Goal: Task Accomplishment & Management: Manage account settings

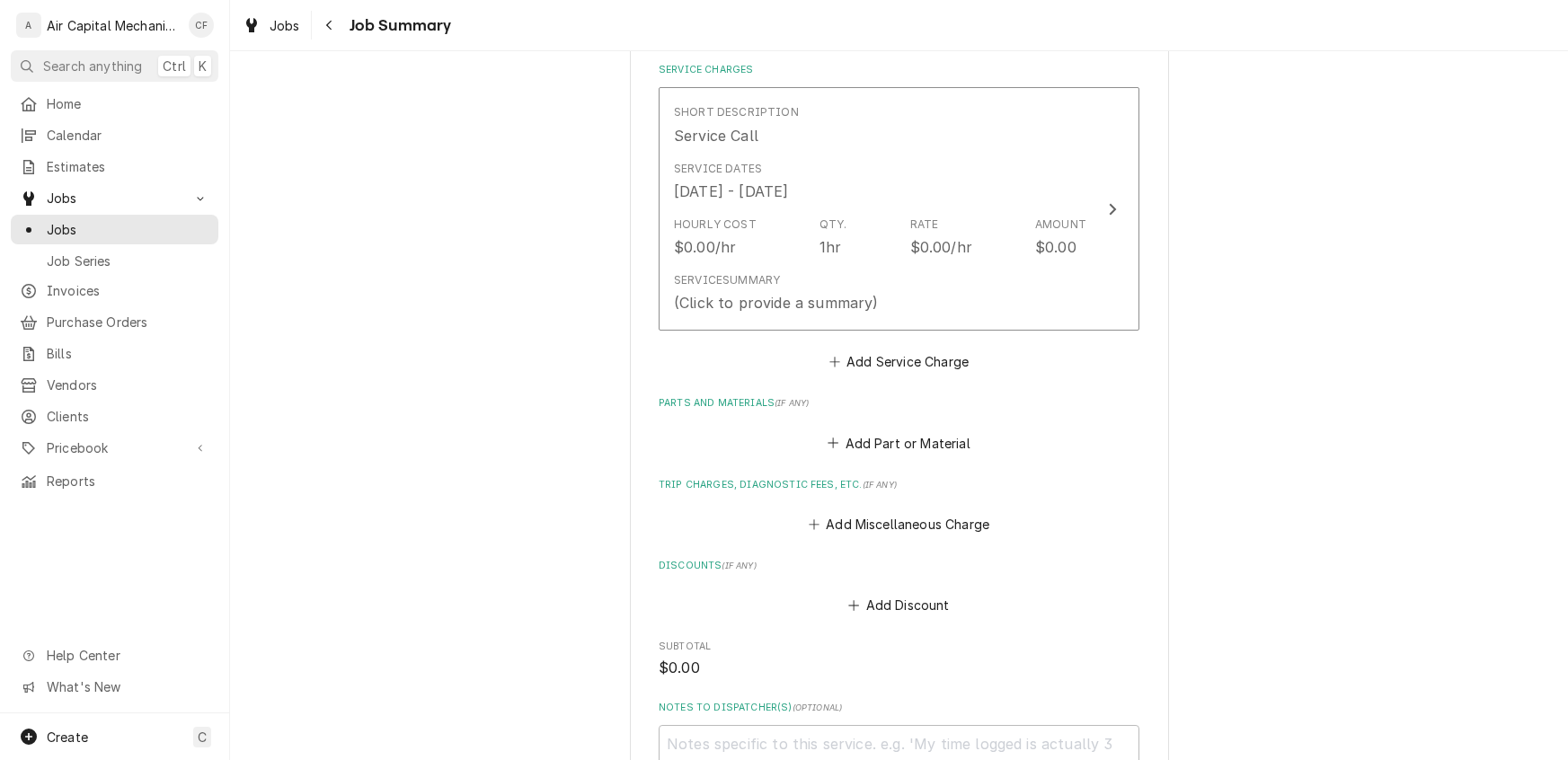
scroll to position [488, 0]
click at [913, 600] on button "Add Discount" at bounding box center [899, 604] width 107 height 25
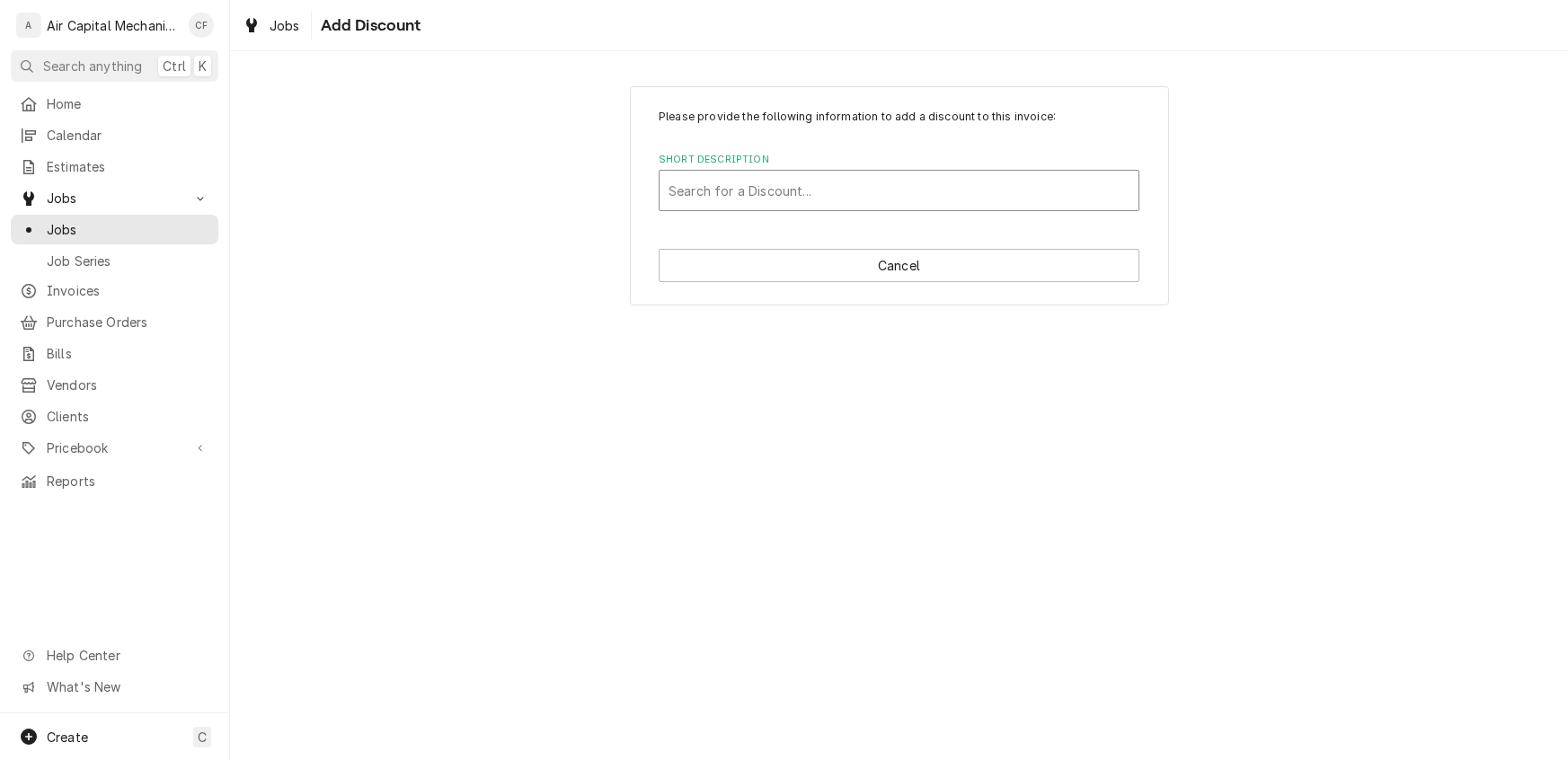
click at [750, 199] on div "Short Description" at bounding box center [899, 190] width 460 height 33
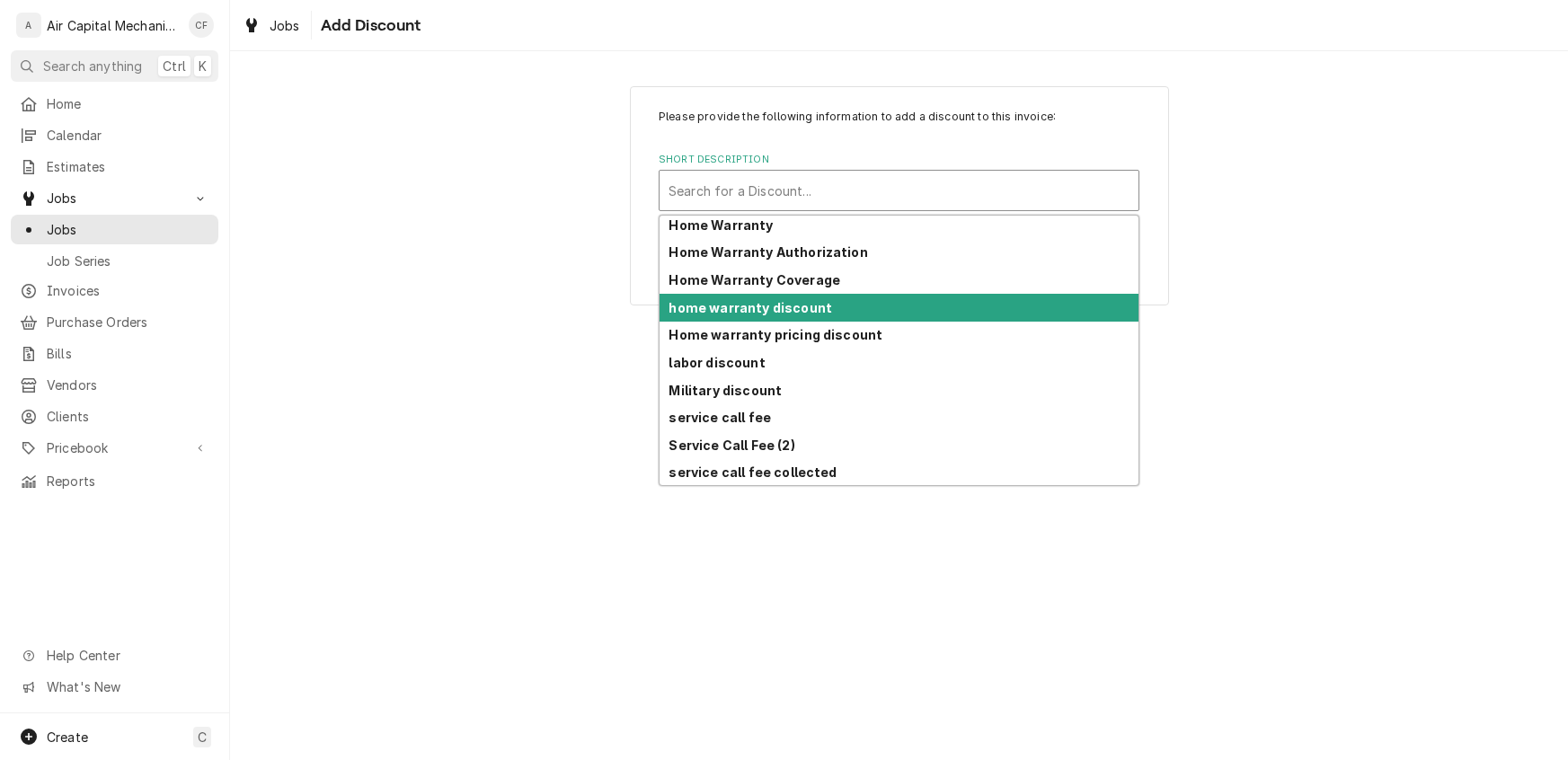
scroll to position [143, 0]
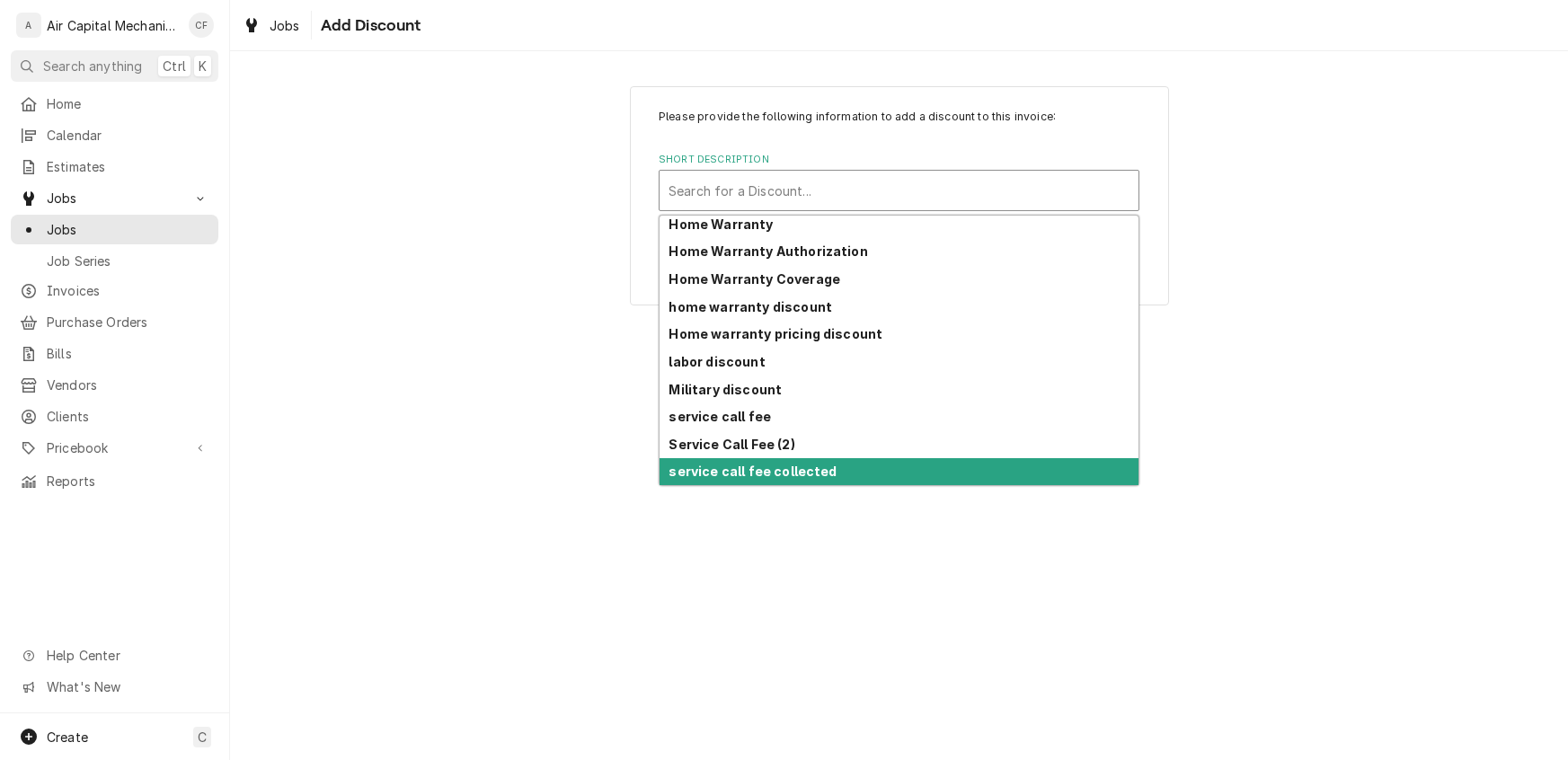
click at [776, 475] on strong "service call fee collected" at bounding box center [753, 470] width 168 height 15
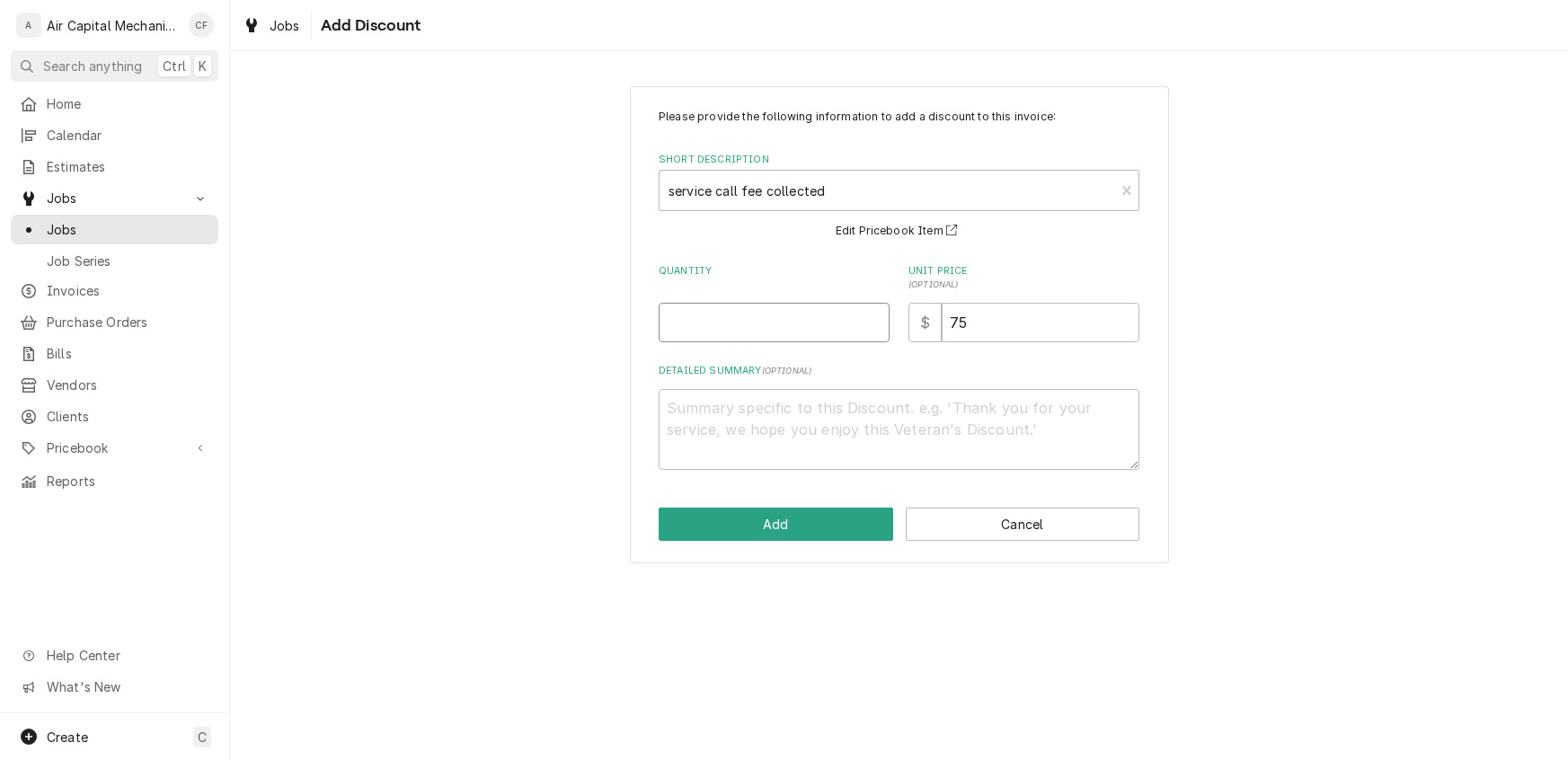
click at [746, 318] on input "Quantity" at bounding box center [775, 322] width 231 height 40
type textarea "x"
type input "1"
click at [812, 511] on button "Add" at bounding box center [776, 525] width 234 height 34
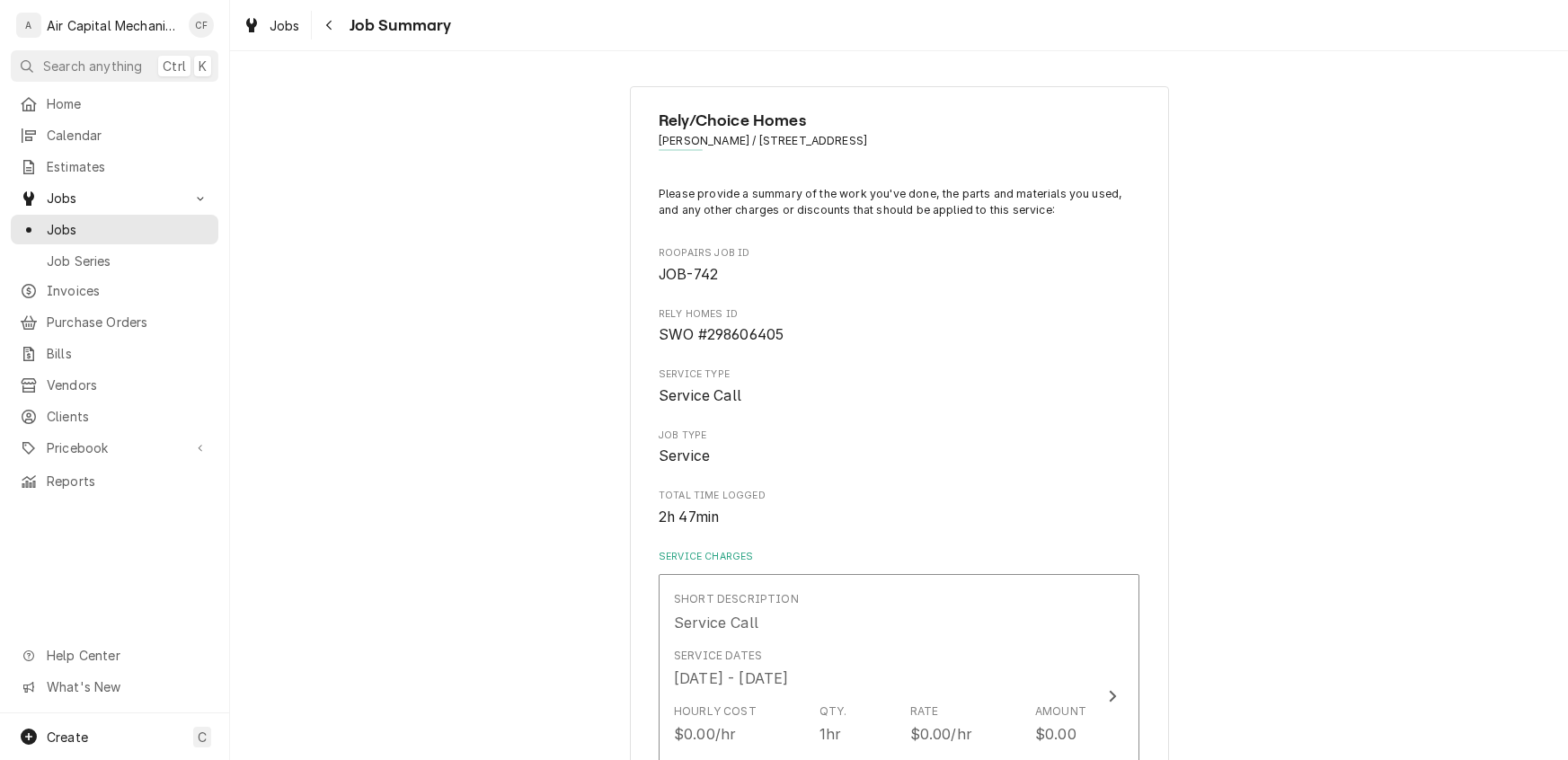
scroll to position [488, 0]
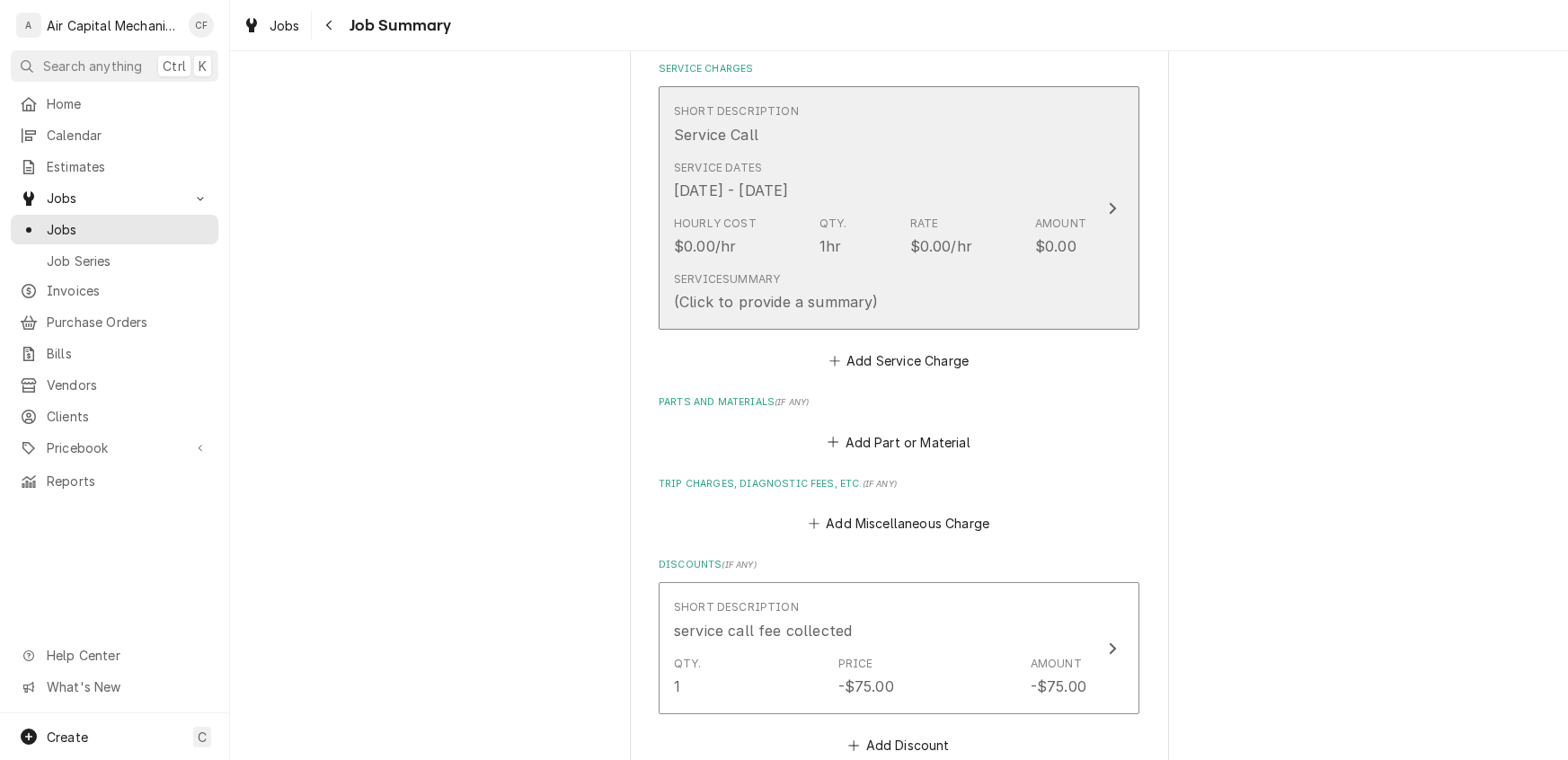
click at [1022, 194] on div "Service Dates Aug 15, 2025 - Sep 21, 2025" at bounding box center [879, 181] width 412 height 55
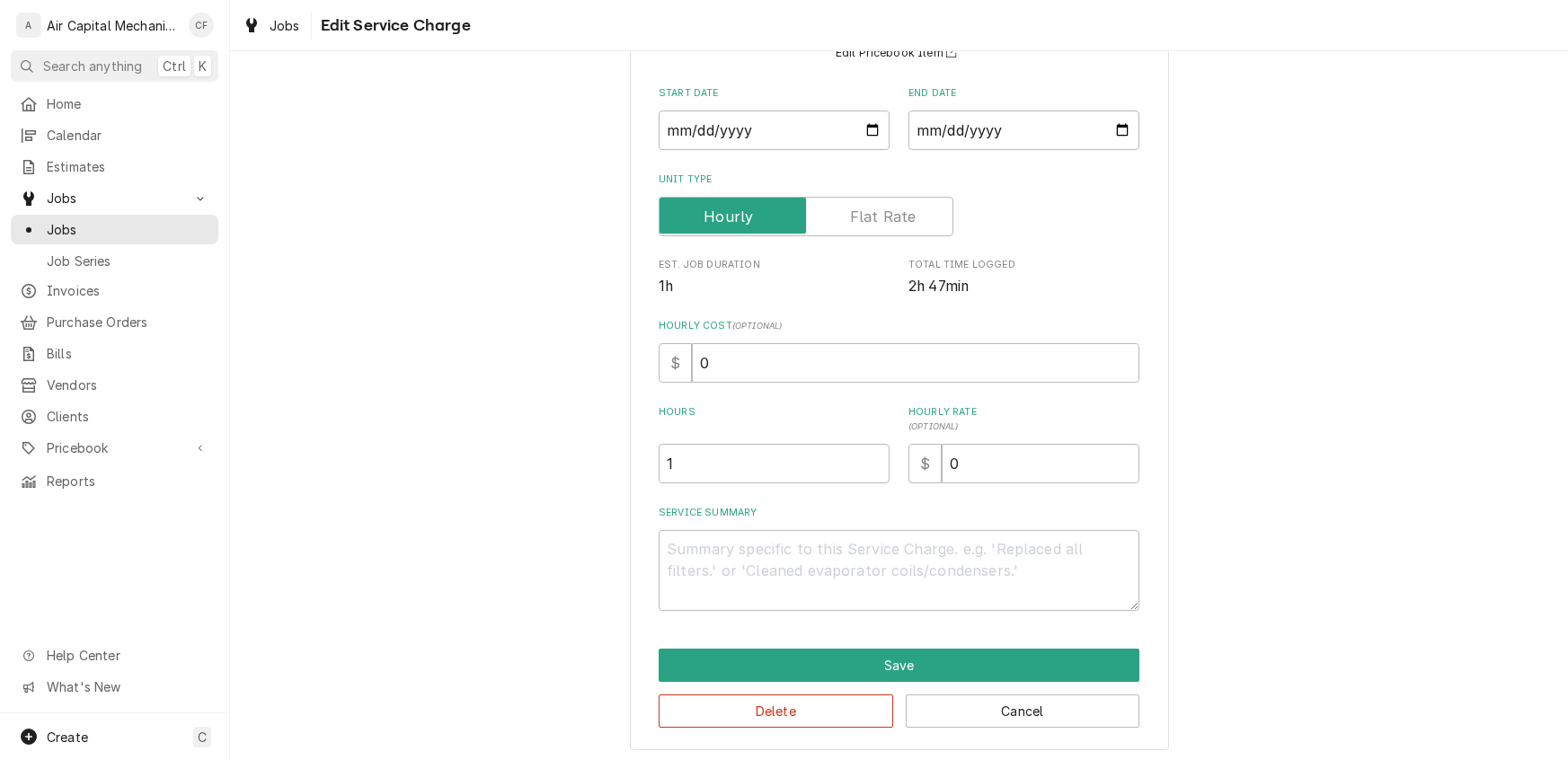
scroll to position [183, 0]
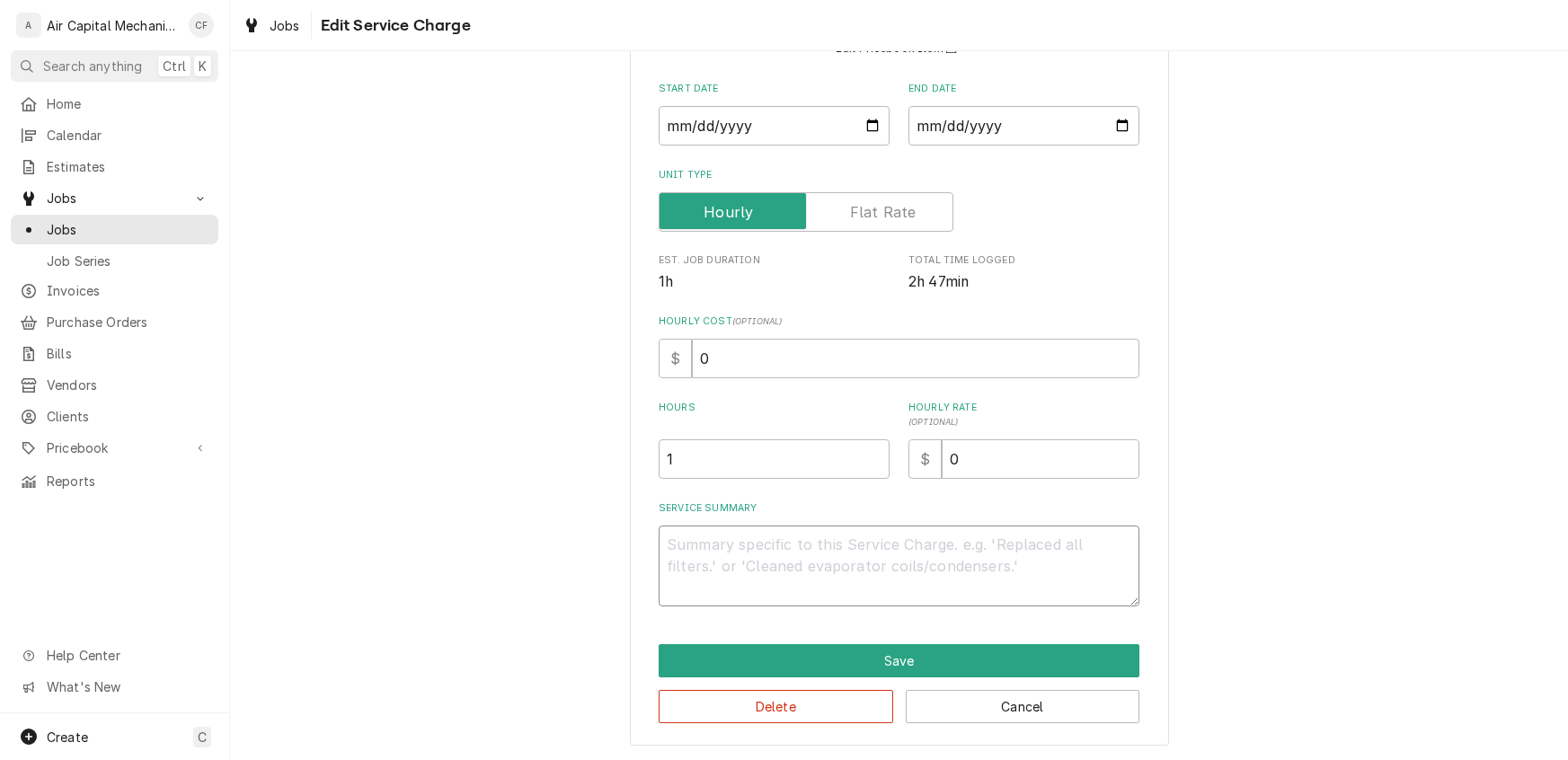
click at [904, 555] on textarea "Service Summary" at bounding box center [899, 566] width 480 height 81
paste textarea "replace pump and drain pipe"
type textarea "x"
type textarea "replace pump and drain pipe"
click at [745, 358] on input "0" at bounding box center [915, 359] width 448 height 40
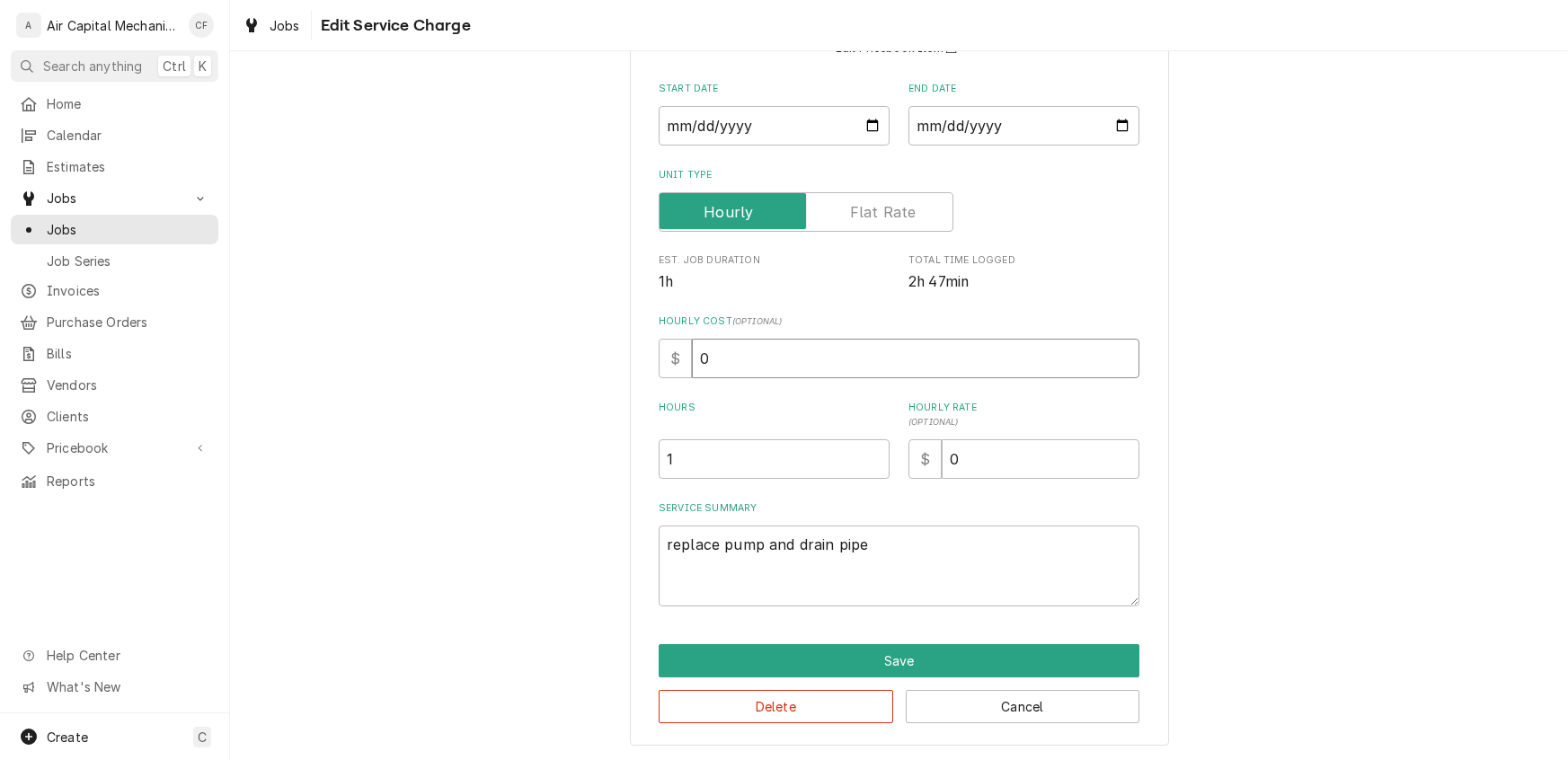
type textarea "x"
type input "7"
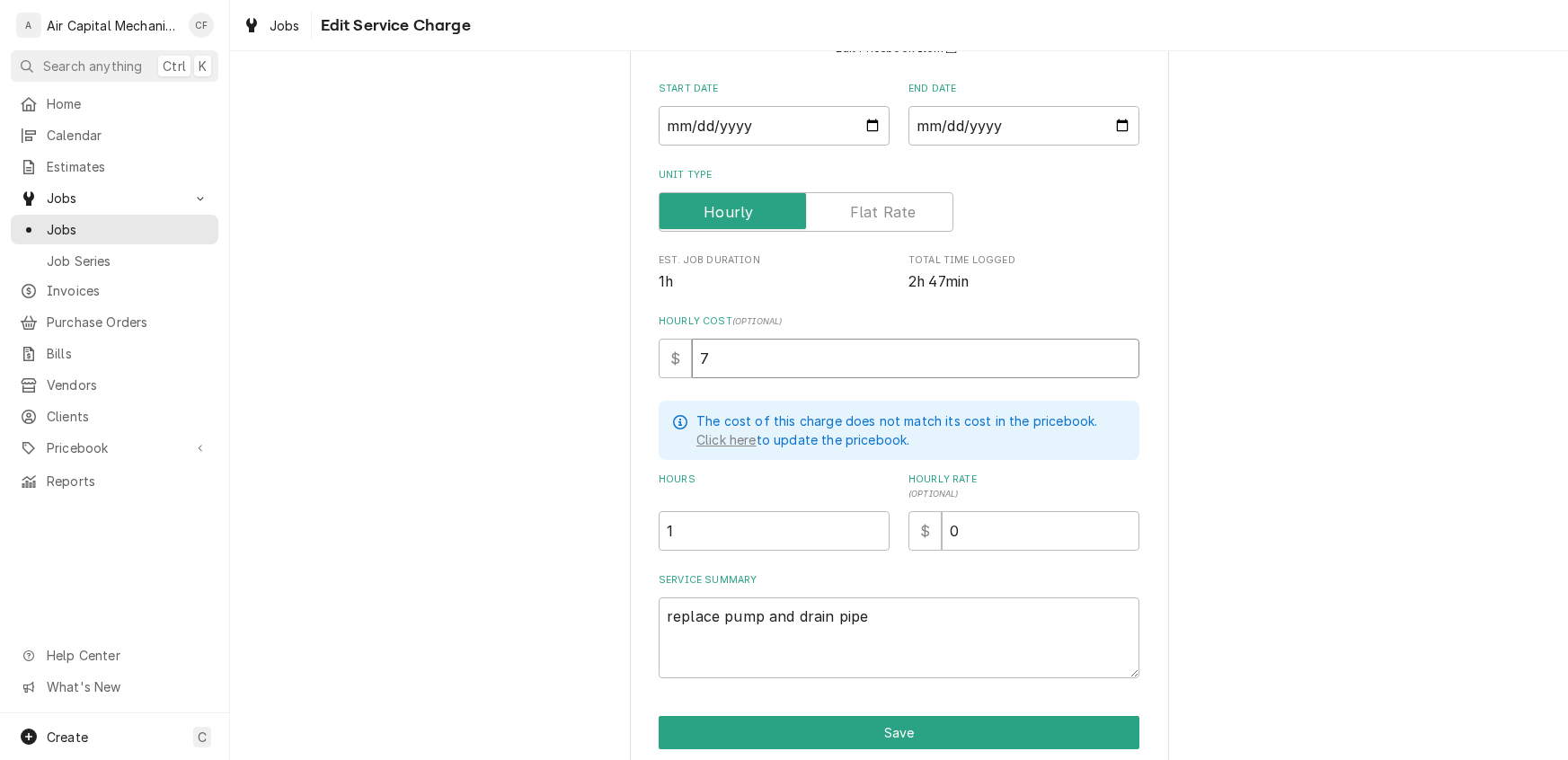
type textarea "x"
type input "70"
type textarea "x"
type input "70.0"
type textarea "x"
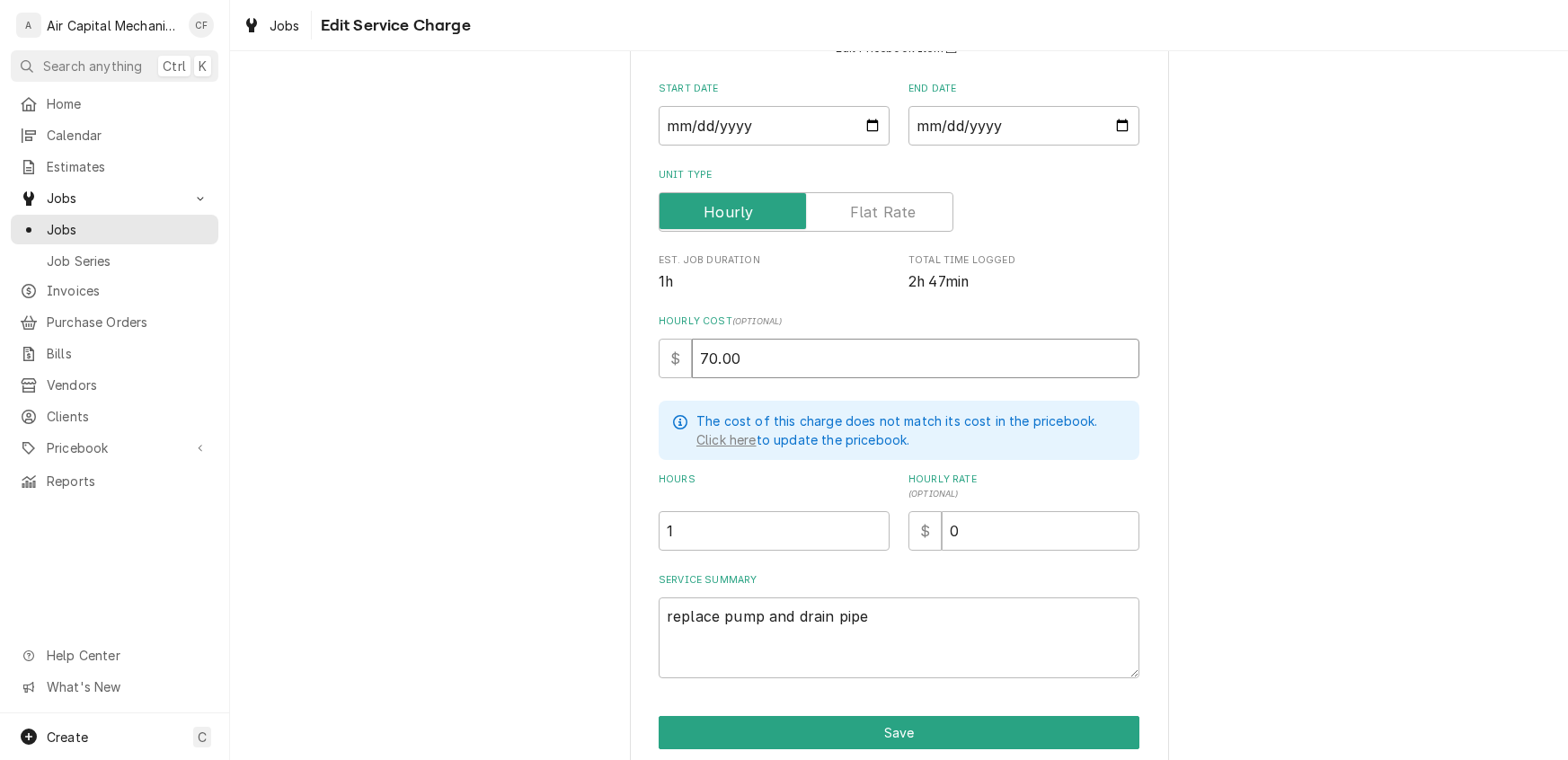
type input "70.00"
click at [980, 532] on input "0" at bounding box center [1040, 531] width 198 height 40
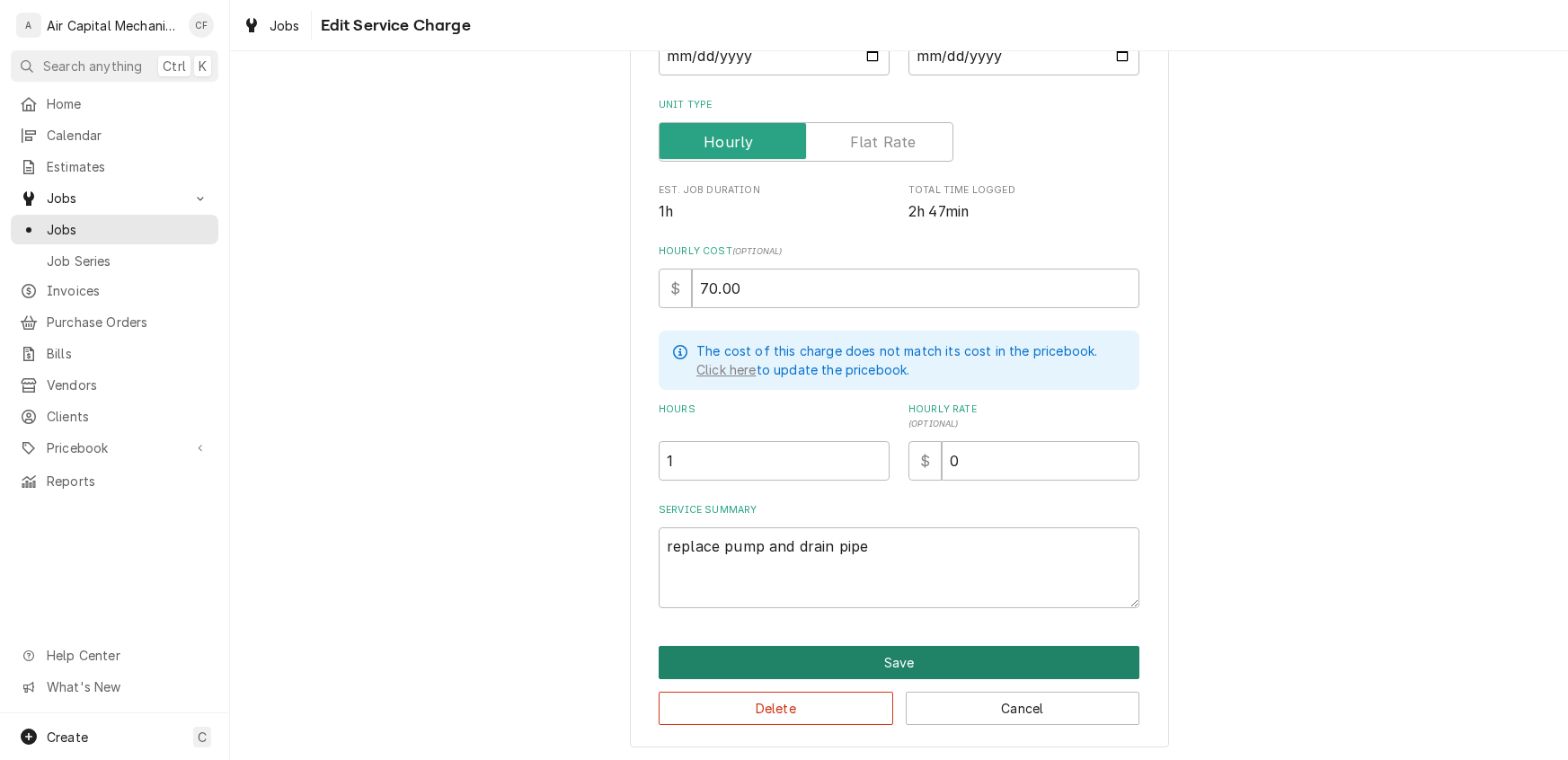
click at [853, 658] on button "Save" at bounding box center [899, 663] width 480 height 34
type textarea "x"
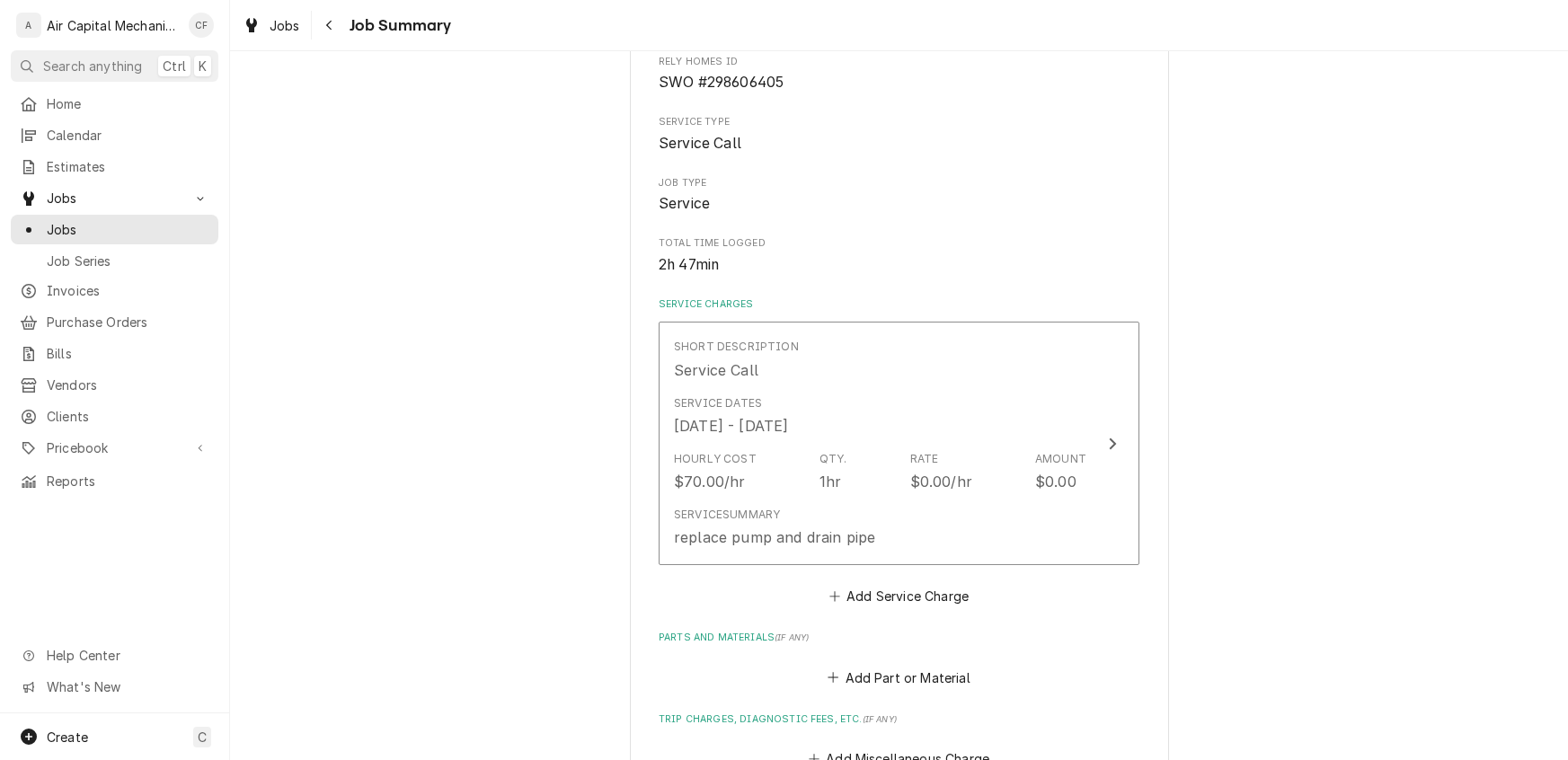
scroll to position [488, 0]
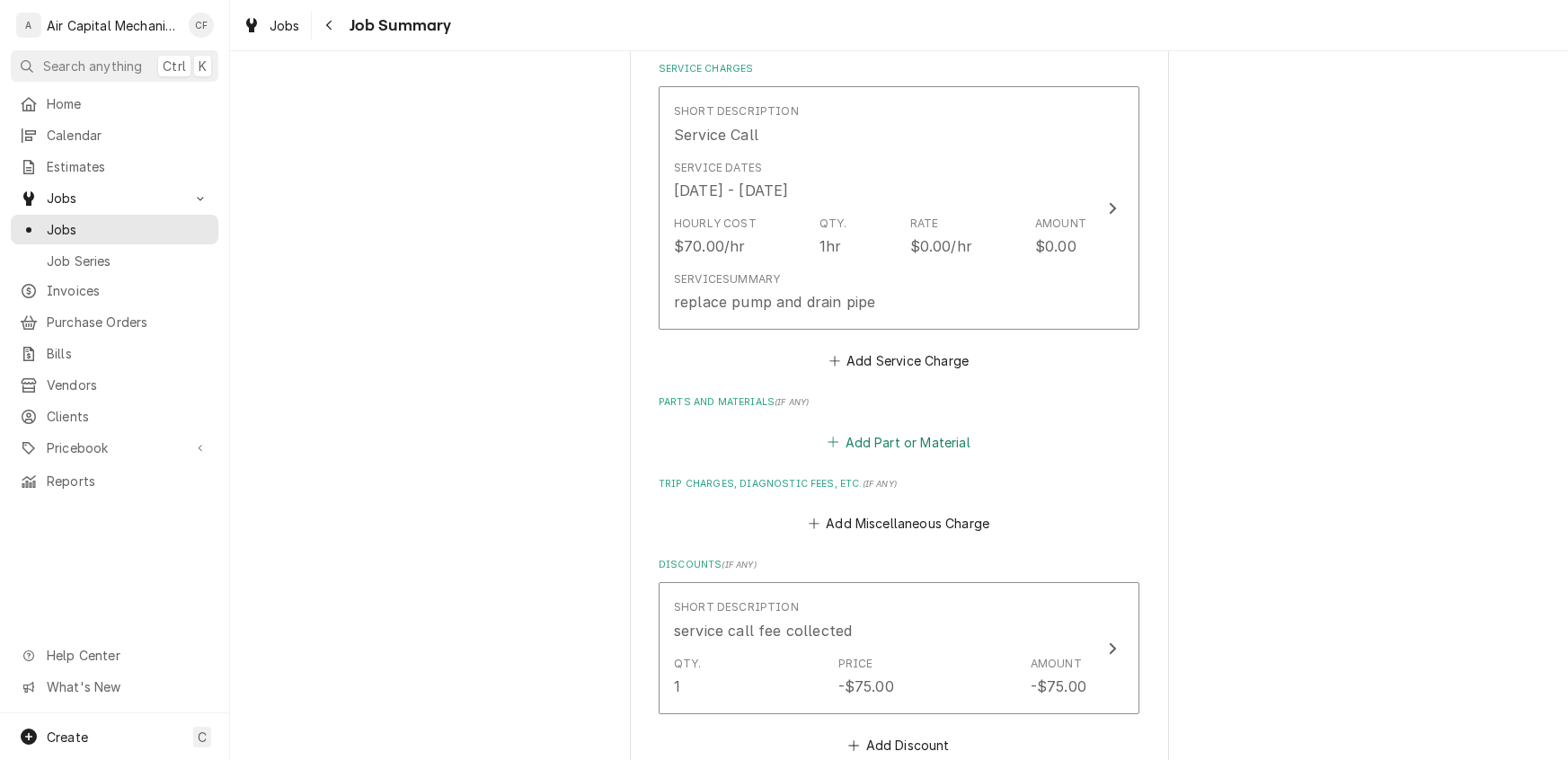
click at [942, 455] on button "Add Part or Material" at bounding box center [899, 442] width 148 height 25
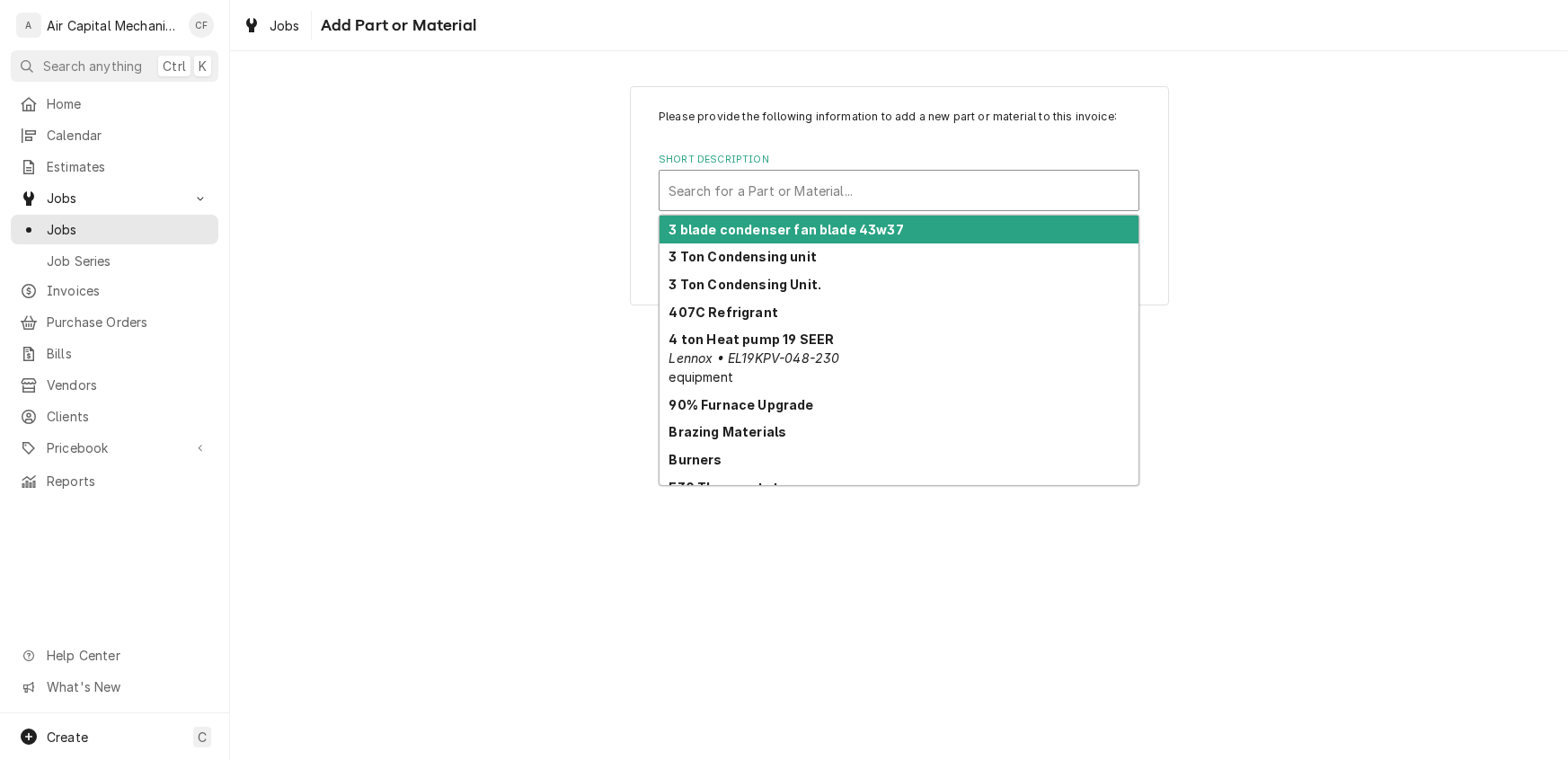
click at [734, 197] on div "Short Description" at bounding box center [899, 190] width 460 height 33
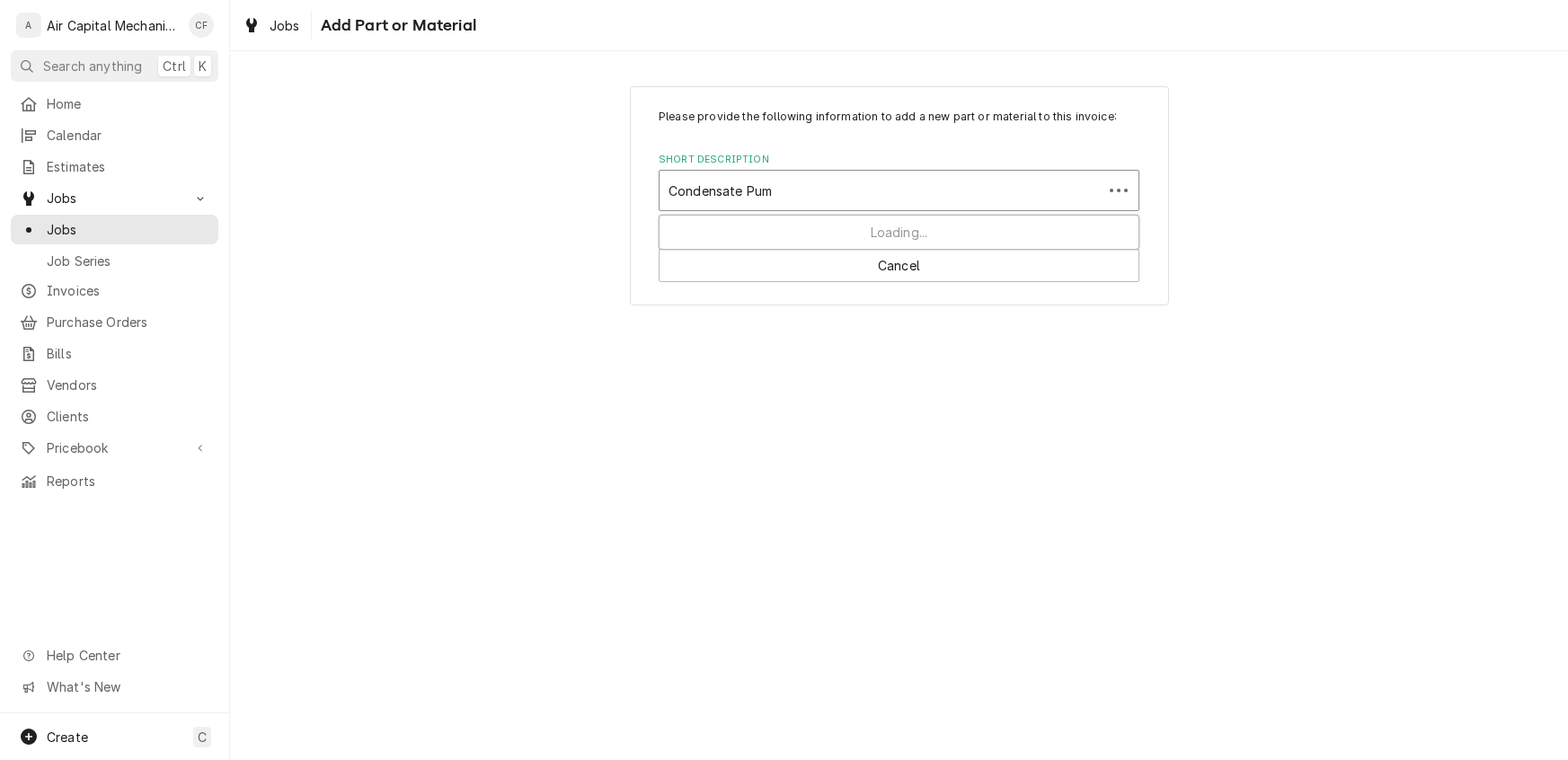
type input "Condensate Pump"
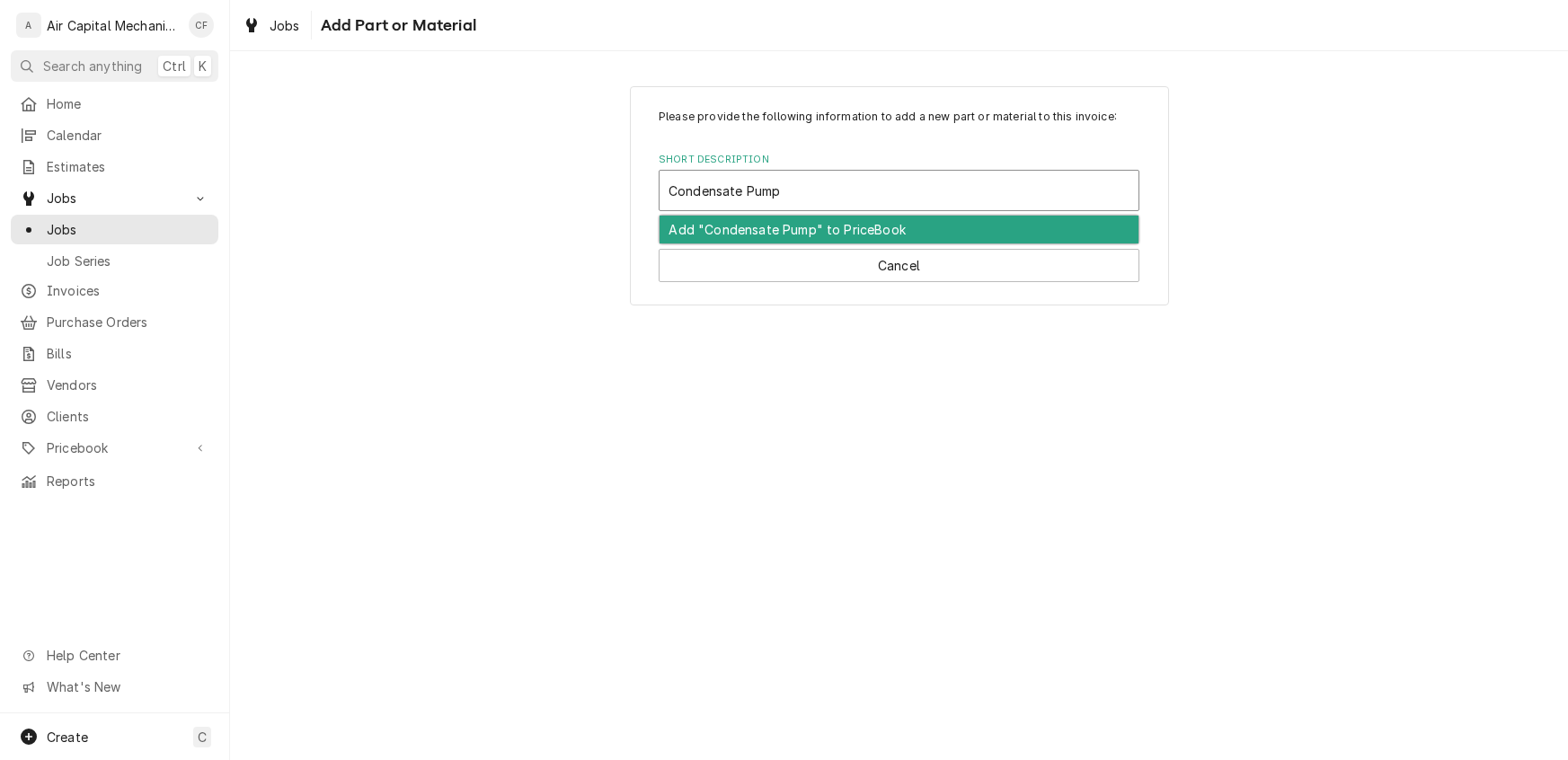
click at [781, 233] on div "Add "Condensate Pump" to PriceBook" at bounding box center [898, 229] width 479 height 28
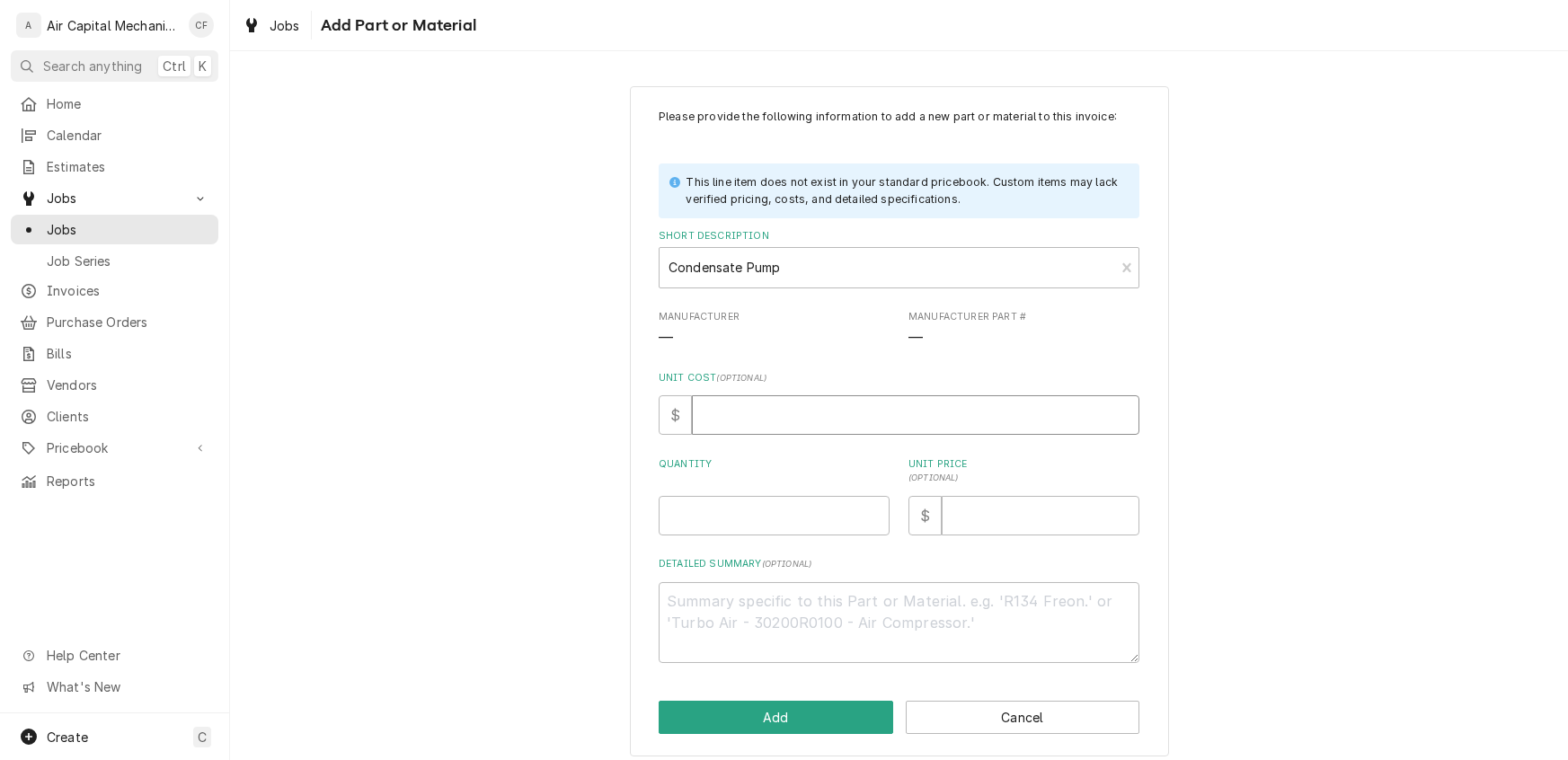
click at [794, 416] on input "Unit Cost ( optional )" at bounding box center [915, 415] width 448 height 40
type textarea "x"
type input "7"
type textarea "x"
type input "70"
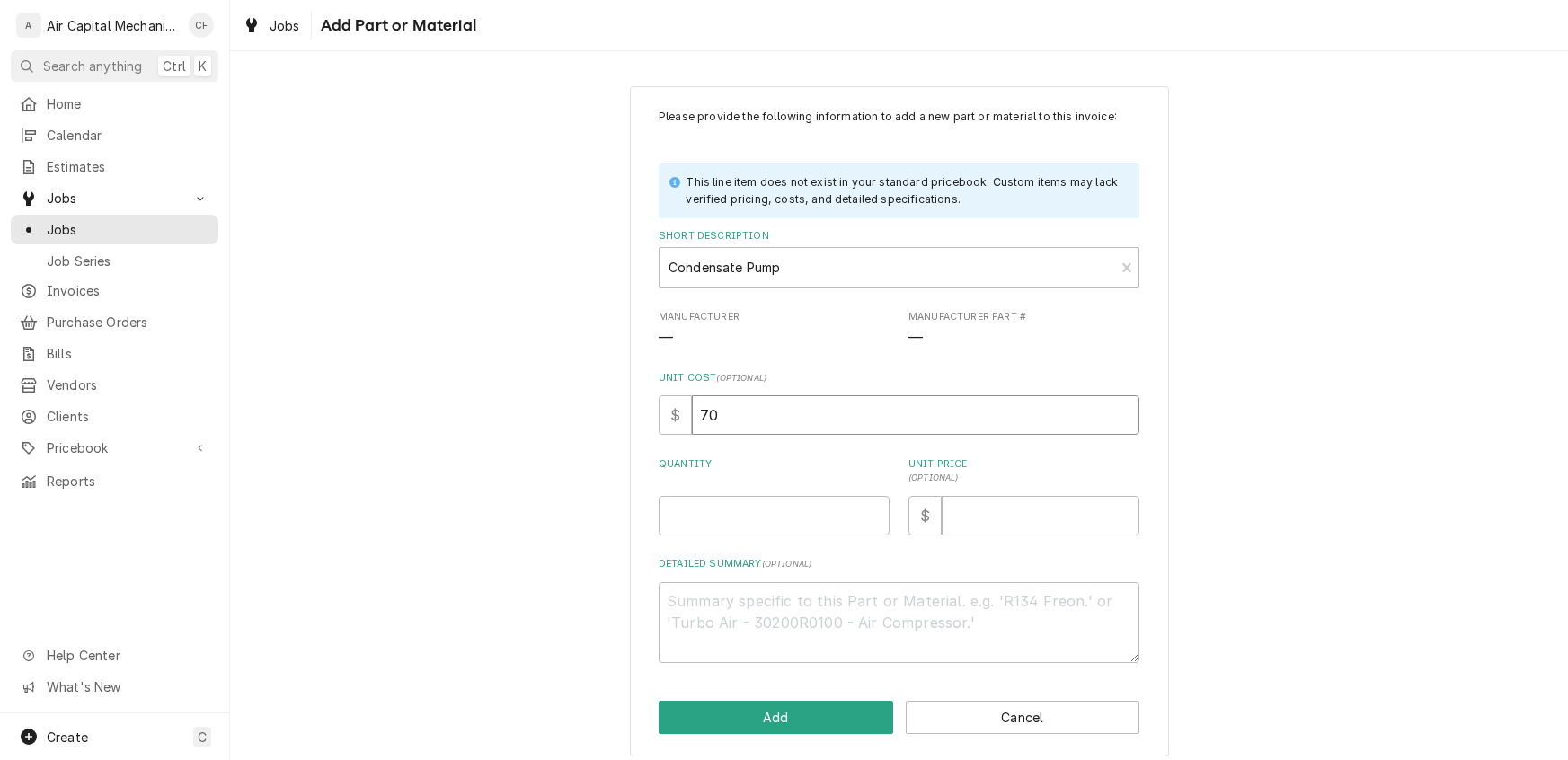
type textarea "x"
type input "70.0"
type textarea "x"
type input "70.00"
click at [734, 525] on input "Quantity" at bounding box center [775, 516] width 231 height 40
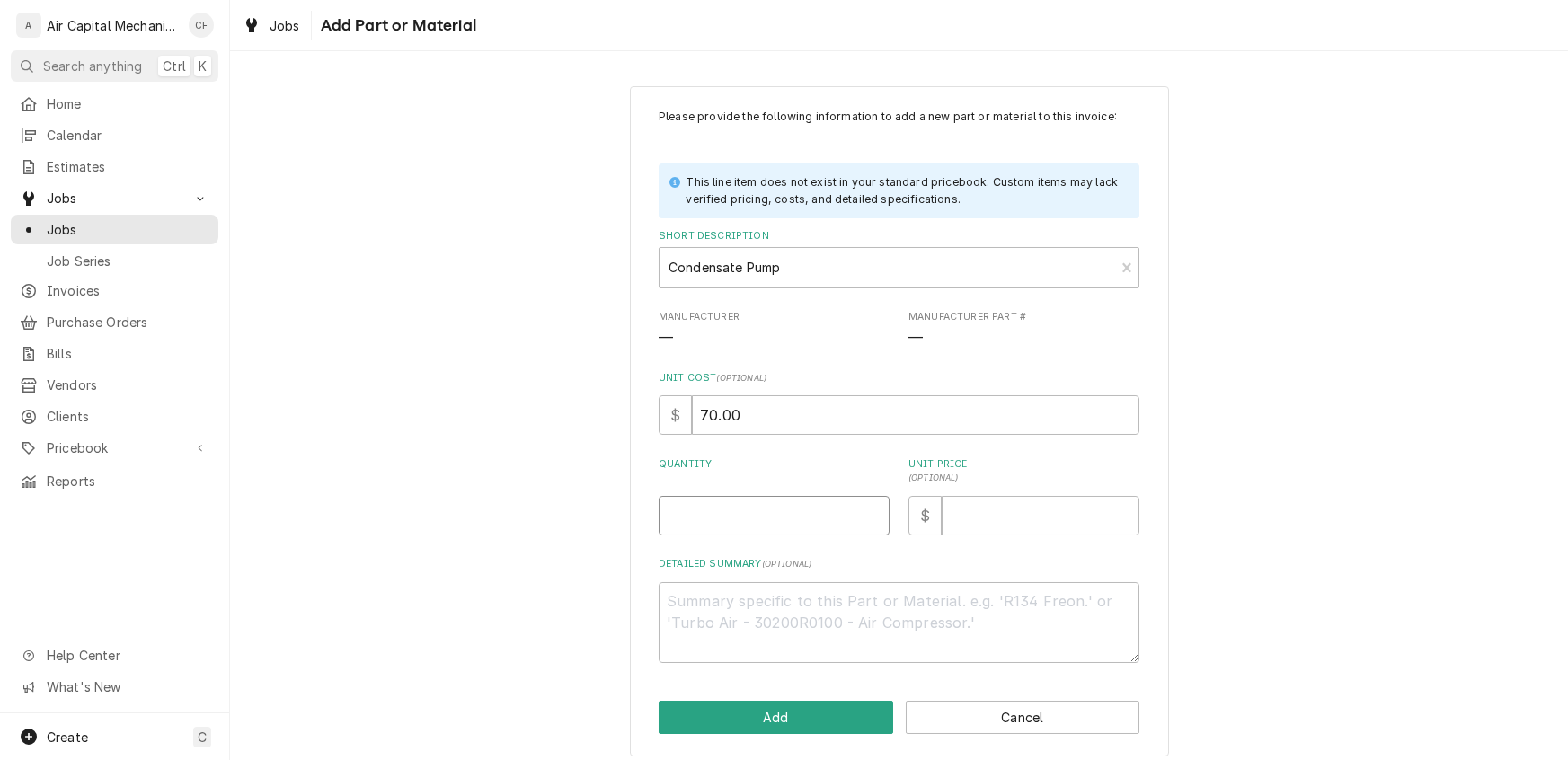
type textarea "x"
type input "1"
click at [975, 510] on input "Unit Price ( optional )" at bounding box center [1040, 516] width 198 height 40
type textarea "x"
type input "1"
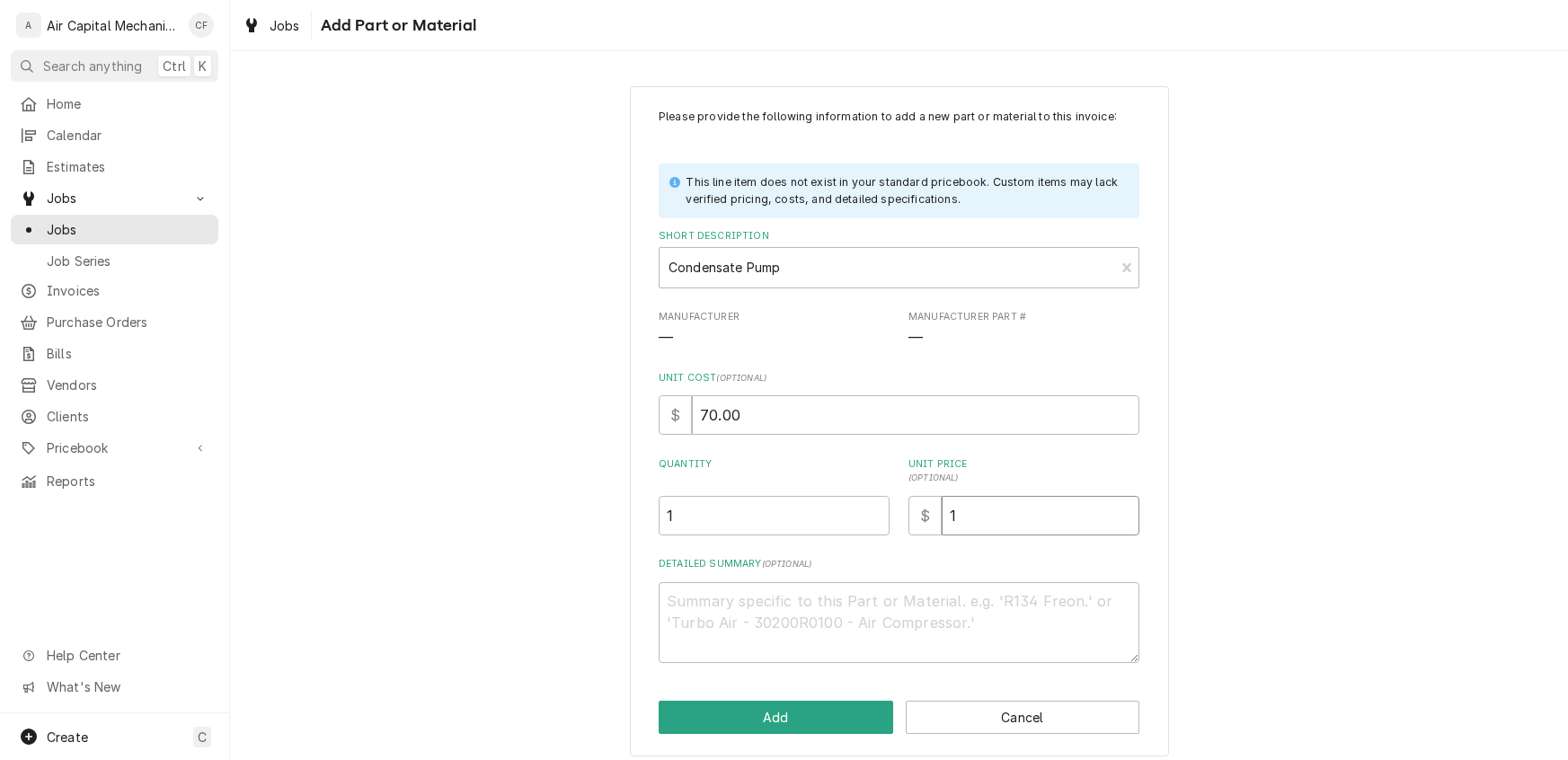
type textarea "x"
type input "12"
type textarea "x"
type input "120"
type textarea "x"
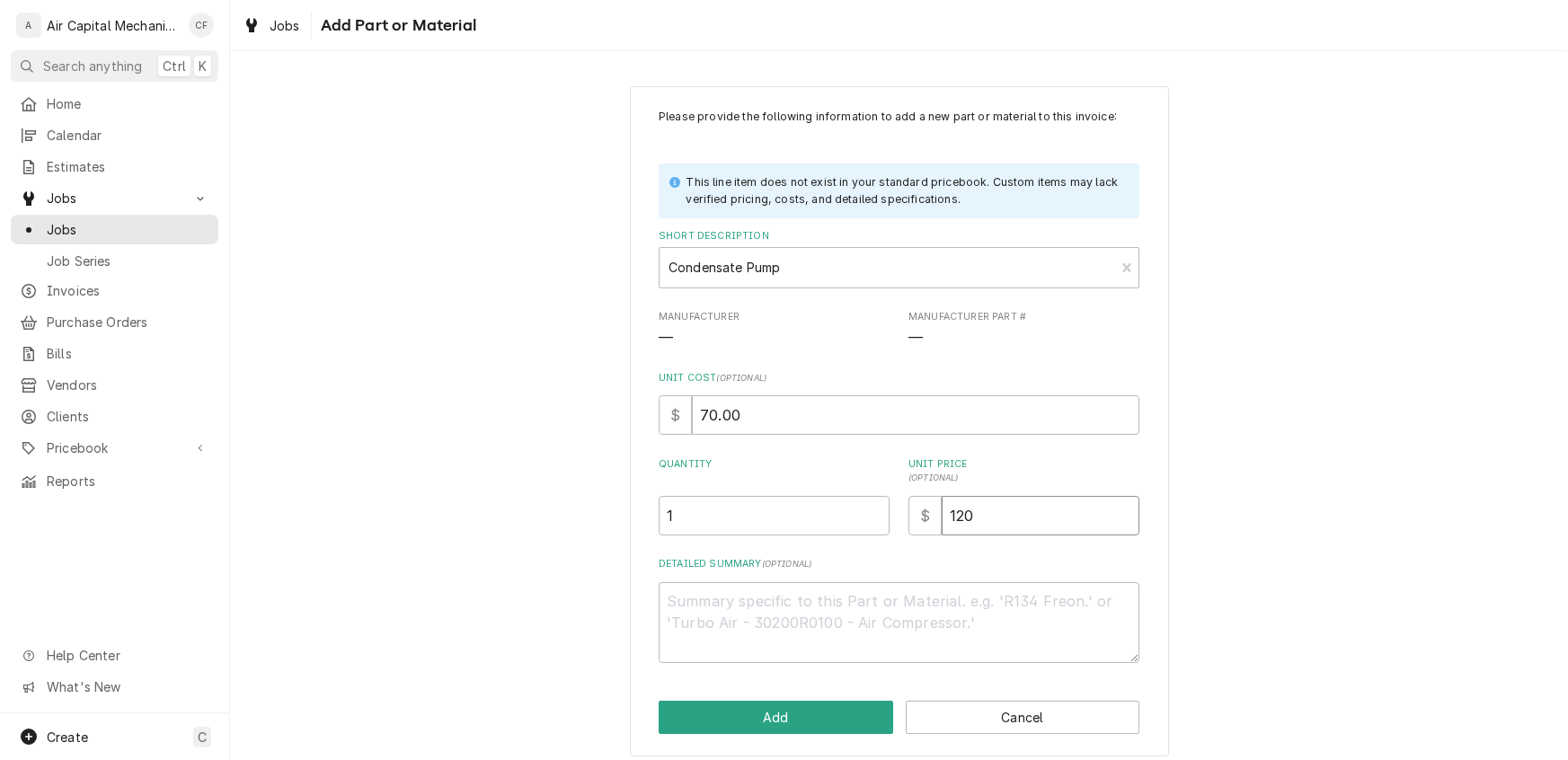
type input "120.0"
type textarea "x"
type input "120.00"
click at [795, 718] on button "Add" at bounding box center [776, 718] width 234 height 34
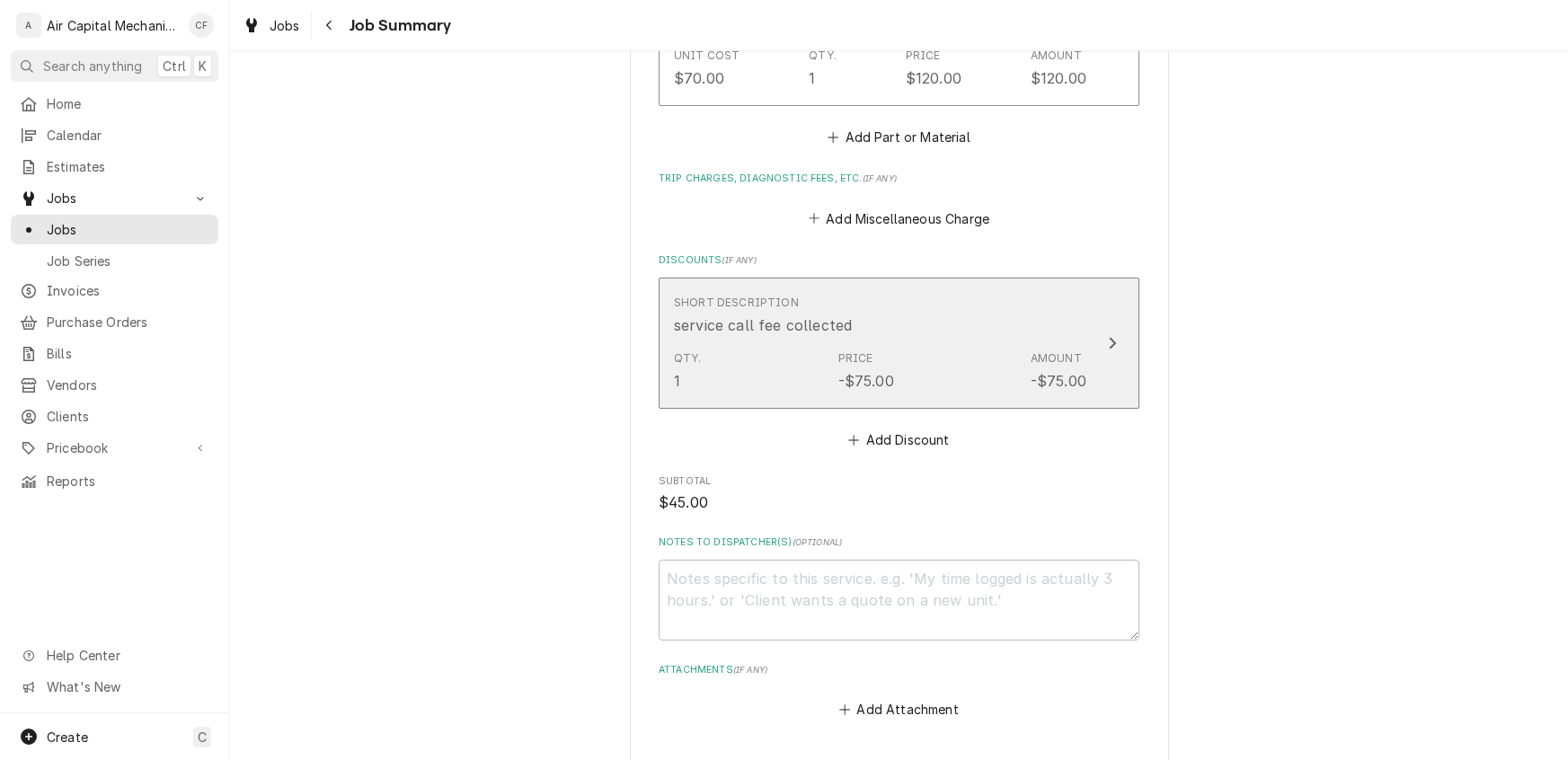
scroll to position [1278, 0]
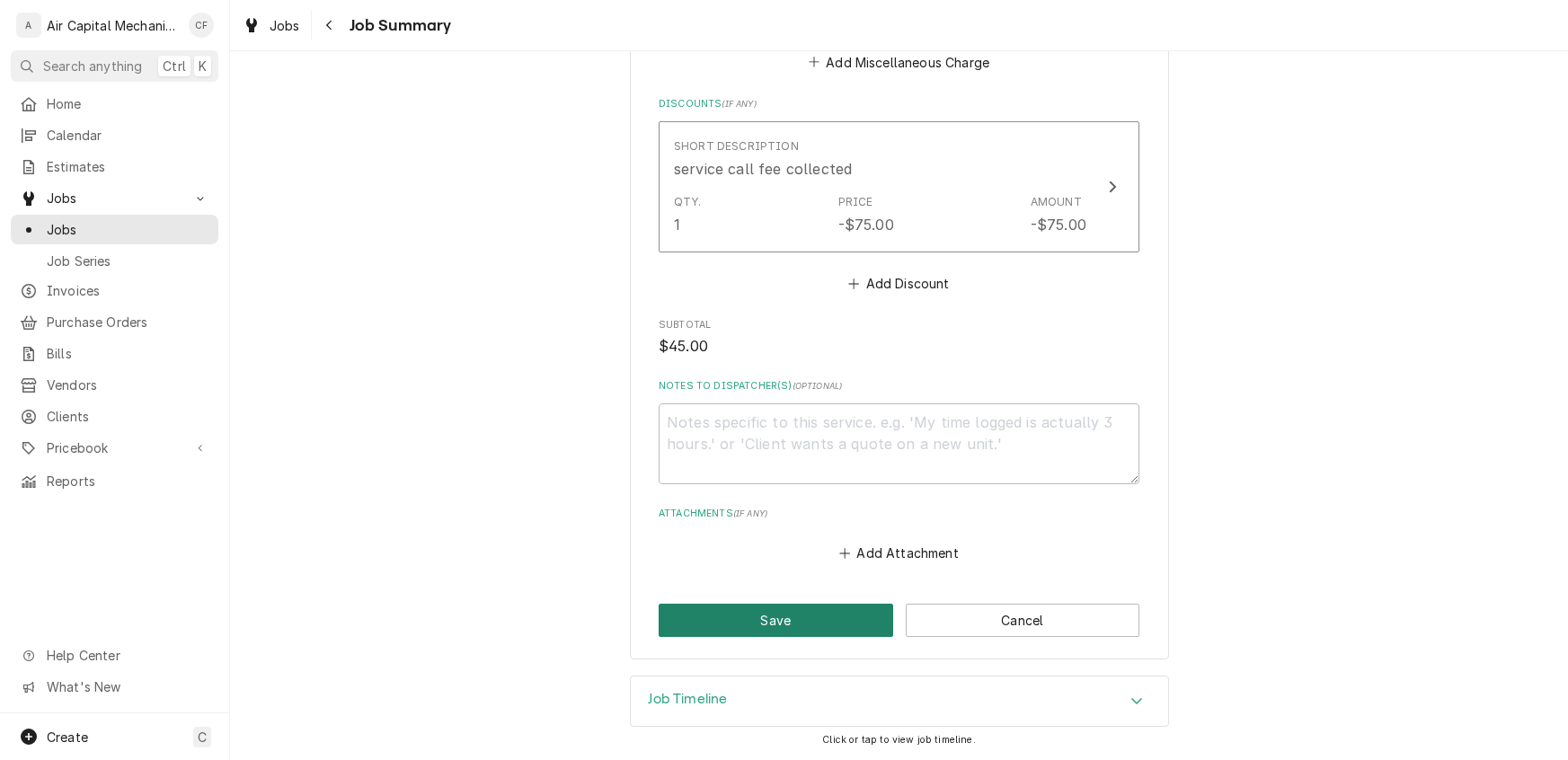
click at [708, 637] on button "Save" at bounding box center [776, 621] width 234 height 34
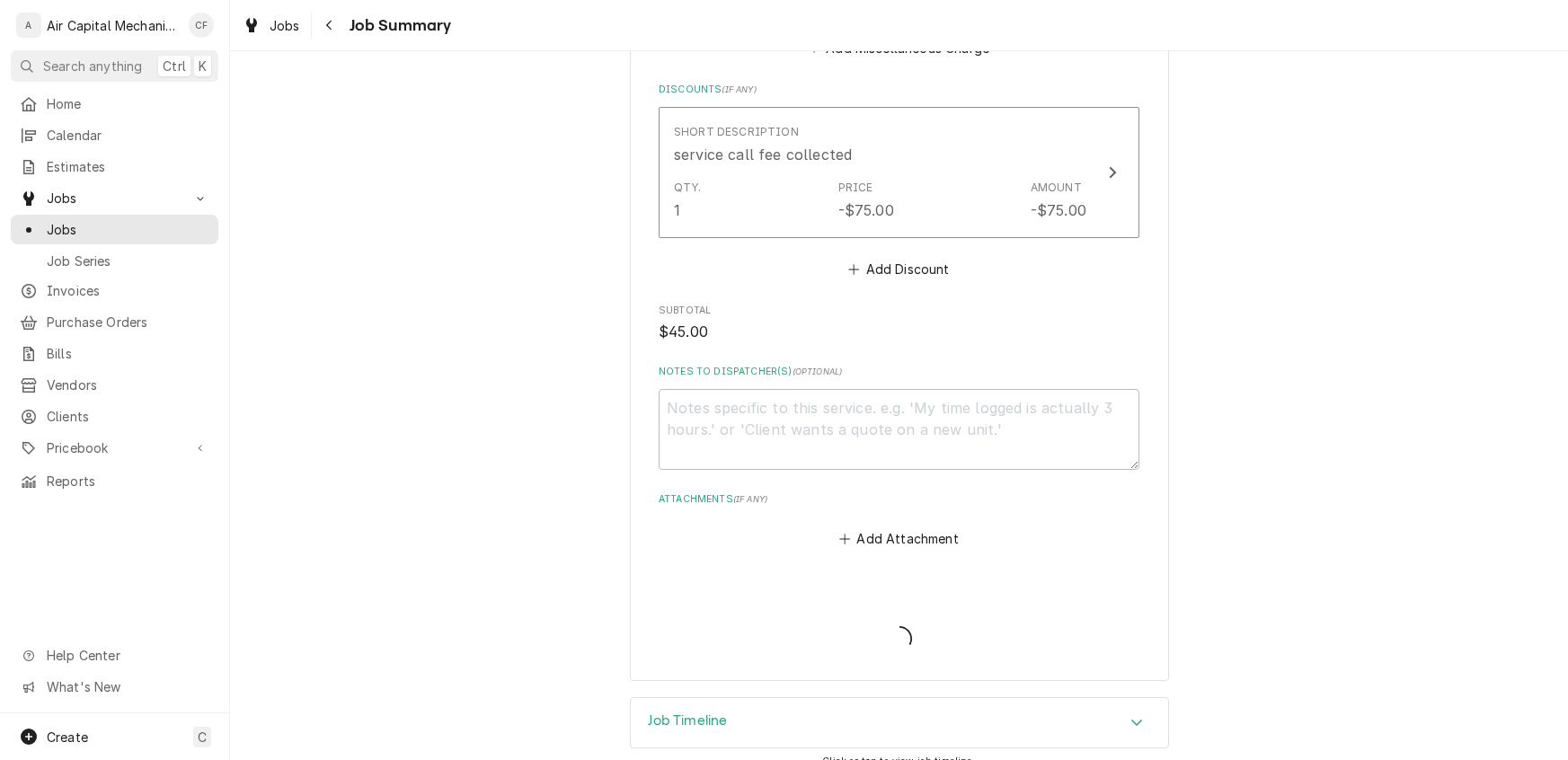
type textarea "x"
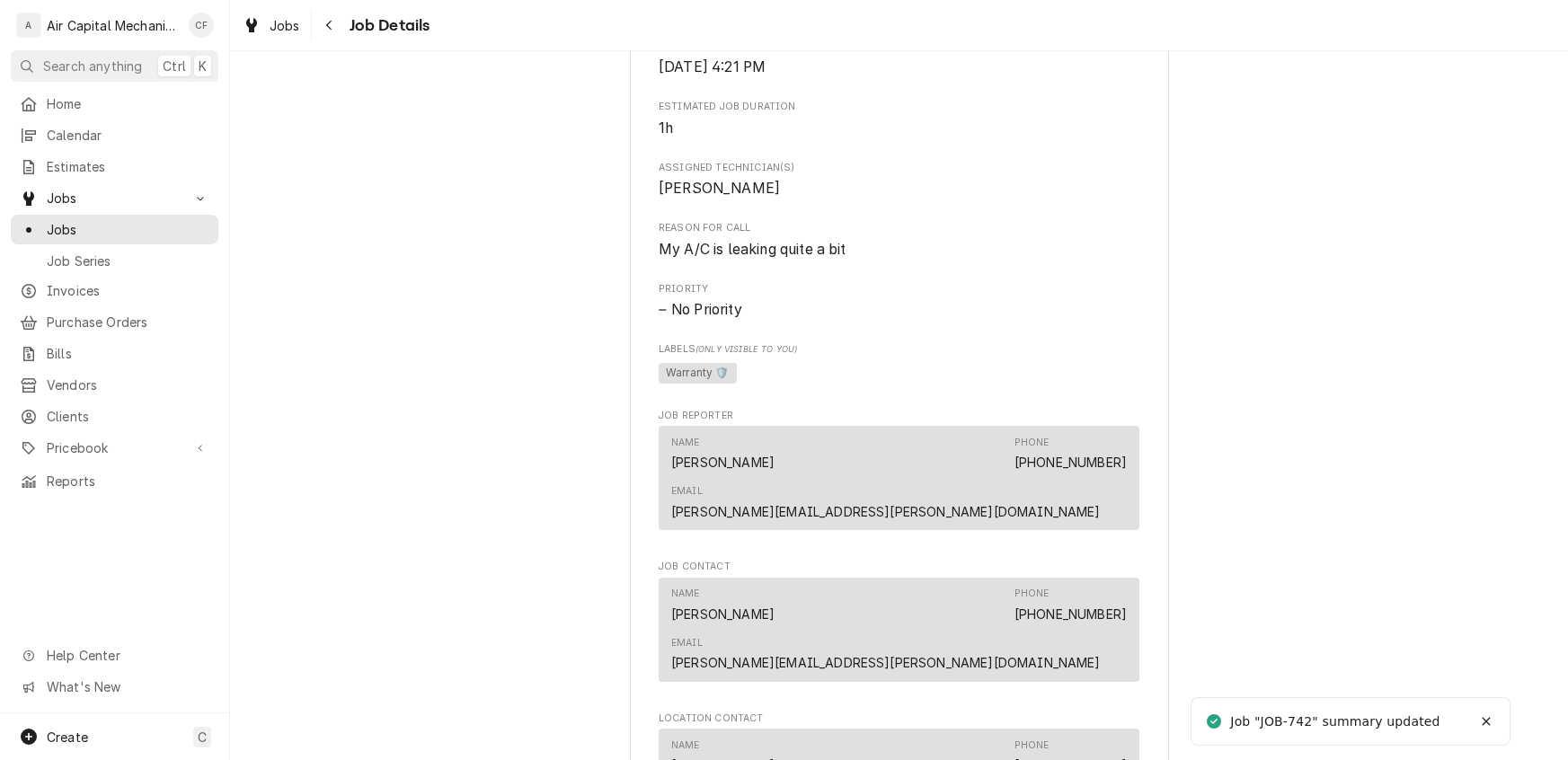
scroll to position [1589, 0]
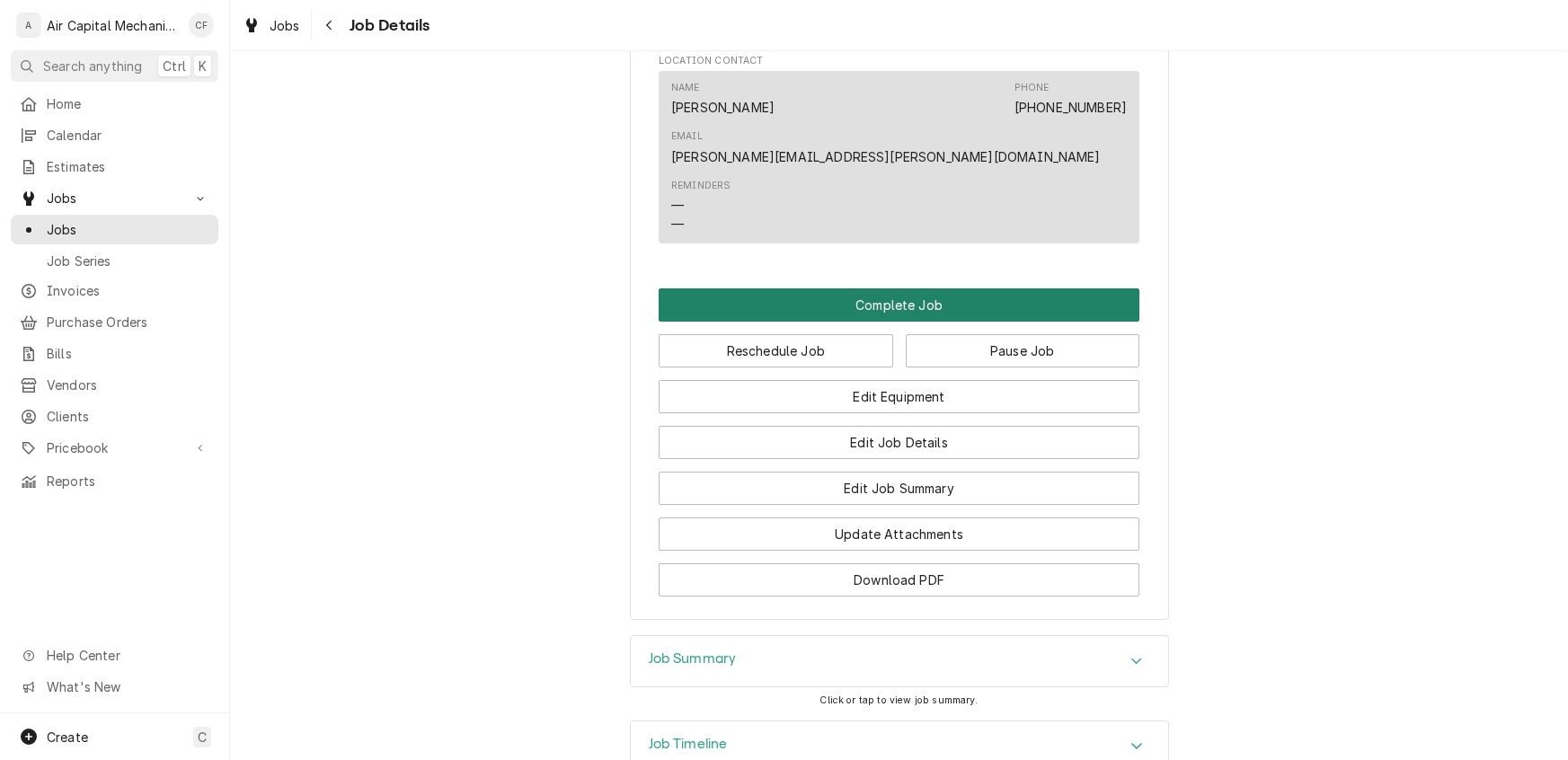
click at [856, 289] on button "Complete Job" at bounding box center [899, 305] width 480 height 34
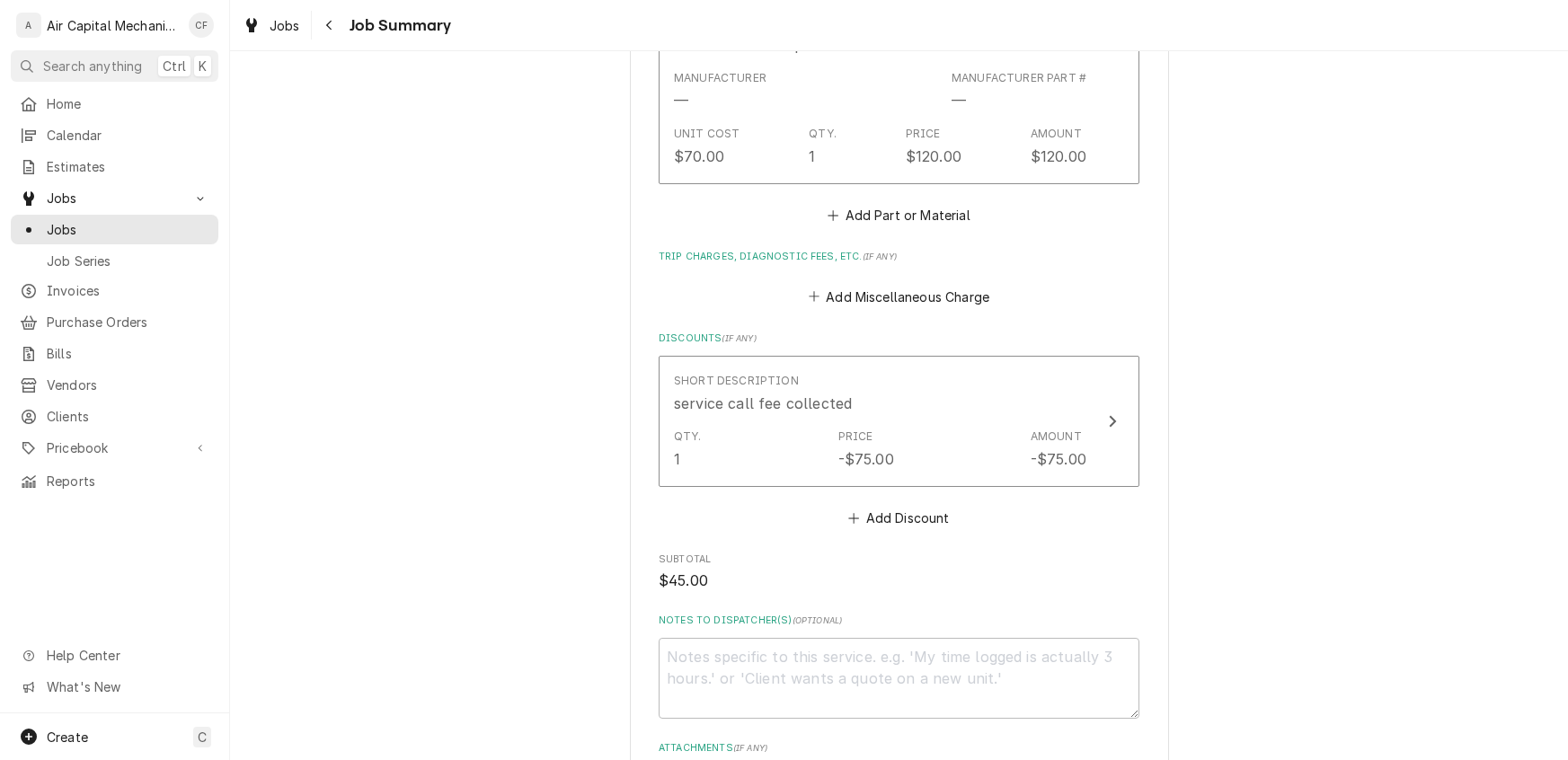
scroll to position [1262, 0]
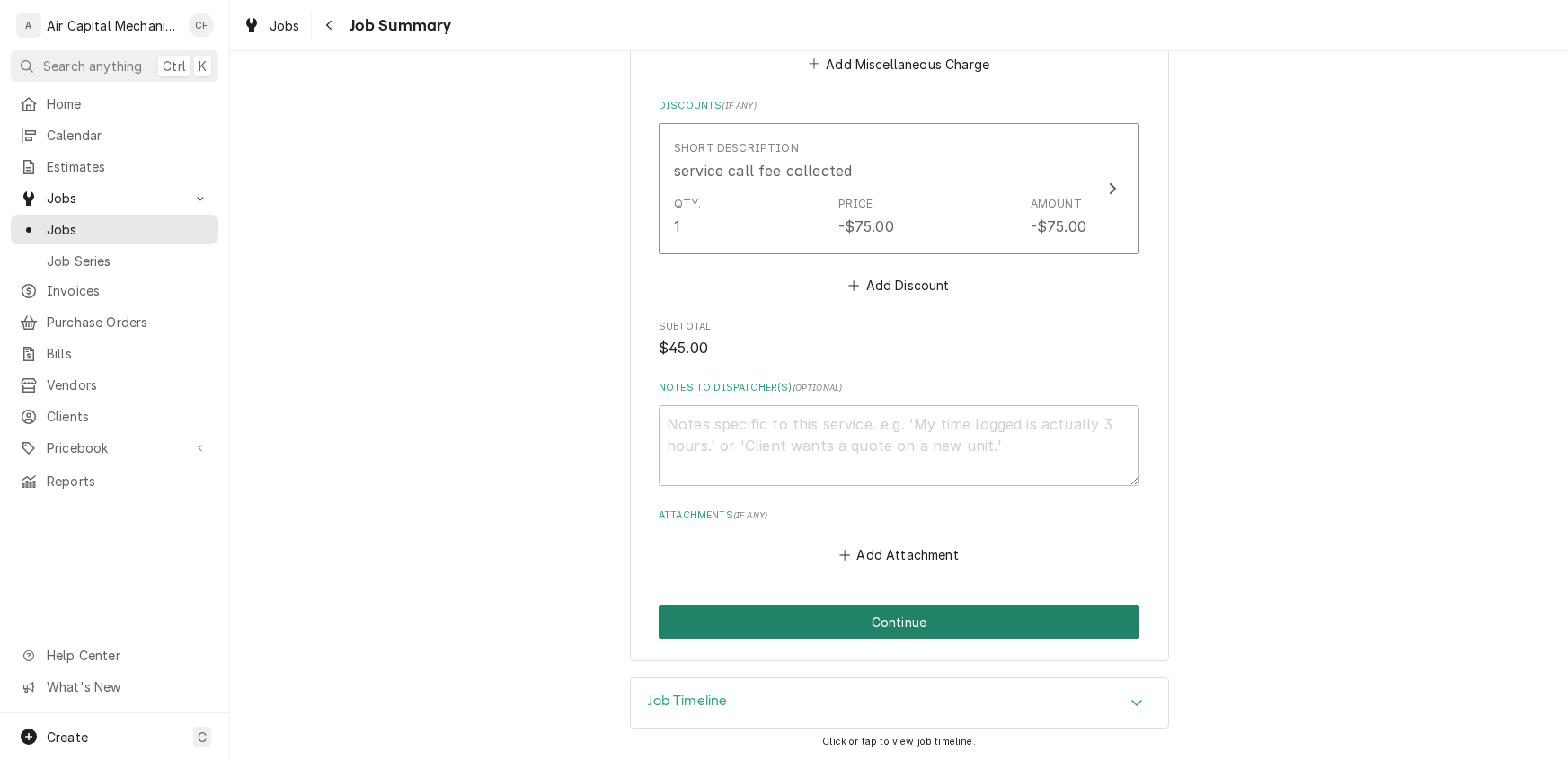
click at [911, 617] on button "Continue" at bounding box center [899, 623] width 480 height 34
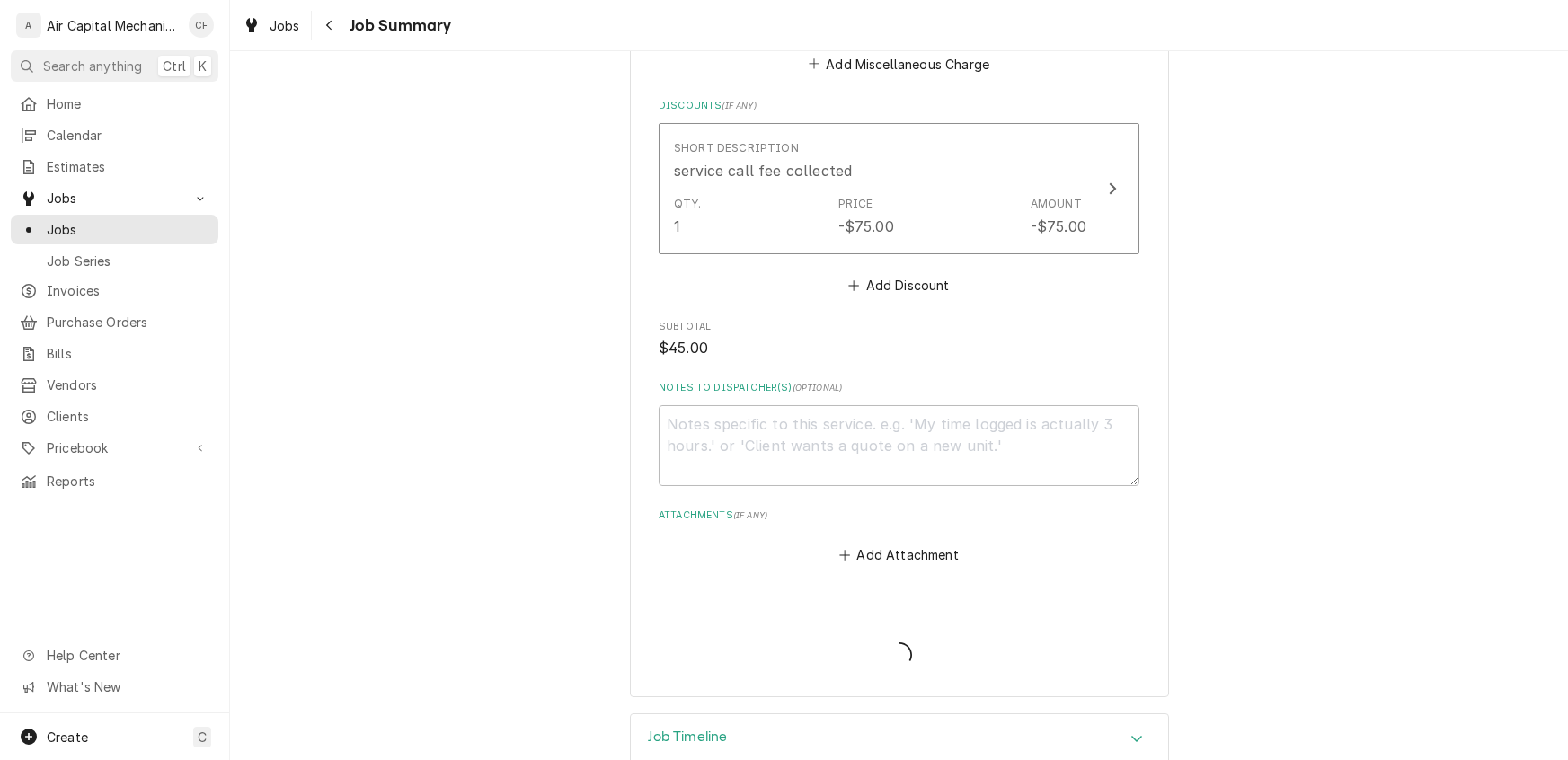
type textarea "x"
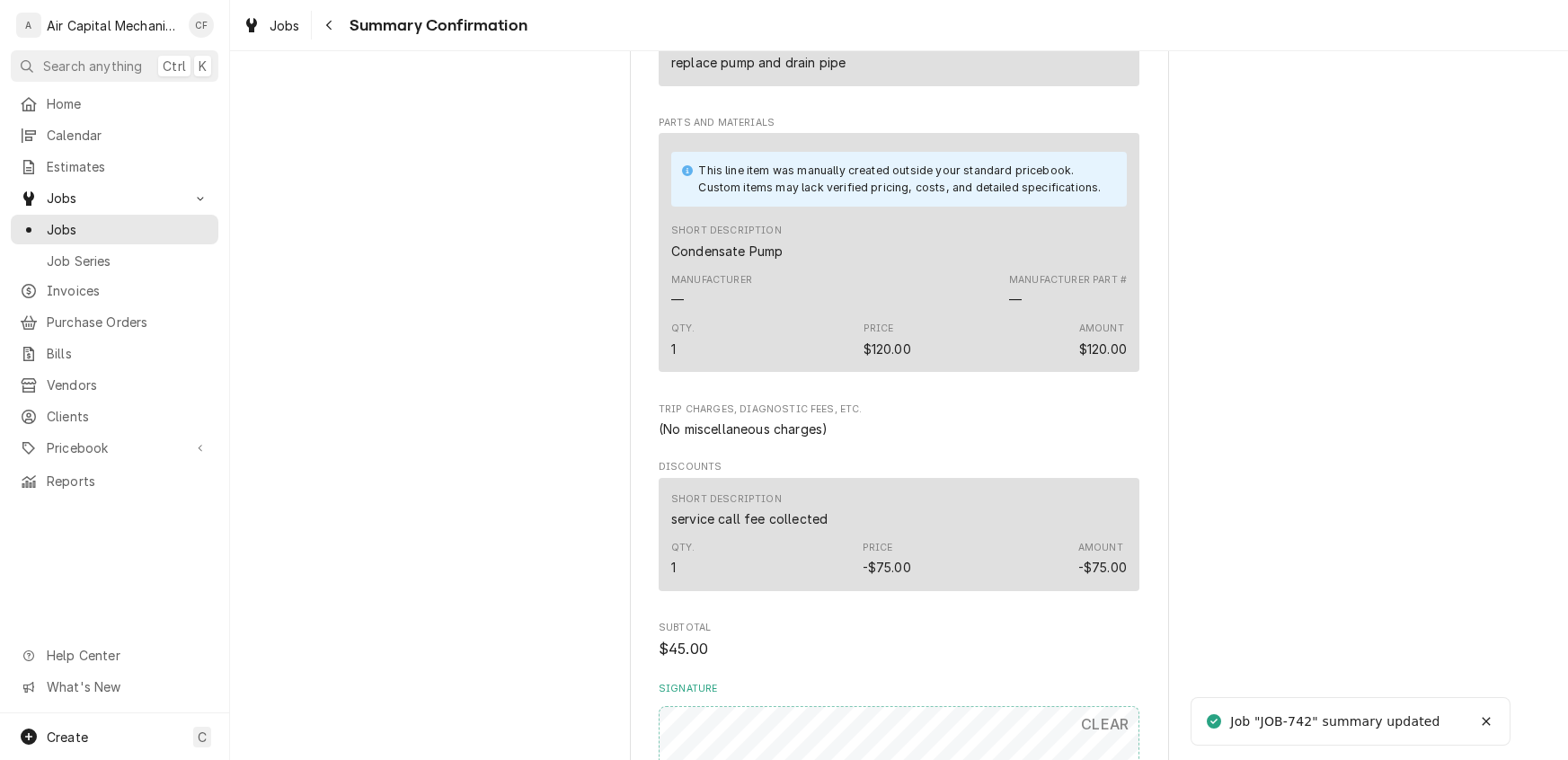
scroll to position [1211, 0]
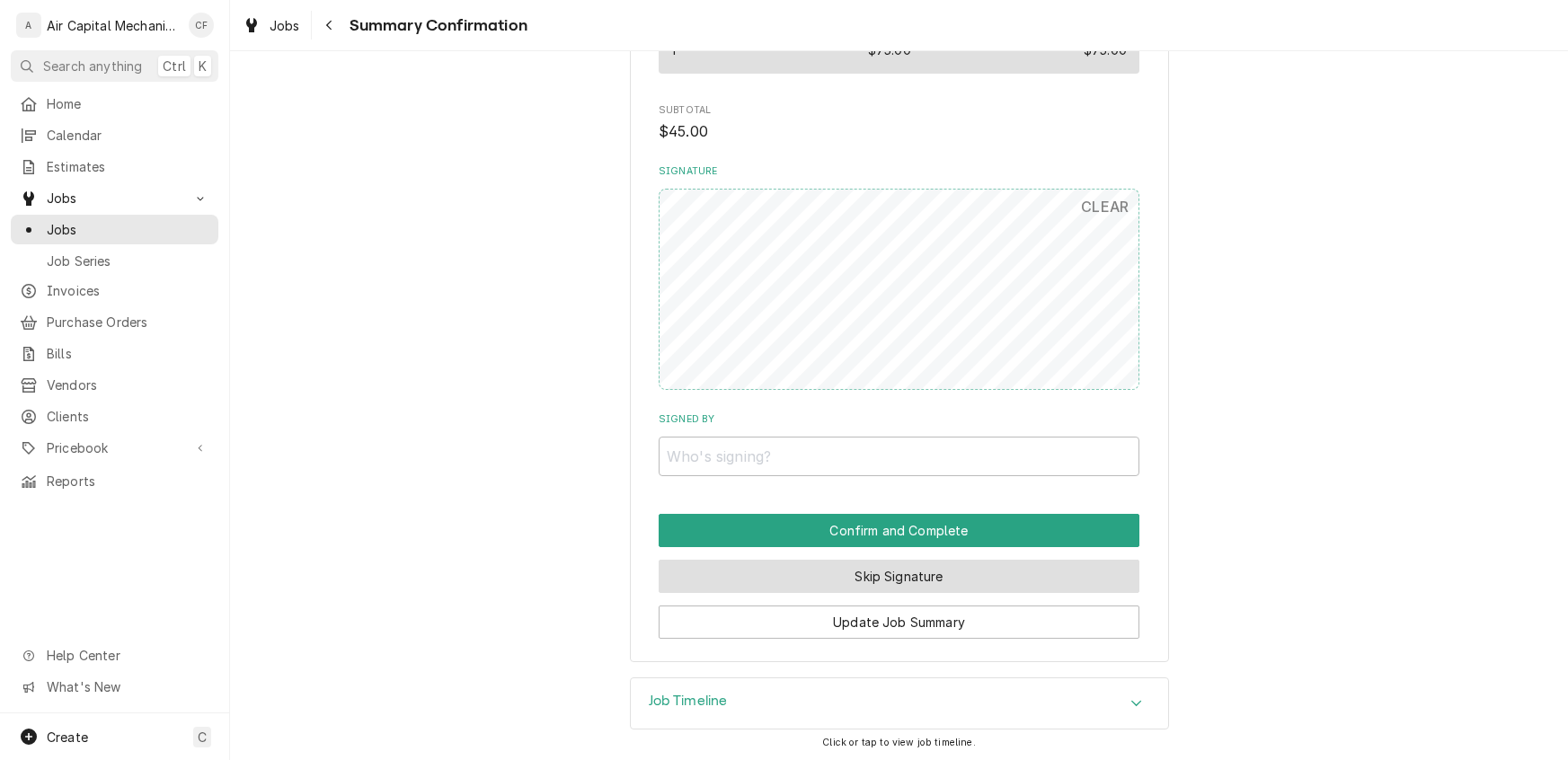
click at [862, 572] on button "Skip Signature" at bounding box center [899, 576] width 480 height 34
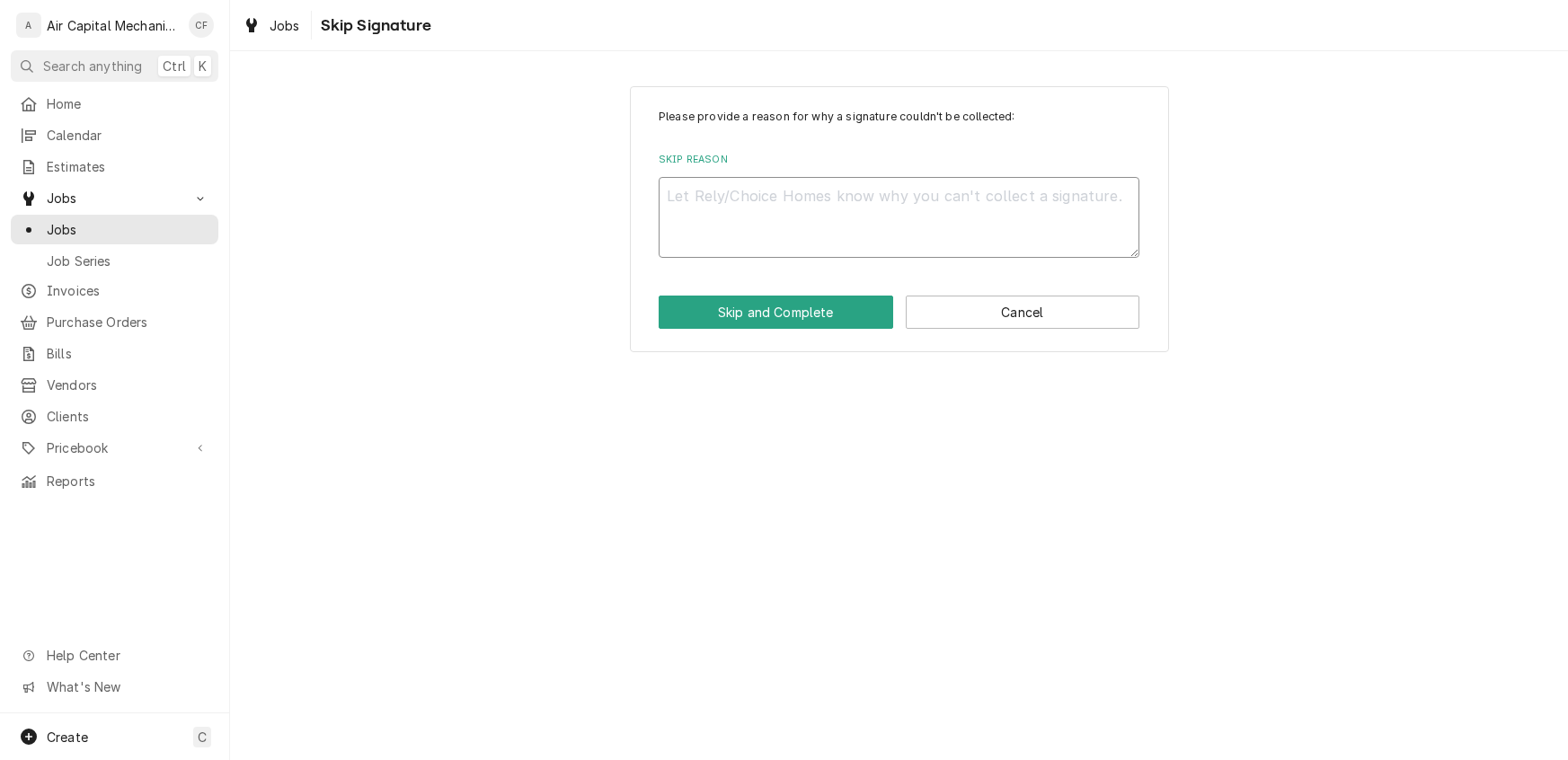
click at [752, 197] on textarea "Skip Reason" at bounding box center [899, 217] width 480 height 81
type textarea "x"
type textarea "n"
type textarea "x"
type textarea "na"
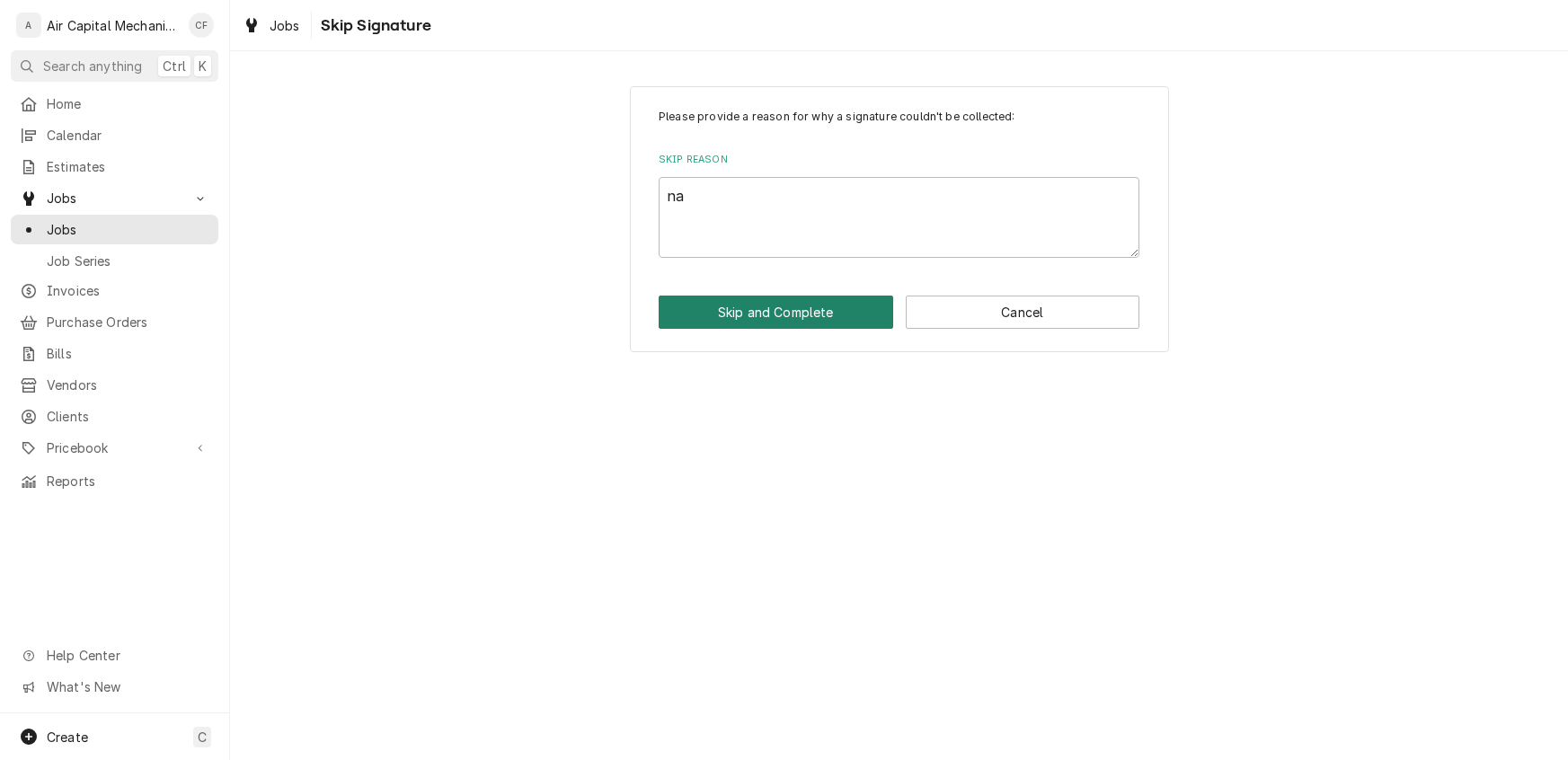
click at [784, 303] on button "Skip and Complete" at bounding box center [776, 312] width 234 height 34
type textarea "x"
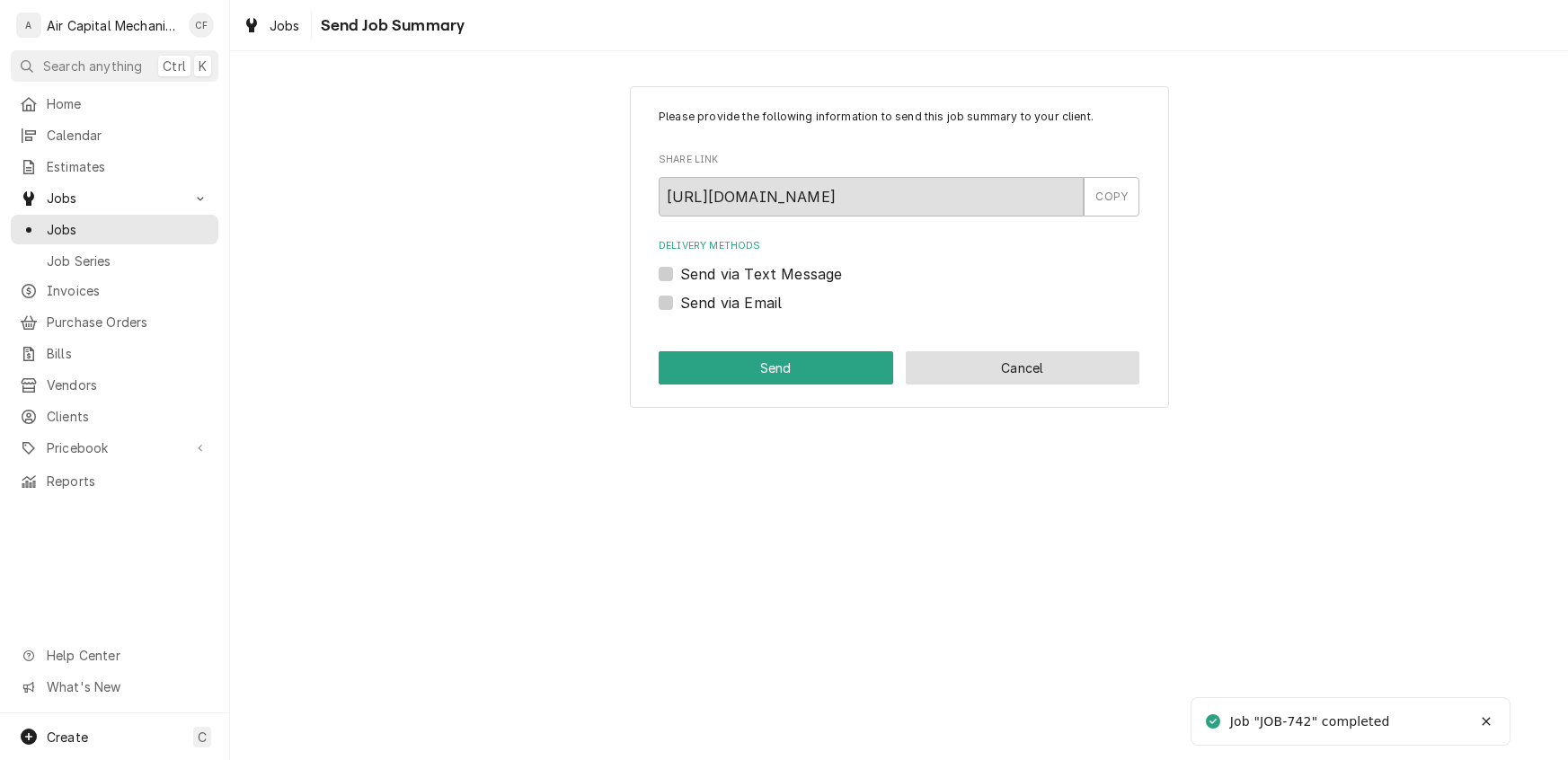
click at [1056, 369] on button "Cancel" at bounding box center [1023, 369] width 234 height 34
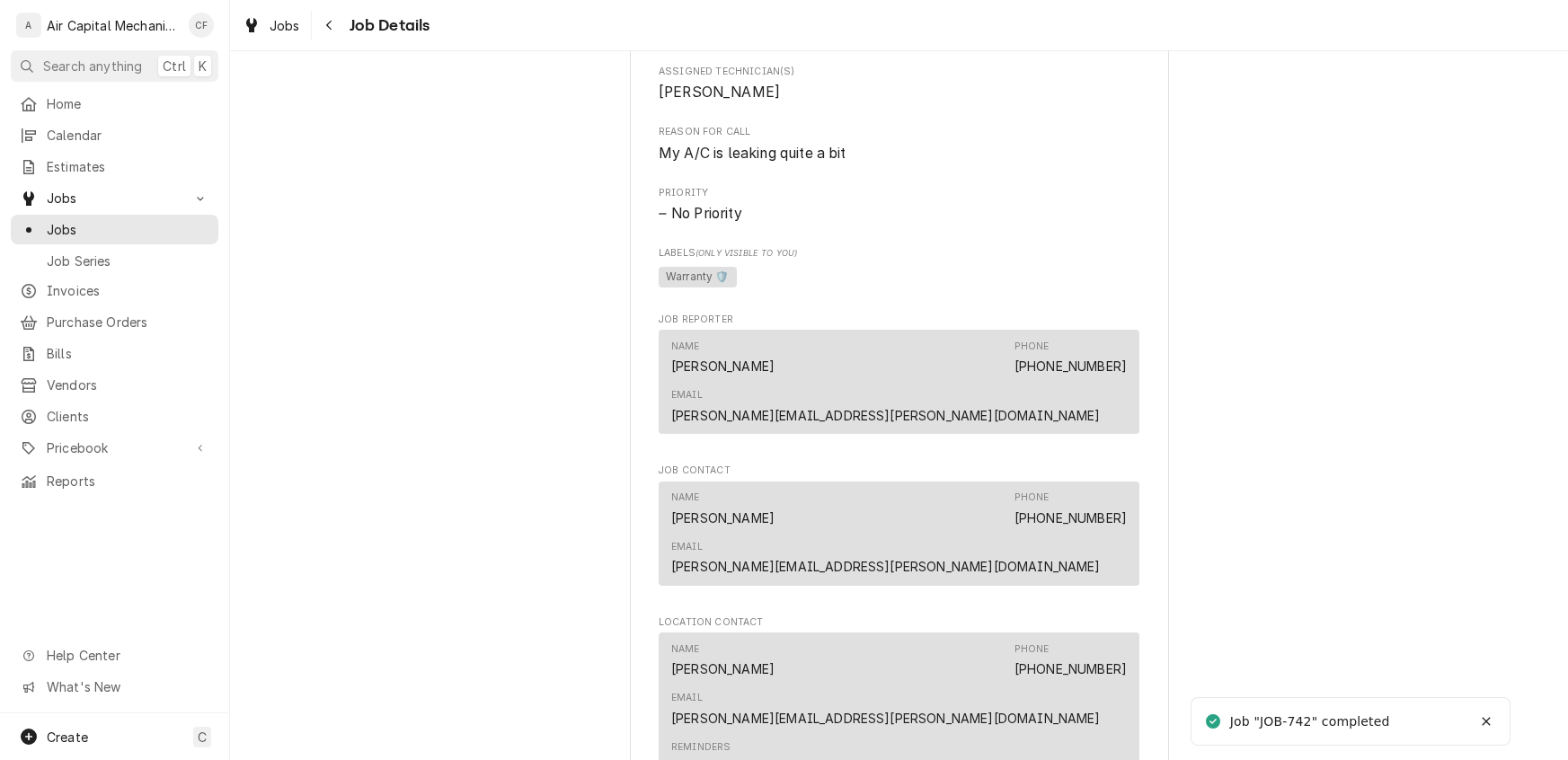
scroll to position [1427, 0]
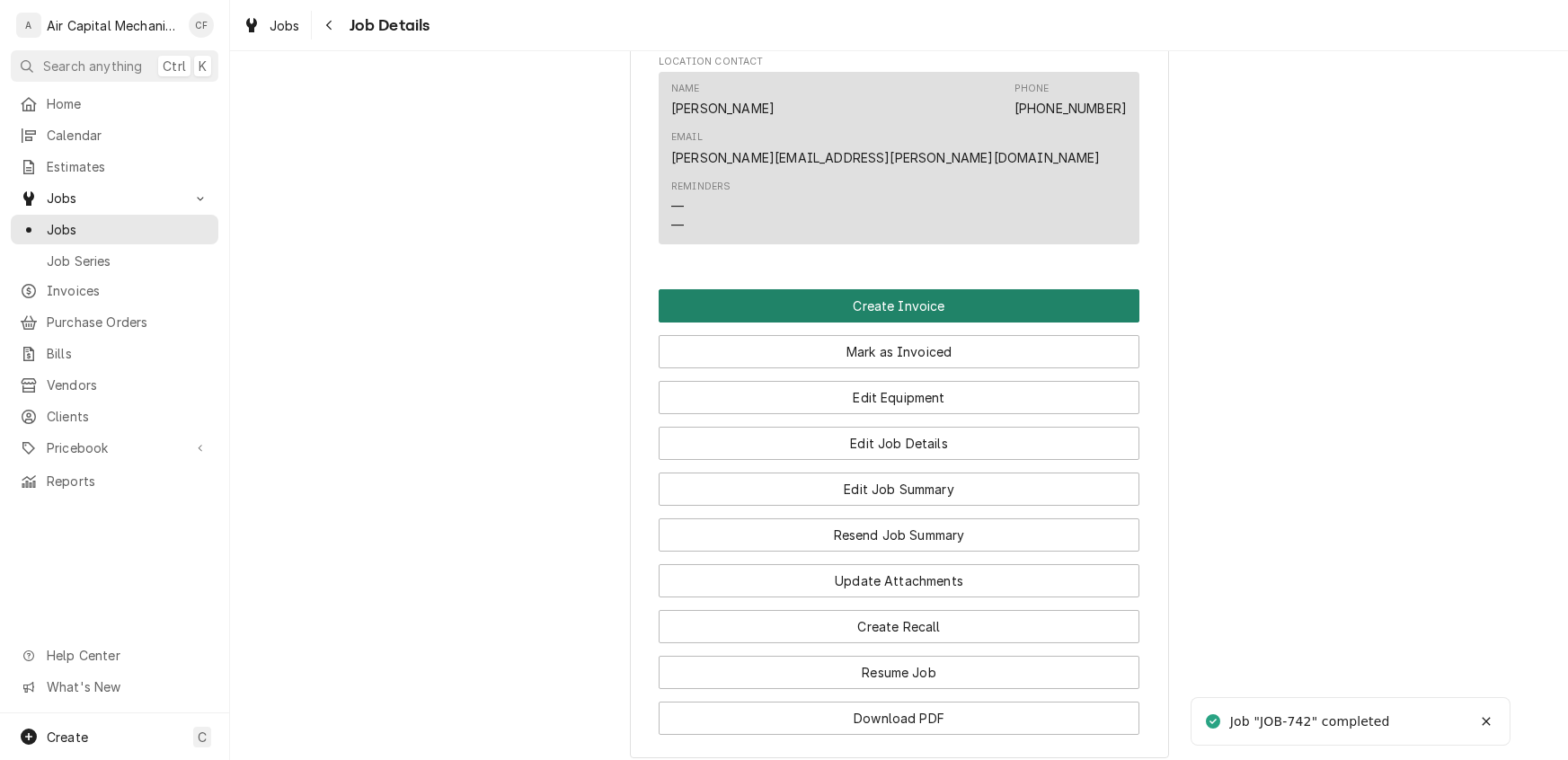
click at [858, 290] on button "Create Invoice" at bounding box center [899, 306] width 480 height 34
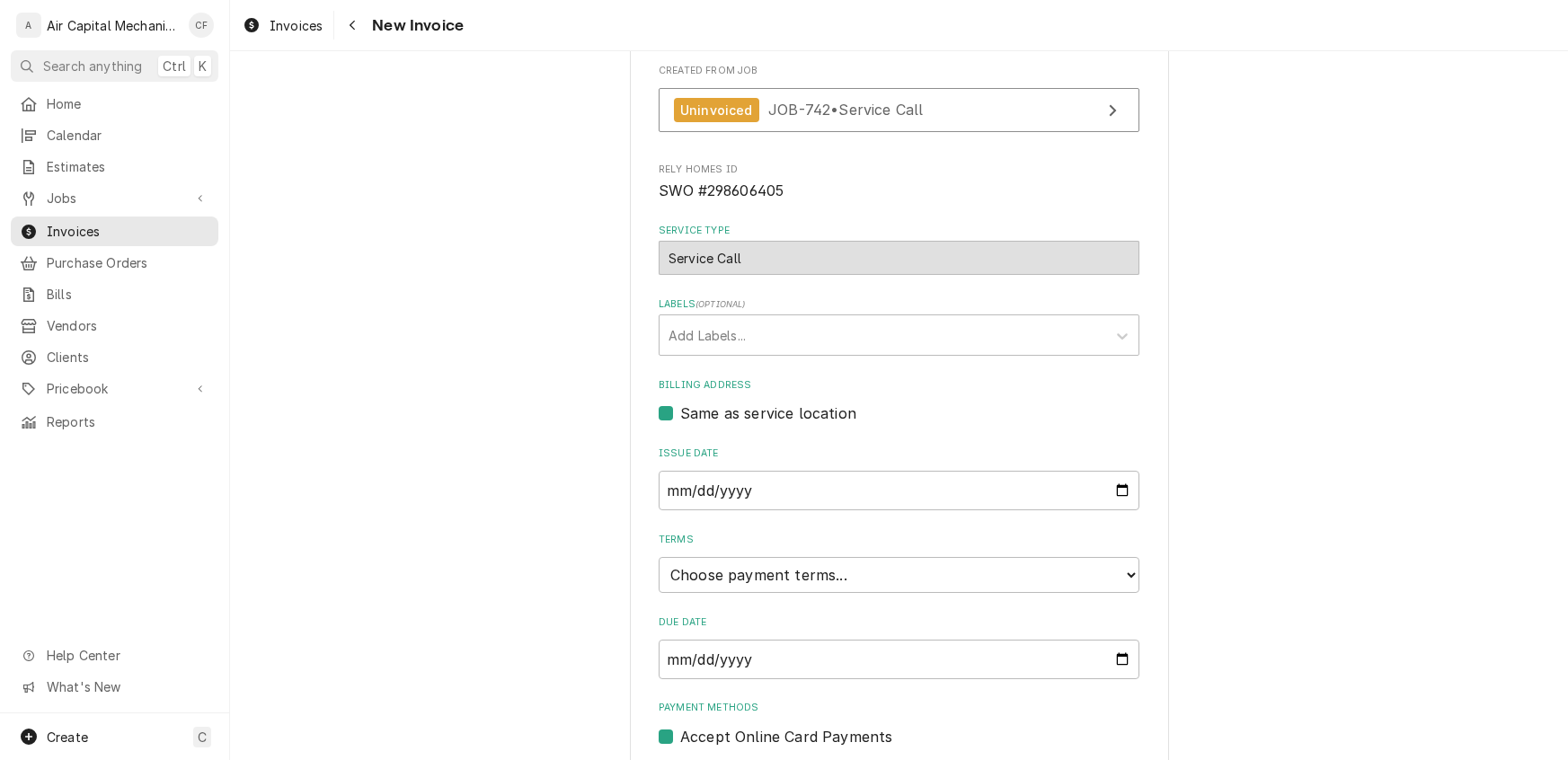
scroll to position [391, 0]
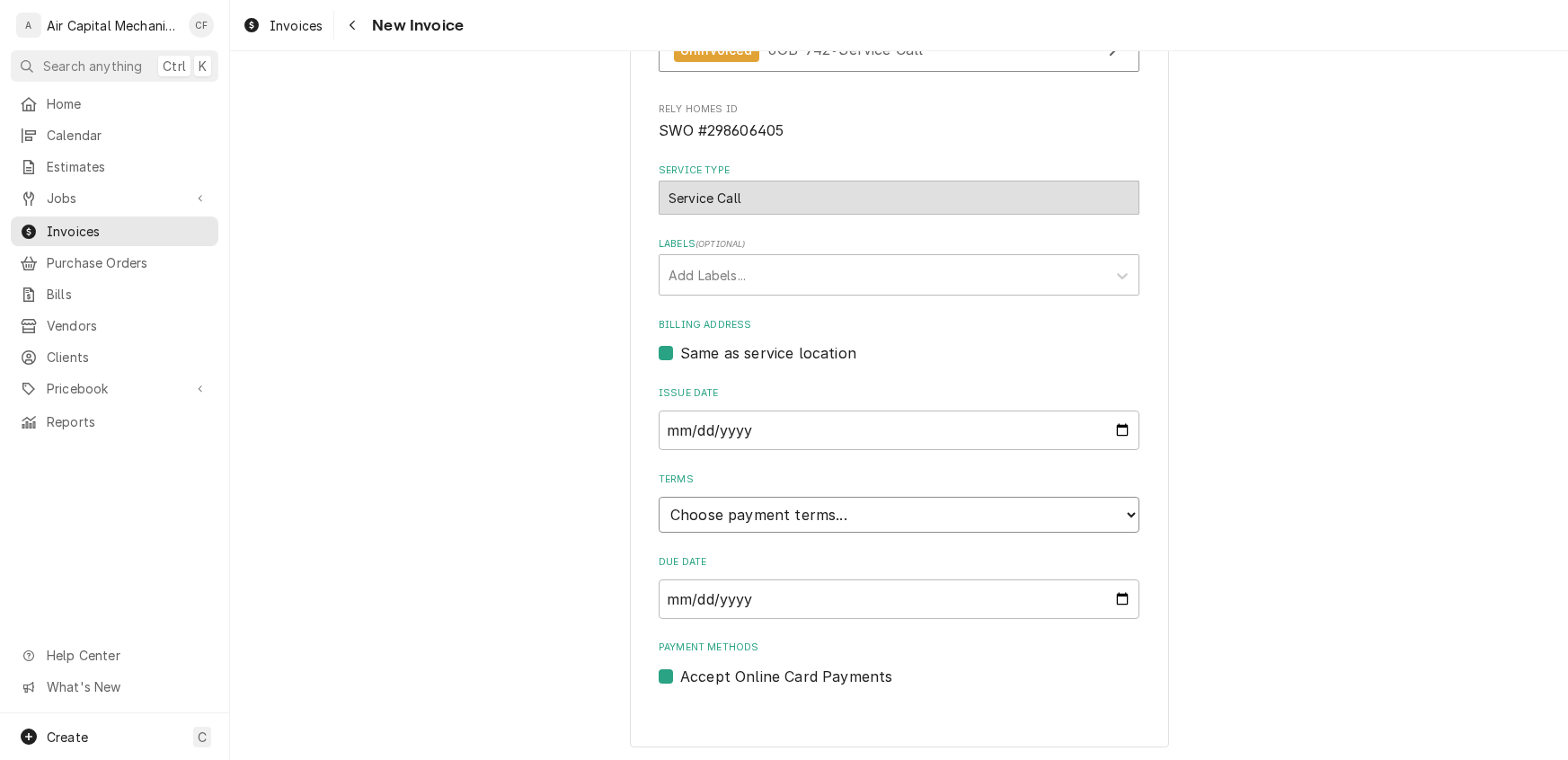
click at [725, 507] on select "Choose payment terms... Same Day Net 7 Net 14 Net 21 Net 30 Net 45 Net 60 Net 90" at bounding box center [899, 515] width 480 height 36
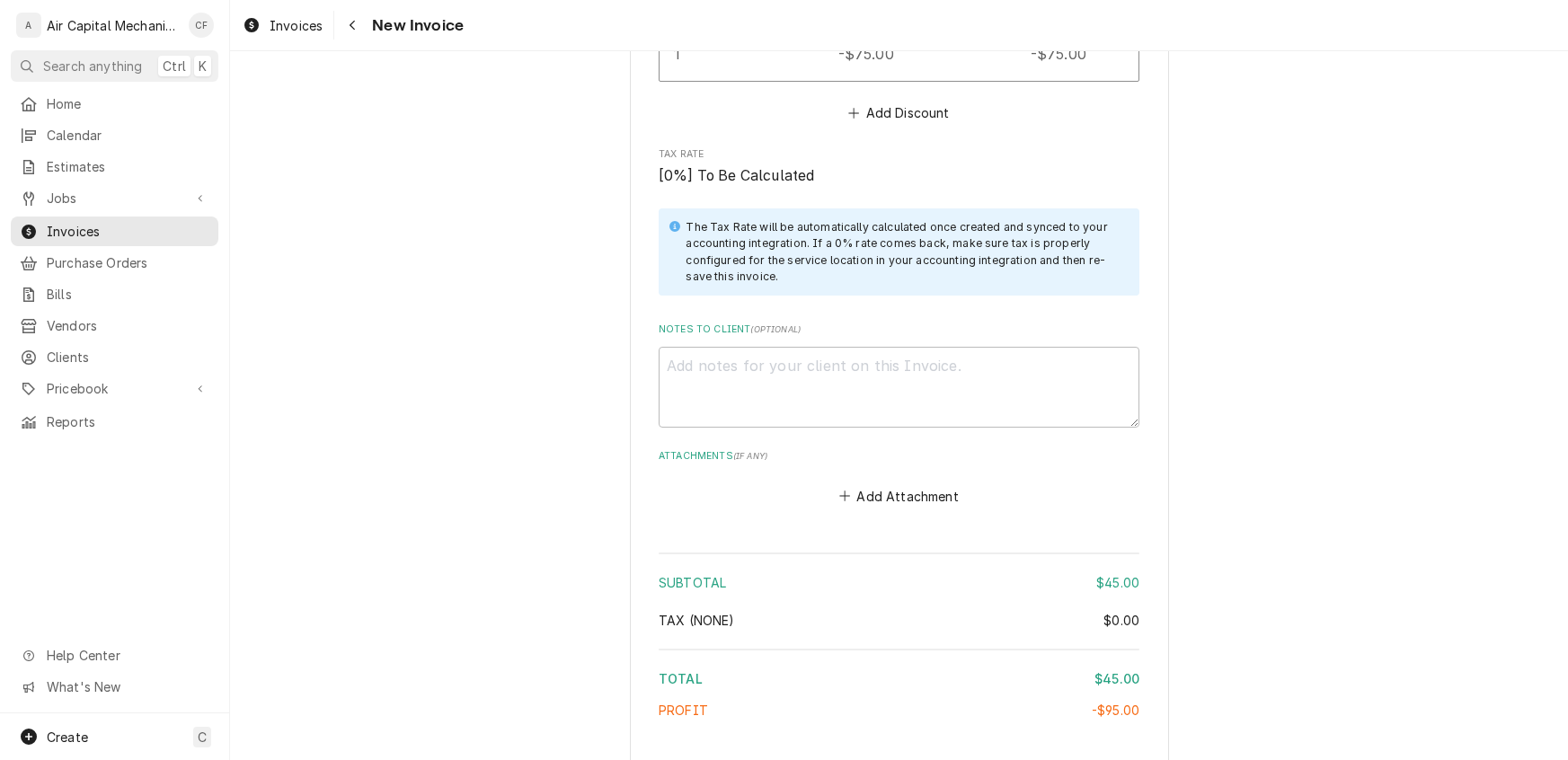
scroll to position [2277, 0]
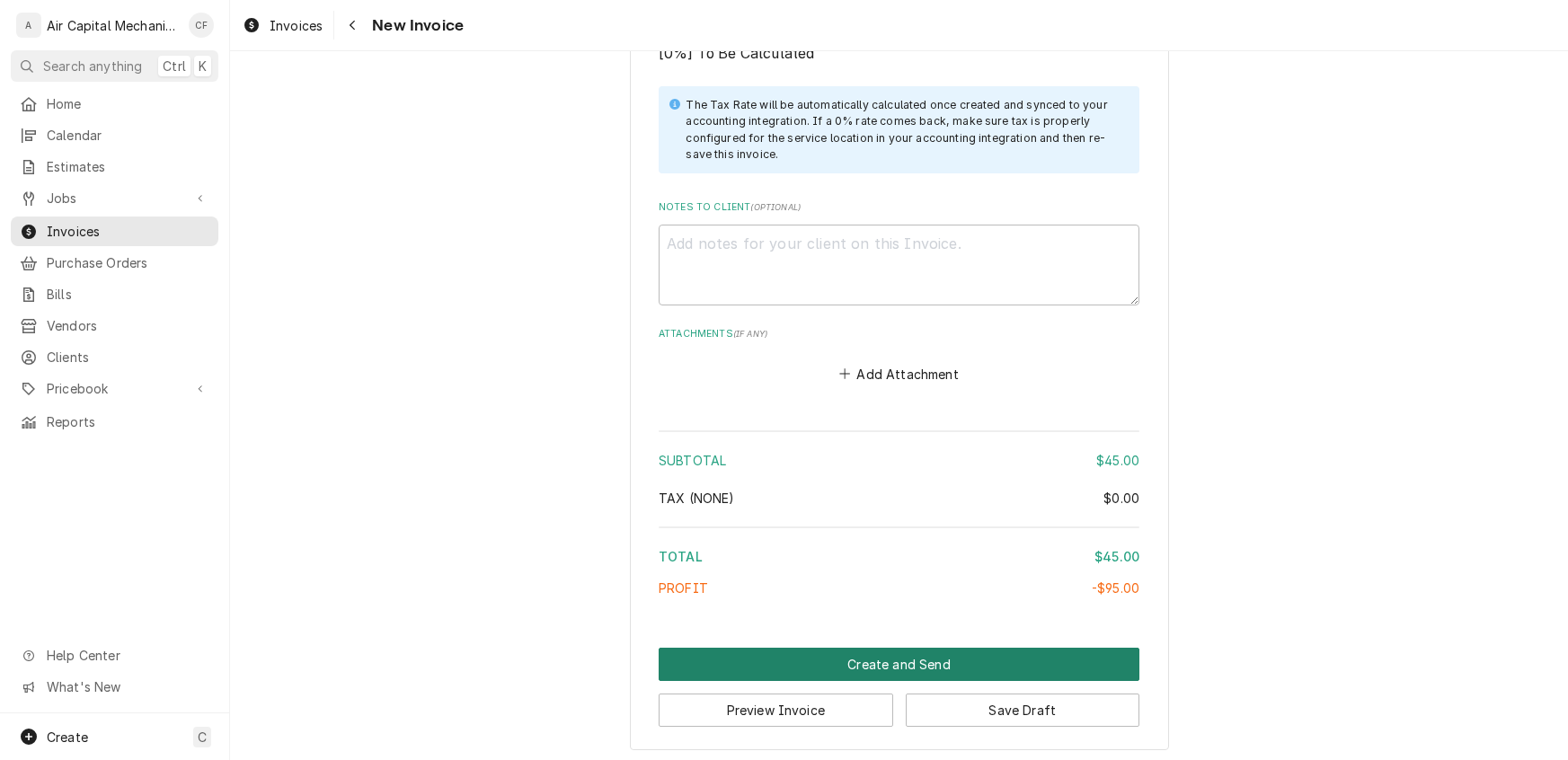
click at [849, 651] on button "Create and Send" at bounding box center [899, 665] width 480 height 34
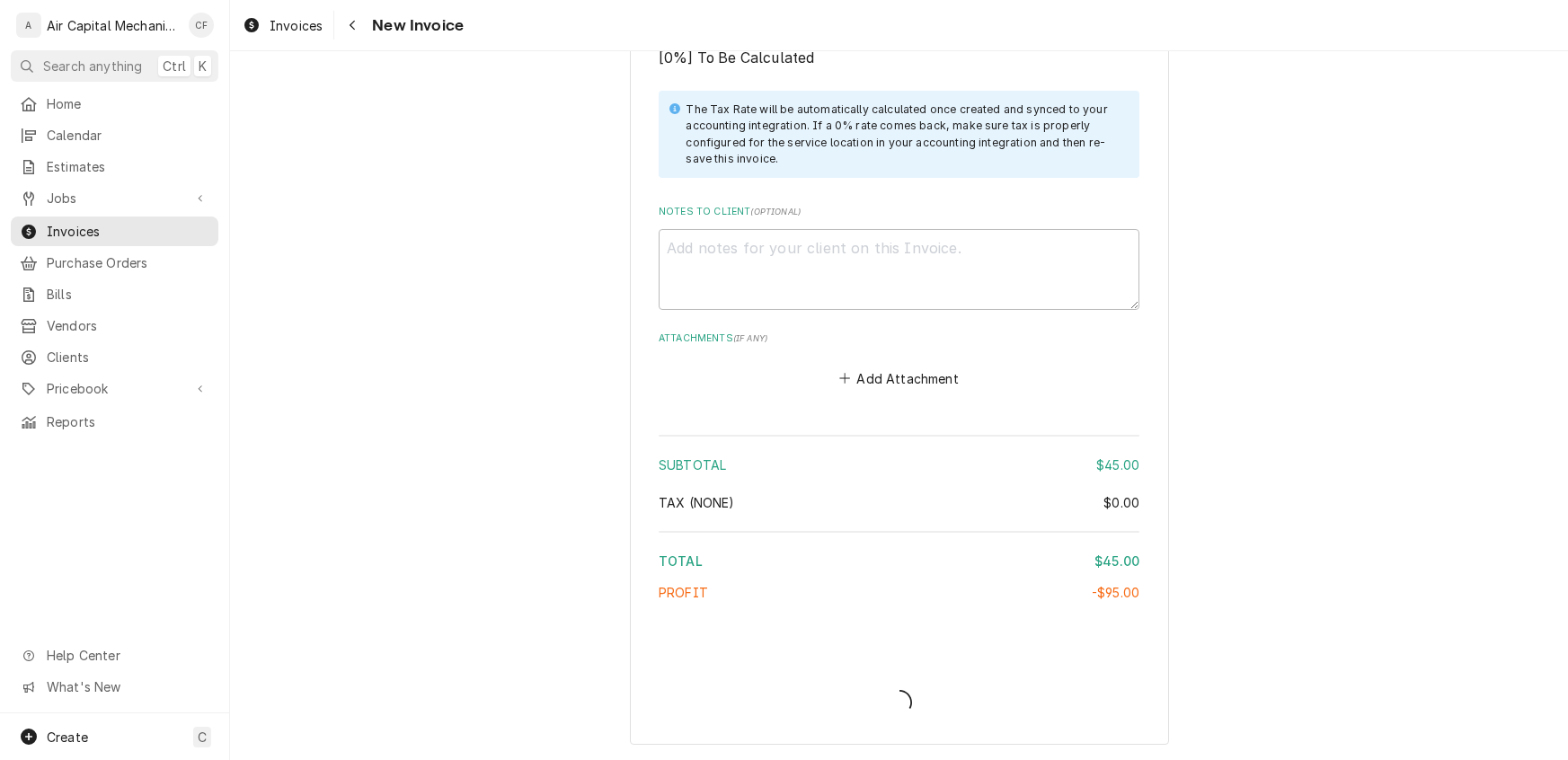
scroll to position [2267, 0]
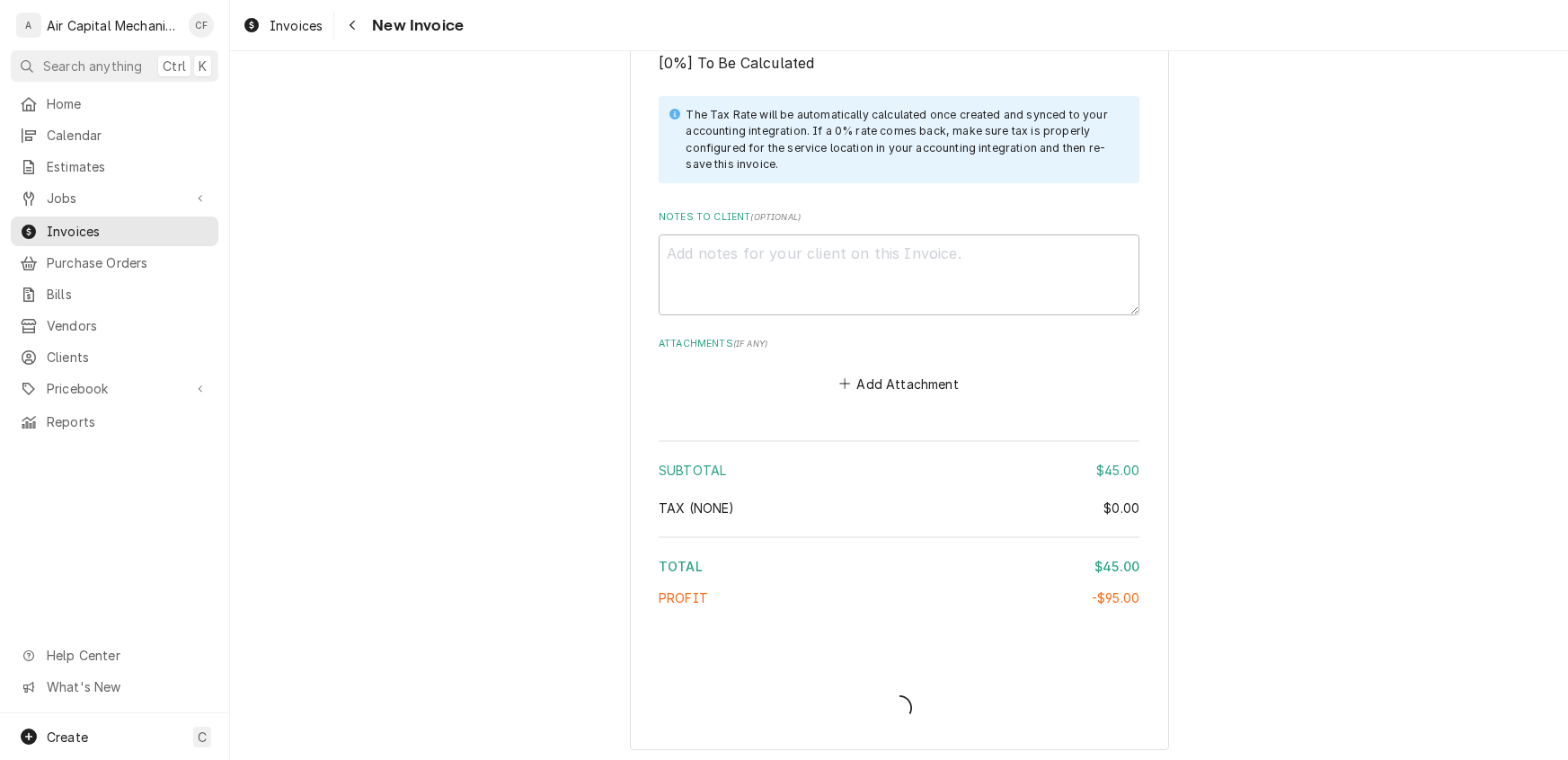
type textarea "x"
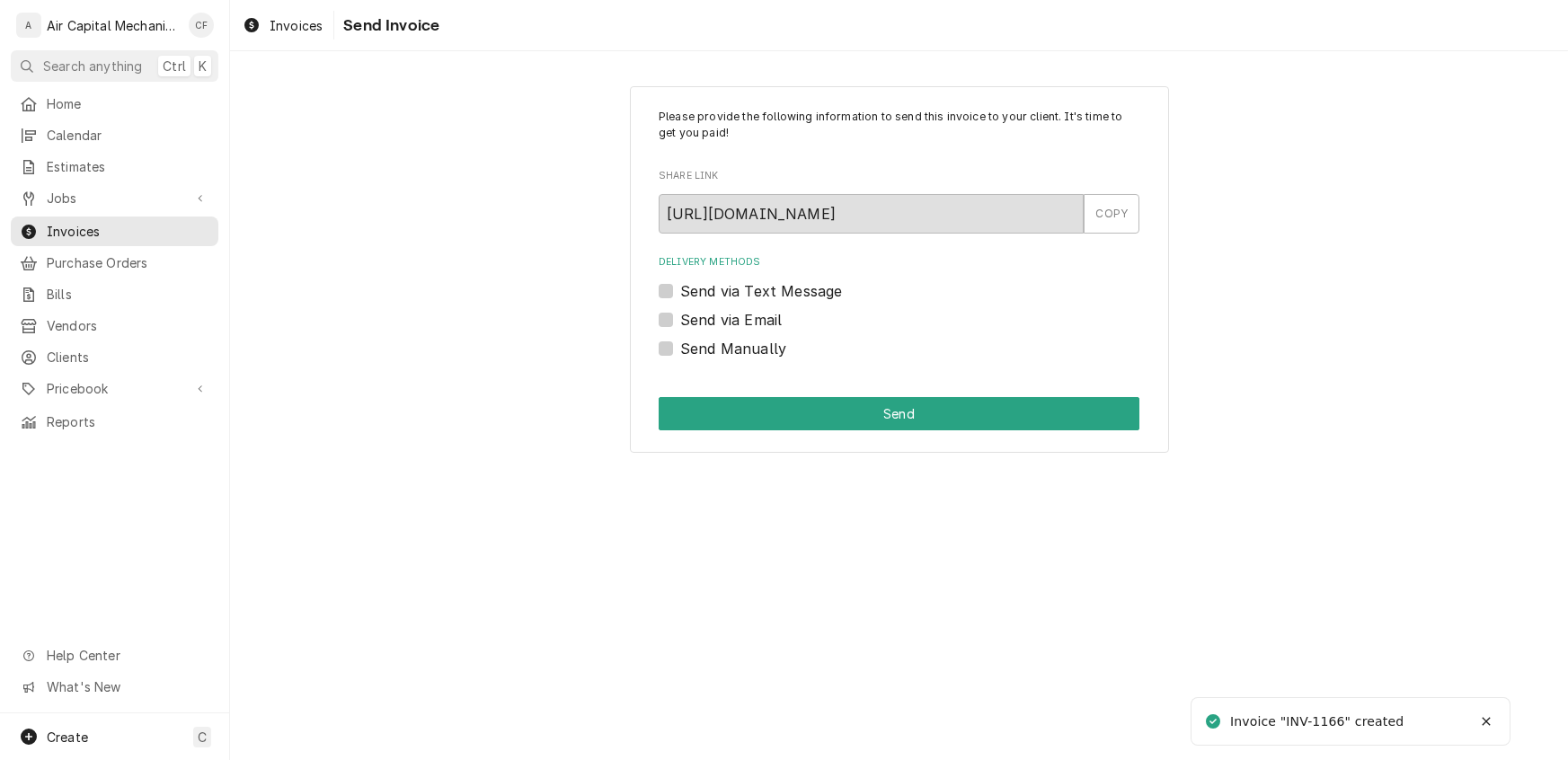
click at [674, 346] on div "Send Manually" at bounding box center [899, 349] width 480 height 22
click at [680, 349] on label "Send Manually" at bounding box center [732, 349] width 106 height 22
click at [680, 349] on input "Send Manually" at bounding box center [920, 358] width 480 height 40
checkbox input "true"
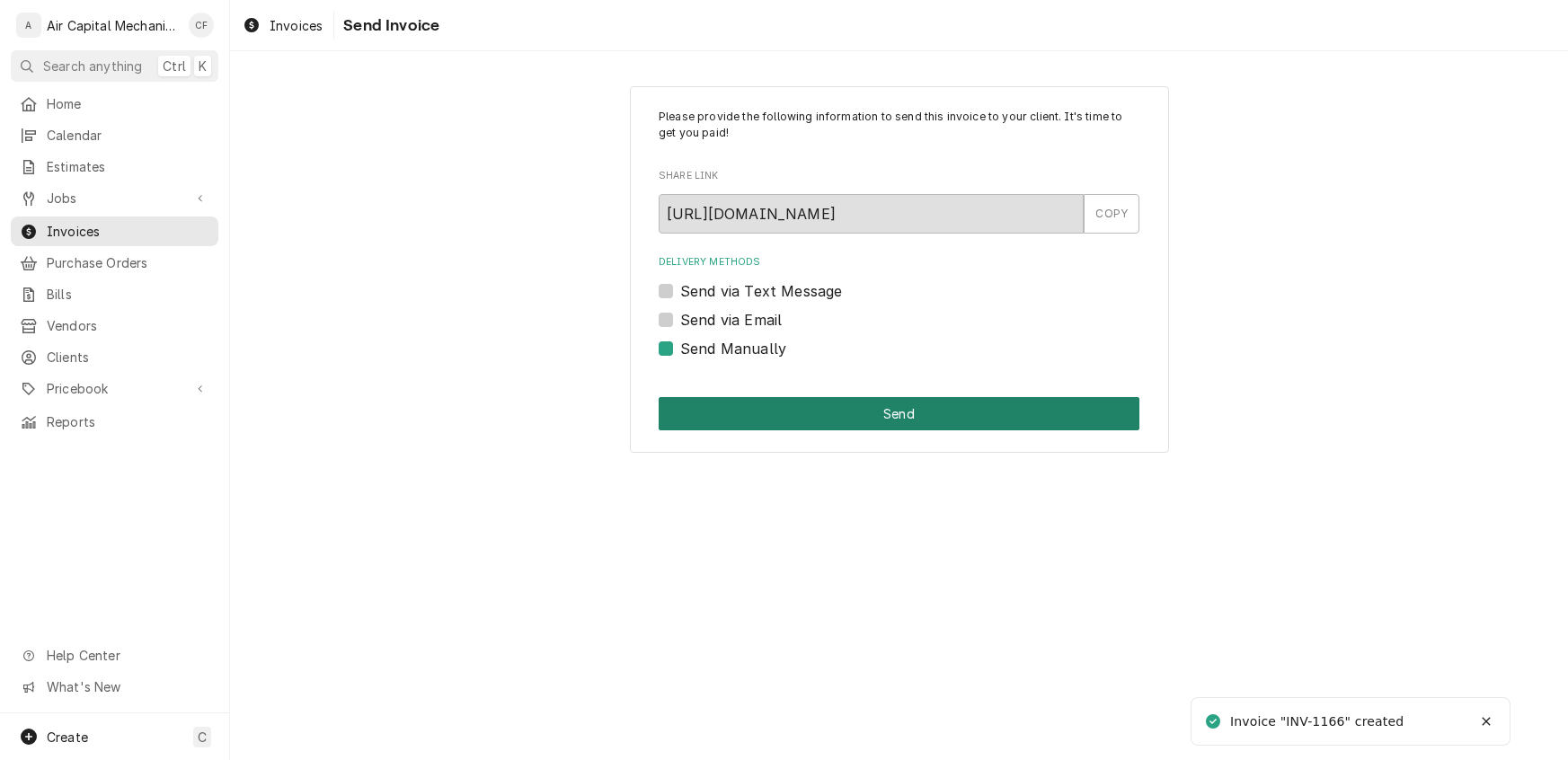
click at [739, 418] on button "Send" at bounding box center [899, 414] width 480 height 34
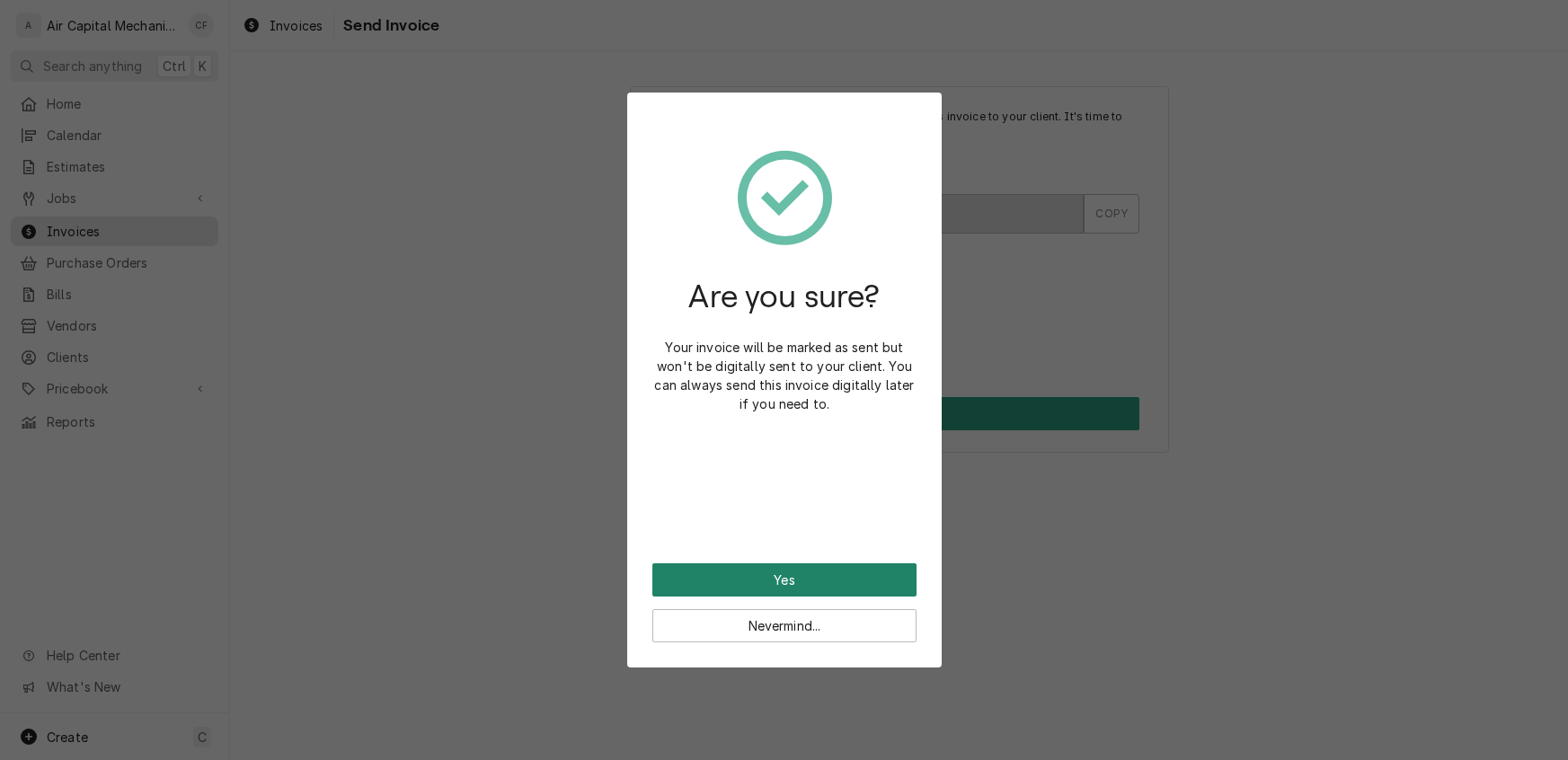
click at [826, 581] on button "Yes" at bounding box center [784, 580] width 264 height 34
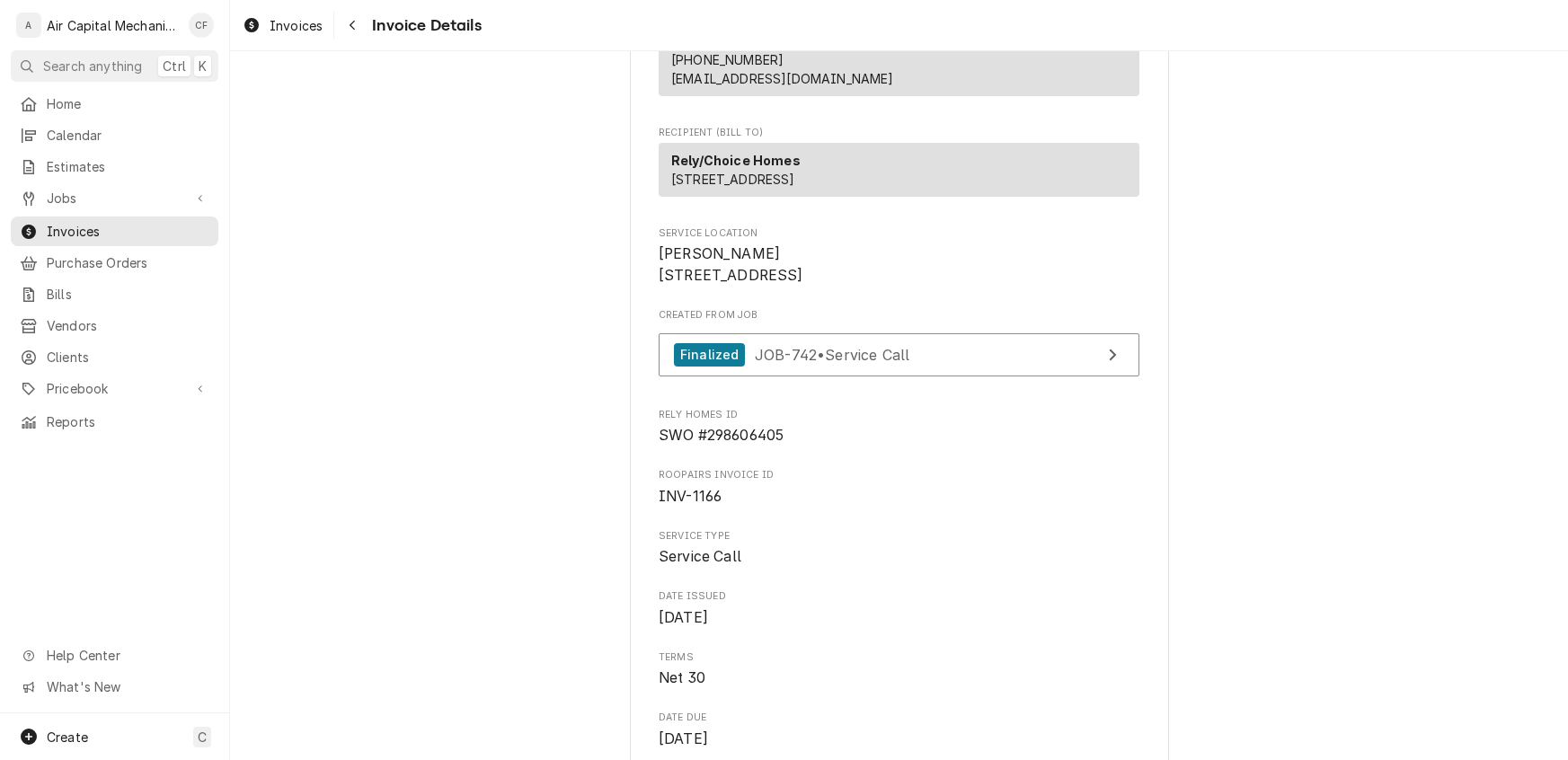
scroll to position [153, 0]
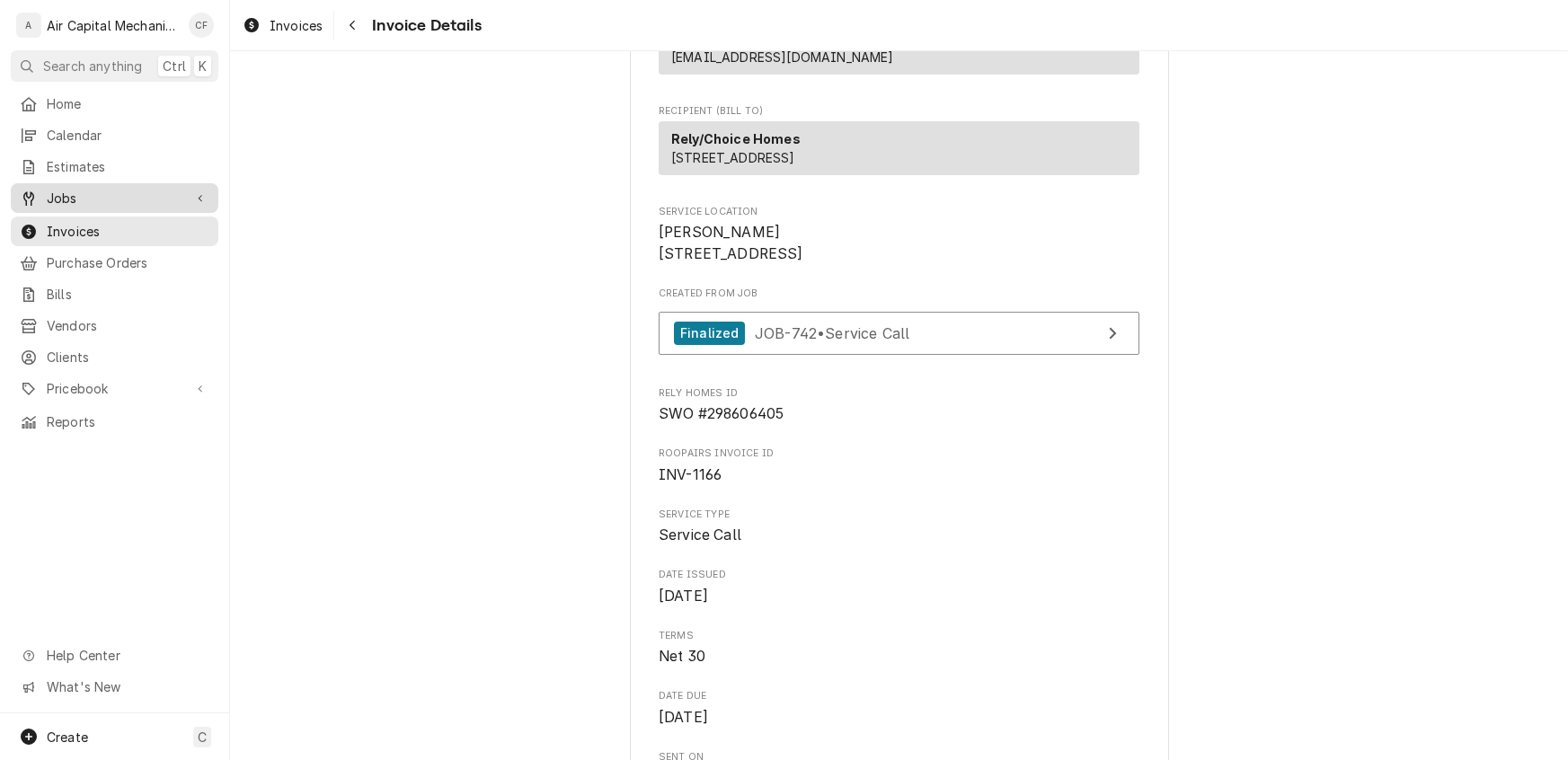
click at [54, 189] on span "Jobs" at bounding box center [114, 198] width 135 height 19
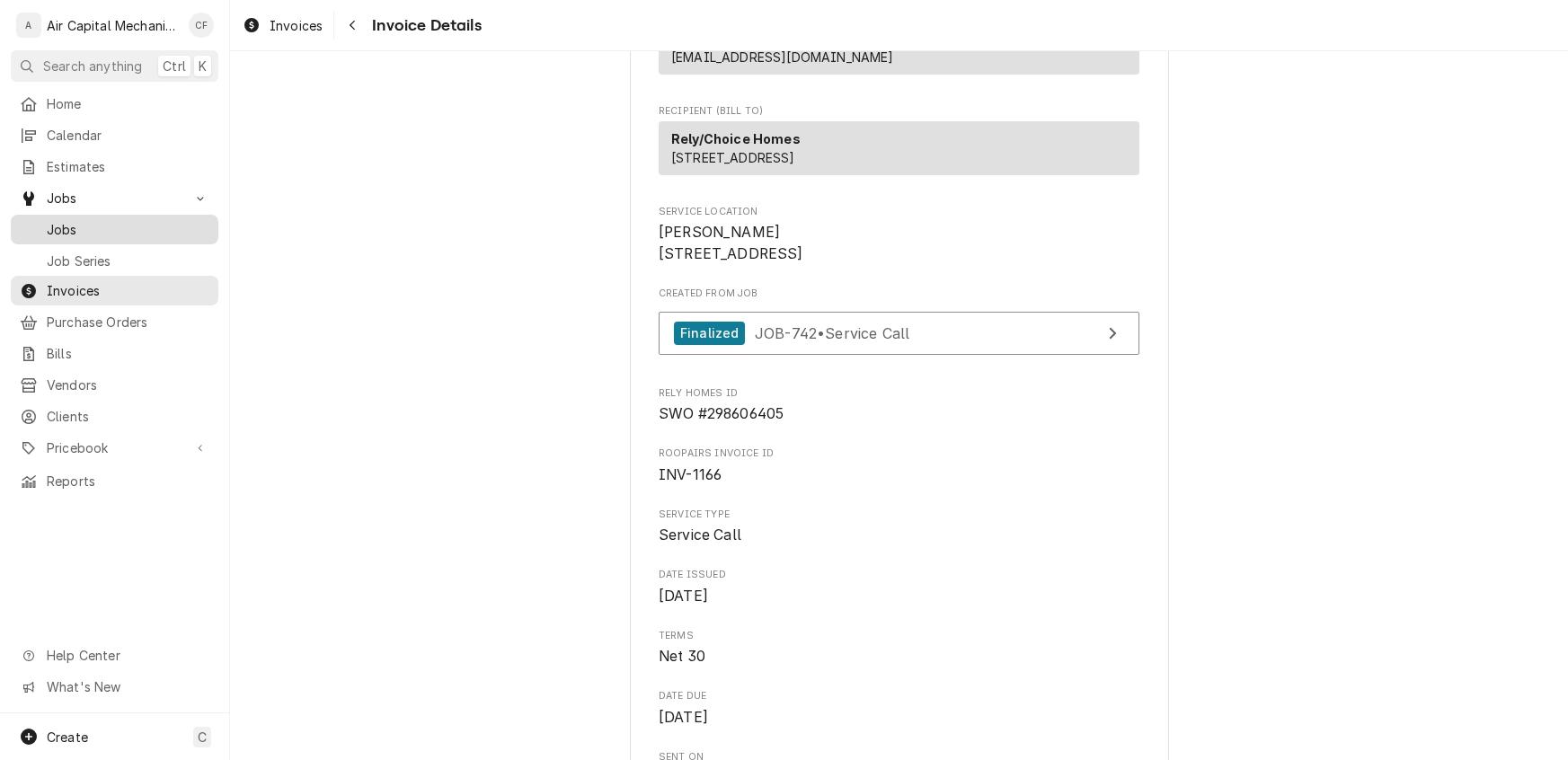
click at [69, 225] on span "Jobs" at bounding box center [127, 229] width 163 height 19
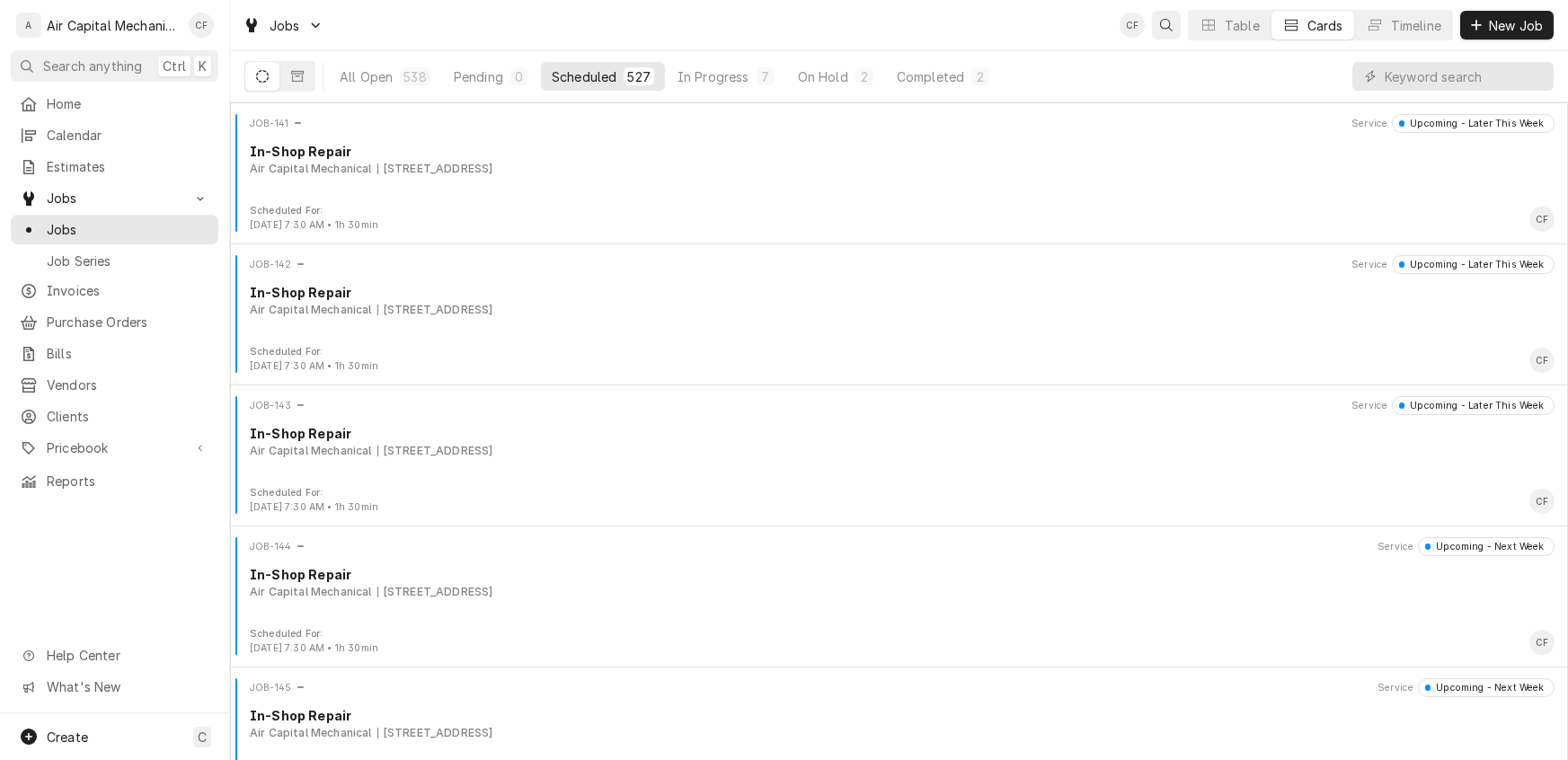
click at [1166, 26] on icon "Open search" at bounding box center [1166, 25] width 13 height 13
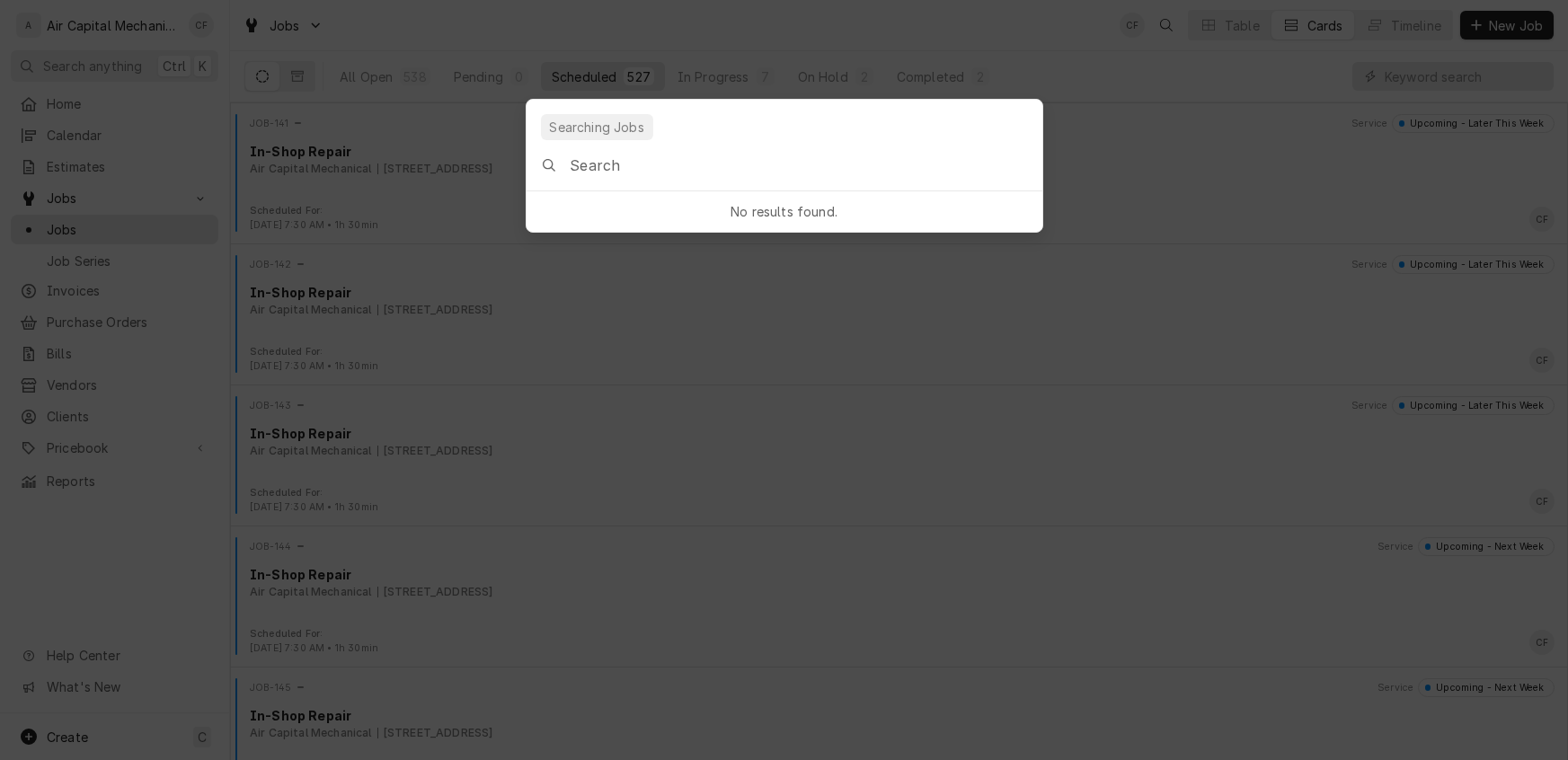
click at [730, 174] on input "Global Command Menu" at bounding box center [804, 165] width 471 height 50
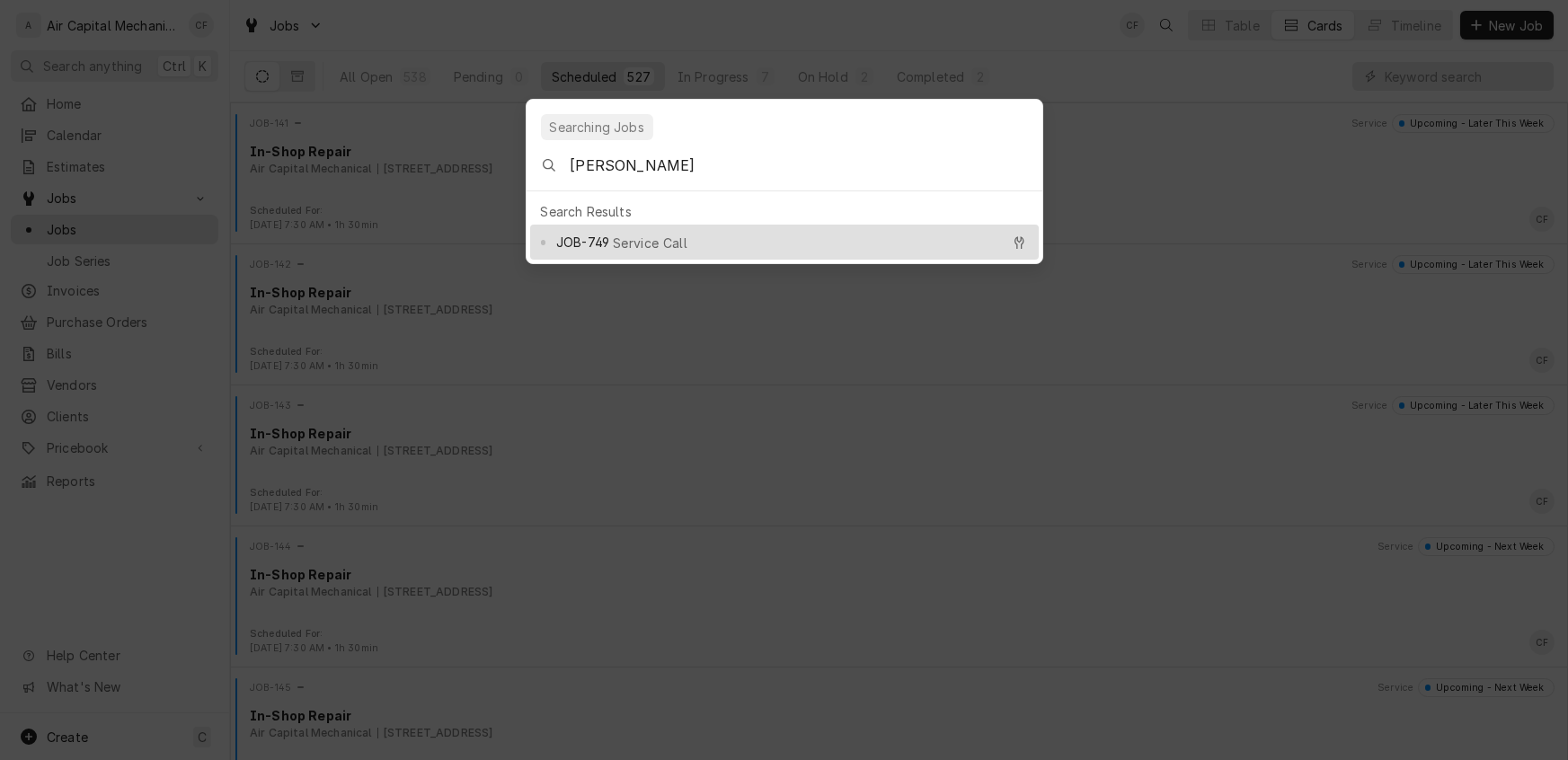
type input "[PERSON_NAME]"
click at [626, 233] on span "Service Call" at bounding box center [649, 242] width 74 height 19
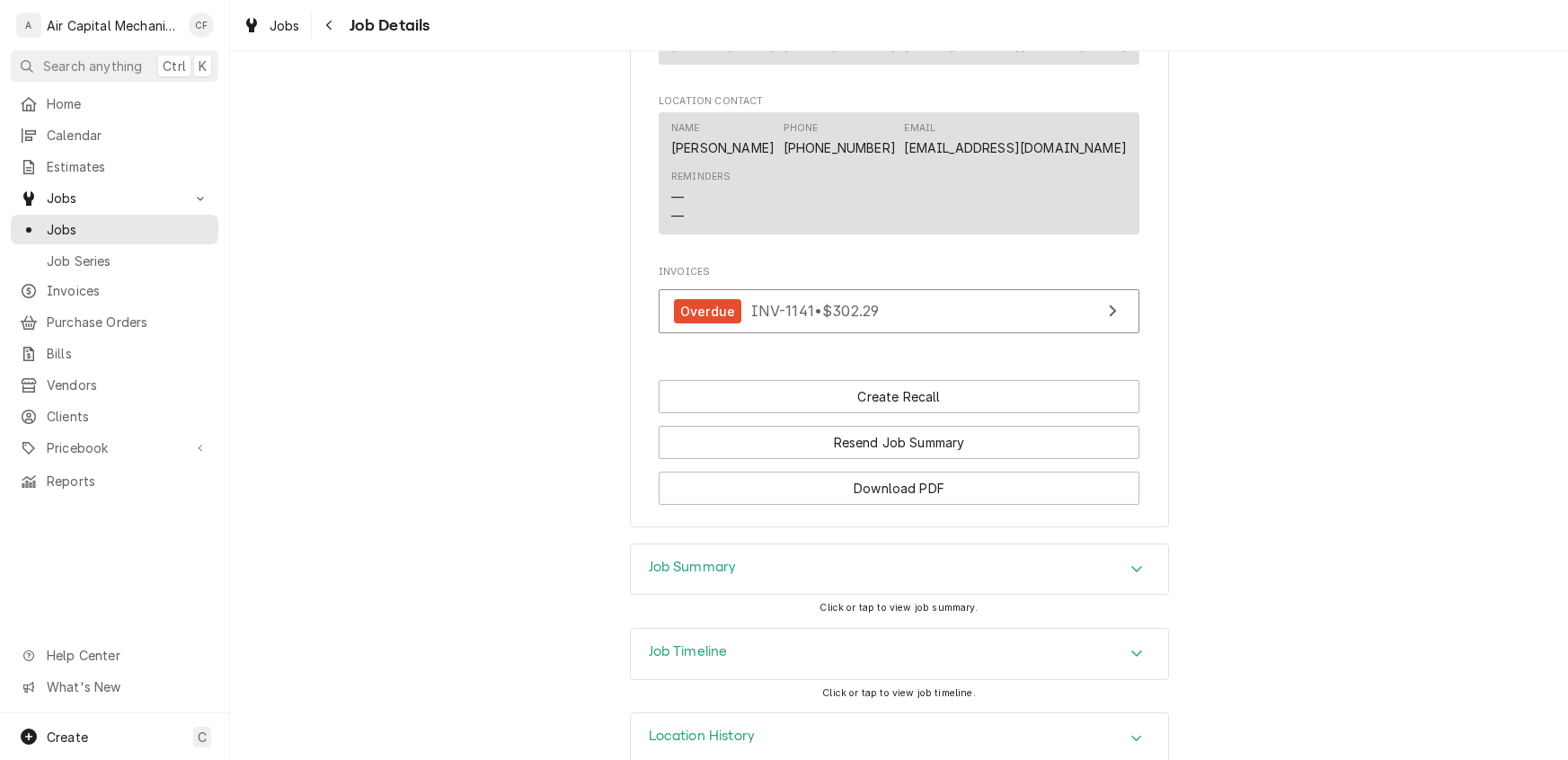
scroll to position [1308, 0]
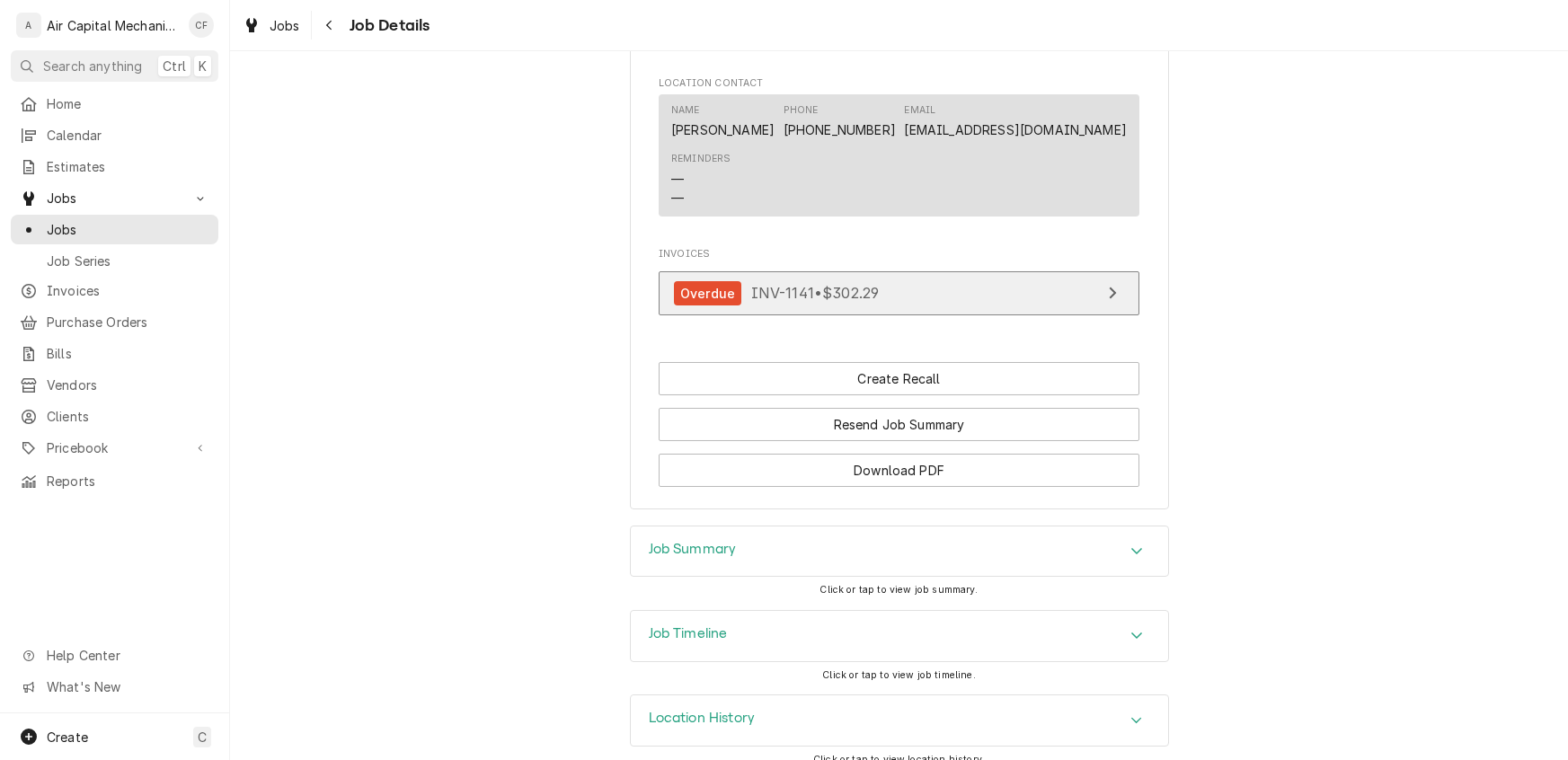
click at [923, 312] on link "Overdue INV-1141 • $302.29" at bounding box center [899, 294] width 480 height 44
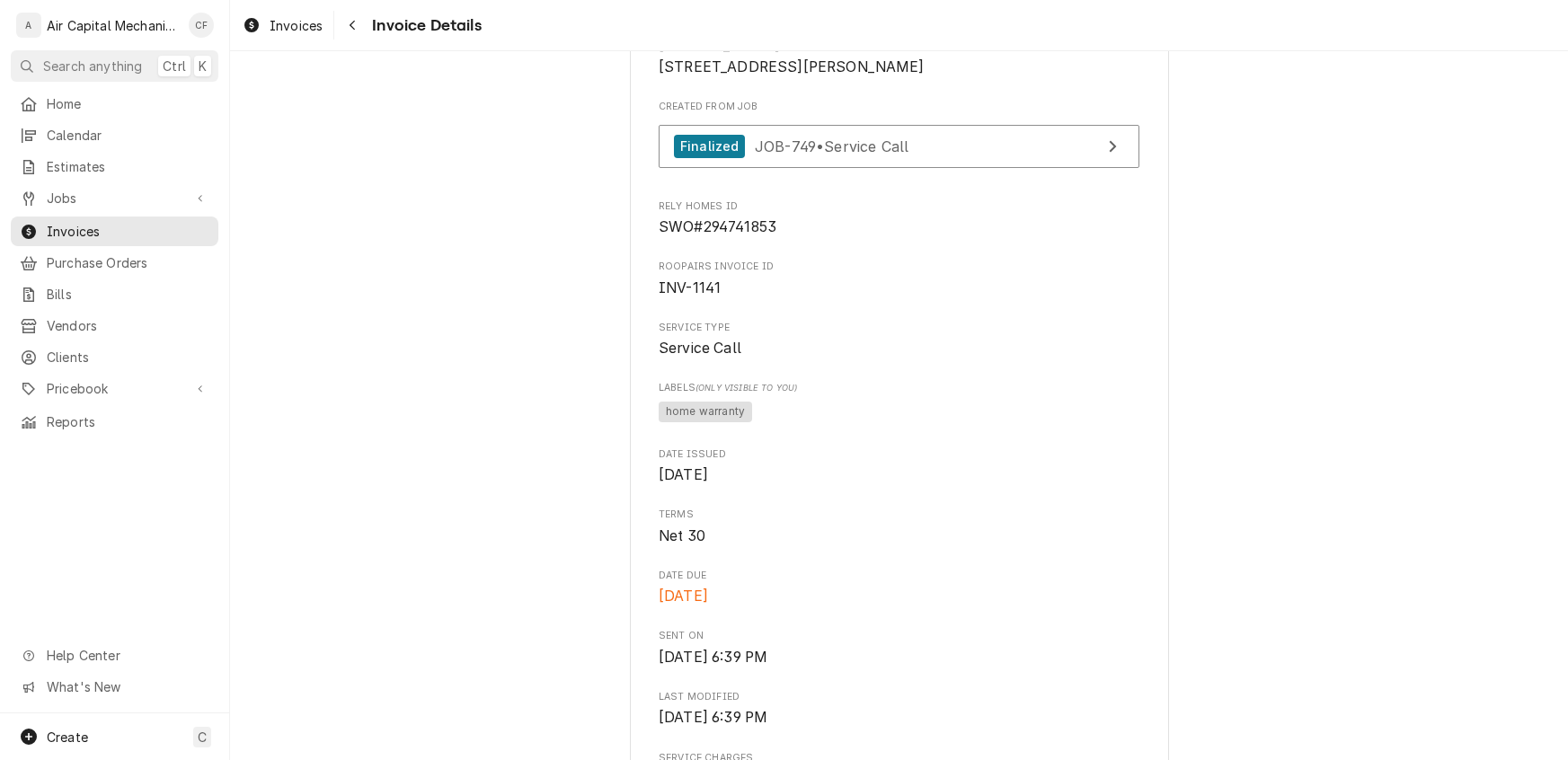
scroll to position [298, 0]
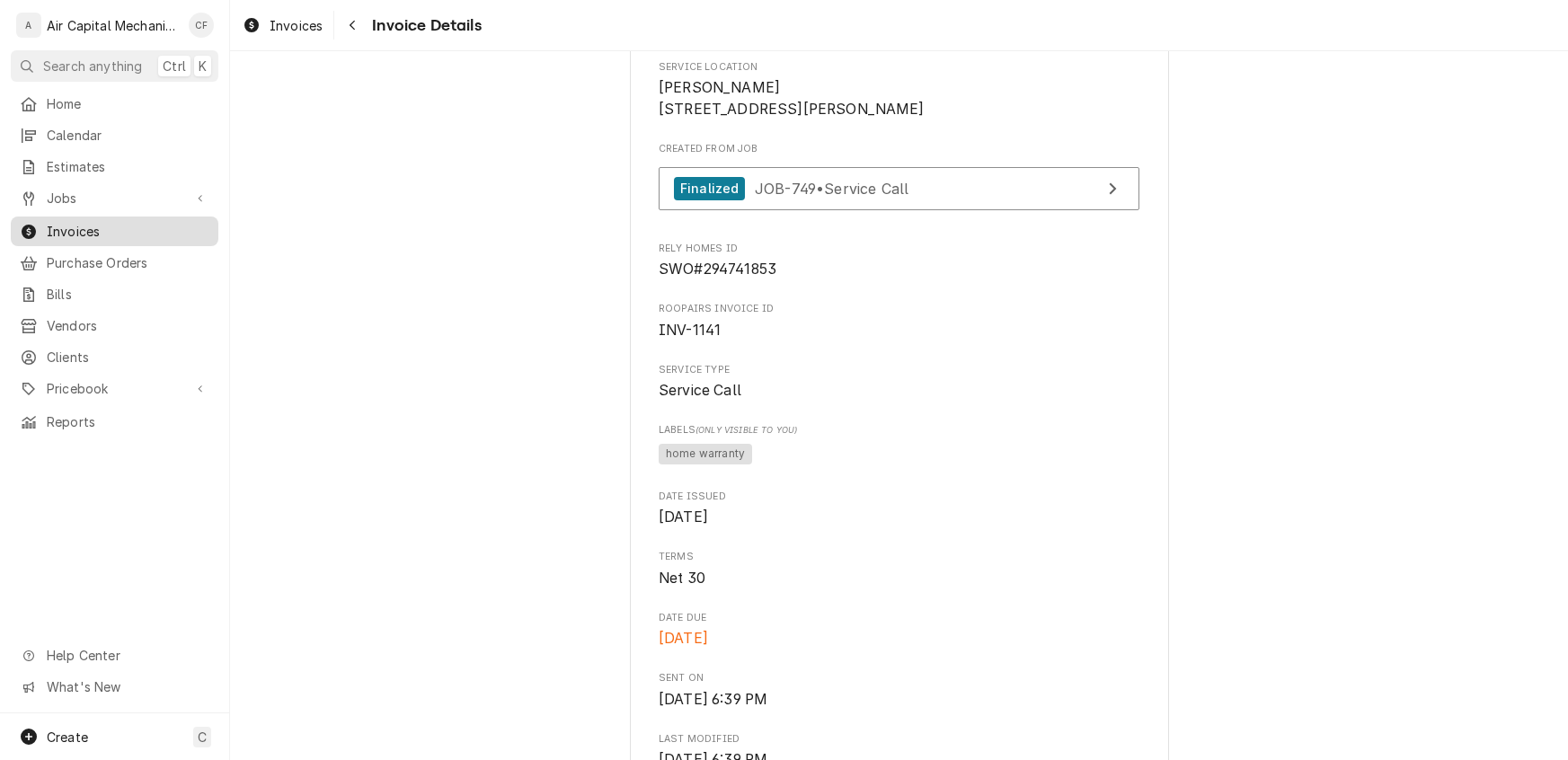
click at [64, 222] on span "Invoices" at bounding box center [127, 231] width 163 height 19
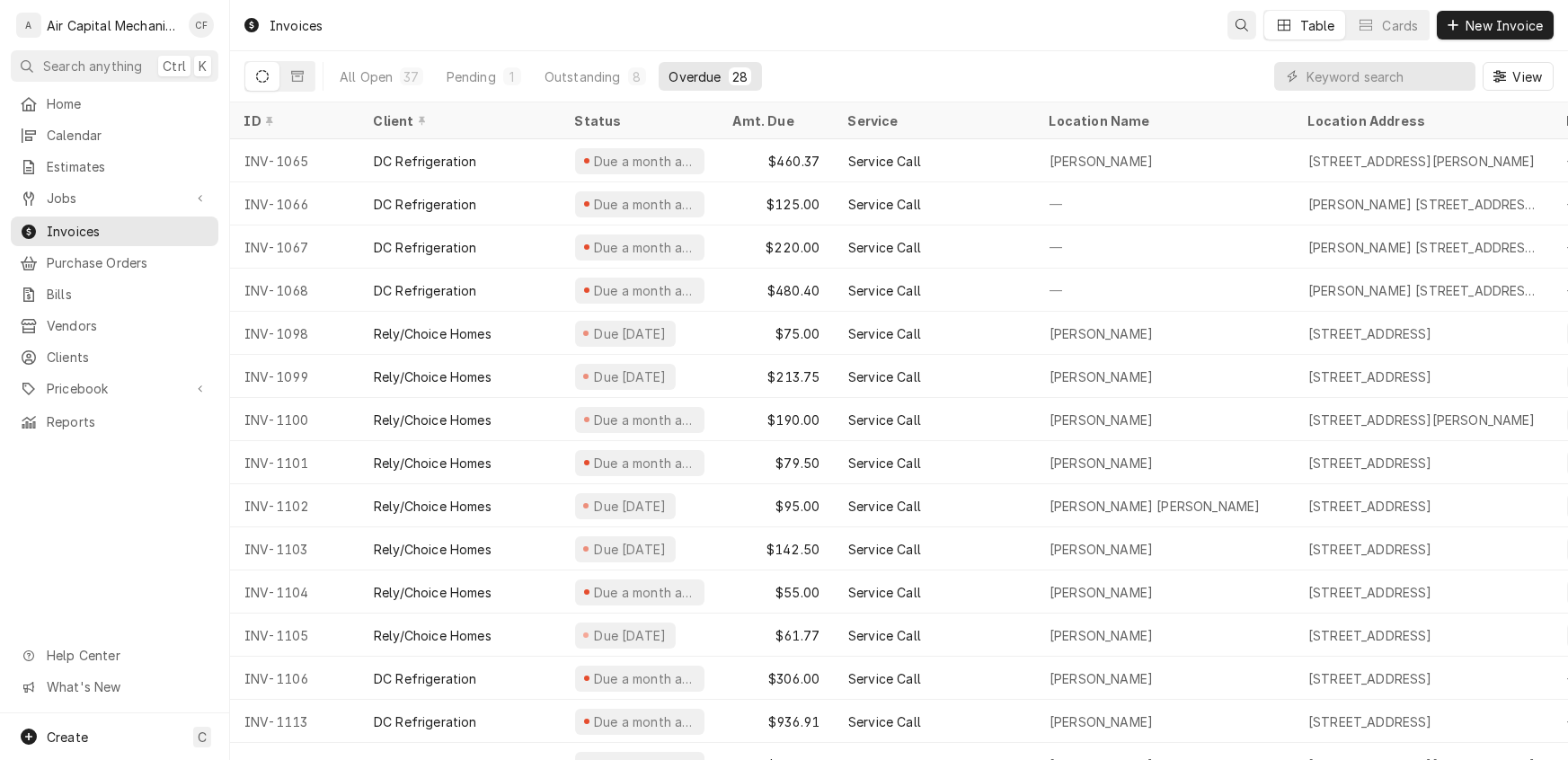
click at [1236, 24] on icon "Open search" at bounding box center [1241, 25] width 13 height 13
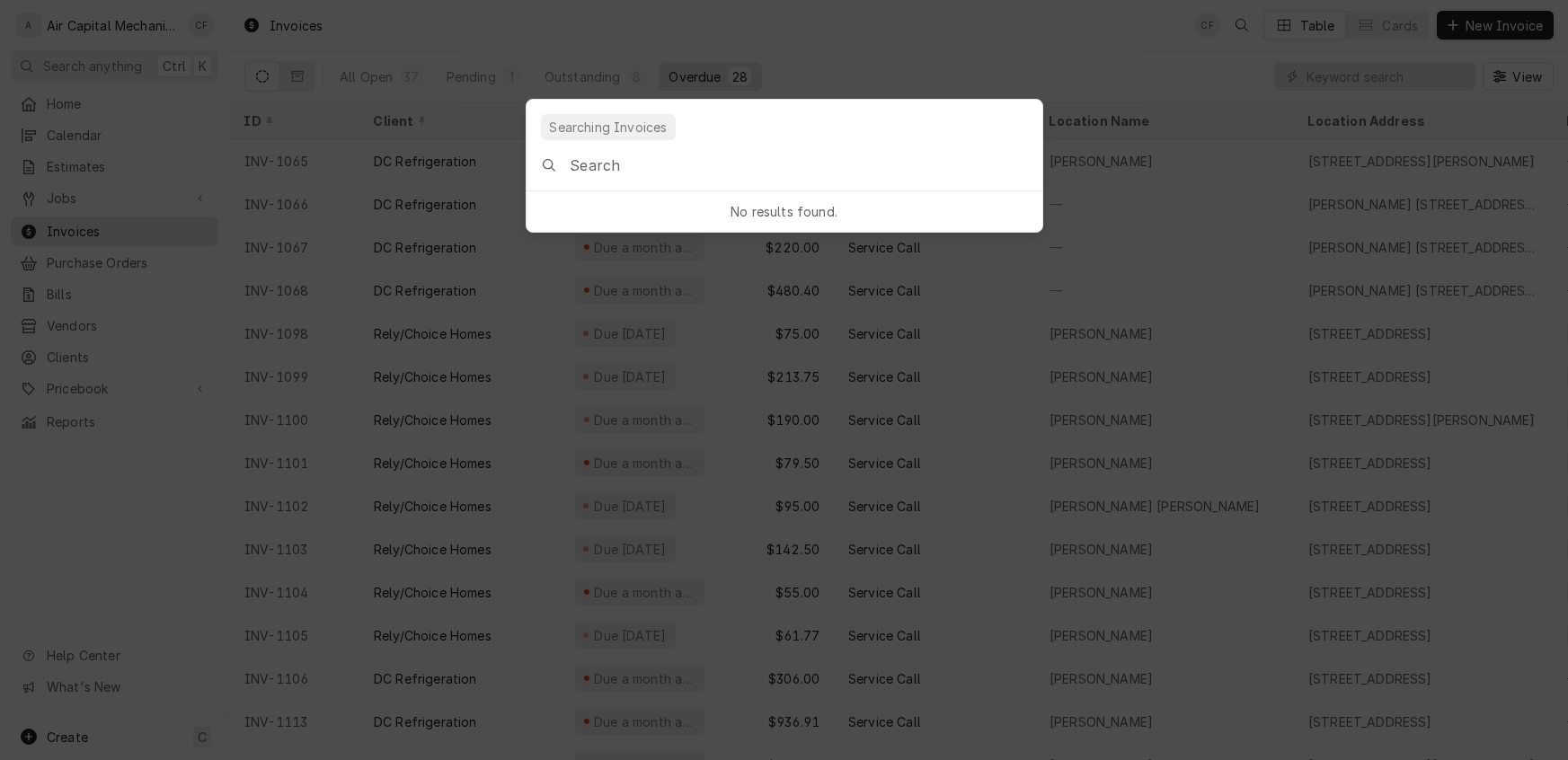
click at [828, 169] on input "Global Command Menu" at bounding box center [804, 165] width 471 height 50
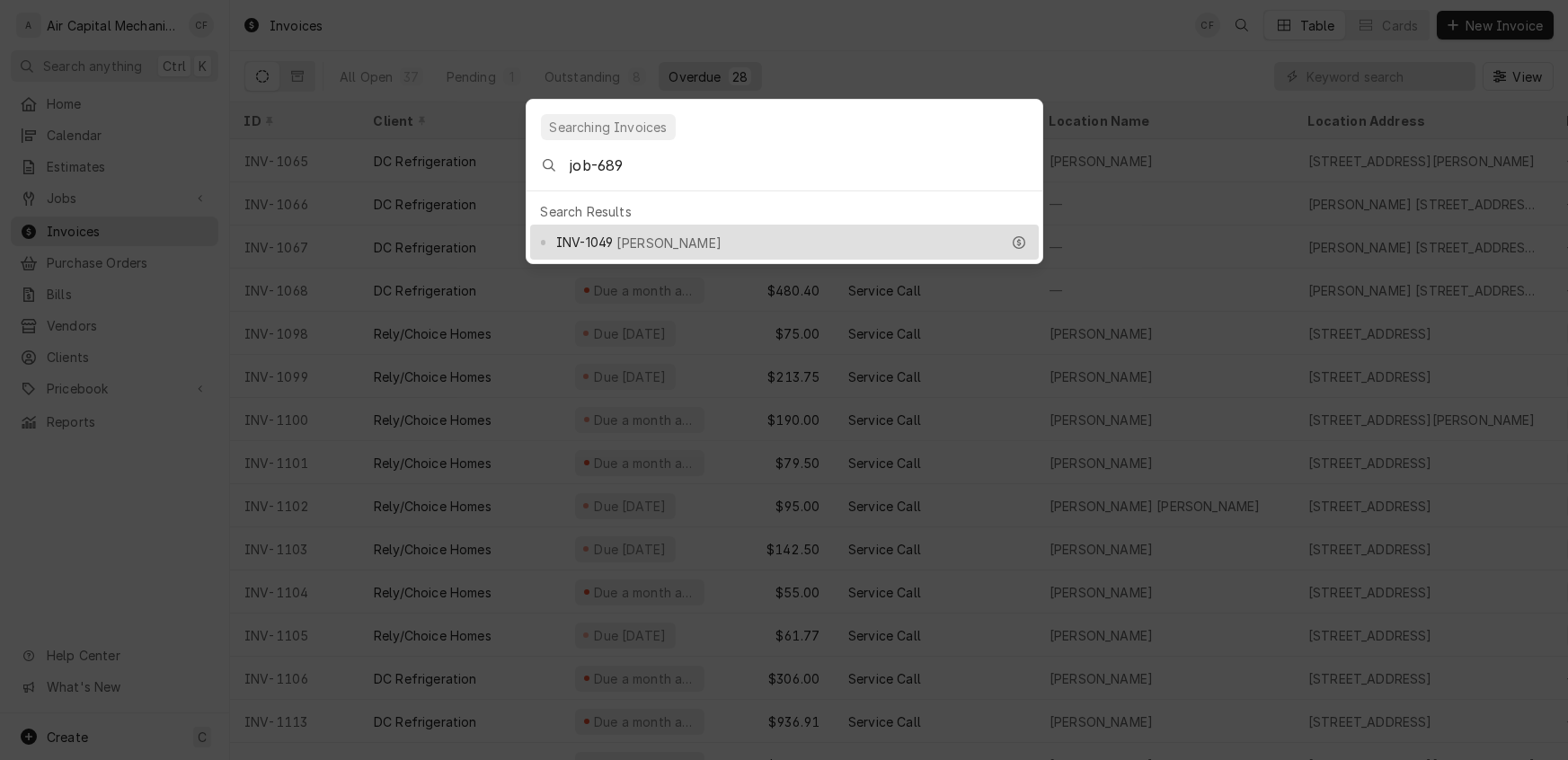
type input "job-689"
click at [585, 233] on span "INV-1049" at bounding box center [584, 242] width 56 height 19
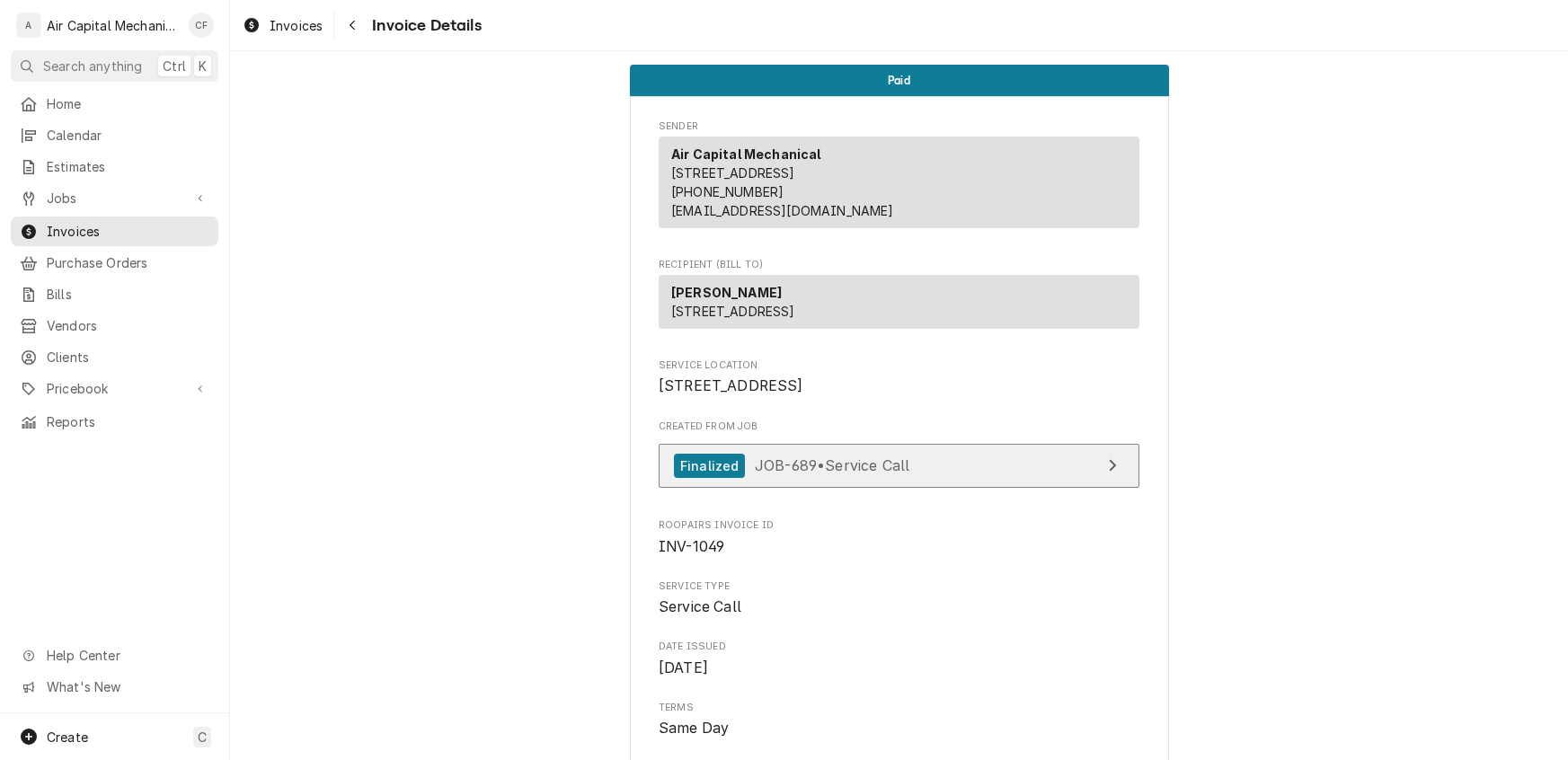
click at [846, 474] on span "JOB-689 • Service Call" at bounding box center [832, 465] width 154 height 18
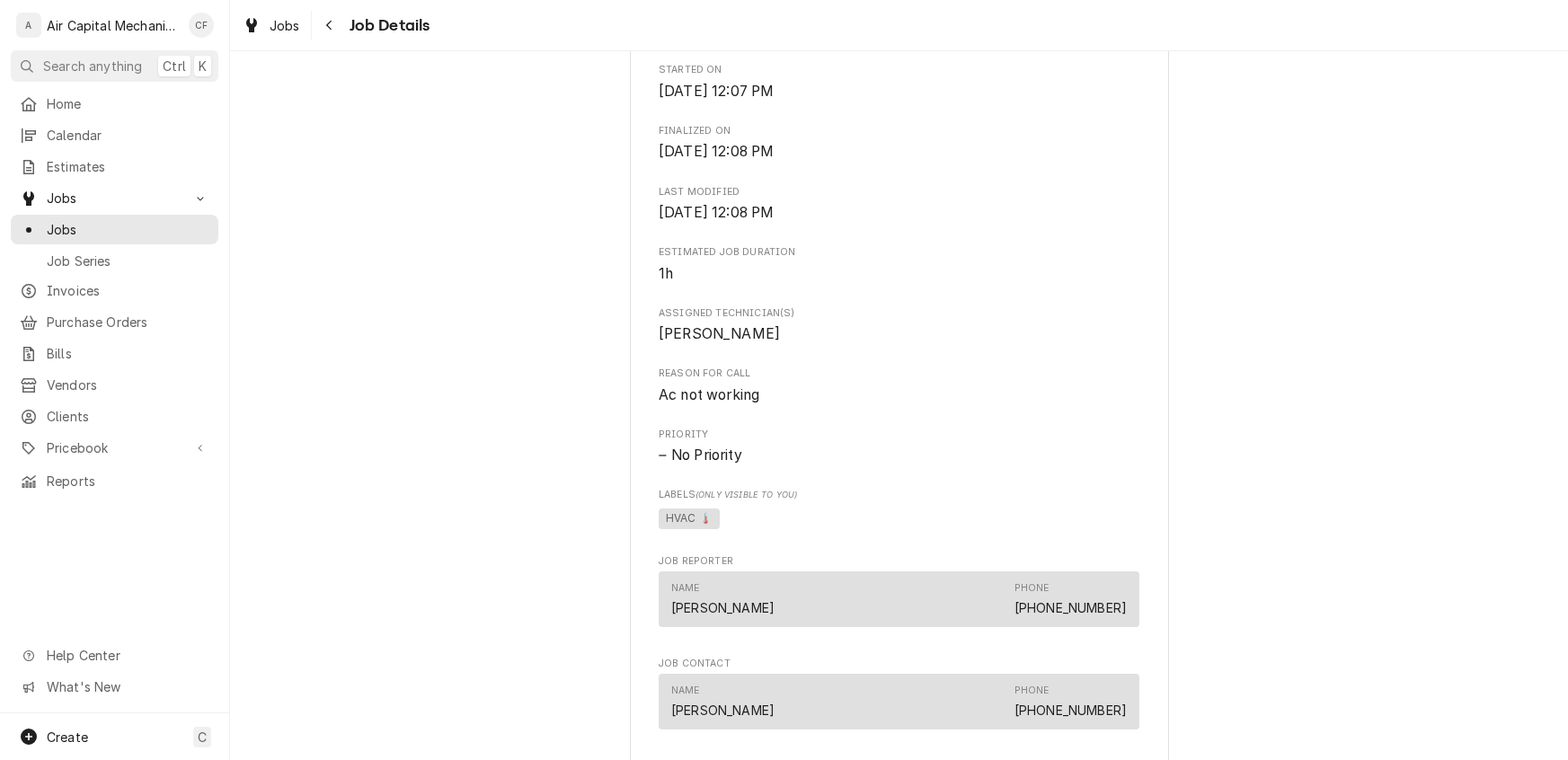
scroll to position [1111, 0]
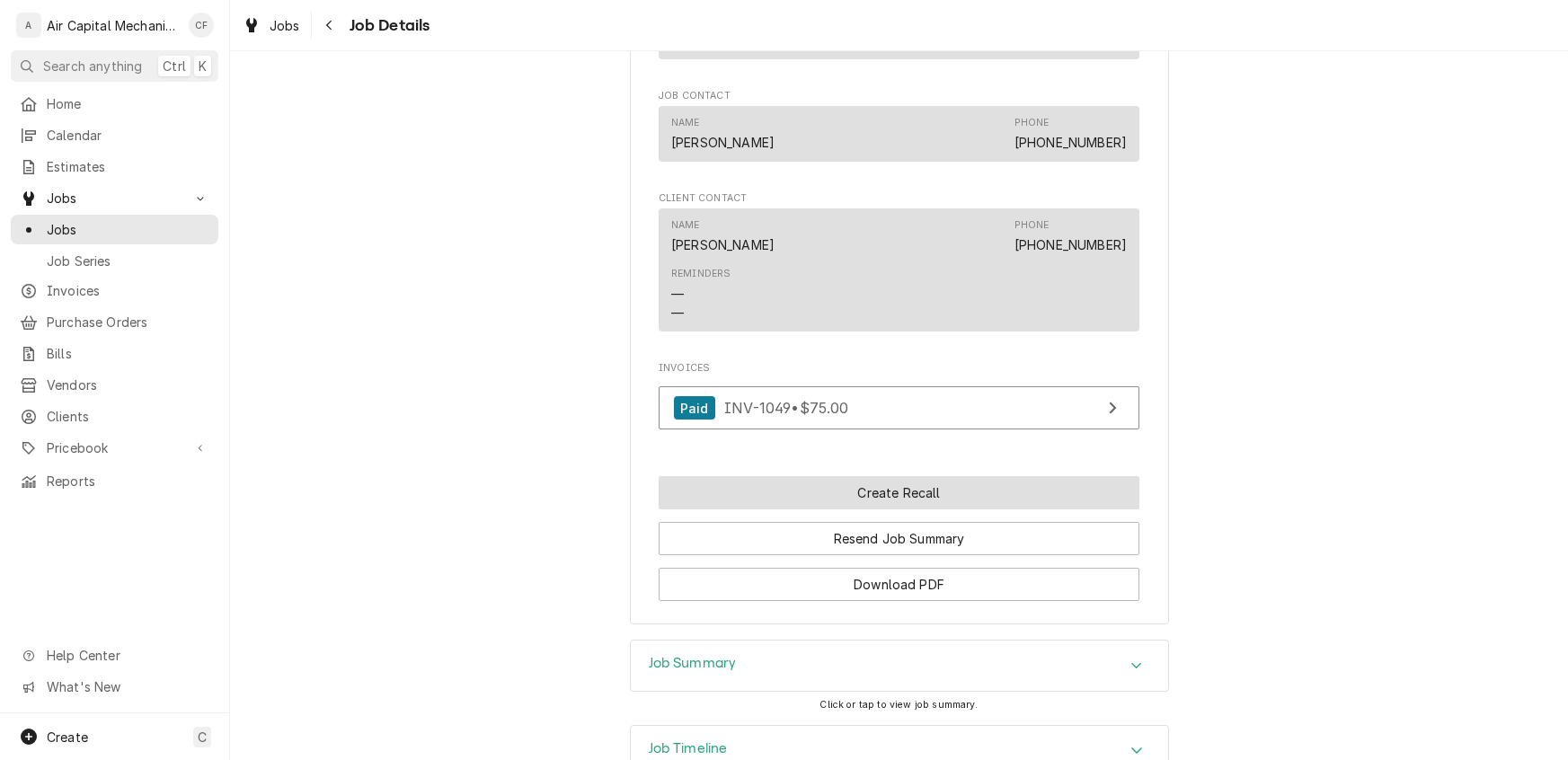
click at [861, 507] on button "Create Recall" at bounding box center [899, 493] width 480 height 34
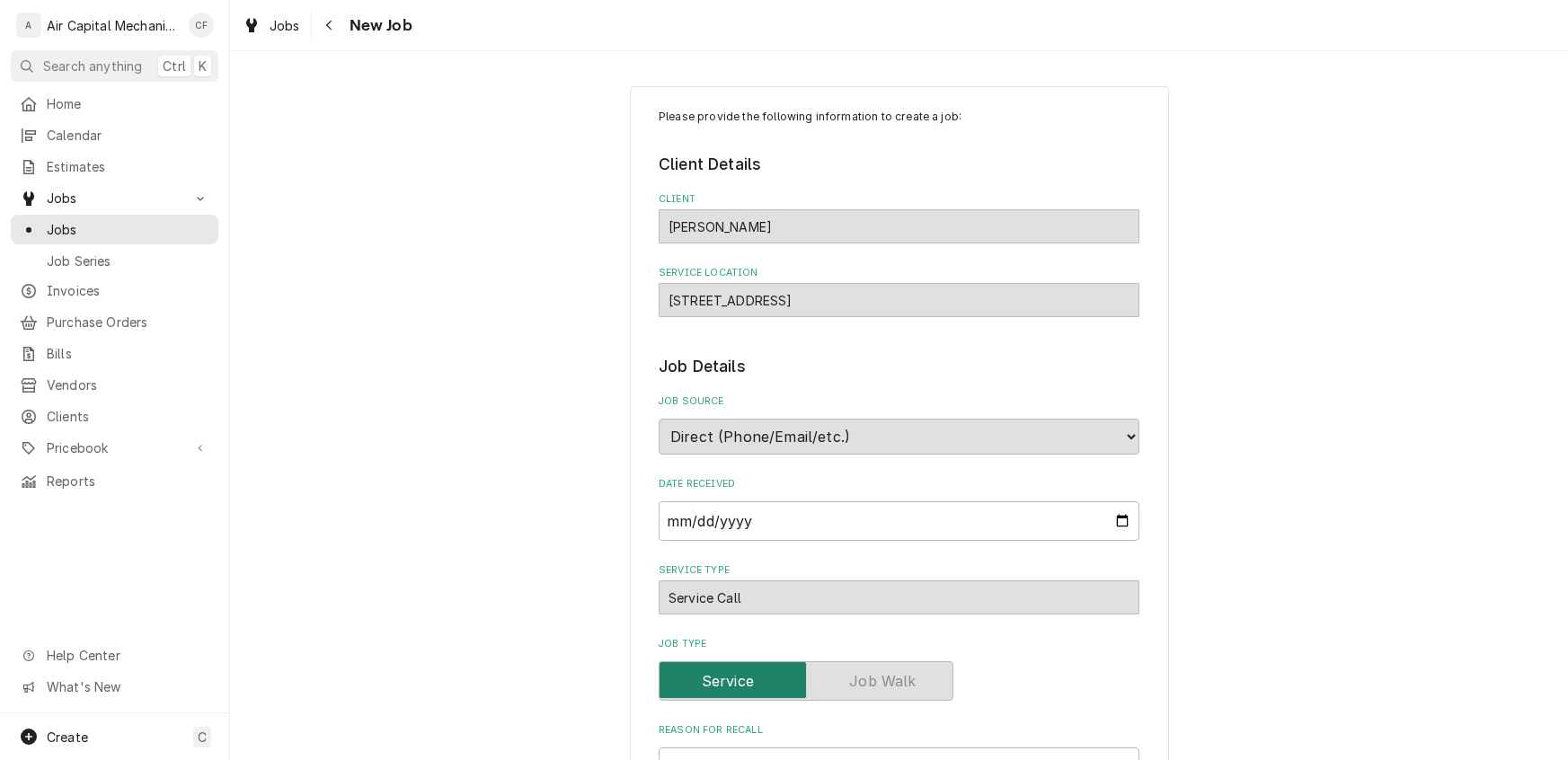
type textarea "x"
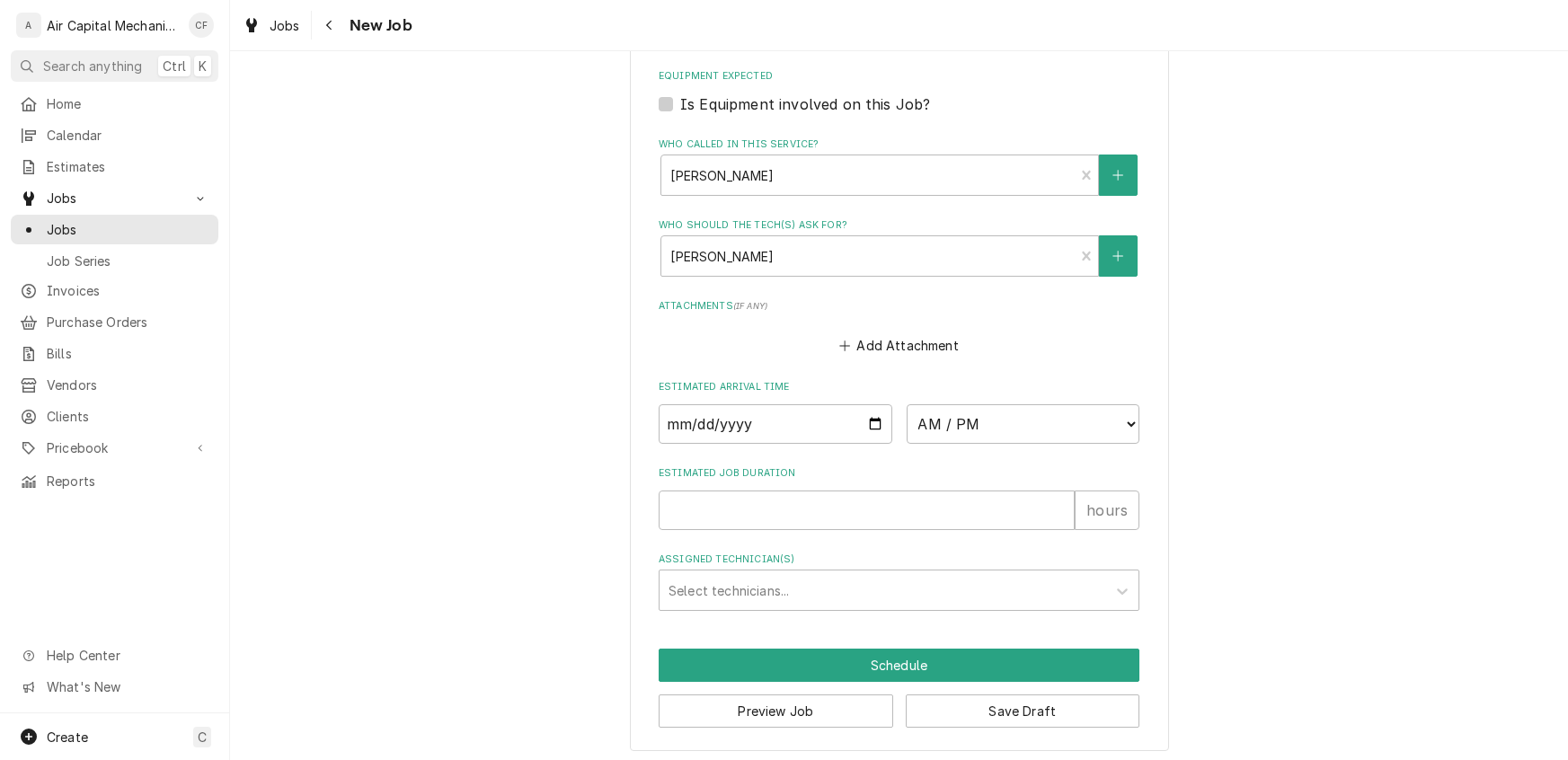
scroll to position [1073, 0]
click at [676, 422] on input "Date" at bounding box center [776, 423] width 233 height 40
type input "0002-09-16"
type textarea "x"
type input "0020-09-16"
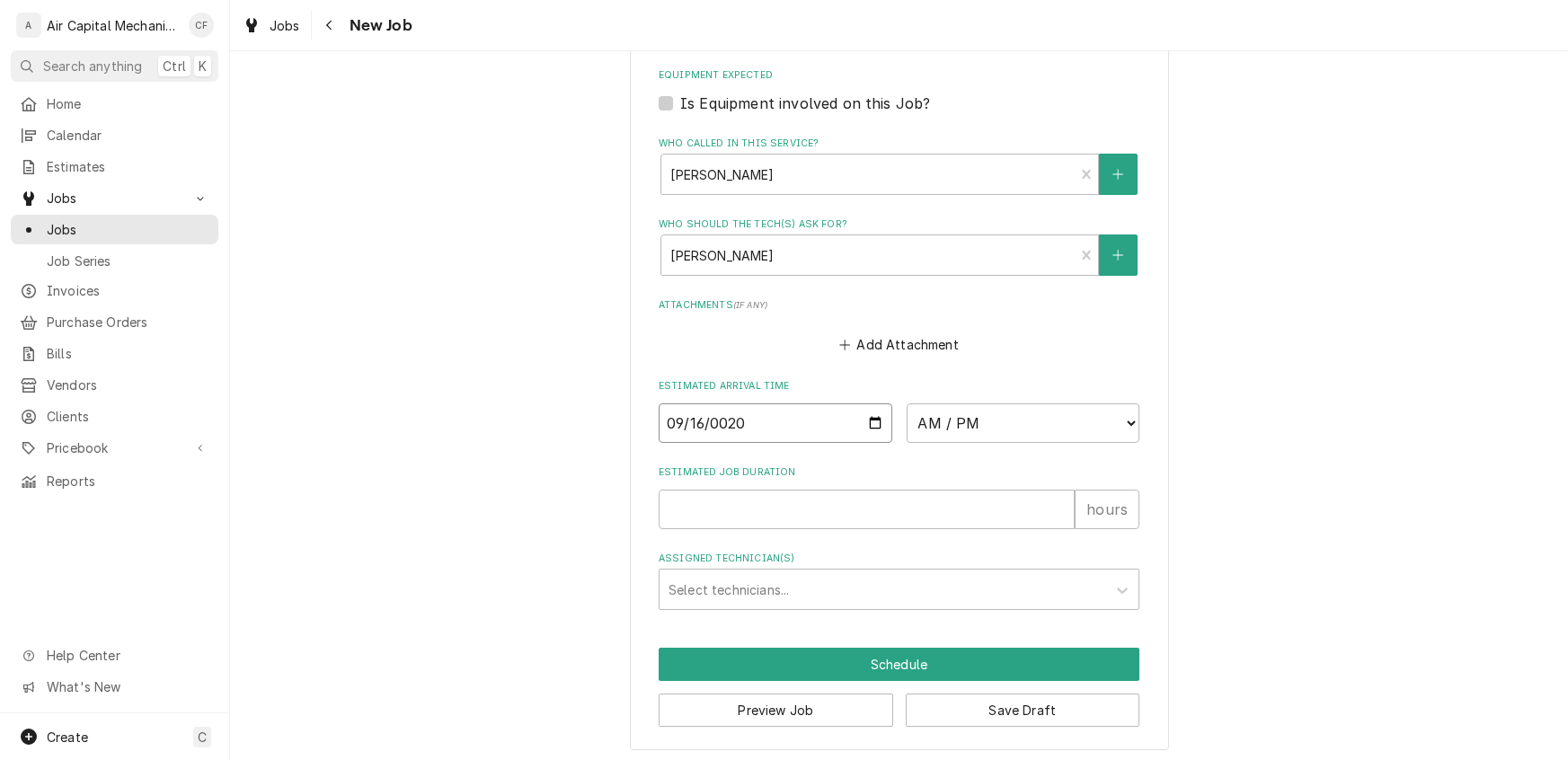
type textarea "x"
type input "0202-09-16"
type textarea "x"
type input "2025-09-16"
type textarea "x"
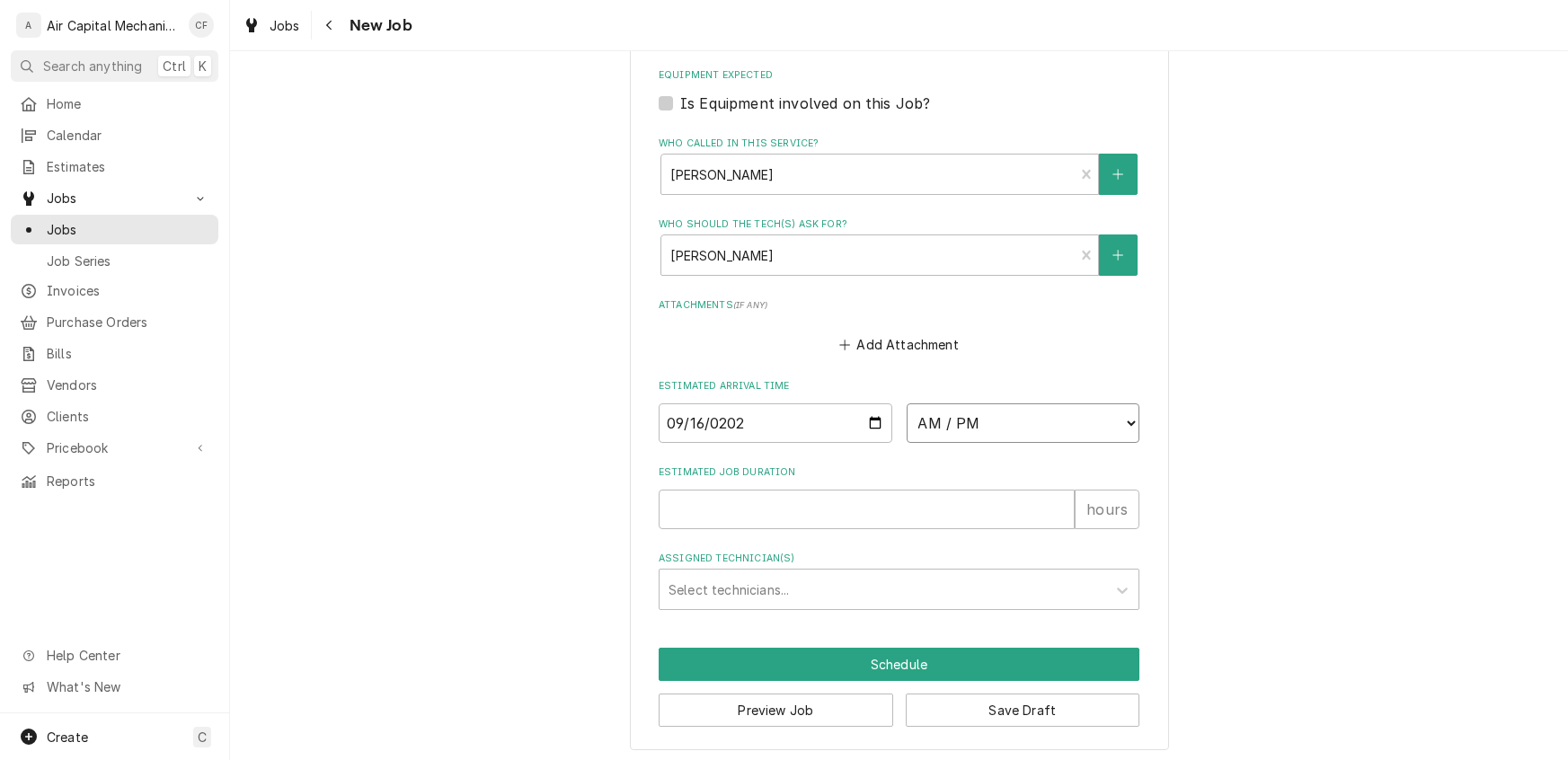
click at [948, 438] on select "AM / PM 6:00 AM 6:15 AM 6:30 AM 6:45 AM 7:00 AM 7:15 AM 7:30 AM 7:45 AM 8:00 AM…" at bounding box center [1023, 423] width 233 height 40
select select "10:15:00"
click at [906, 403] on select "AM / PM 6:00 AM 6:15 AM 6:30 AM 6:45 AM 7:00 AM 7:15 AM 7:30 AM 7:45 AM 8:00 AM…" at bounding box center [1023, 423] width 233 height 40
click at [707, 518] on input "Estimated Job Duration" at bounding box center [867, 510] width 416 height 40
type textarea "x"
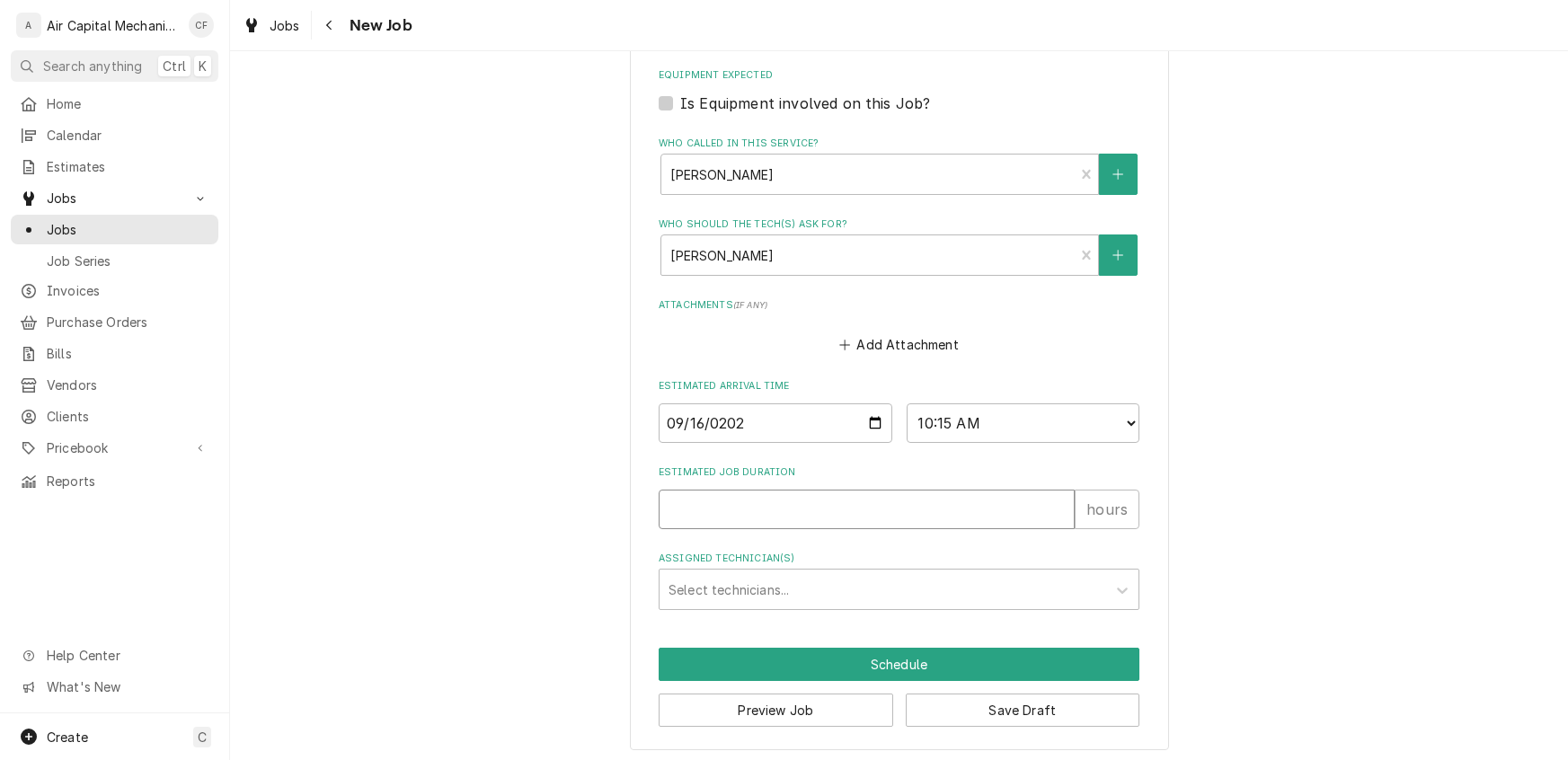
type input "1"
type textarea "x"
type input "1"
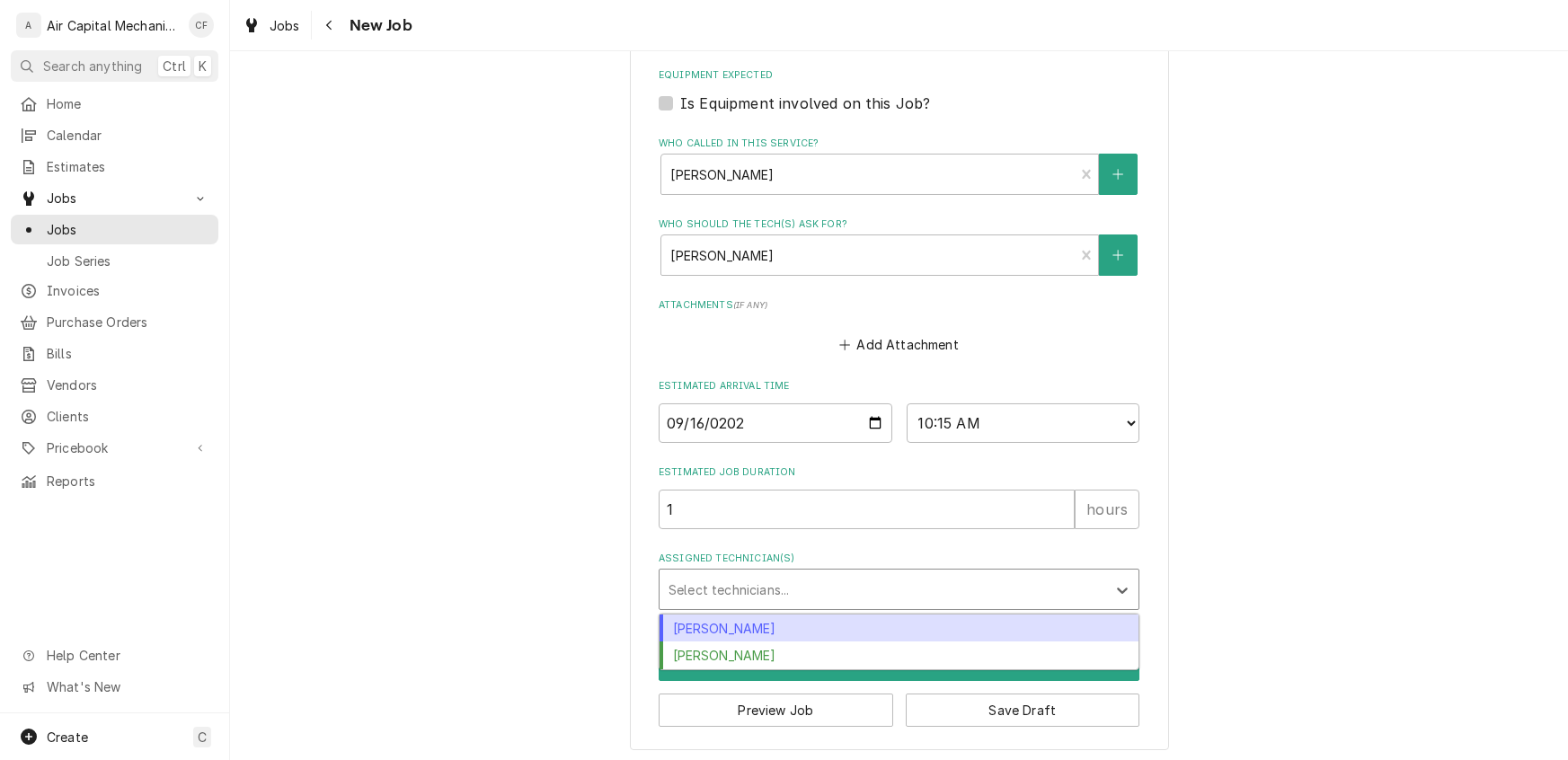
click at [718, 585] on div "Assigned Technician(s)" at bounding box center [883, 589] width 429 height 33
click at [693, 620] on div "Charles Faure" at bounding box center [898, 629] width 479 height 28
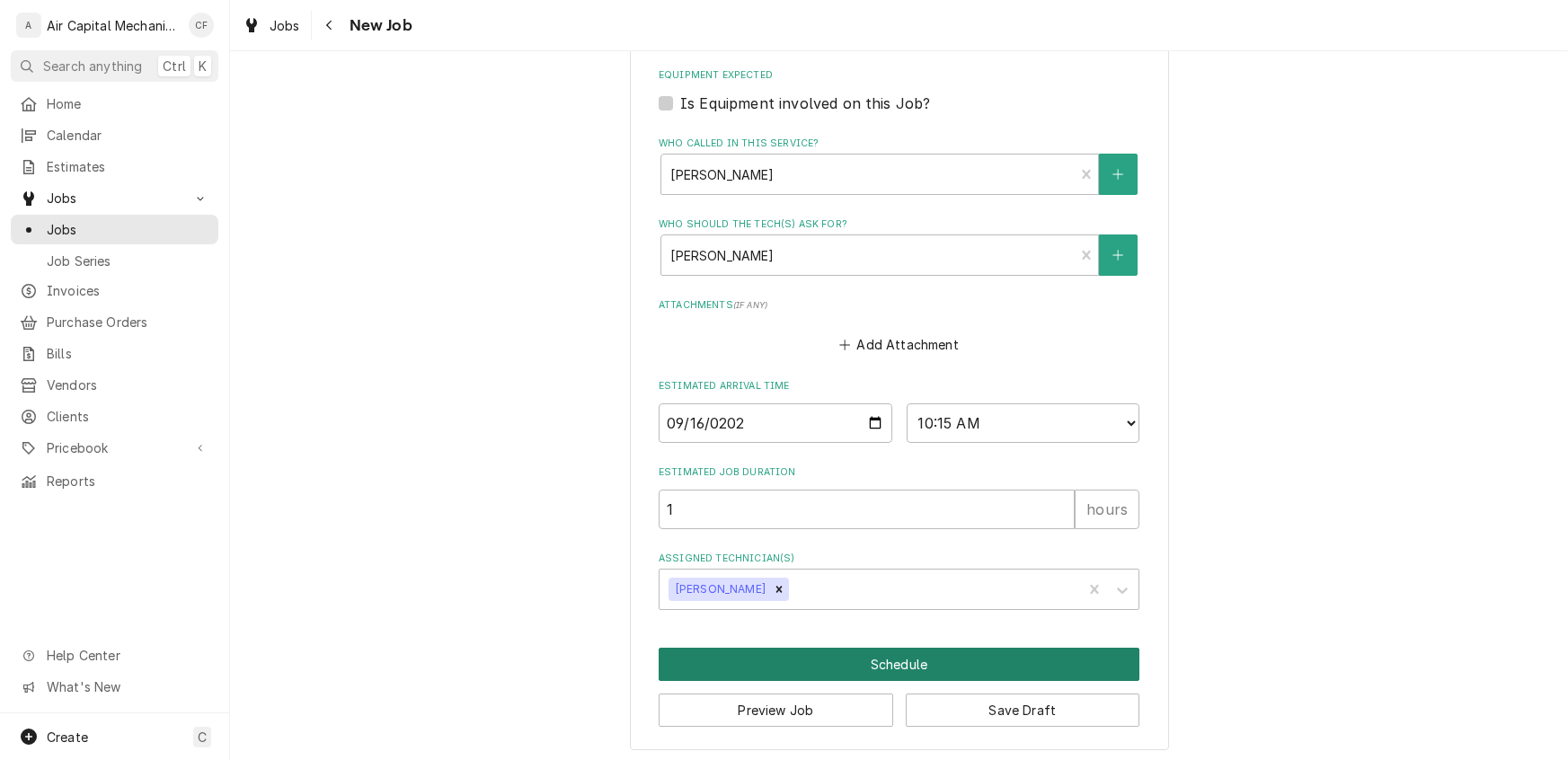
click at [886, 666] on button "Schedule" at bounding box center [899, 665] width 480 height 34
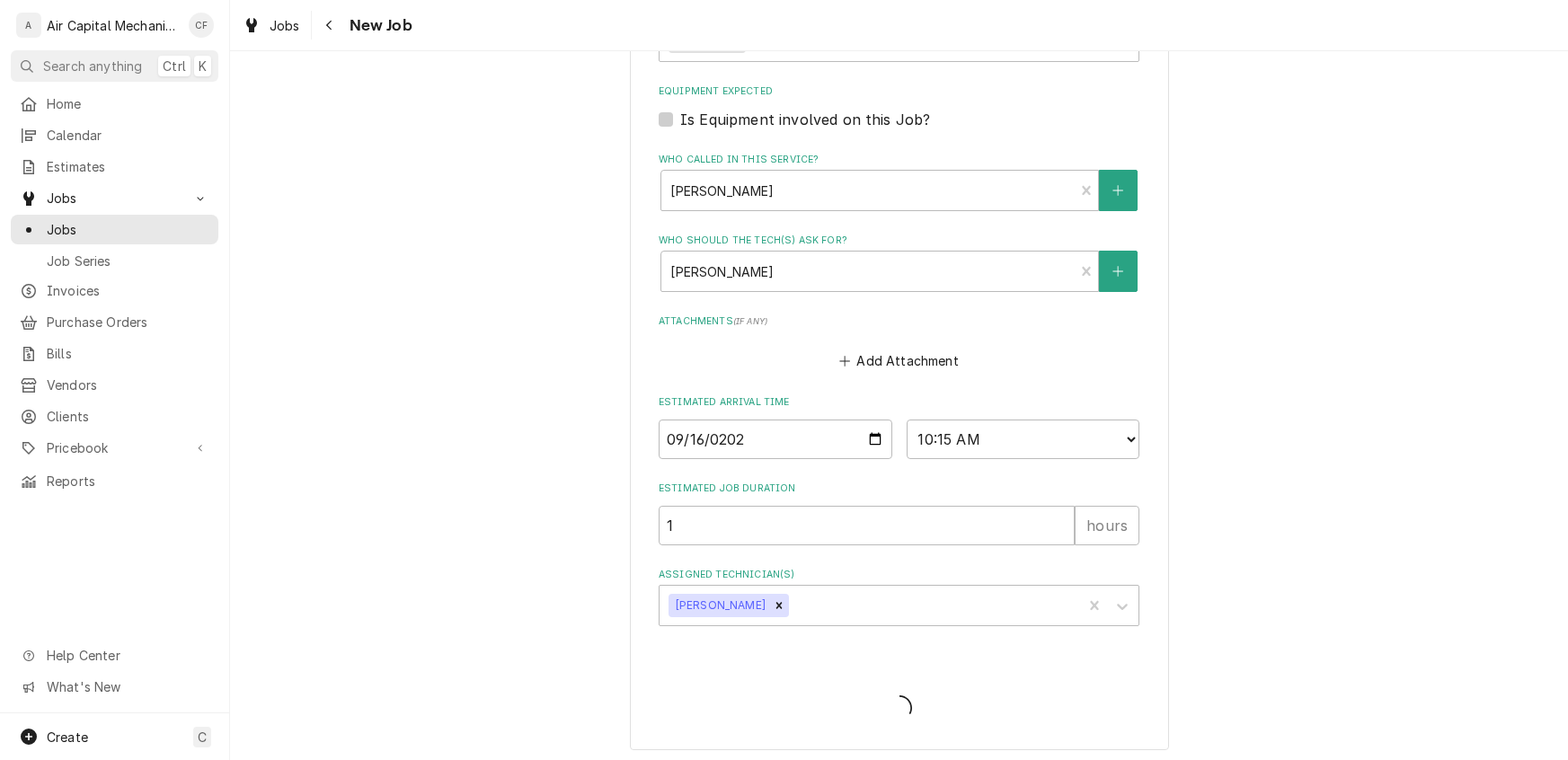
type textarea "x"
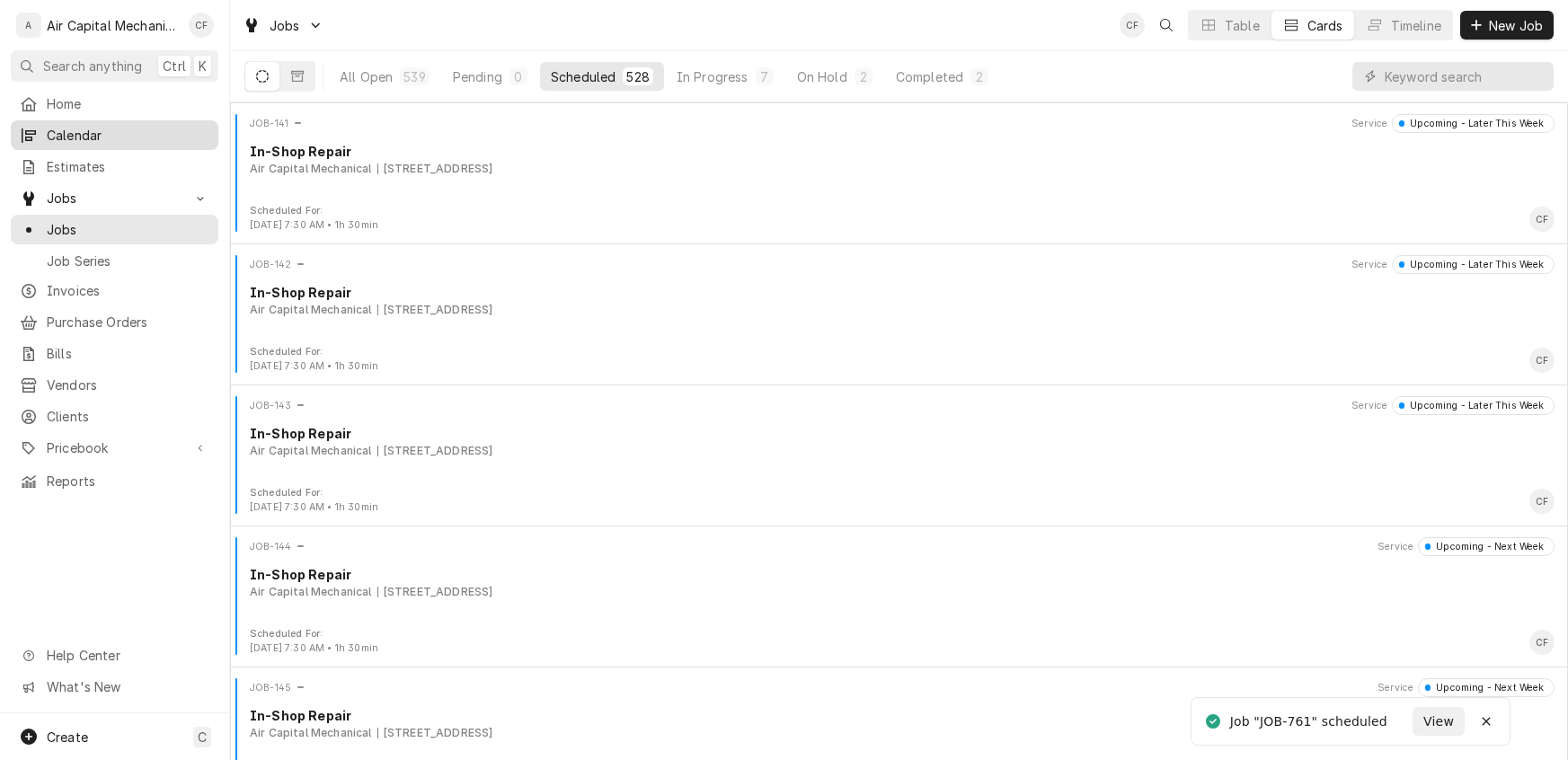
click at [74, 134] on span "Calendar" at bounding box center [127, 134] width 163 height 19
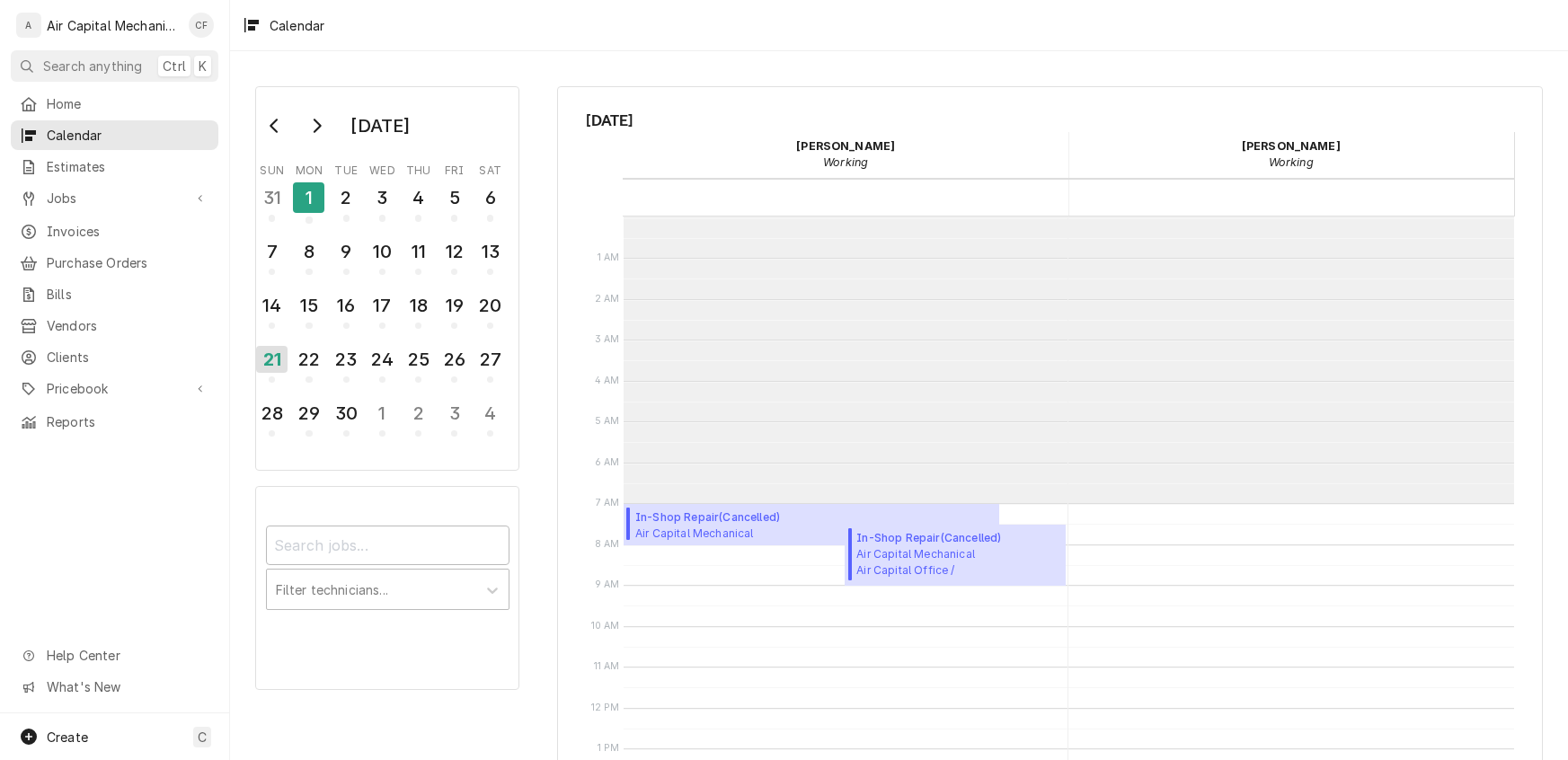
scroll to position [287, 0]
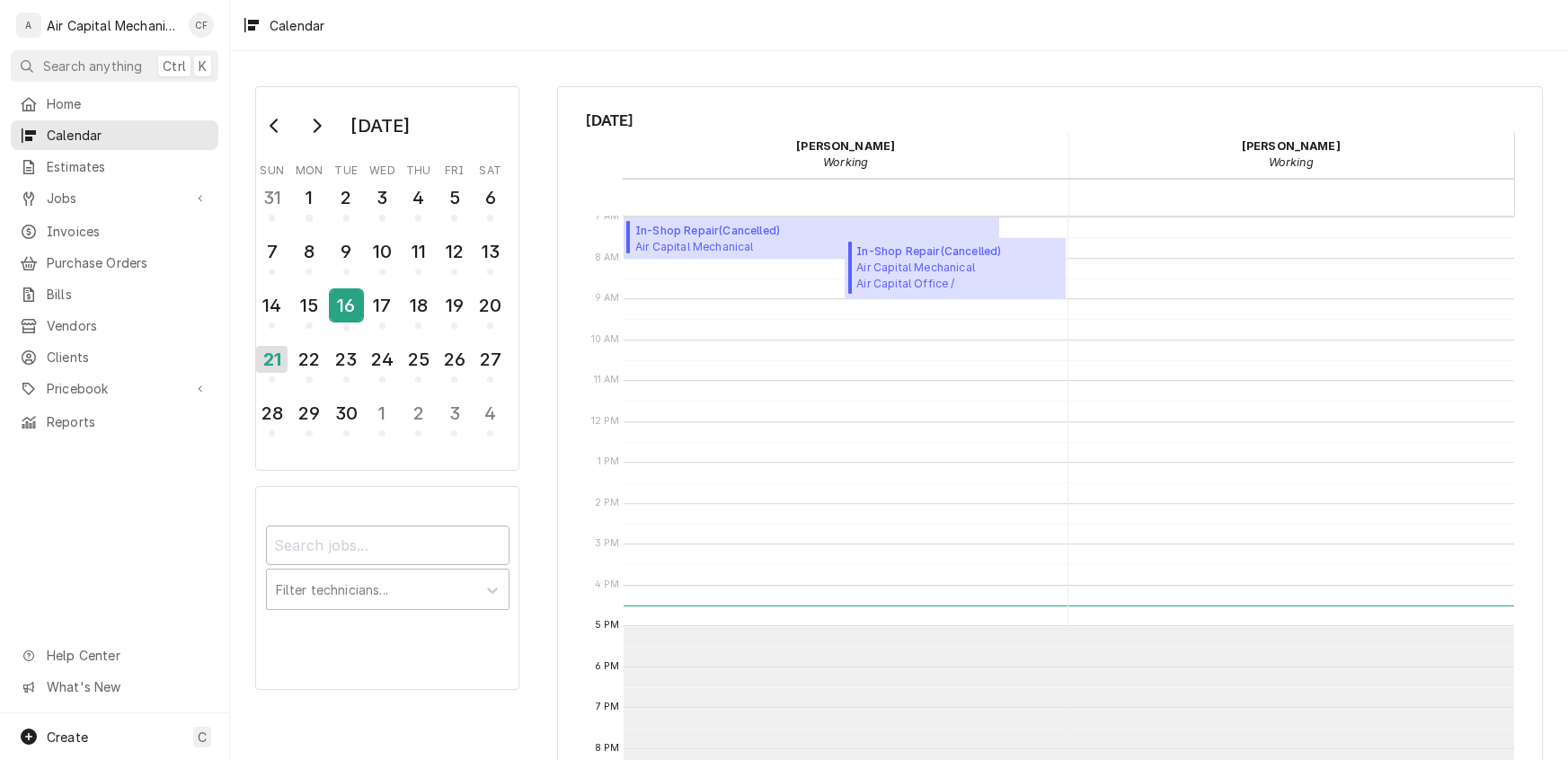
click at [357, 305] on div "16" at bounding box center [347, 305] width 32 height 31
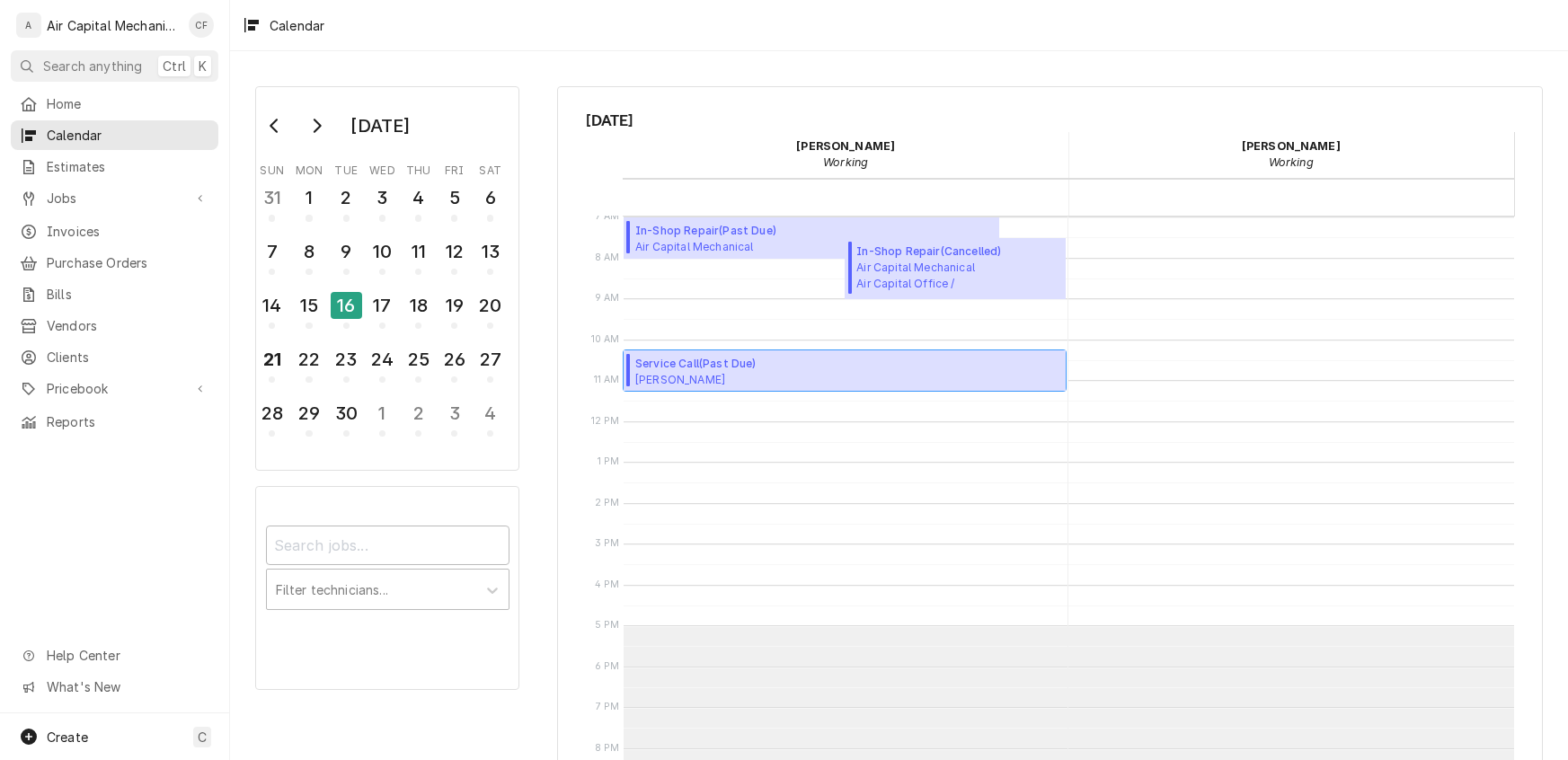
click at [802, 372] on div "Service Call ( Past Due ) Issais Scott 3710 Grail St, Wichita, KS 67218" at bounding box center [845, 372] width 443 height 42
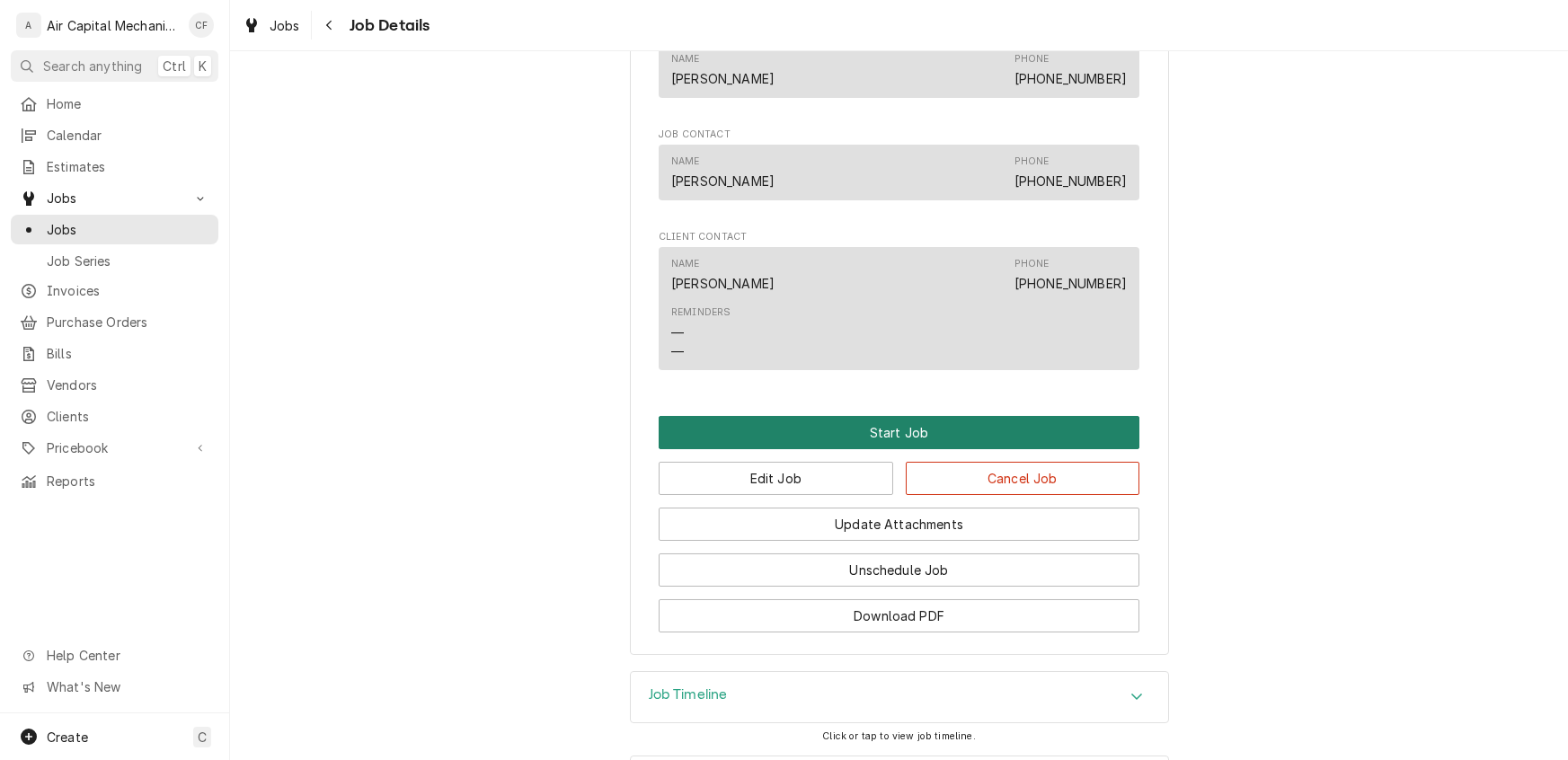
scroll to position [1111, 0]
click at [888, 450] on button "Start Job" at bounding box center [899, 433] width 480 height 34
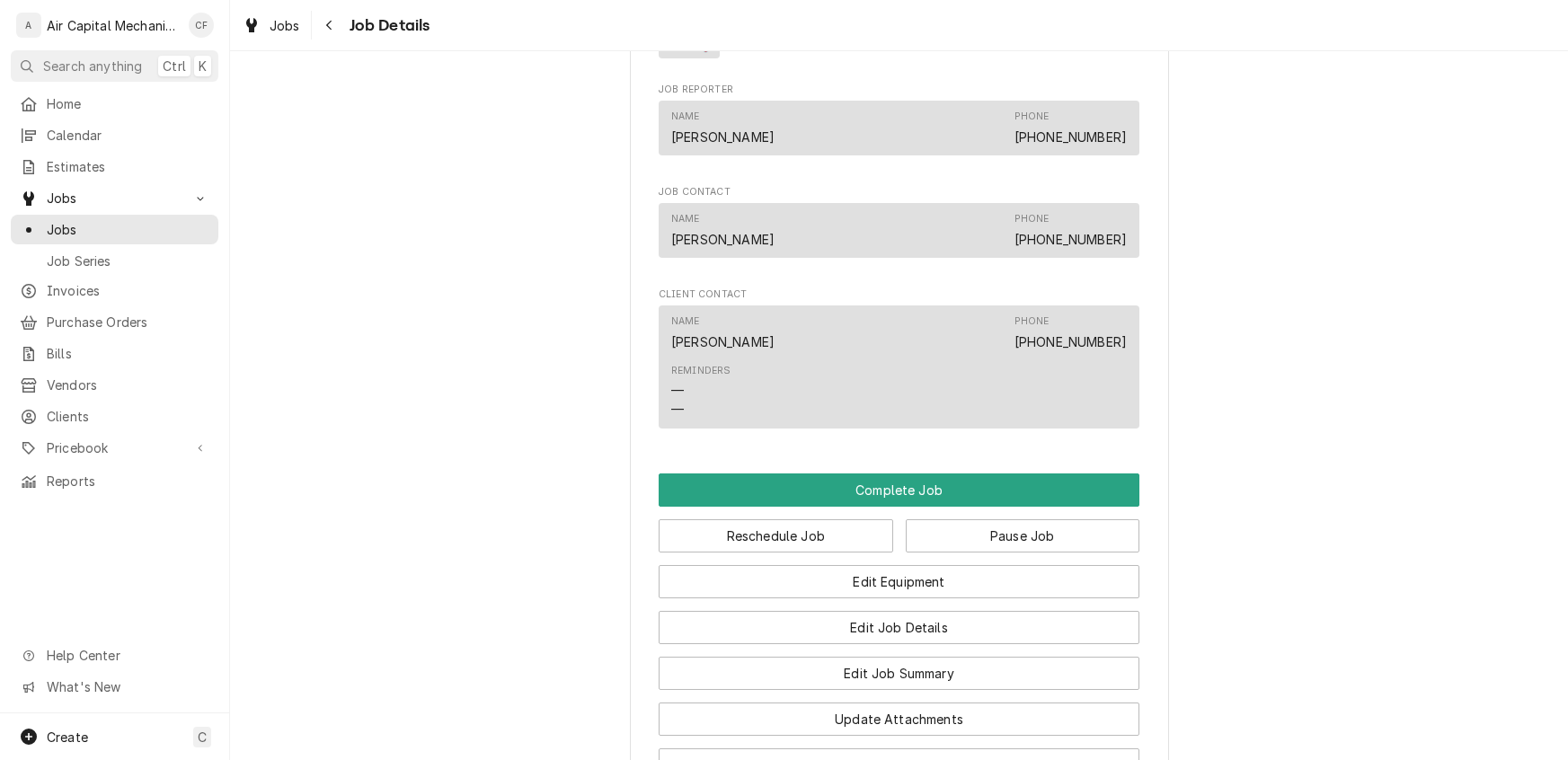
scroll to position [1441, 0]
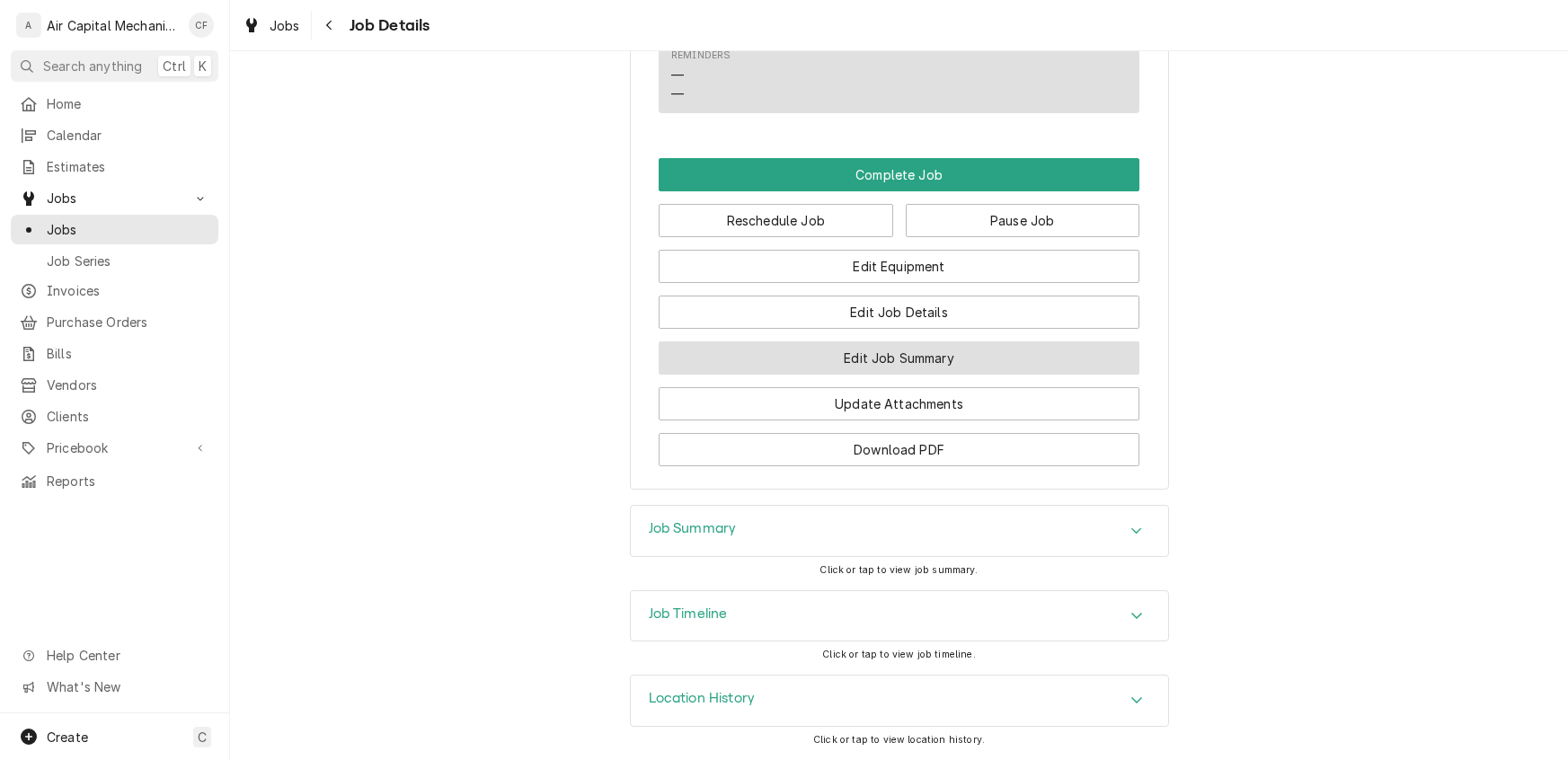
click at [877, 361] on button "Edit Job Summary" at bounding box center [899, 359] width 480 height 34
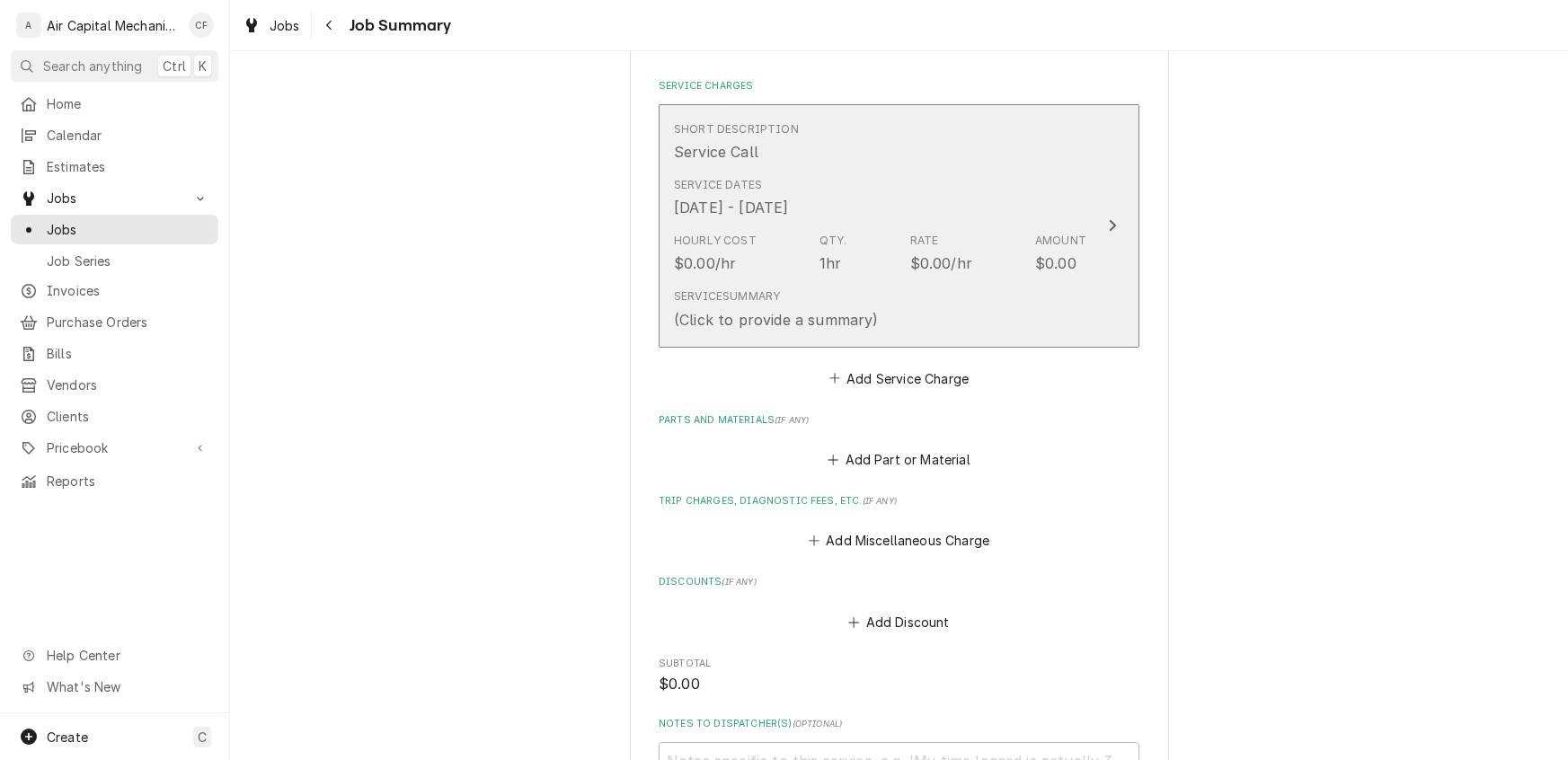
scroll to position [355, 0]
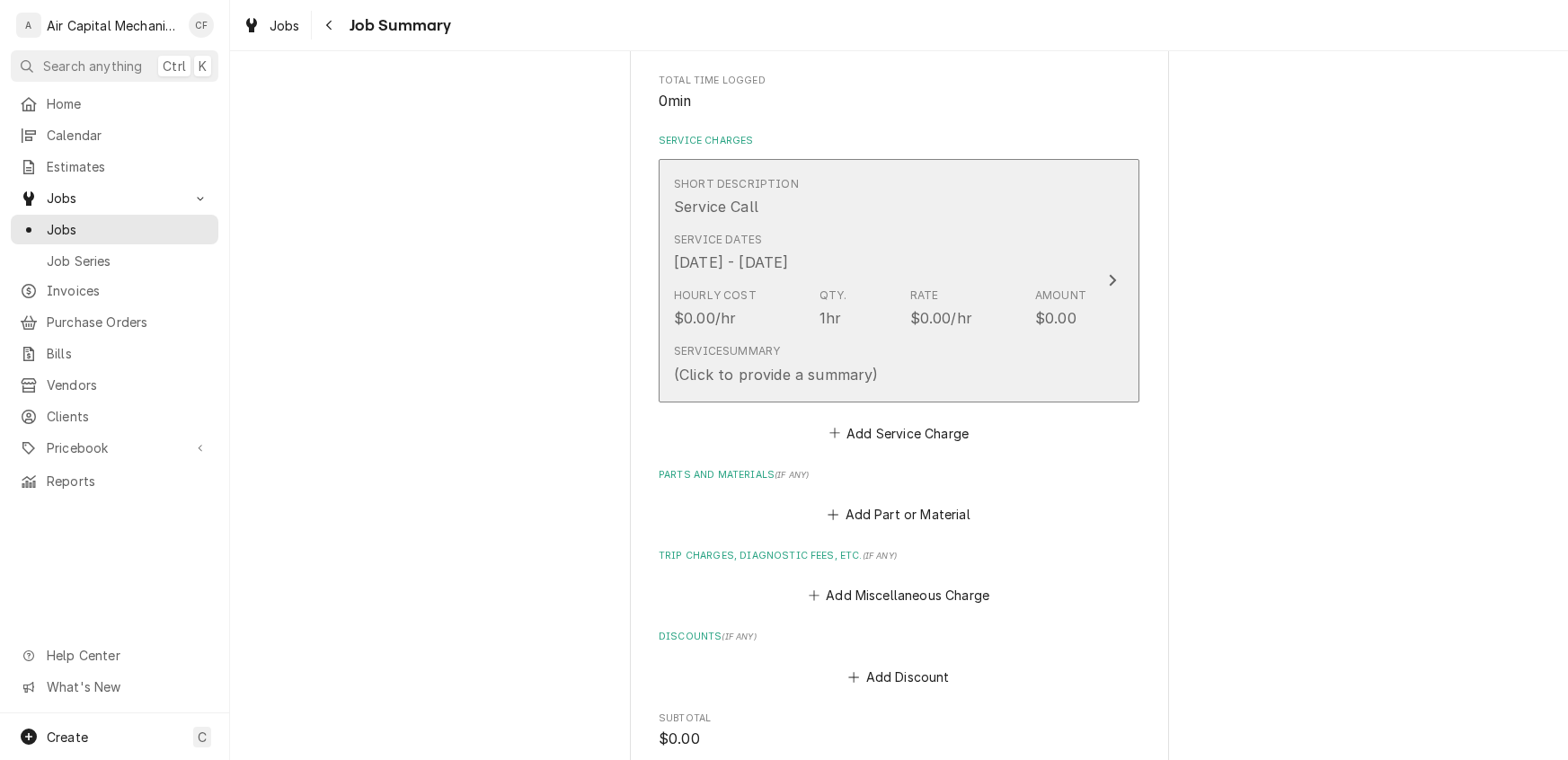
click at [1116, 283] on div "Update Line Item" at bounding box center [1113, 281] width 24 height 22
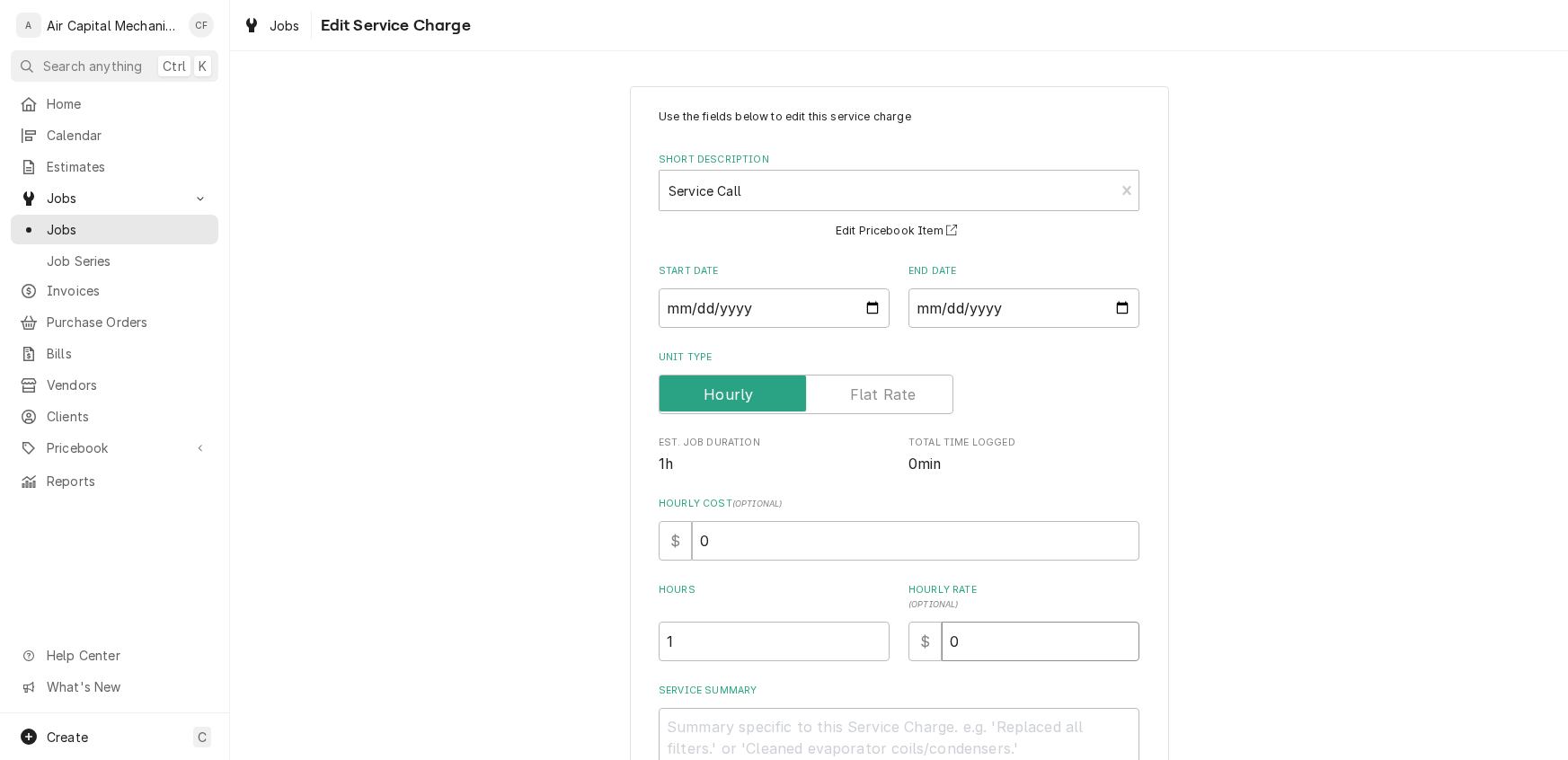
click at [1001, 638] on input "0" at bounding box center [1040, 641] width 198 height 40
type textarea "x"
type input "9"
type textarea "x"
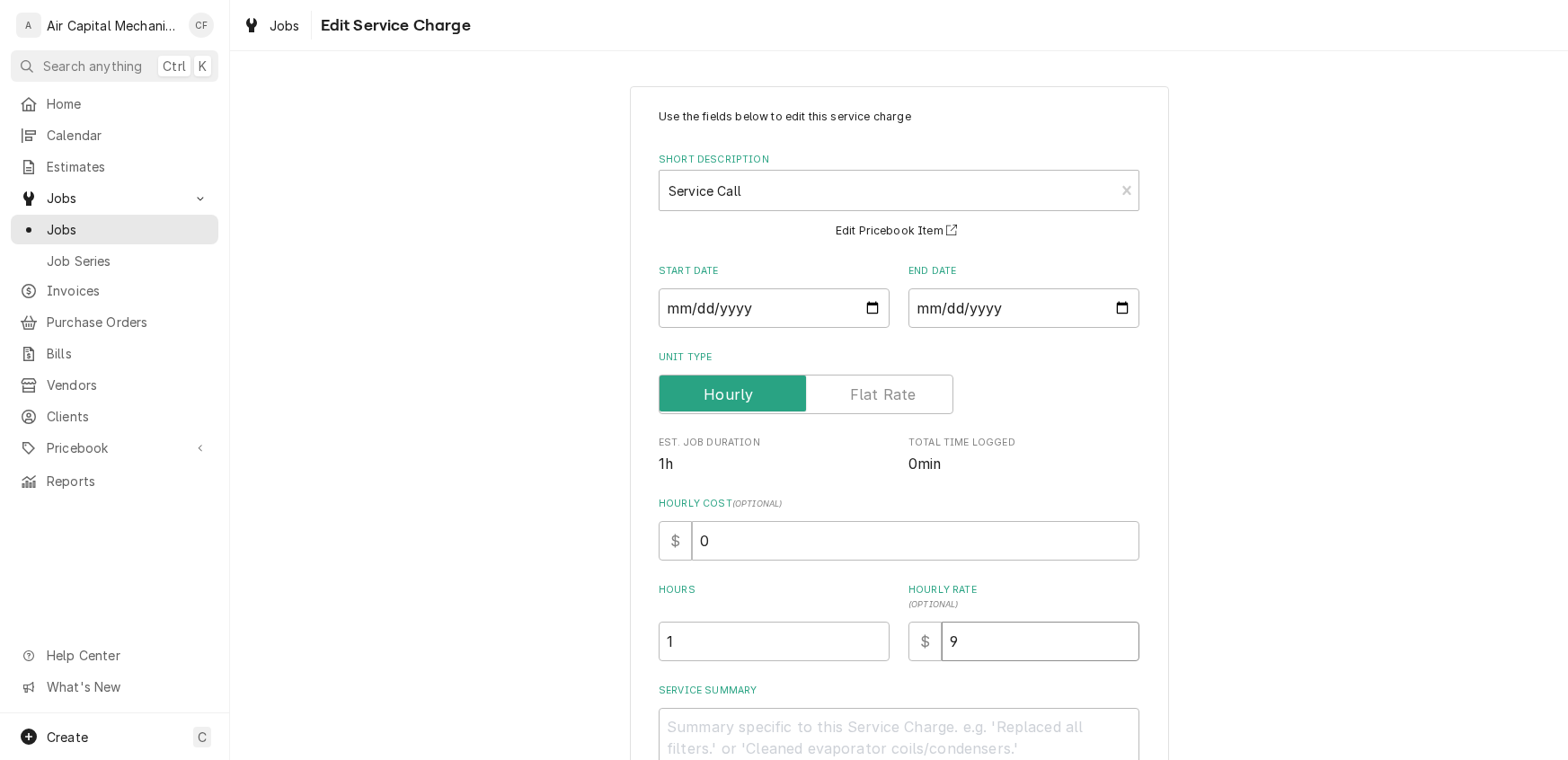
type input "95"
type textarea "x"
type input "95.0"
type textarea "x"
type input "95.00"
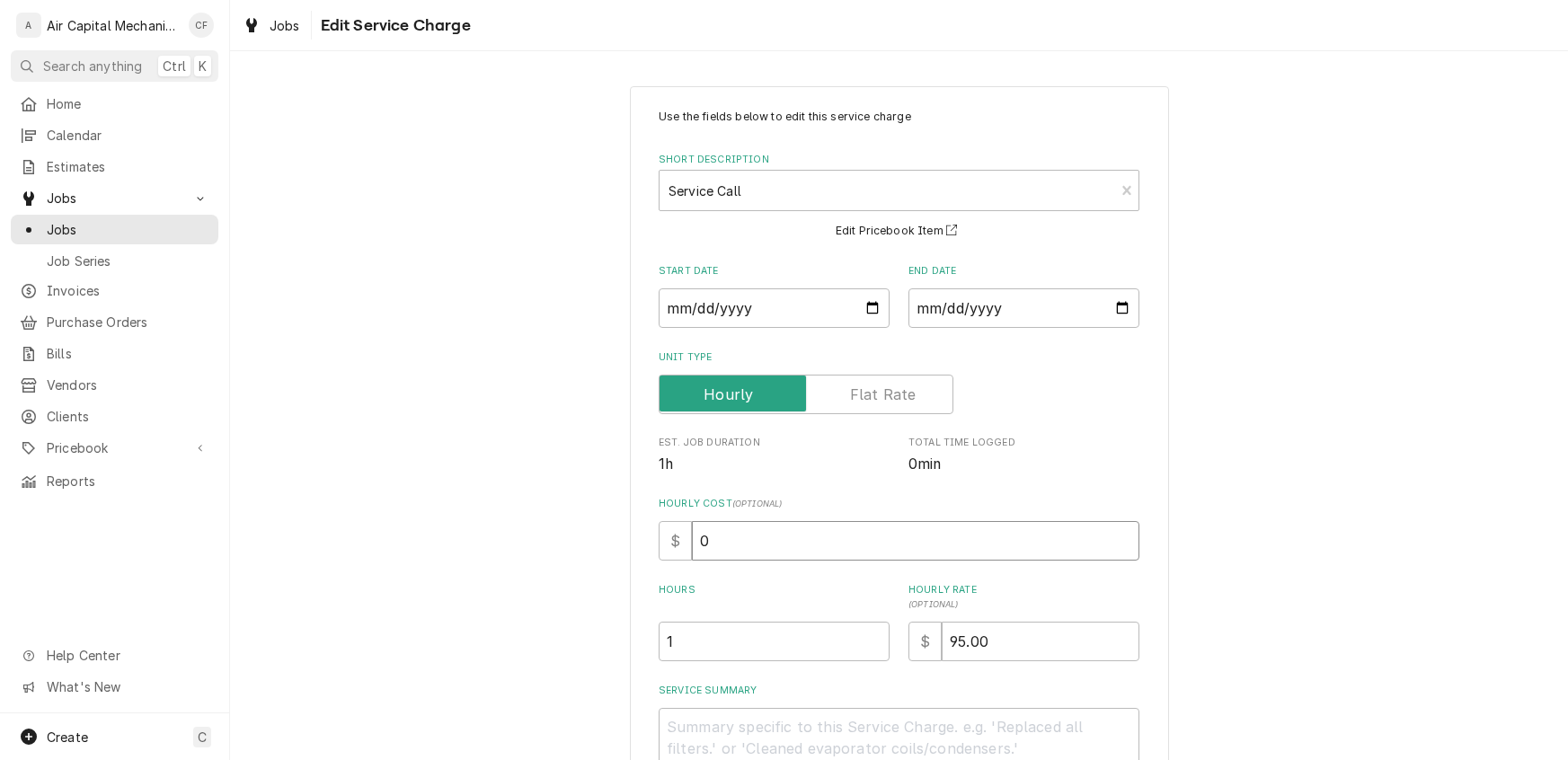
click at [743, 544] on input "0" at bounding box center [915, 541] width 448 height 40
type textarea "x"
type input "7"
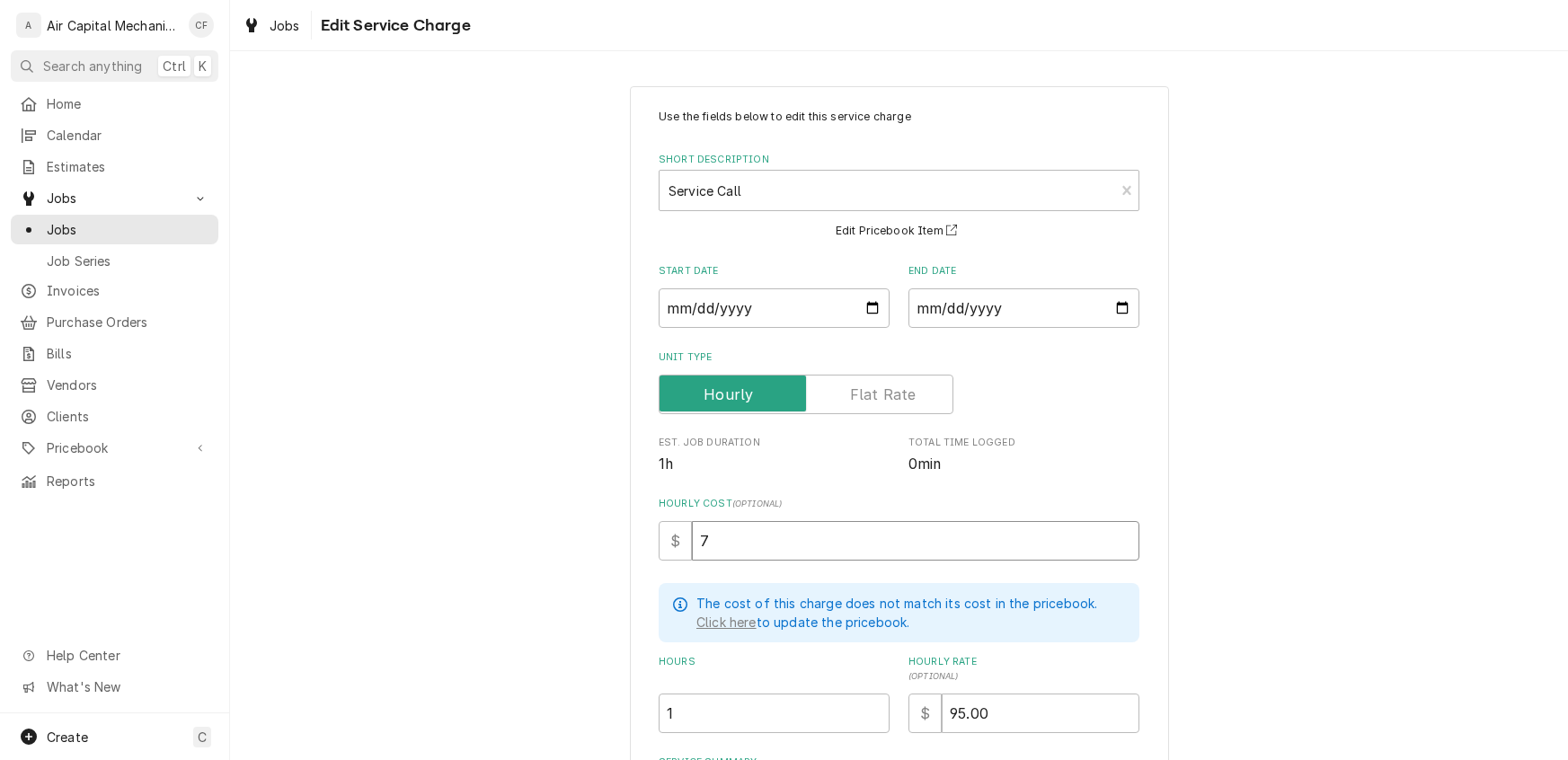
type textarea "x"
type input "70"
type textarea "x"
type input "70.0"
type textarea "x"
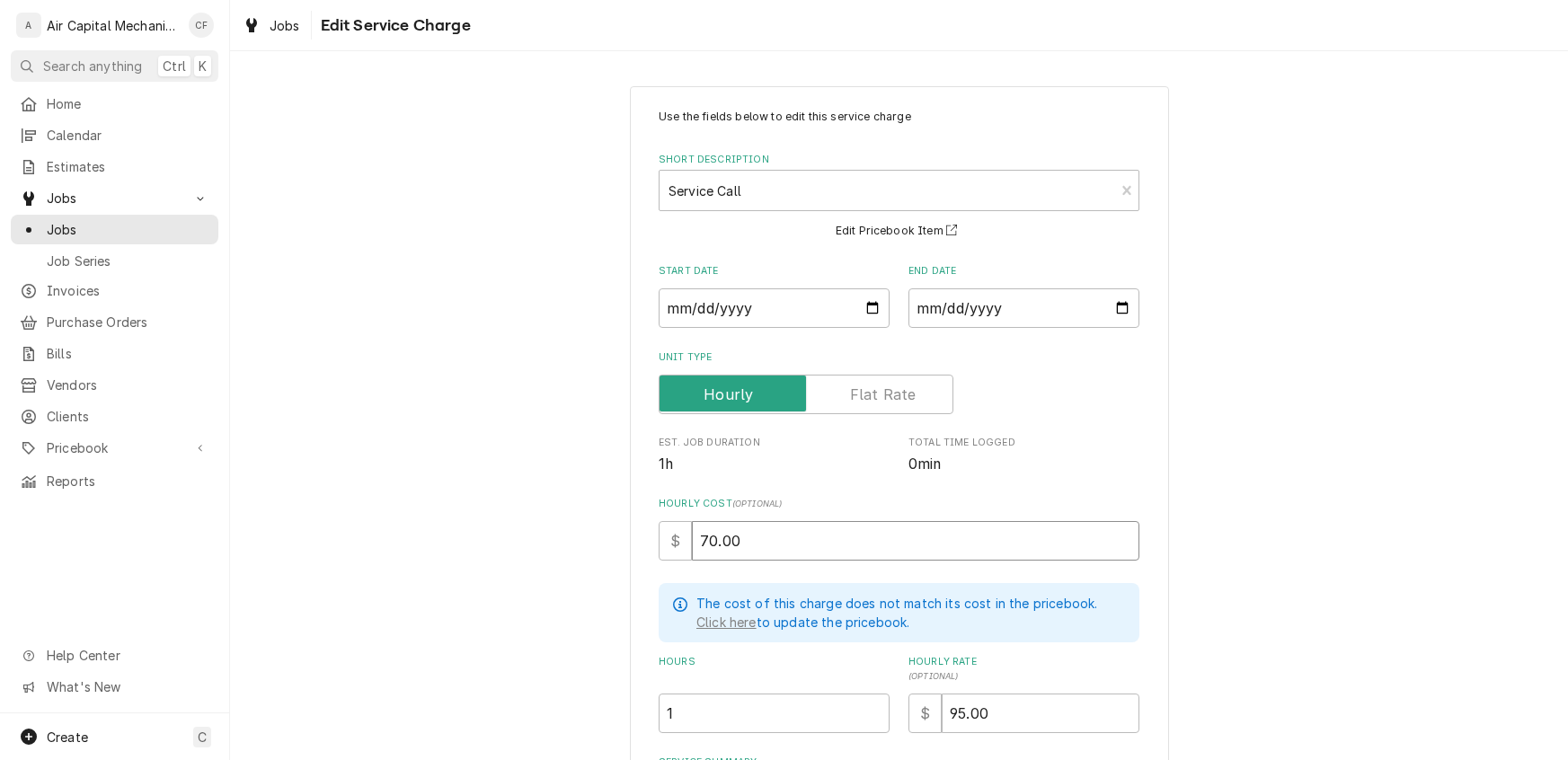
type input "70.00"
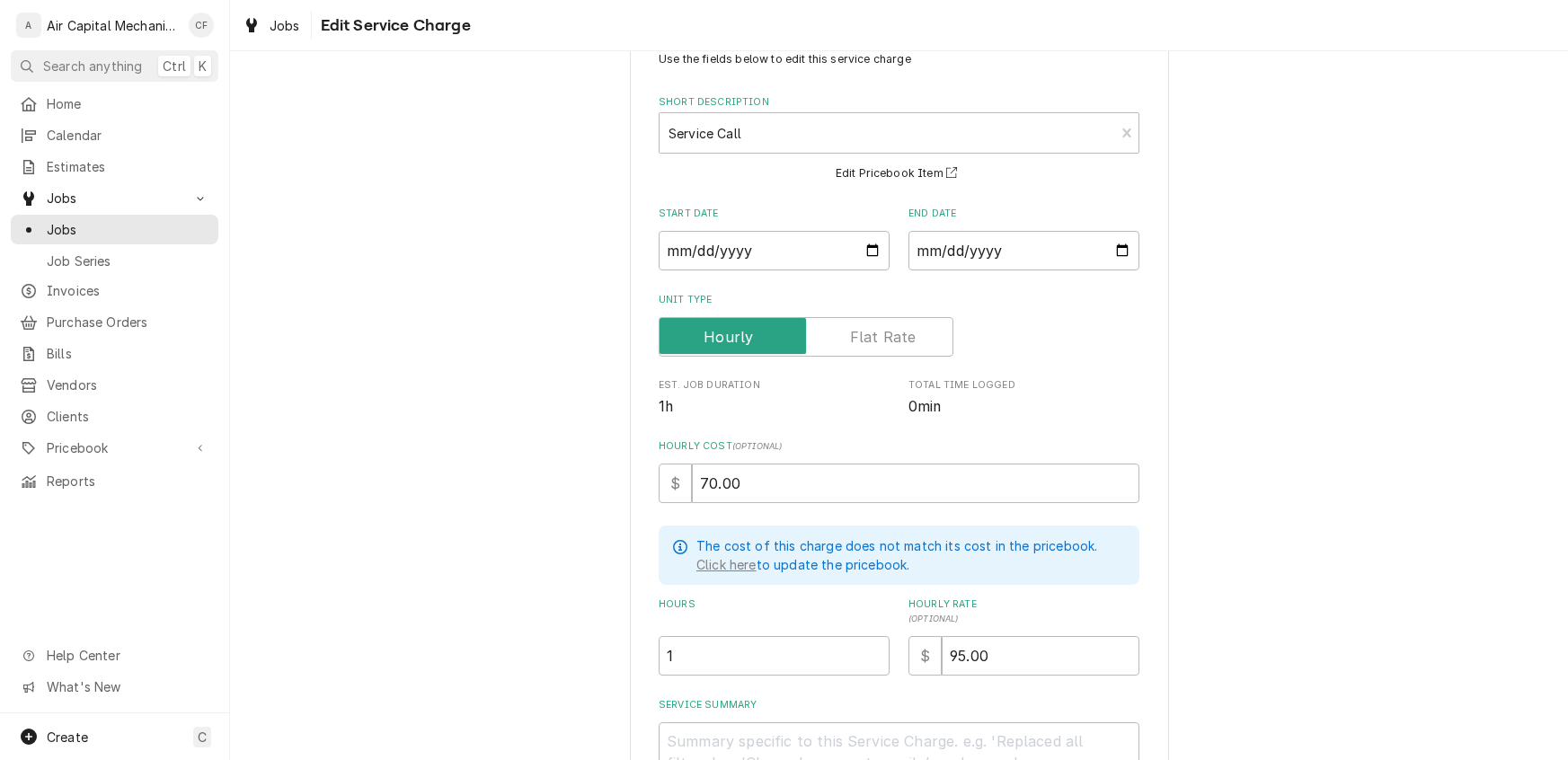
scroll to position [253, 0]
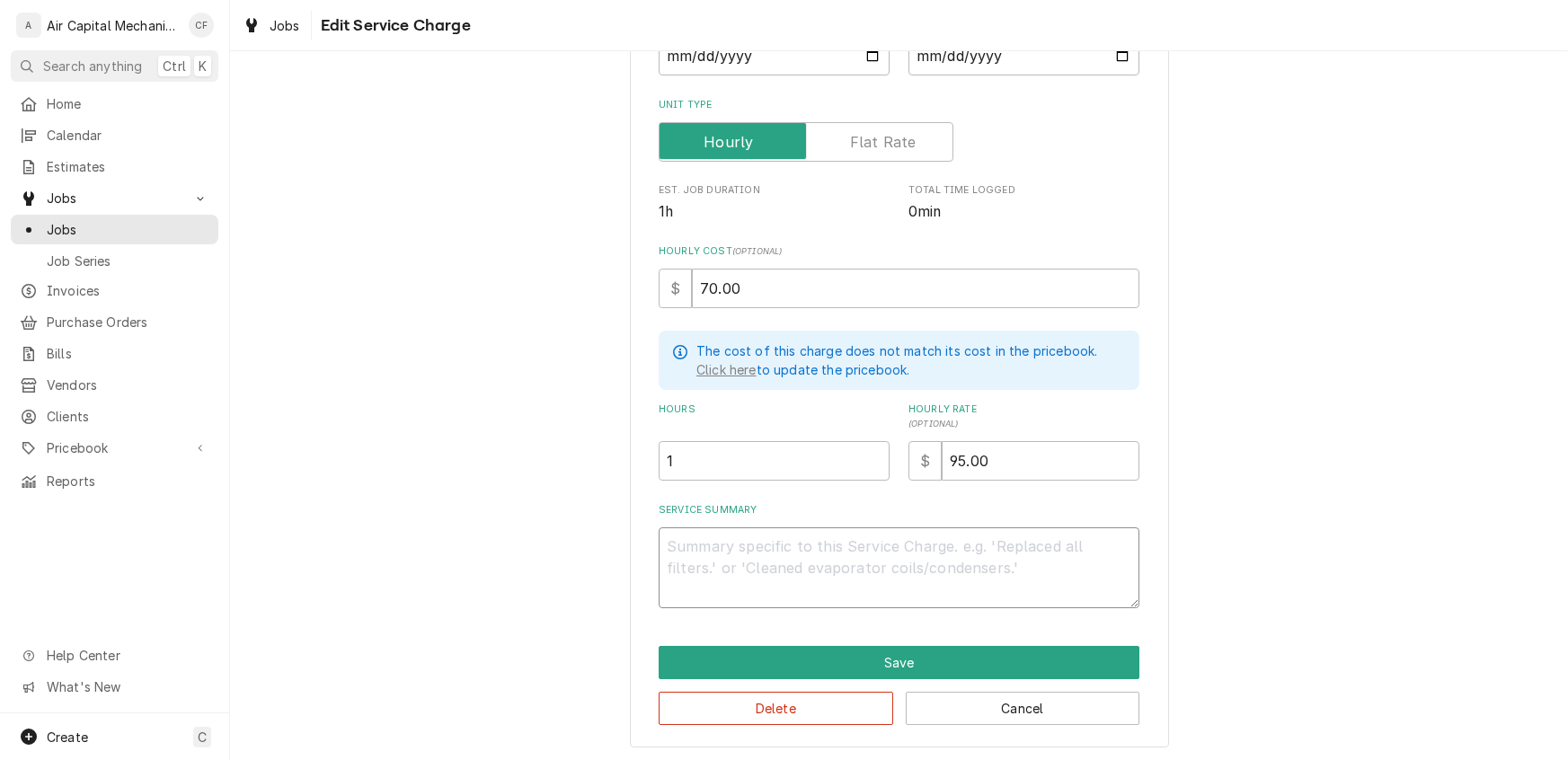
click at [770, 549] on textarea "Service Summary" at bounding box center [899, 568] width 480 height 81
type textarea "x"
type textarea "R"
type textarea "x"
type textarea "Re"
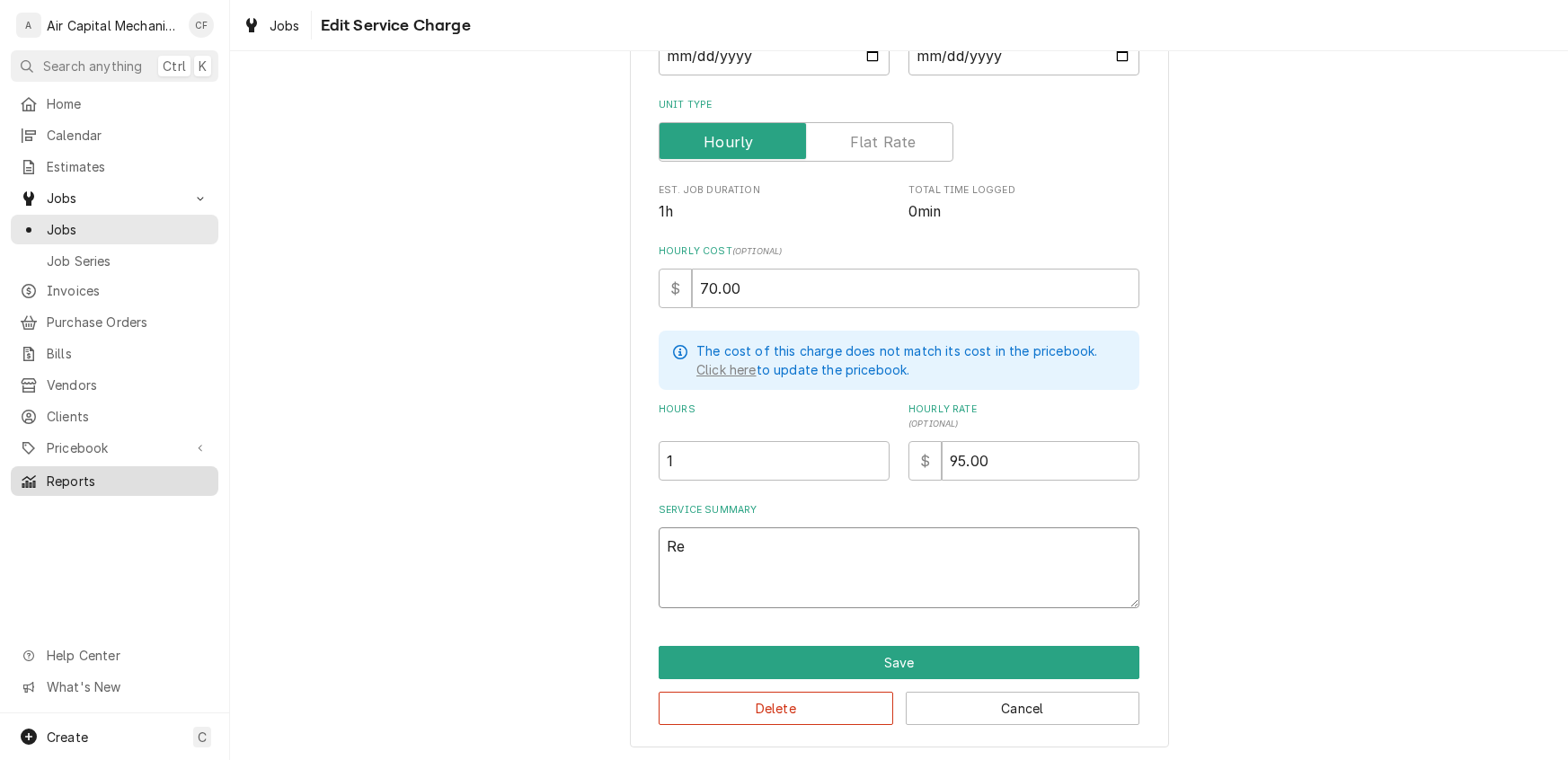
type textarea "x"
type textarea "Rep"
type textarea "x"
type textarea "Repl"
type textarea "x"
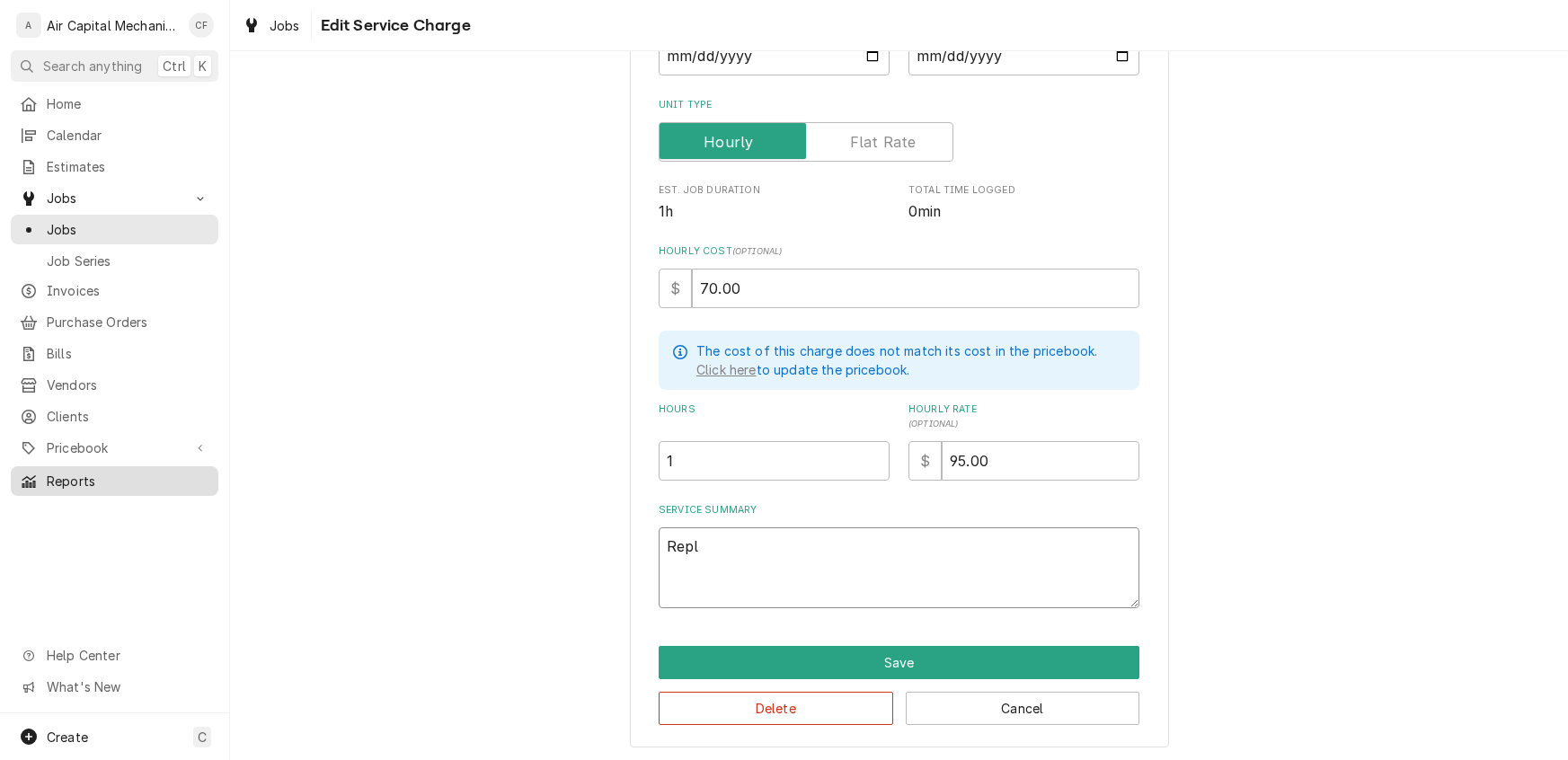
type textarea "Repla"
type textarea "x"
type textarea "Replac"
type textarea "x"
type textarea "Replace"
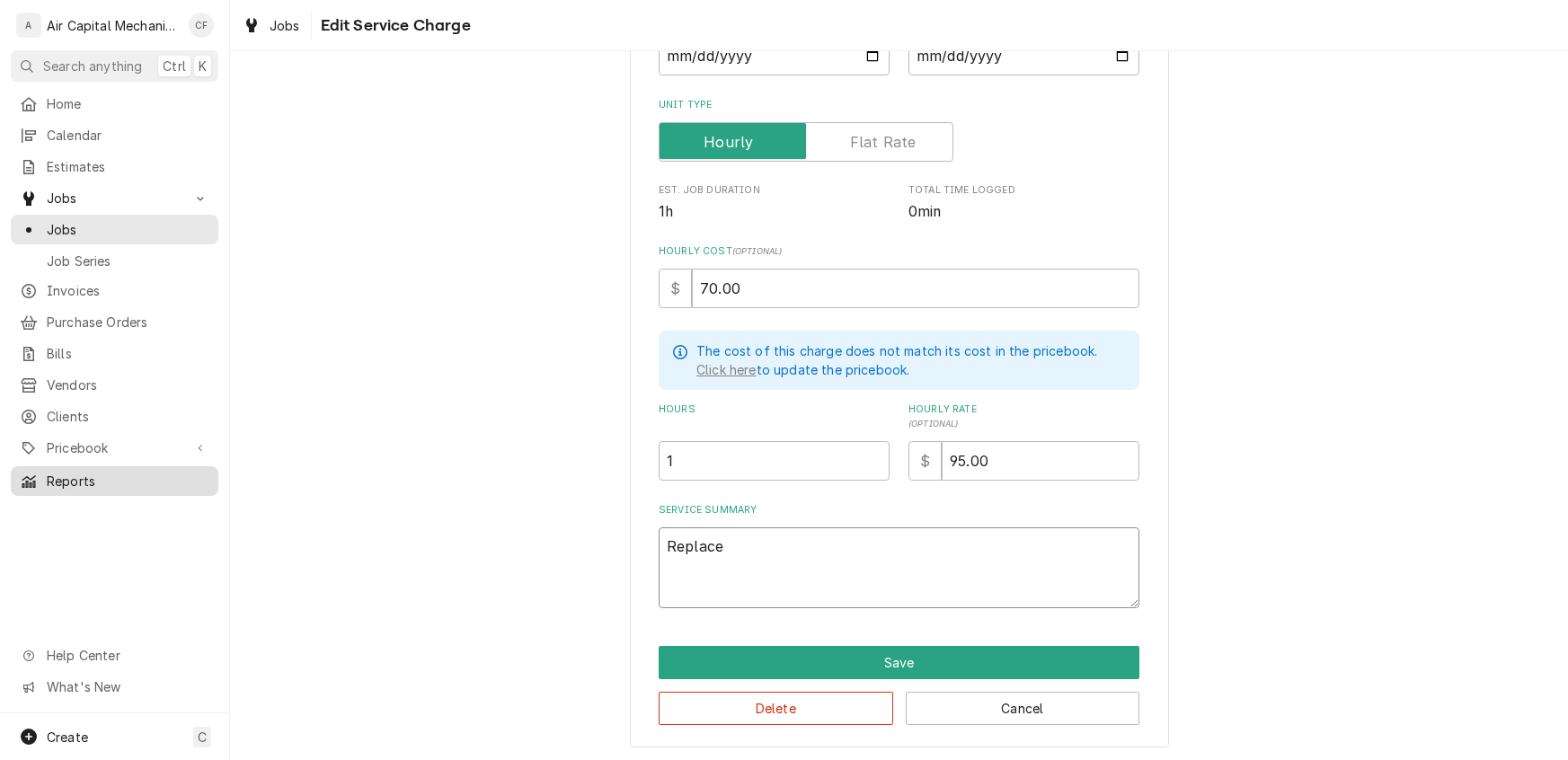
type textarea "x"
type textarea "Replace"
type textarea "x"
type textarea "Replace M"
type textarea "x"
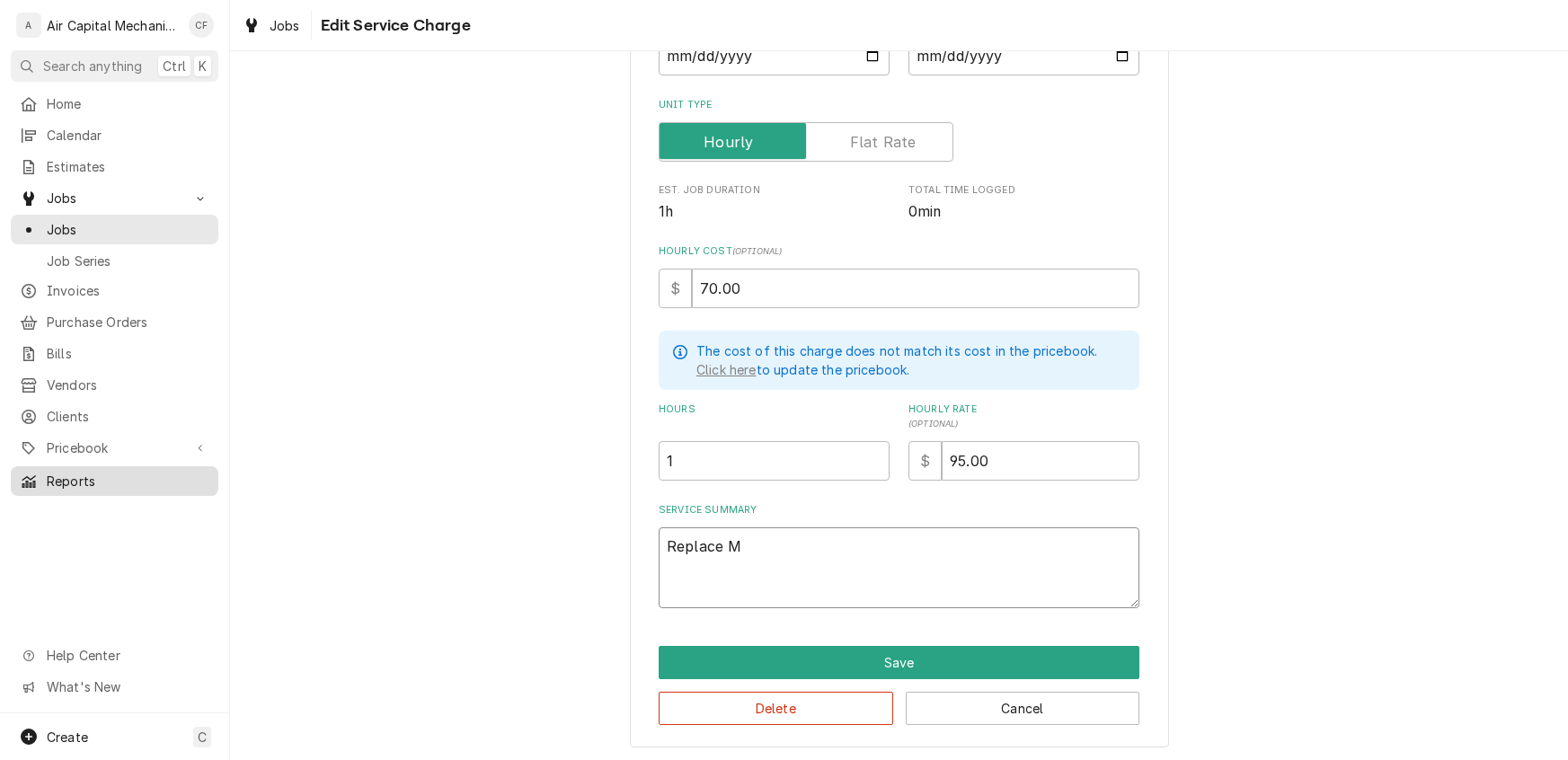
type textarea "Replace Mo"
type textarea "x"
type textarea "Replace Mot"
type textarea "x"
type textarea "Replace Moto"
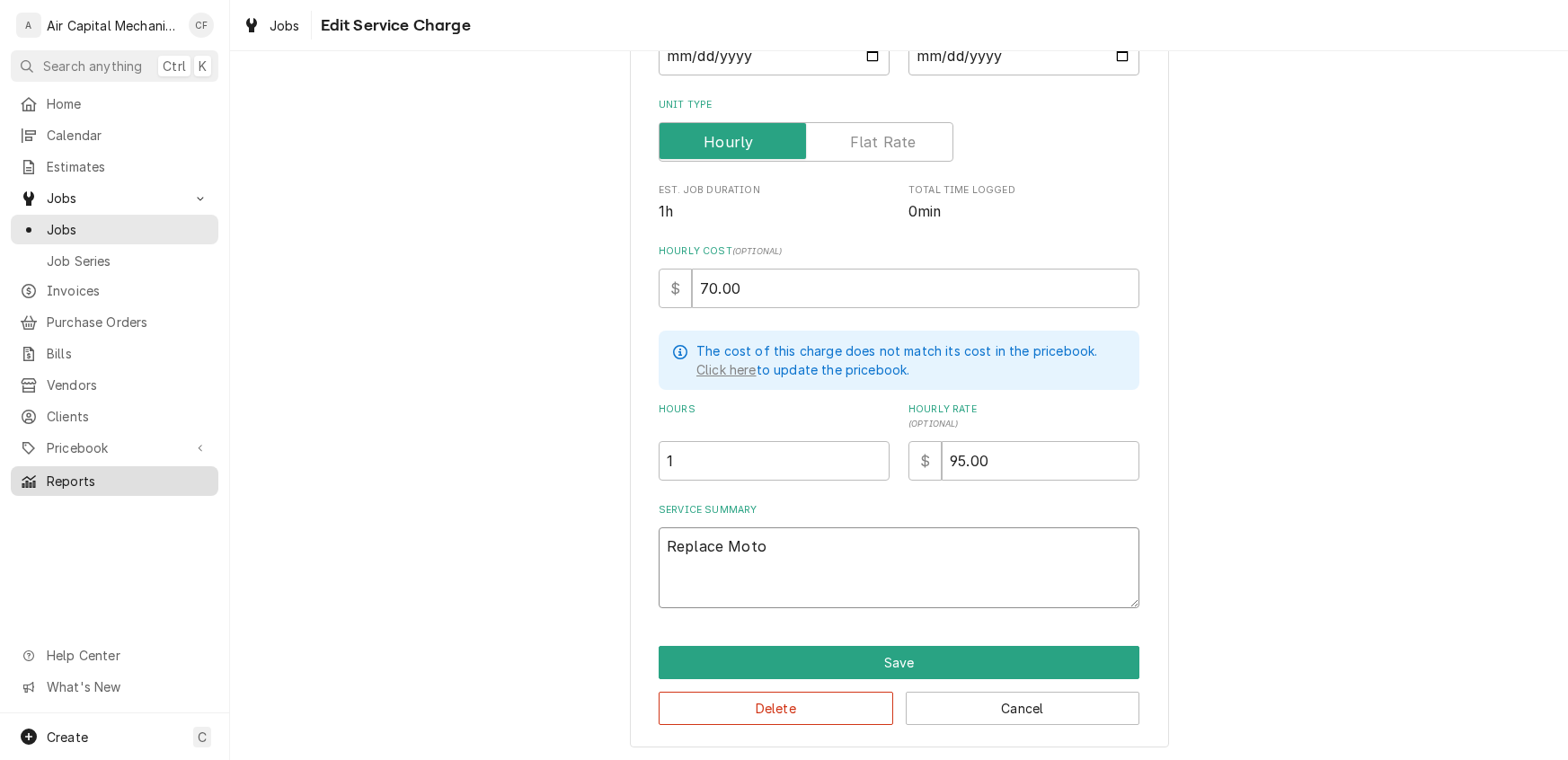
type textarea "x"
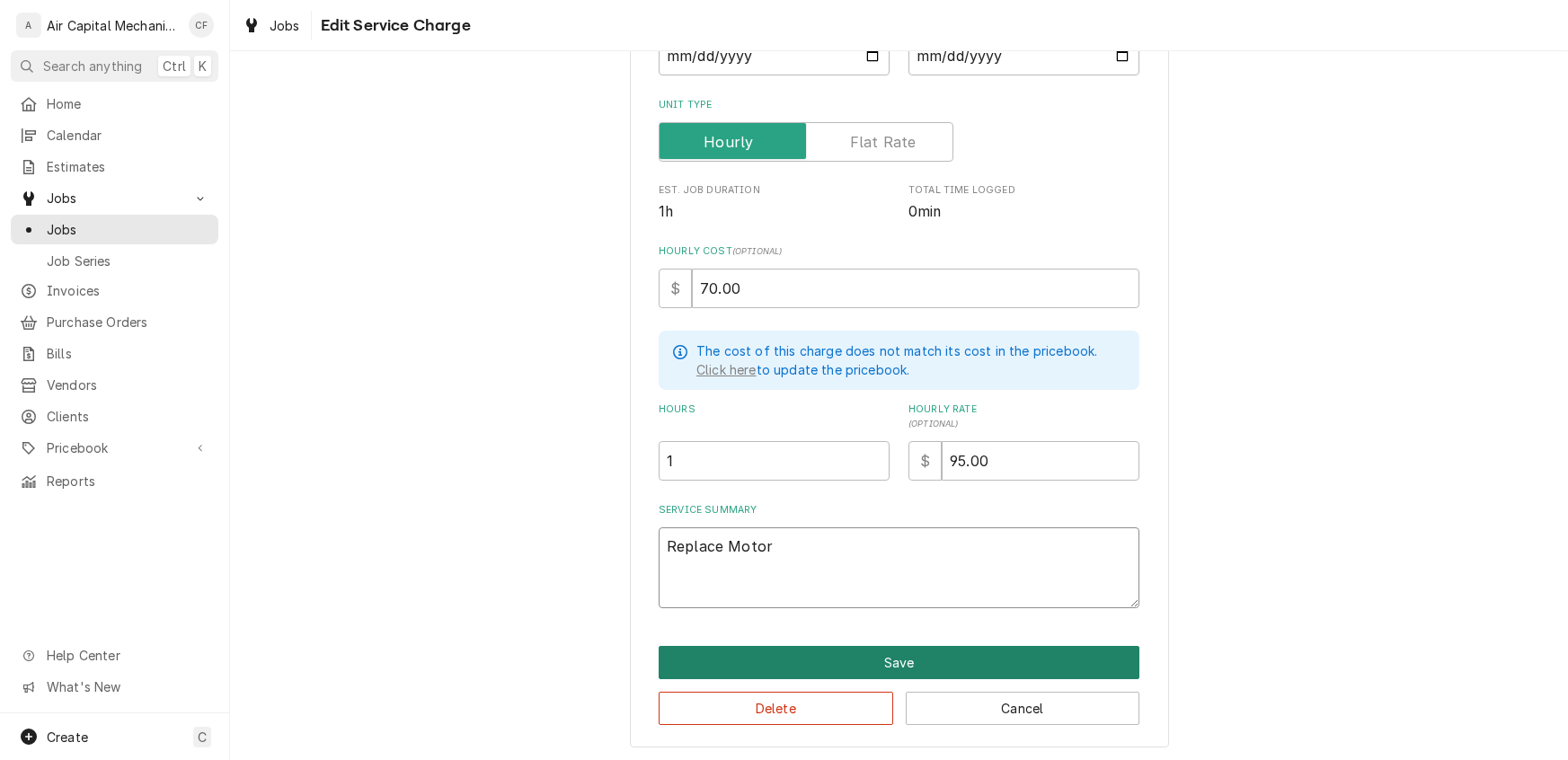
type textarea "Replace Motor"
click at [895, 652] on button "Save" at bounding box center [899, 663] width 480 height 34
type textarea "x"
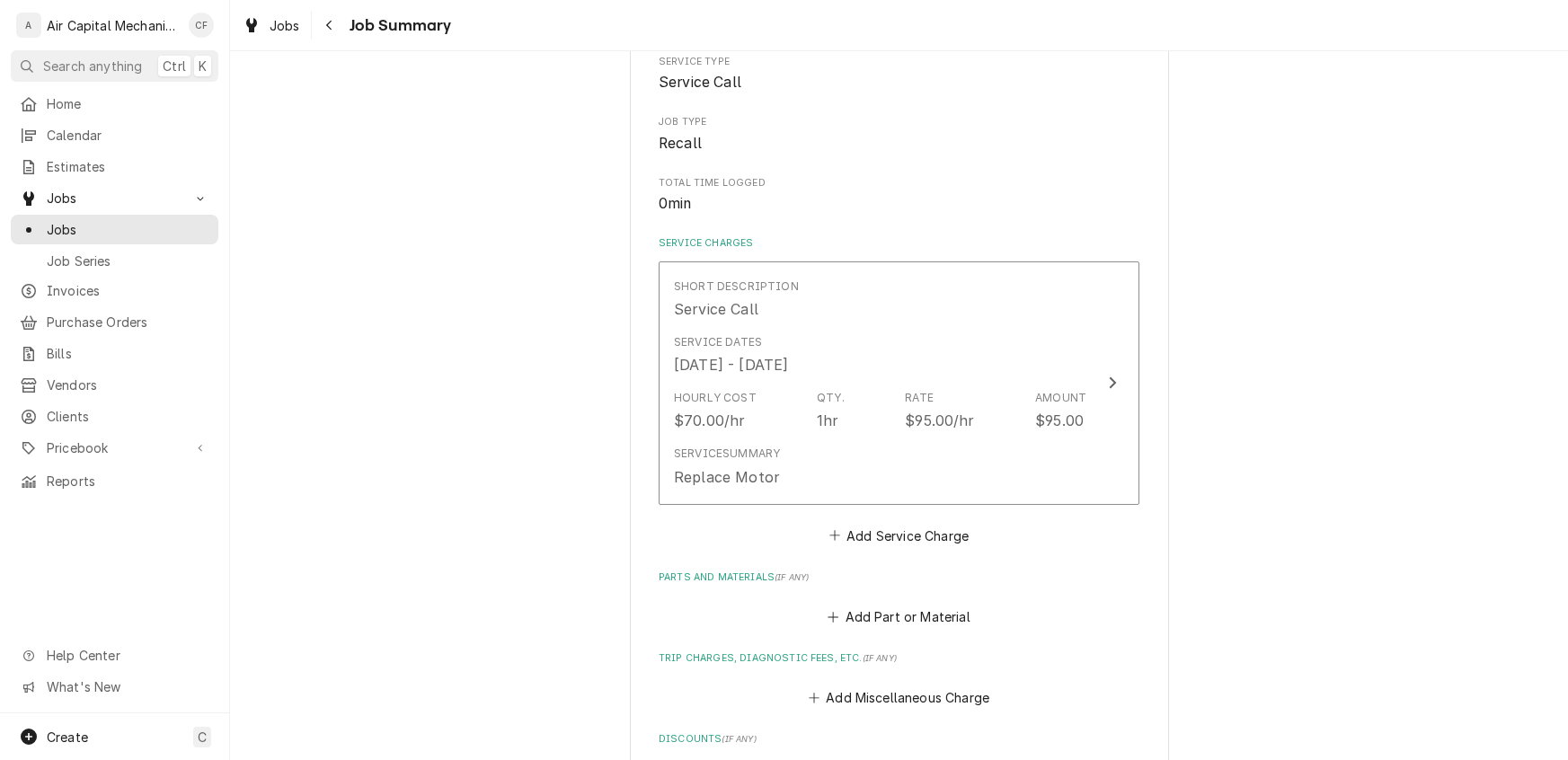
scroll to position [355, 0]
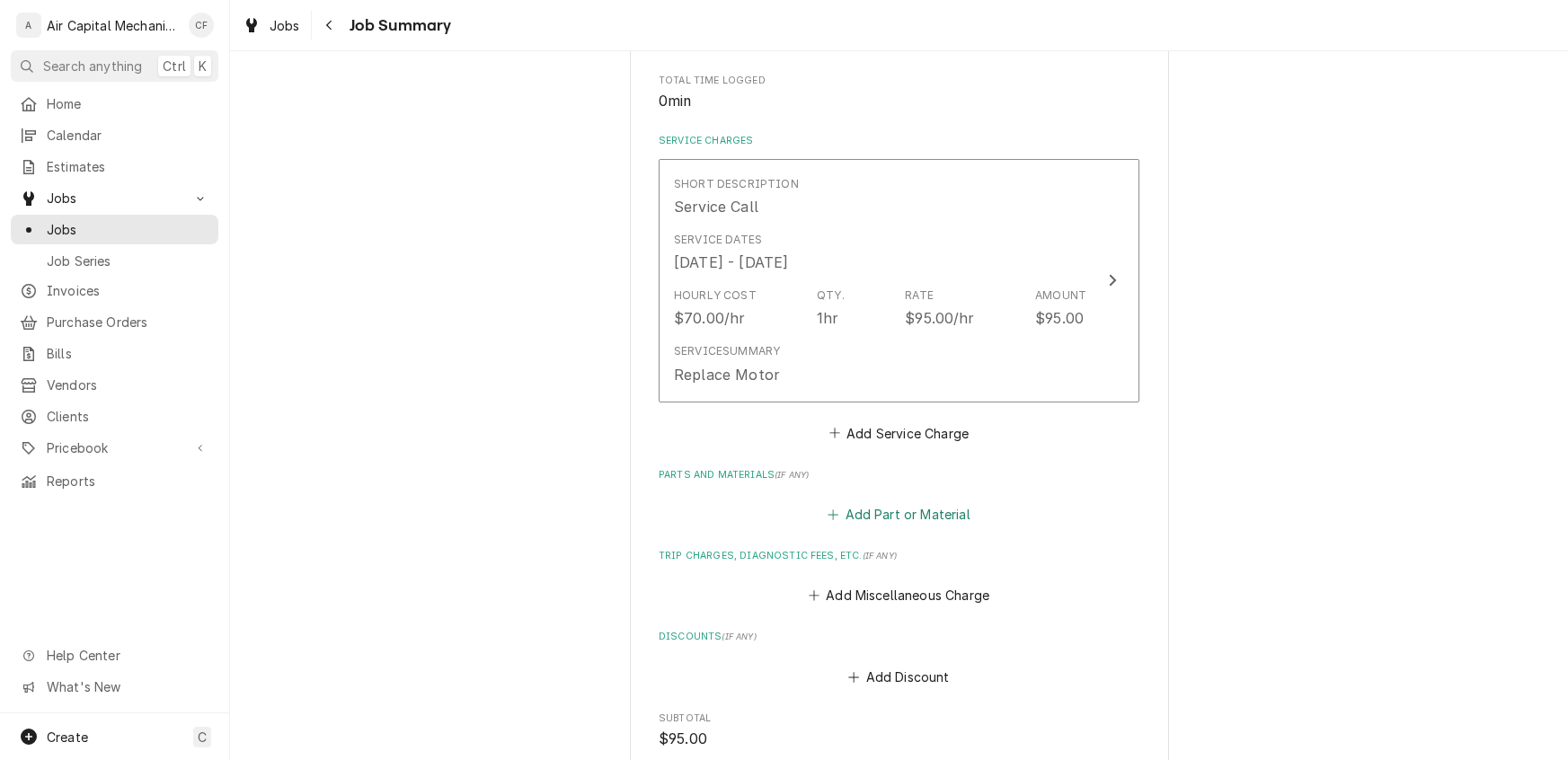
click at [903, 505] on button "Add Part or Material" at bounding box center [899, 514] width 148 height 25
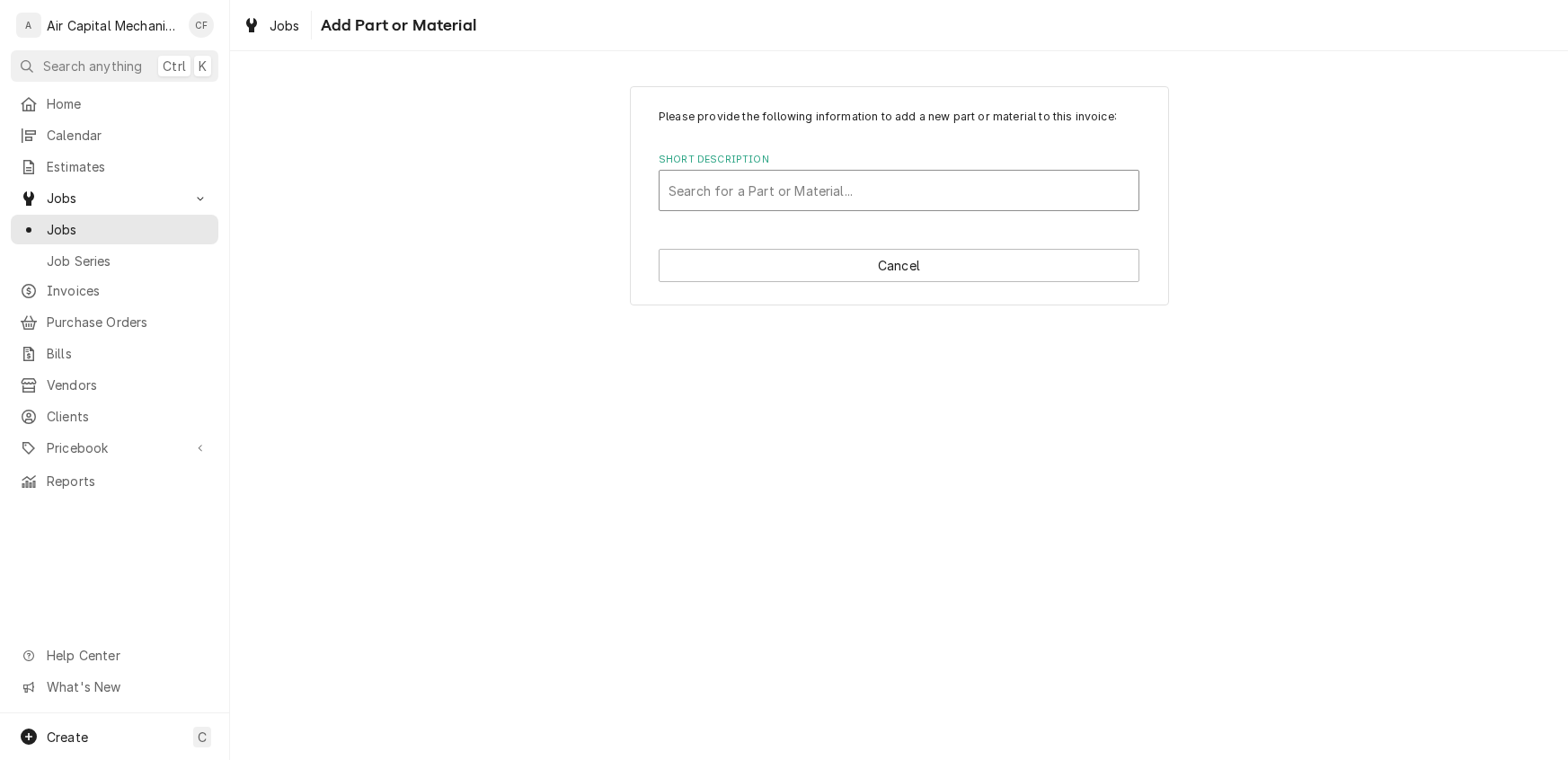
click at [942, 191] on div "Short Description" at bounding box center [899, 190] width 460 height 33
type input "1/2 HP Fan Motor"
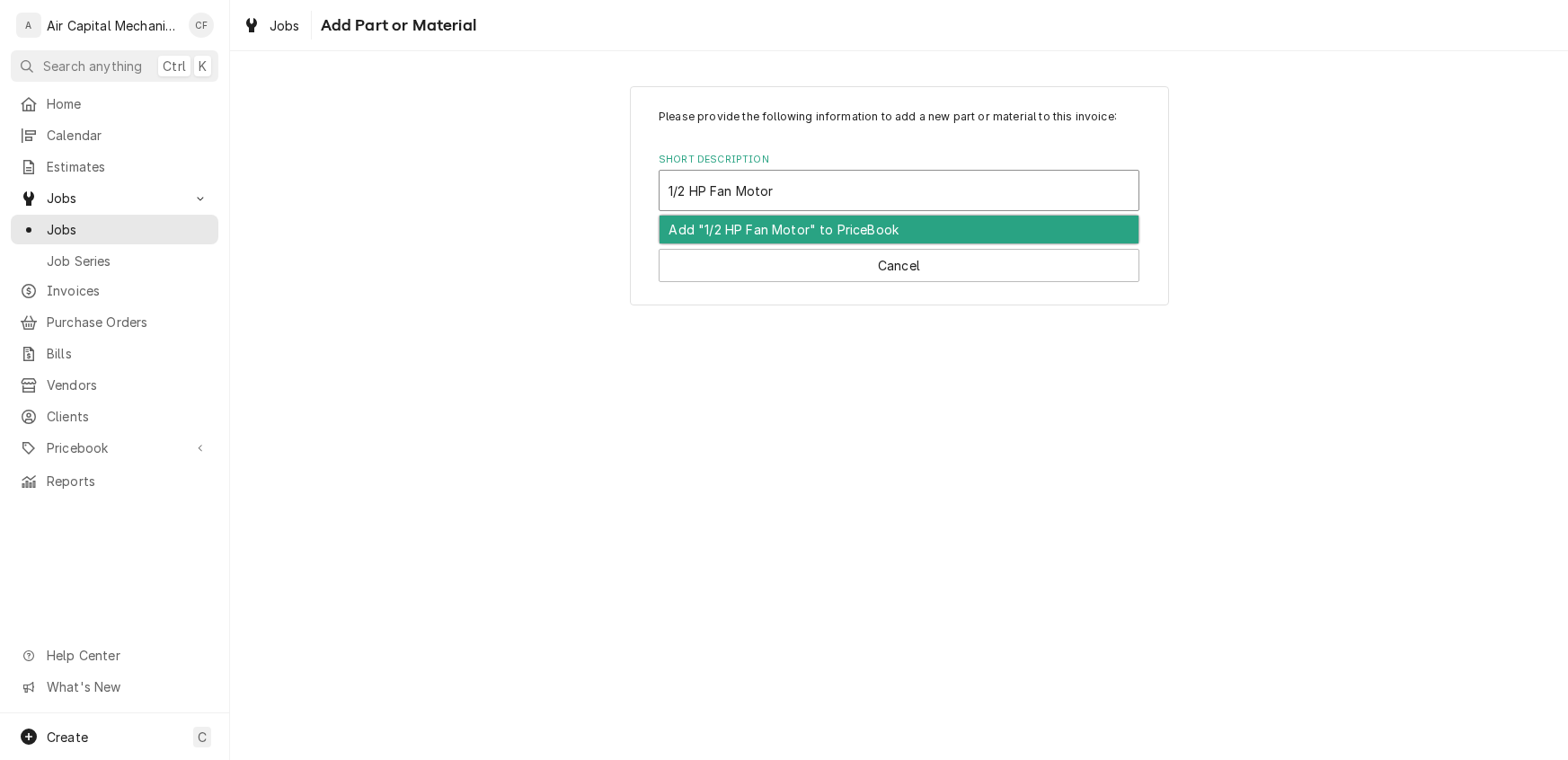
click at [783, 235] on div "Add "1/2 HP Fan Motor" to PriceBook" at bounding box center [898, 229] width 479 height 28
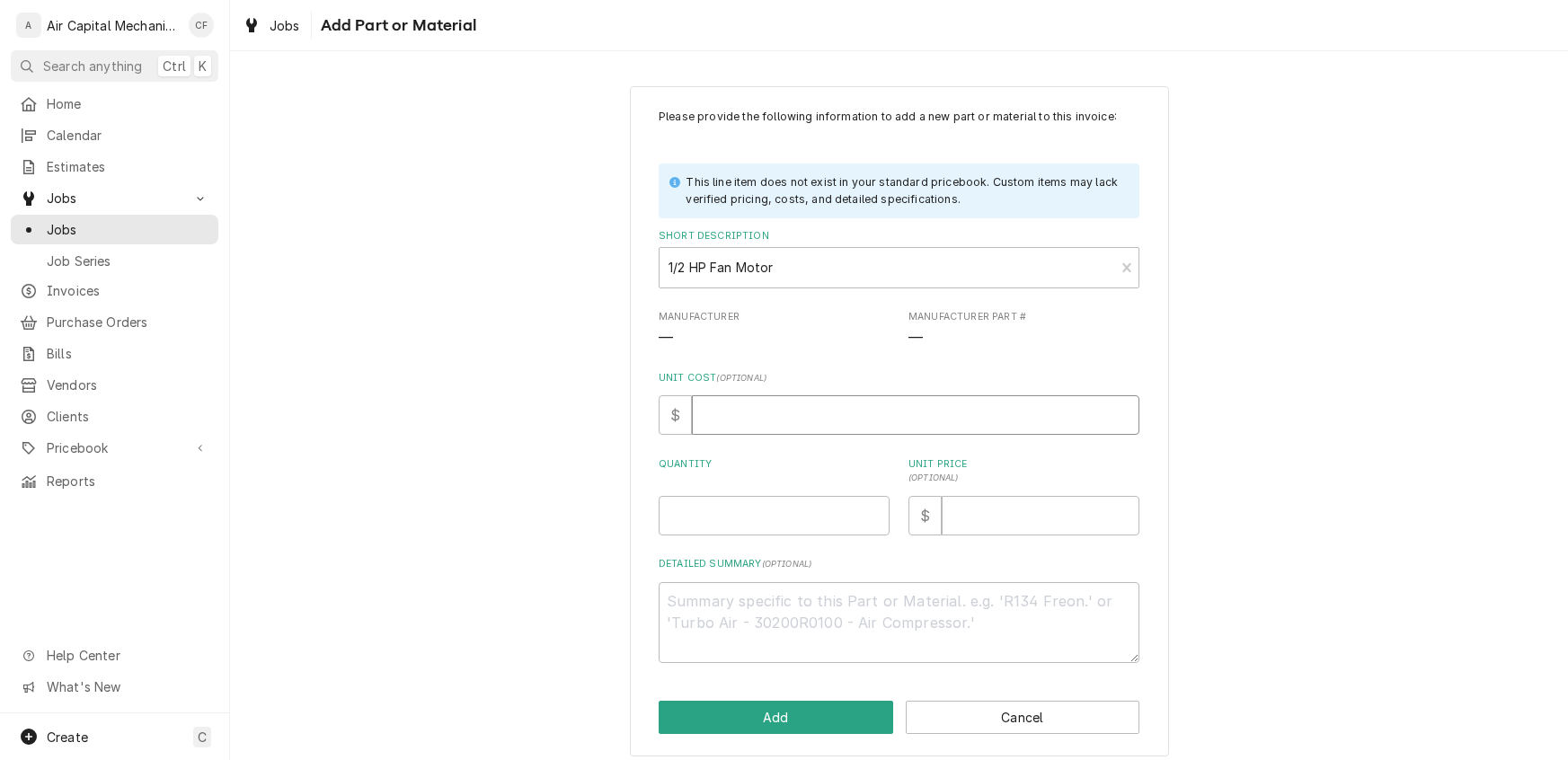
click at [722, 410] on input "Unit Cost ( optional )" at bounding box center [915, 415] width 448 height 40
type textarea "x"
type input "7"
type textarea "x"
type input "75"
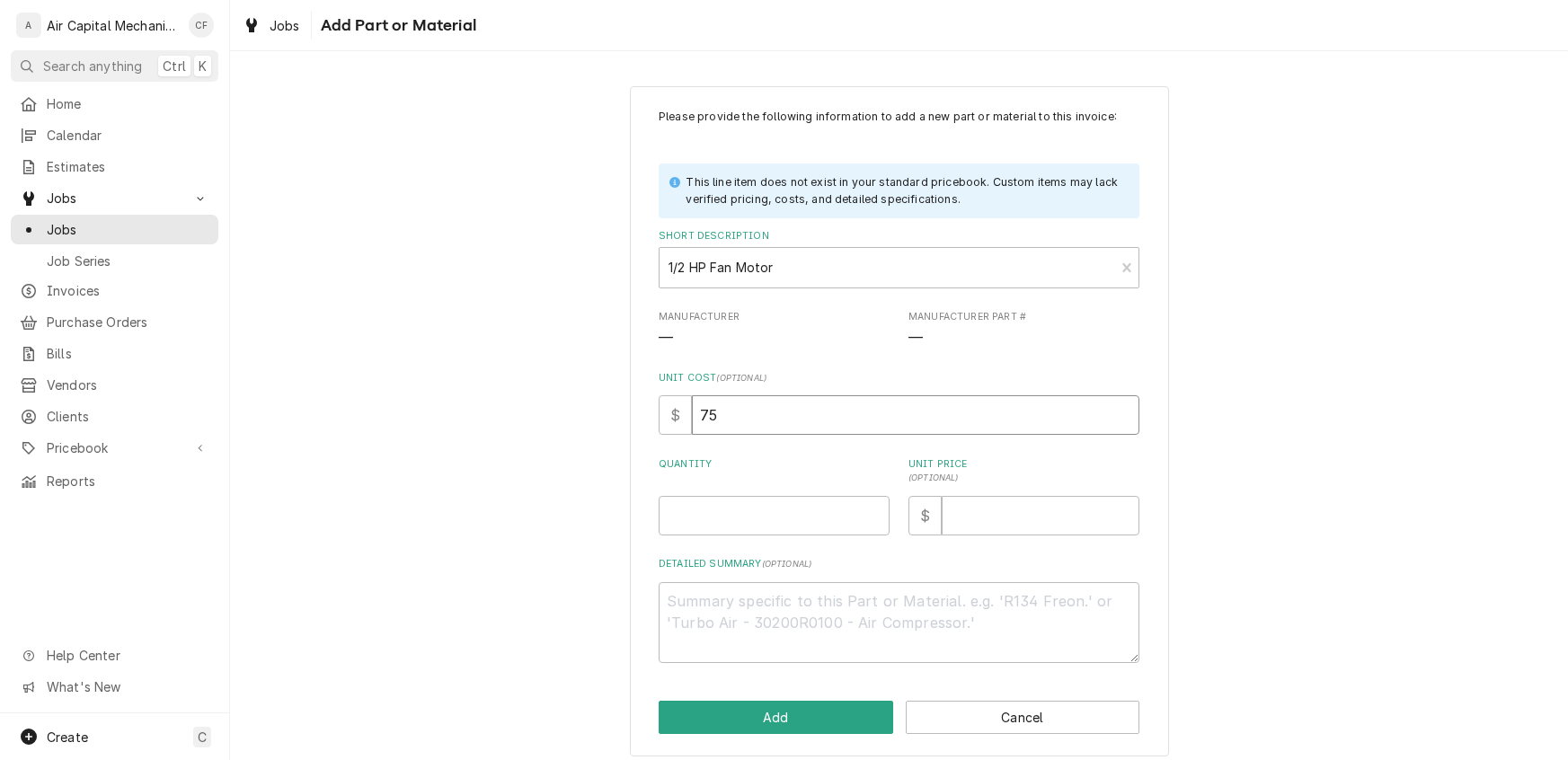
type textarea "x"
type input "75.0"
type textarea "x"
type input "75.00"
click at [807, 521] on input "Quantity" at bounding box center [775, 516] width 231 height 40
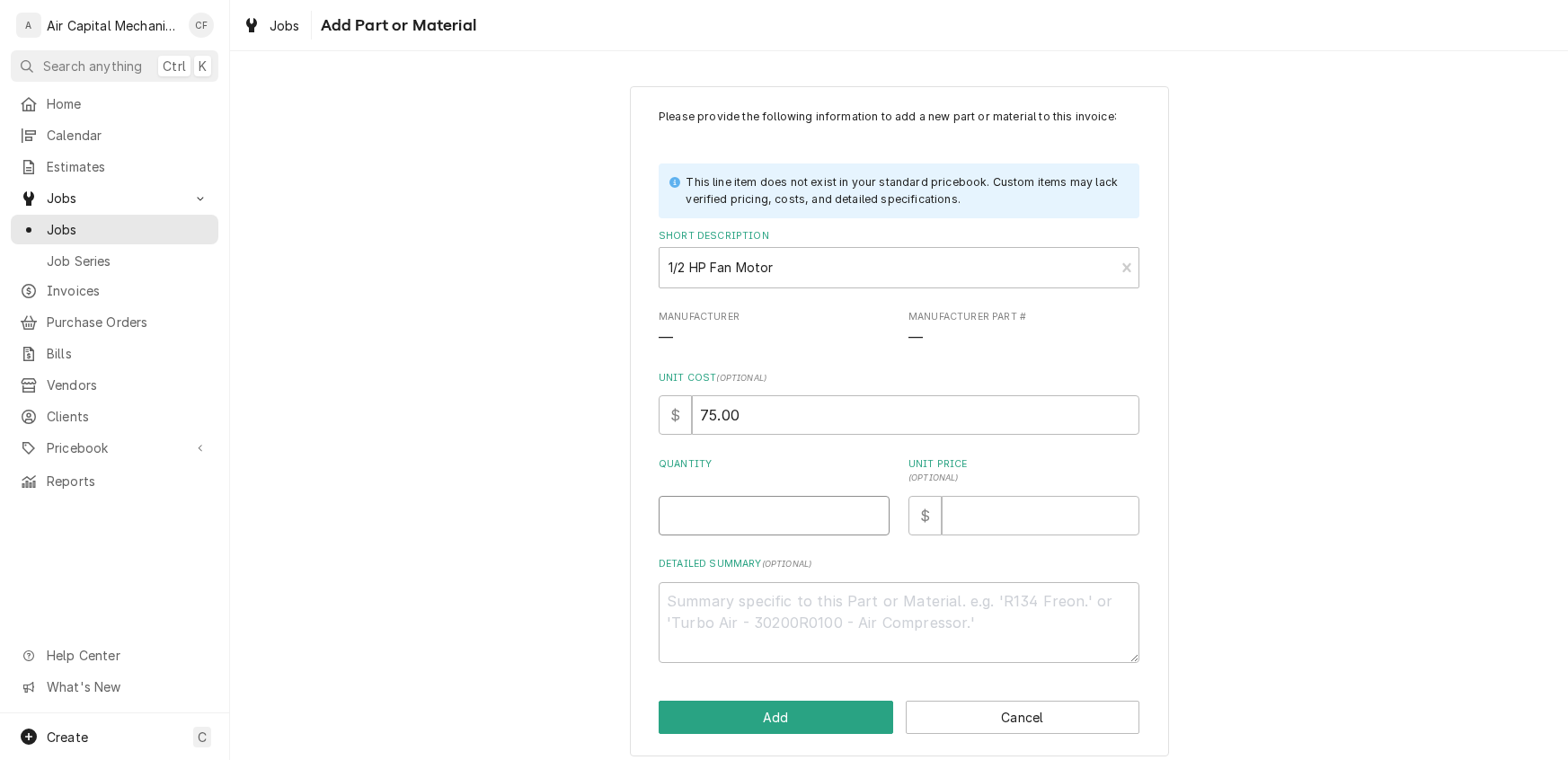
type textarea "x"
type input "1"
click at [991, 517] on input "Unit Price ( optional )" at bounding box center [1040, 516] width 198 height 40
type textarea "x"
type input "1"
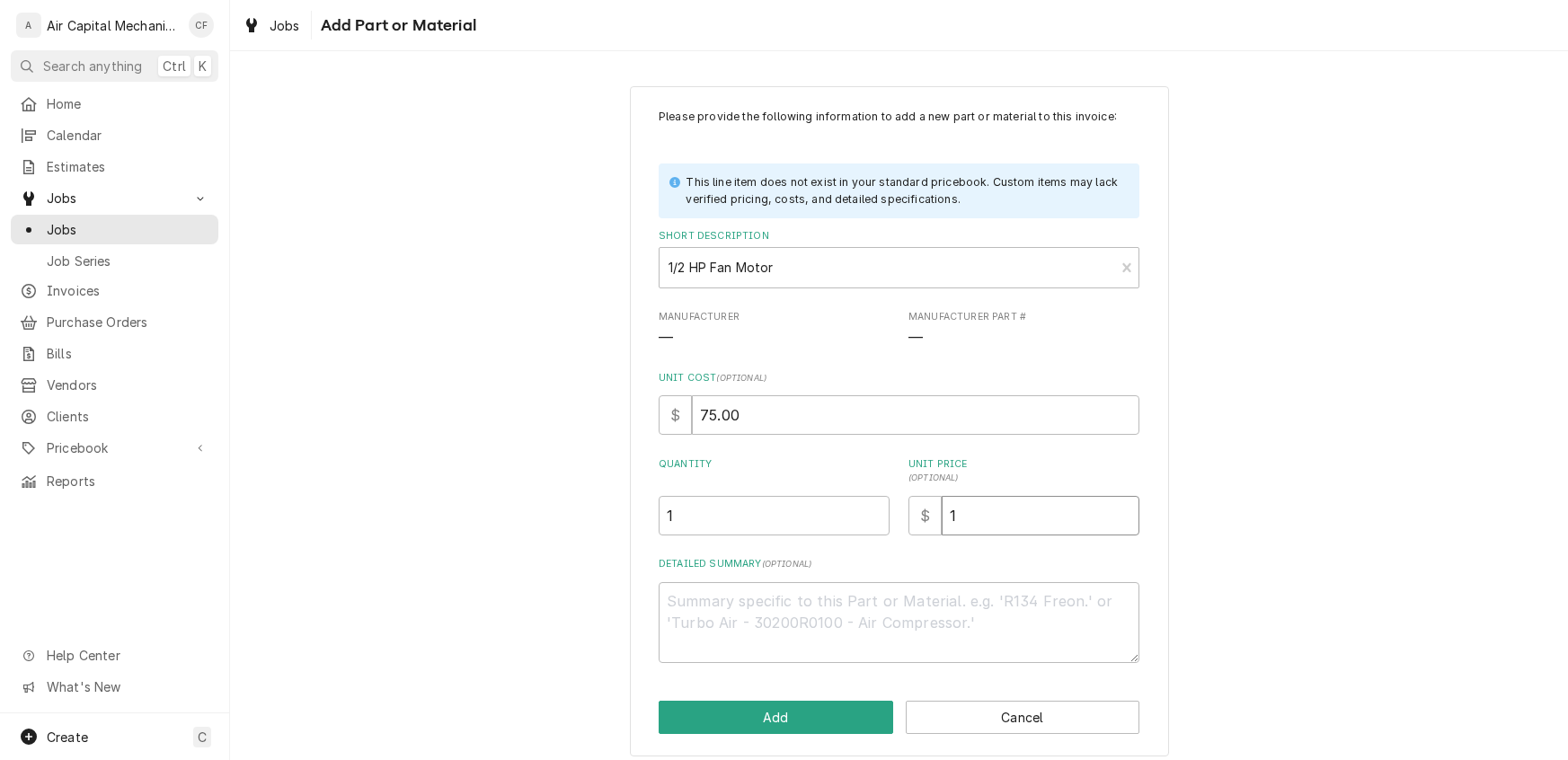
type textarea "x"
type input "17"
type textarea "x"
type input "175"
type textarea "x"
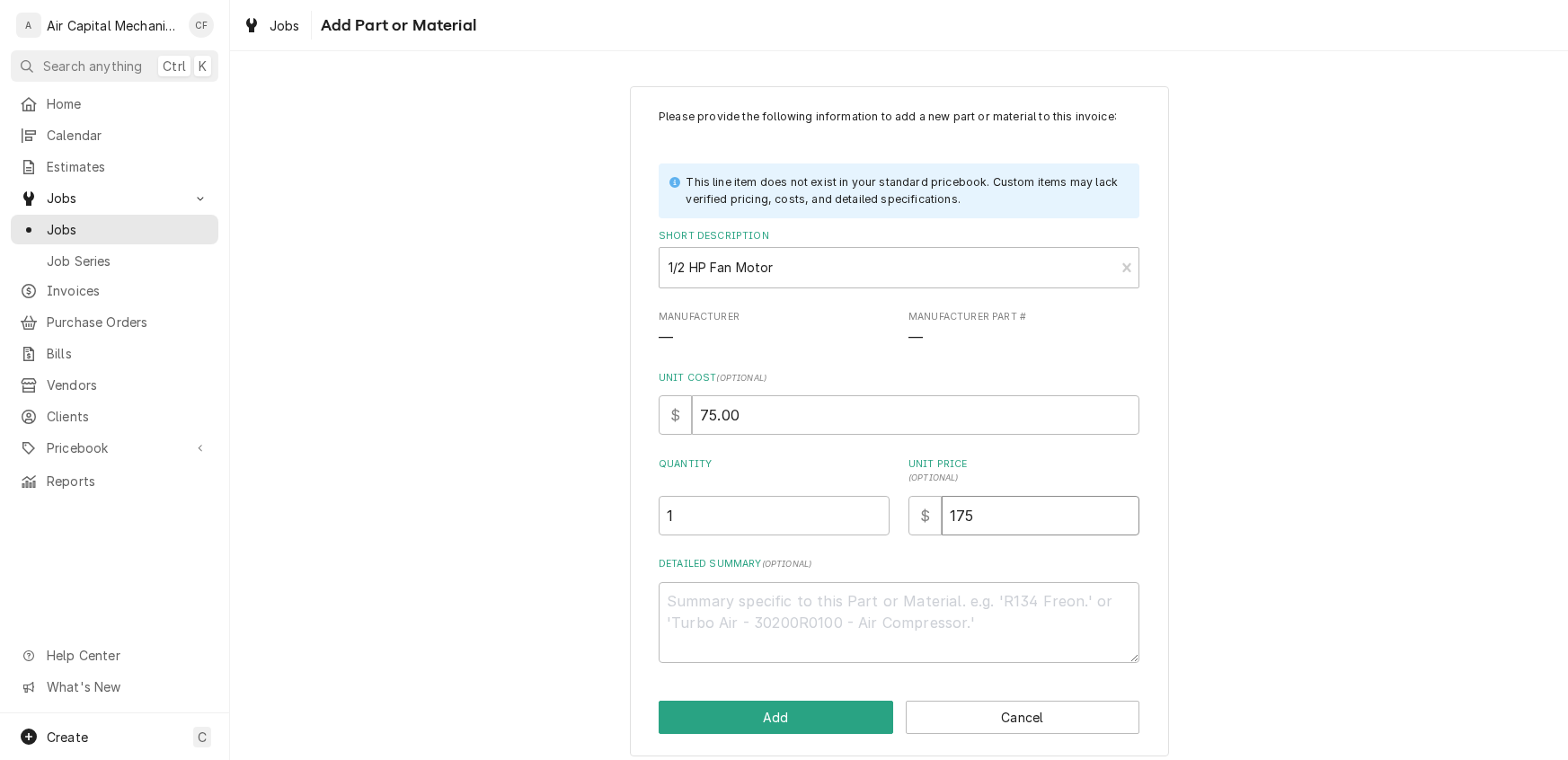
type input "175.8"
type textarea "x"
type input "175.83"
click at [798, 720] on button "Add" at bounding box center [776, 718] width 234 height 34
type textarea "x"
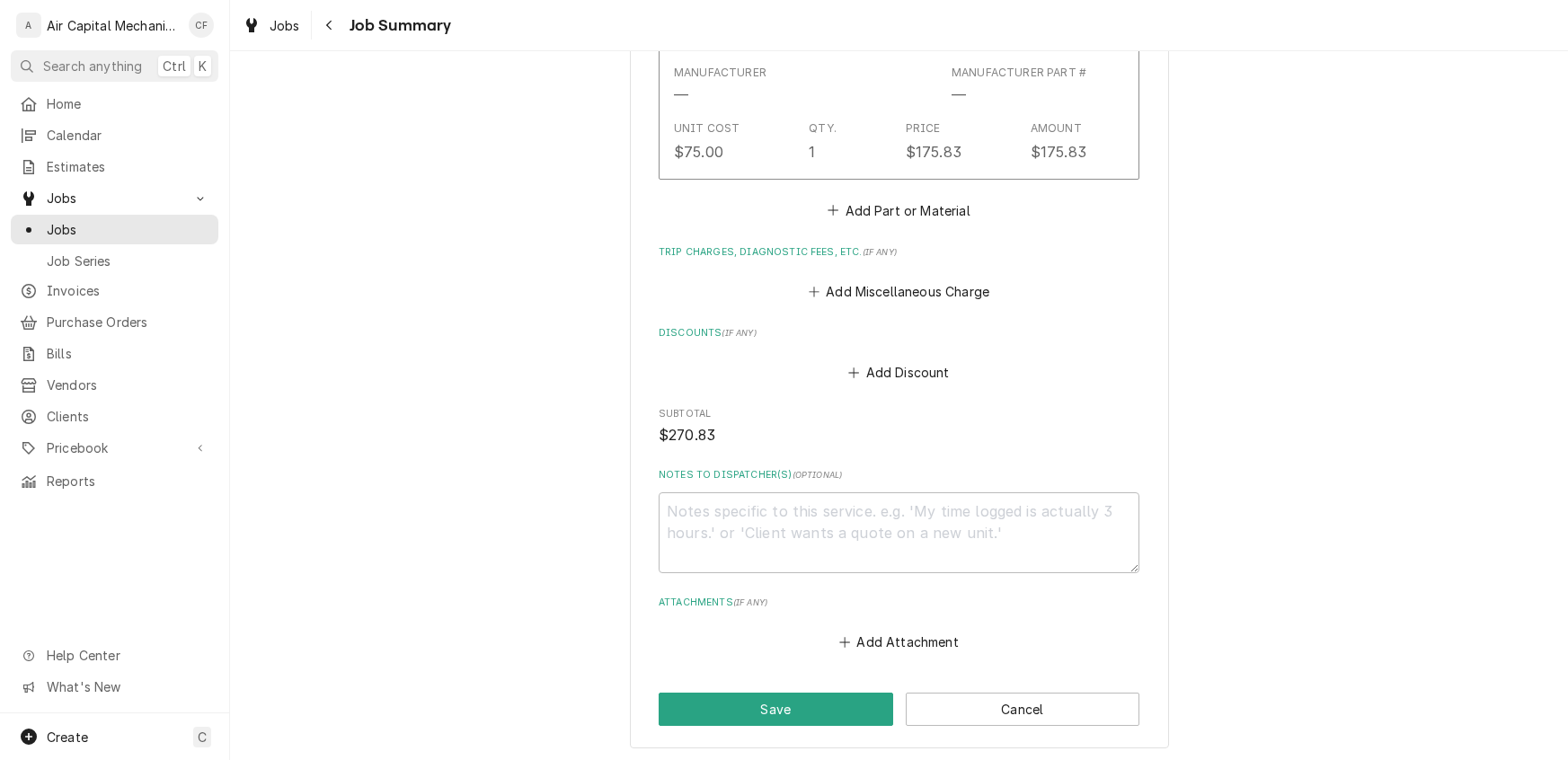
scroll to position [983, 0]
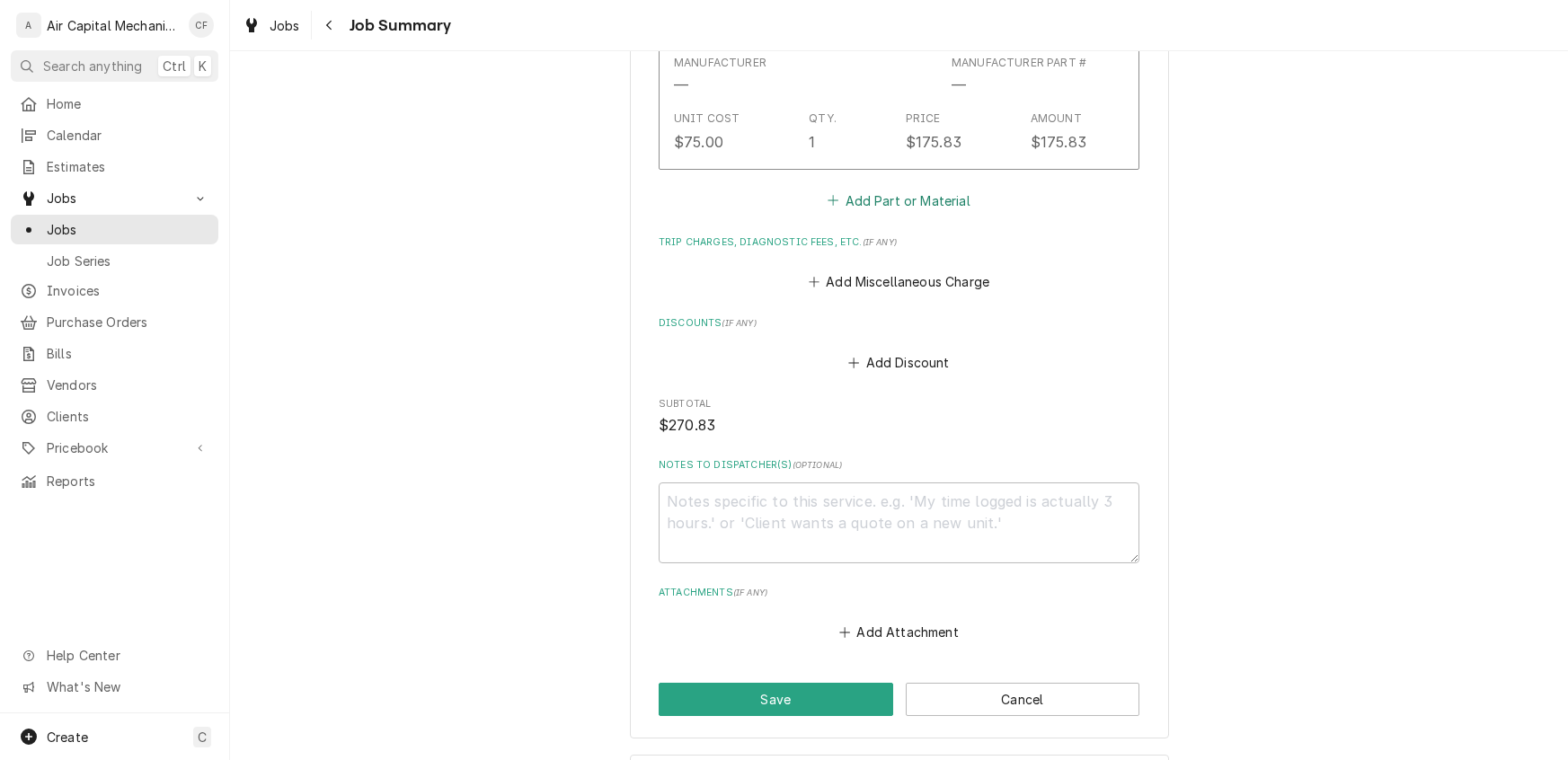
click at [892, 197] on button "Add Part or Material" at bounding box center [899, 200] width 148 height 25
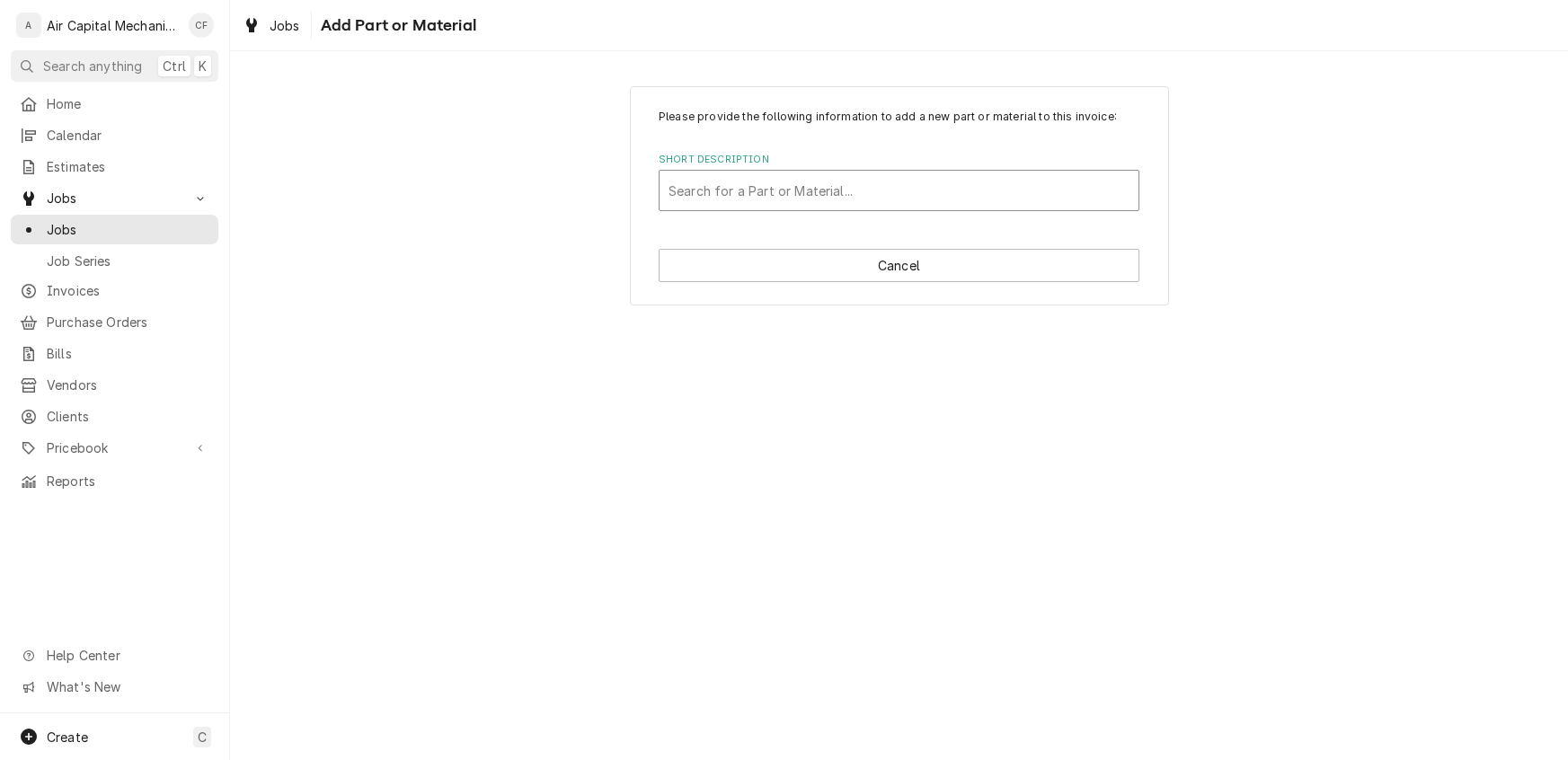
click at [823, 201] on div "Short Description" at bounding box center [899, 190] width 460 height 33
type input "Capacitor"
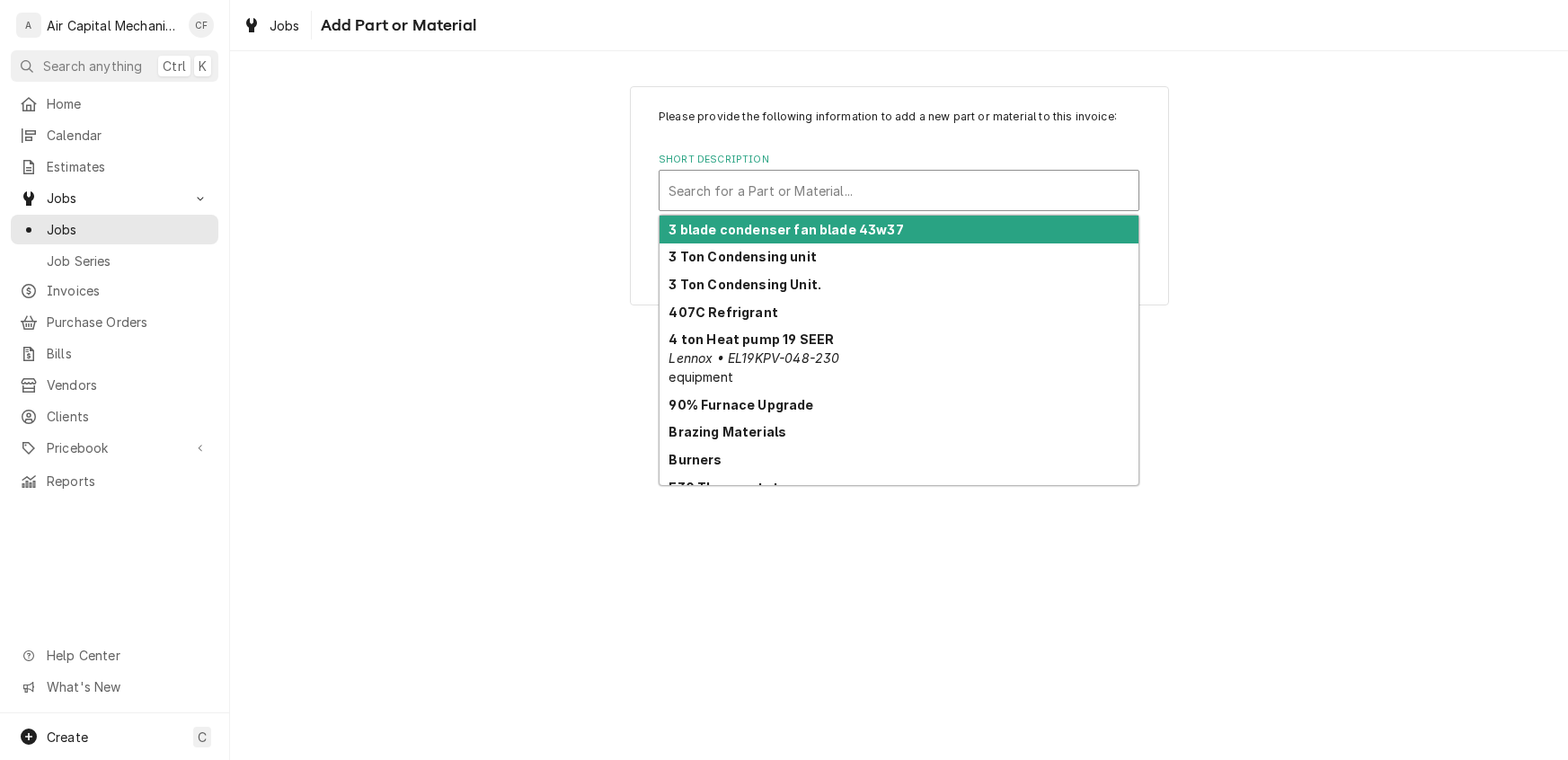
click at [921, 183] on div "Short Description" at bounding box center [899, 190] width 460 height 33
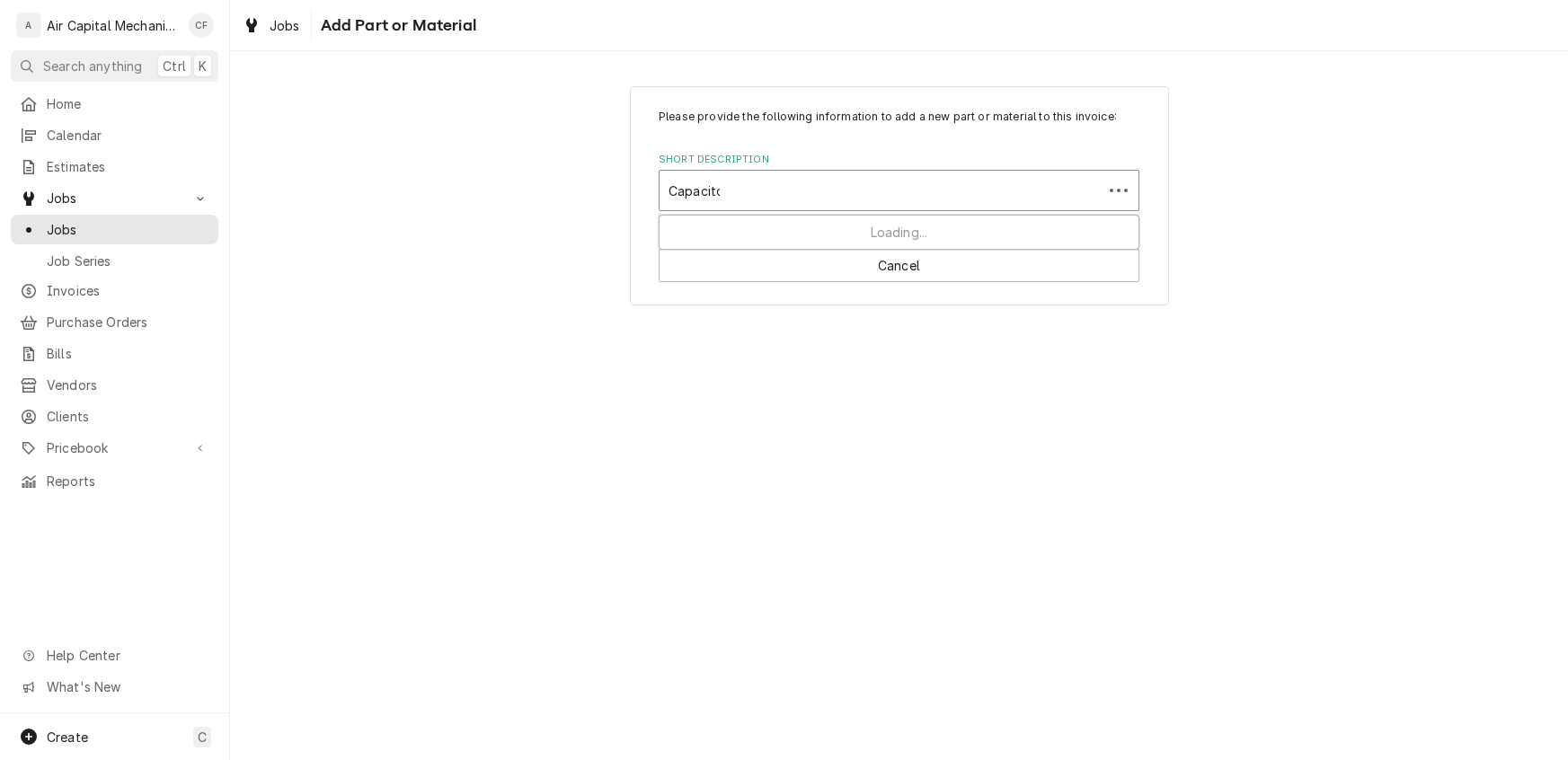
type input "Capacitor"
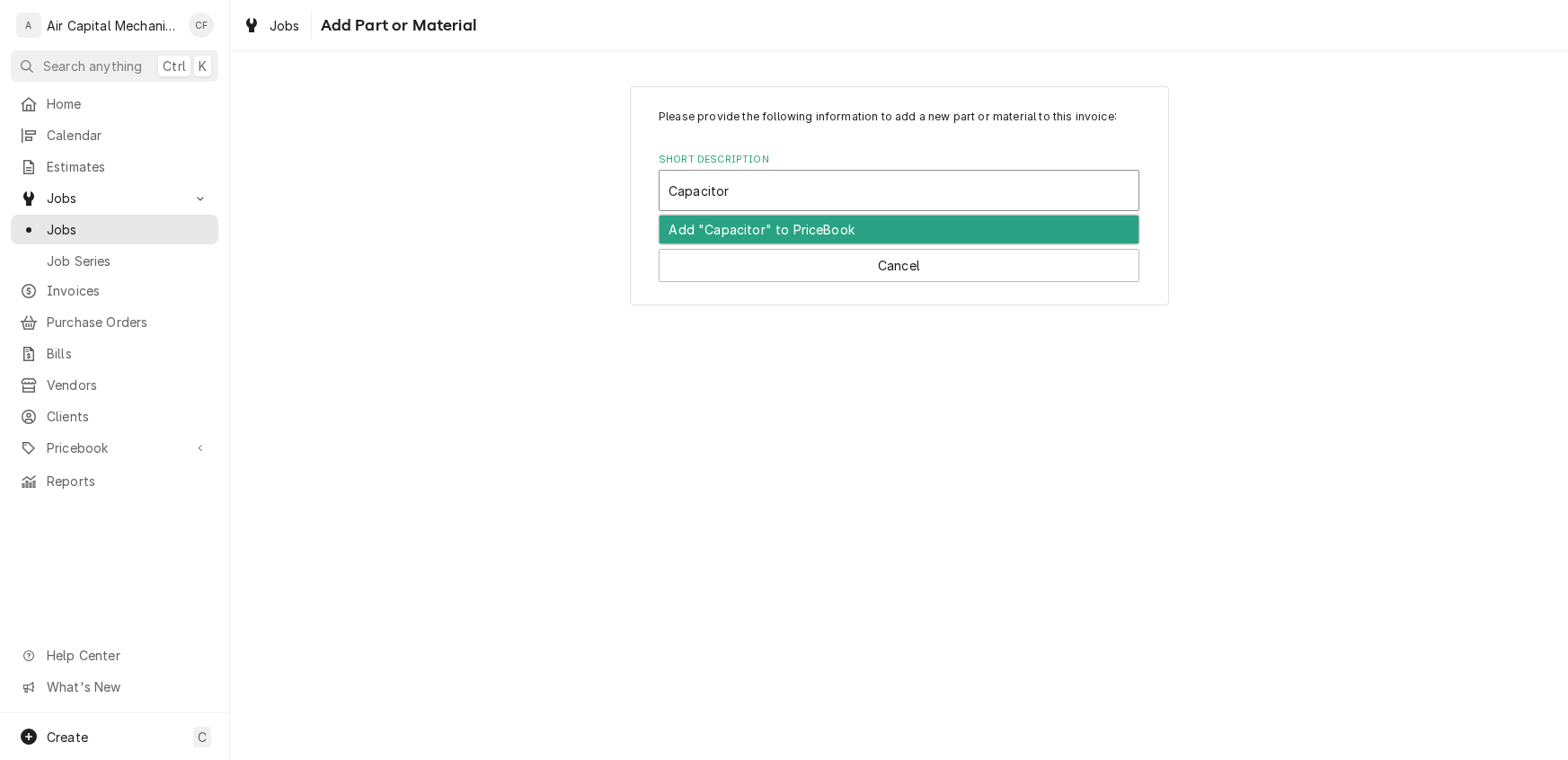
click at [811, 224] on div "Add "Capacitor" to PriceBook" at bounding box center [898, 229] width 479 height 28
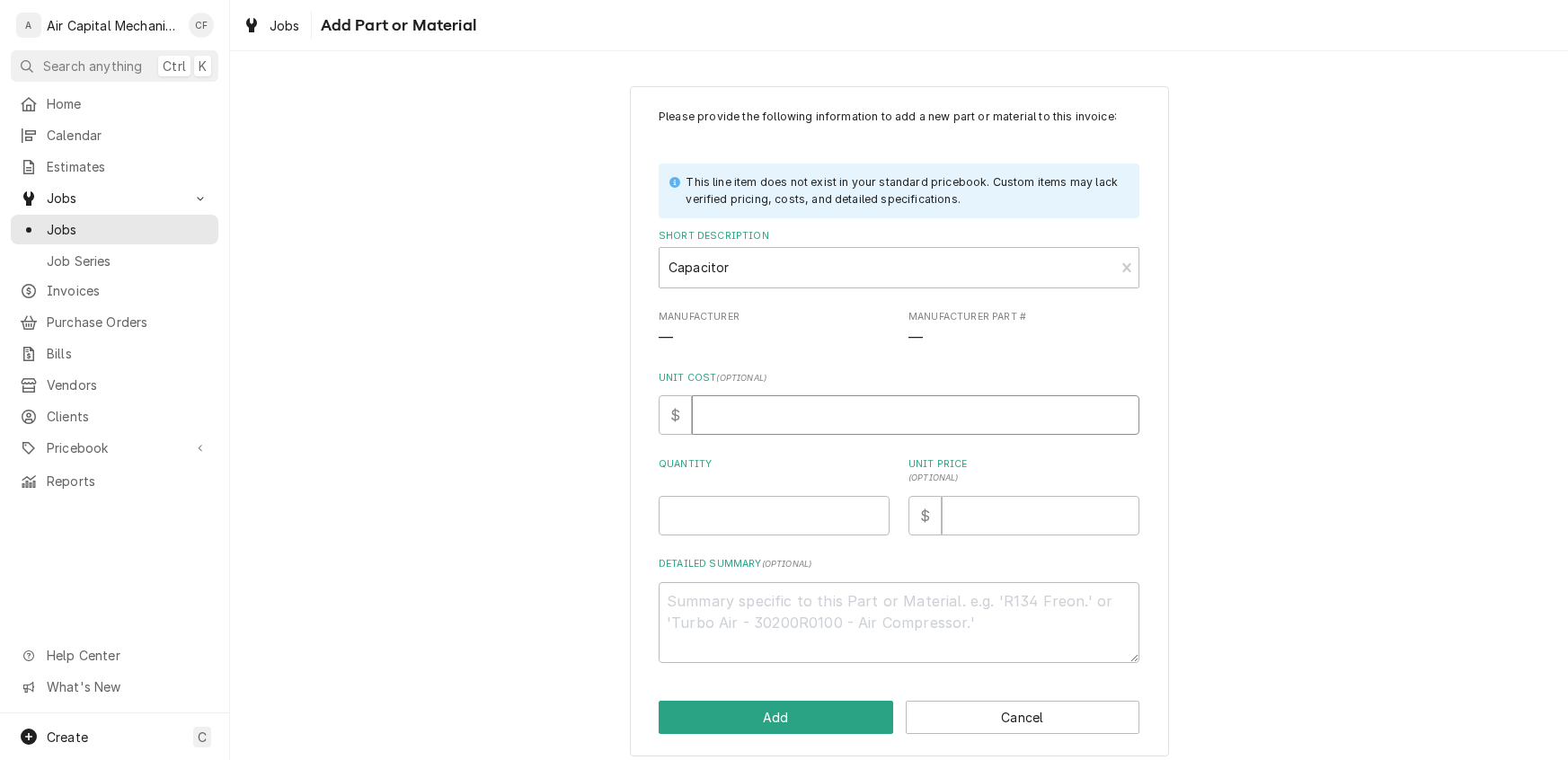
click at [737, 396] on input "Unit Cost ( optional )" at bounding box center [915, 415] width 448 height 40
type textarea "x"
type input "1"
type textarea "x"
type input "10"
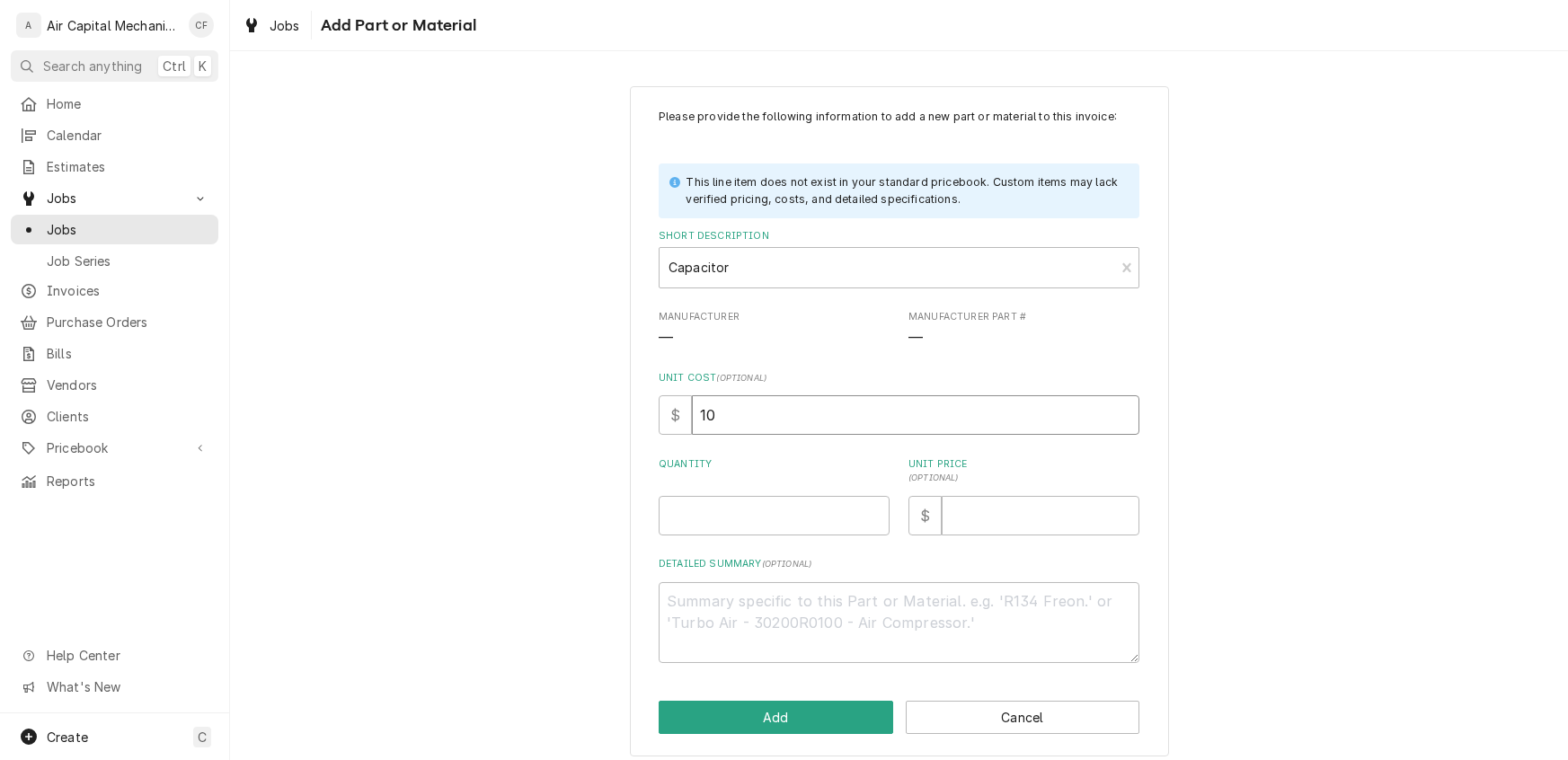
type textarea "x"
type input "10.0"
type textarea "x"
type input "10.00"
click at [849, 508] on input "Quantity" at bounding box center [775, 516] width 231 height 40
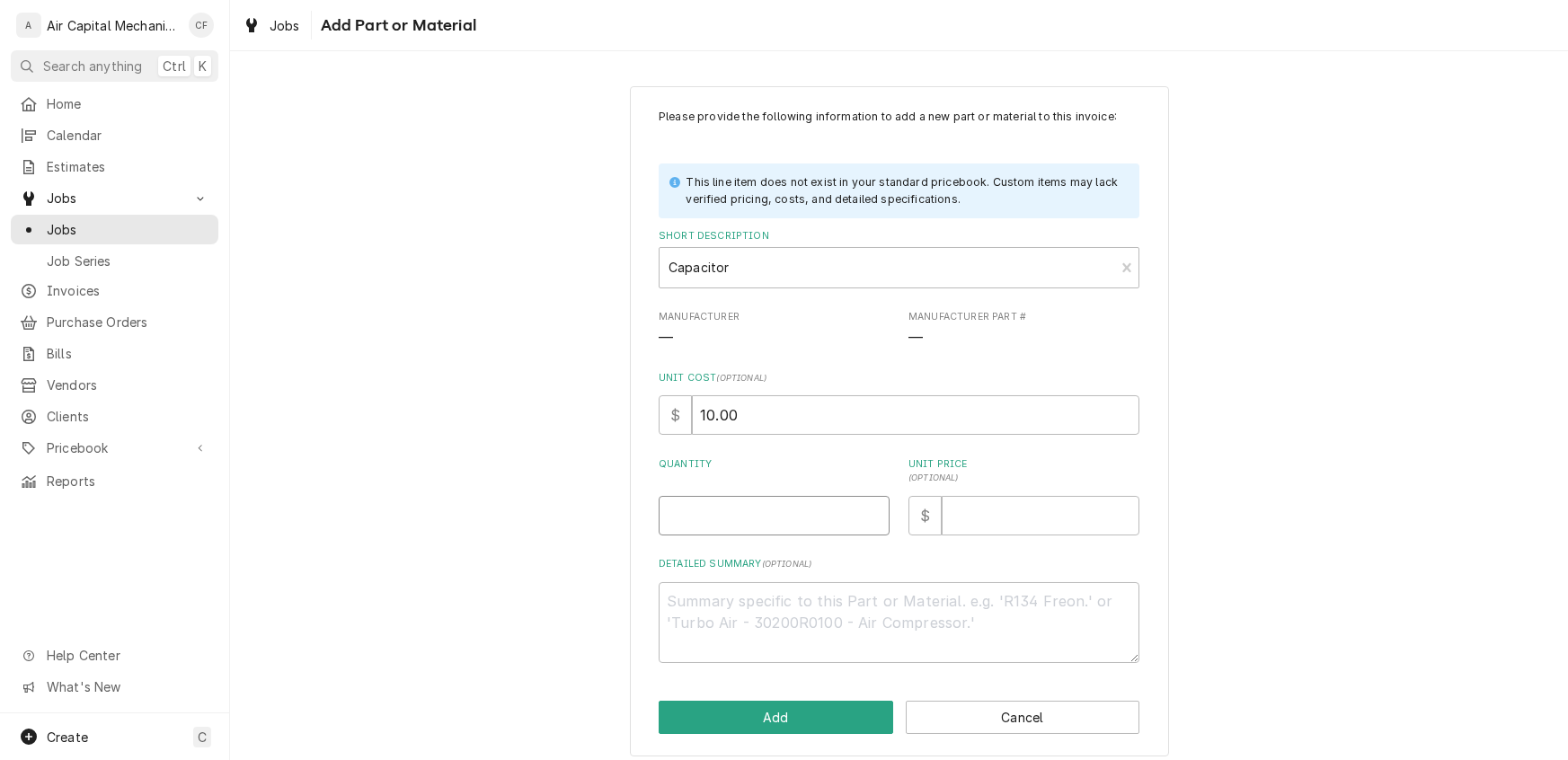
type textarea "x"
type input "1"
type textarea "x"
type input "4"
type textarea "x"
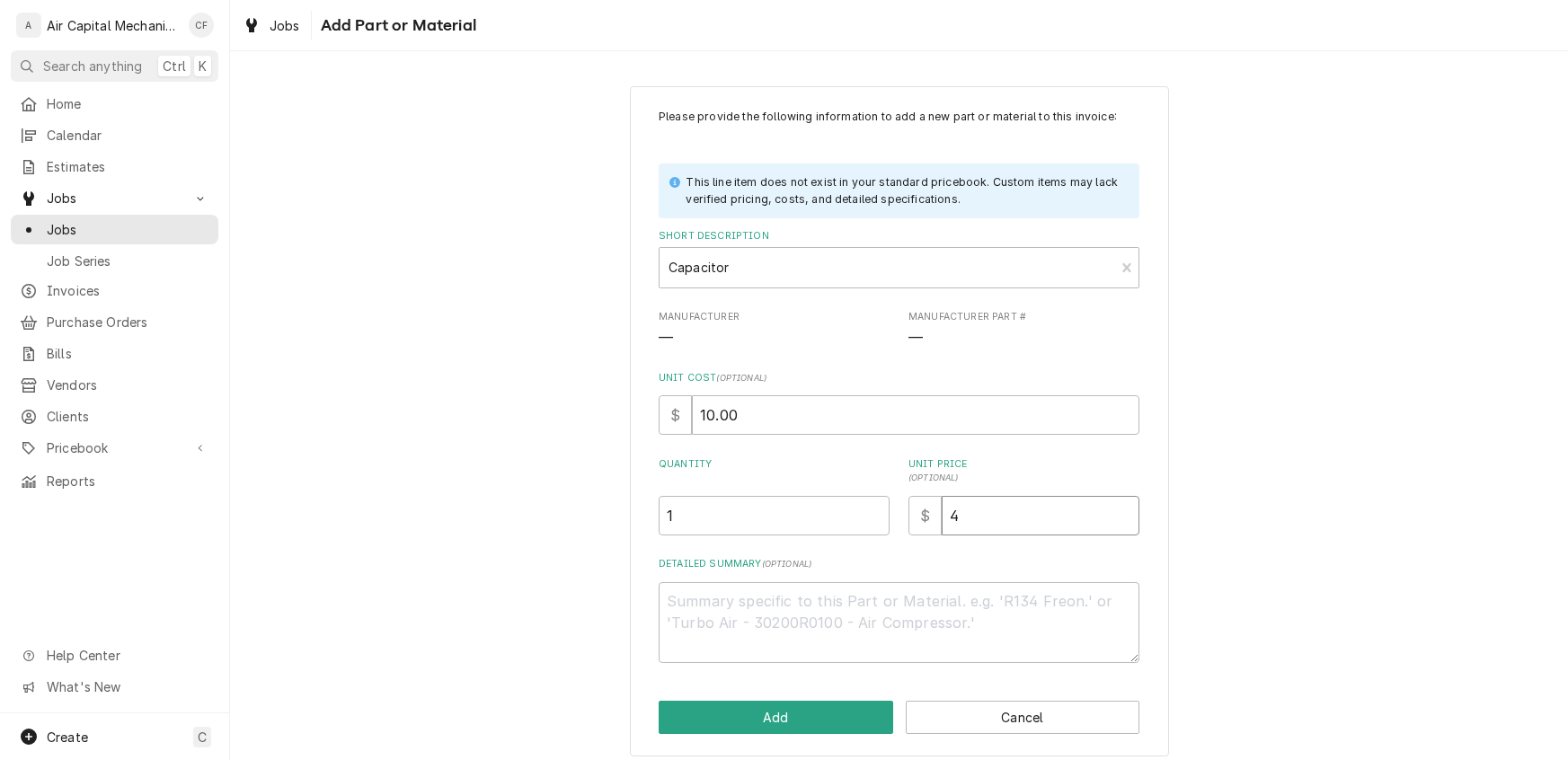
type input "40"
type textarea "x"
type input "40.0"
type textarea "x"
type input "40.00"
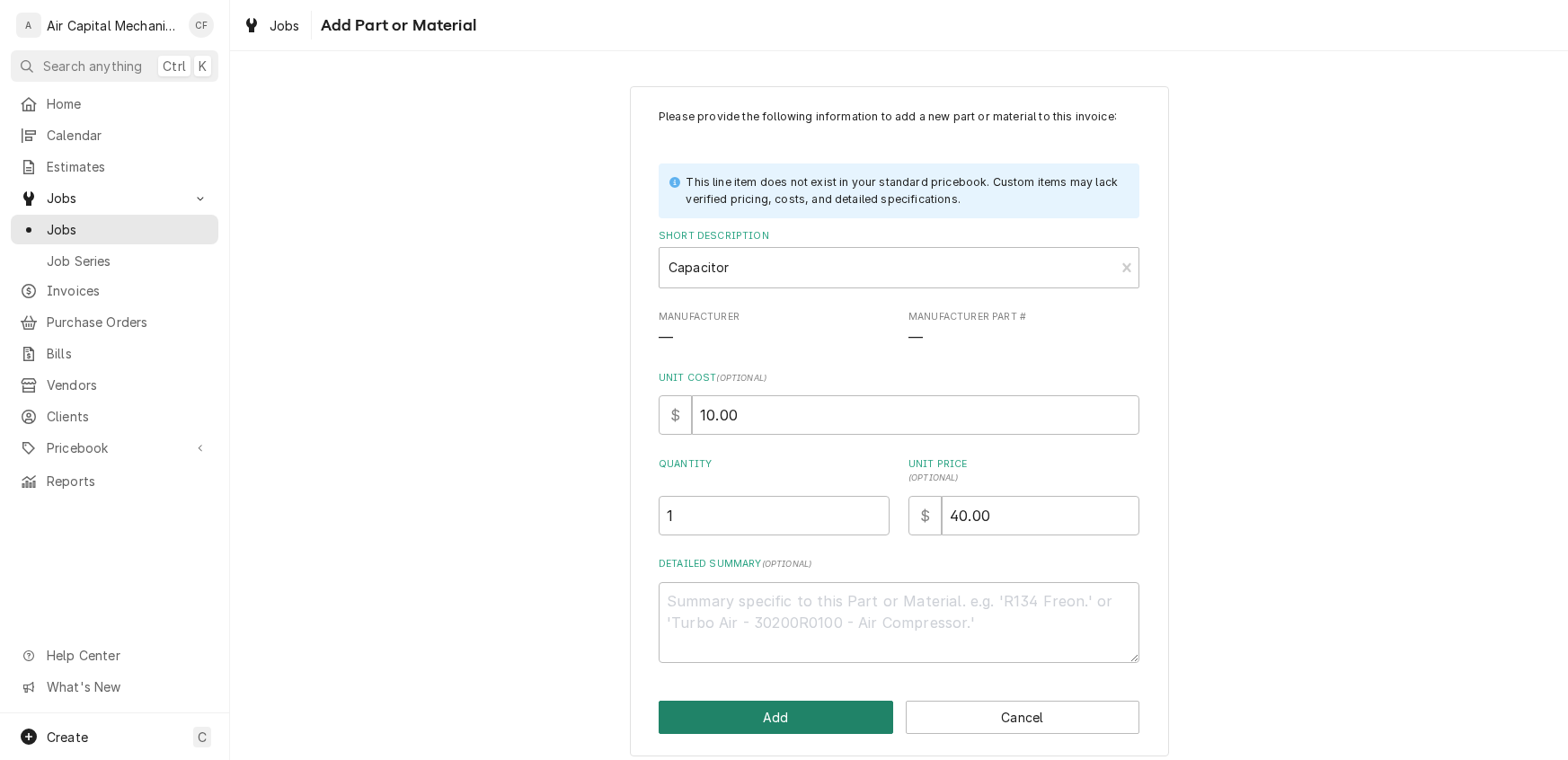
click at [745, 725] on button "Add" at bounding box center [776, 718] width 234 height 34
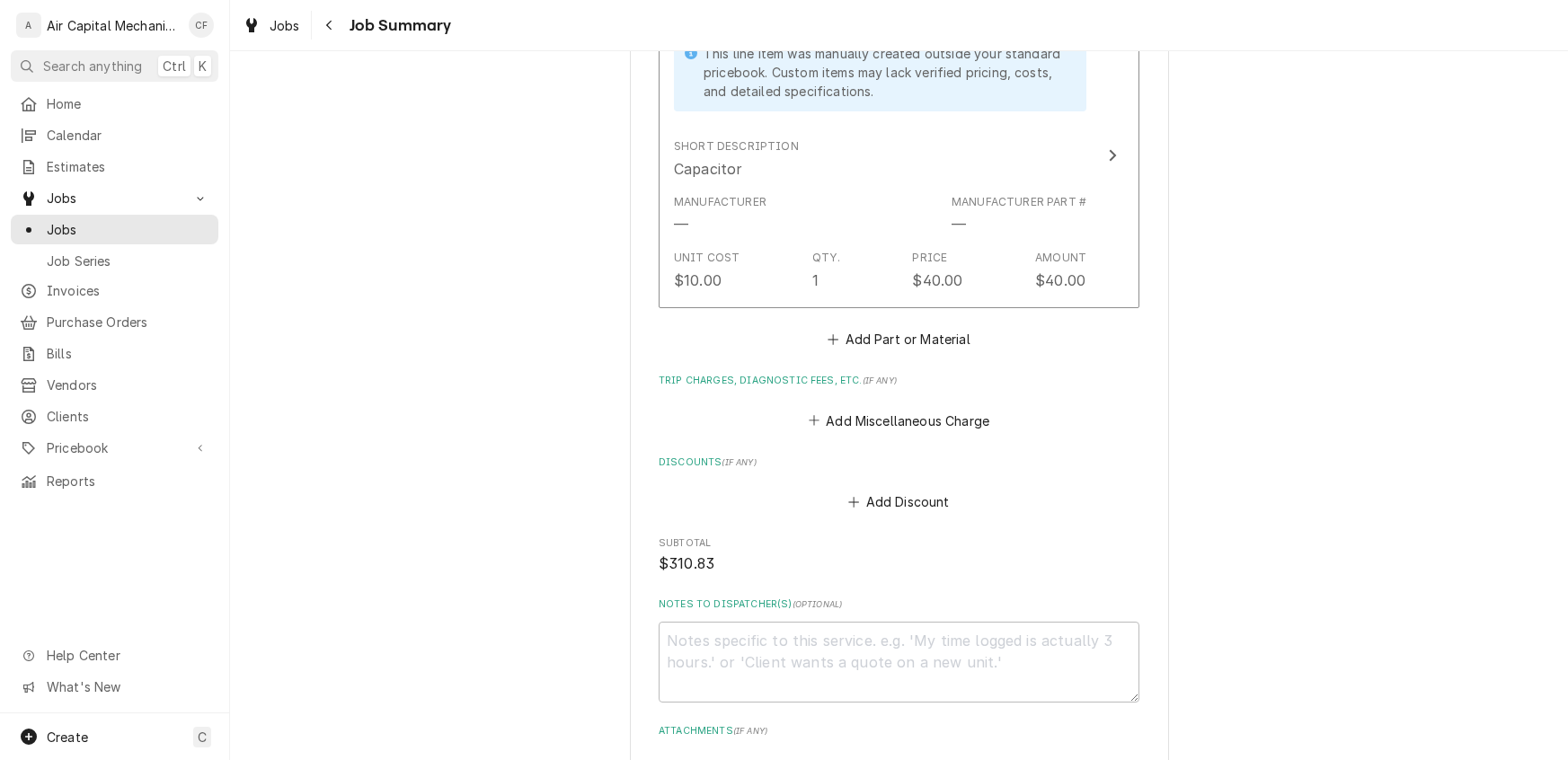
scroll to position [1239, 0]
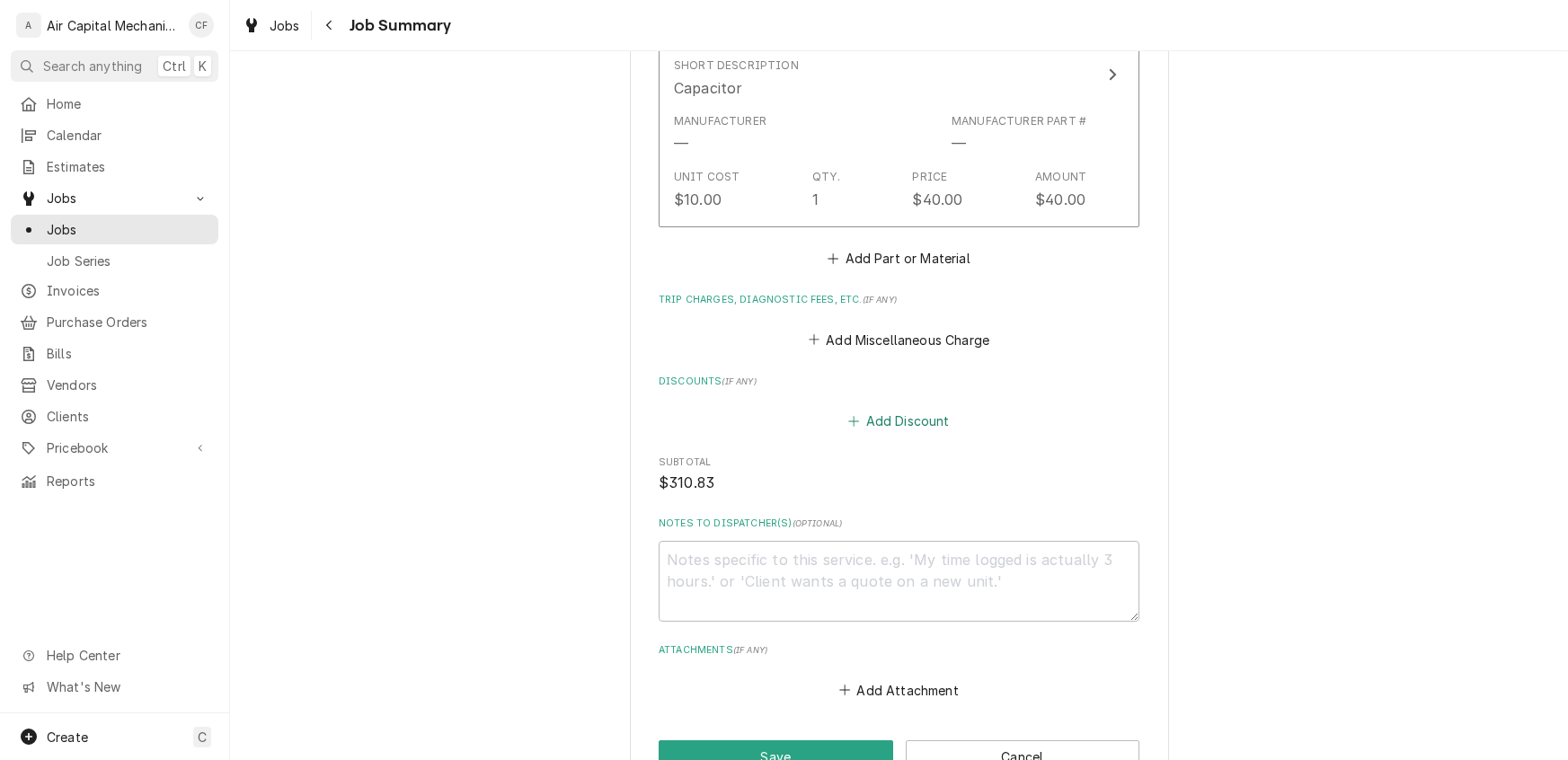
click at [905, 423] on button "Add Discount" at bounding box center [899, 421] width 107 height 25
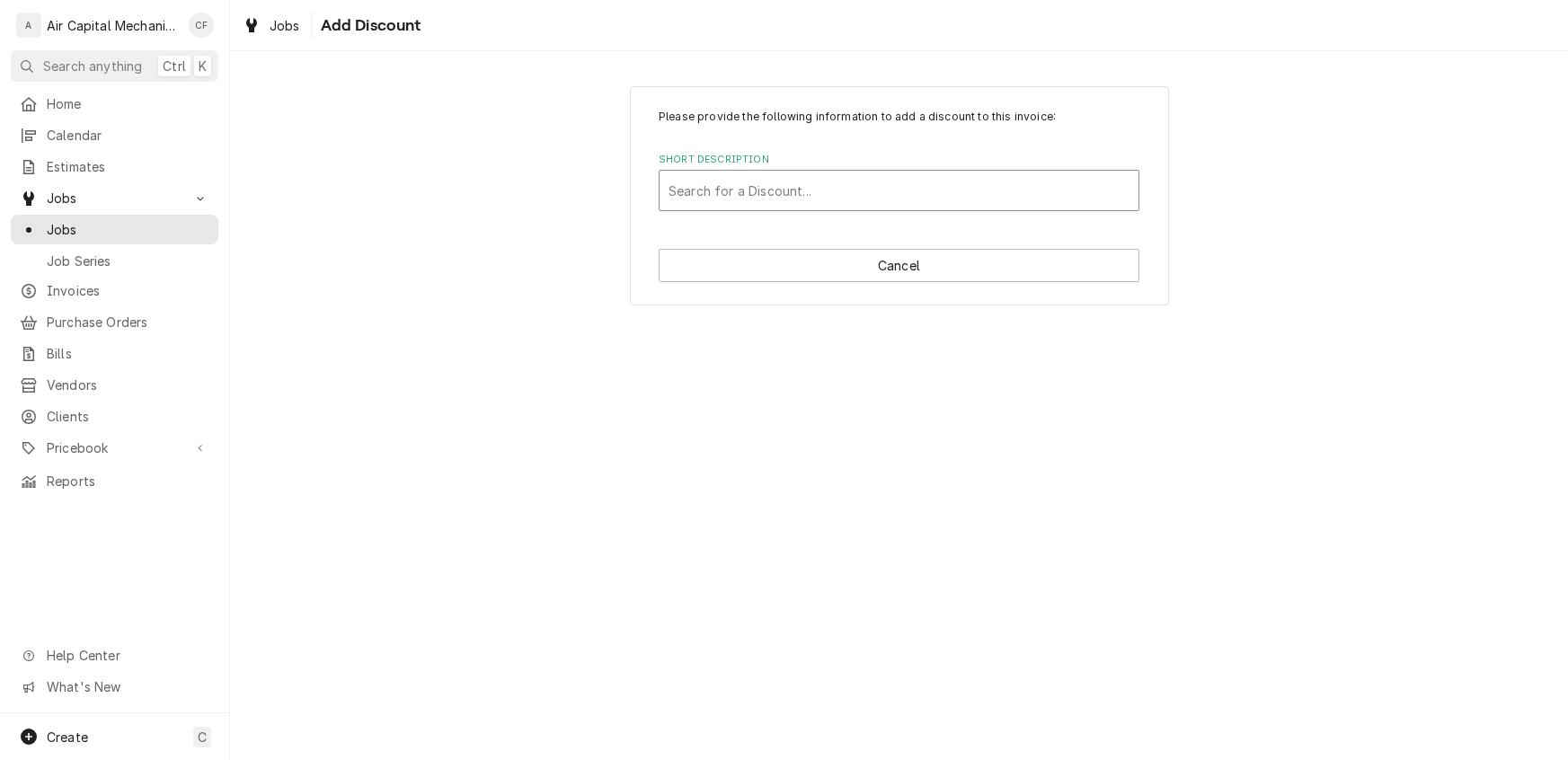
click at [820, 191] on div "Short Description" at bounding box center [899, 190] width 460 height 33
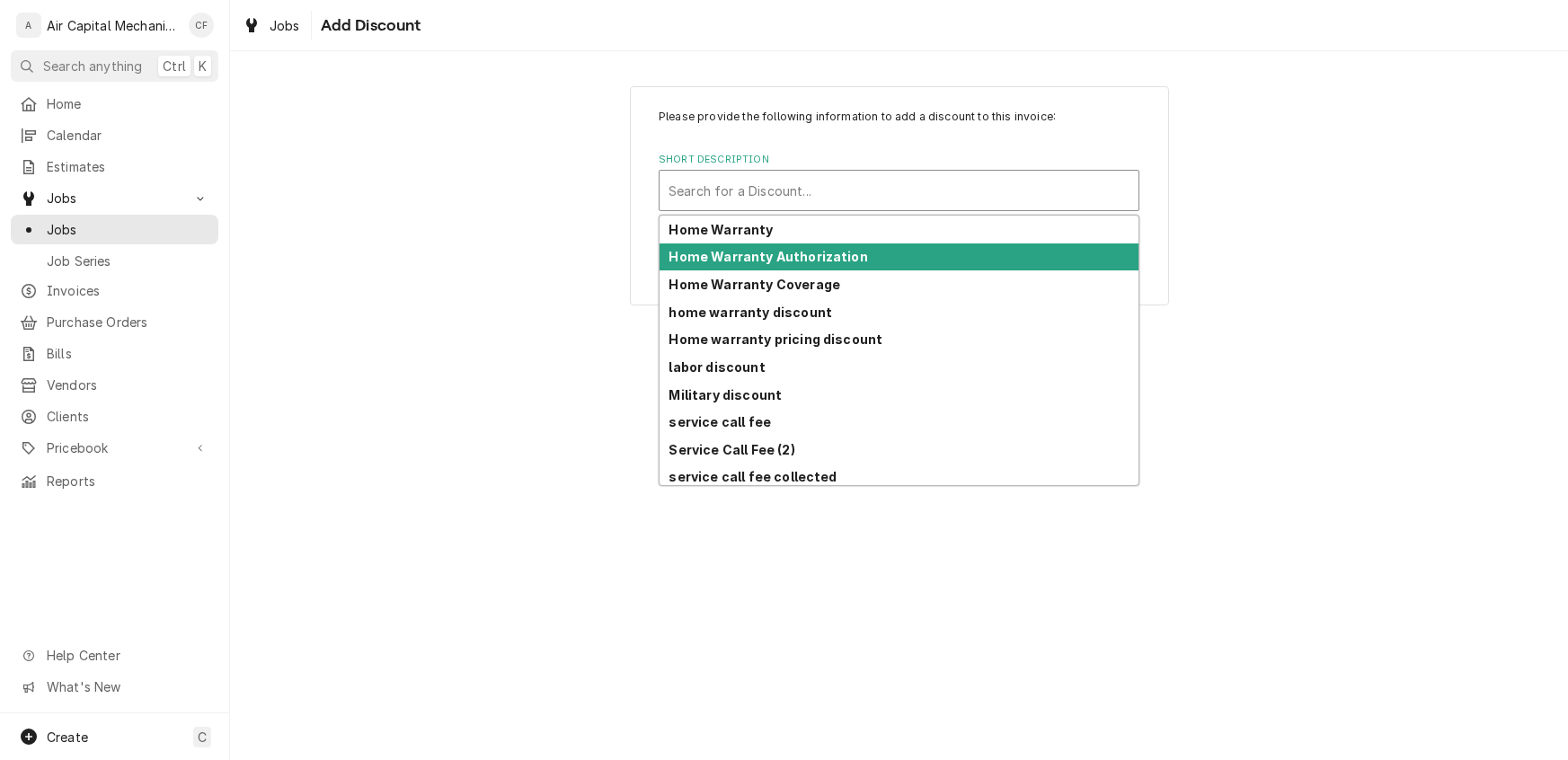
scroll to position [143, 0]
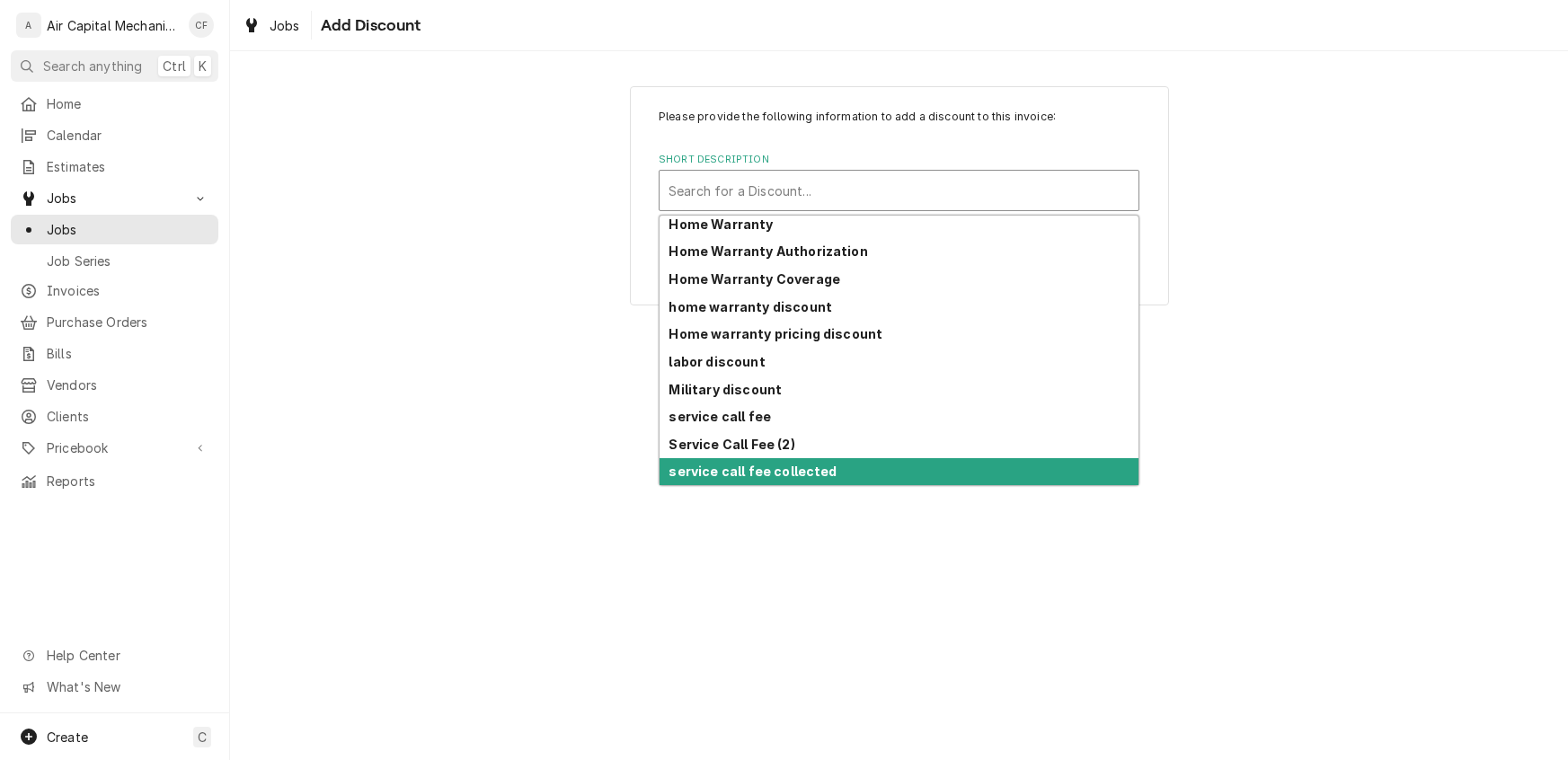
click at [761, 473] on strong "service call fee collected" at bounding box center [753, 470] width 168 height 15
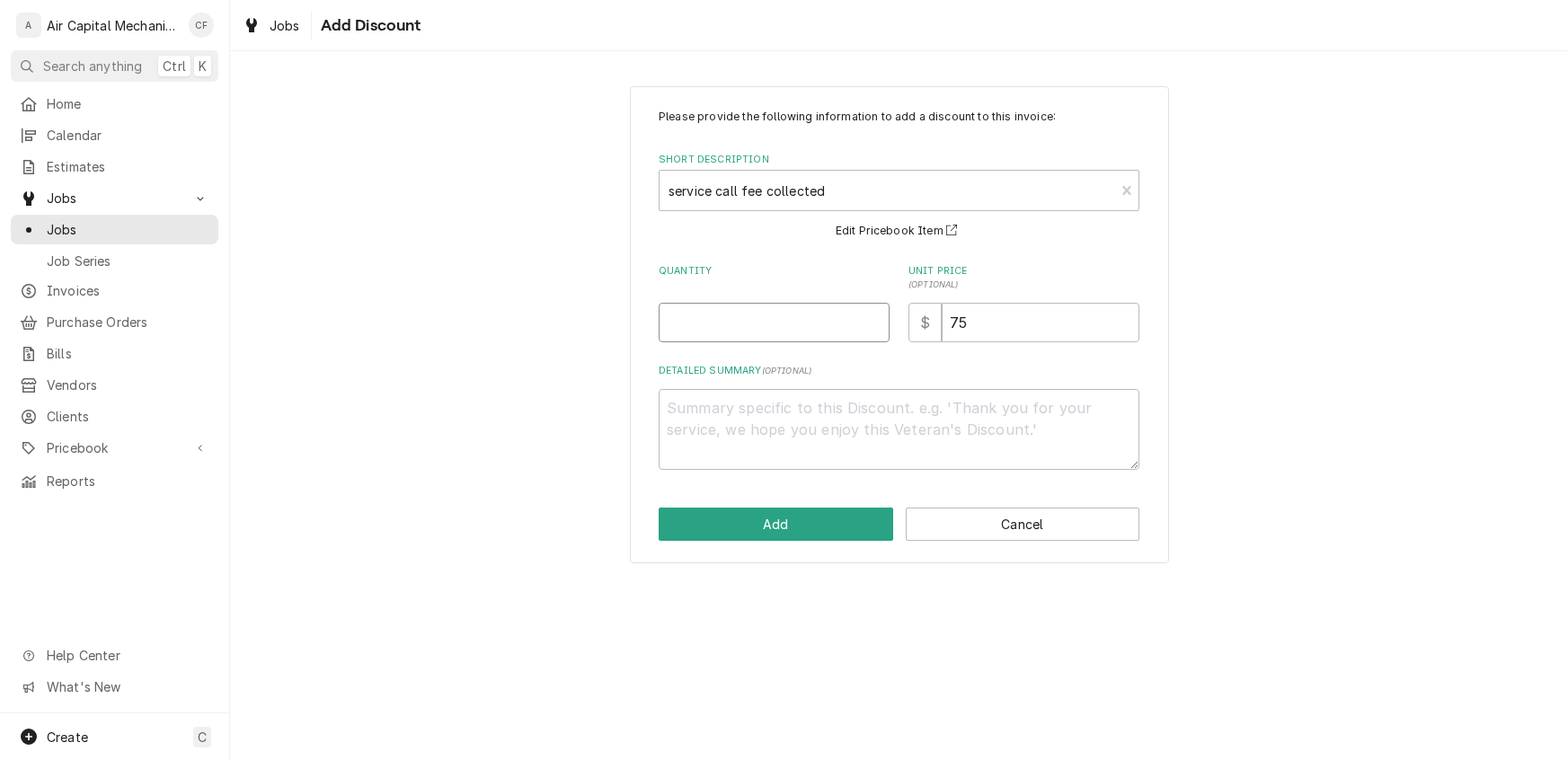
click at [713, 310] on input "Quantity" at bounding box center [775, 322] width 231 height 40
type textarea "x"
type input "1"
click at [757, 521] on button "Add" at bounding box center [776, 525] width 234 height 34
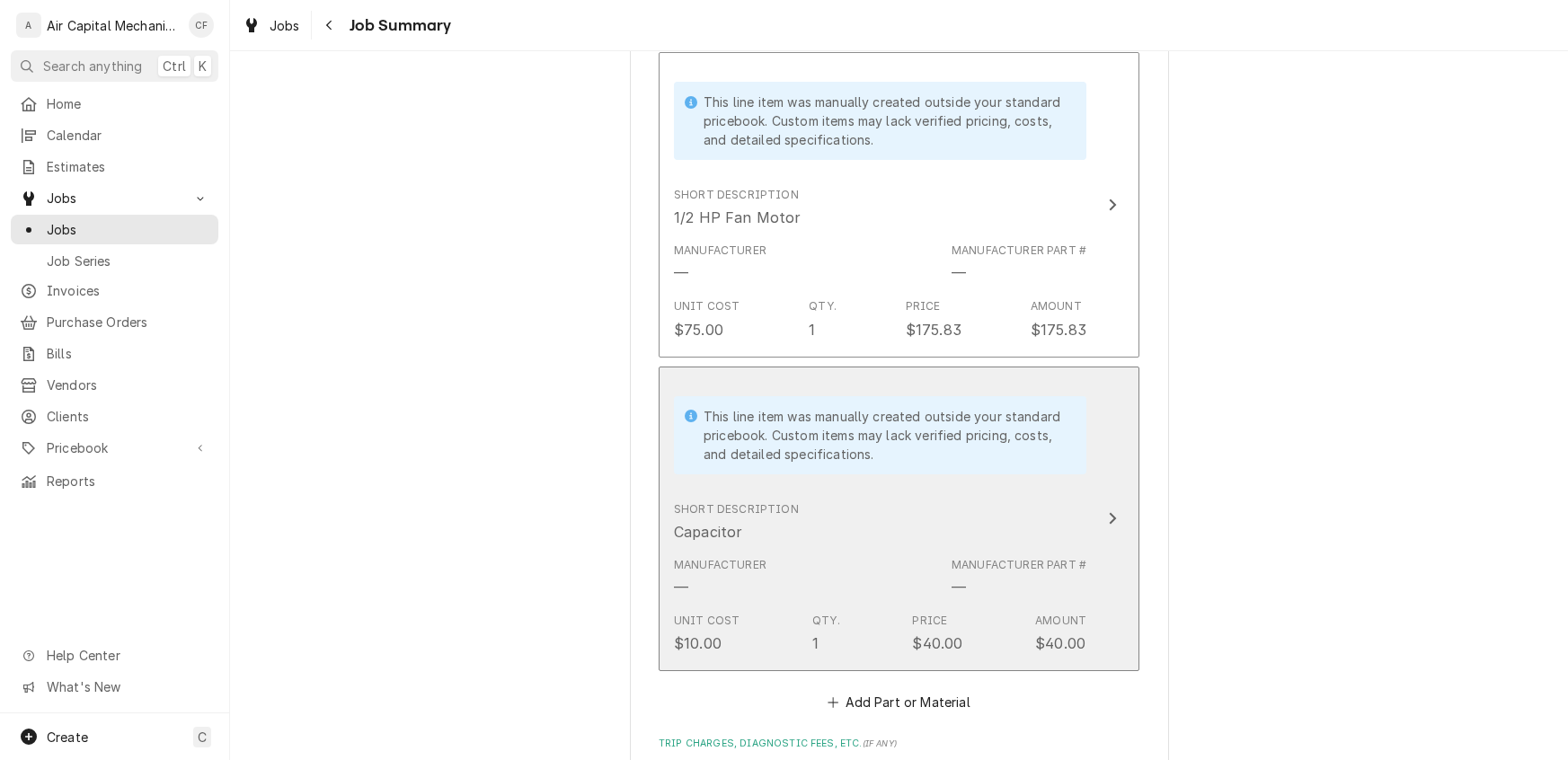
scroll to position [836, 0]
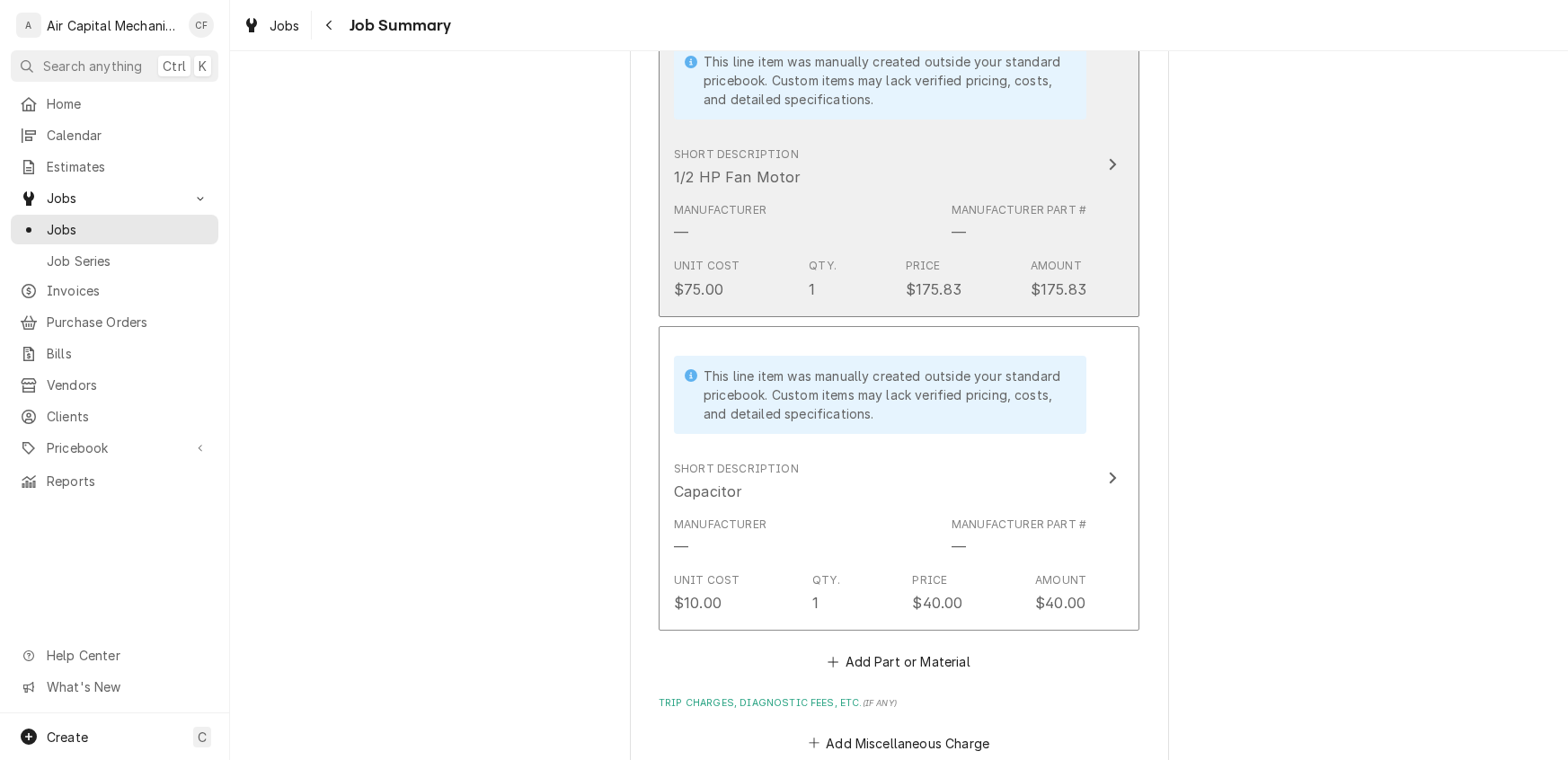
click at [1102, 186] on button "This line item was manually created outside your standard pricebook. Custom ite…" at bounding box center [899, 164] width 480 height 305
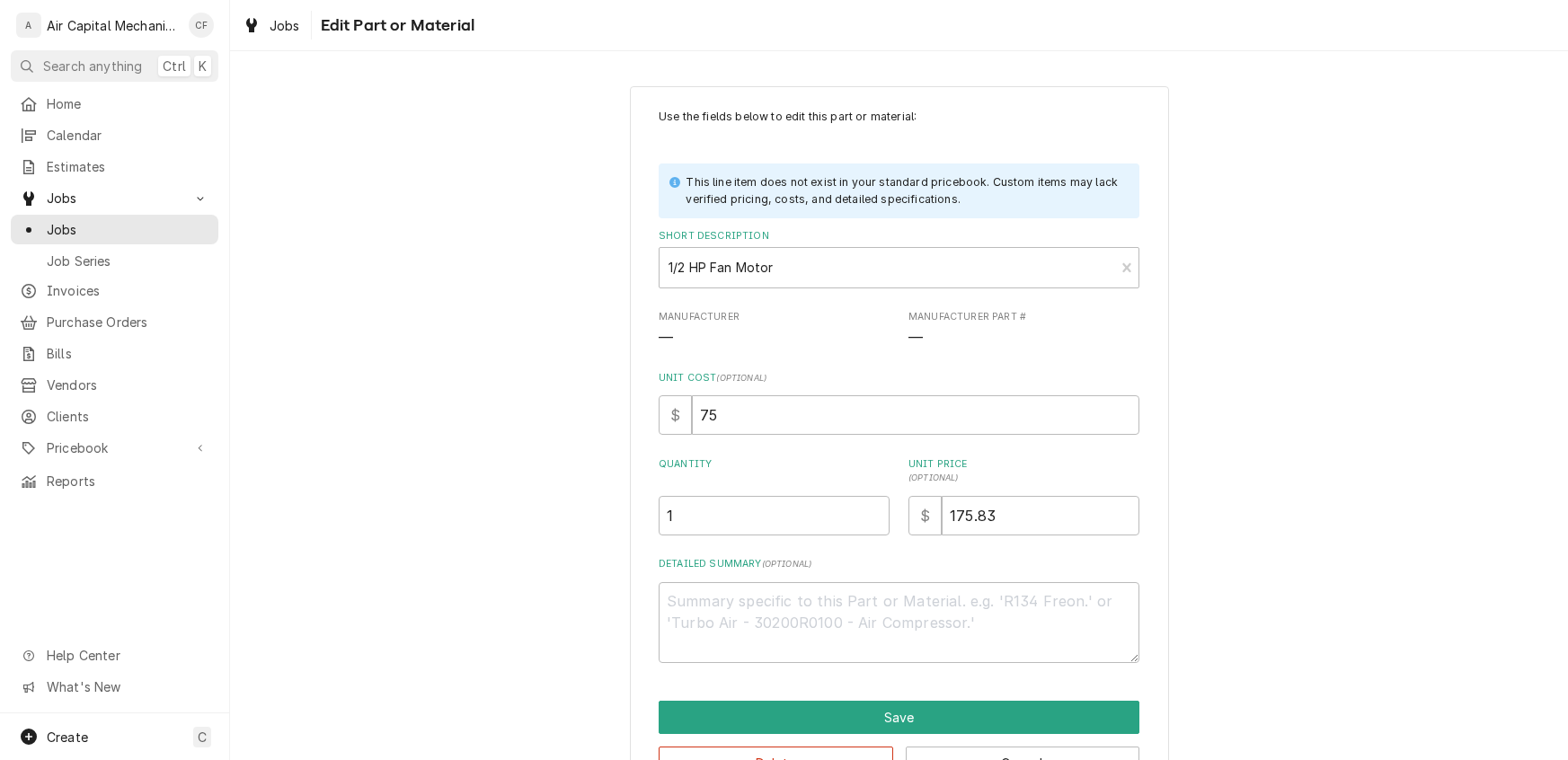
click at [1028, 446] on div "Use the fields below to edit this part or material: This line item does not exi…" at bounding box center [899, 385] width 480 height 554
drag, startPoint x: 1044, startPoint y: 523, endPoint x: 1204, endPoint y: 422, distance: 189.2
click at [707, 503] on div "Quantity 1 Unit Price ( optional ) $ 175.83" at bounding box center [899, 496] width 480 height 78
type textarea "x"
type input "1"
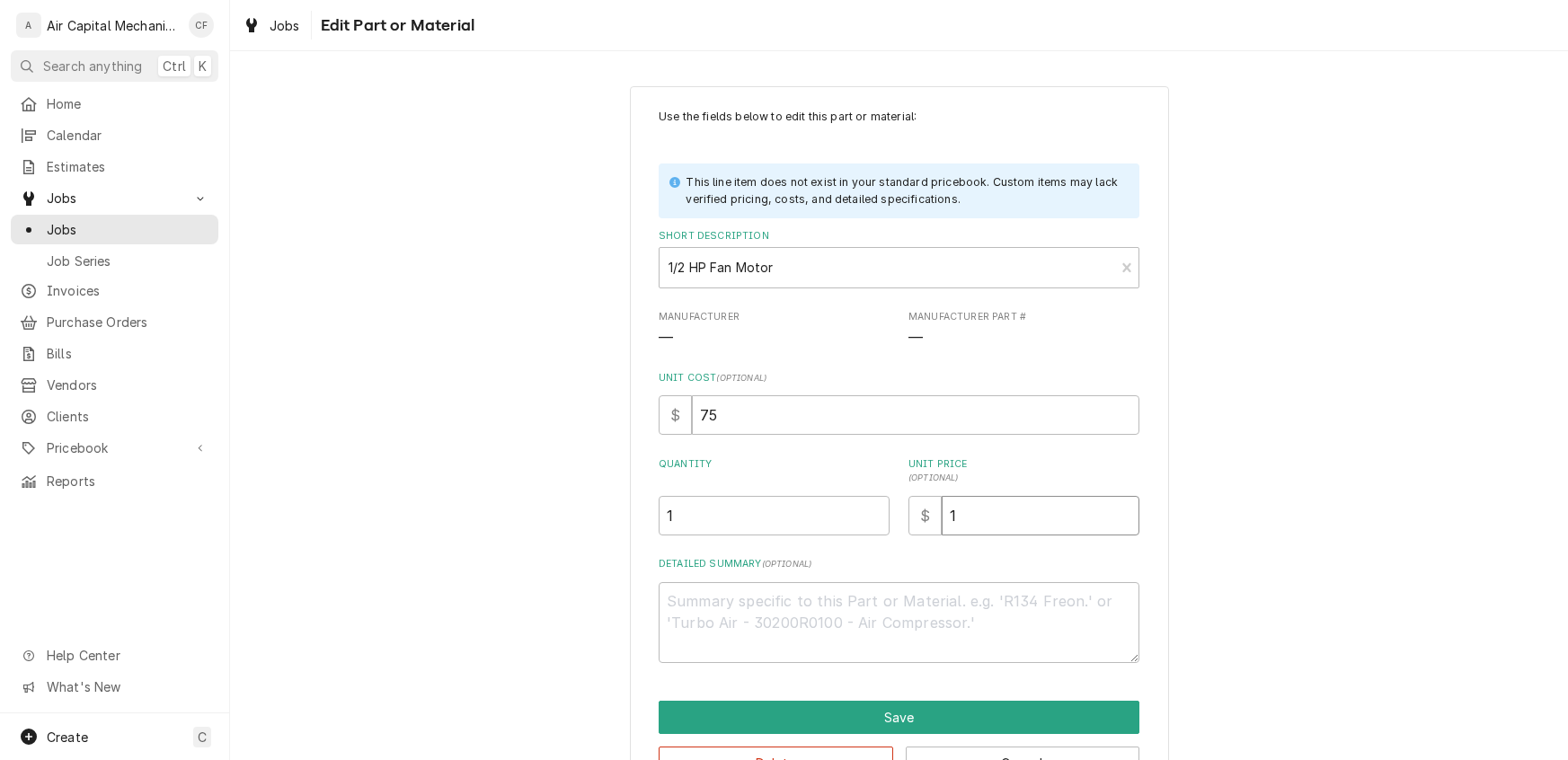
type textarea "x"
type input "16"
type textarea "x"
type input "165"
type textarea "x"
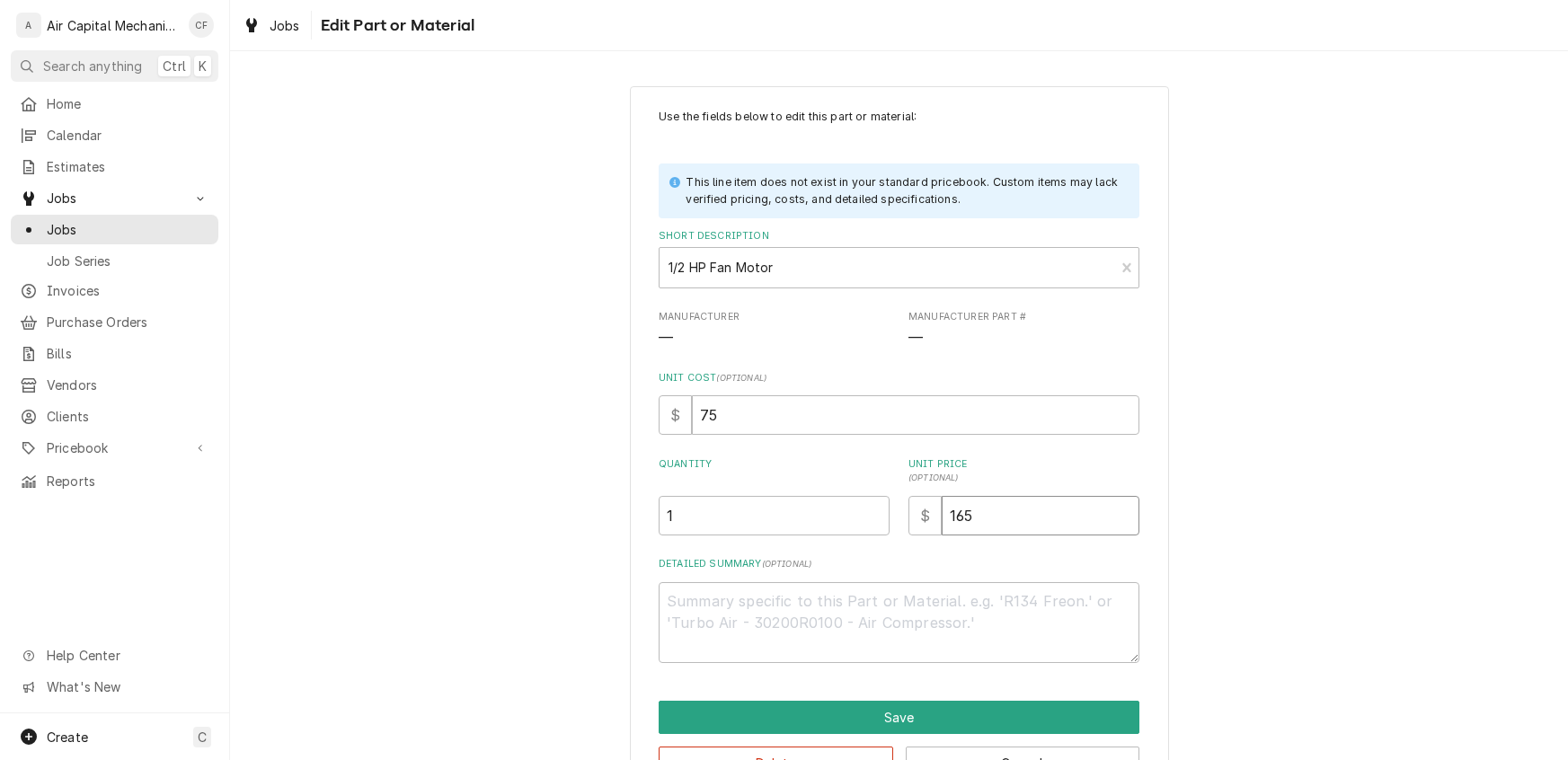
type input "165.0"
type textarea "x"
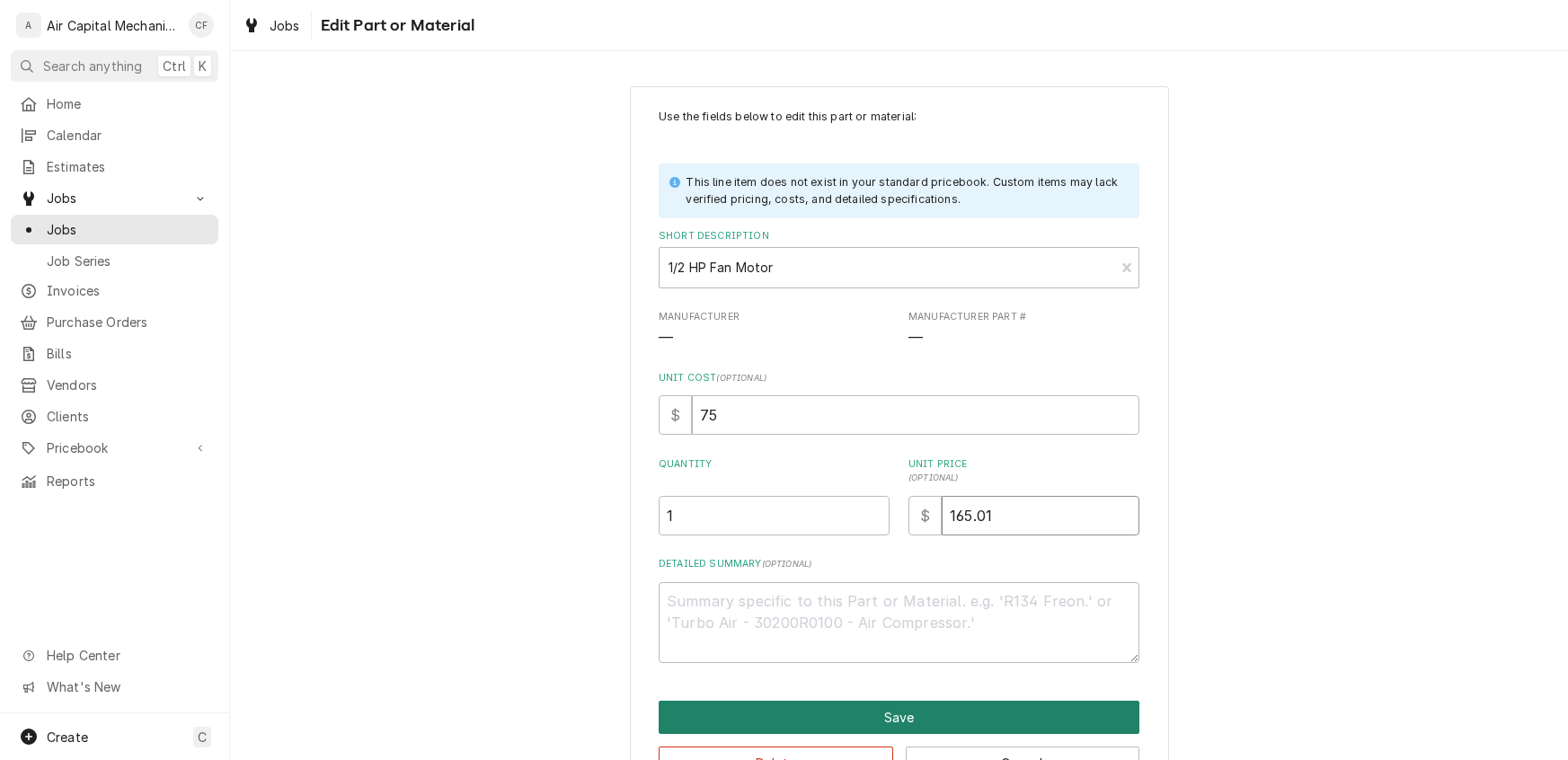
type input "165.01"
click at [841, 714] on button "Save" at bounding box center [899, 718] width 480 height 34
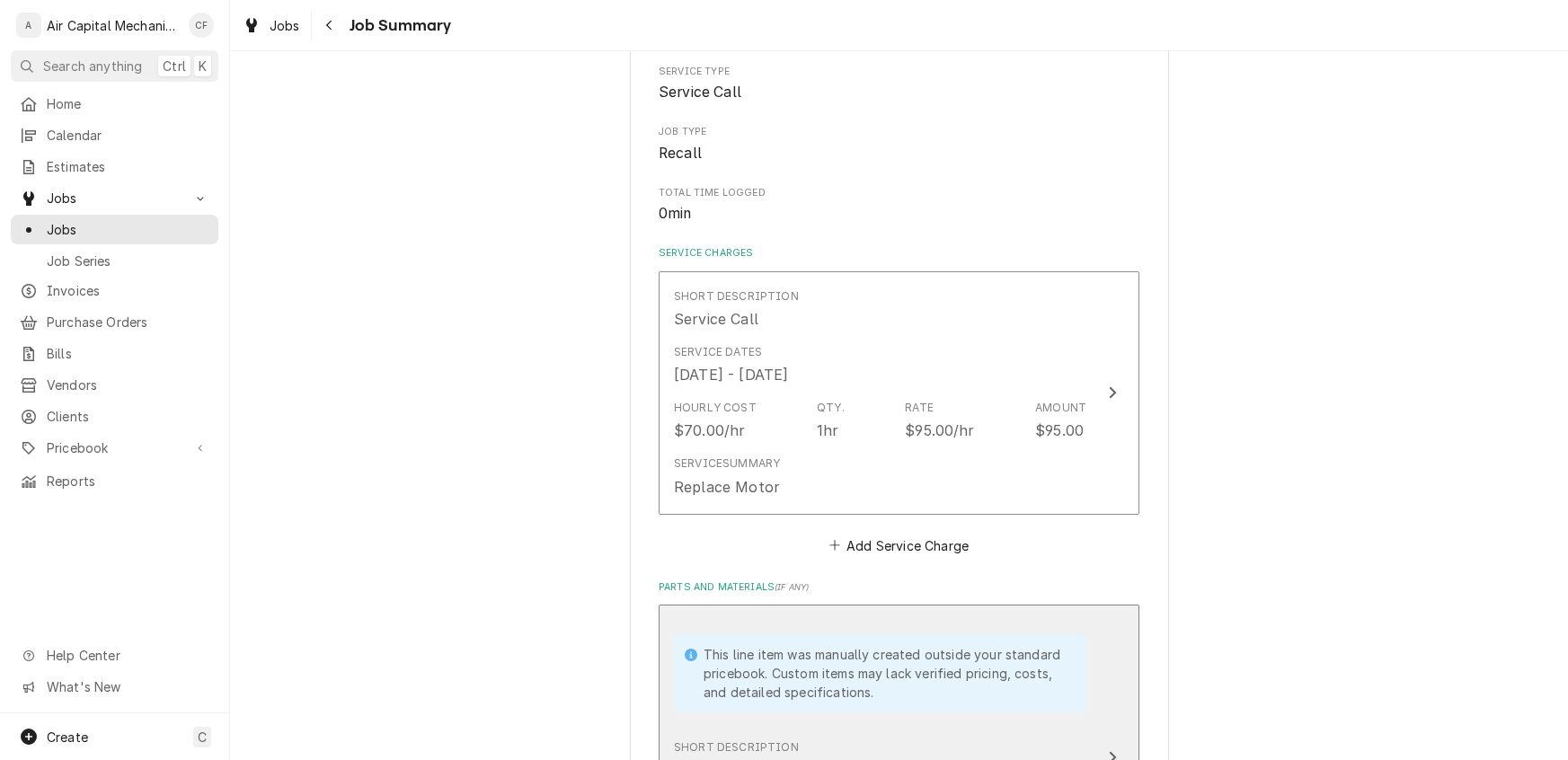
scroll to position [846, 0]
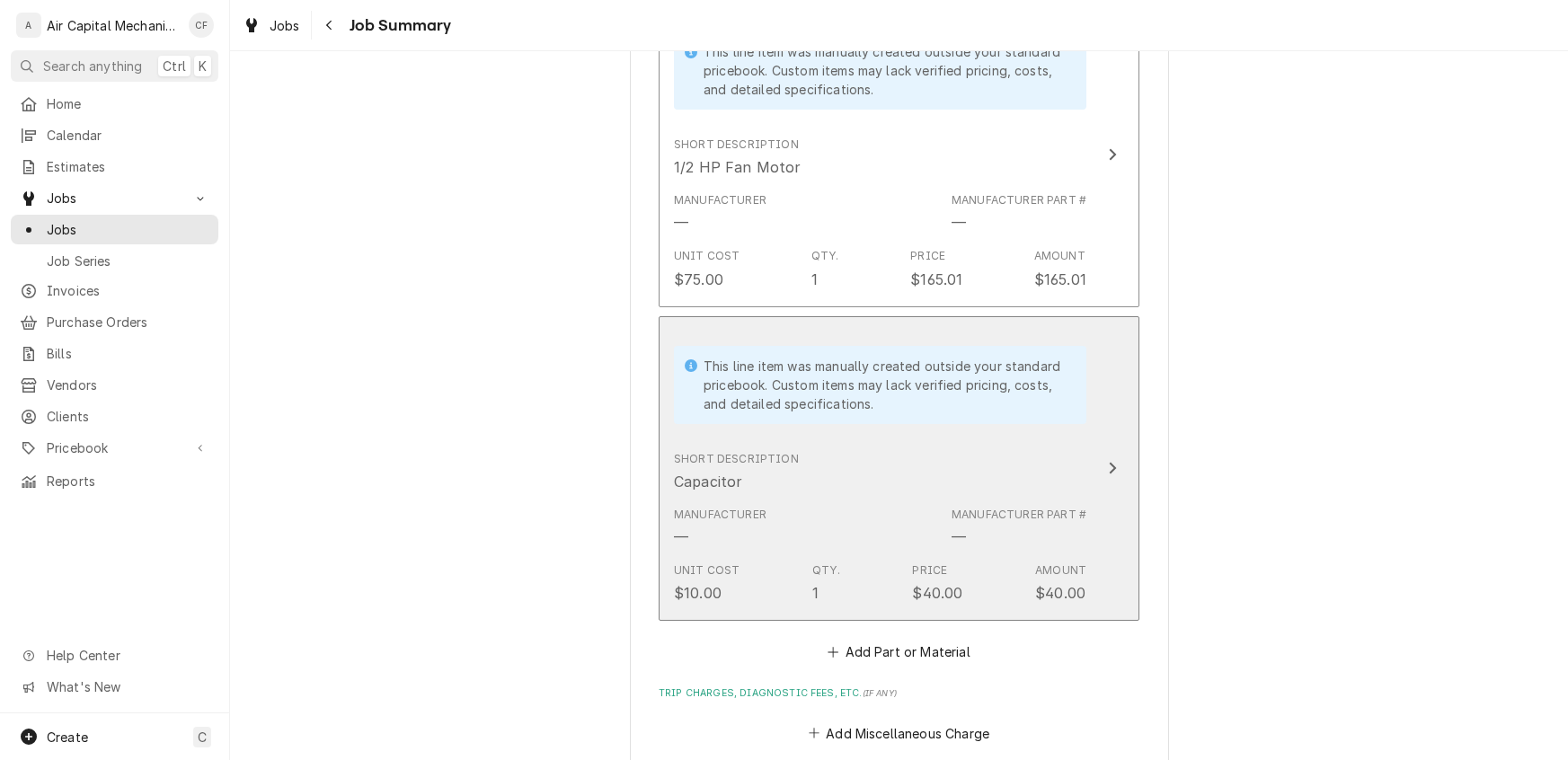
click at [1108, 476] on div "Update Line Item" at bounding box center [1113, 468] width 24 height 22
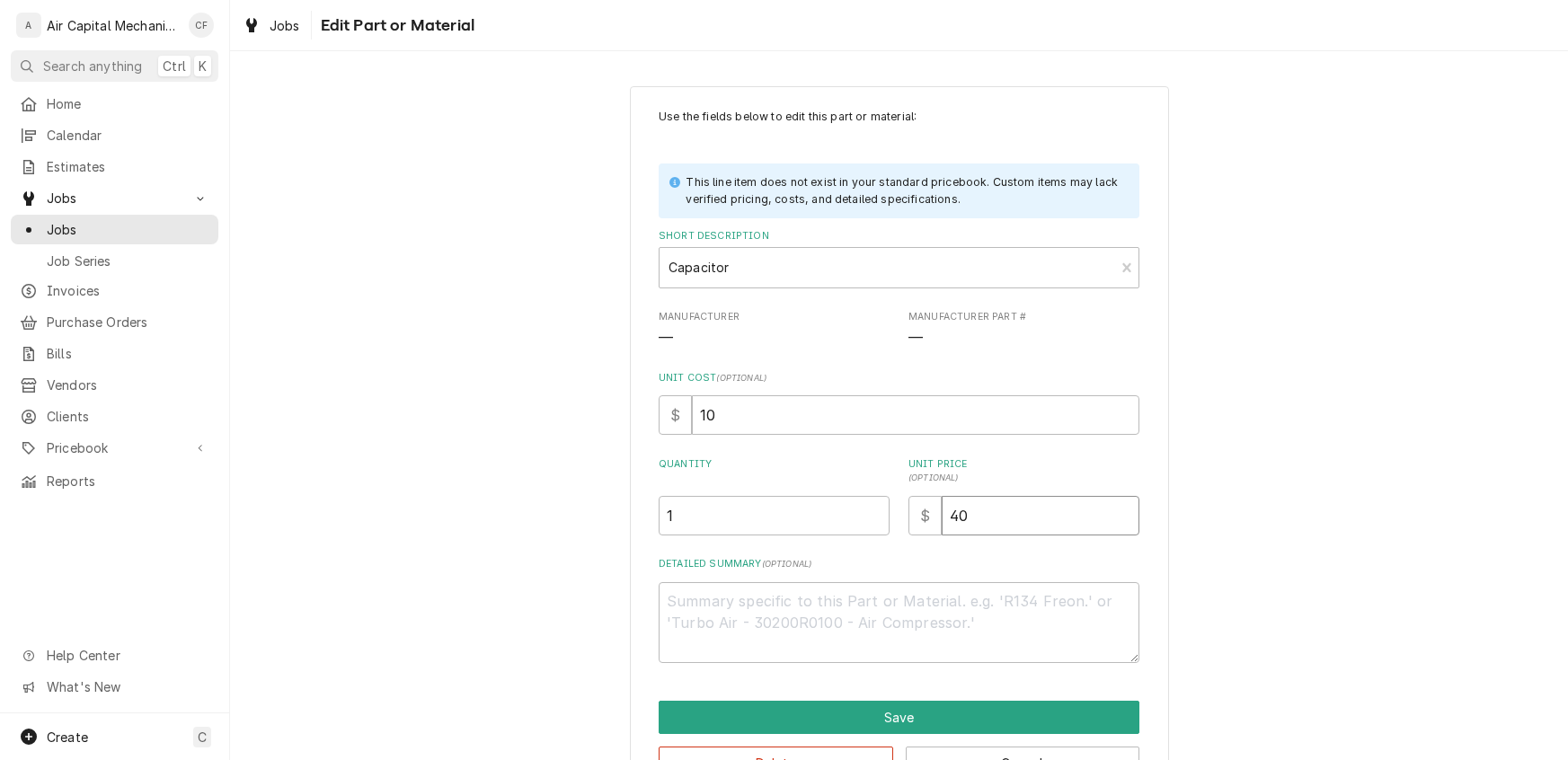
click at [998, 509] on input "40" at bounding box center [1040, 516] width 198 height 40
type textarea "x"
type input "4"
type textarea "x"
type input "45"
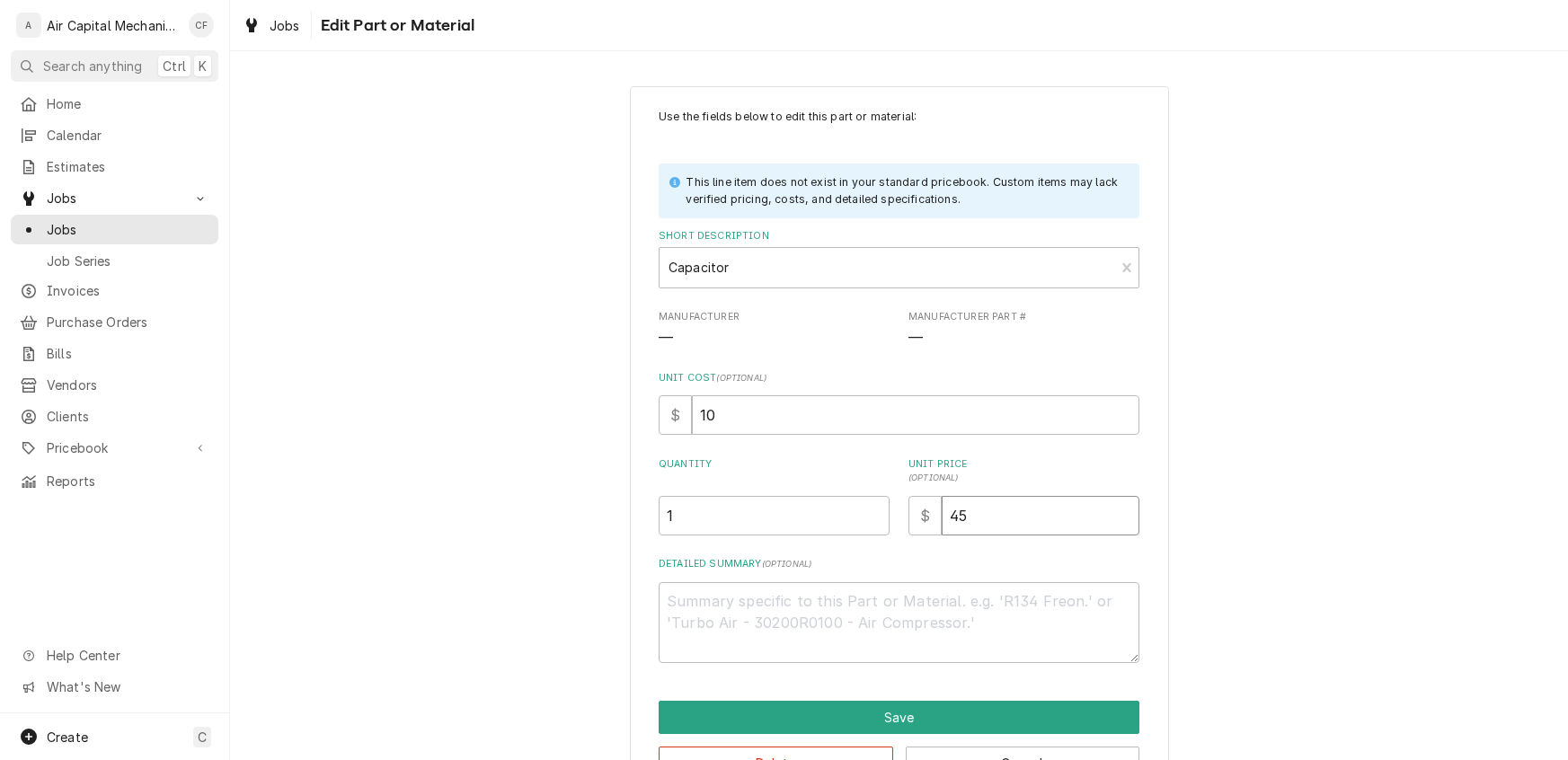
type textarea "x"
type input "45.8"
type textarea "x"
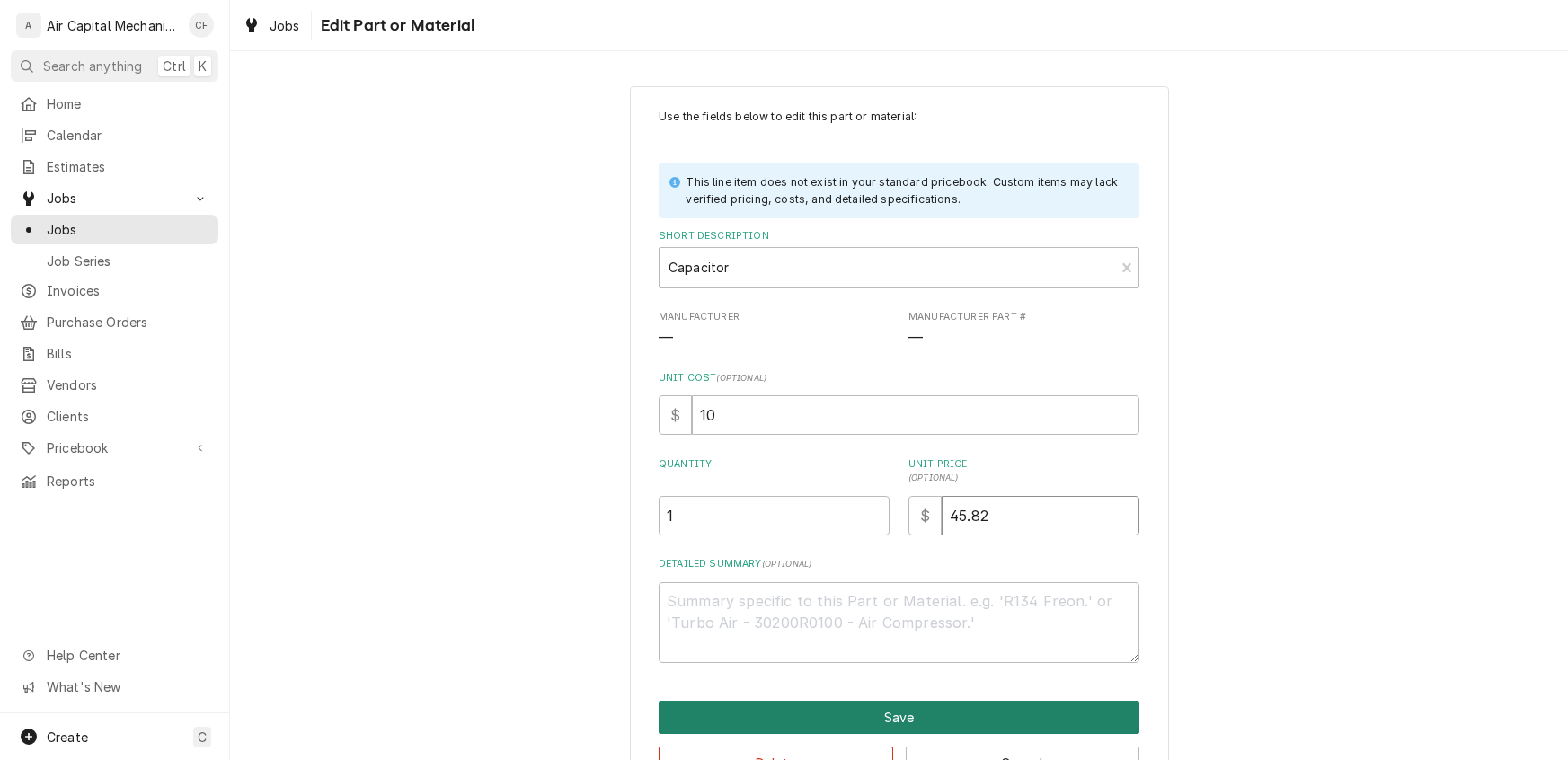
type input "45.82"
click at [929, 718] on button "Save" at bounding box center [899, 718] width 480 height 34
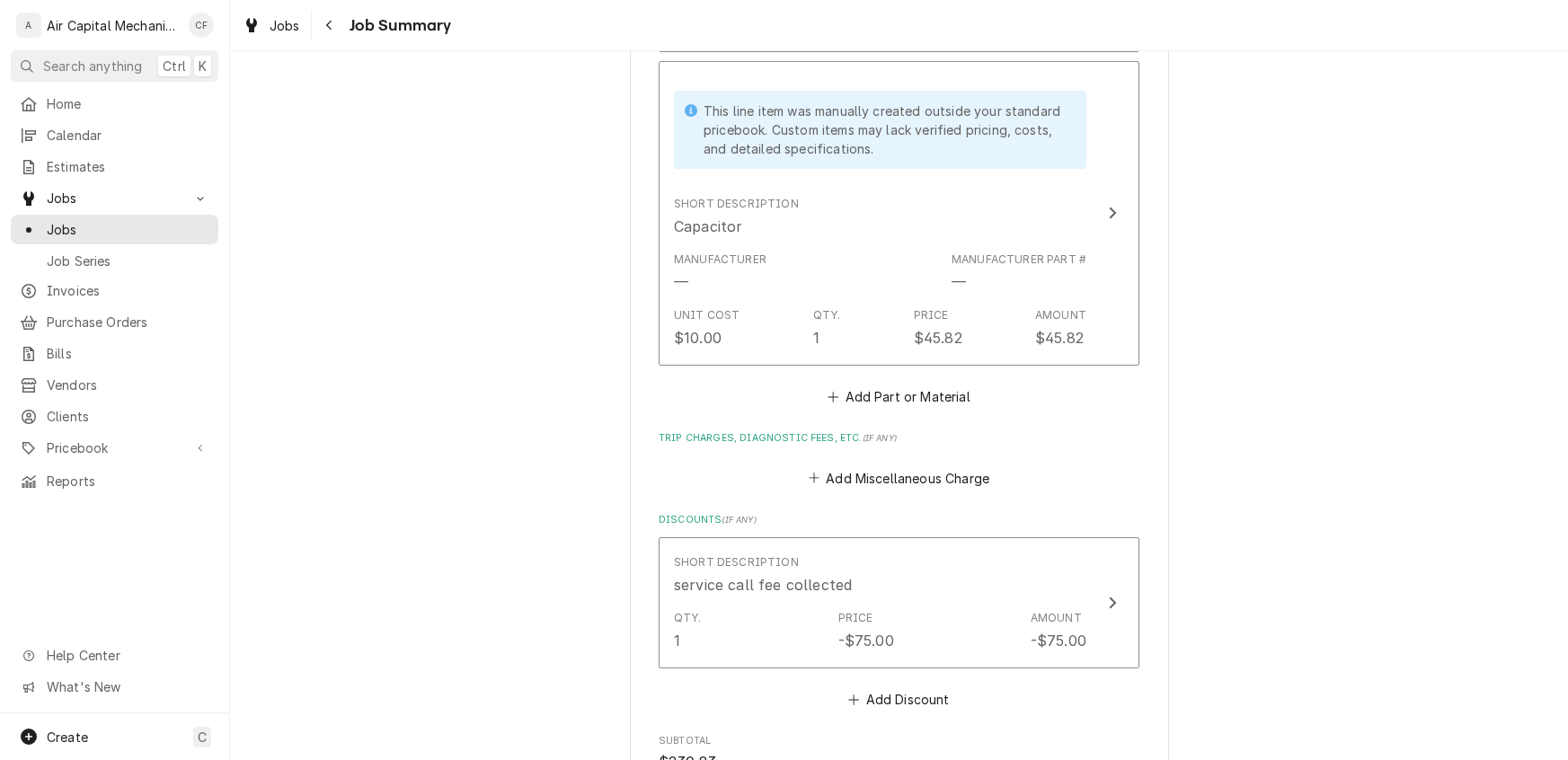
scroll to position [1514, 0]
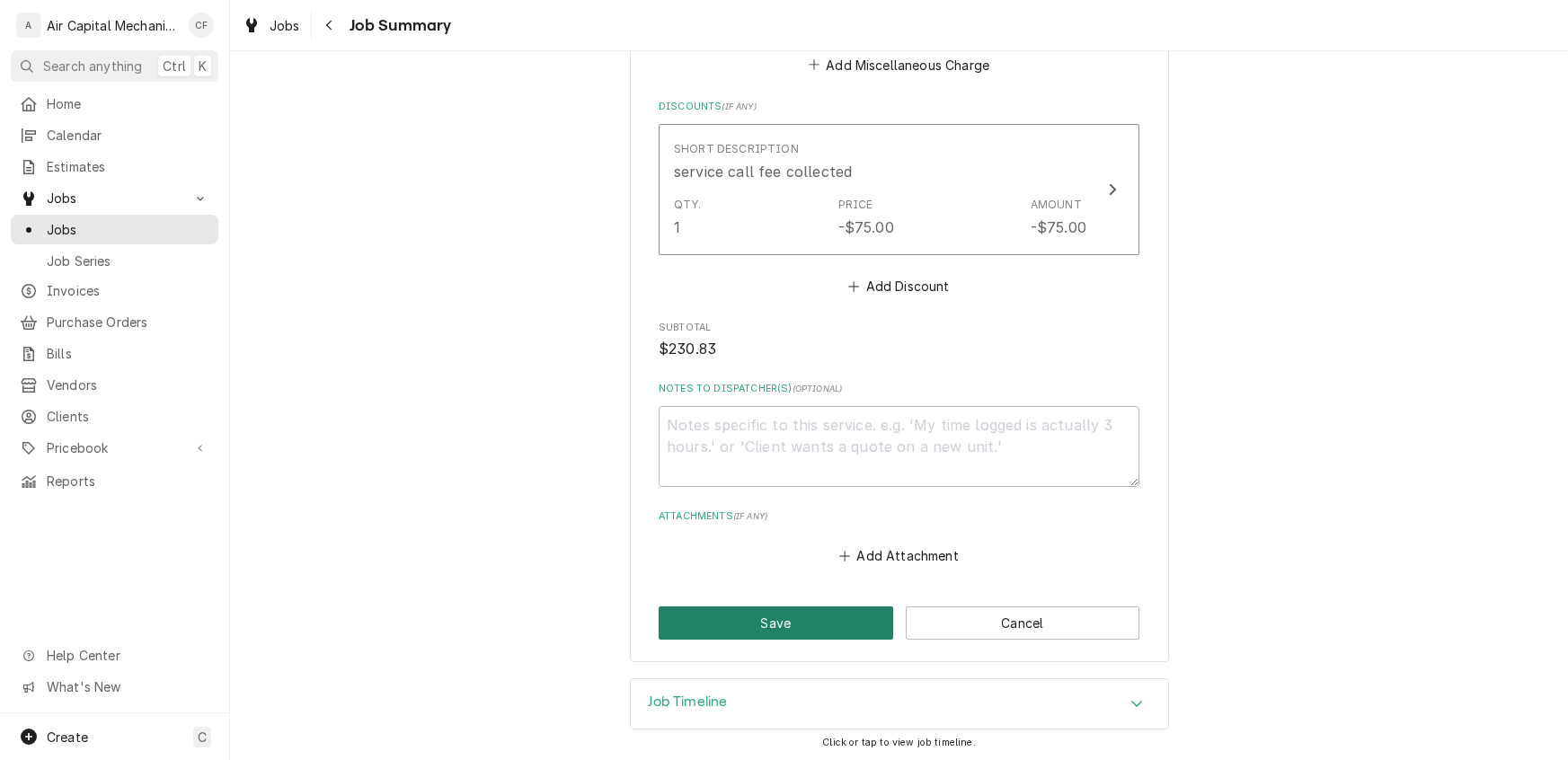
click at [785, 624] on button "Save" at bounding box center [776, 624] width 234 height 34
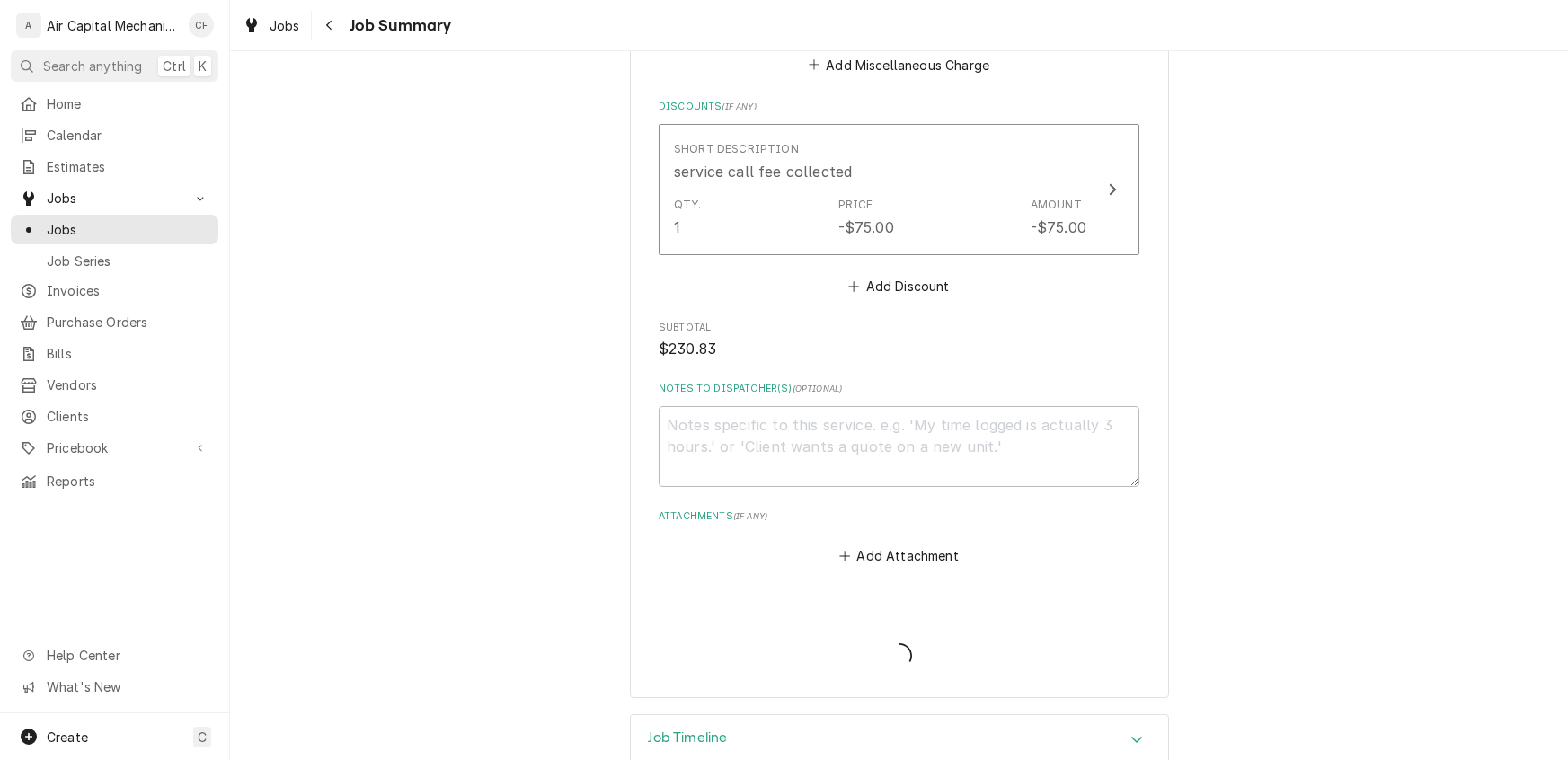
type textarea "x"
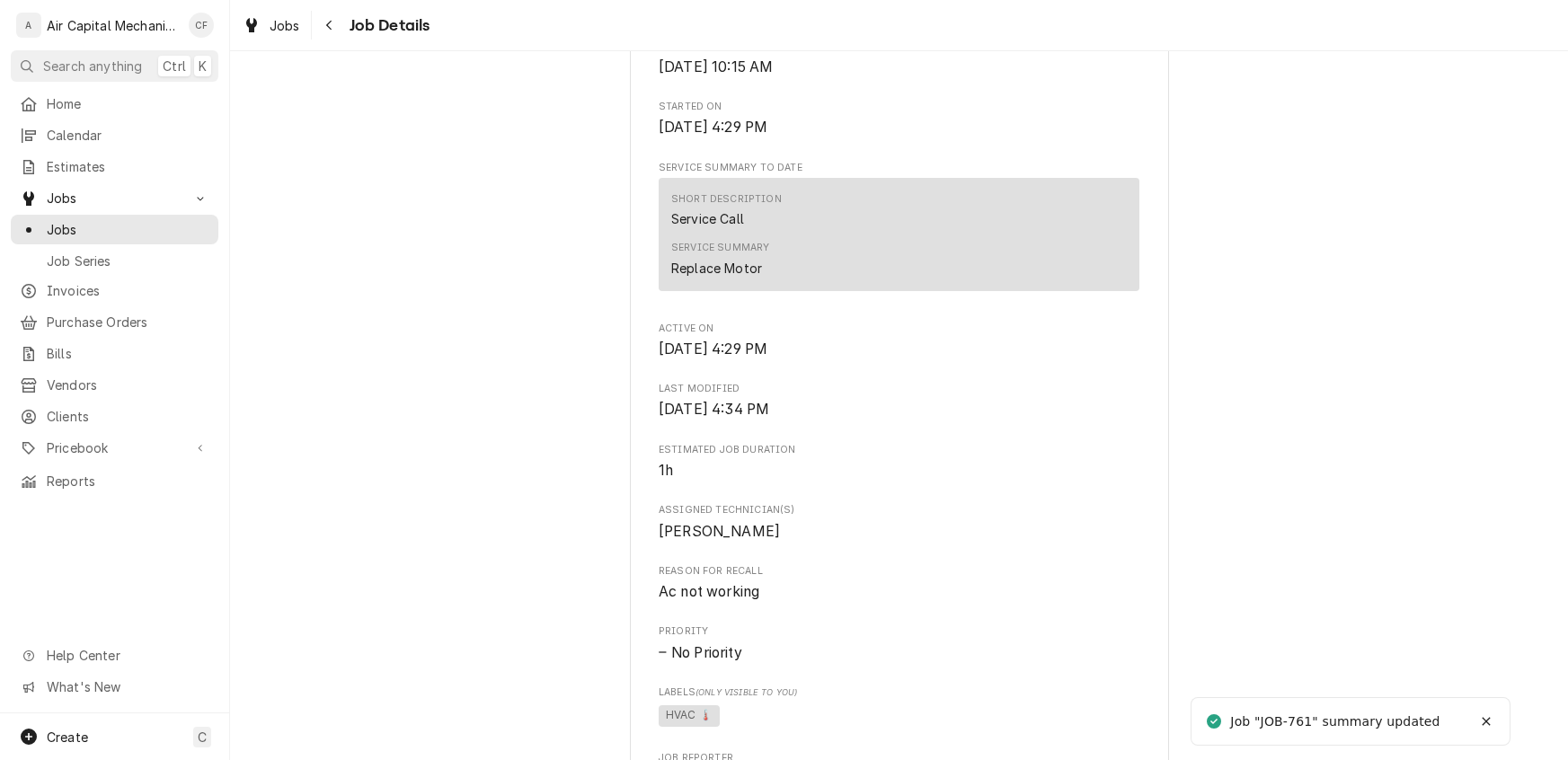
scroll to position [1606, 0]
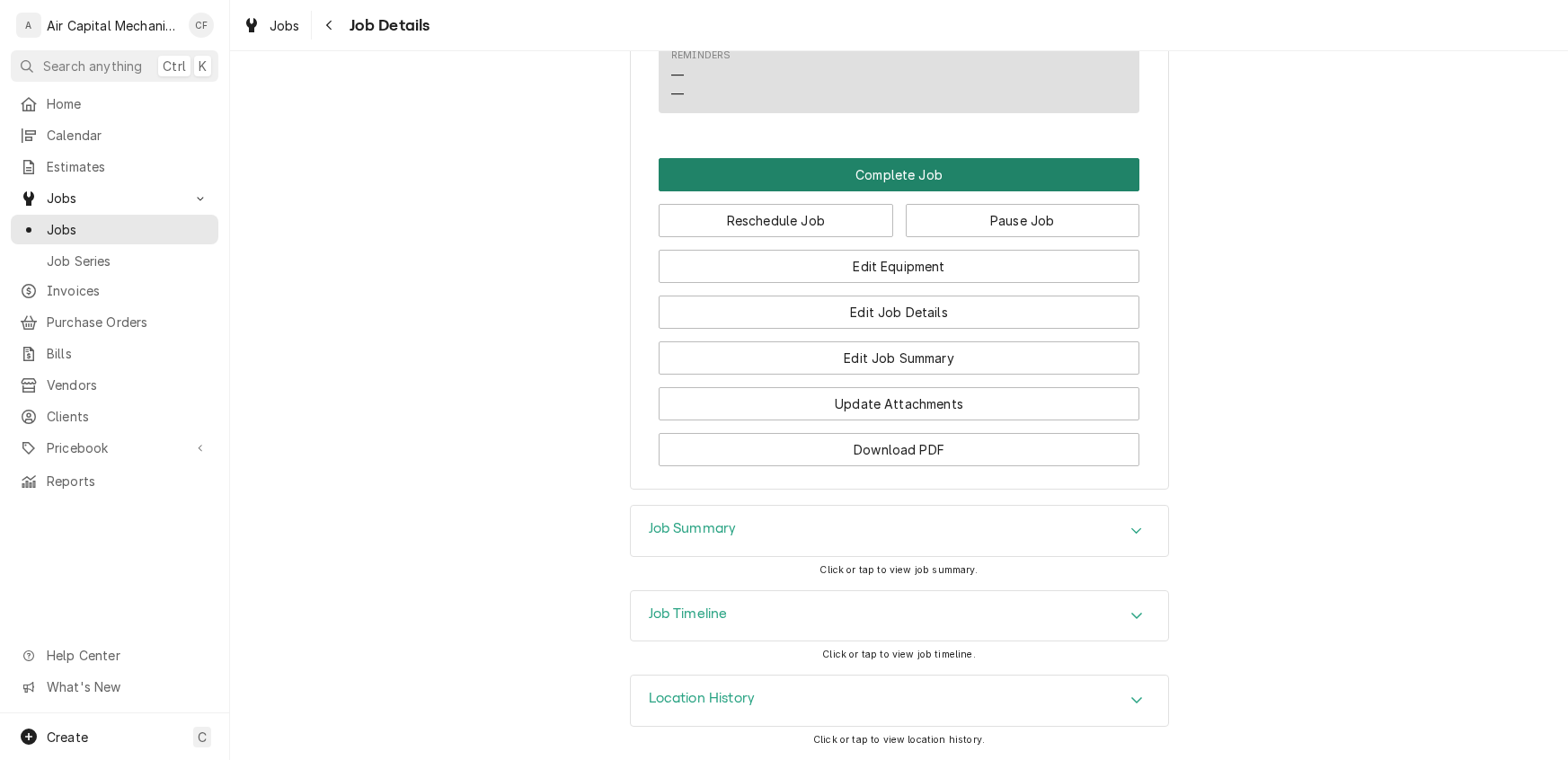
click at [865, 176] on button "Complete Job" at bounding box center [899, 175] width 480 height 34
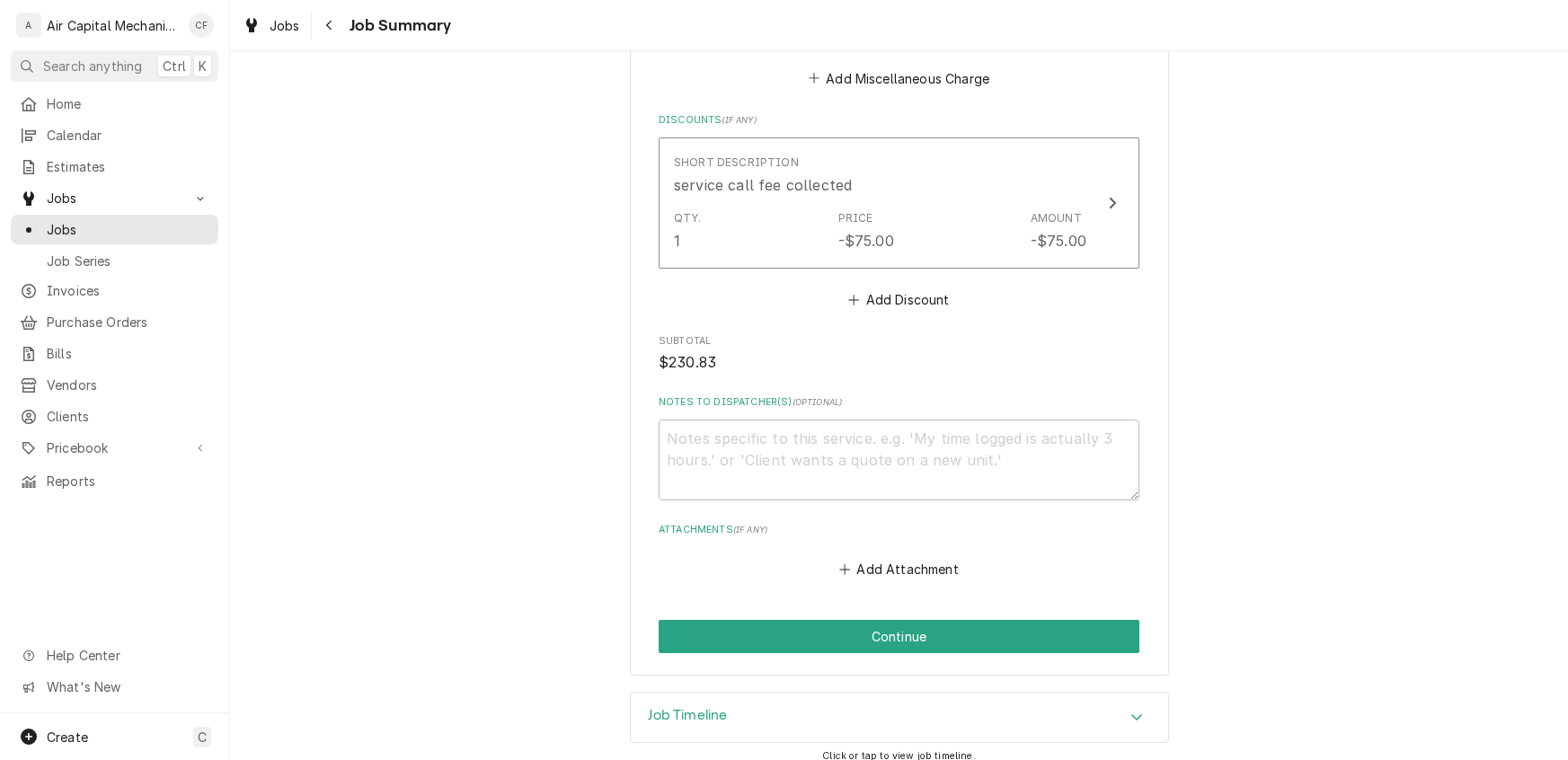
scroll to position [1514, 0]
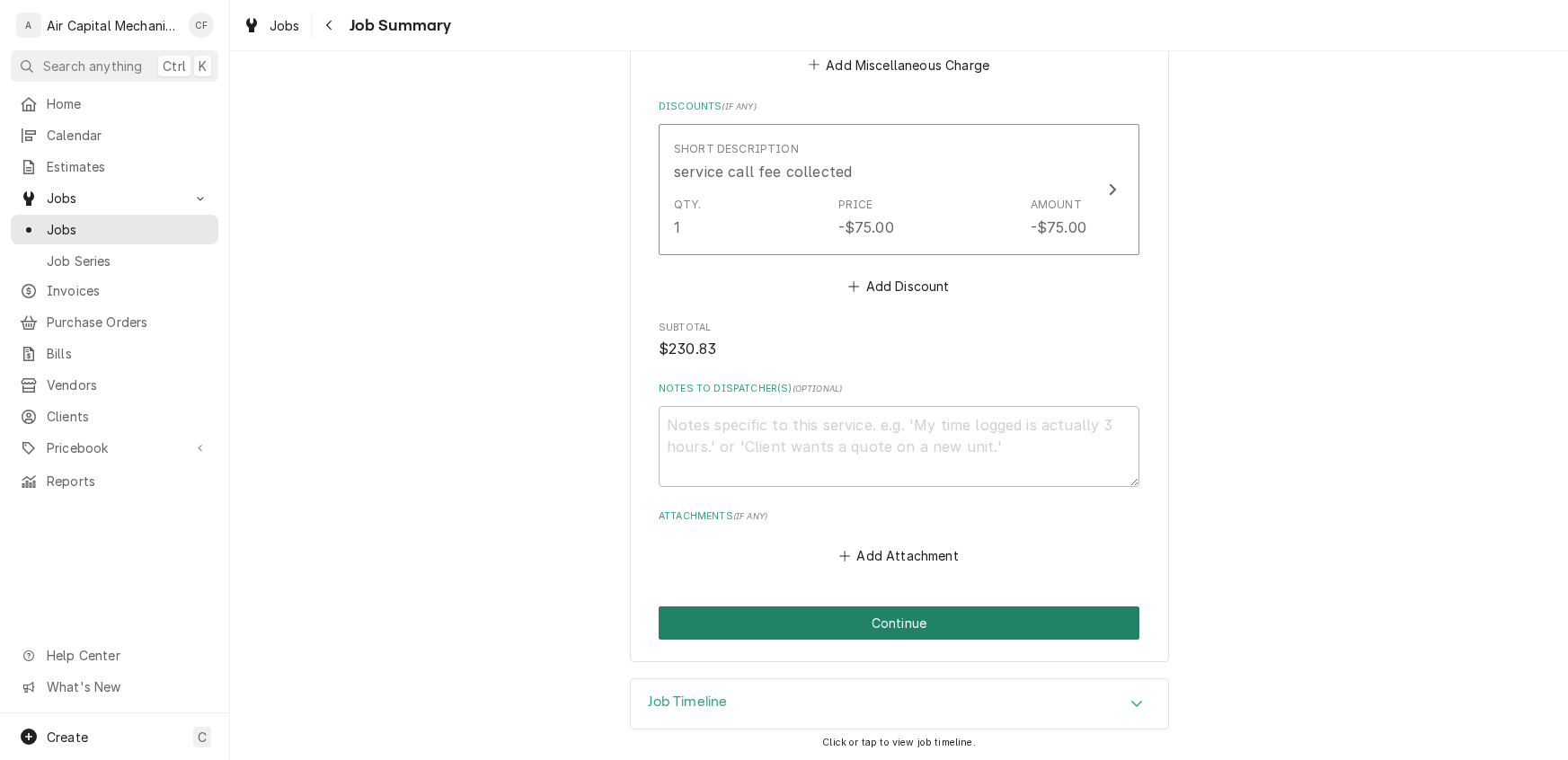
click at [974, 630] on button "Continue" at bounding box center [899, 624] width 480 height 34
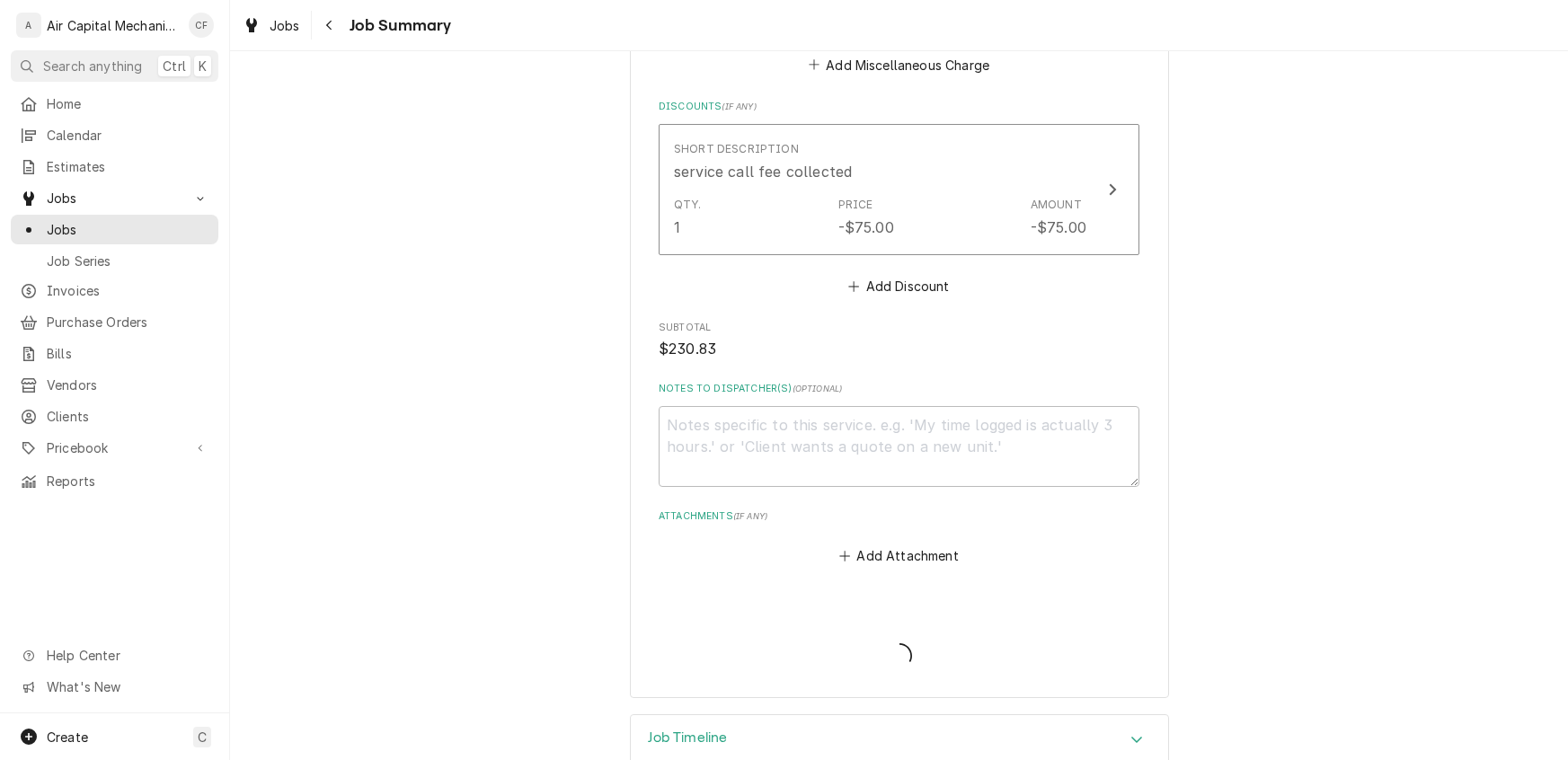
type textarea "x"
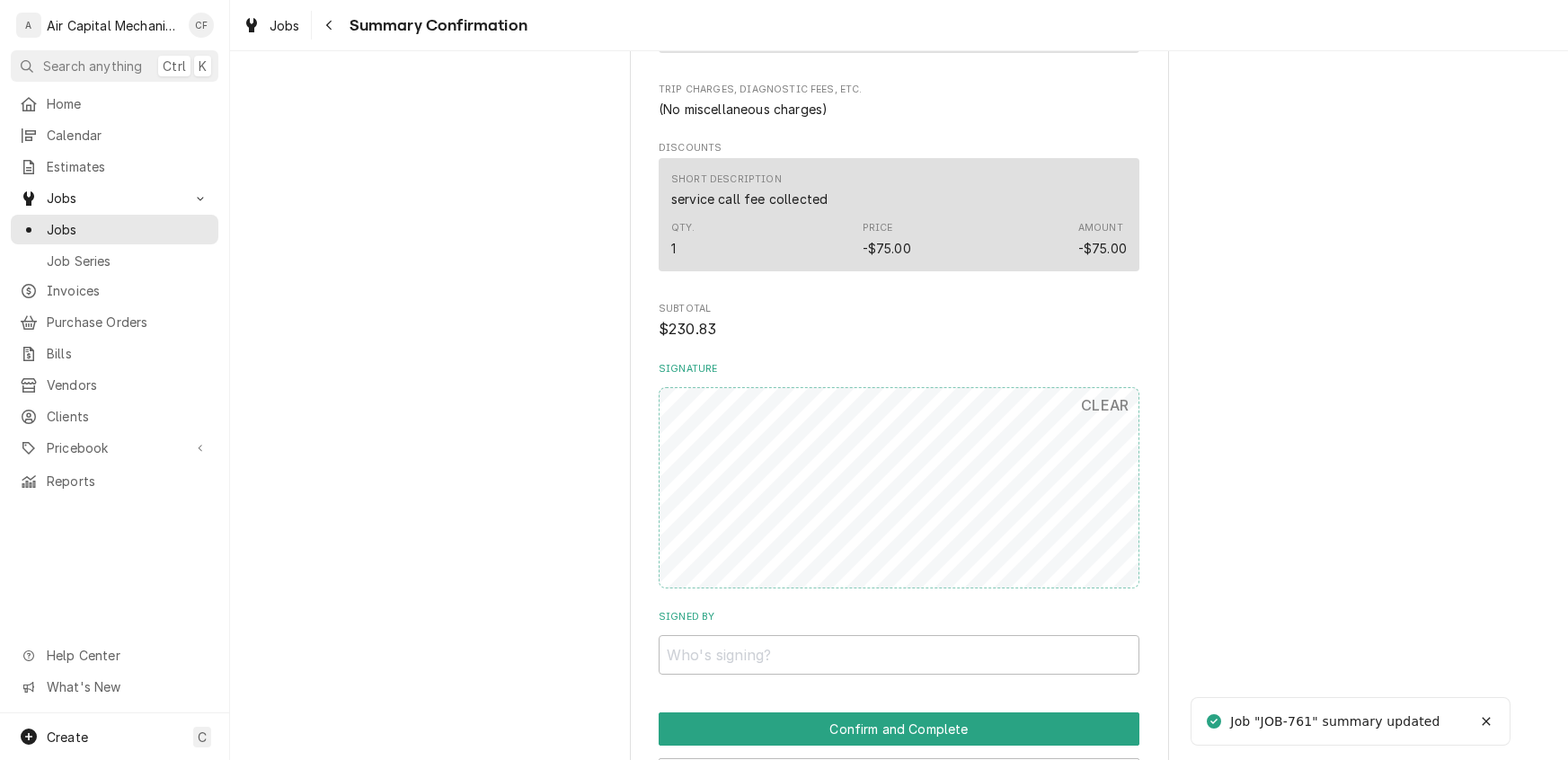
scroll to position [1397, 0]
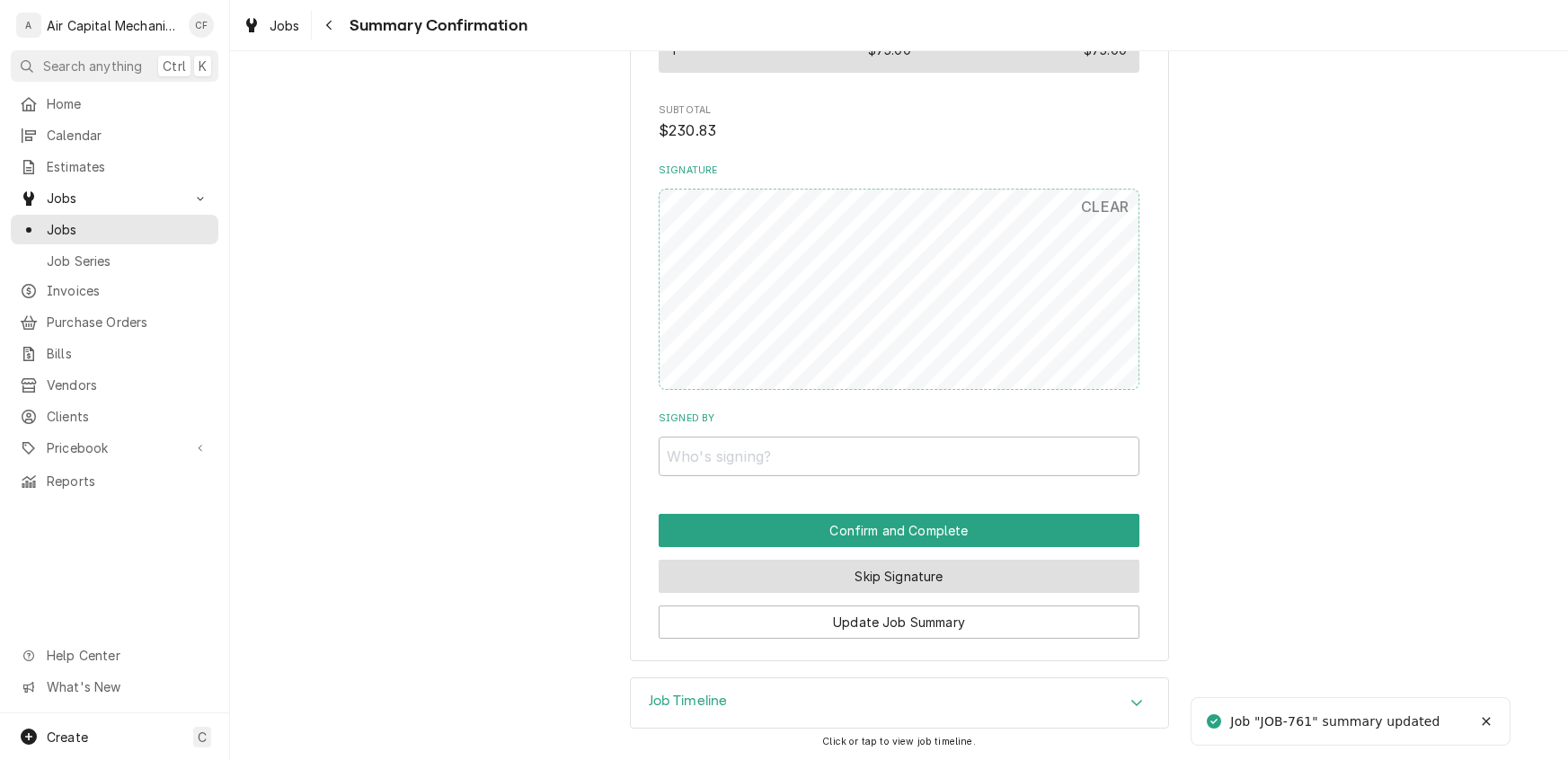
click at [892, 578] on button "Skip Signature" at bounding box center [899, 576] width 480 height 34
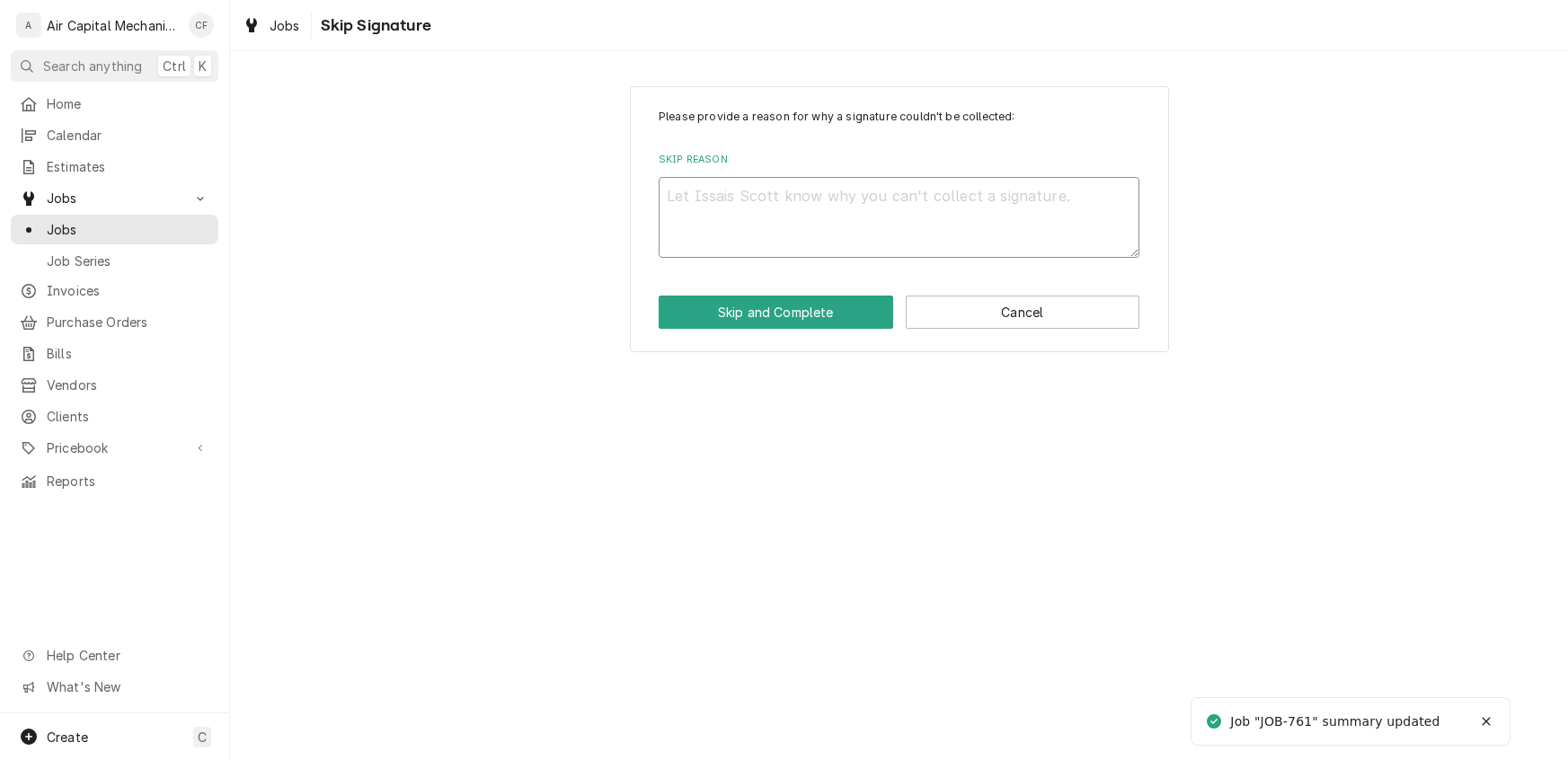
click at [773, 219] on textarea "Skip Reason" at bounding box center [899, 217] width 480 height 81
type textarea "x"
type textarea "n"
type textarea "x"
type textarea "na"
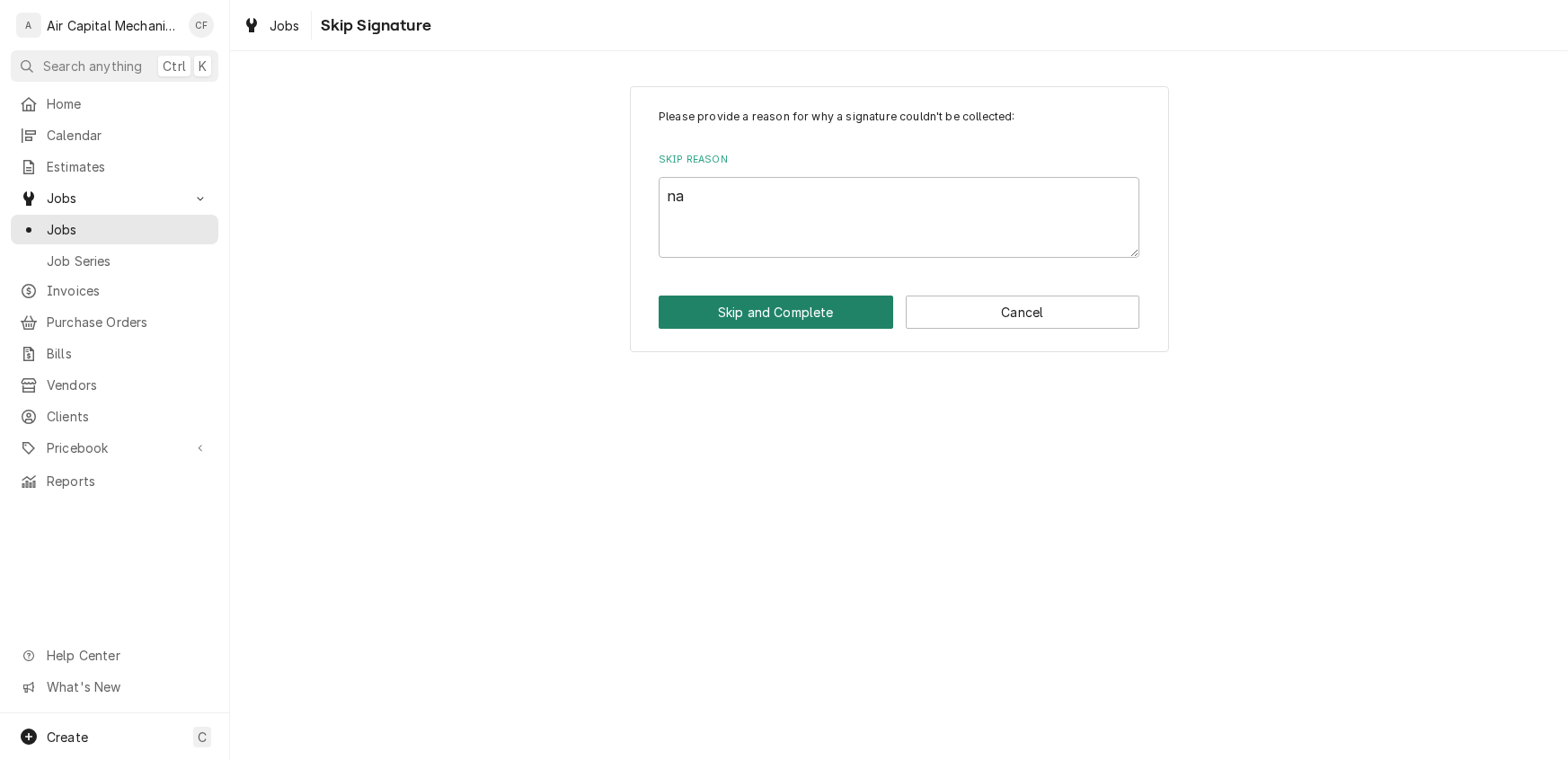
click at [742, 310] on button "Skip and Complete" at bounding box center [776, 312] width 234 height 34
type textarea "x"
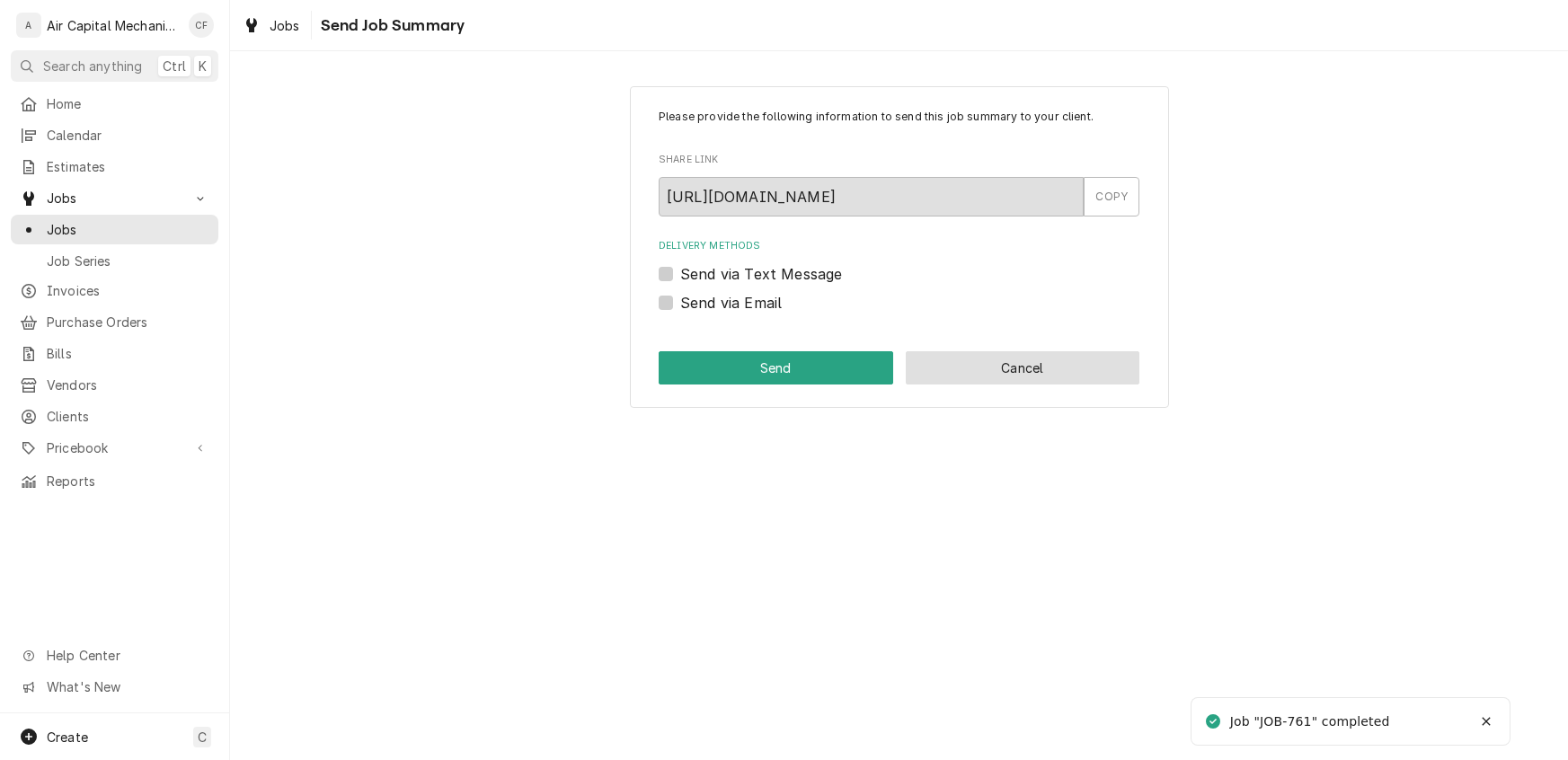
click at [979, 361] on button "Cancel" at bounding box center [1023, 369] width 234 height 34
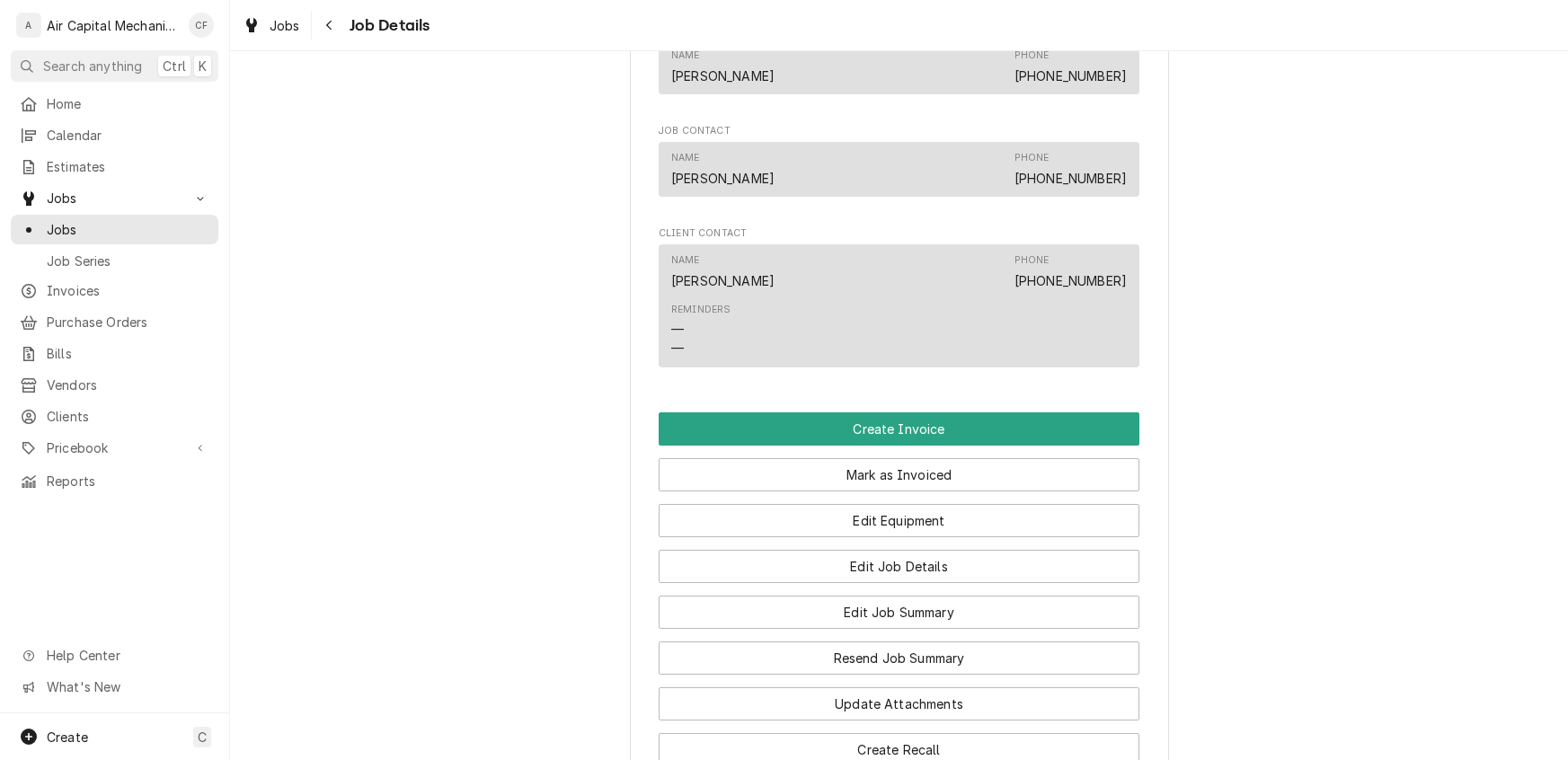
scroll to position [1161, 0]
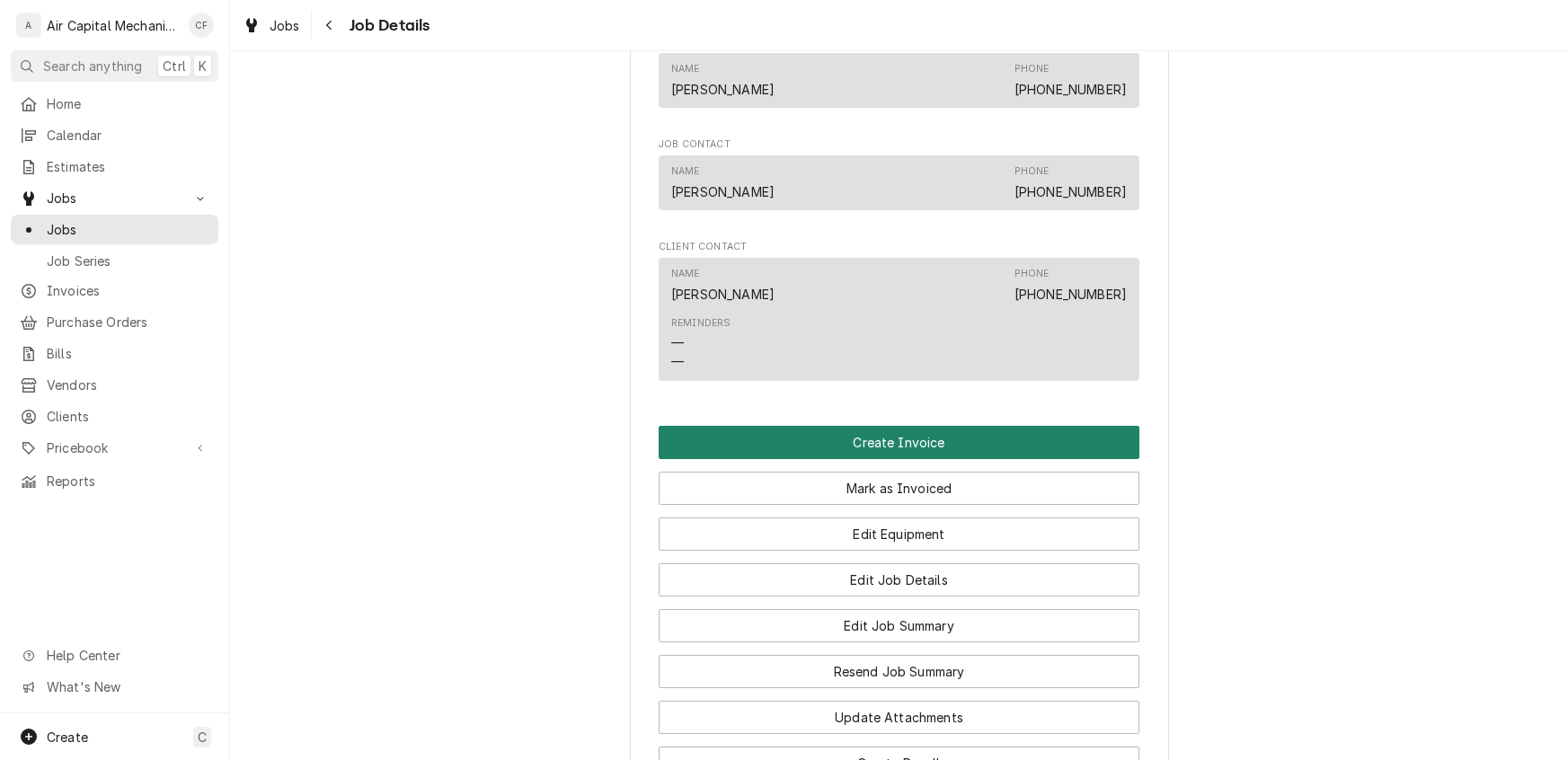
click at [898, 458] on button "Create Invoice" at bounding box center [899, 443] width 480 height 34
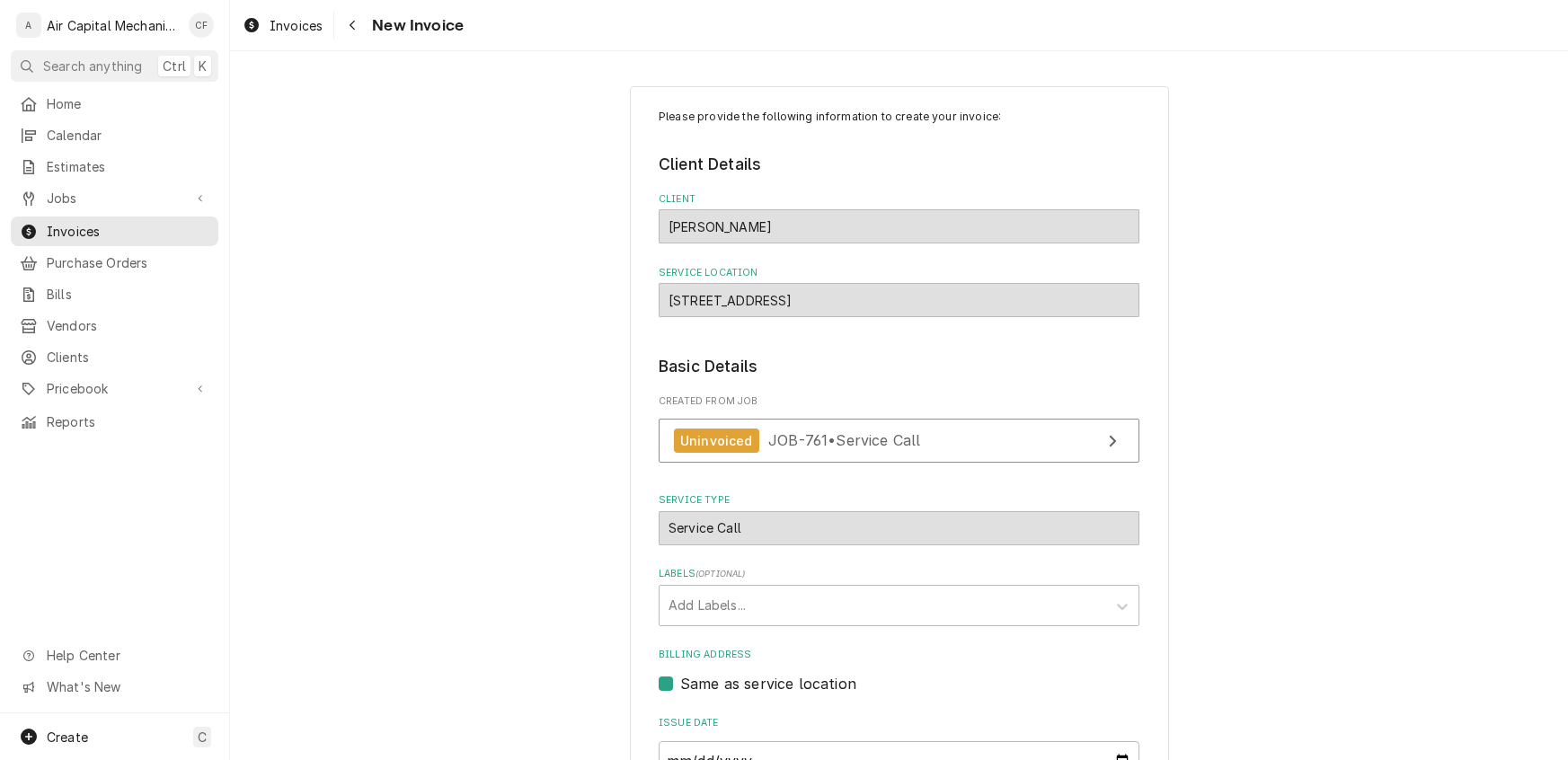
scroll to position [331, 0]
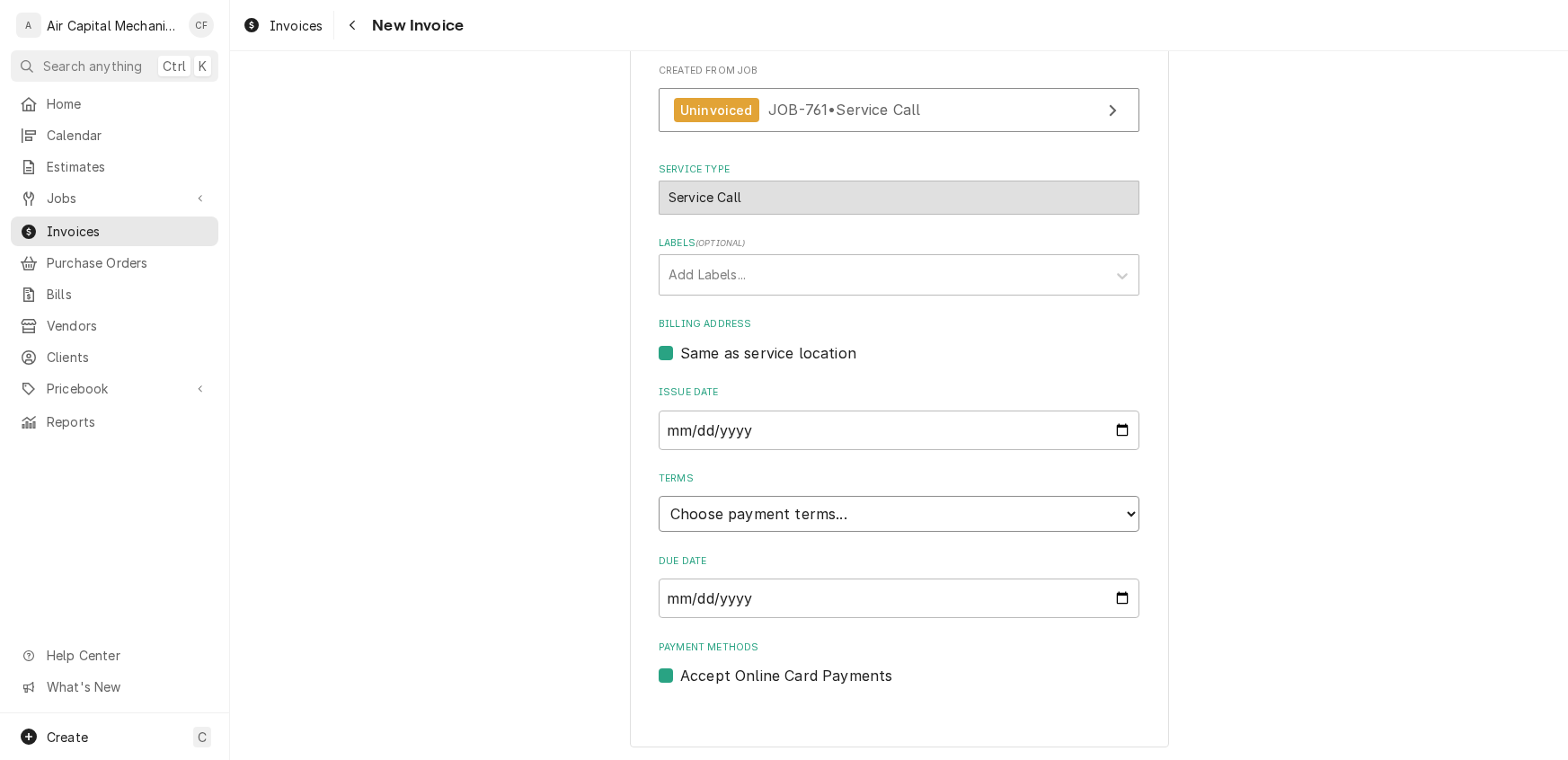
click at [716, 503] on select "Choose payment terms... Same Day Net 7 Net 14 Net 21 Net 30 Net 45 Net 60 Net 90" at bounding box center [899, 514] width 480 height 36
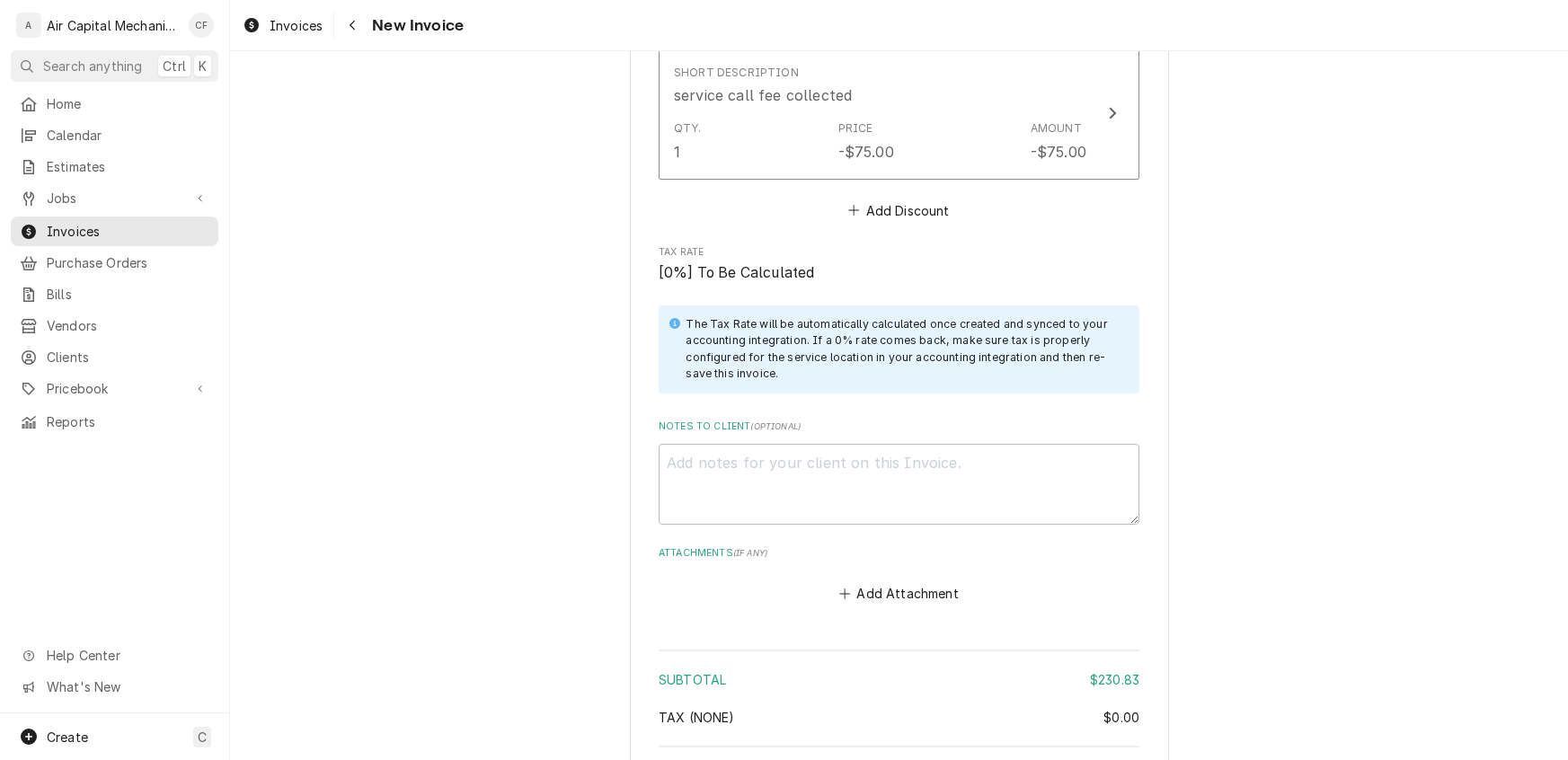
scroll to position [2588, 0]
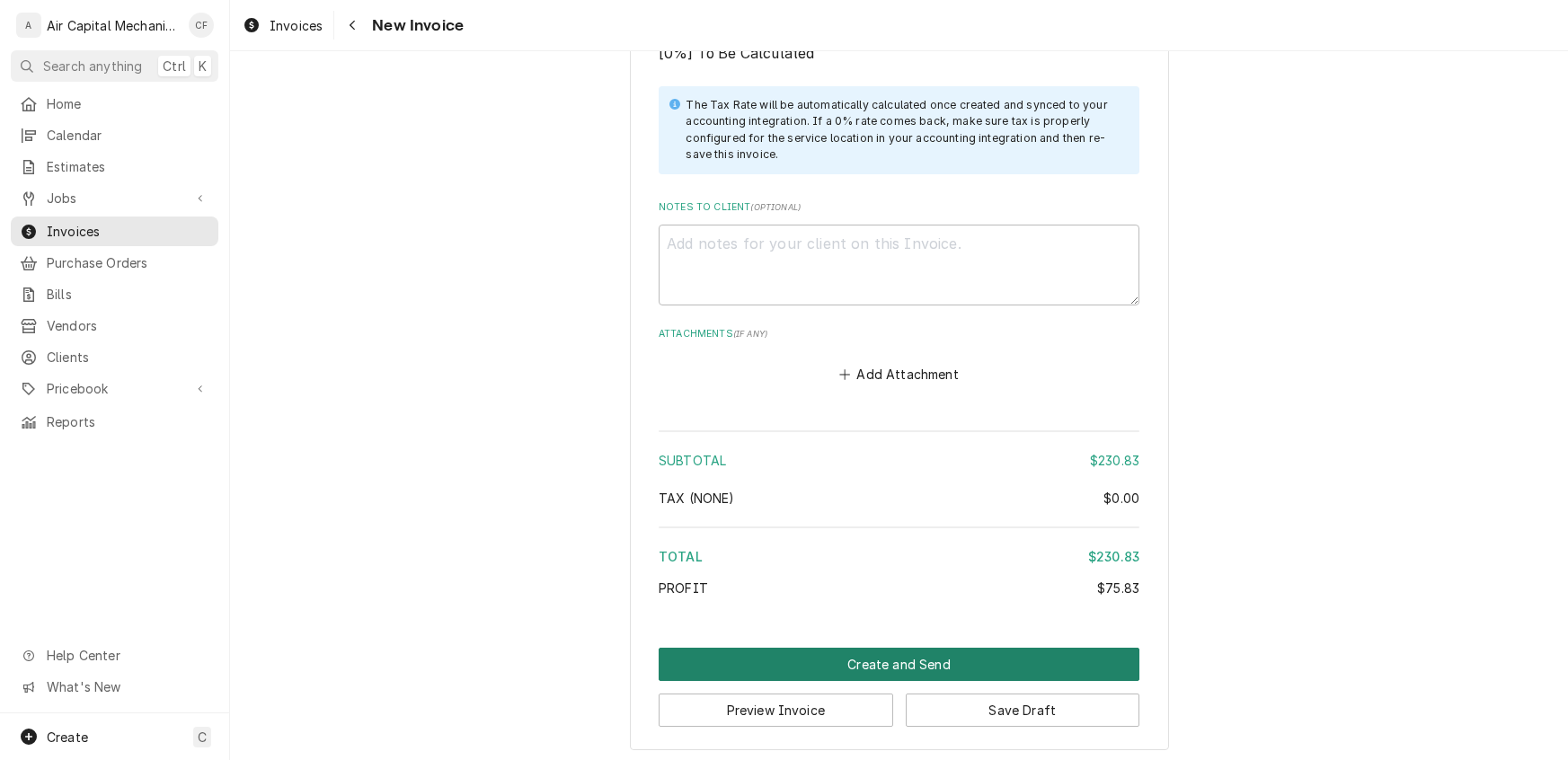
click at [853, 663] on button "Create and Send" at bounding box center [899, 665] width 480 height 34
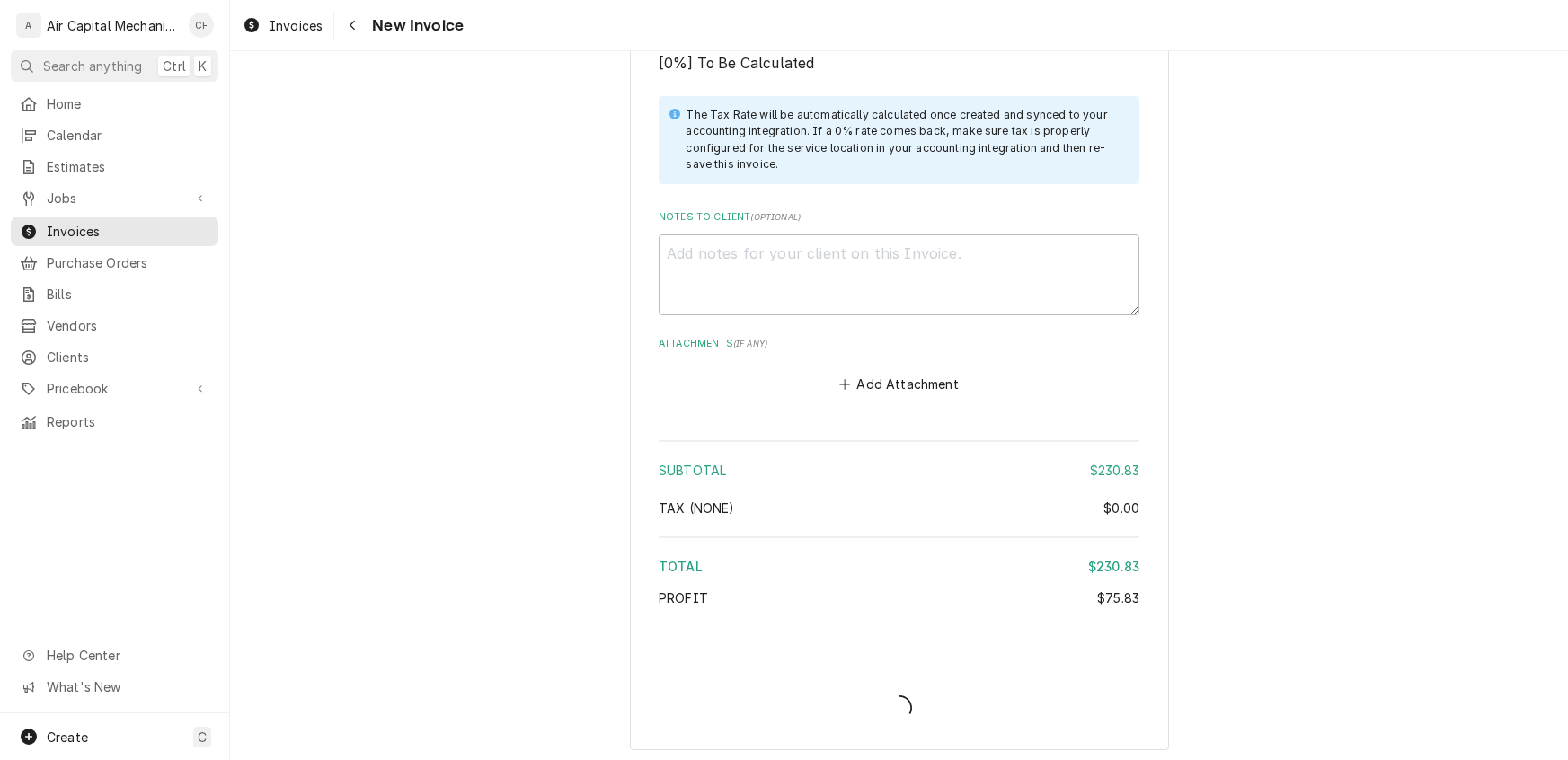
type textarea "x"
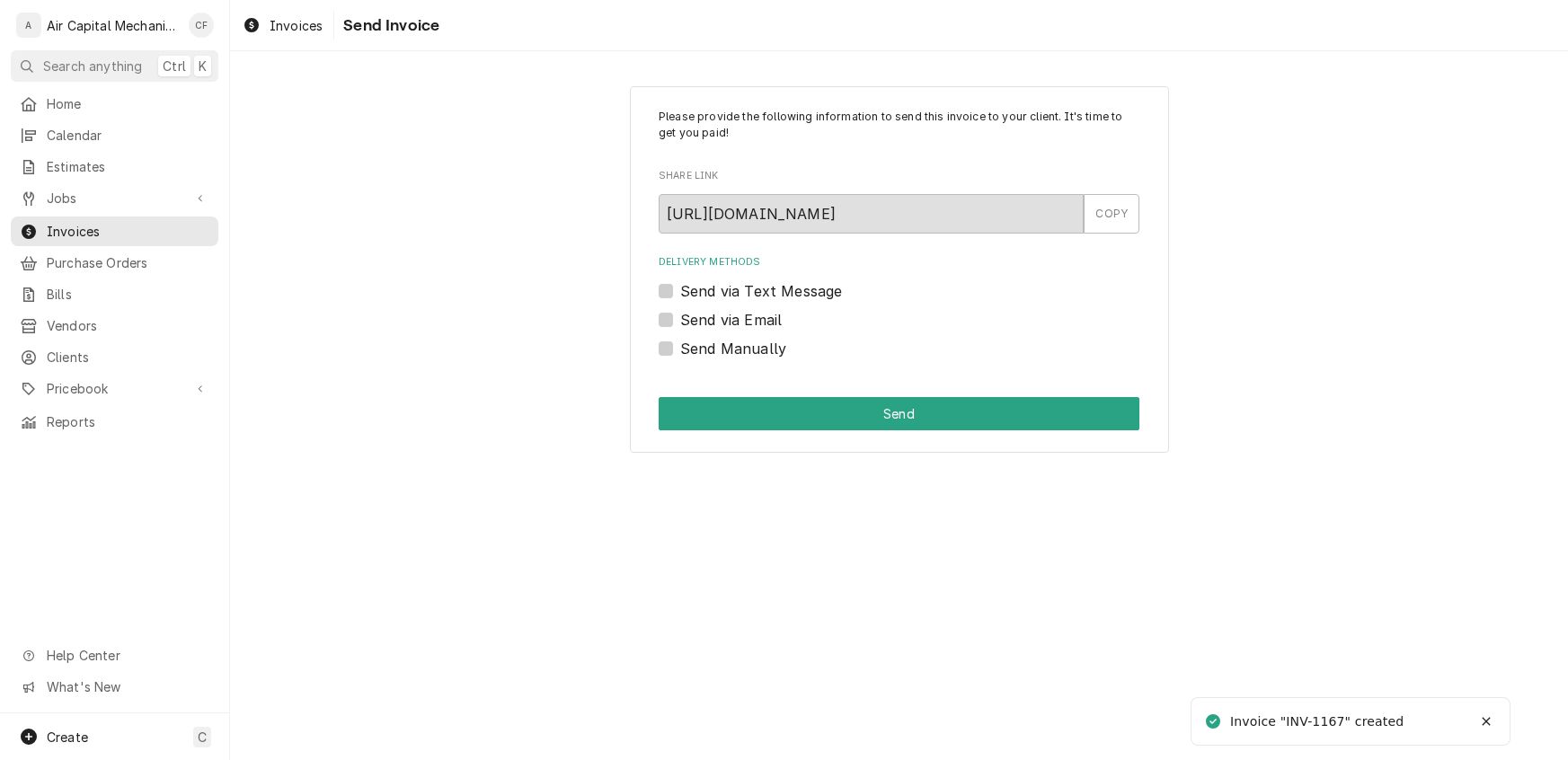
click at [751, 347] on label "Send Manually" at bounding box center [732, 349] width 106 height 22
click at [751, 347] on input "Send Manually" at bounding box center [920, 358] width 480 height 40
checkbox input "true"
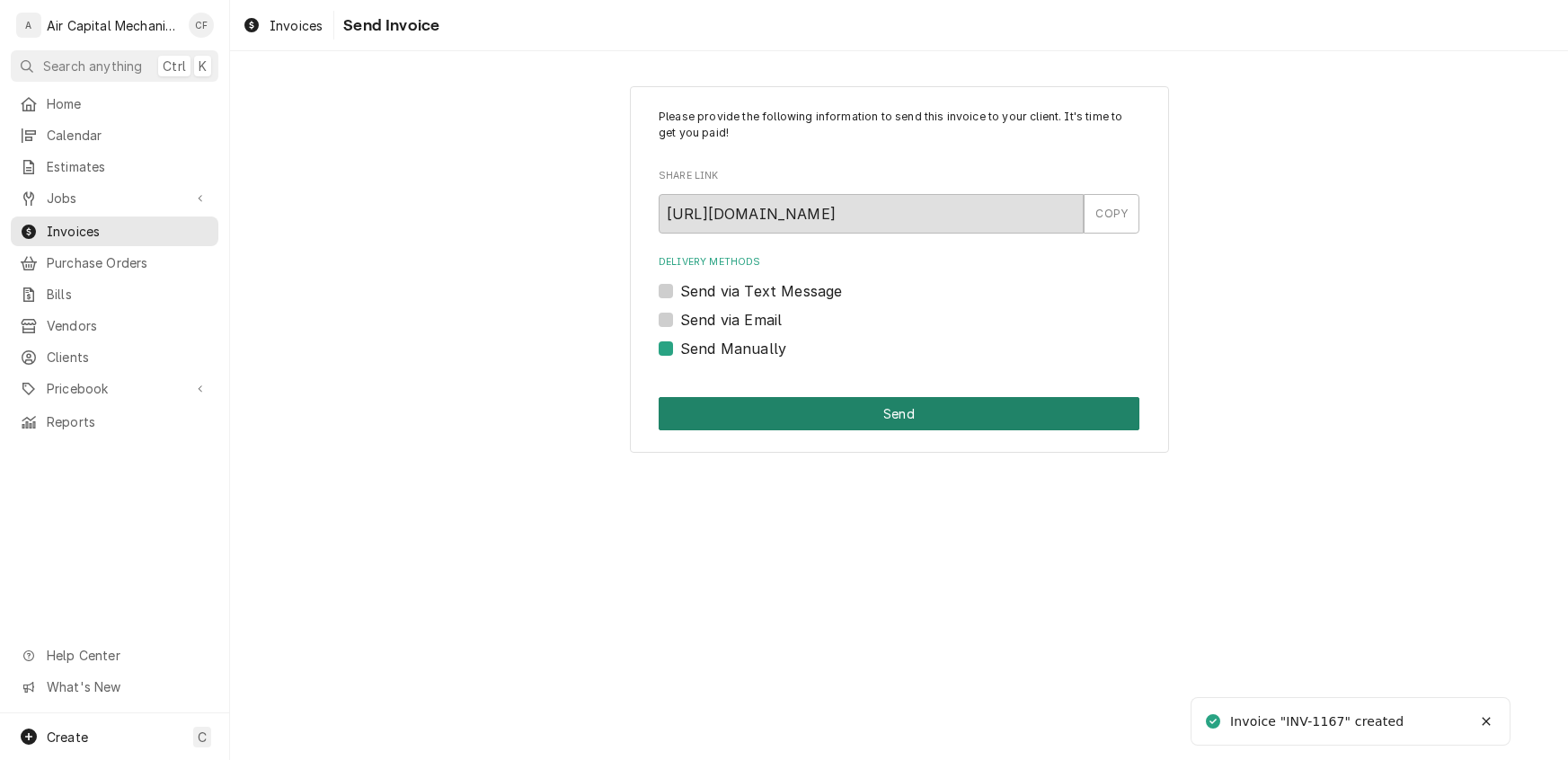
click at [787, 428] on button "Send" at bounding box center [899, 414] width 480 height 34
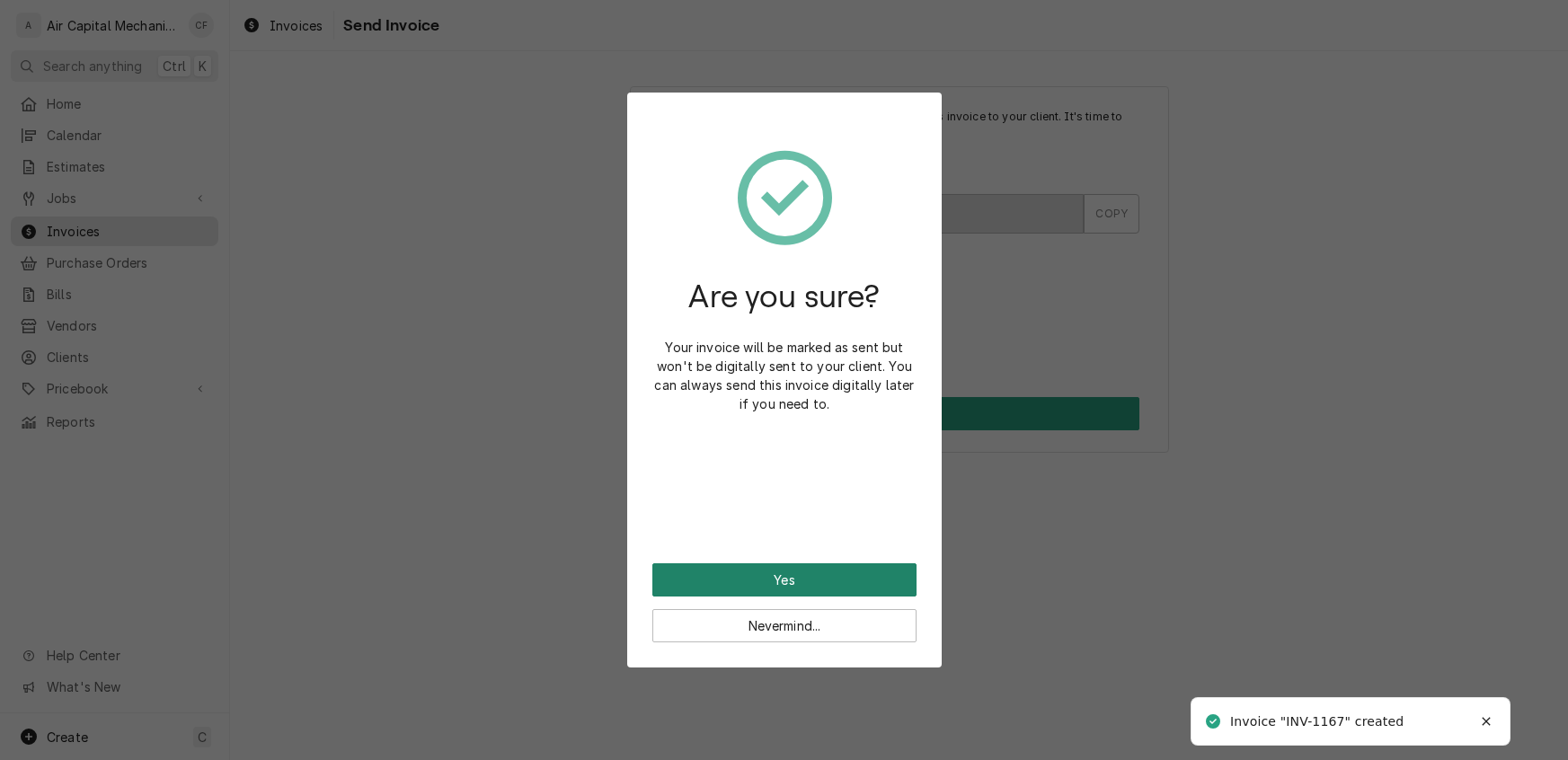
click at [783, 569] on button "Yes" at bounding box center [784, 580] width 264 height 34
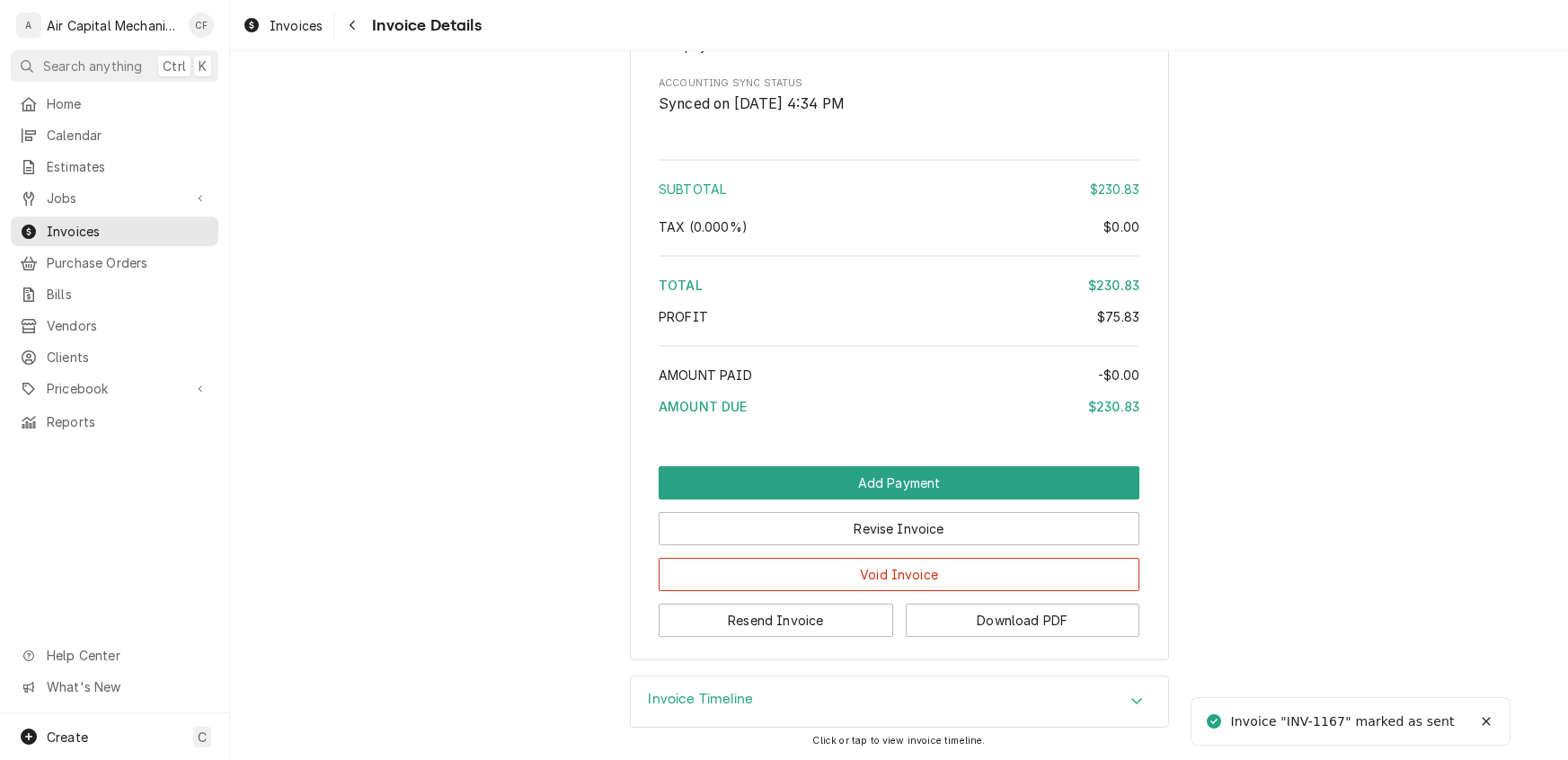
scroll to position [2208, 0]
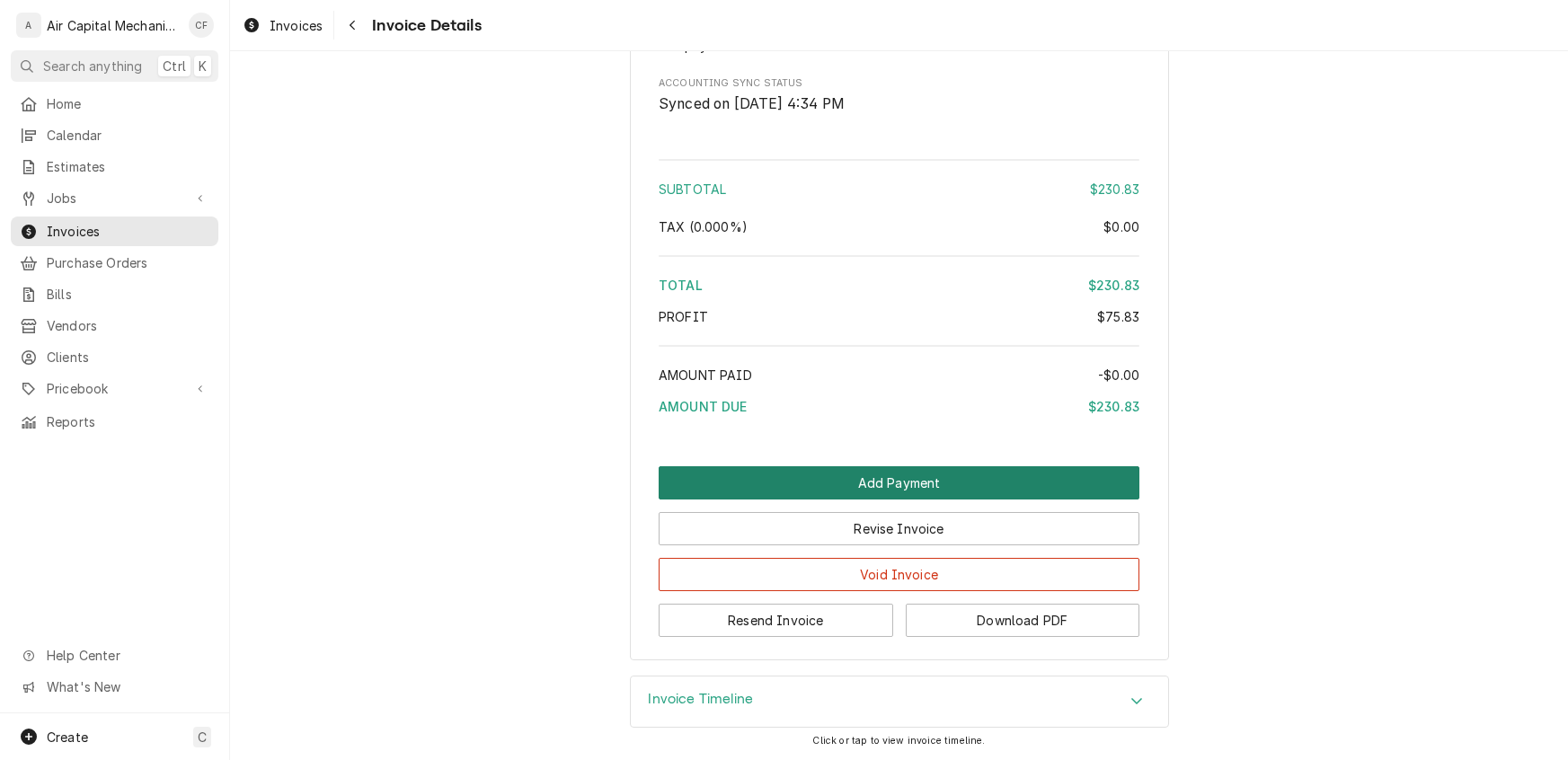
click at [855, 489] on button "Add Payment" at bounding box center [899, 483] width 480 height 34
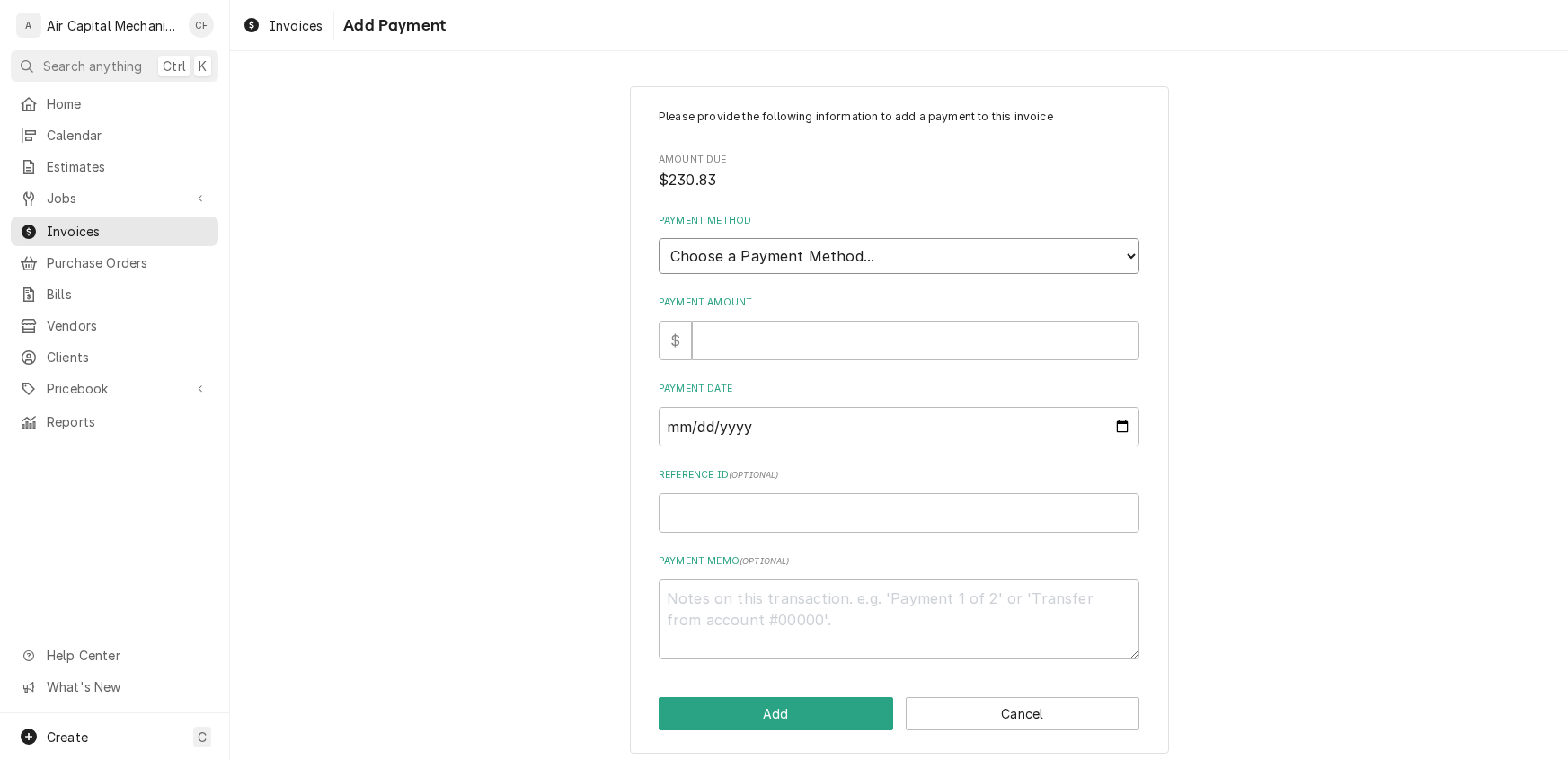
click at [738, 238] on select "Choose a Payment Method... Cash Check Credit/Debit Card ACH/eCheck Other" at bounding box center [899, 256] width 480 height 36
select select "2"
click at [659, 238] on select "Choose a Payment Method... Cash Check Credit/Debit Card ACH/eCheck Other" at bounding box center [899, 256] width 480 height 36
click at [715, 343] on input "Payment Amount" at bounding box center [915, 341] width 448 height 40
type textarea "x"
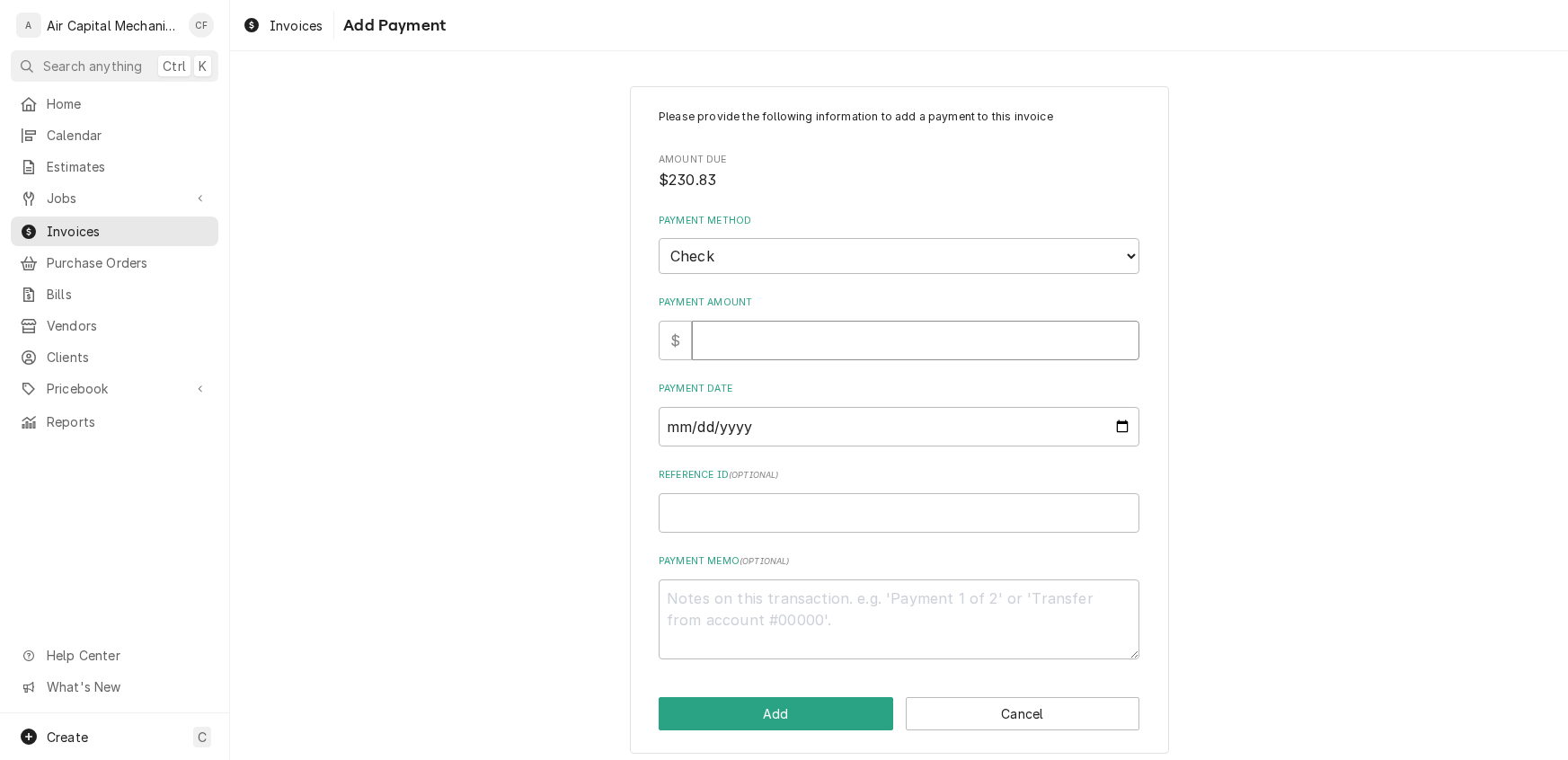
type input "2"
type textarea "x"
type input "24"
type textarea "x"
type input "246"
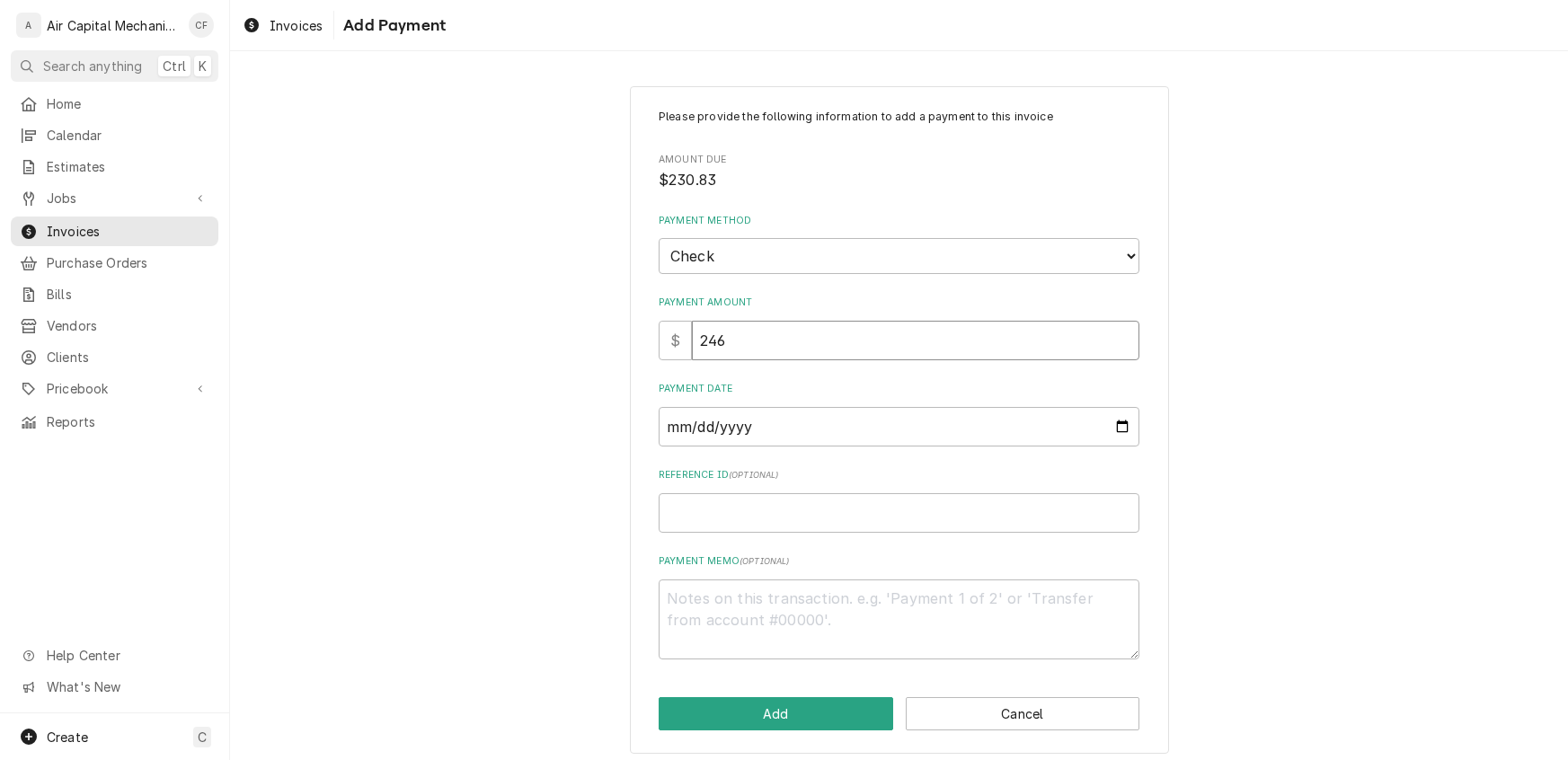
type textarea "x"
type input "246.6"
type textarea "x"
type input "246.65"
click at [673, 423] on input "Payment Date" at bounding box center [899, 427] width 480 height 40
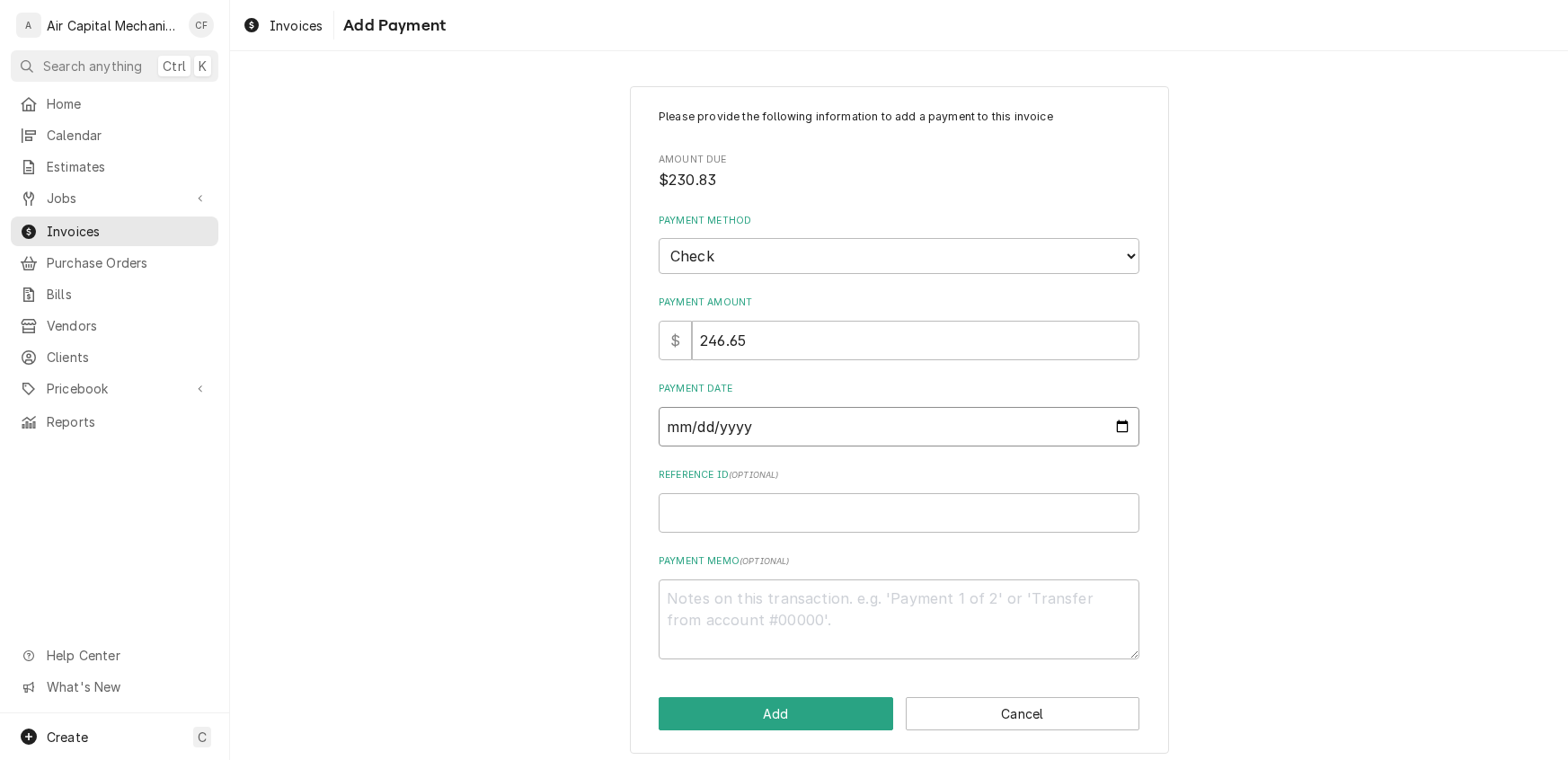
type input "0002-09-16"
type textarea "x"
type input "0020-09-16"
type textarea "x"
type input "0202-09-16"
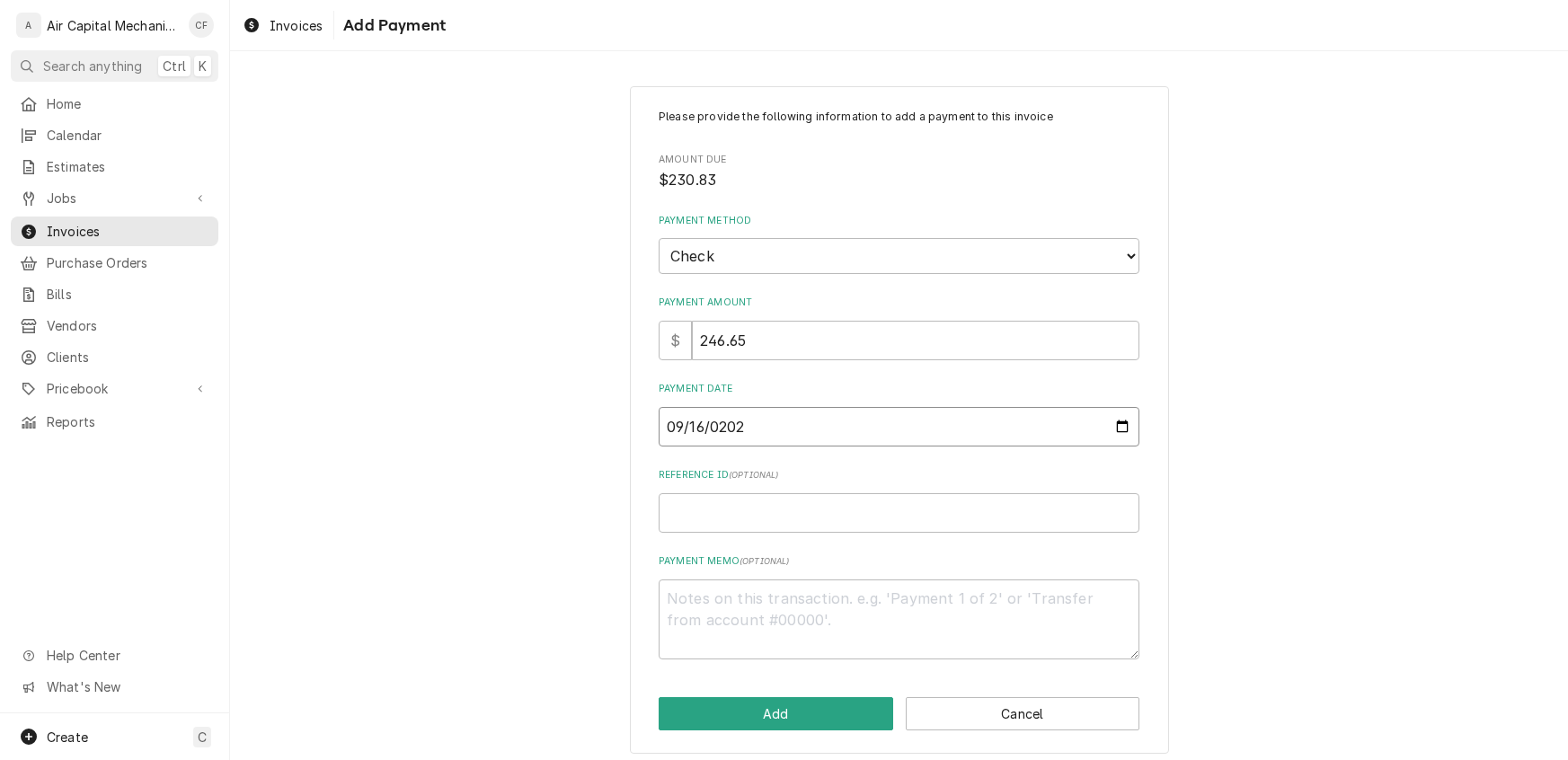
type textarea "x"
type input "2025-09-16"
click at [702, 499] on input "Reference ID ( optional )" at bounding box center [899, 513] width 480 height 40
type textarea "x"
type input "2"
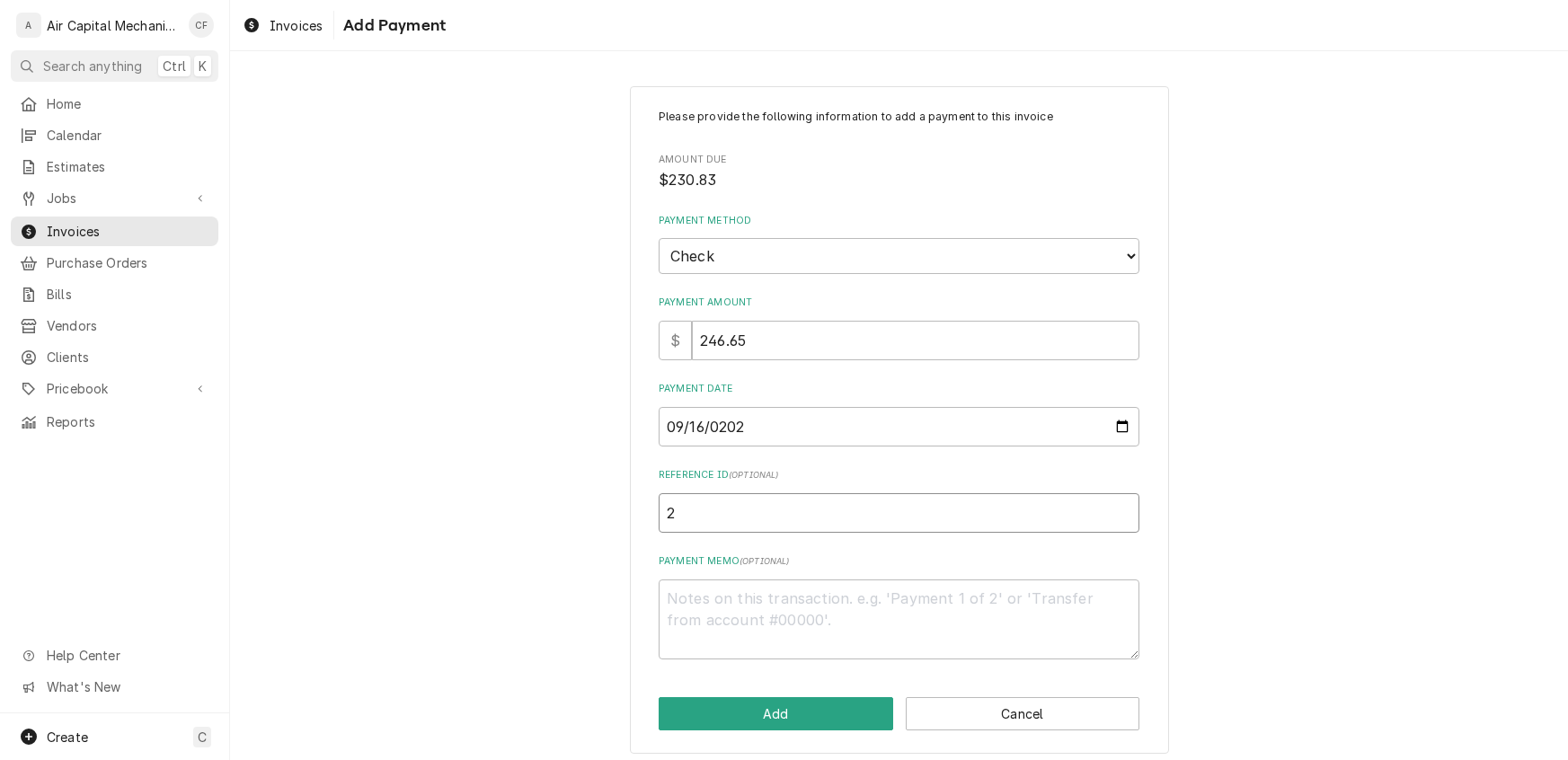
type textarea "x"
type input "26"
type textarea "x"
type input "263"
type textarea "x"
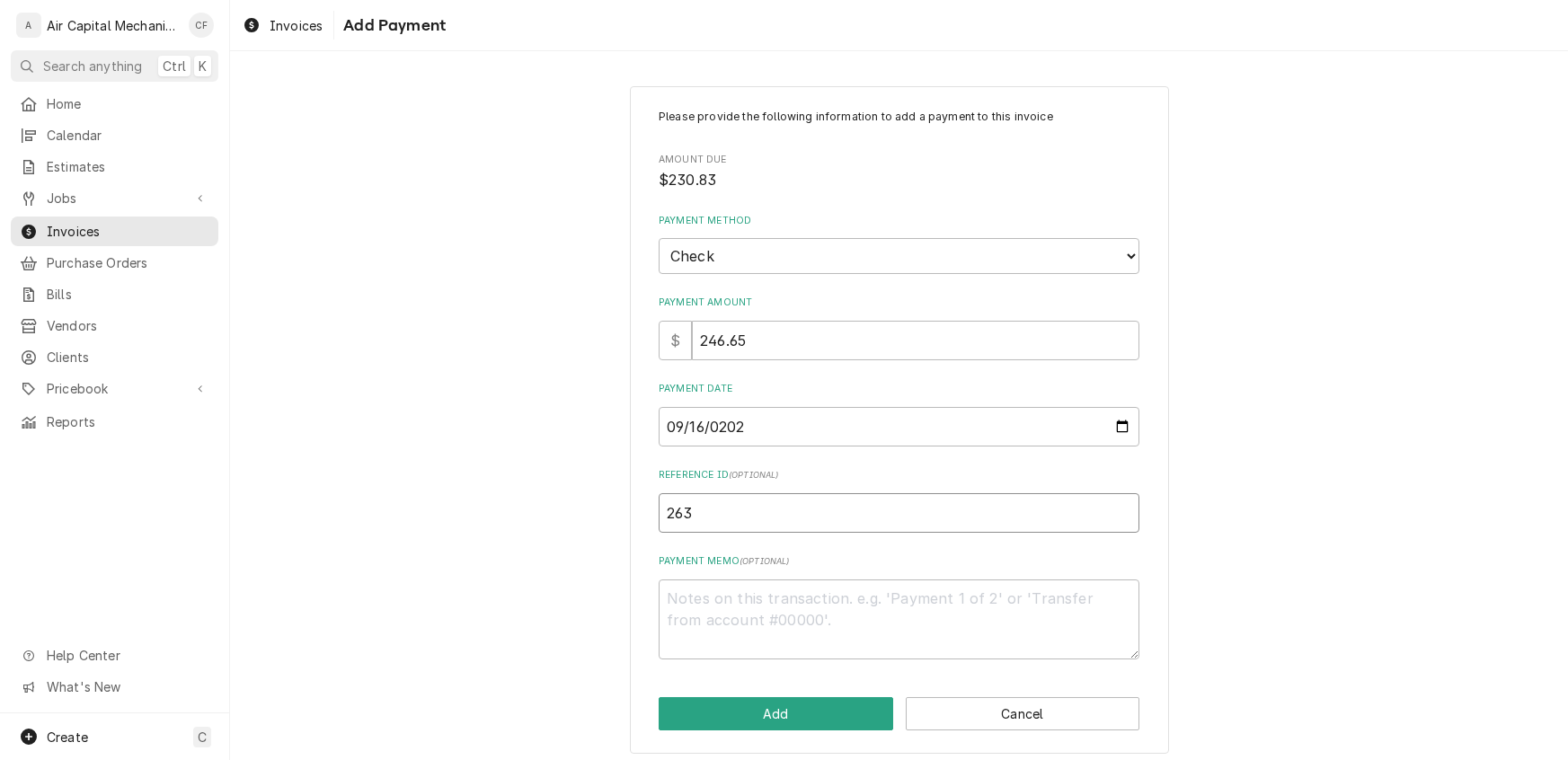
type input "2637"
type textarea "x"
type input "26376"
type textarea "x"
type input "263760"
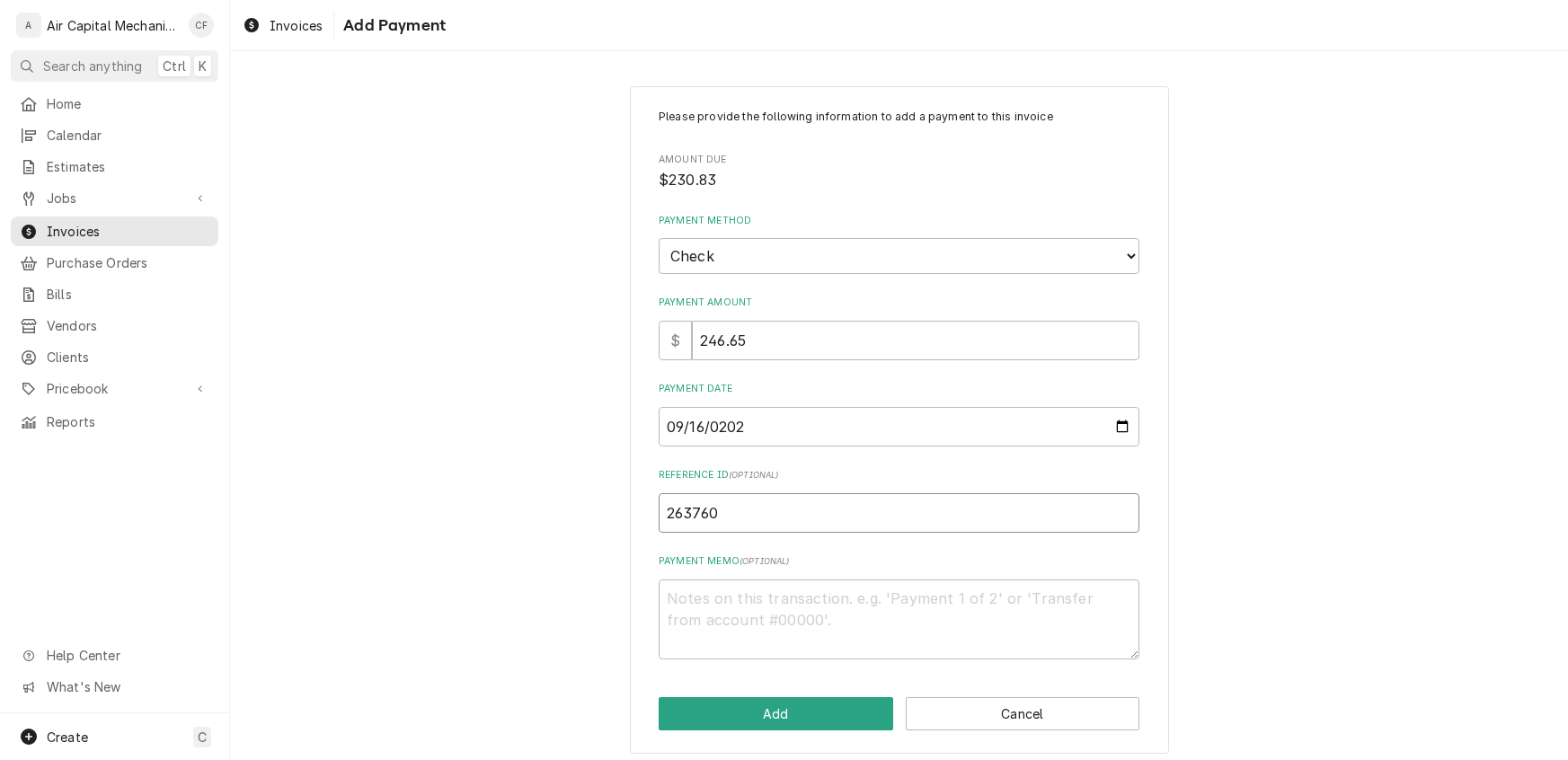
type textarea "x"
type input "2637600"
click at [692, 628] on textarea "Payment Memo ( optional )" at bounding box center [899, 620] width 480 height 81
type textarea "x"
type textarea "T"
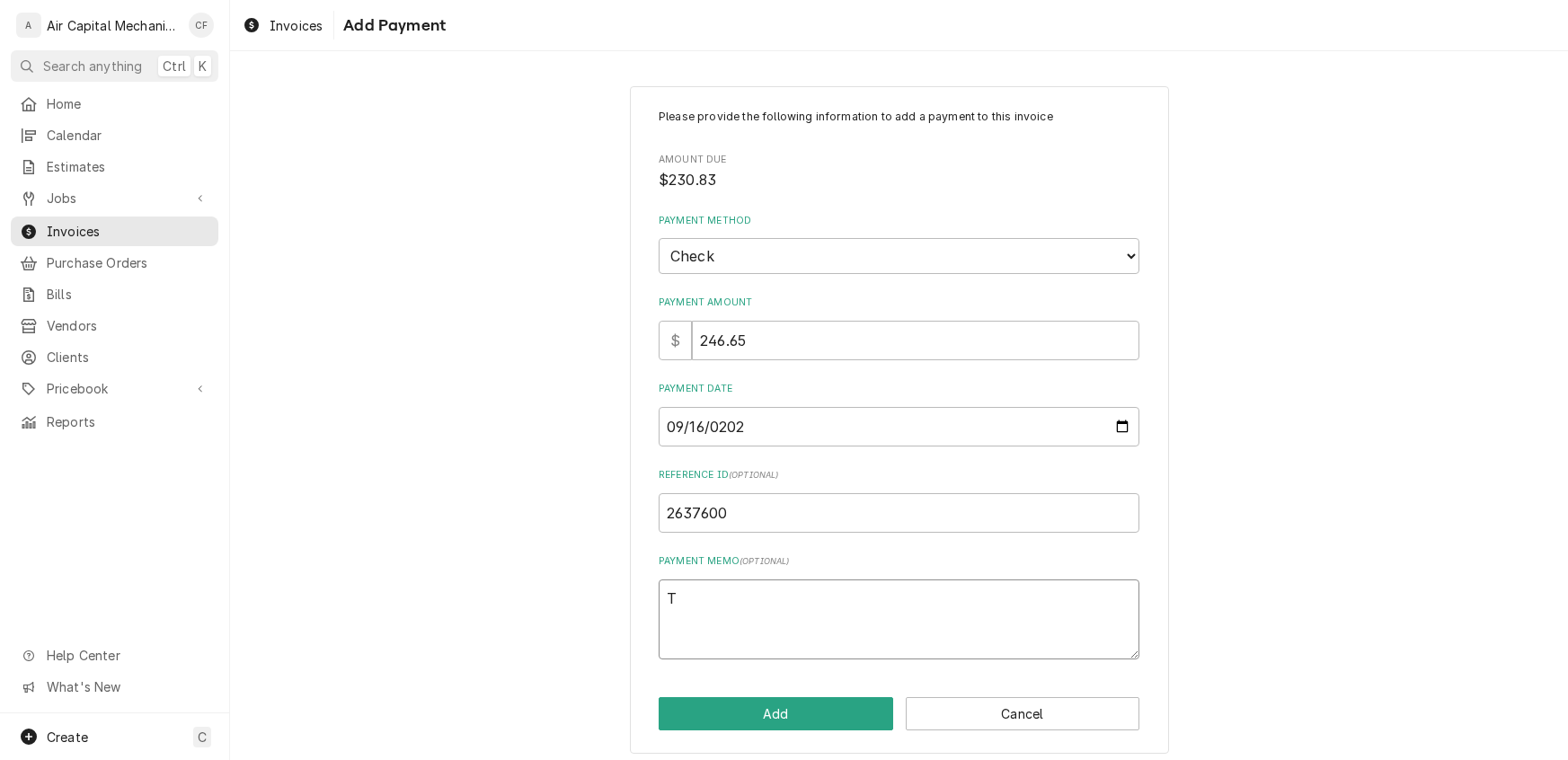
type textarea "x"
type textarea "Ta"
type textarea "x"
type textarea "Tax"
type textarea "x"
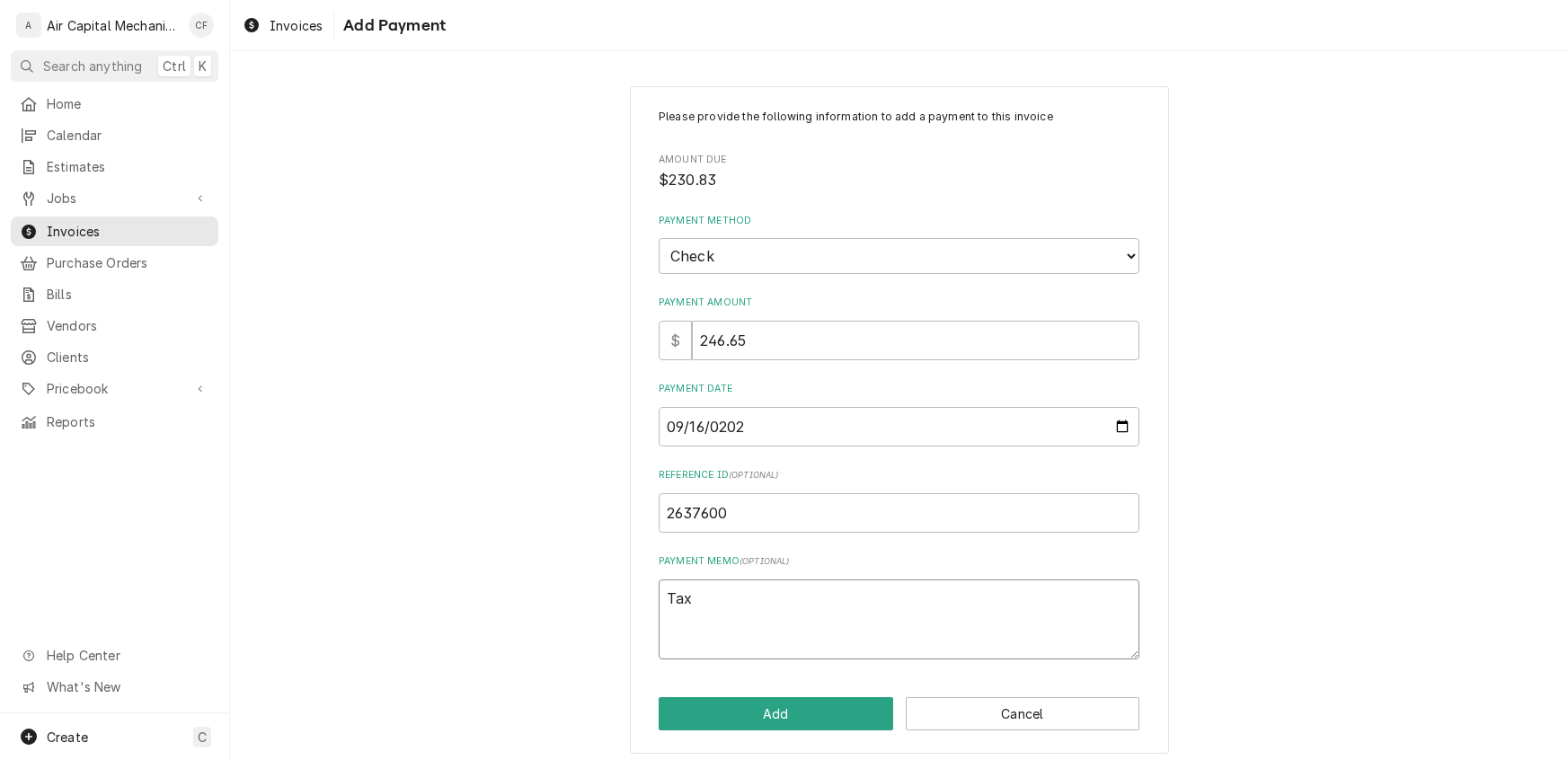
type textarea "Tax"
type textarea "x"
type textarea "Tax d"
type textarea "x"
type textarea "Tax di"
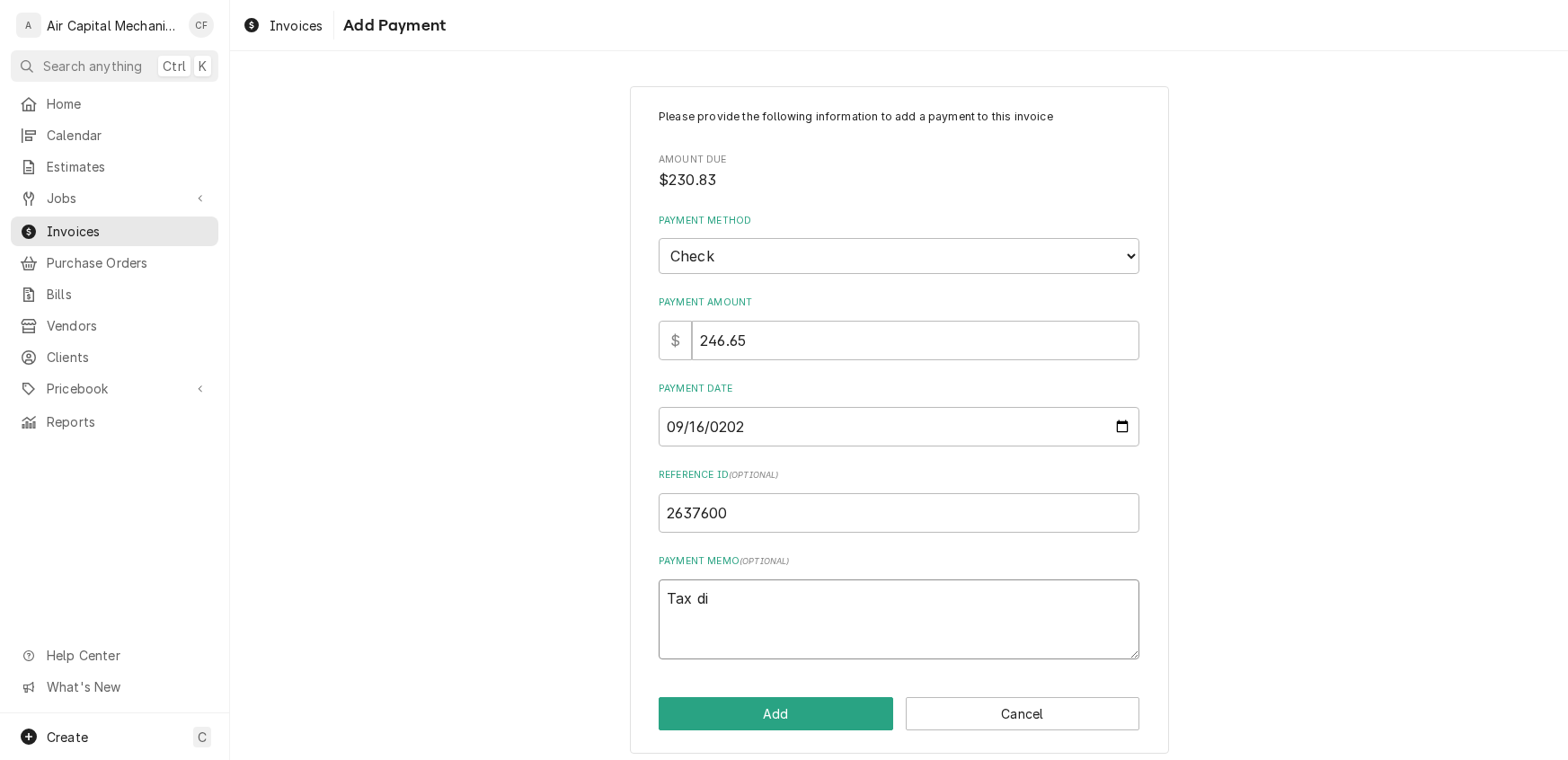
type textarea "x"
type textarea "Tax did"
type textarea "x"
type textarea "Tax did"
type textarea "x"
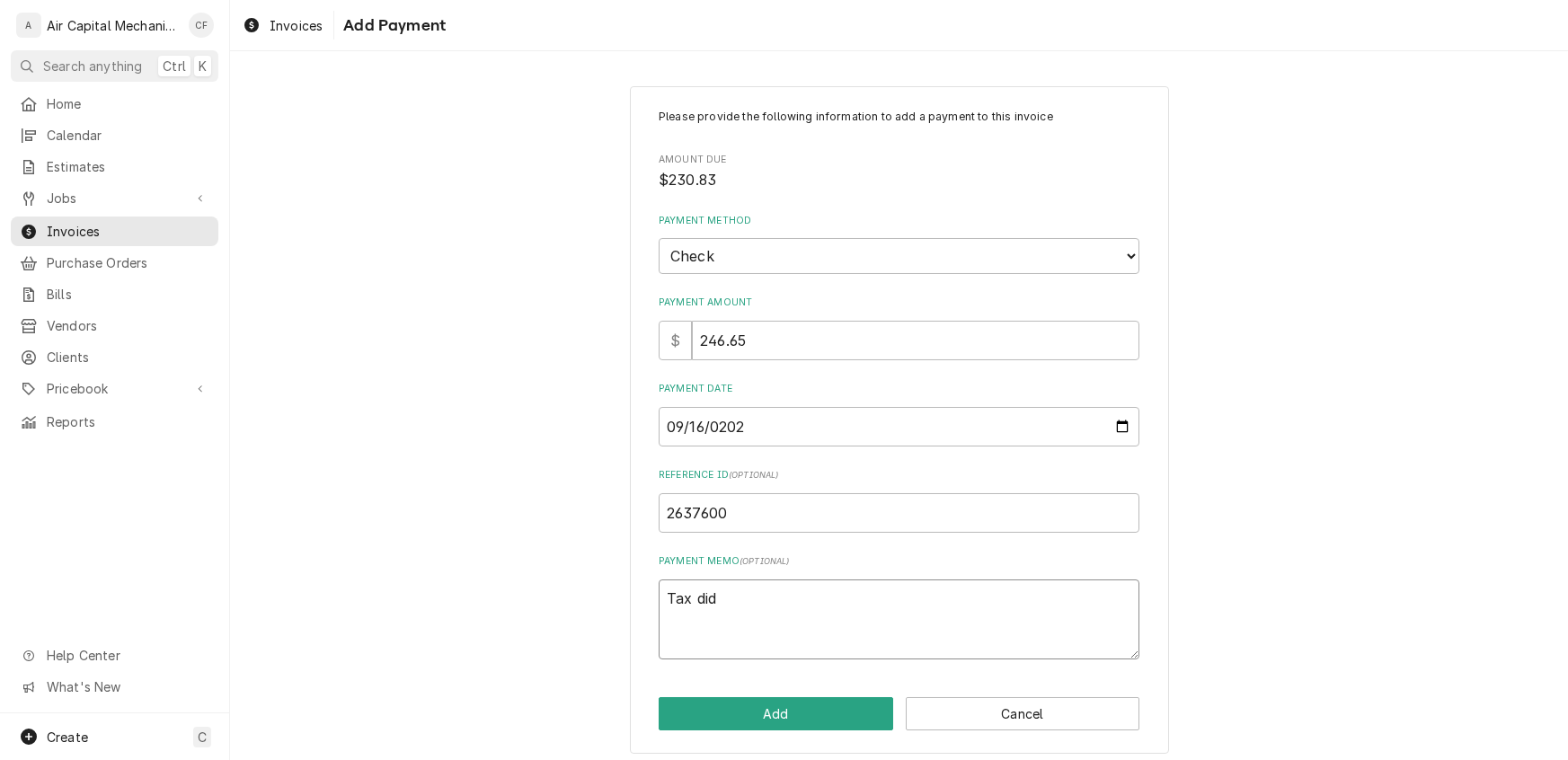
type textarea "Tax did n"
type textarea "x"
type textarea "Tax did no"
type textarea "x"
type textarea "Tax did not"
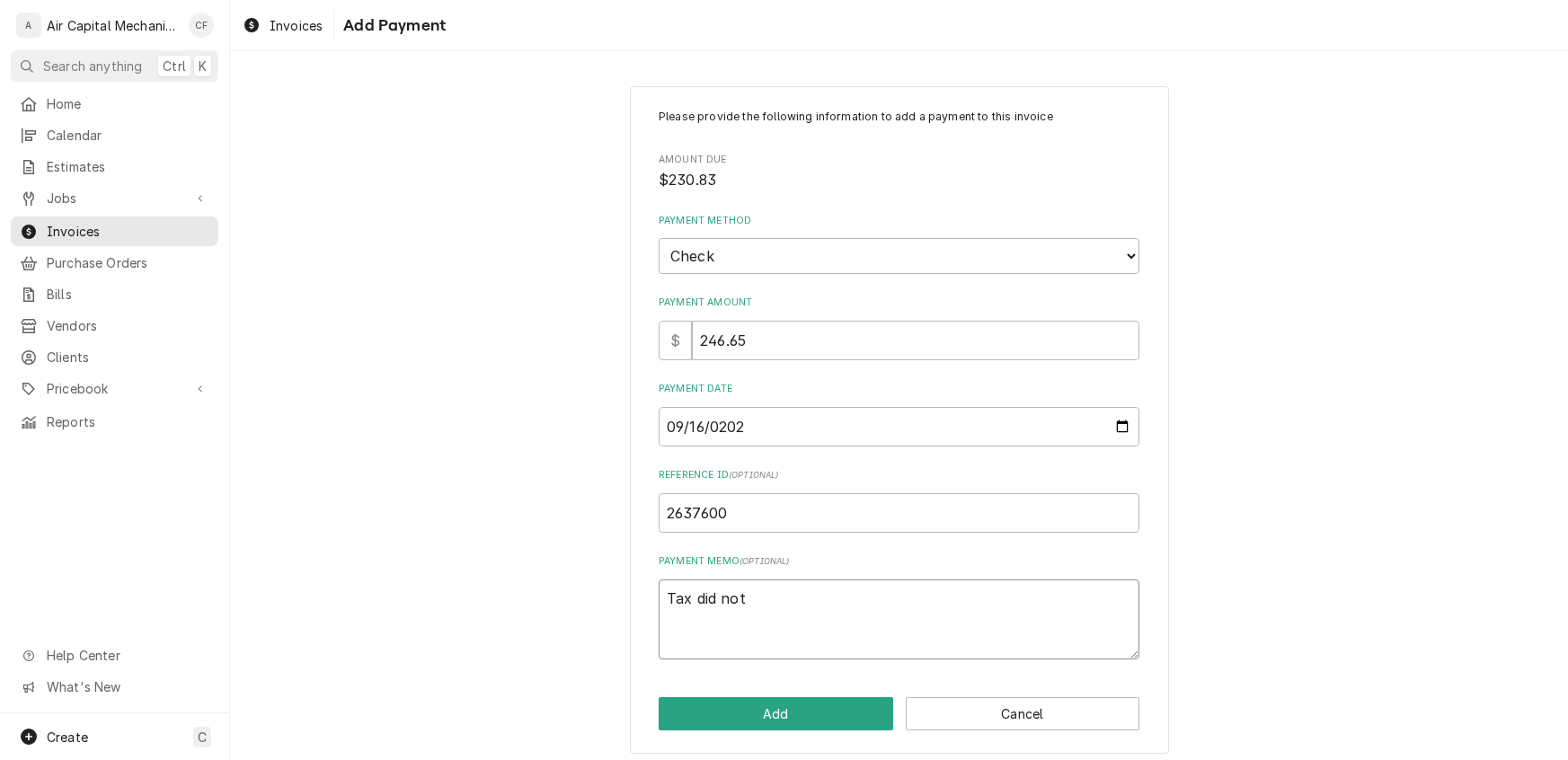
type textarea "x"
type textarea "Tax did not"
type textarea "x"
type textarea "Tax did not c"
type textarea "x"
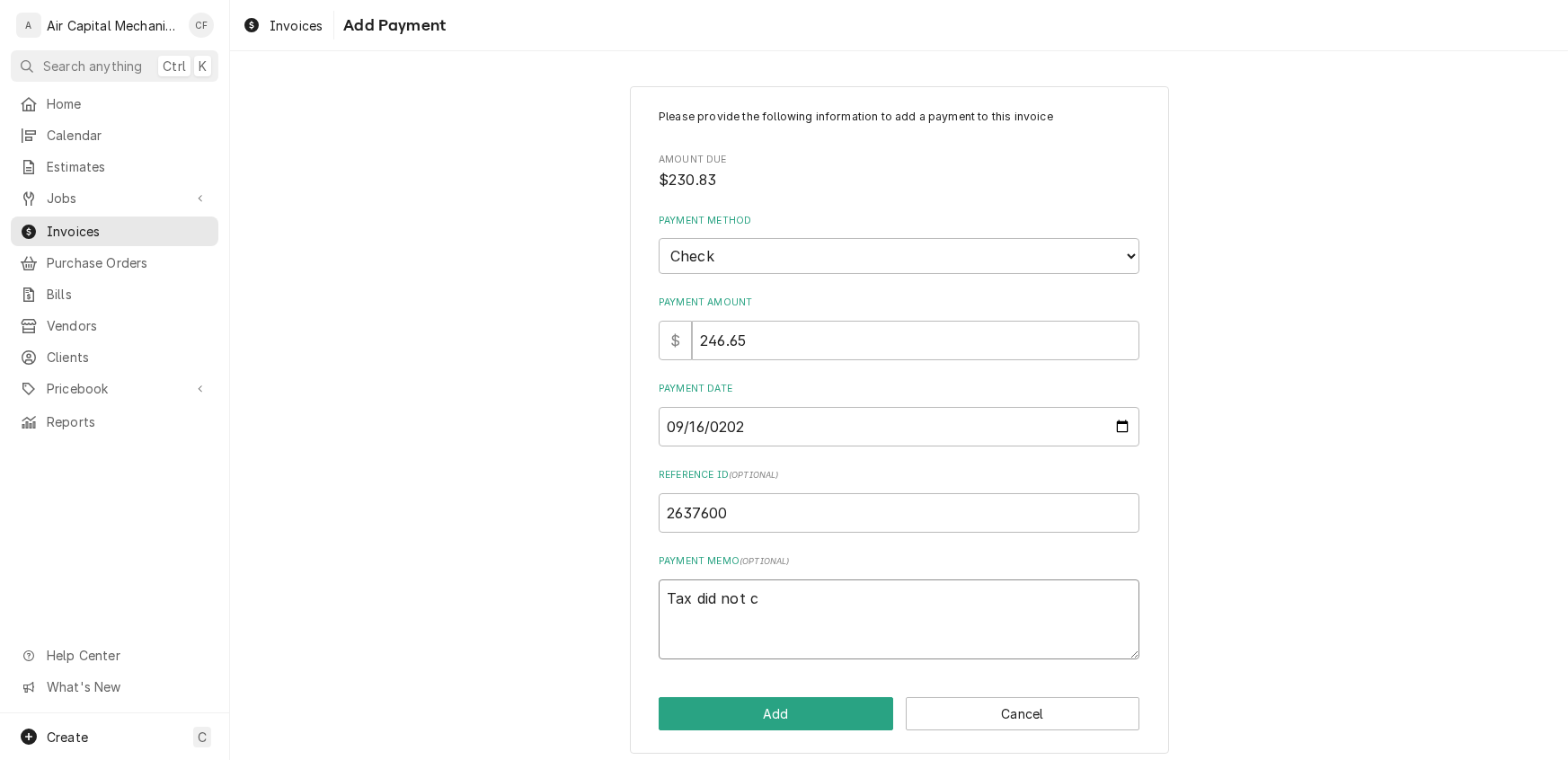
type textarea "Tax did not ca"
type textarea "x"
type textarea "Tax did not cal"
type textarea "x"
type textarea "Tax did not calc"
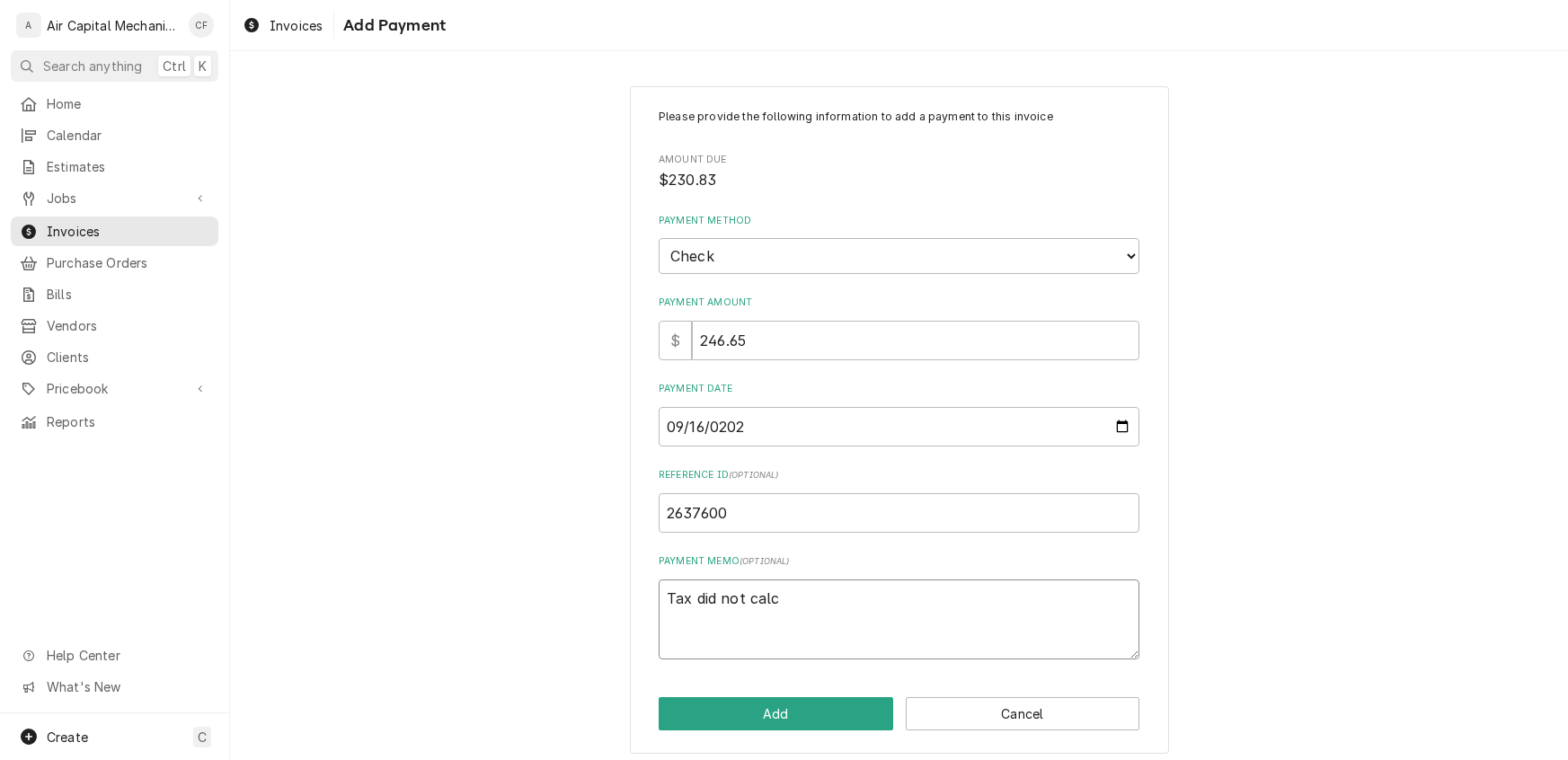
type textarea "x"
type textarea "Tax did not calcu"
type textarea "x"
type textarea "Tax did not calcul"
type textarea "x"
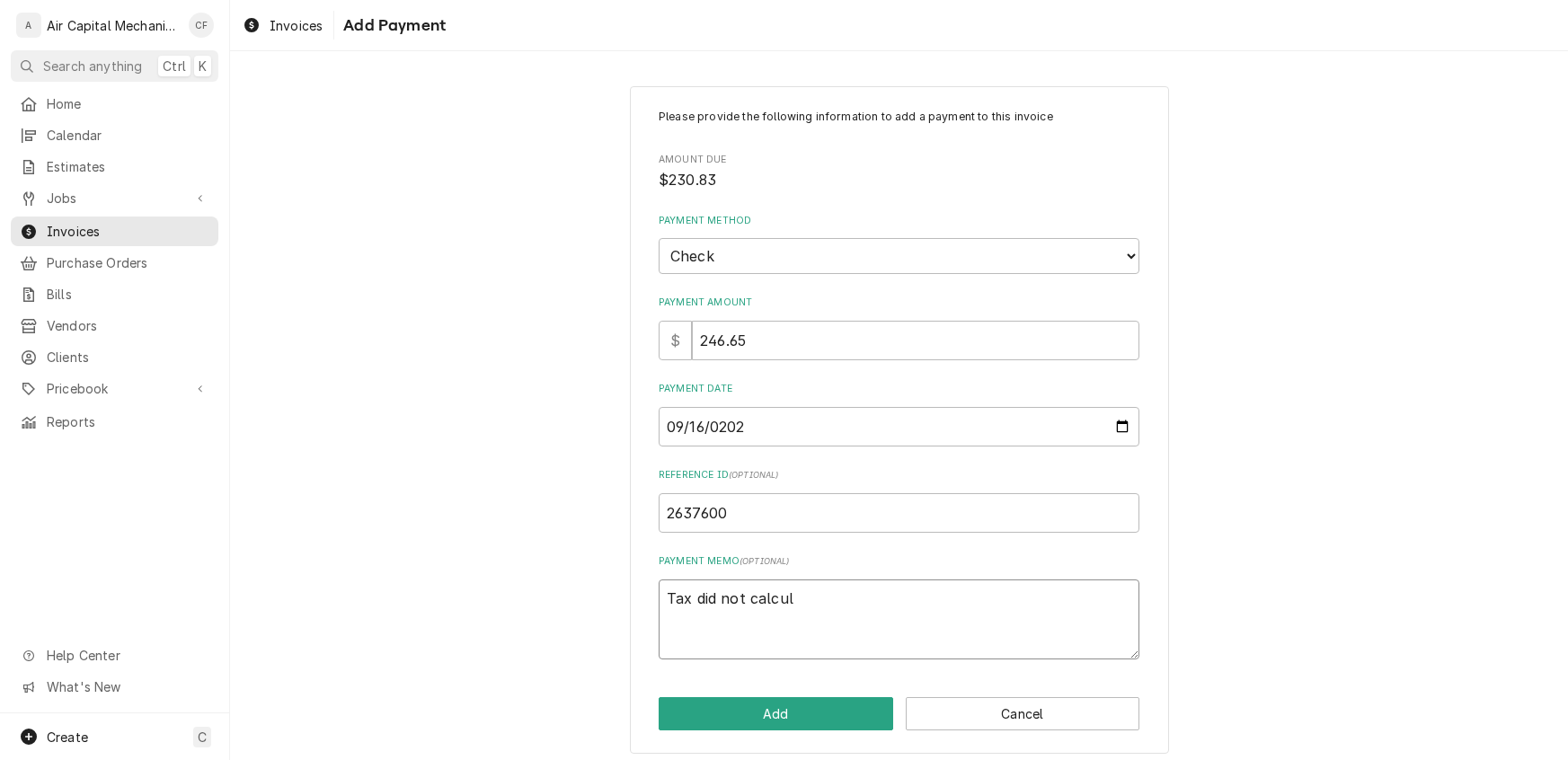
type textarea "Tax did not calcula"
type textarea "x"
type textarea "Tax did not calculat"
type textarea "x"
type textarea "Tax did not calculate"
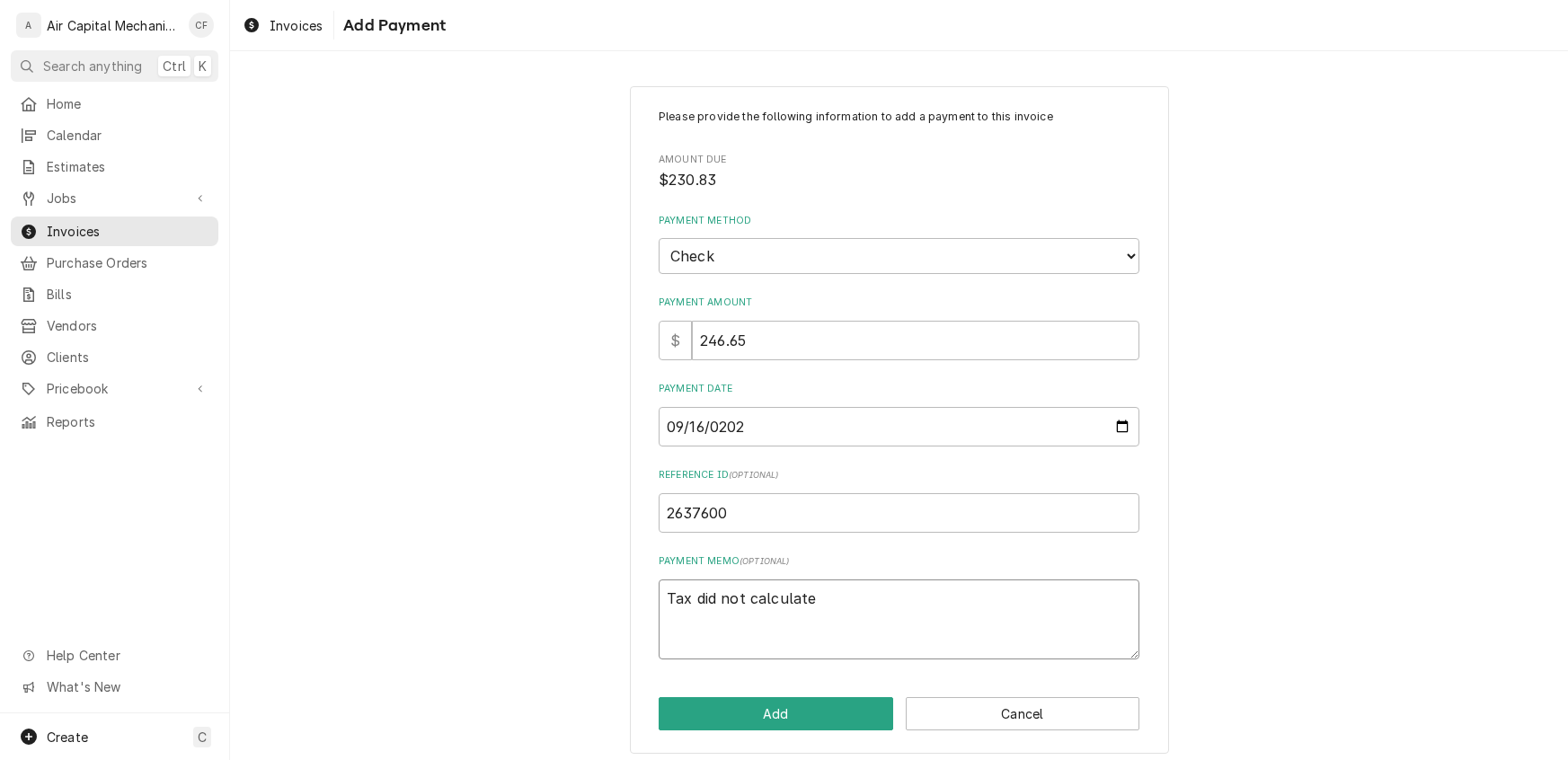
type textarea "x"
type textarea "Tax did not calculate"
type textarea "x"
type textarea "Tax did not calculate i"
type textarea "x"
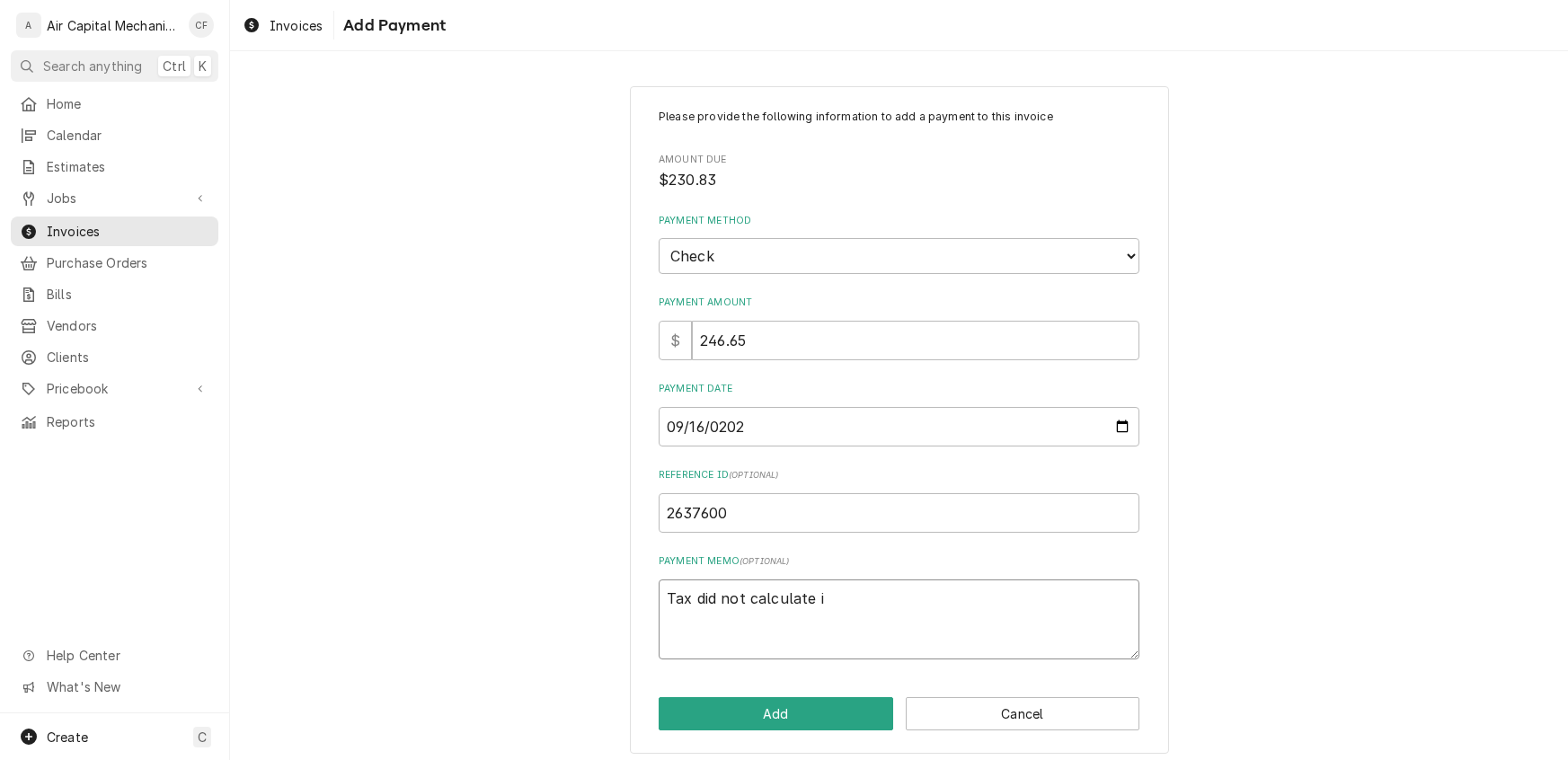
type textarea "Tax did not calculate in"
type textarea "x"
type textarea "Tax did not calculate int"
type textarea "x"
type textarea "Tax did not calculate into"
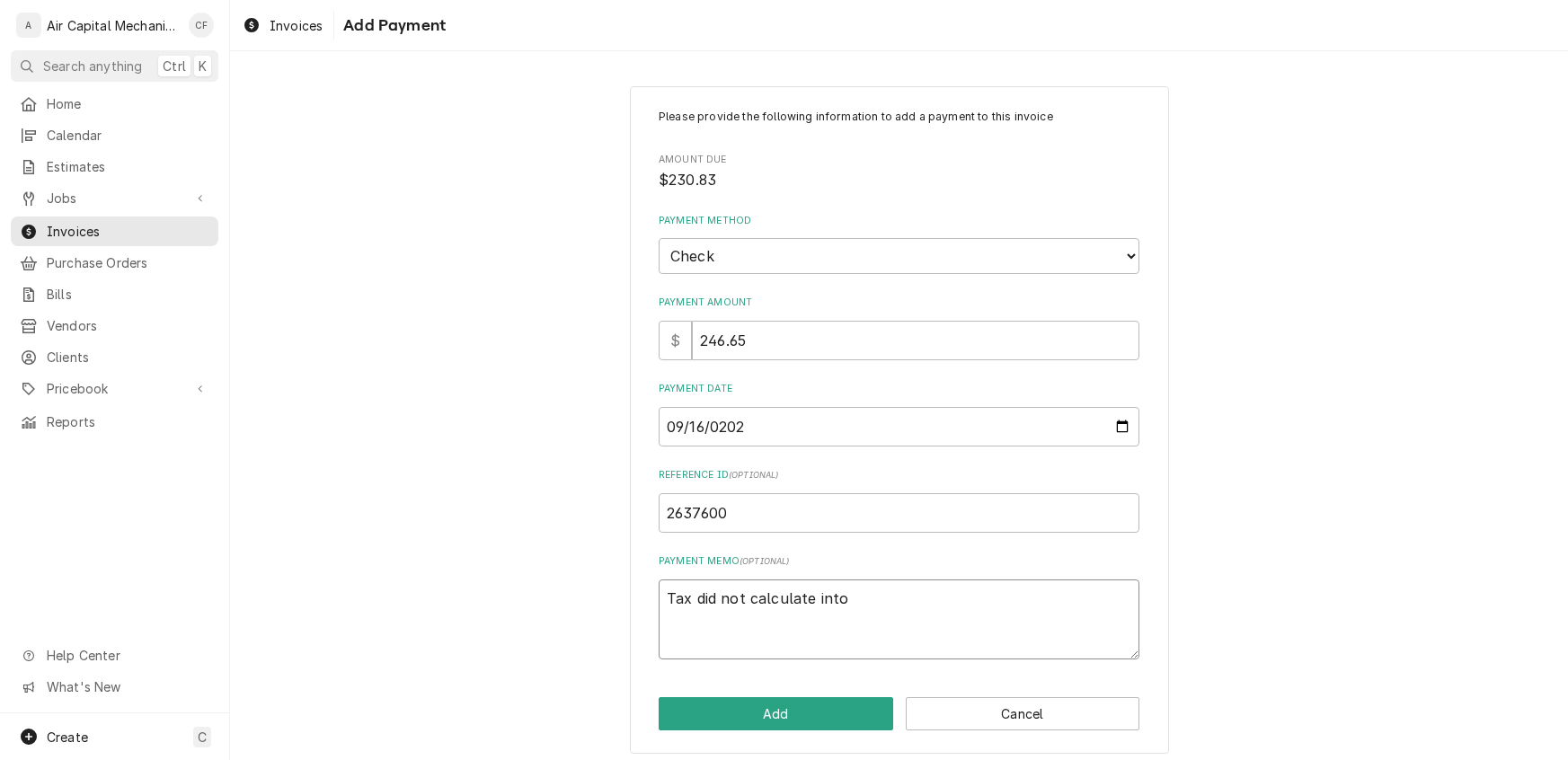
type textarea "x"
type textarea "Tax did not calculate into"
type textarea "x"
type textarea "Tax did not calculate into c"
type textarea "x"
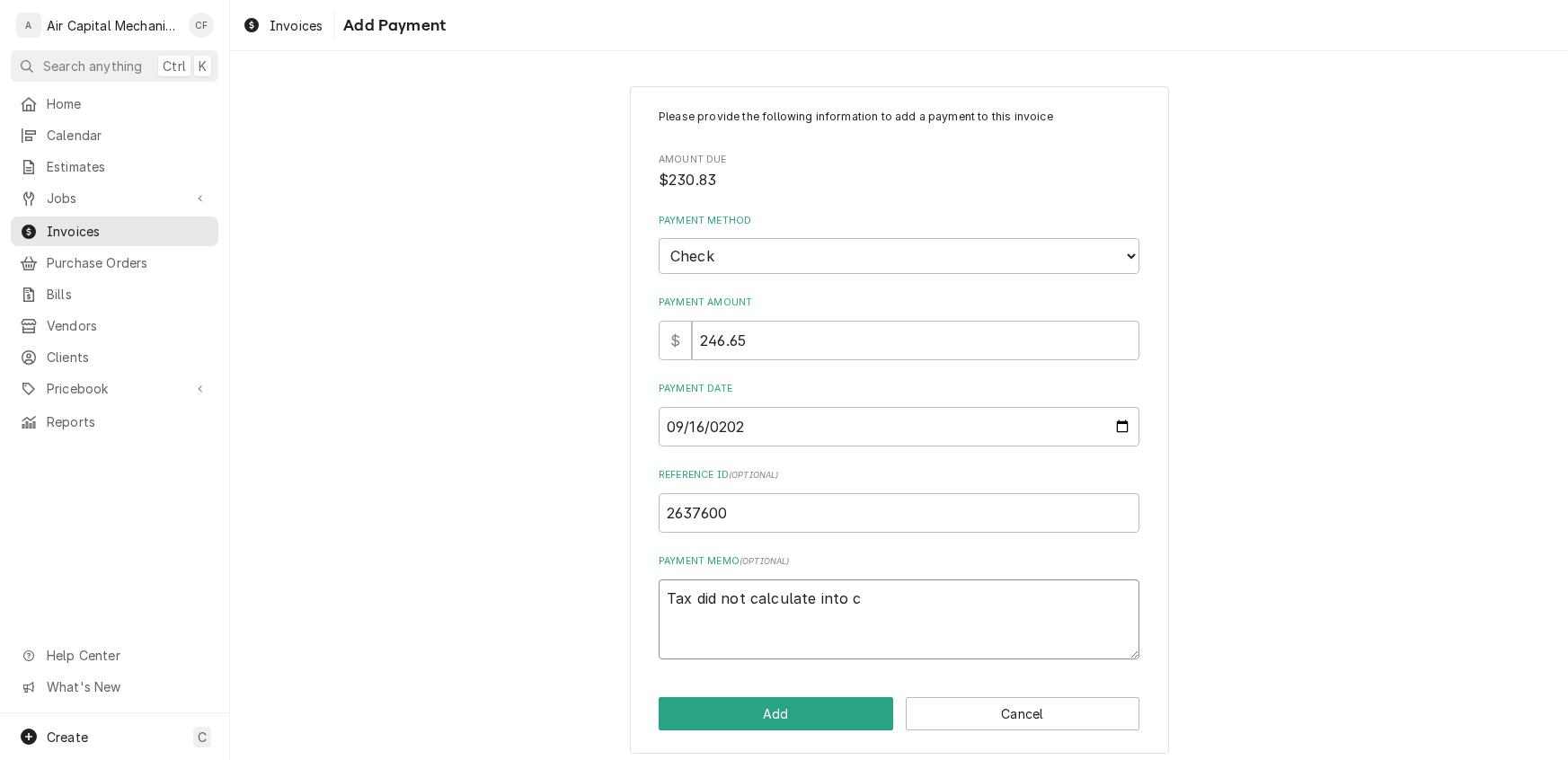
type textarea "Tax did not calculate into cl"
type textarea "x"
type textarea "Tax did not calculate into cla"
type textarea "x"
type textarea "Tax did not calculate into clai"
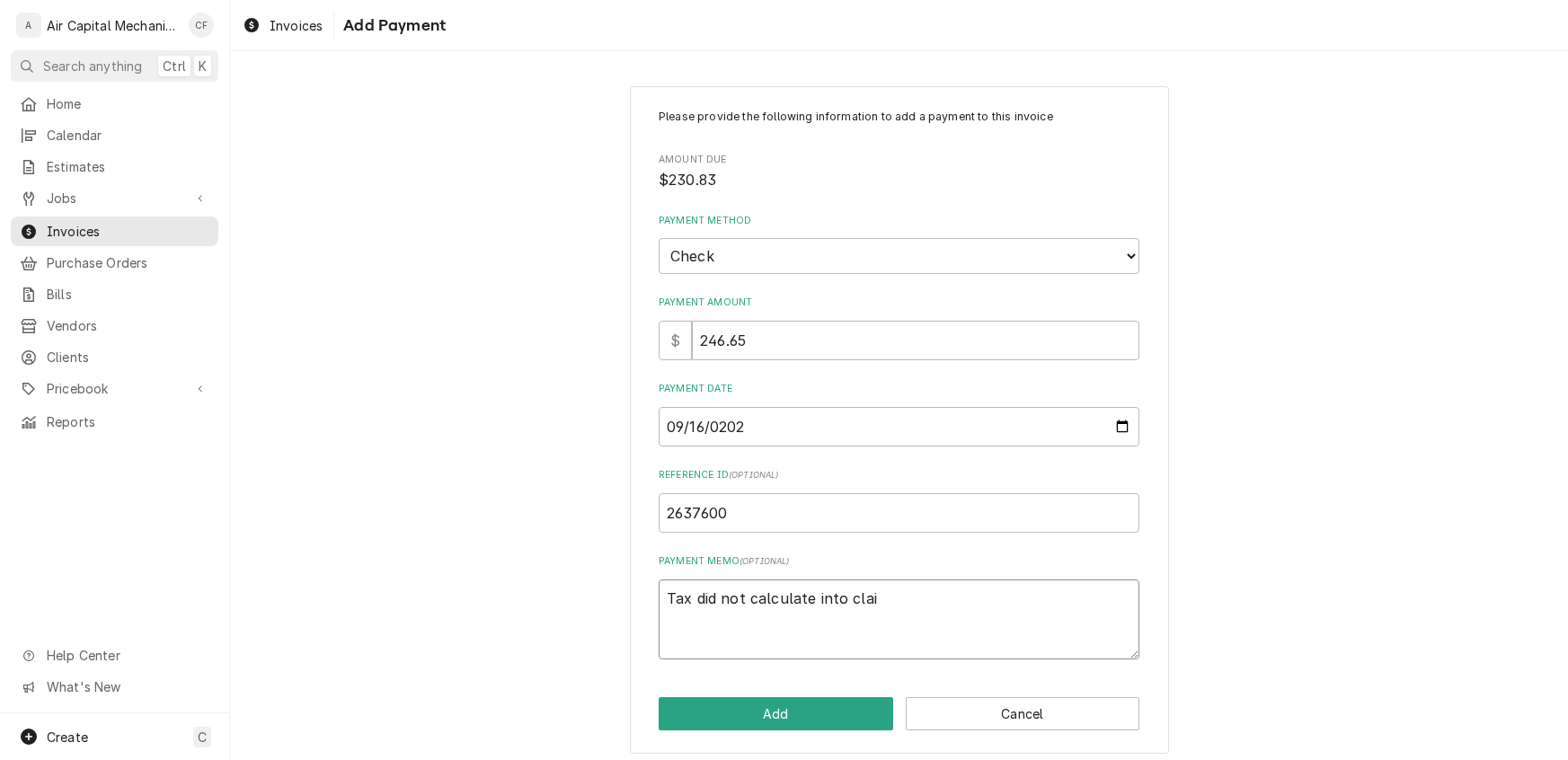
type textarea "x"
type textarea "Tax did not calculate into claim"
click at [770, 718] on button "Add" at bounding box center [776, 715] width 234 height 34
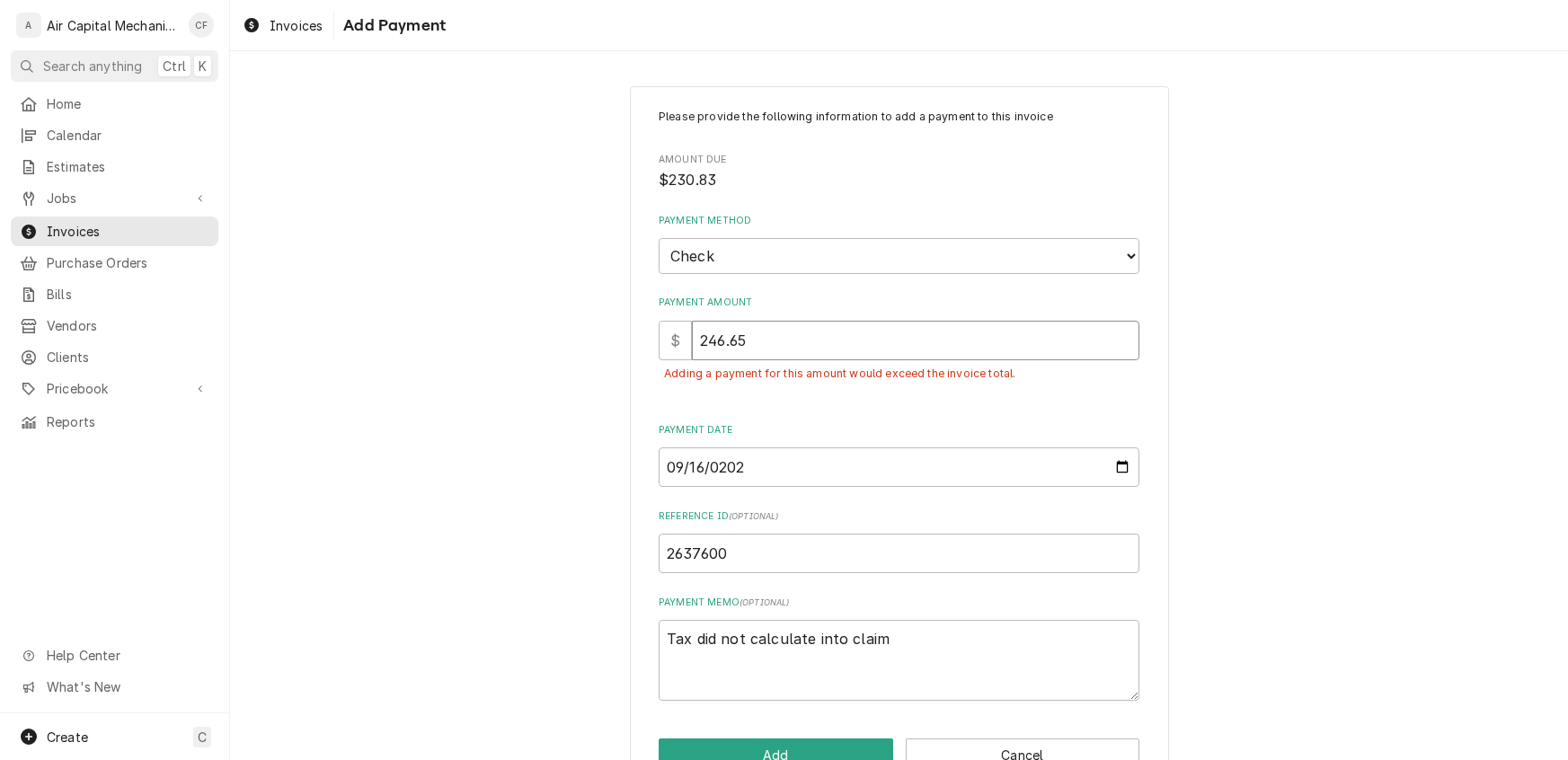
drag, startPoint x: 796, startPoint y: 339, endPoint x: 582, endPoint y: 322, distance: 214.7
click at [565, 321] on div "Please provide the following information to add a payment to this invoice Amoun…" at bounding box center [899, 440] width 1338 height 740
type textarea "x"
type input "2"
type textarea "x"
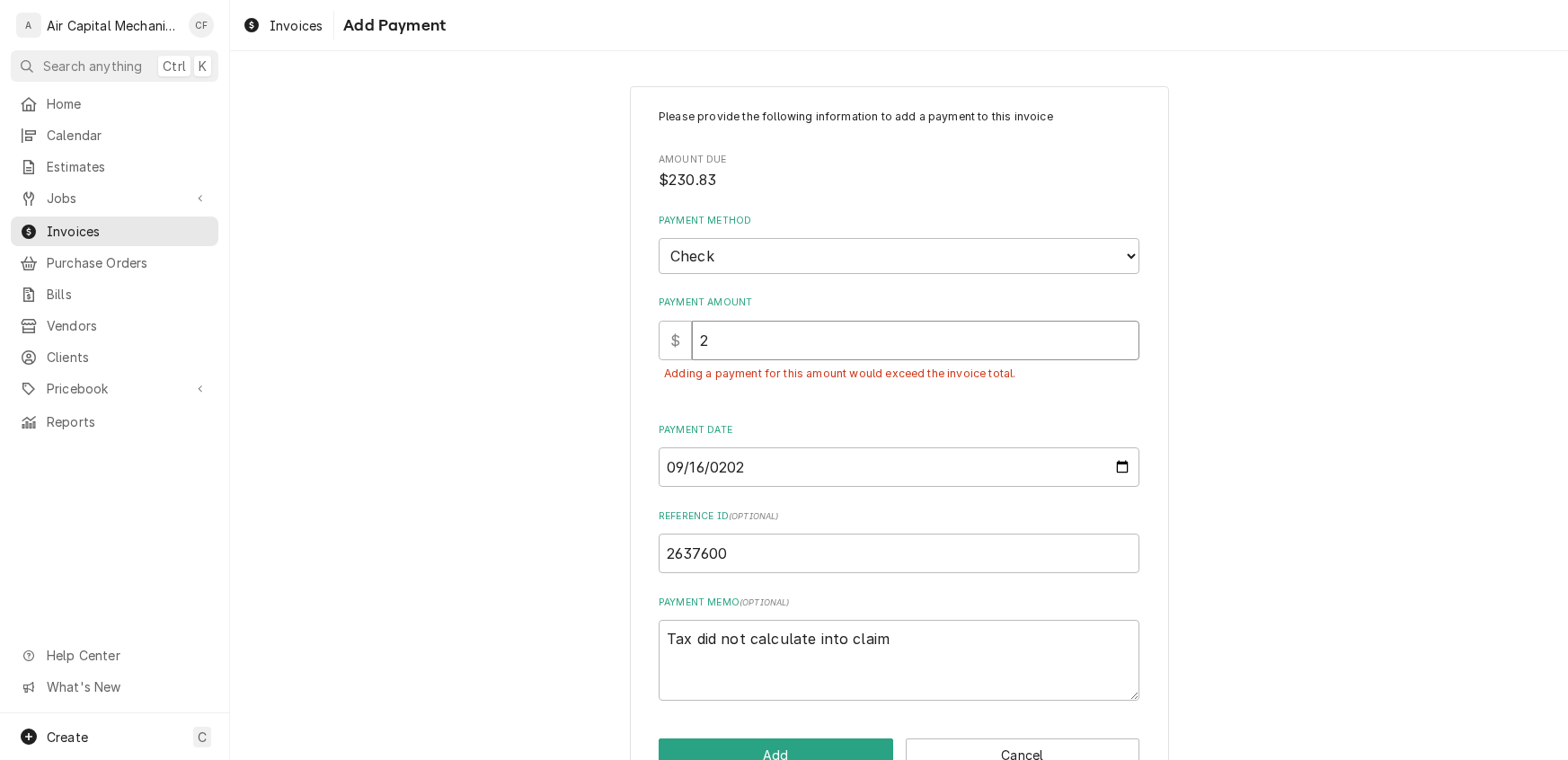
type input "23"
type textarea "x"
type input "230"
type textarea "x"
type input "230.8"
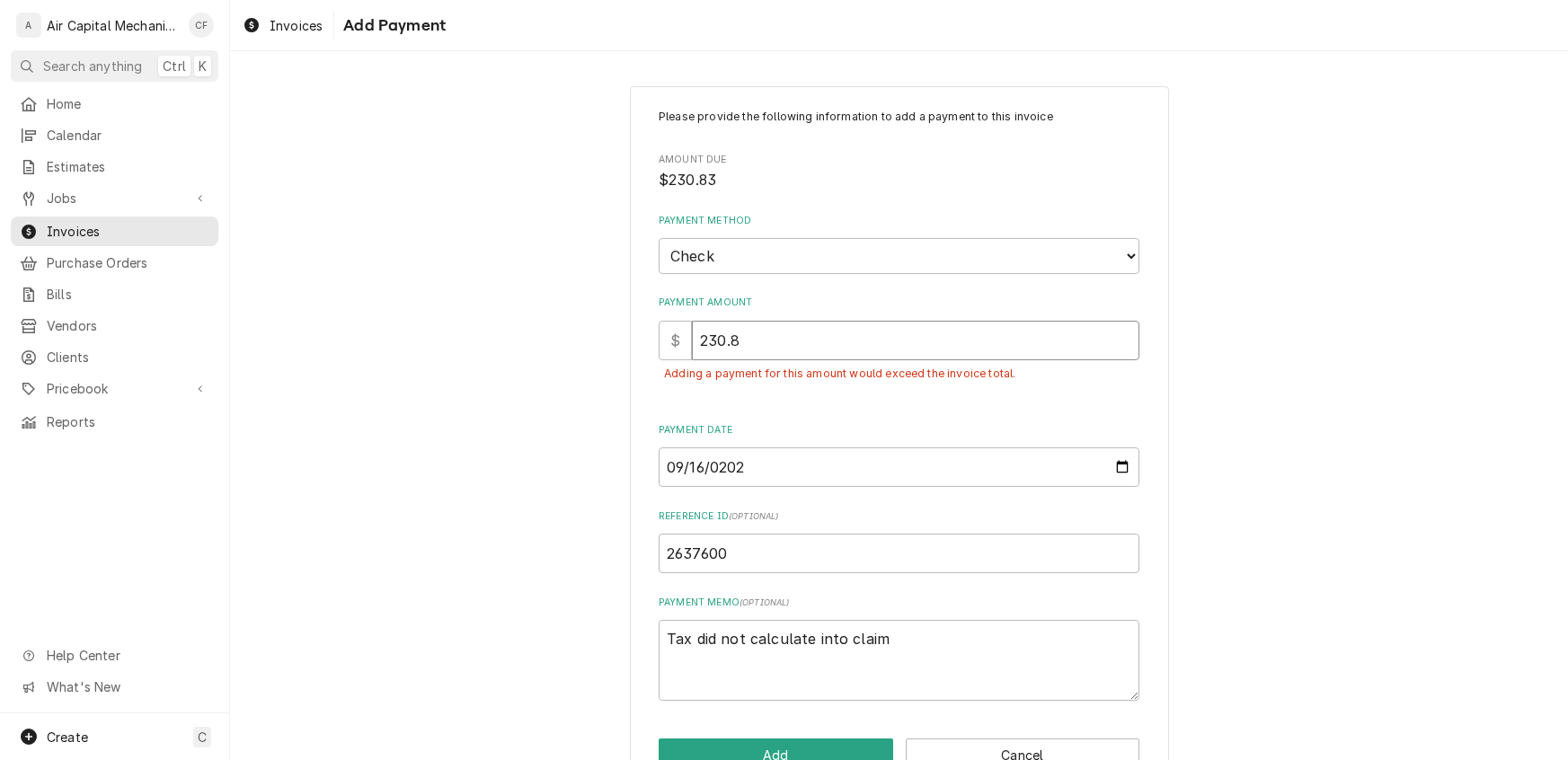
type textarea "x"
type input "230.83"
click at [934, 640] on textarea "Tax did not calculate into claim" at bounding box center [899, 660] width 480 height 81
type textarea "x"
type textarea "Tax did not calculate into claim"
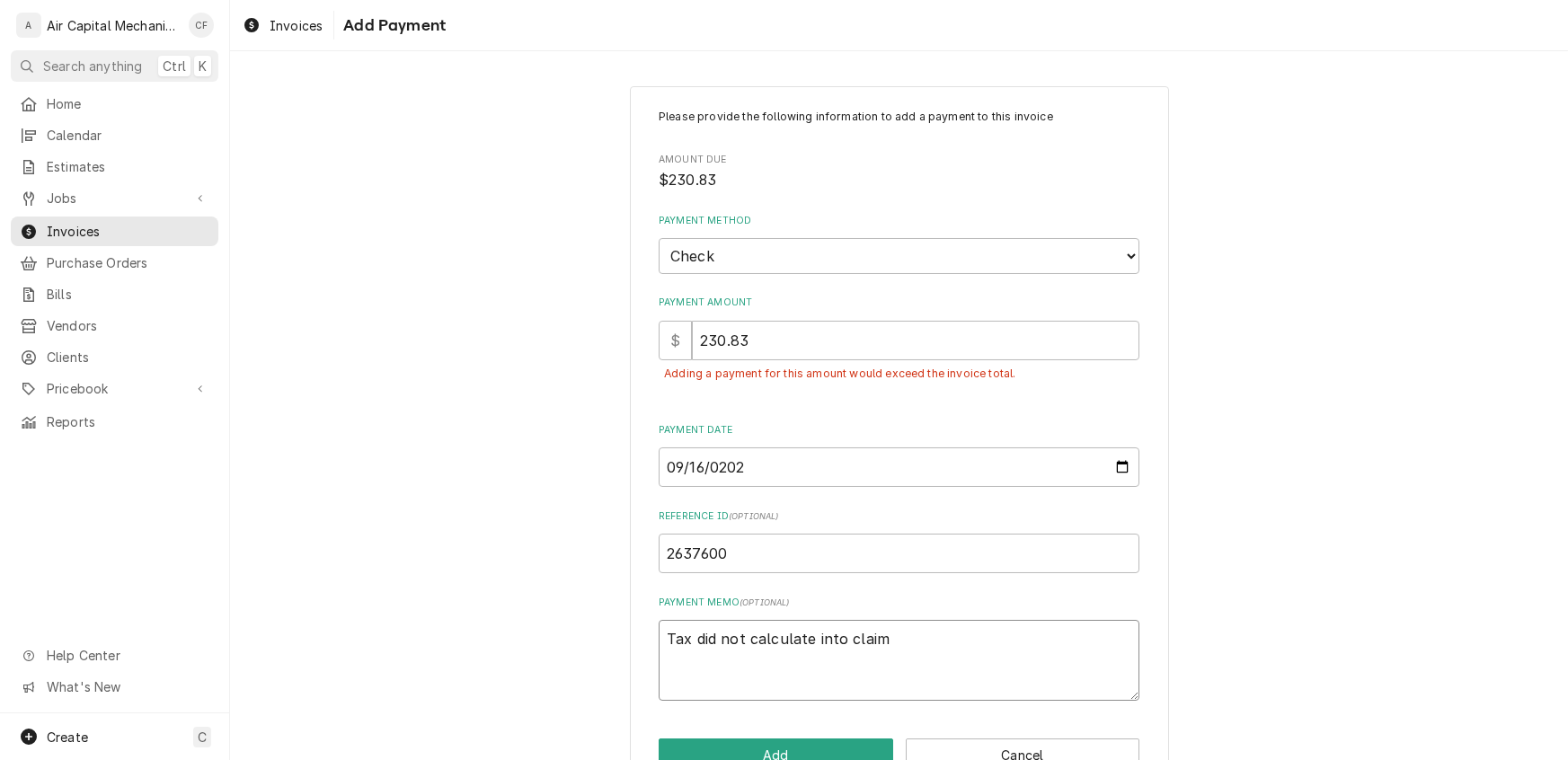
type textarea "x"
type textarea "Tax did not calculate into claim c"
type textarea "x"
type textarea "Tax did not calculate into claim cl"
type textarea "x"
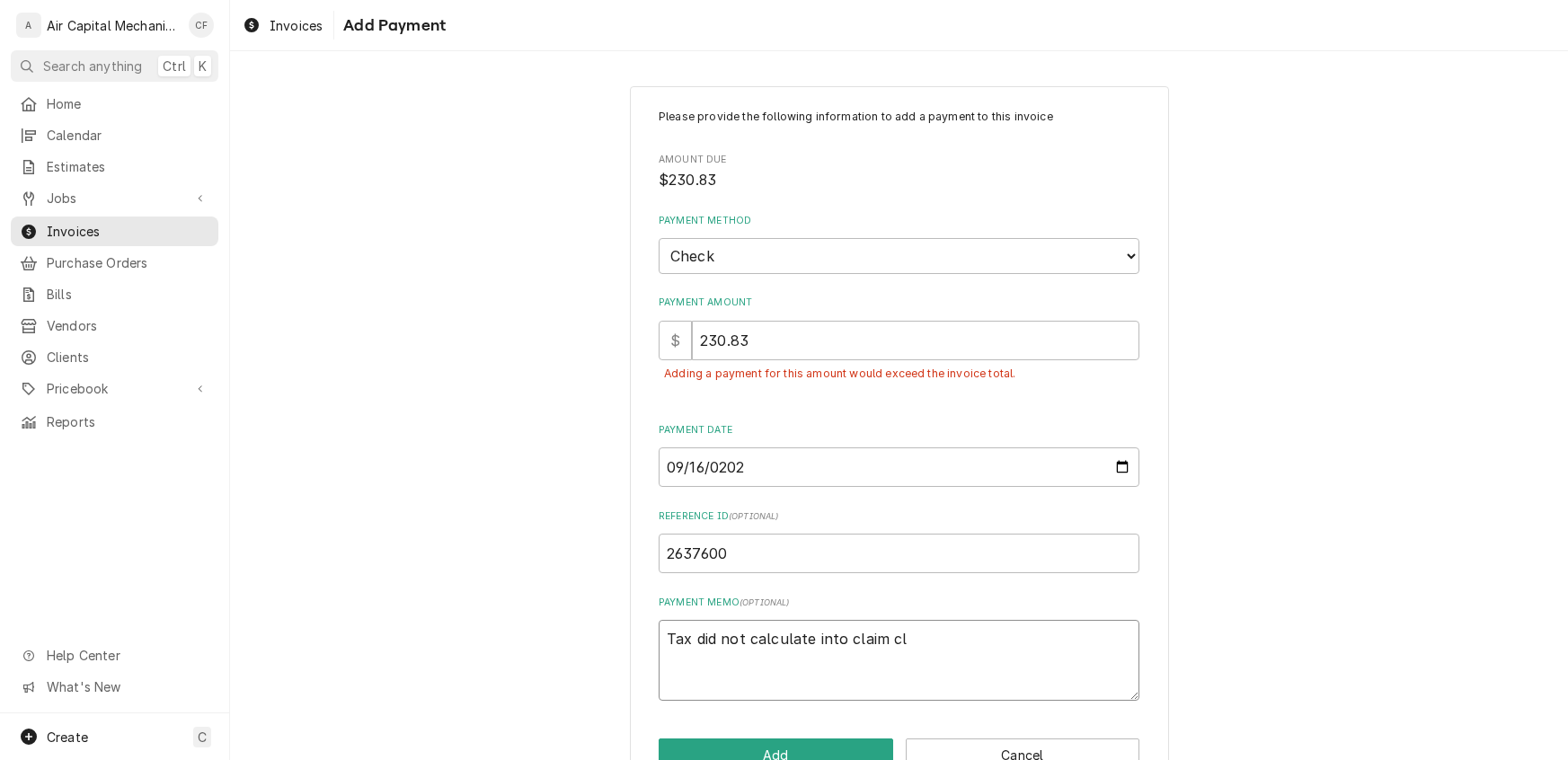
type textarea "Tax did not calculate into claim cla"
type textarea "x"
type textarea "Tax did not calculate into claim clai"
type textarea "x"
type textarea "Tax did not calculate into claim claim"
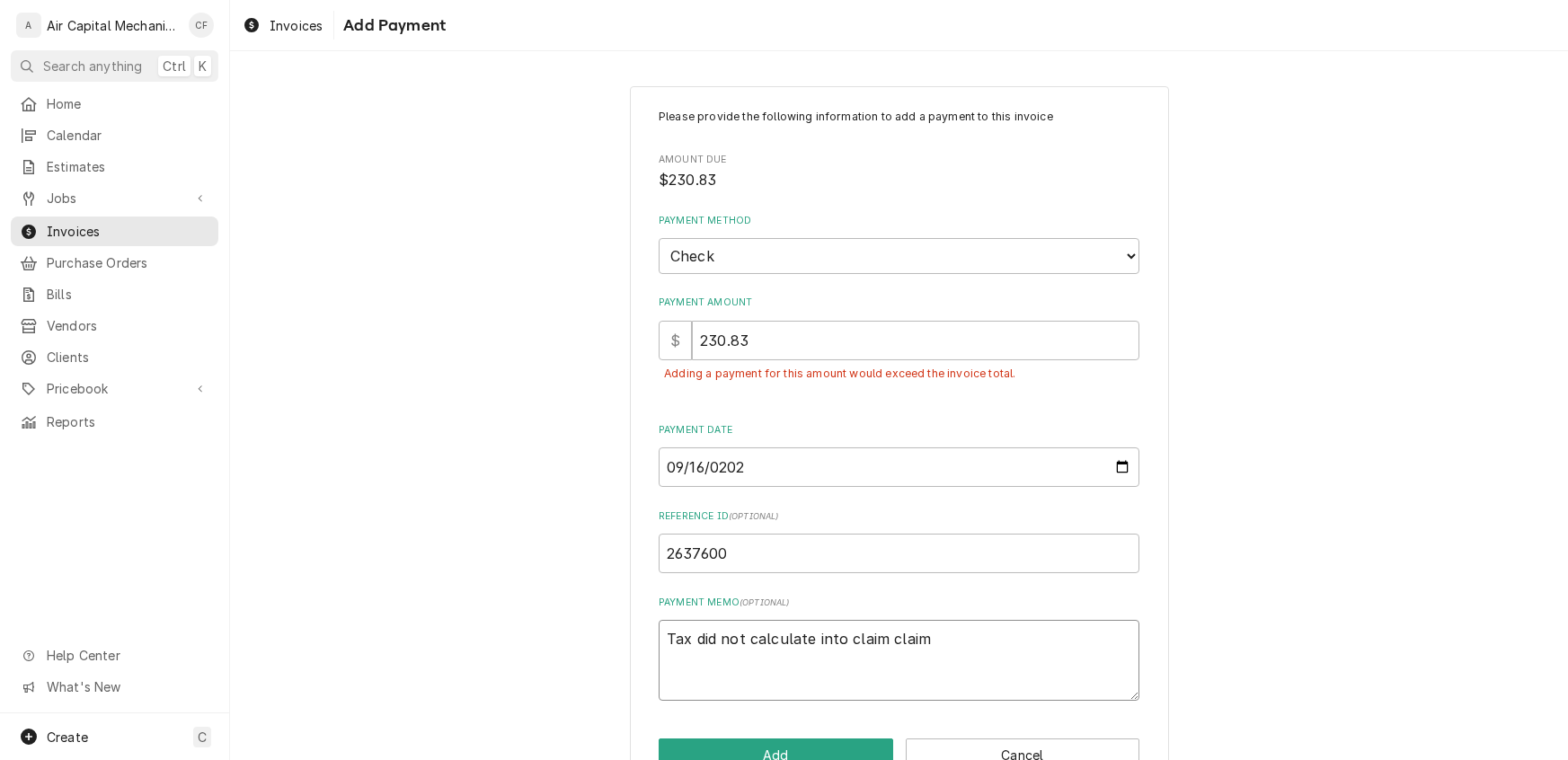
type textarea "x"
type textarea "Tax did not calculate into claim claim"
type textarea "x"
type textarea "Tax did not calculate into claim claim i"
type textarea "x"
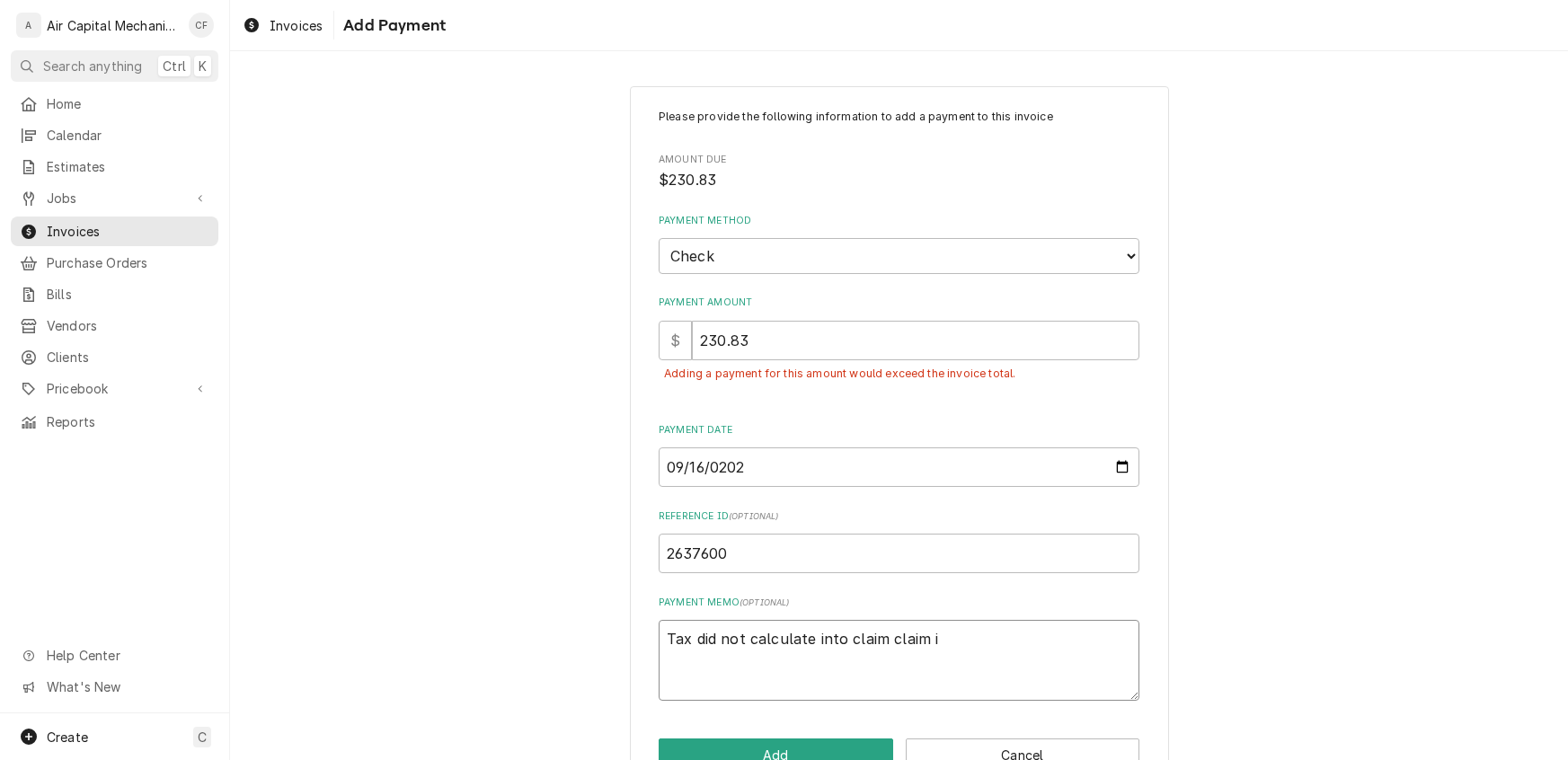
type textarea "Tax did not calculate into claim claim is"
type textarea "x"
type textarea "Tax did not calculate into claim claim is"
type textarea "x"
type textarea "Tax did not calculate into claim claim is a"
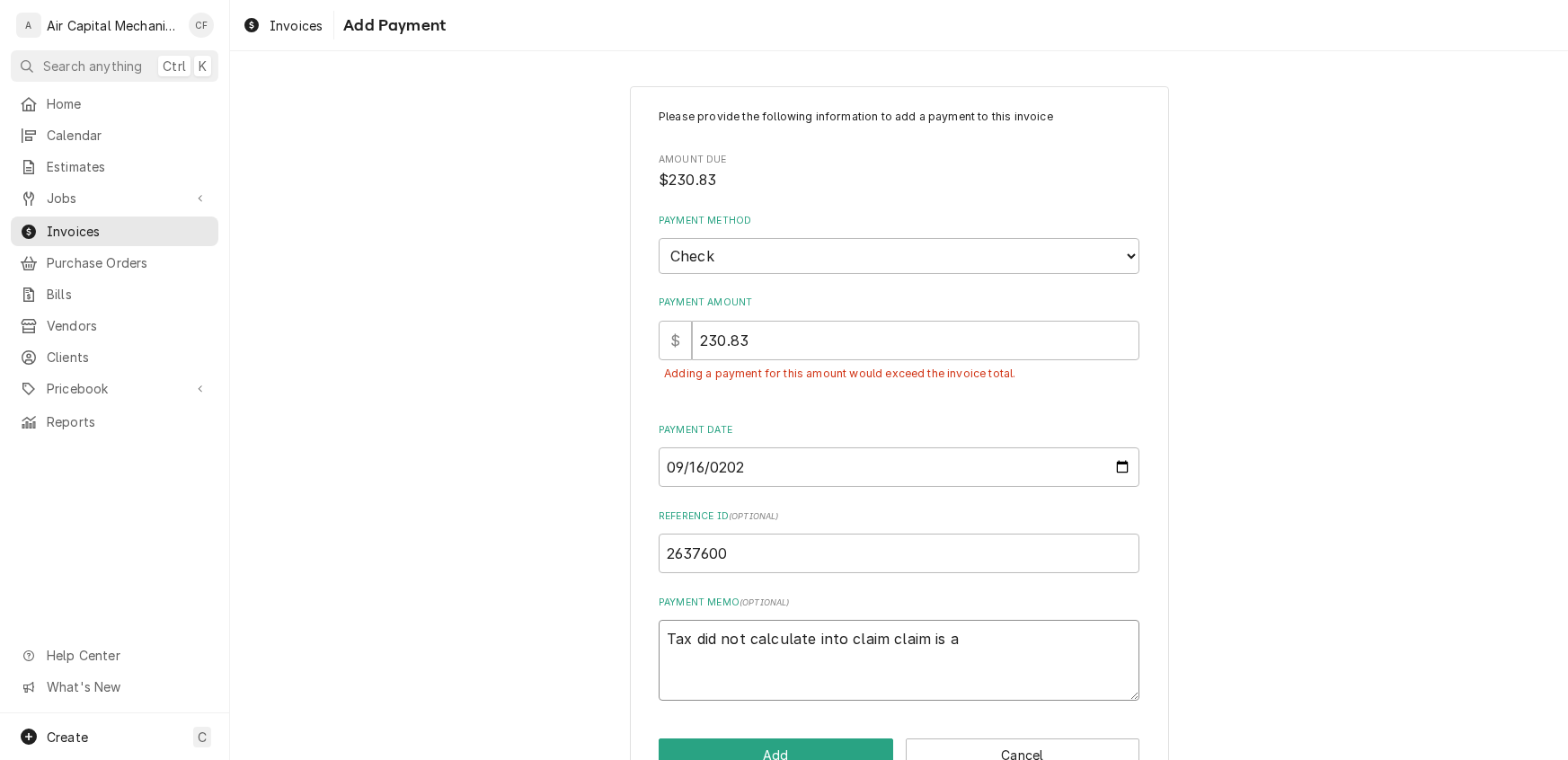
type textarea "x"
type textarea "Tax did not calculate into claim claim is ac"
type textarea "x"
type textarea "Tax did not calculate into claim claim is ac"
type textarea "x"
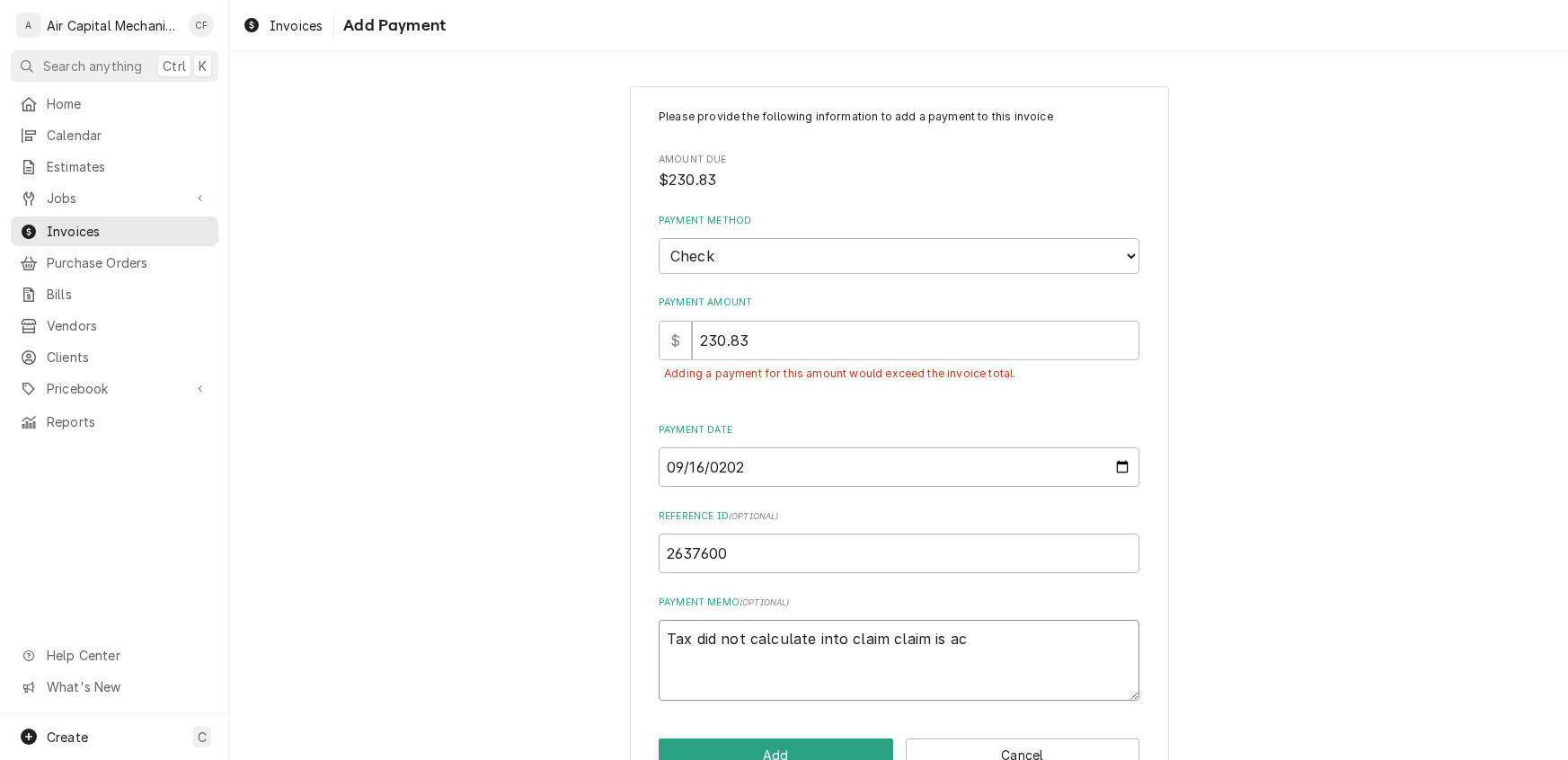
type textarea "Tax did not calculate into claim claim is ac t"
type textarea "x"
type textarea "Tax did not calculate into claim claim is ac tu"
type textarea "x"
type textarea "Tax did not calculate into claim claim is ac tua"
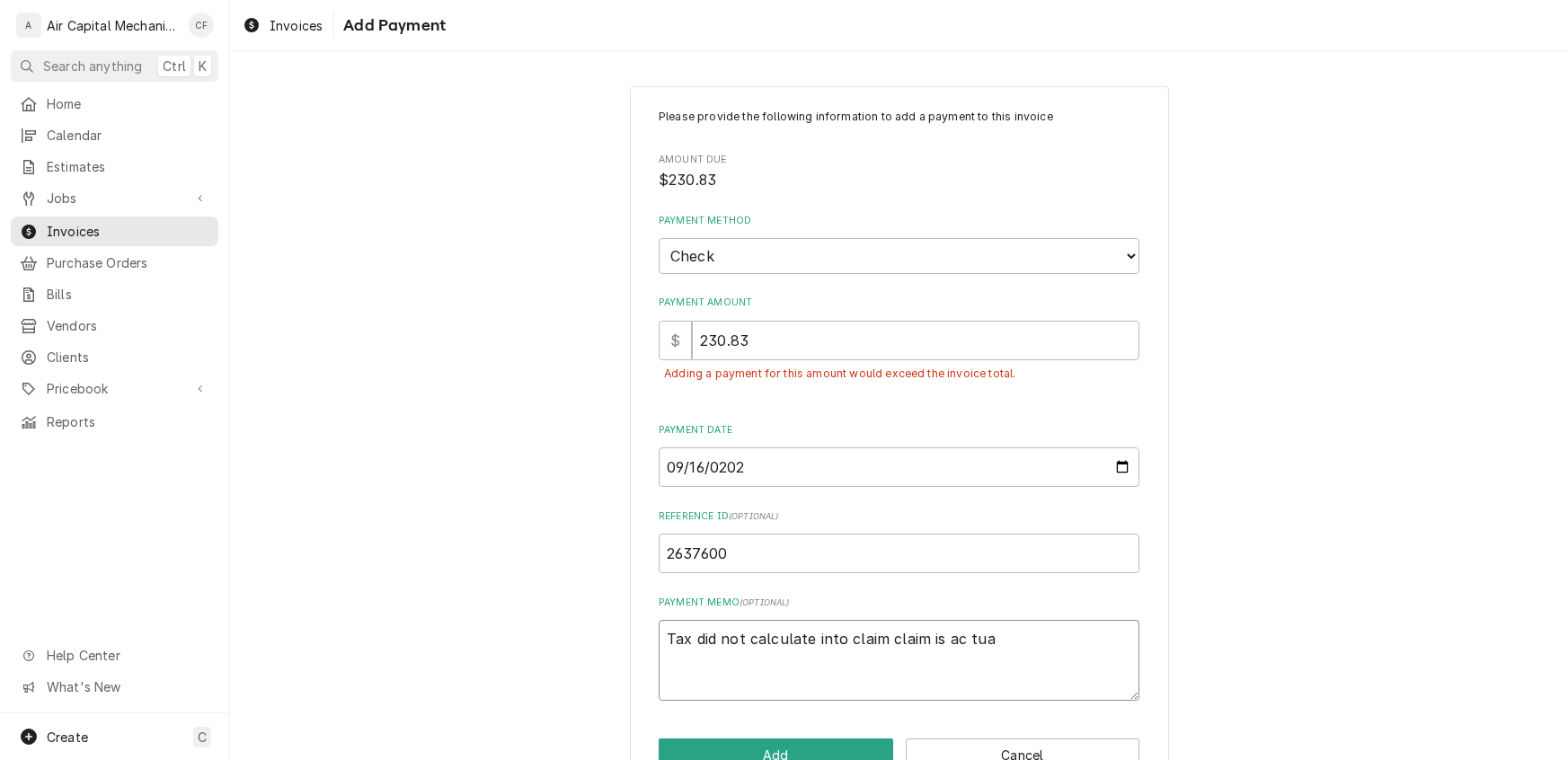
type textarea "x"
type textarea "Tax did not calculate into claim claim is ac tual"
type textarea "x"
type textarea "Tax did not calculate into claim claim is ac tuall"
type textarea "x"
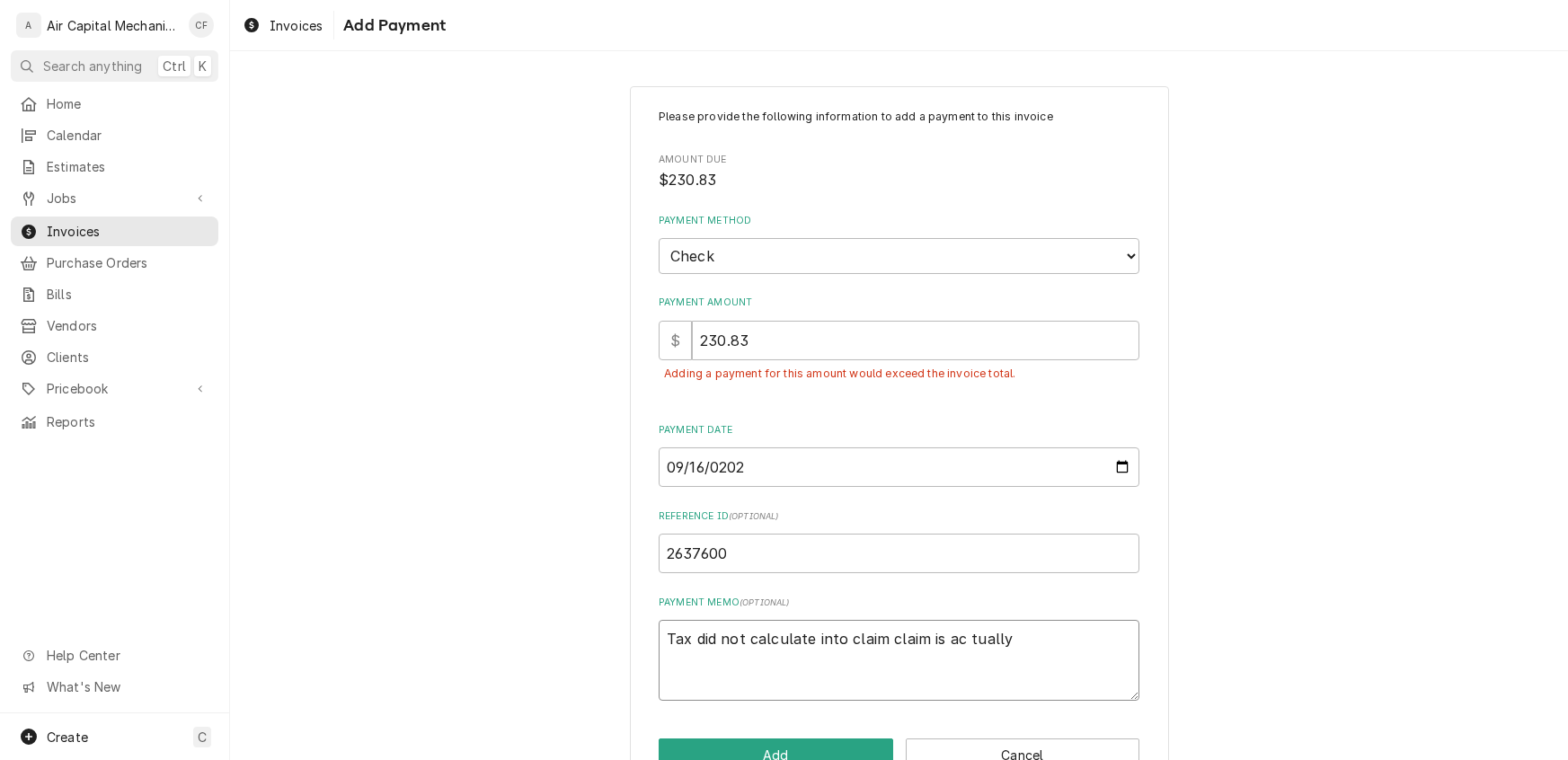
type textarea "Tax did not calculate into claim claim is ac"
type textarea "x"
type textarea "Tax did not calculate into claim claim is ac Tually"
type textarea "x"
type textarea "Tax did not calculate into claim claim is ac Tually 2"
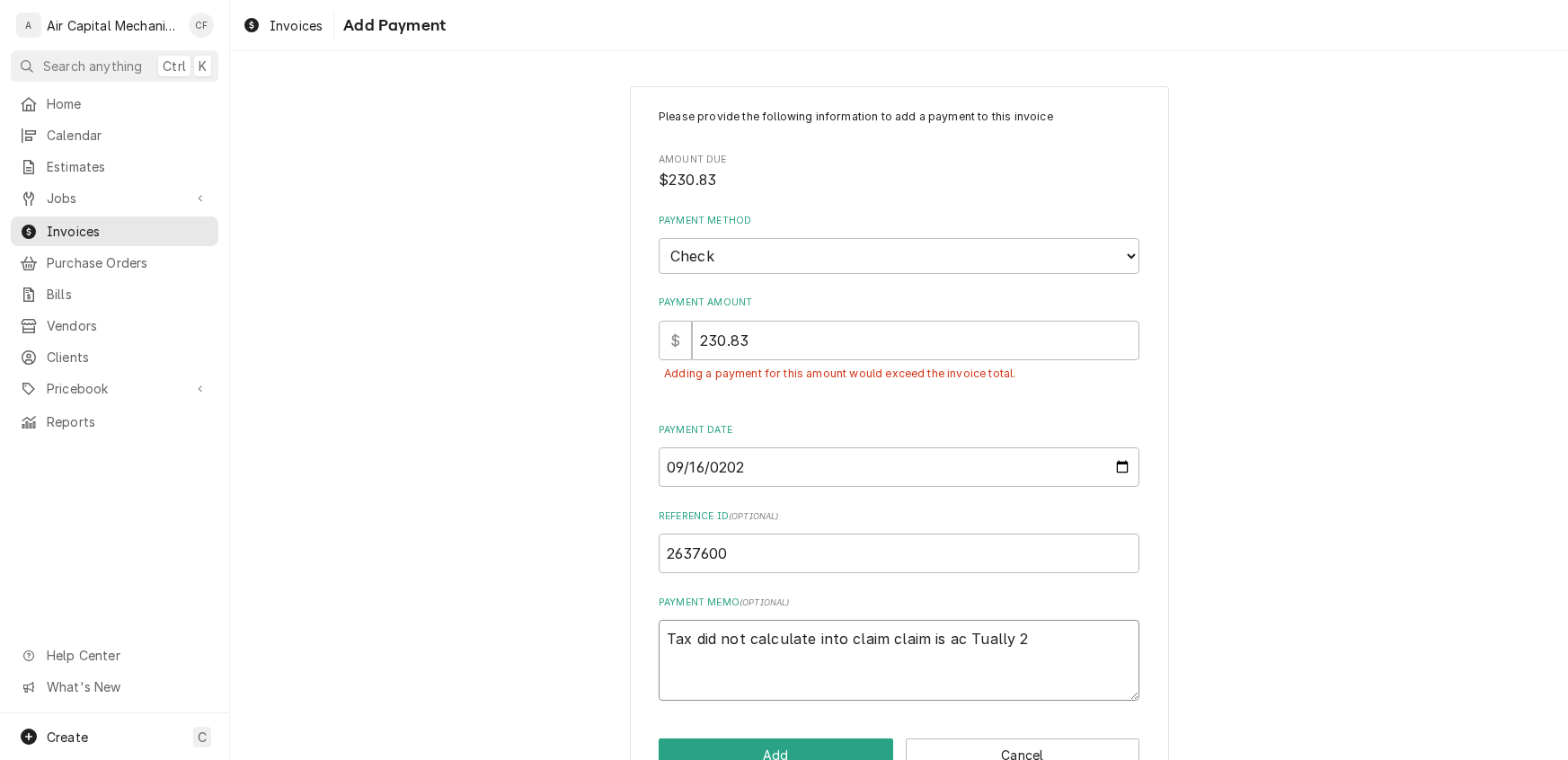
type textarea "x"
type textarea "Tax did not calculate into claim claim is ac Tually 24"
type textarea "x"
type textarea "Tax did not calculate into claim claim is ac Tually 246"
type textarea "x"
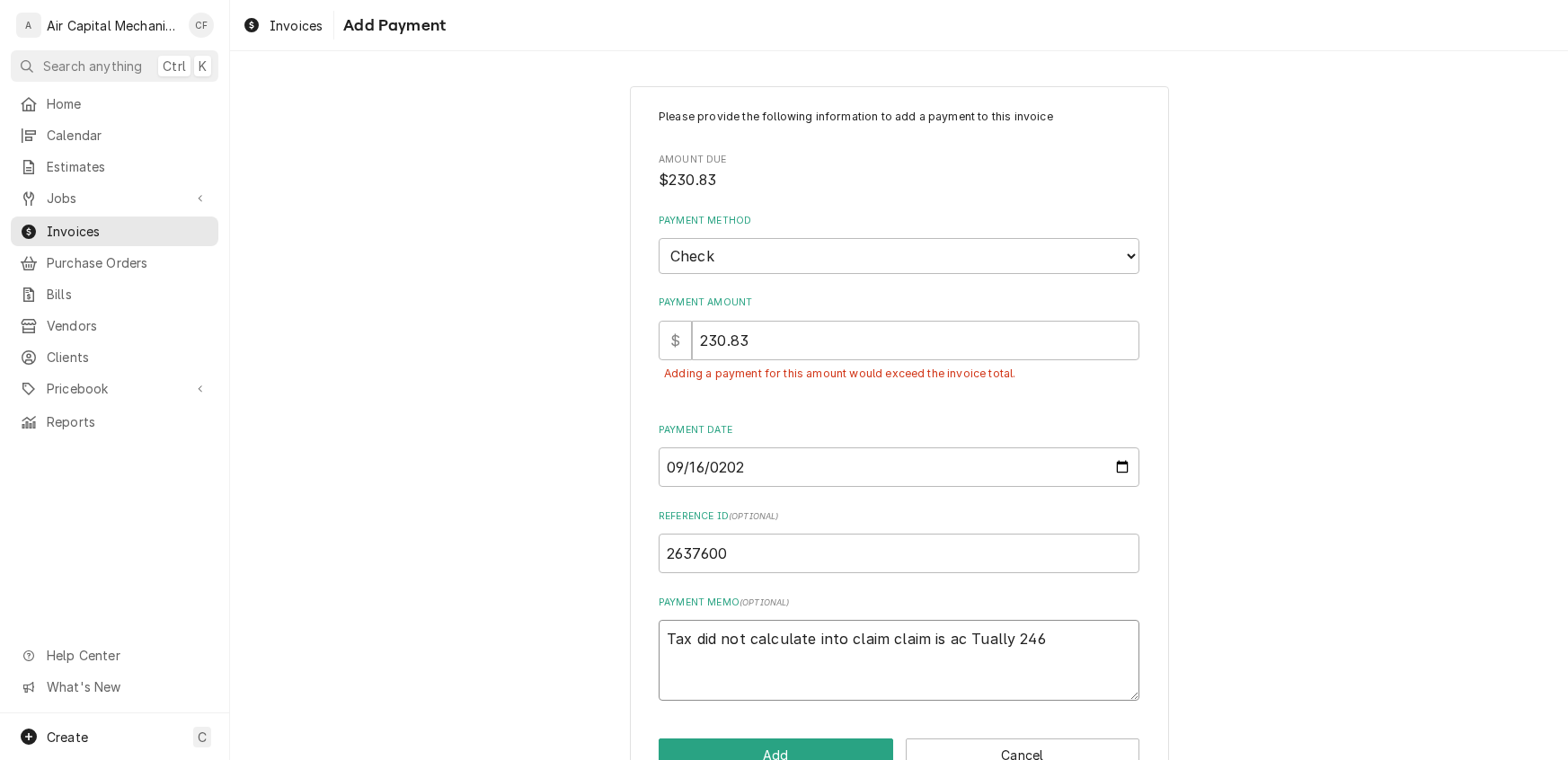
type textarea "Tax did not calculate into claim claim is ac Tually 246."
type textarea "x"
type textarea "Tax did not calculate into claim claim is ac Tually 246.6"
type textarea "x"
type textarea "Tax did not calculate into claim claim is ac Tually 246.65"
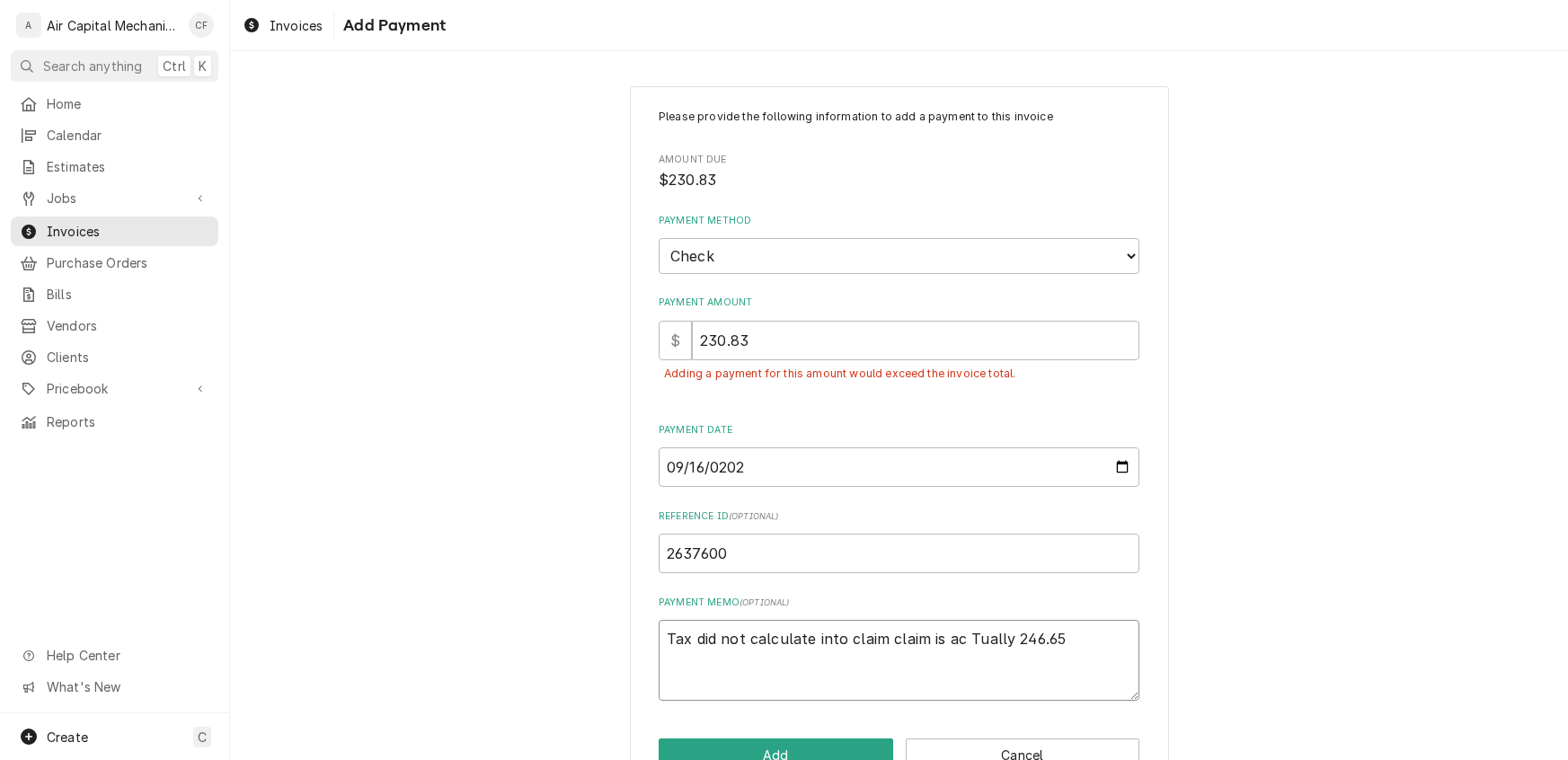
click at [970, 633] on textarea "Tax did not calculate into claim claim is ac Tually 246.65" at bounding box center [899, 660] width 480 height 81
type textarea "x"
type textarea "Tax did not calculate into claim claim is ac ually 246.65"
type textarea "x"
type textarea "Tax did not calculate into claim claim is acually 246.65"
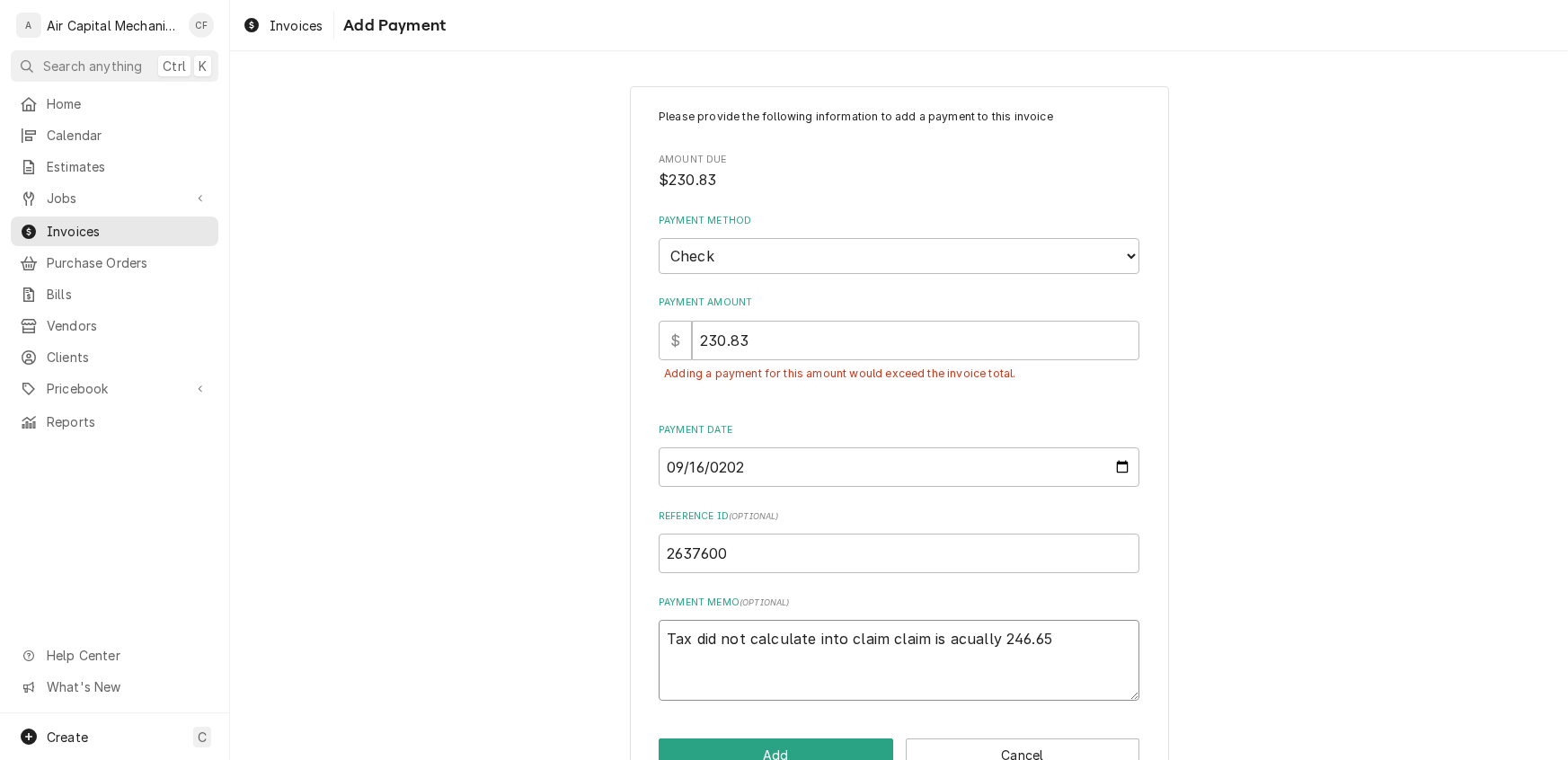
type textarea "x"
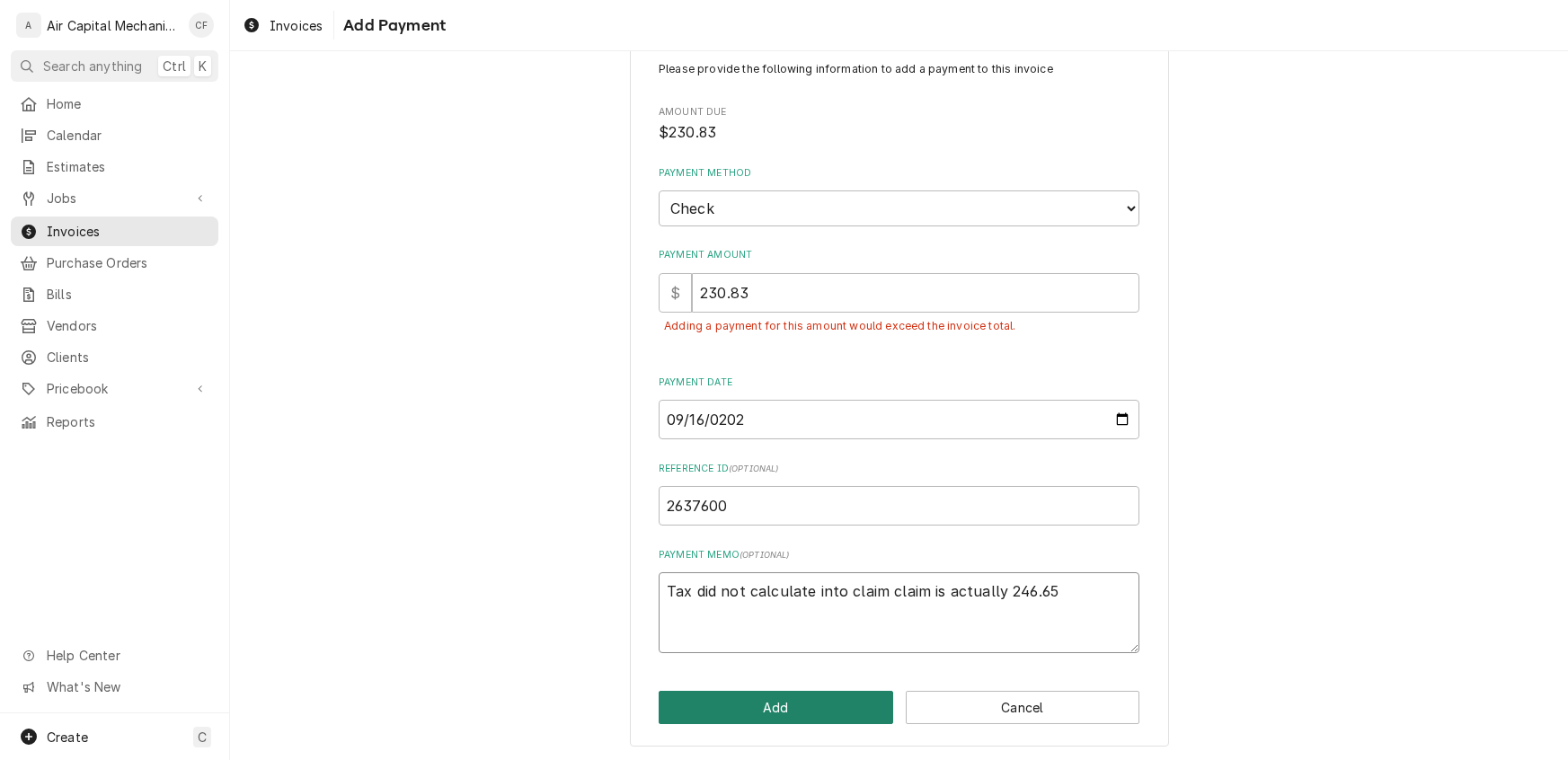
type textarea "Tax did not calculate into claim claim is actually 246.65"
click at [787, 696] on button "Add" at bounding box center [776, 708] width 234 height 34
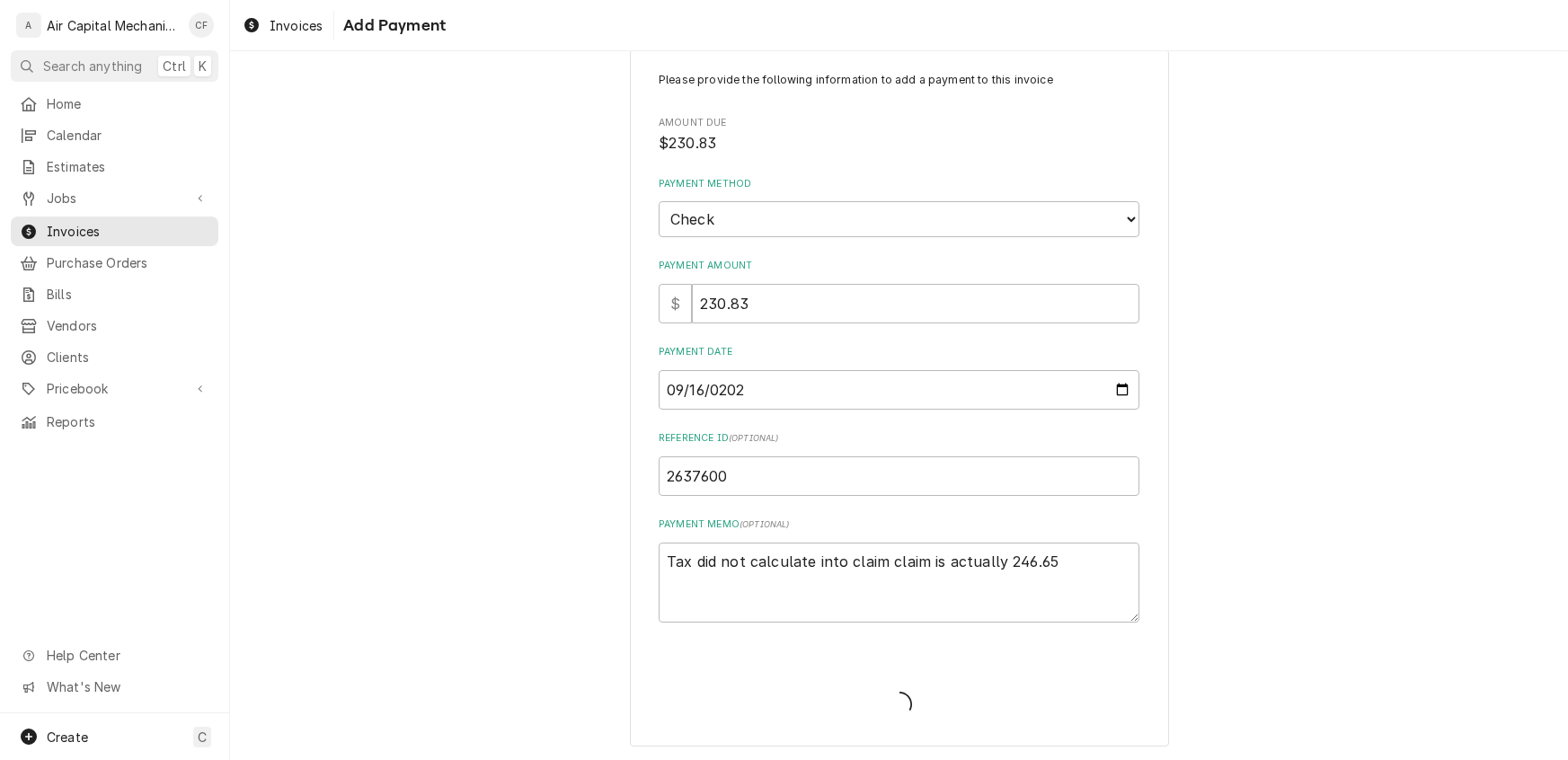
type textarea "x"
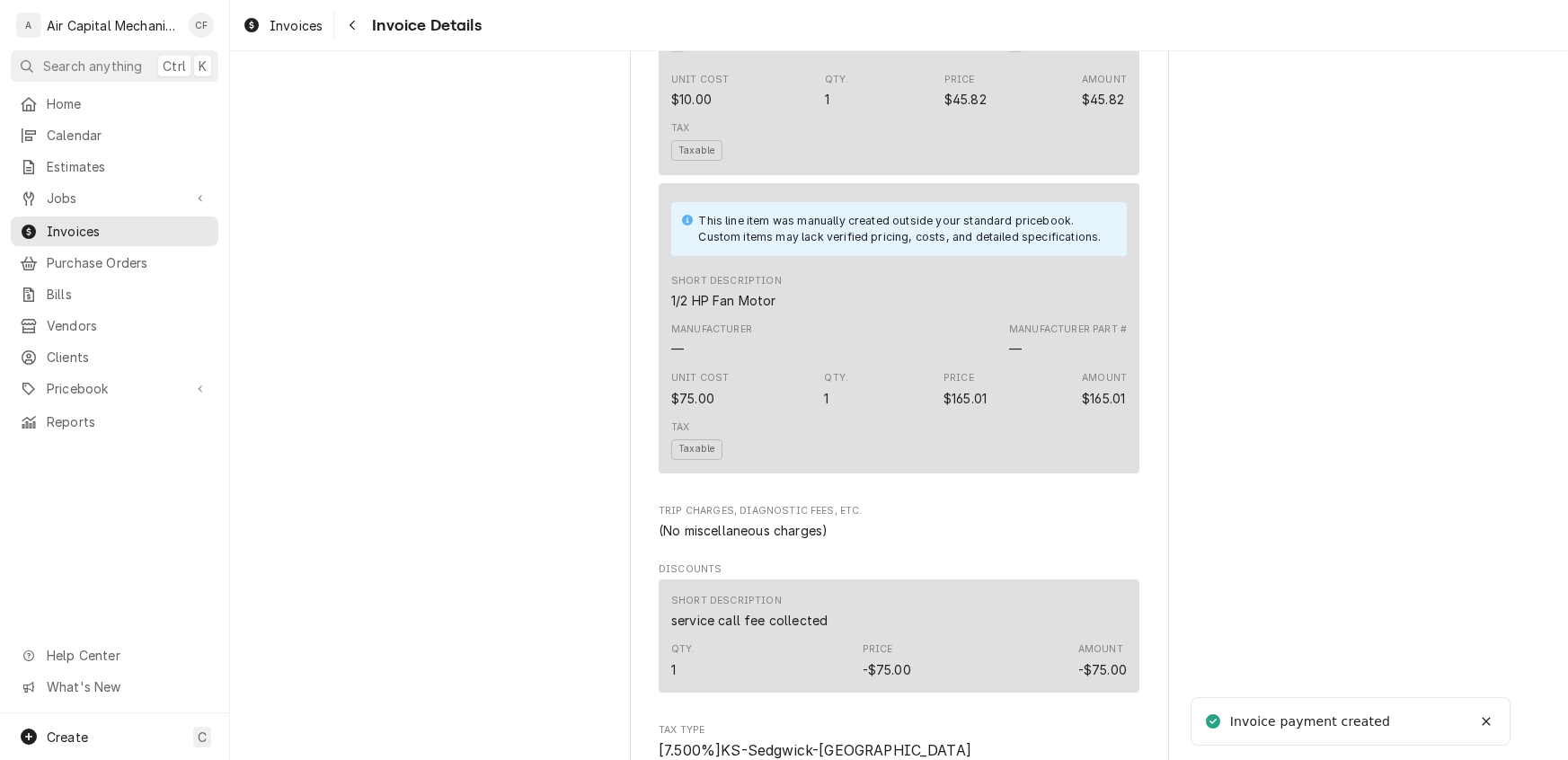
scroll to position [2369, 0]
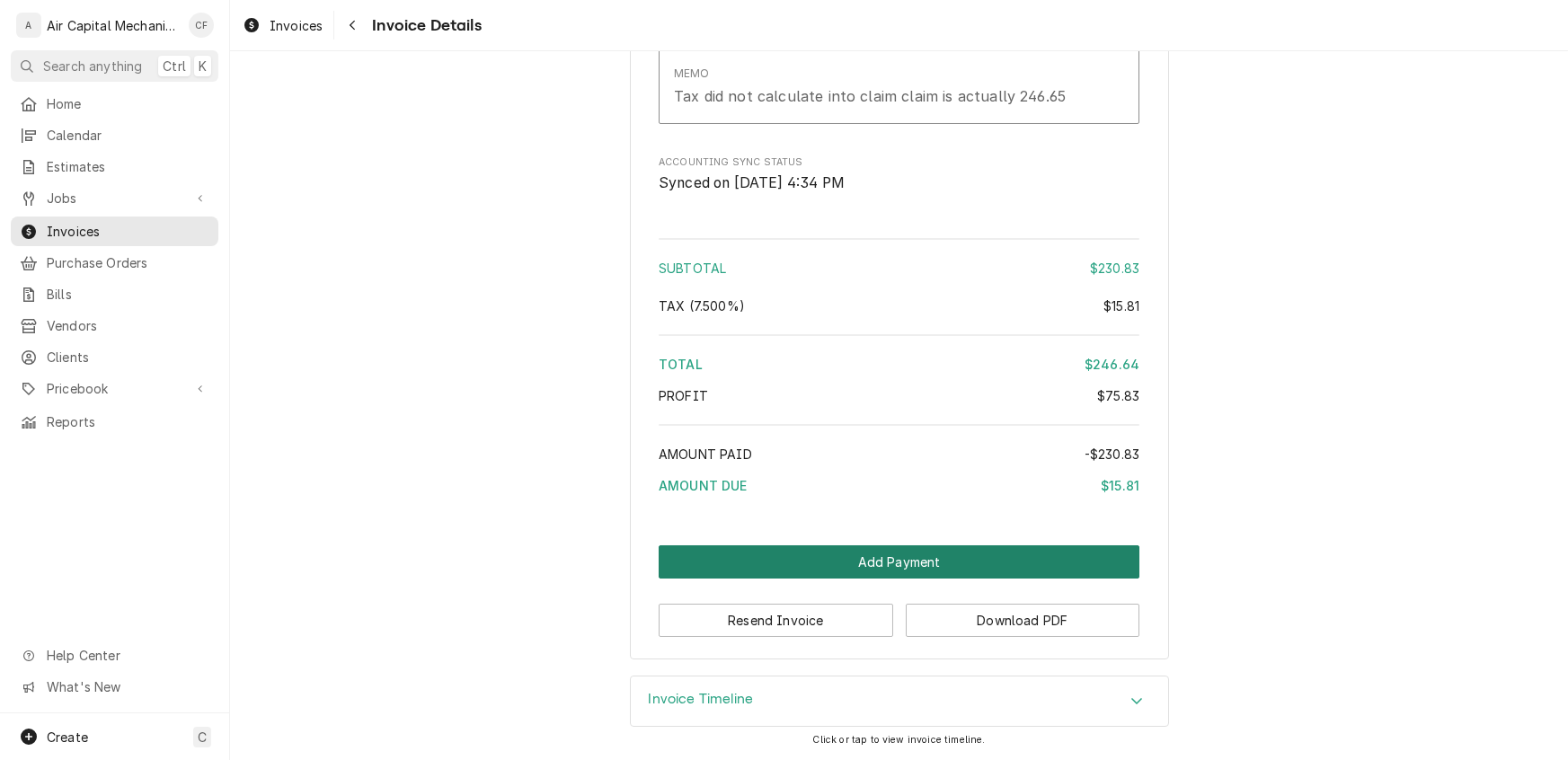
click at [960, 562] on button "Add Payment" at bounding box center [899, 562] width 480 height 34
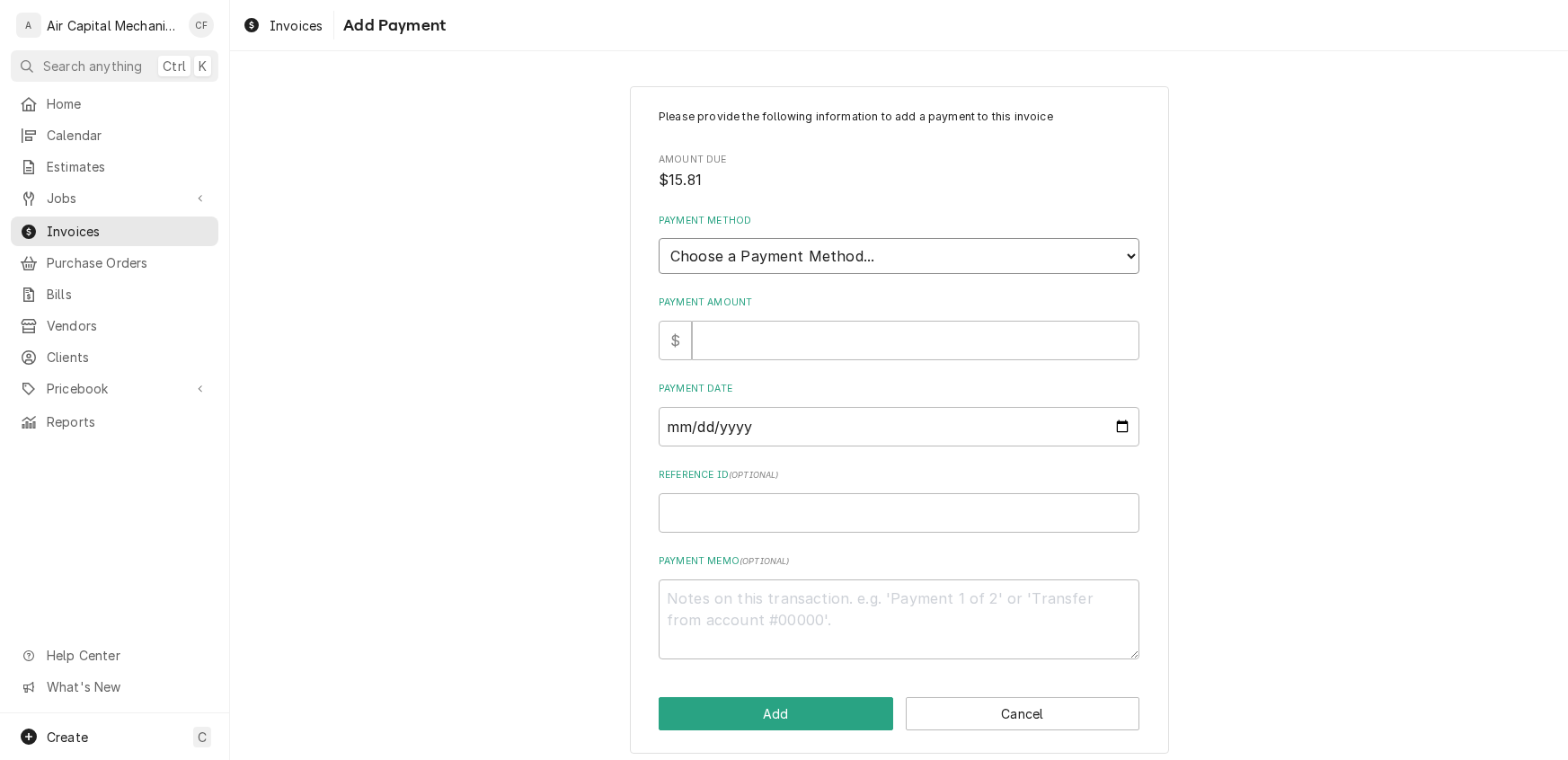
click at [725, 249] on select "Choose a Payment Method... Cash Check Credit/Debit Card ACH/eCheck Other" at bounding box center [899, 256] width 480 height 36
select select "2"
click at [659, 238] on select "Choose a Payment Method... Cash Check Credit/Debit Card ACH/eCheck Other" at bounding box center [899, 256] width 480 height 36
click at [709, 340] on input "Payment Amount" at bounding box center [915, 341] width 448 height 40
type textarea "x"
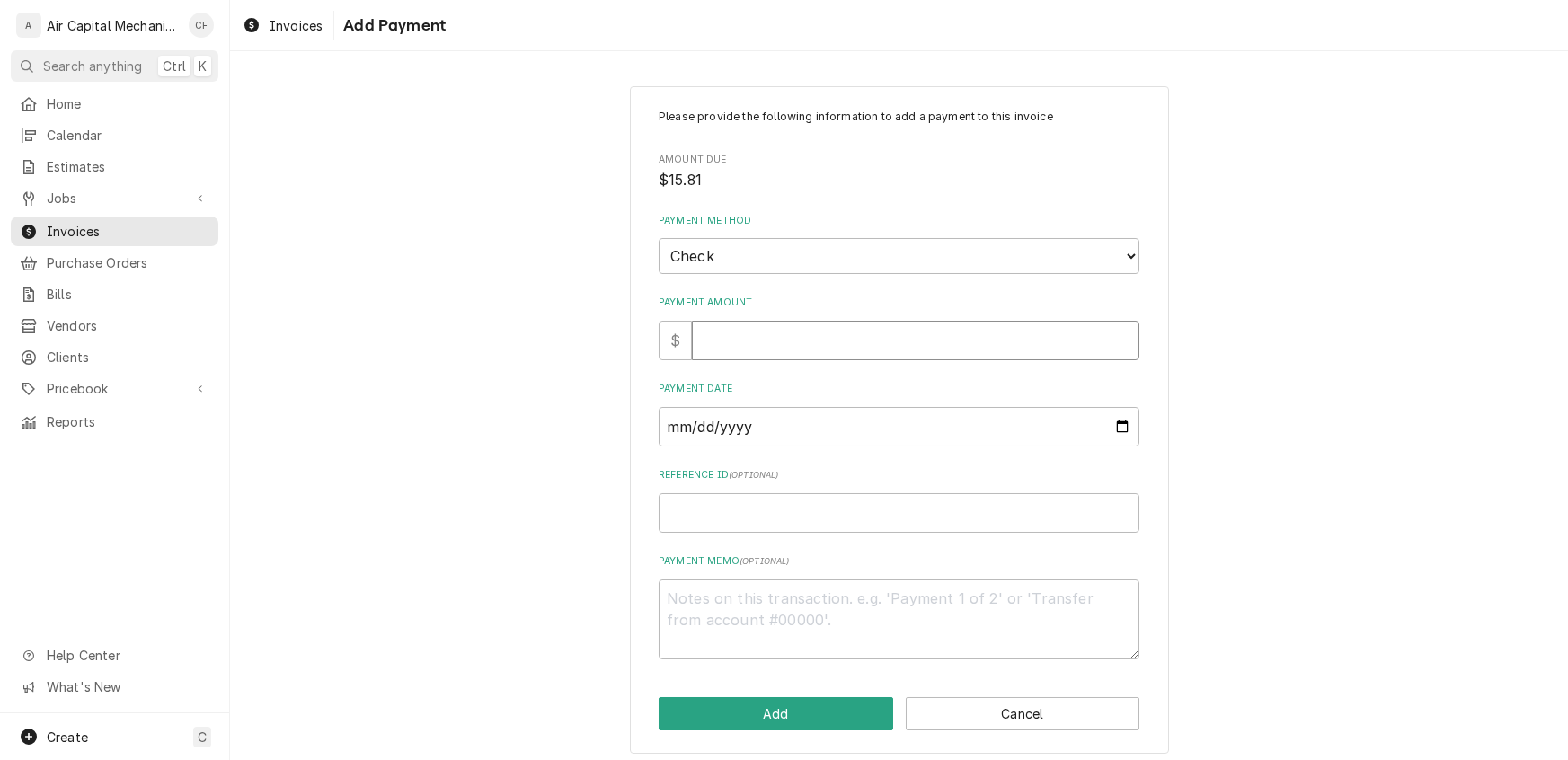
type input "1"
type textarea "x"
type input "15"
type textarea "x"
type input "15.8"
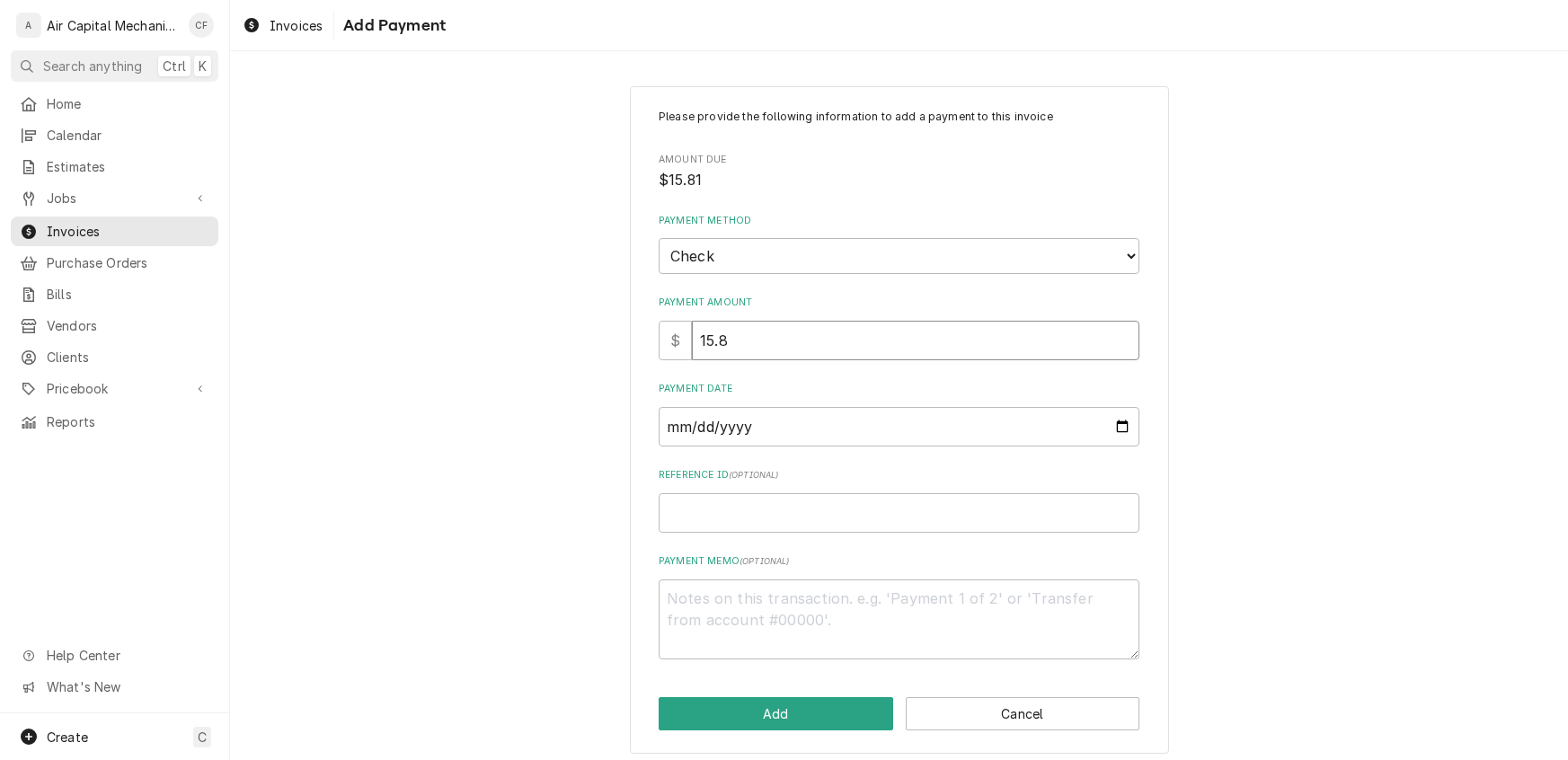
type textarea "x"
type input "15.81"
click at [679, 430] on input "Payment Date" at bounding box center [899, 427] width 480 height 40
type input "0002-09-16"
type textarea "x"
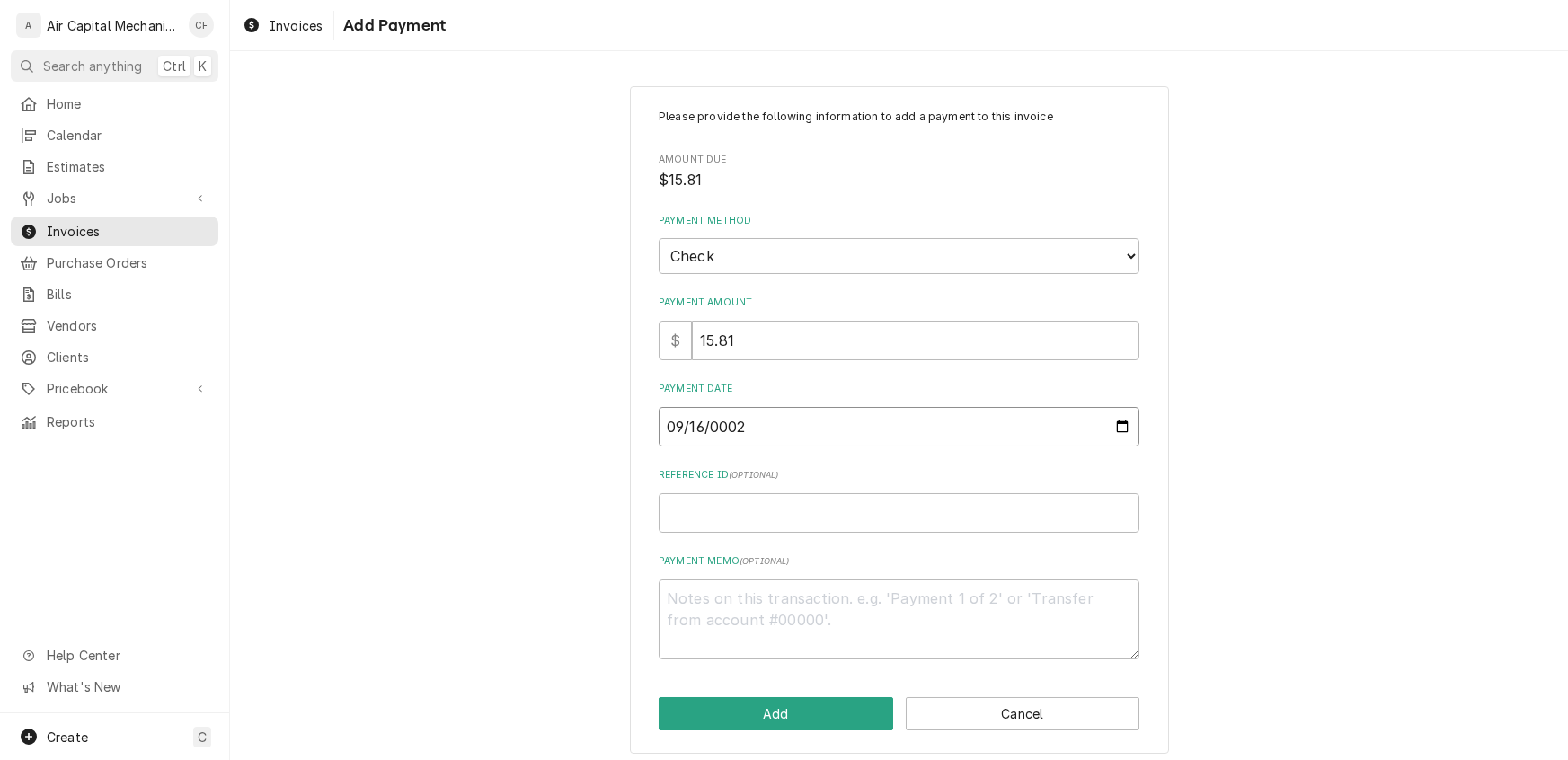
type input "0020-09-16"
type textarea "x"
type input "0202-09-16"
type textarea "x"
type input "2025-09-16"
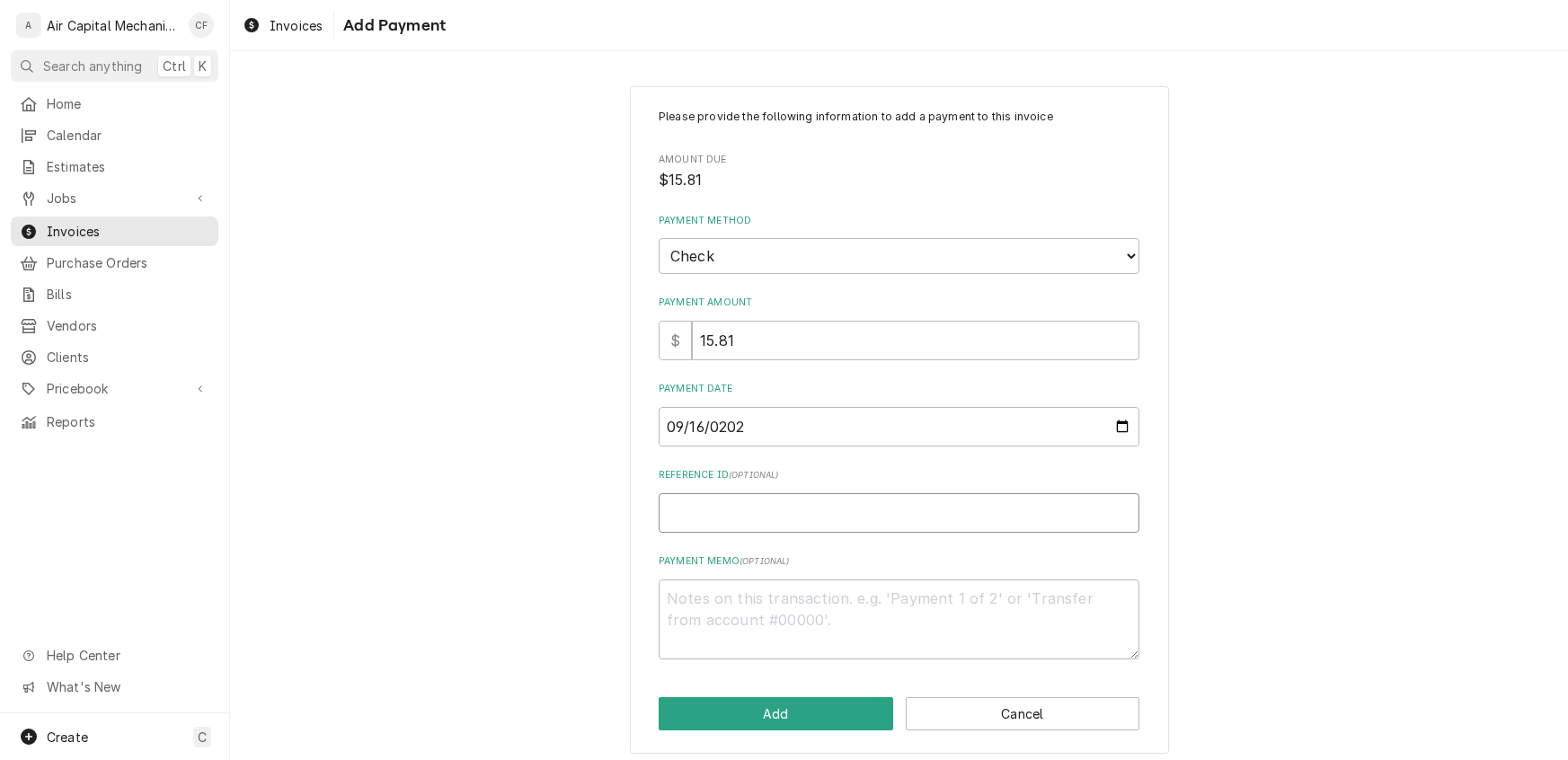
click at [707, 509] on input "Reference ID ( optional )" at bounding box center [899, 513] width 480 height 40
type textarea "x"
type input "2"
type textarea "x"
type input "26"
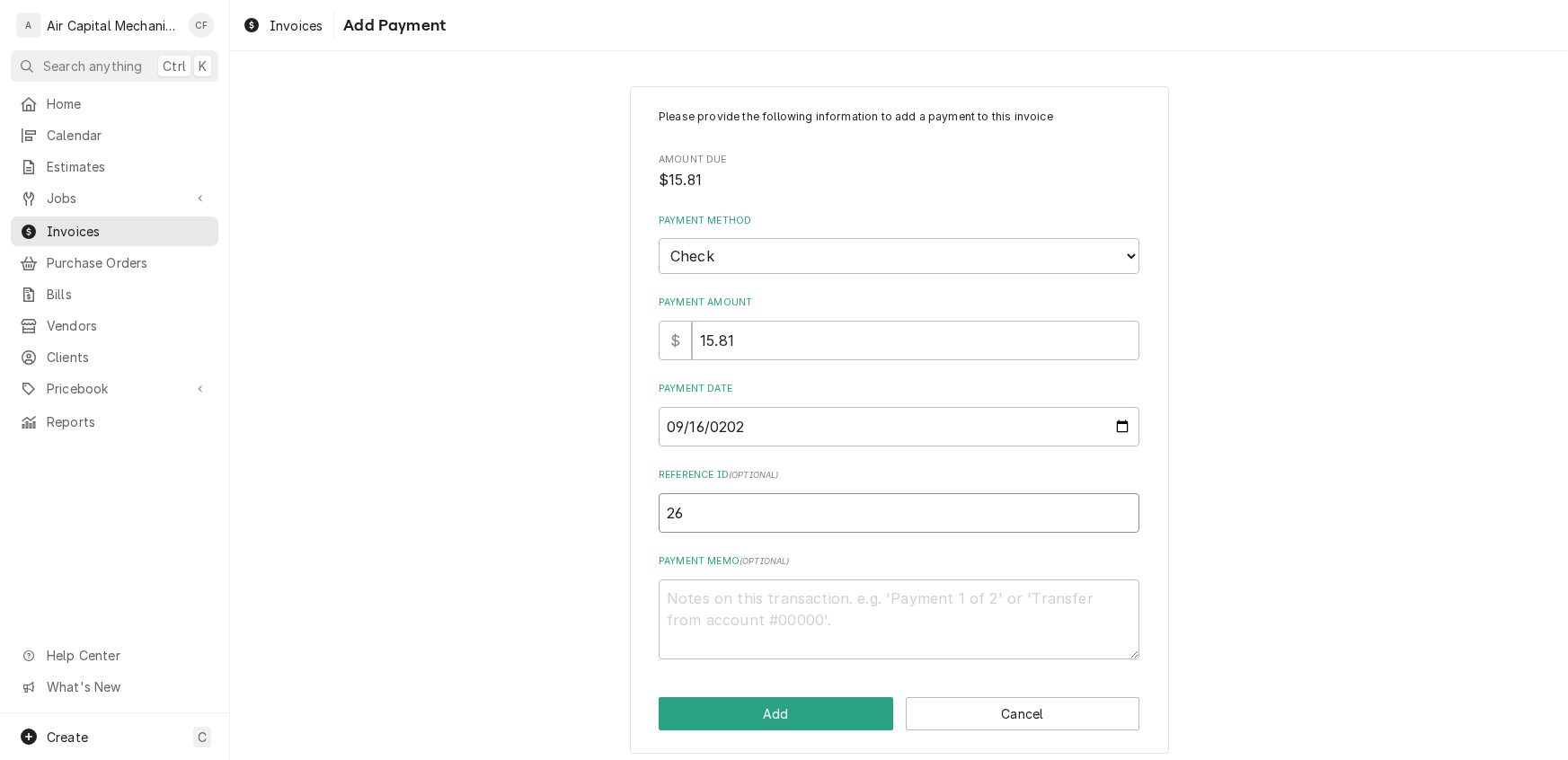
type textarea "x"
type input "263"
type textarea "x"
type input "2637"
type textarea "x"
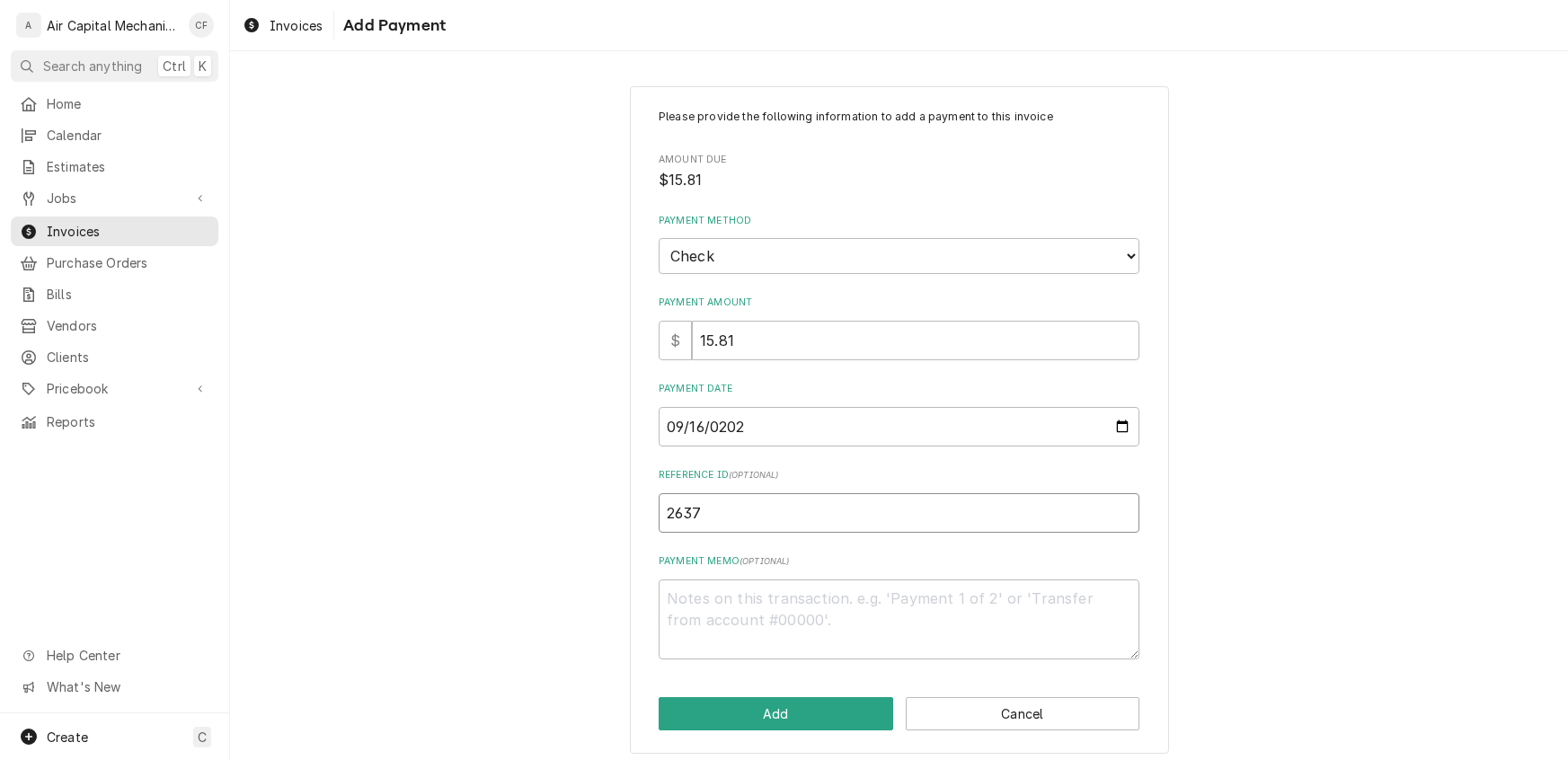
type input "26376"
type textarea "x"
type input "263760"
type textarea "x"
type input "2637600"
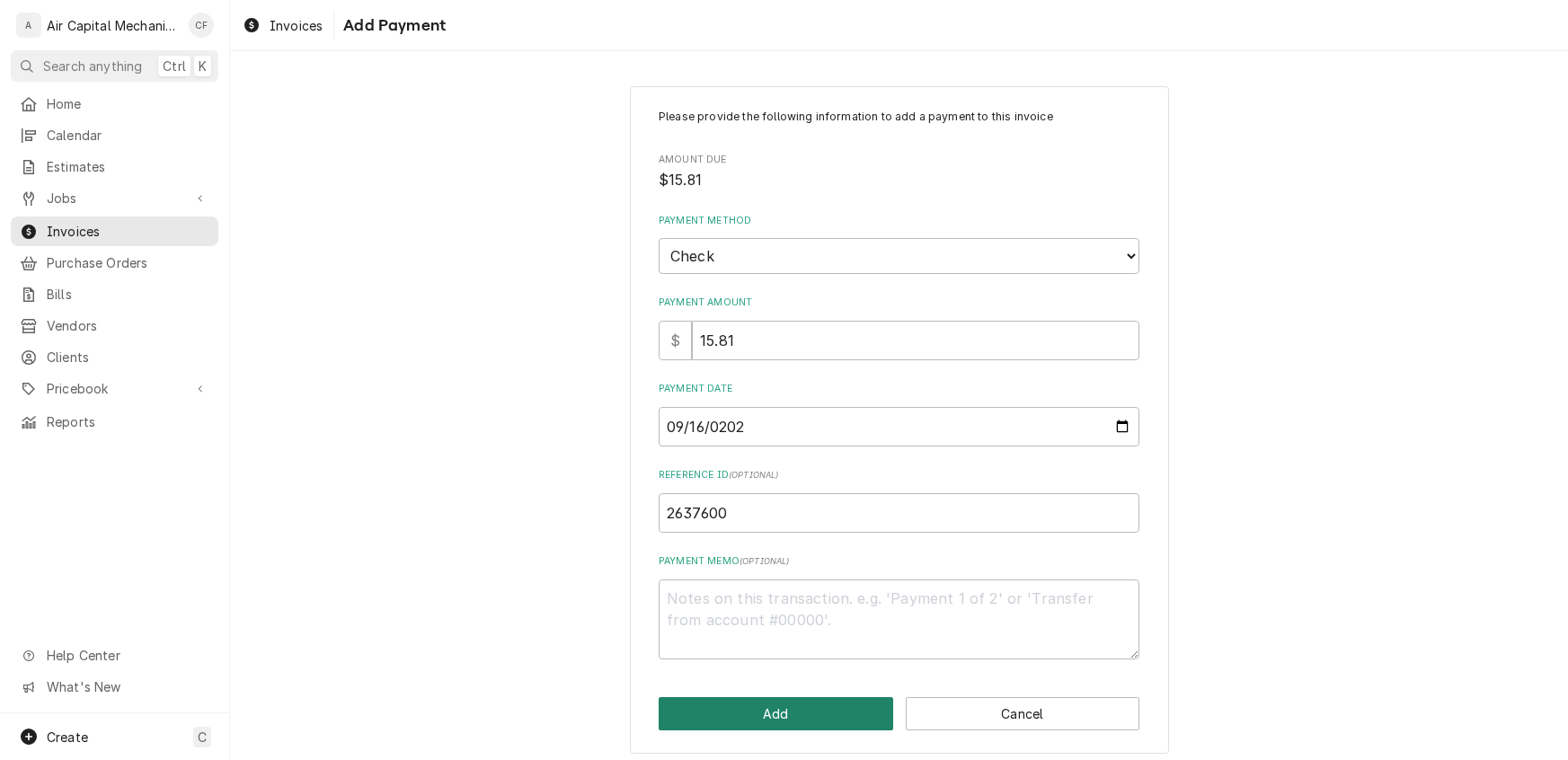
click at [807, 705] on button "Add" at bounding box center [776, 715] width 234 height 34
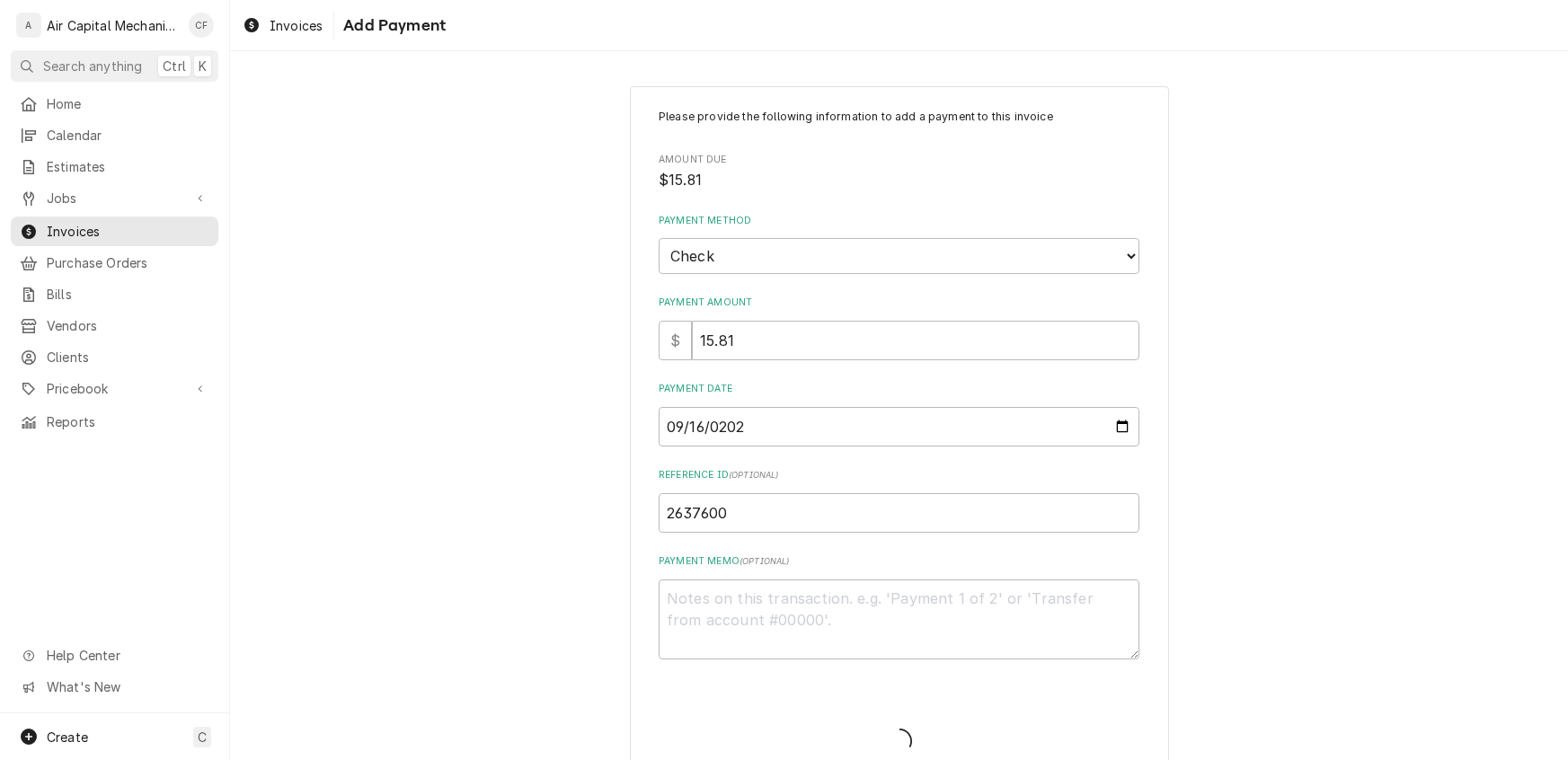
type textarea "x"
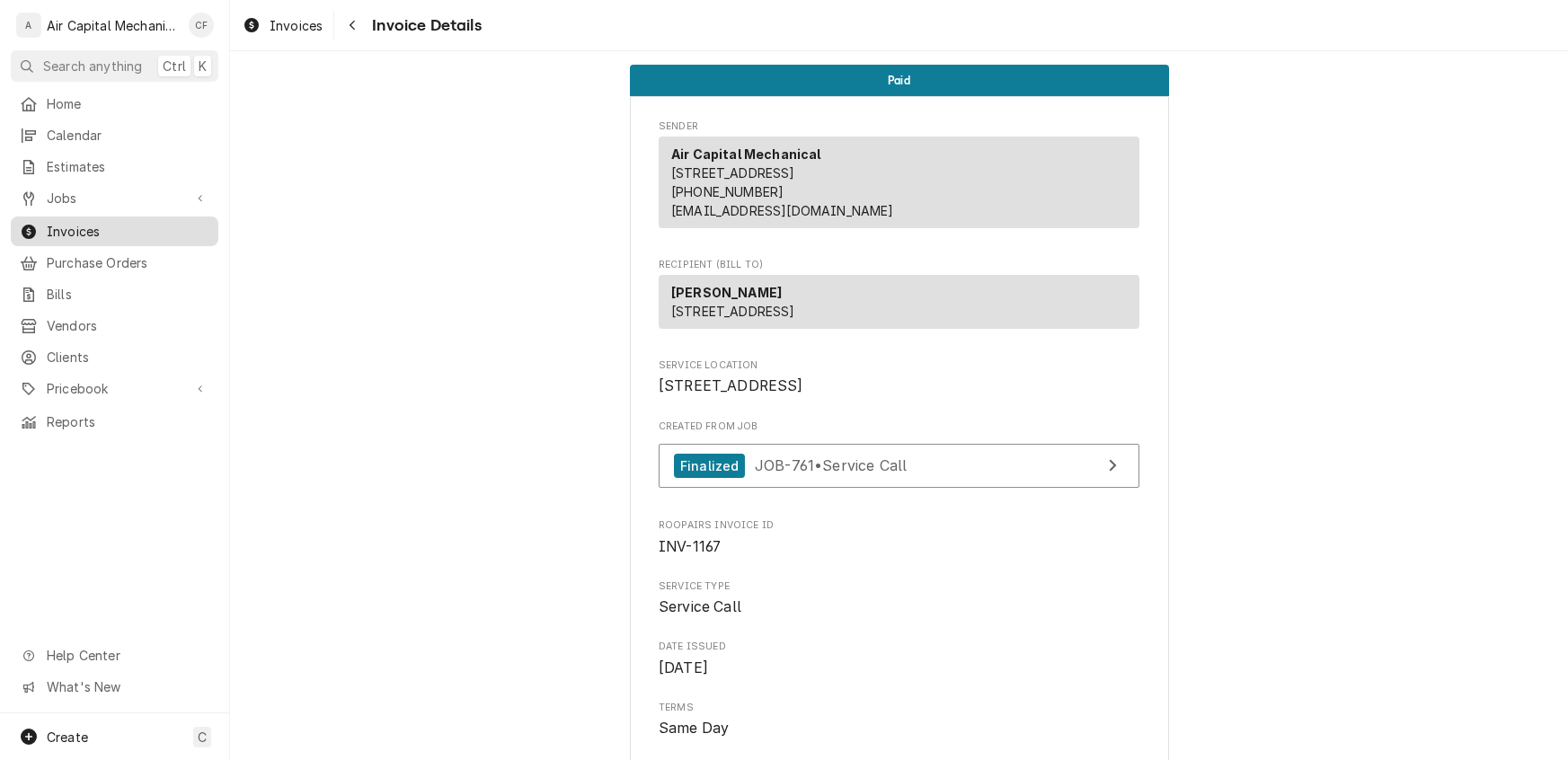
click at [103, 227] on span "Invoices" at bounding box center [127, 231] width 163 height 19
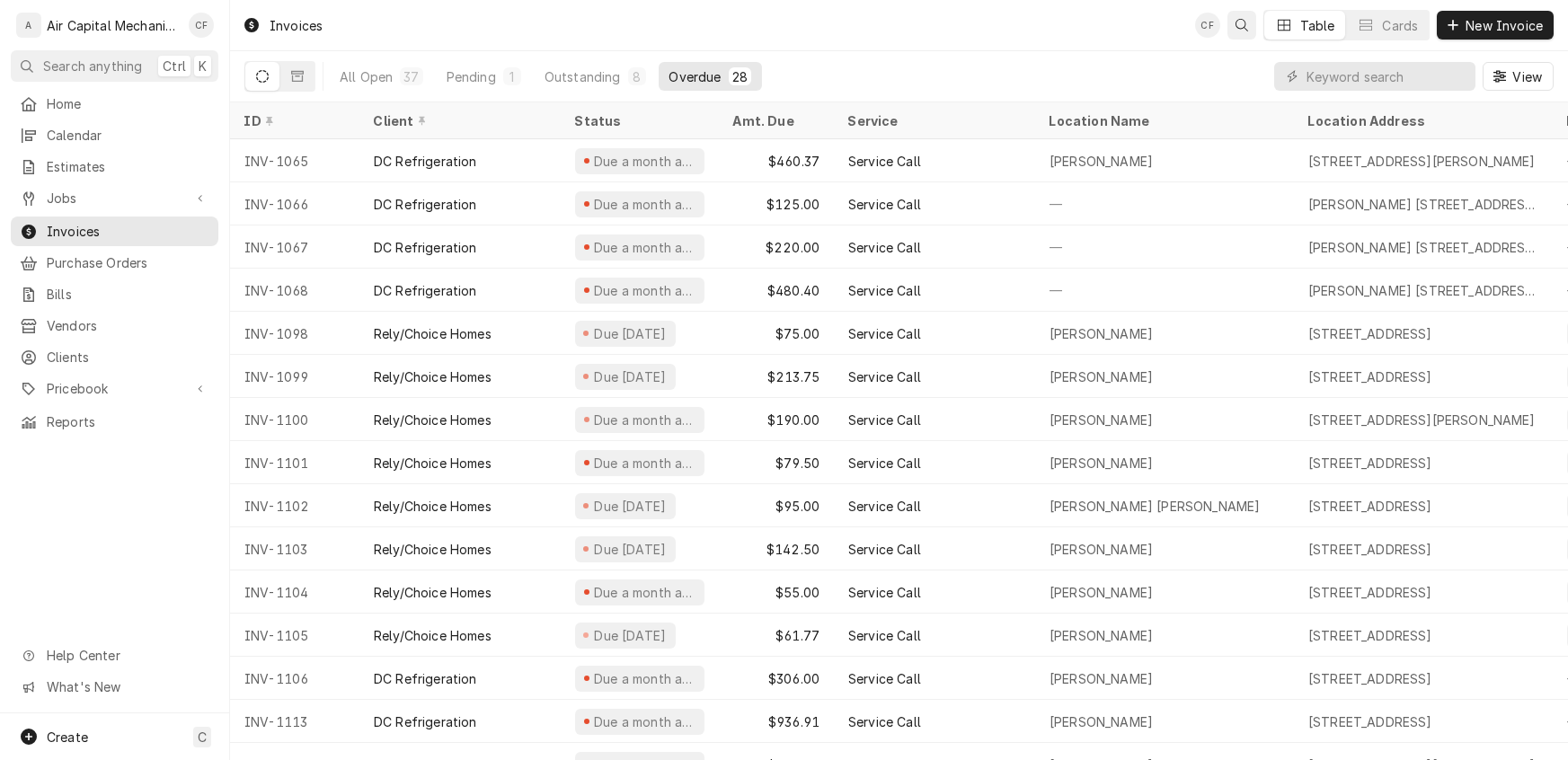
click at [1239, 25] on icon "Open search" at bounding box center [1241, 25] width 13 height 13
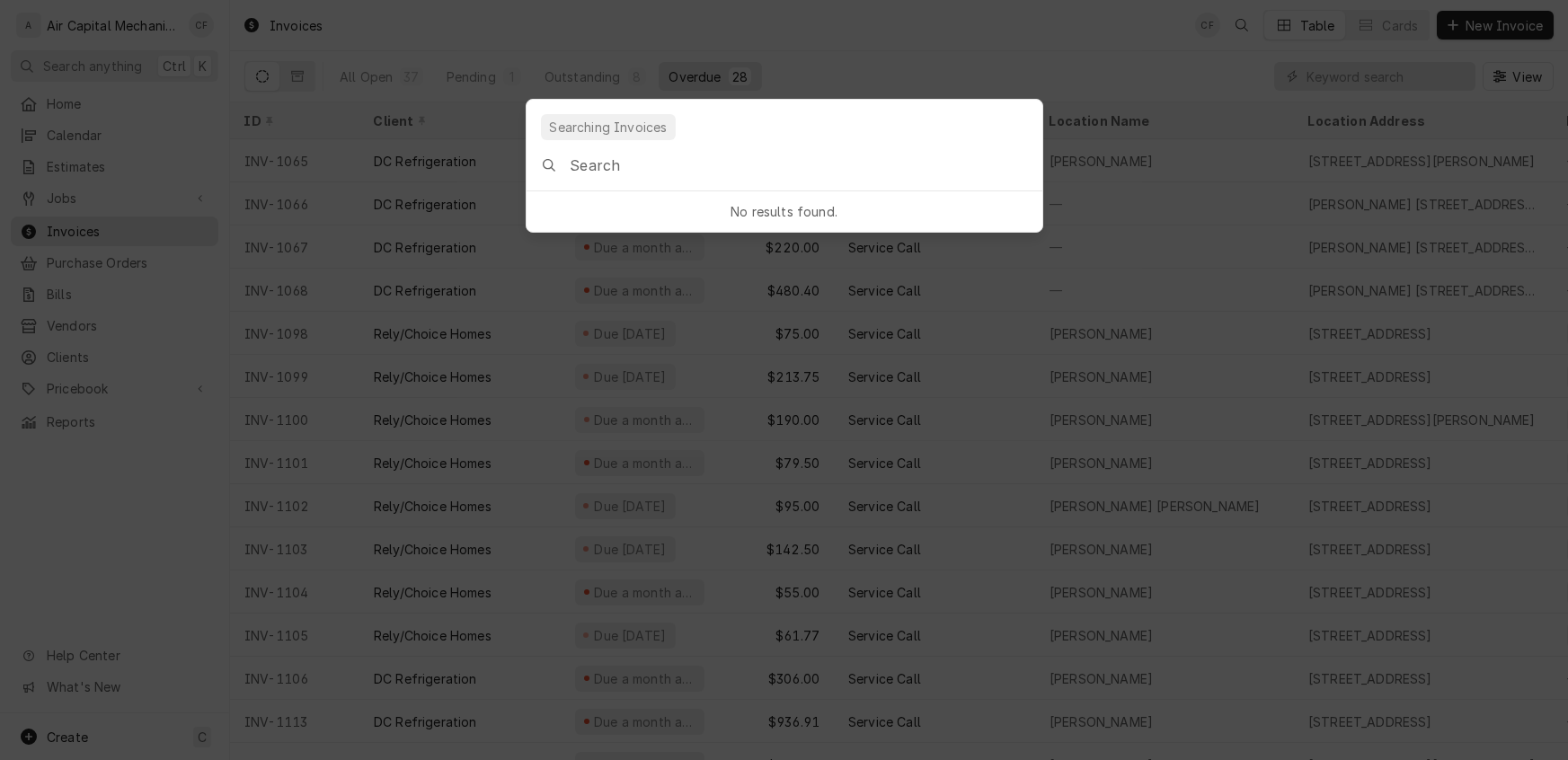
click at [660, 170] on input "Global Command Menu" at bounding box center [804, 165] width 471 height 50
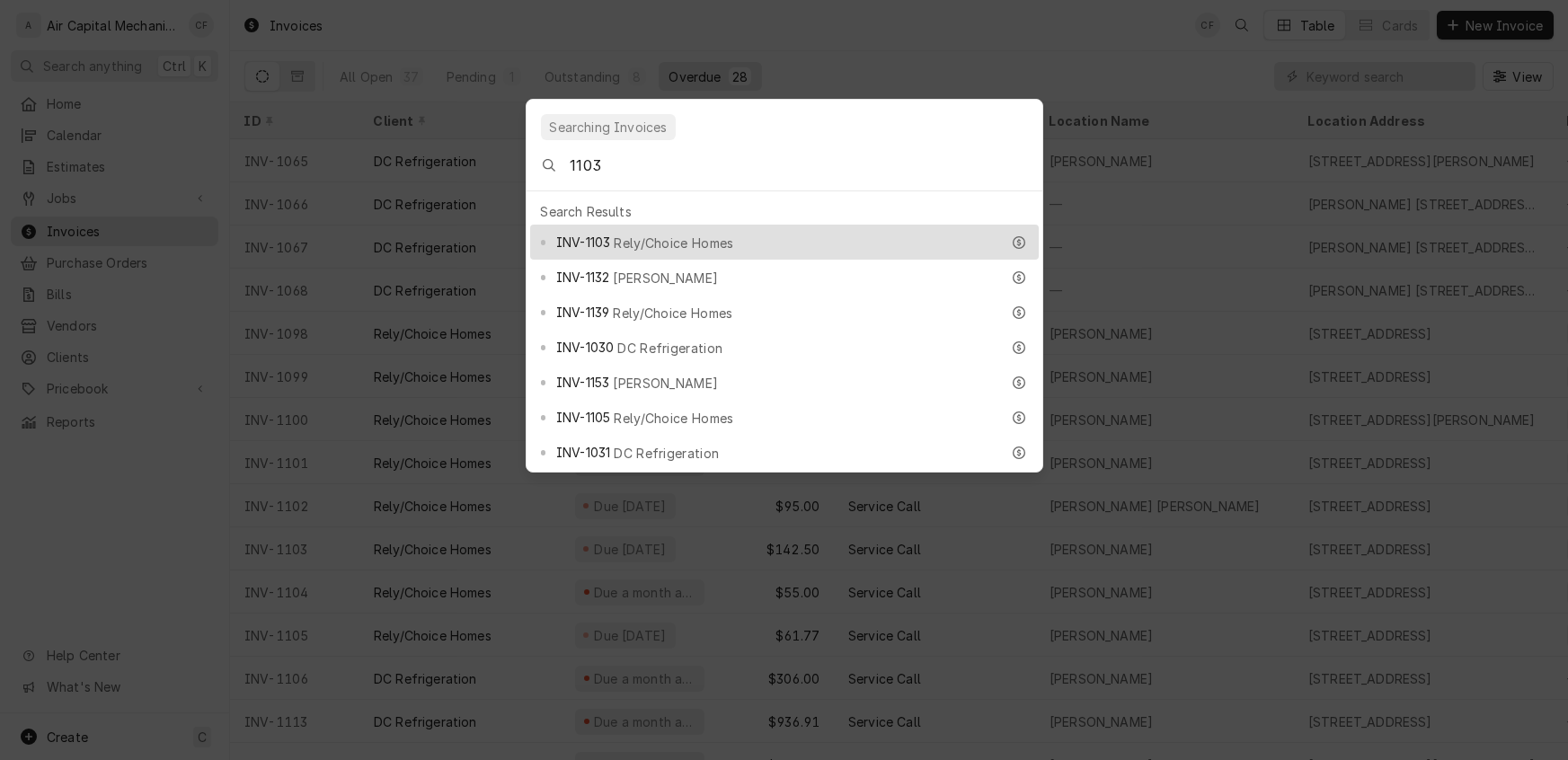
type input "1103"
click at [659, 233] on span "Rely/Choice Homes" at bounding box center [673, 242] width 120 height 19
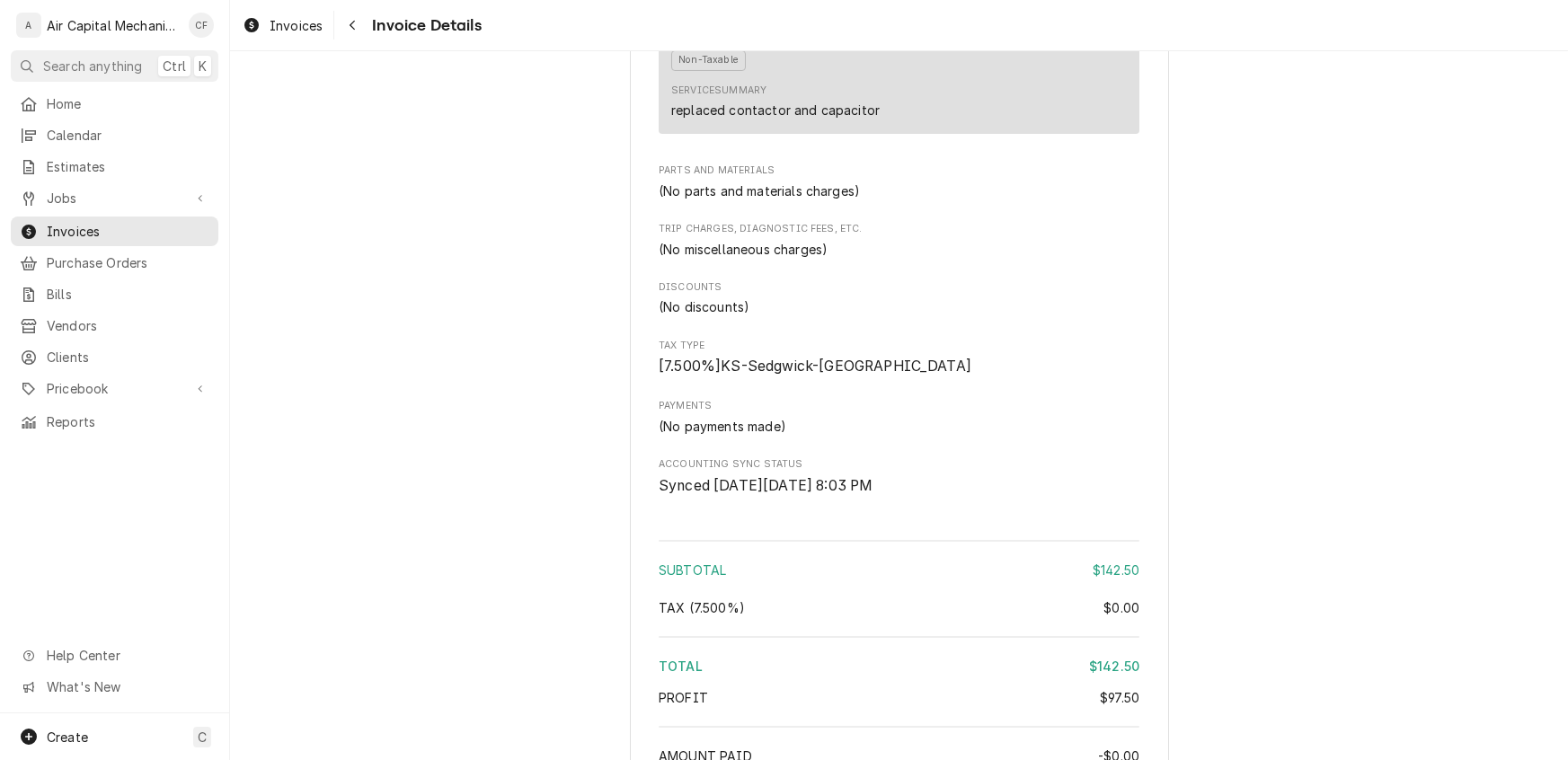
scroll to position [1515, 0]
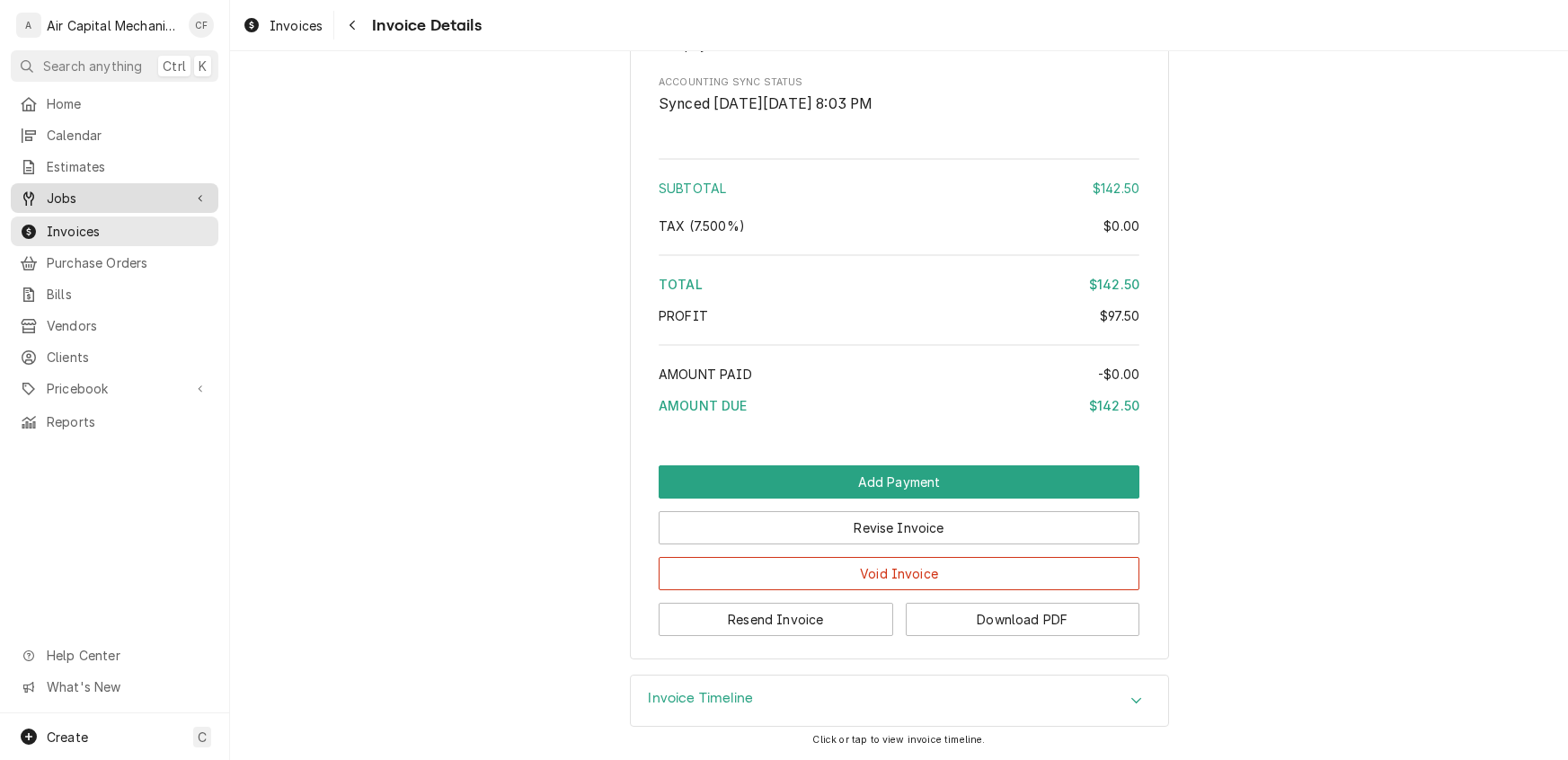
click at [58, 197] on span "Jobs" at bounding box center [114, 198] width 135 height 19
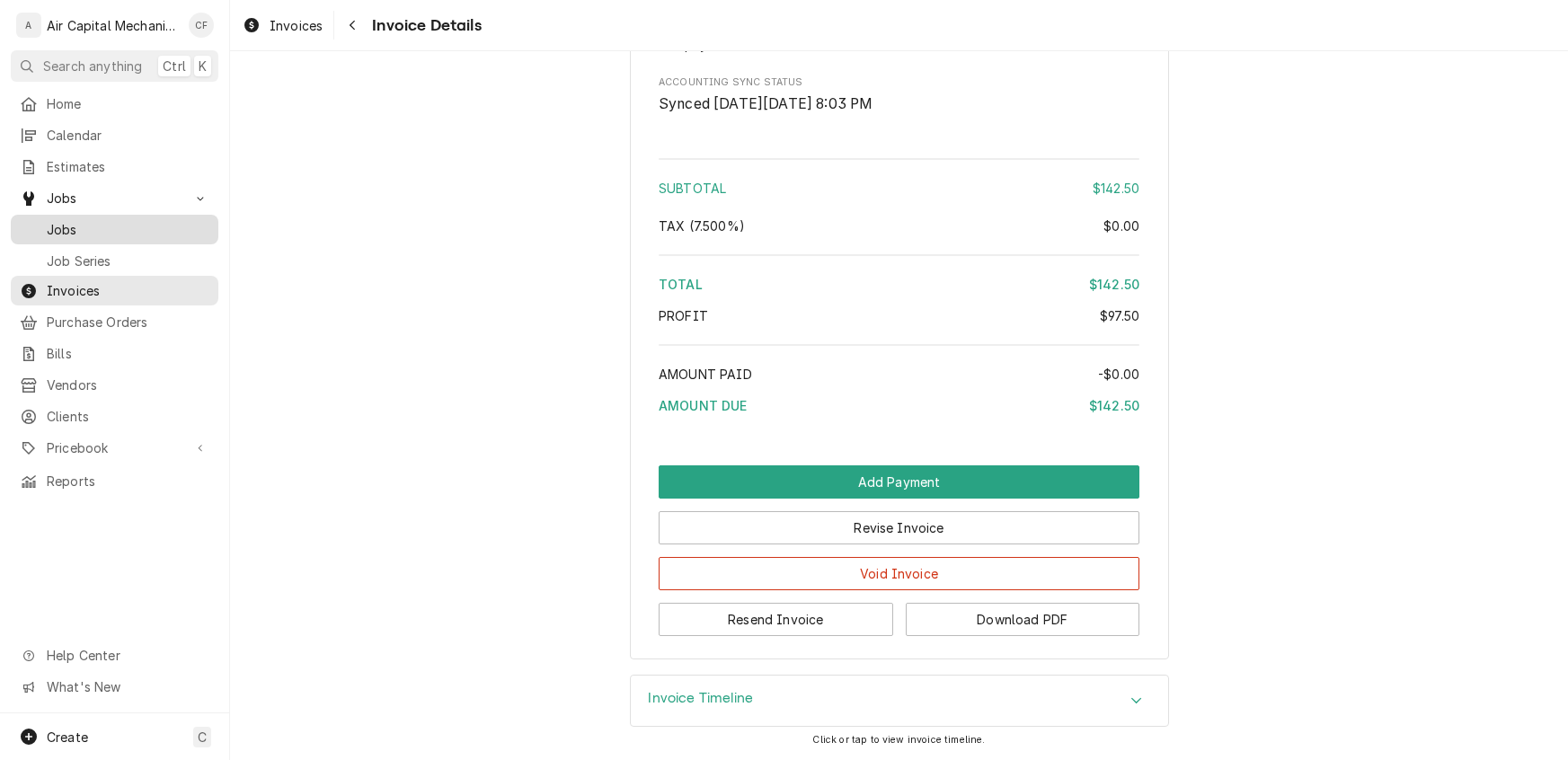
click at [56, 220] on span "Jobs" at bounding box center [127, 229] width 163 height 19
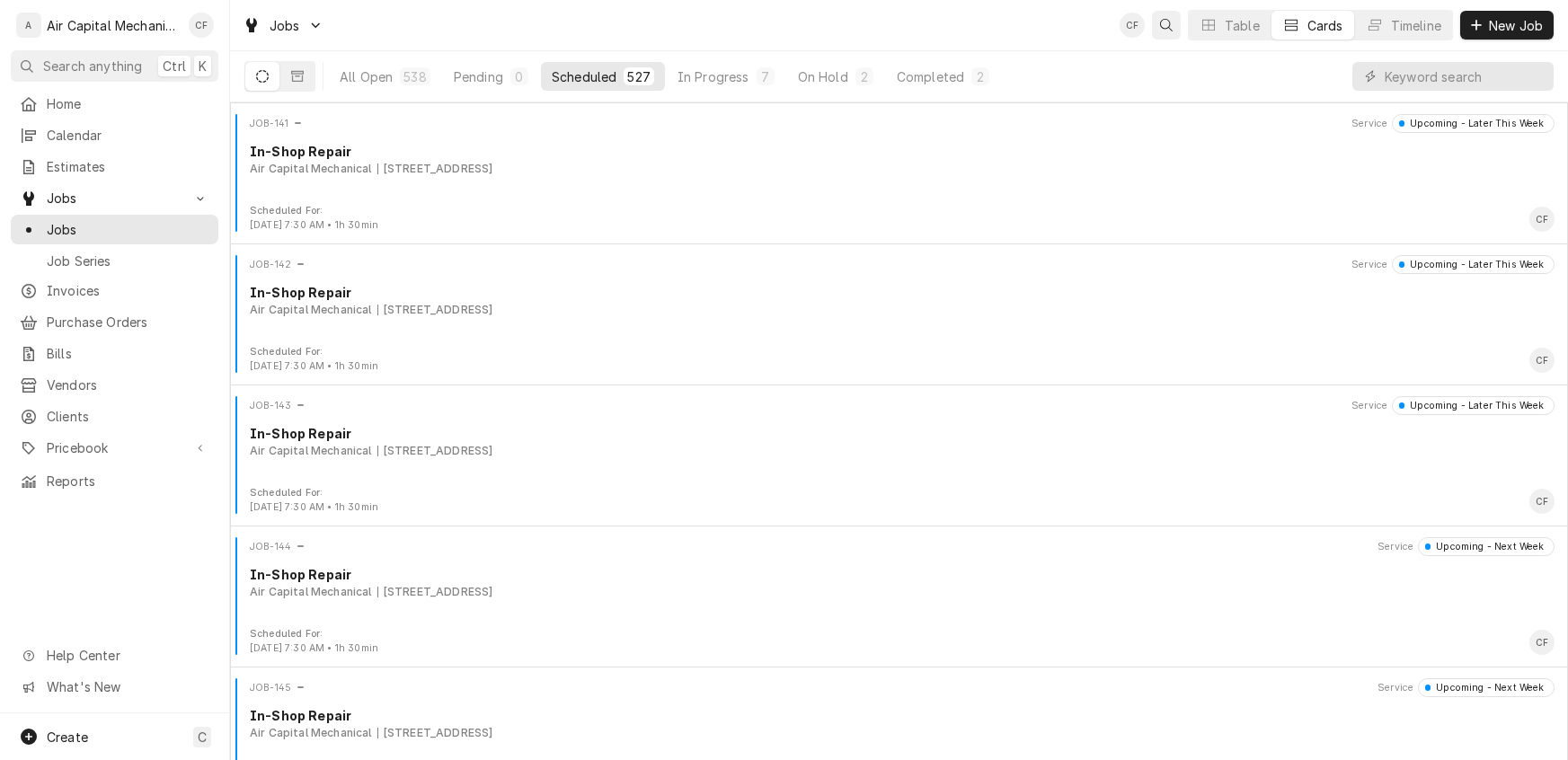
click at [1164, 32] on div "Open search" at bounding box center [1166, 25] width 18 height 18
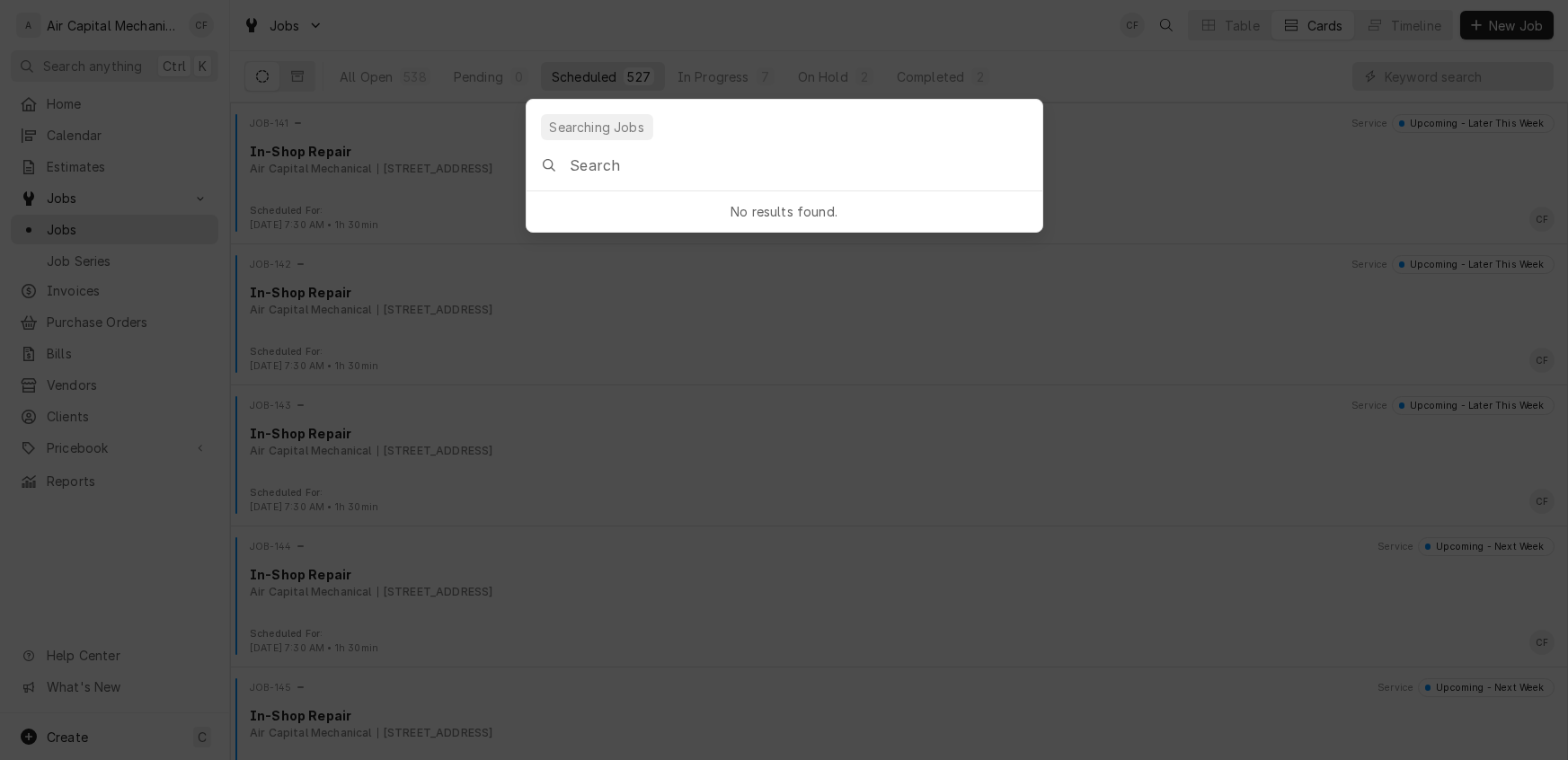
click at [777, 178] on input "Global Command Menu" at bounding box center [804, 165] width 471 height 50
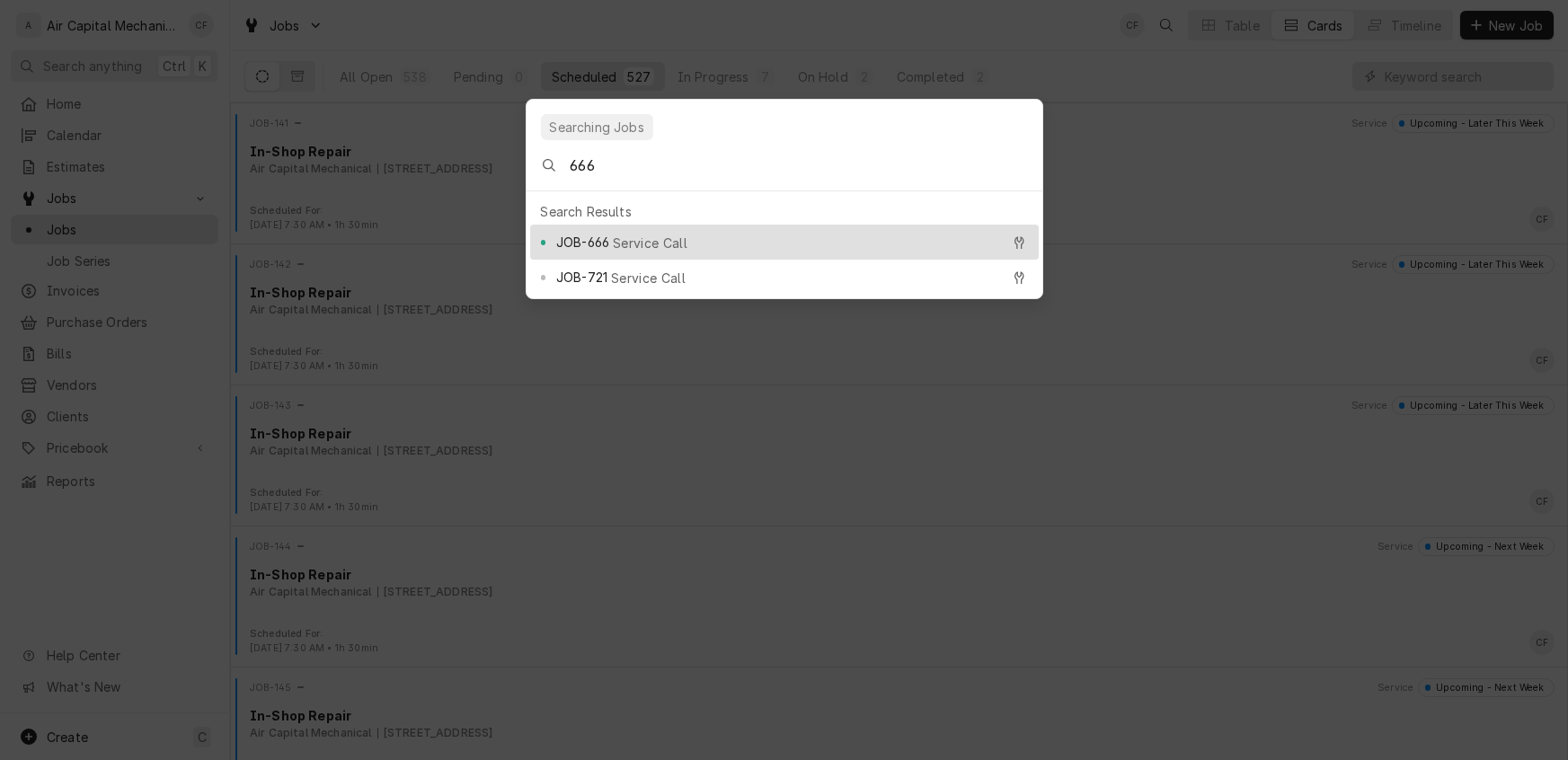
type input "666"
click at [639, 233] on span "Service Call" at bounding box center [649, 242] width 74 height 19
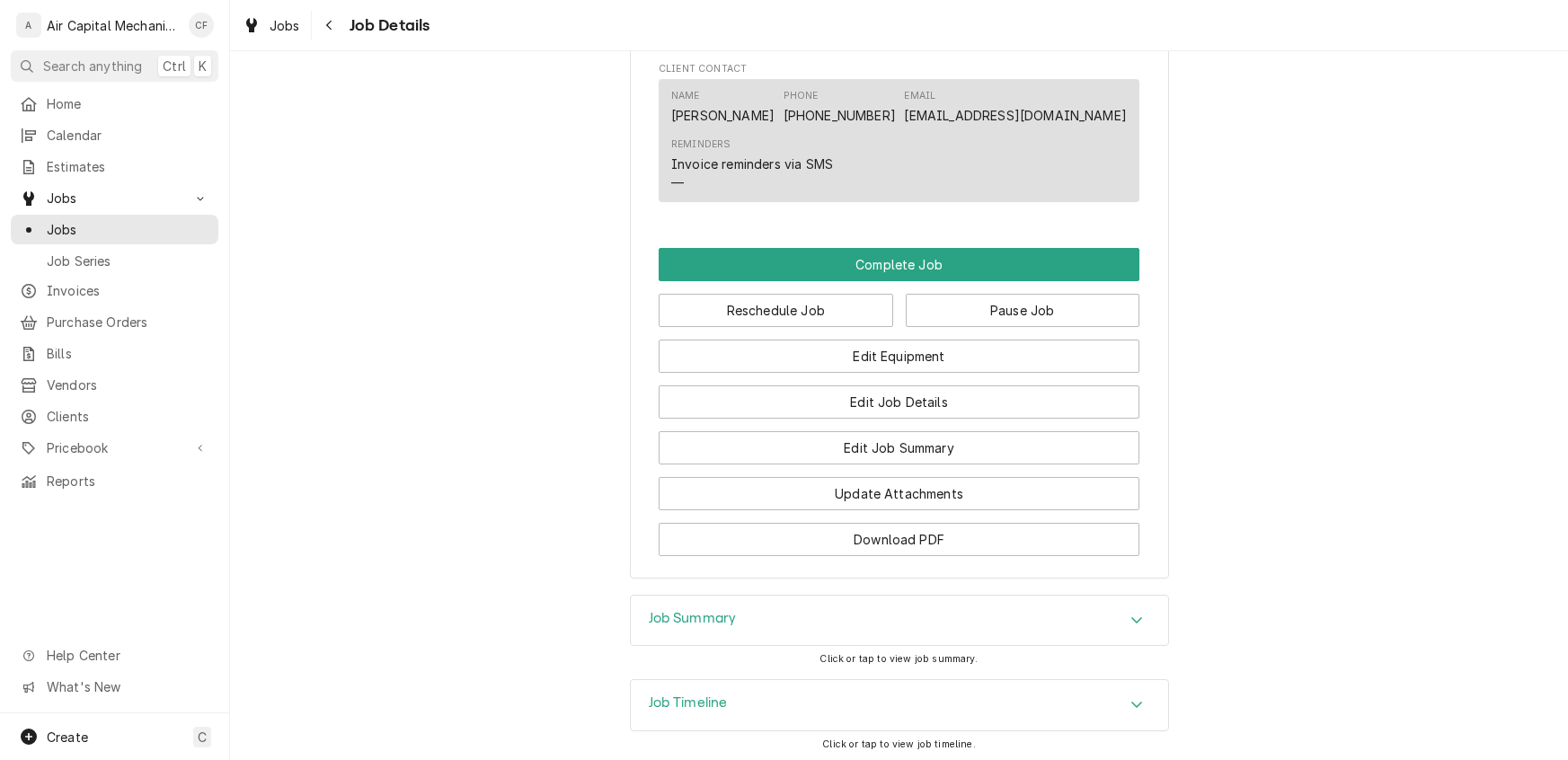
scroll to position [1532, 0]
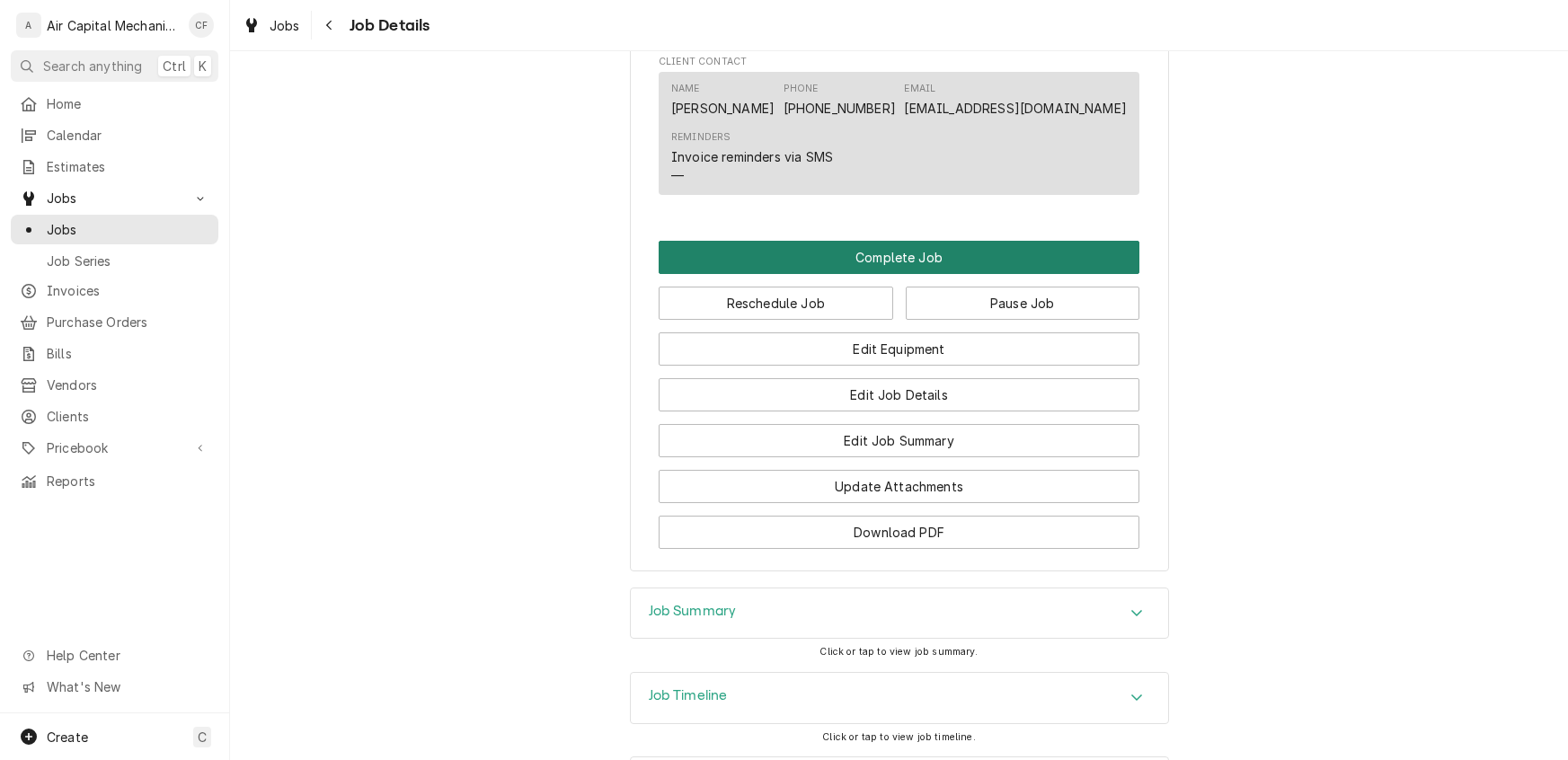
click at [896, 274] on button "Complete Job" at bounding box center [899, 258] width 480 height 34
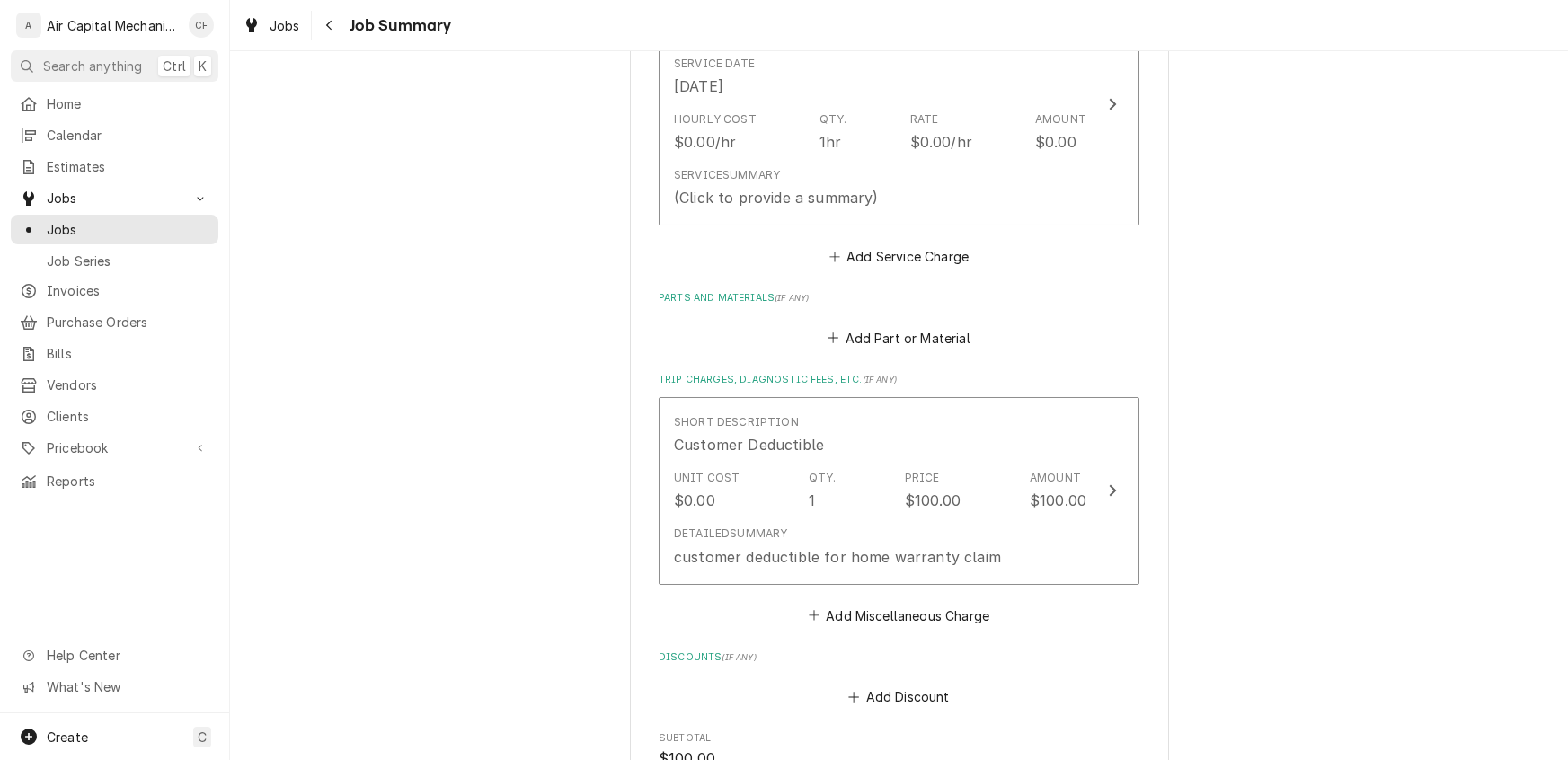
scroll to position [1003, 0]
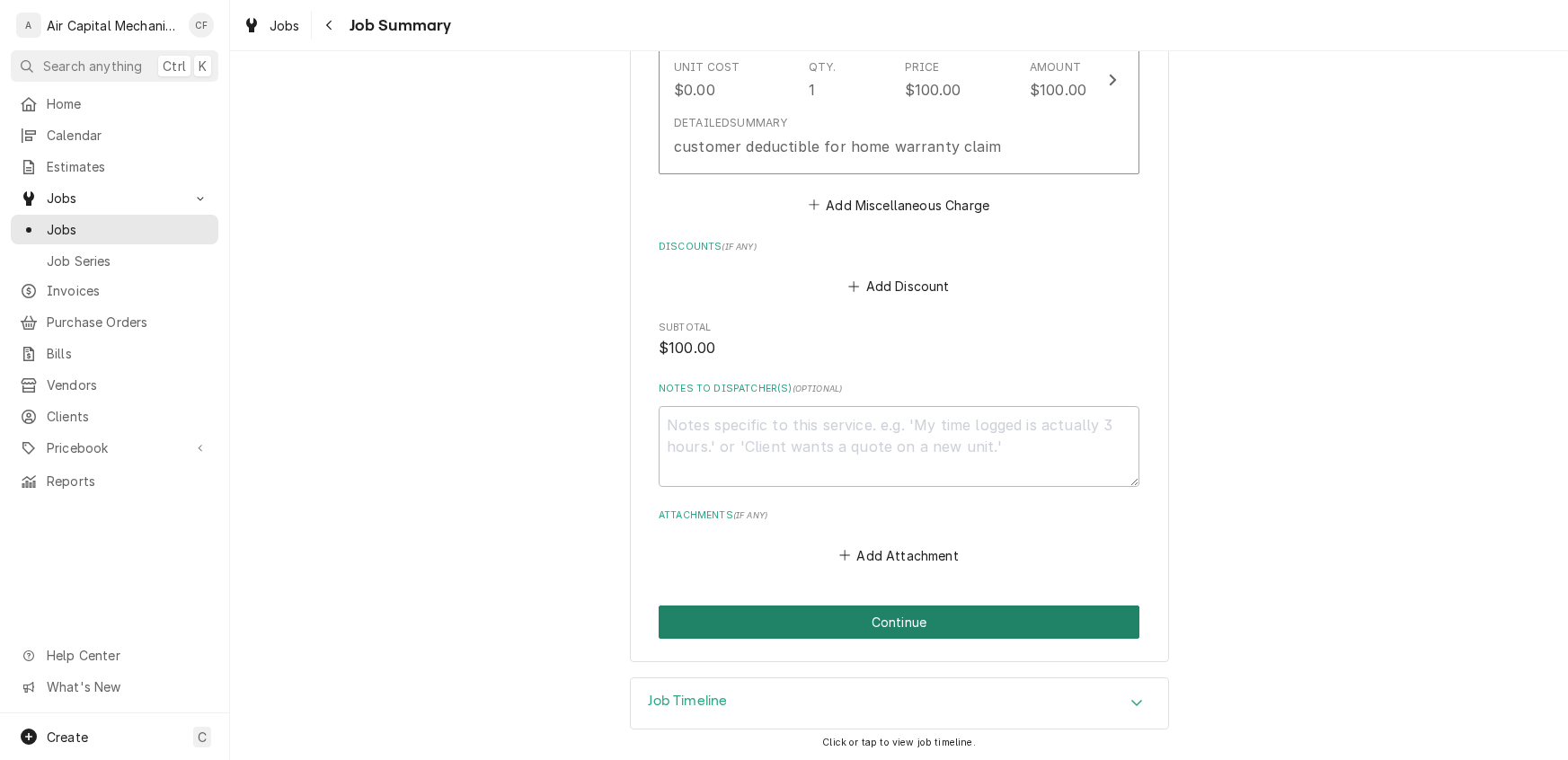
click at [987, 633] on button "Continue" at bounding box center [899, 623] width 480 height 34
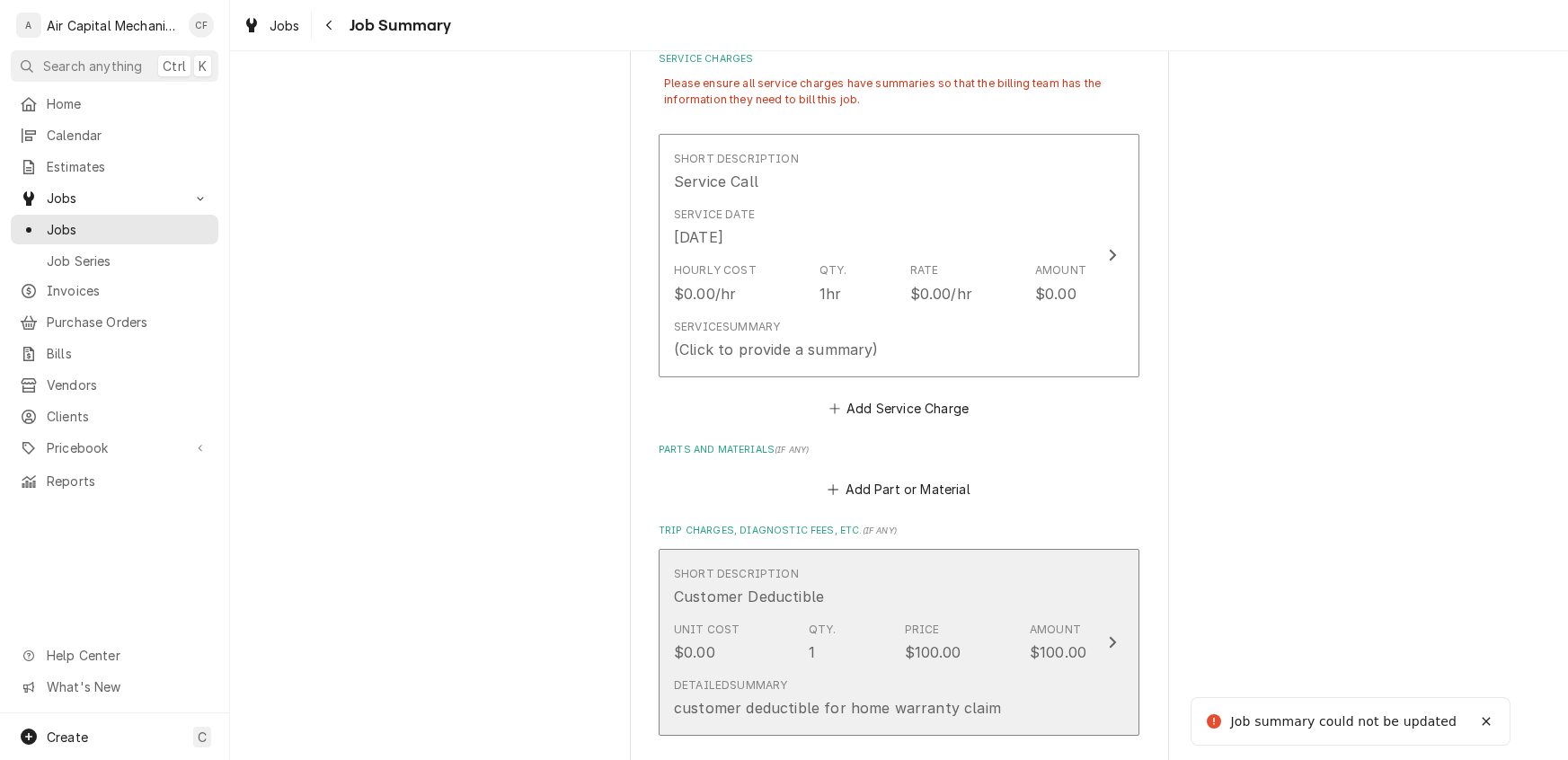
scroll to position [998, 0]
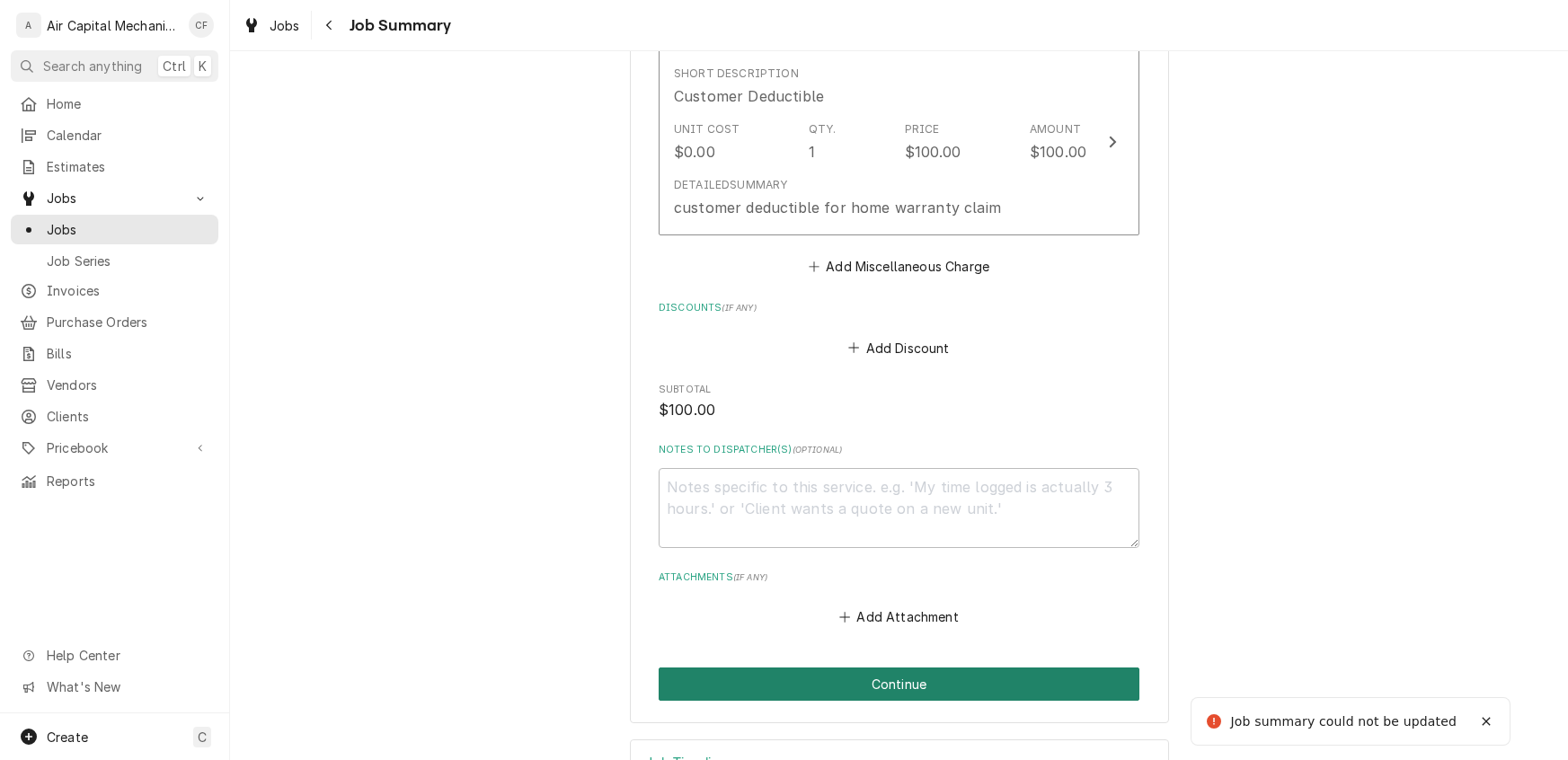
click at [863, 699] on button "Continue" at bounding box center [899, 685] width 480 height 34
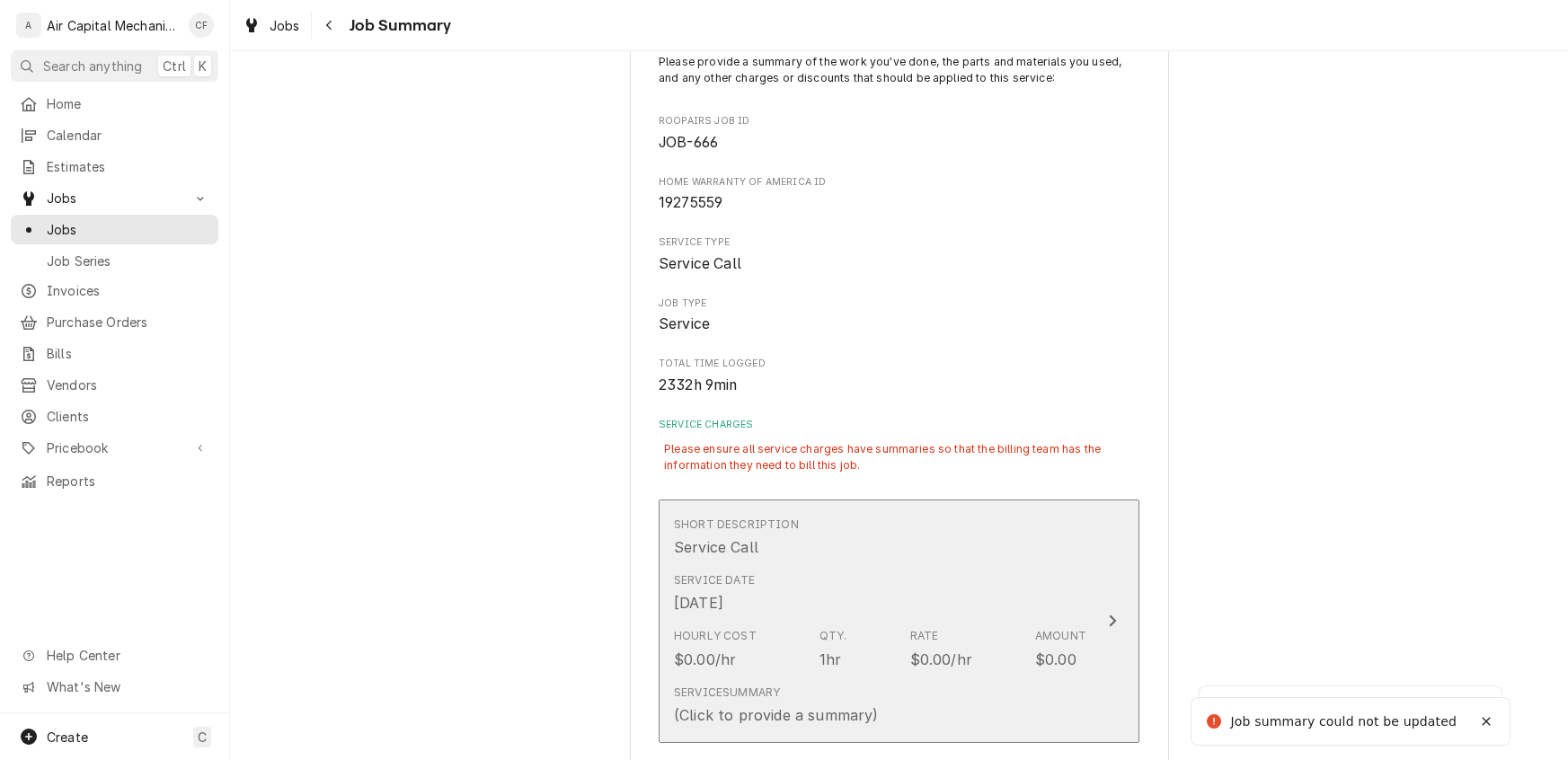
scroll to position [388, 0]
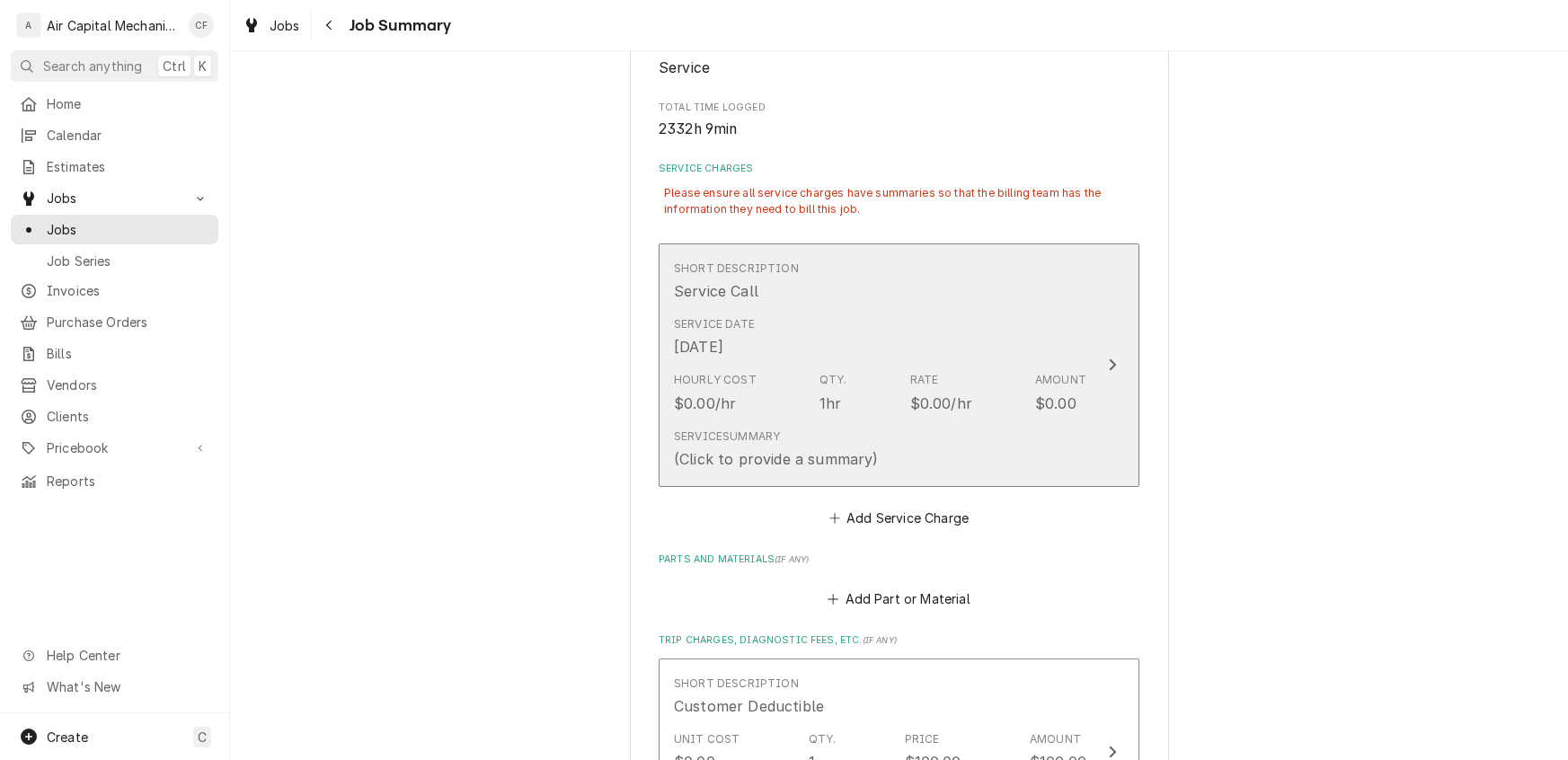
click at [1113, 370] on icon "Update Line Item" at bounding box center [1112, 365] width 9 height 15
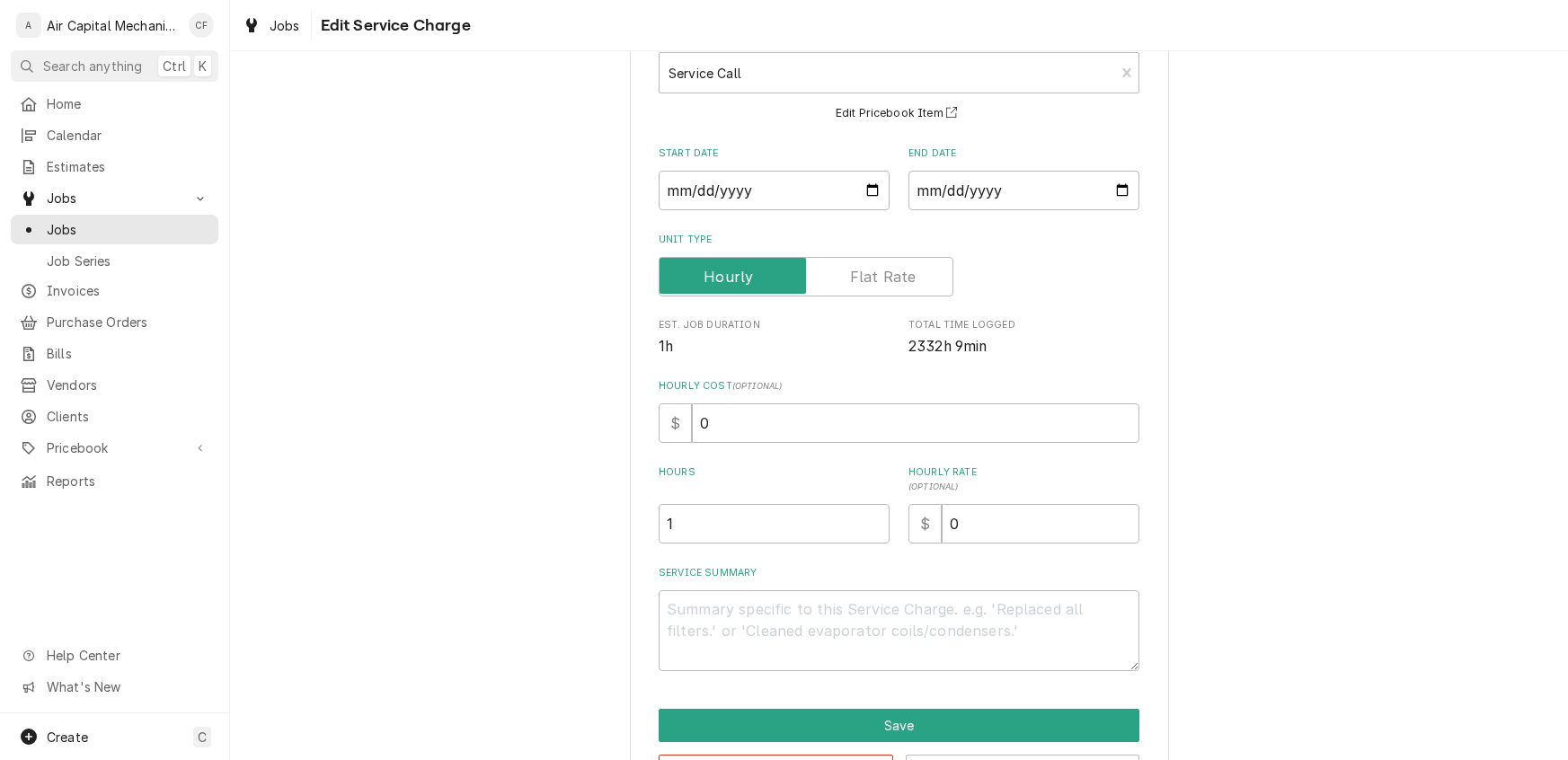
scroll to position [183, 0]
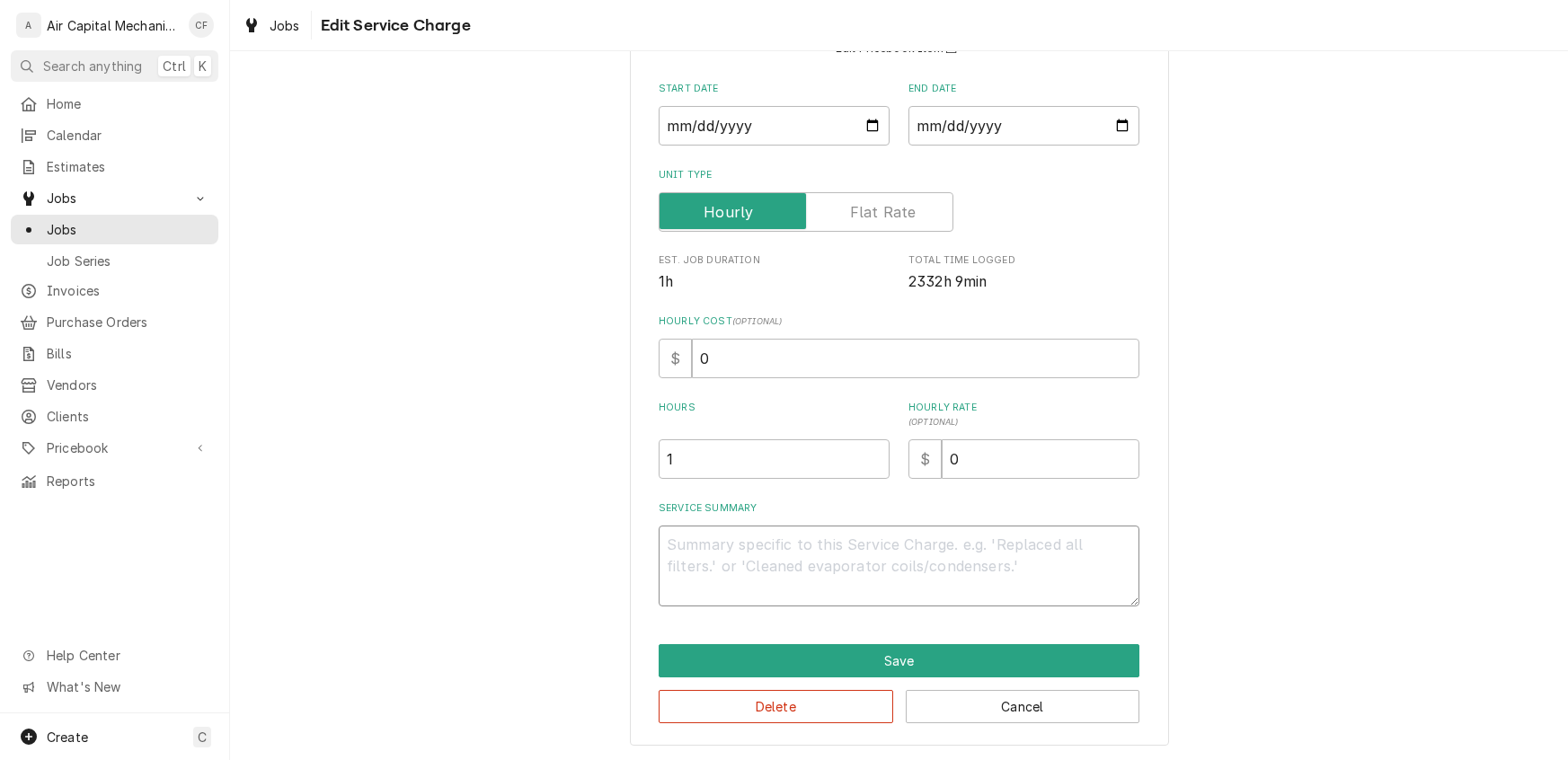
click at [767, 563] on textarea "Service Summary" at bounding box center [899, 566] width 480 height 81
type textarea "x"
type textarea "C"
type textarea "x"
type textarea "Cl"
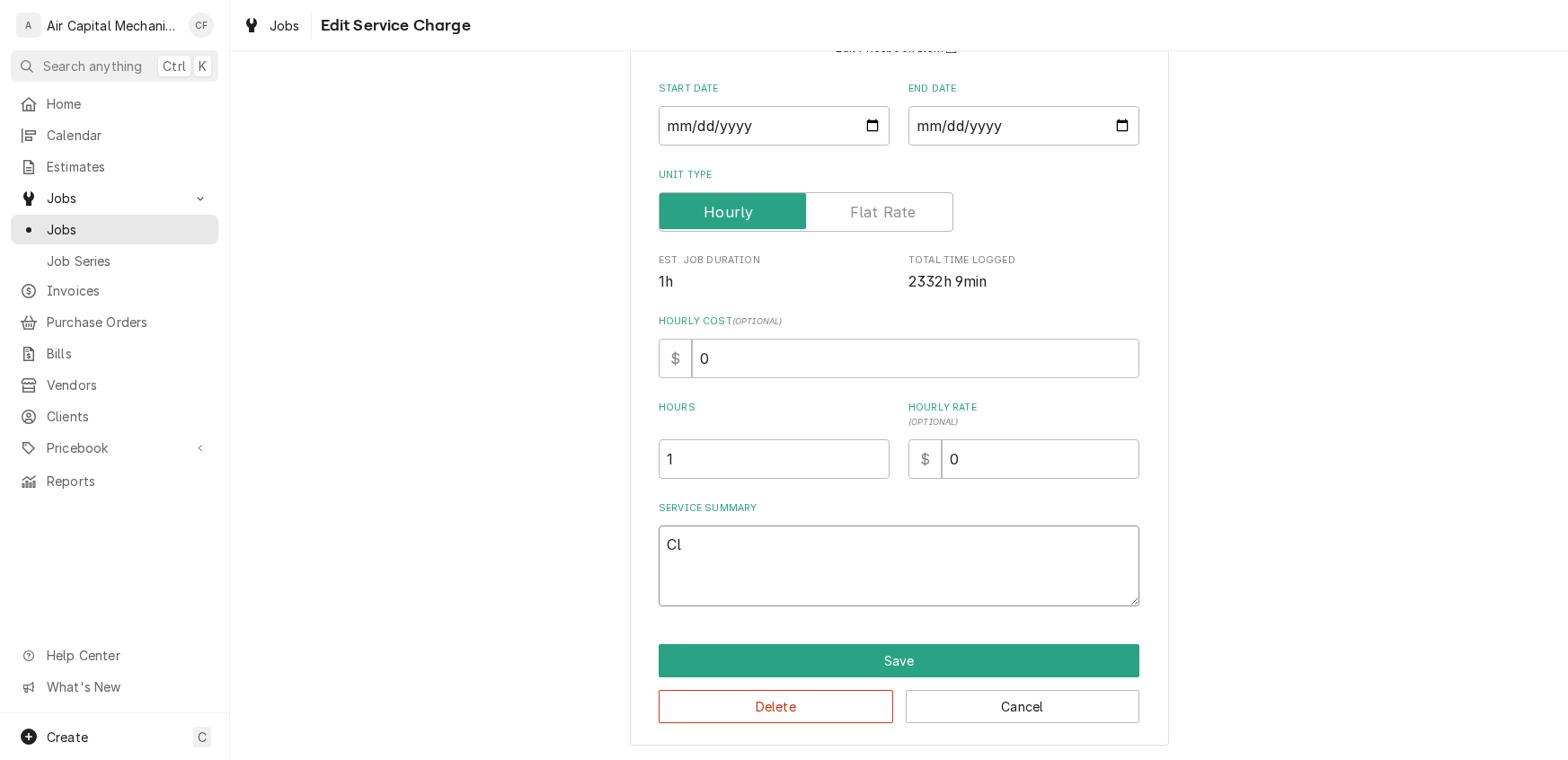
type textarea "x"
type textarea "Cle"
type textarea "x"
type textarea "Clea"
type textarea "x"
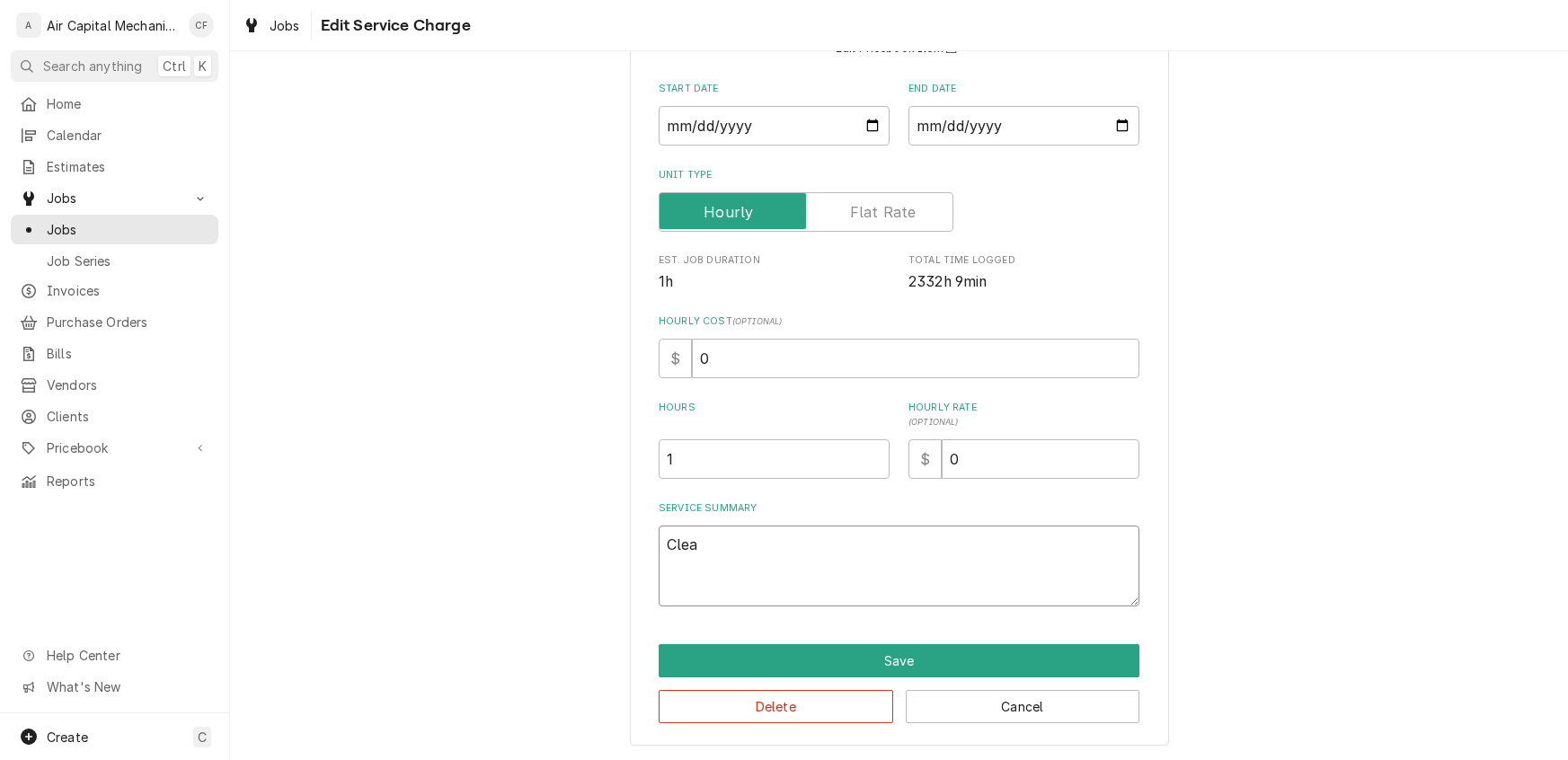
type textarea "Clear"
type textarea "x"
type textarea "[PERSON_NAME]"
type textarea "x"
type textarea "Cleared"
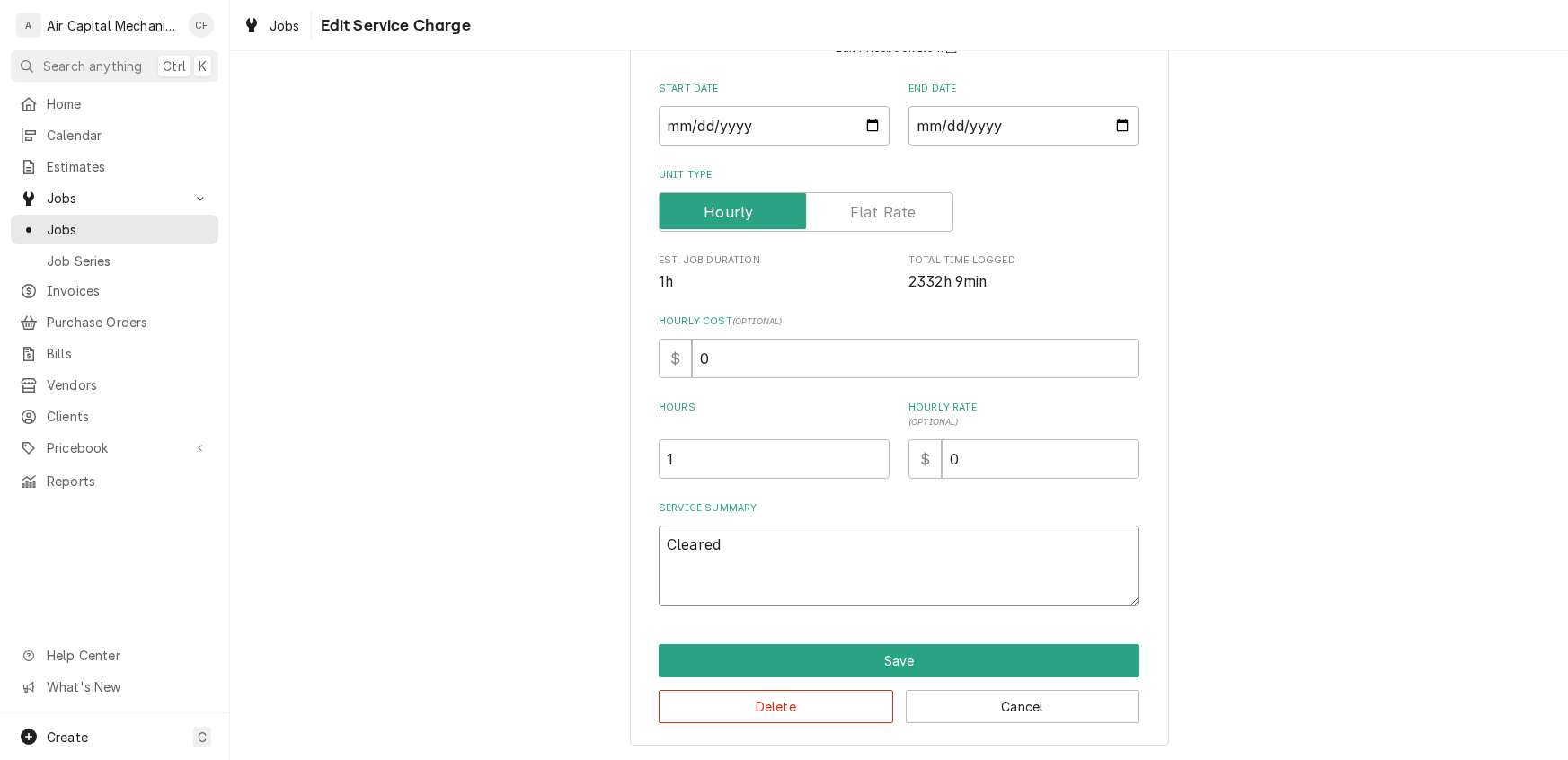
type textarea "x"
type textarea "Cleared"
type textarea "x"
type textarea "Cleared c"
type textarea "x"
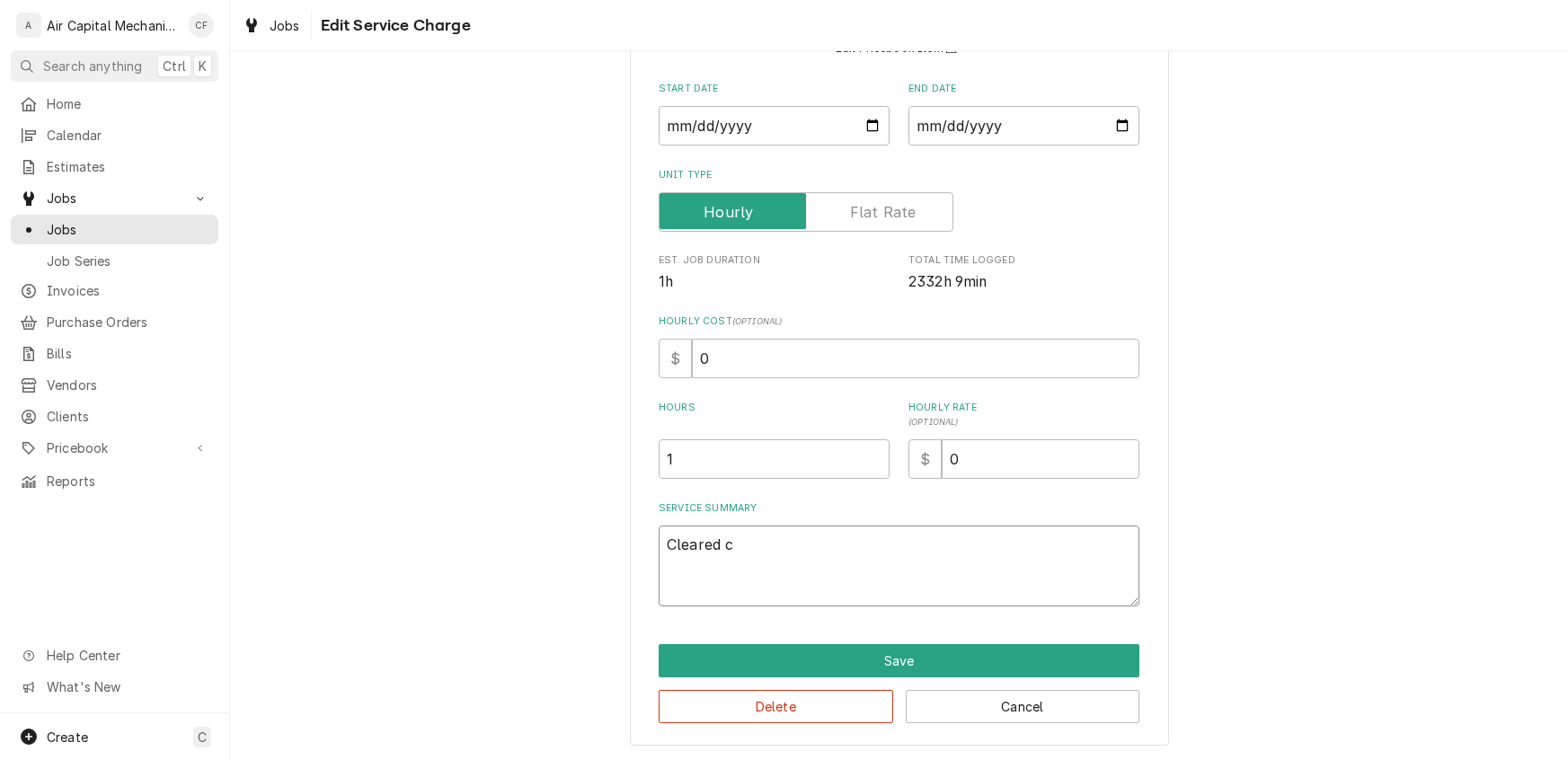
type textarea "Cleared co"
type textarea "x"
type textarea "Cleared con"
type textarea "x"
type textarea "Cleared cone"
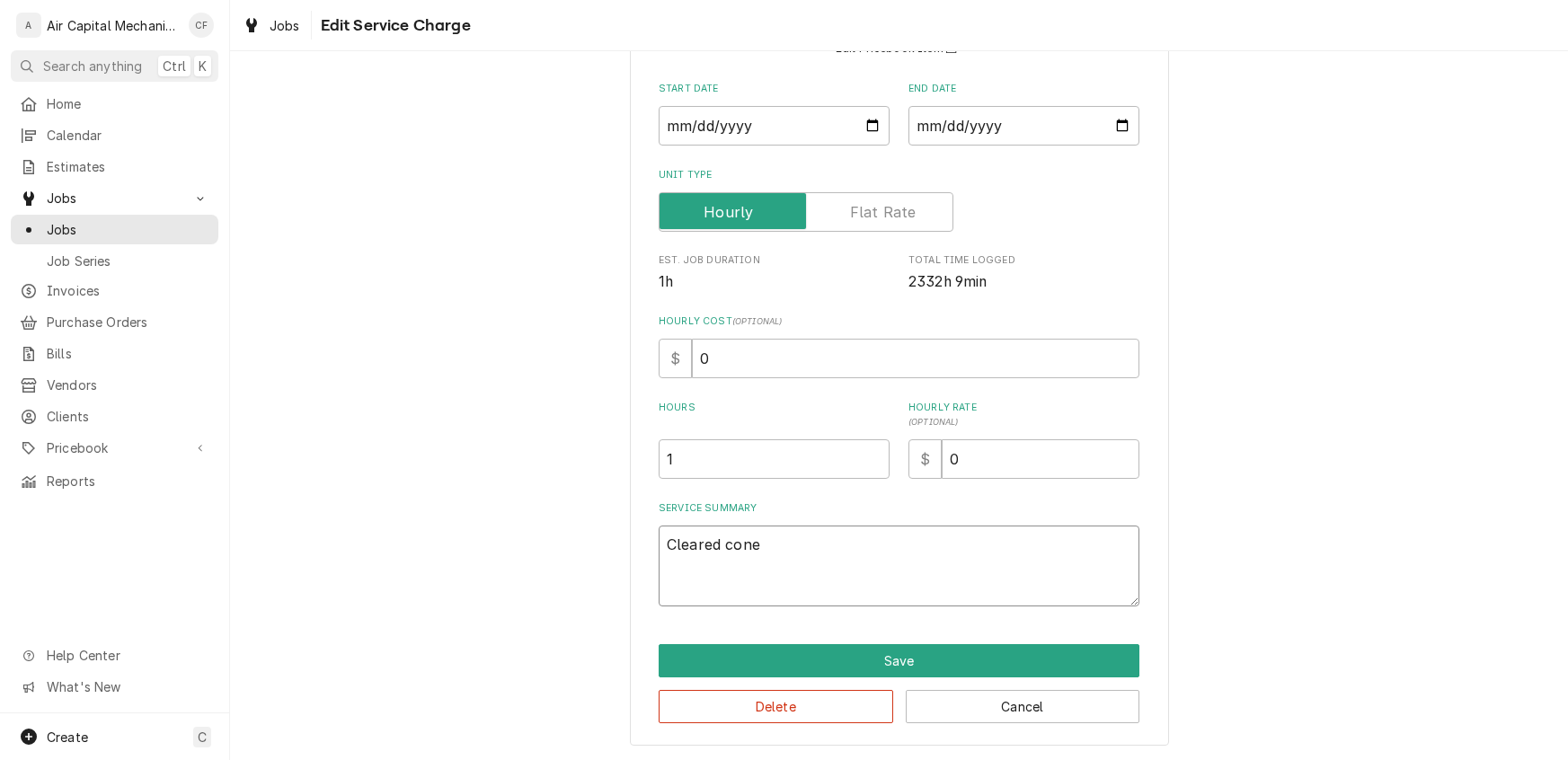
type textarea "x"
type textarea "Cleared [PERSON_NAME]"
type textarea "x"
type textarea "Cleared conens"
type textarea "x"
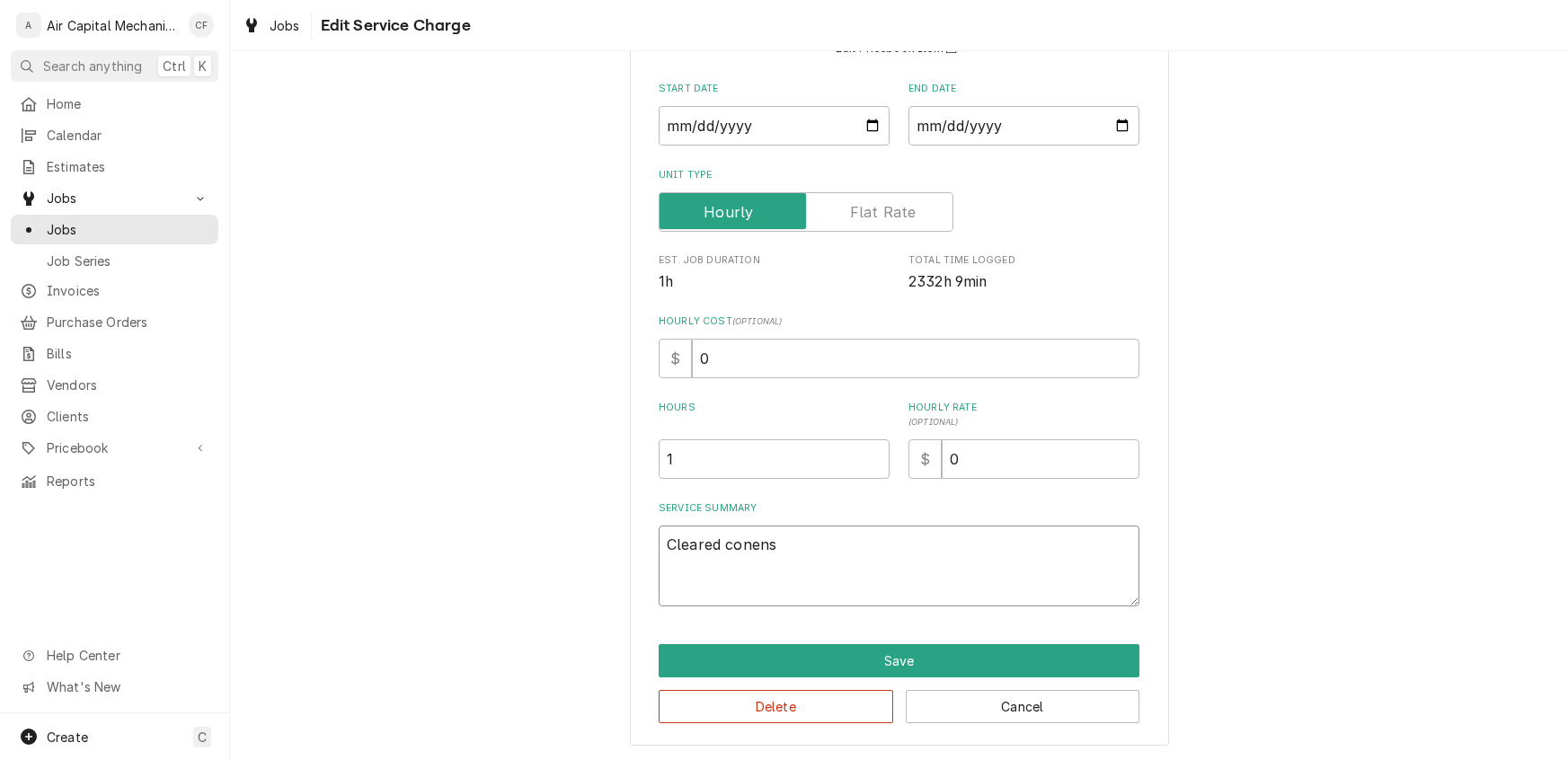
type textarea "Cleared conensa"
type textarea "x"
type textarea "Cleared conensat"
type textarea "x"
type textarea "Cleared"
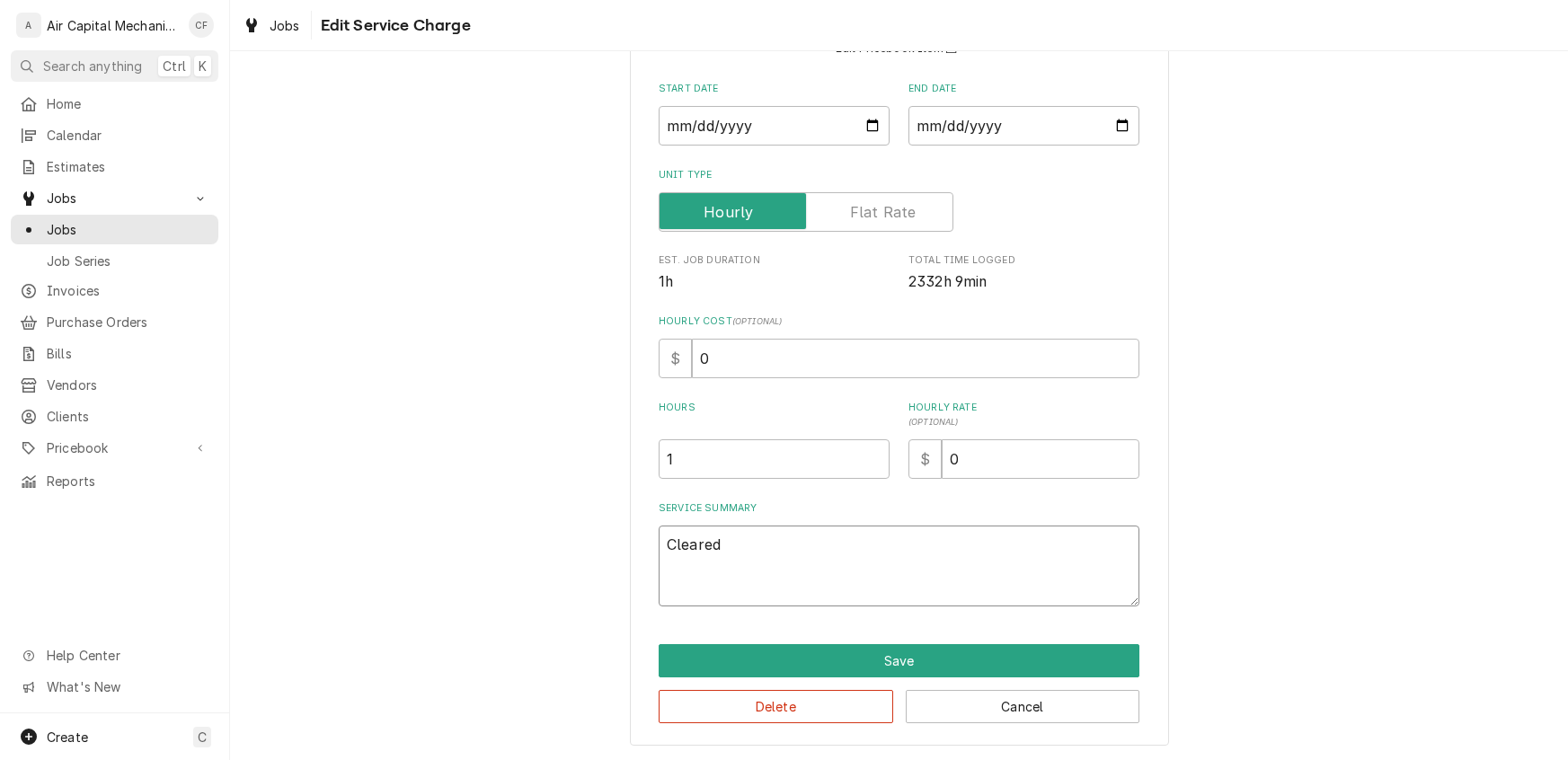
type textarea "x"
type textarea "Cleared Condensate"
type textarea "x"
type textarea "Cleared Condensate d"
type textarea "x"
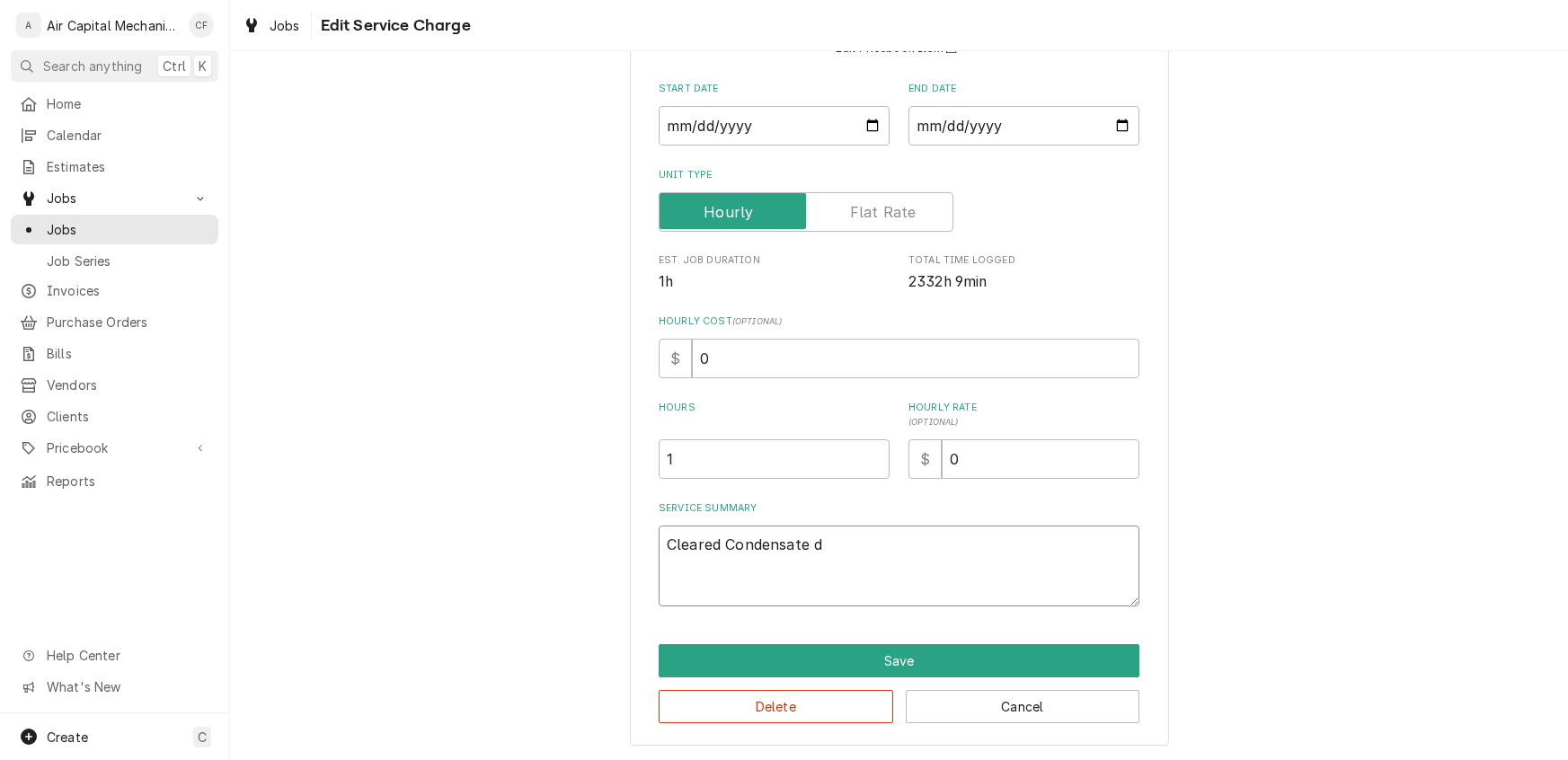
type textarea "Cleared Condensate dr"
type textarea "x"
type textarea "Cleared Condensate dra"
type textarea "x"
type textarea "Cleared Condensate drai"
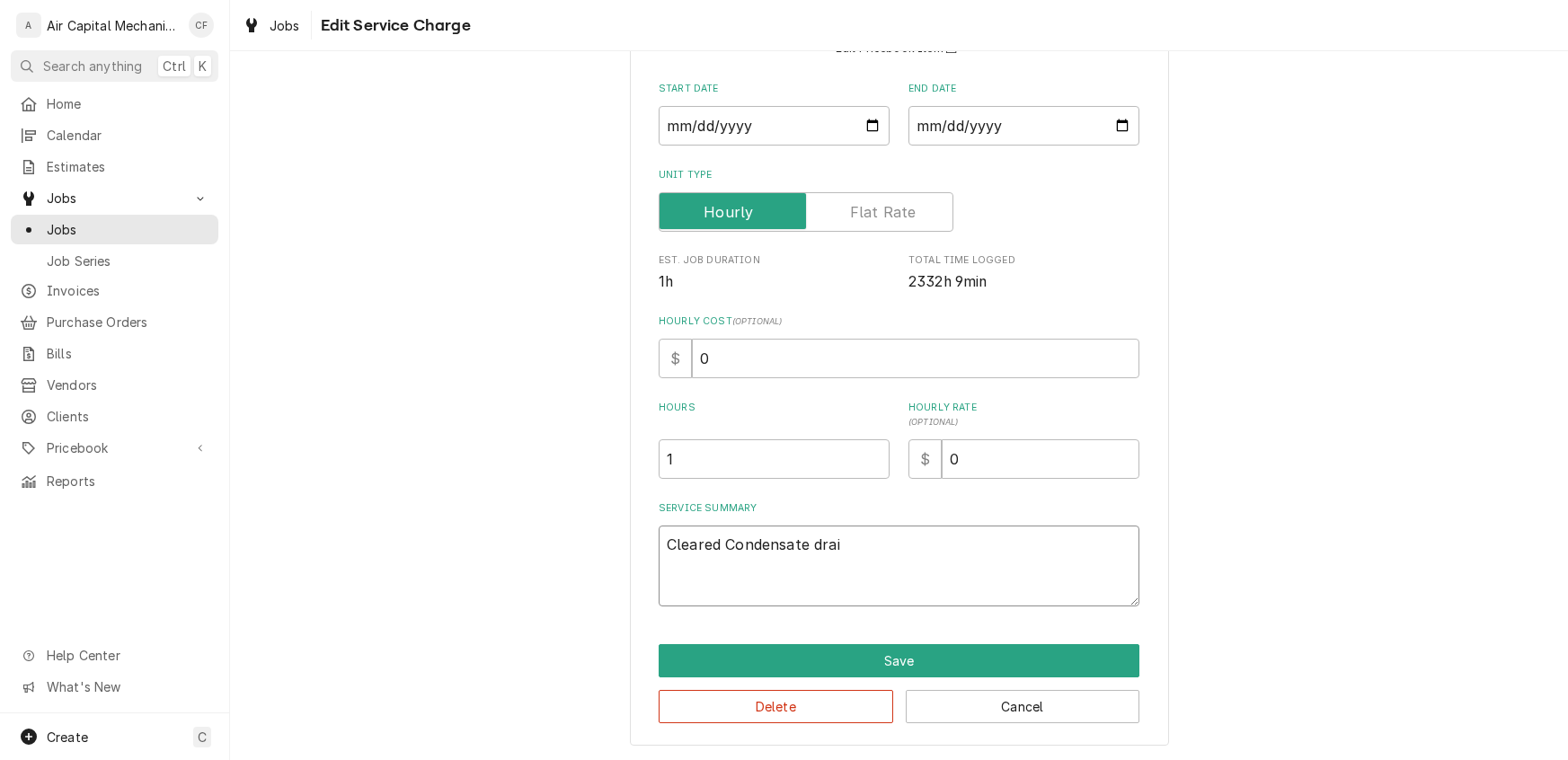
type textarea "x"
type textarea "Cleared Condensate"
type textarea "x"
type textarea "Cleared Condensate Drain"
type textarea "x"
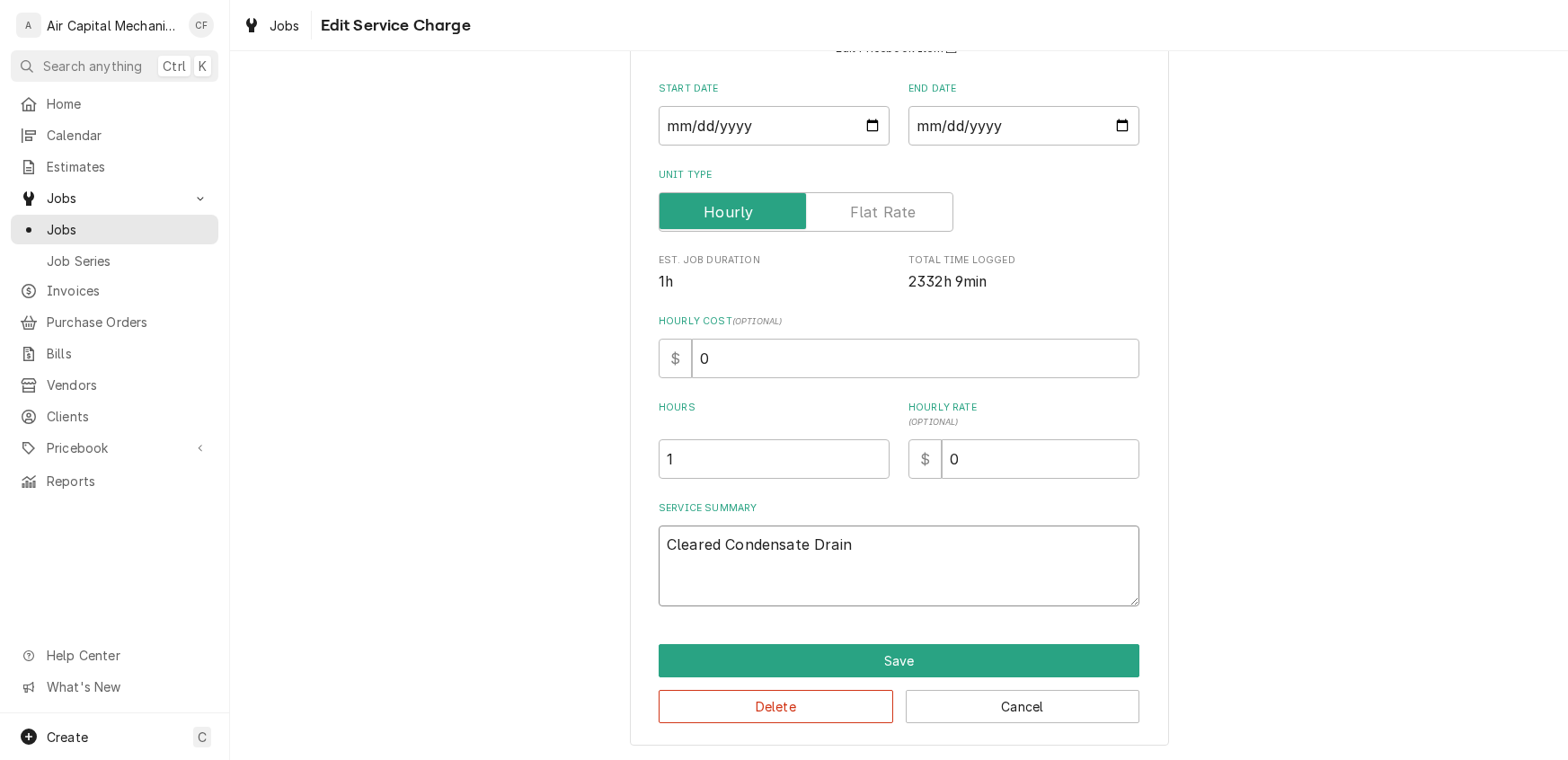
type textarea "Cleared Condensate Drain l"
type textarea "x"
type textarea "Cleared Condensate Drain li"
type textarea "x"
type textarea "Cleared Condensate Drain lin"
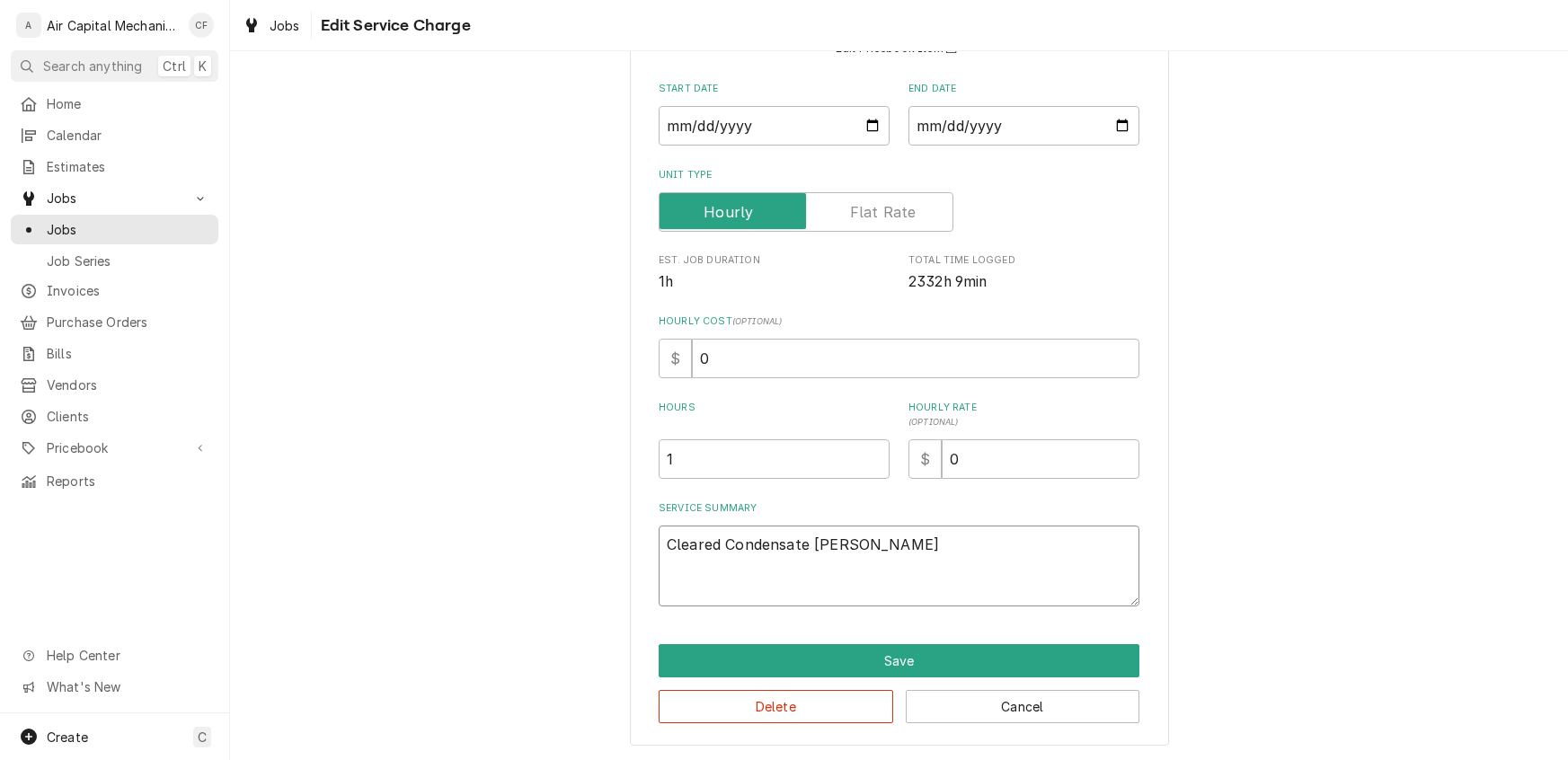
type textarea "x"
type textarea "Cleared Condensate Drain line"
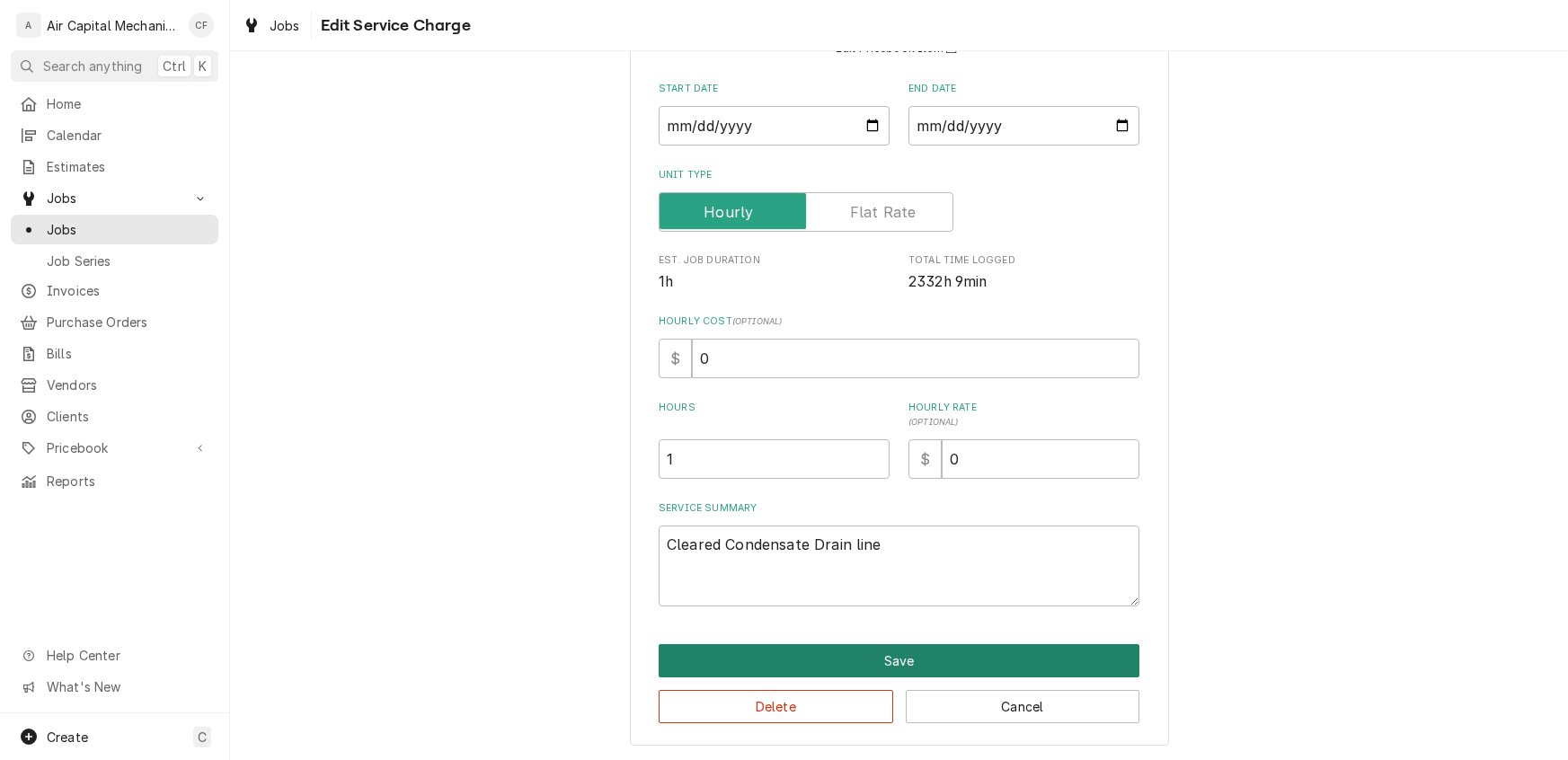
click at [837, 654] on button "Save" at bounding box center [899, 661] width 480 height 34
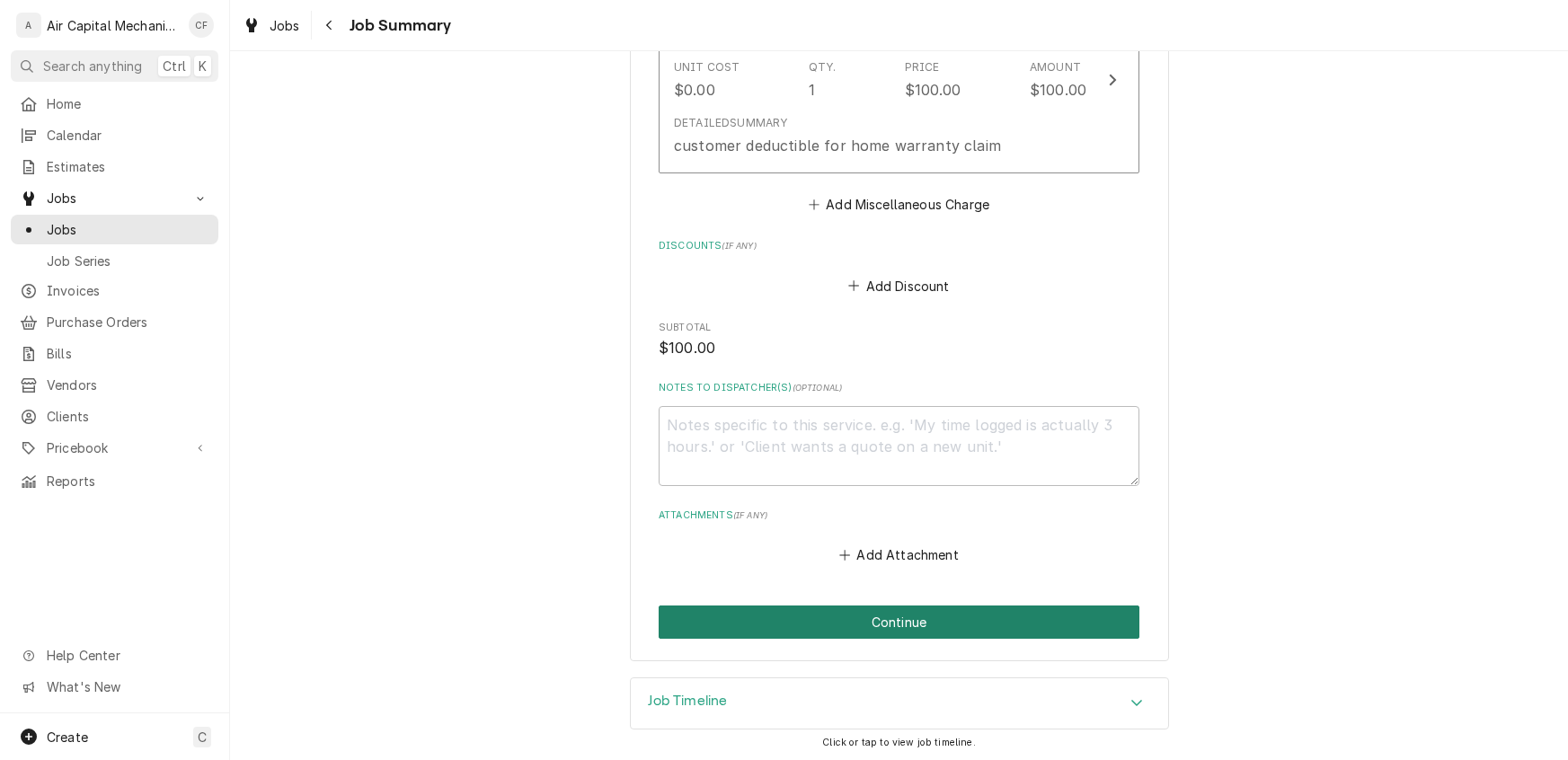
click at [874, 620] on button "Continue" at bounding box center [899, 623] width 480 height 34
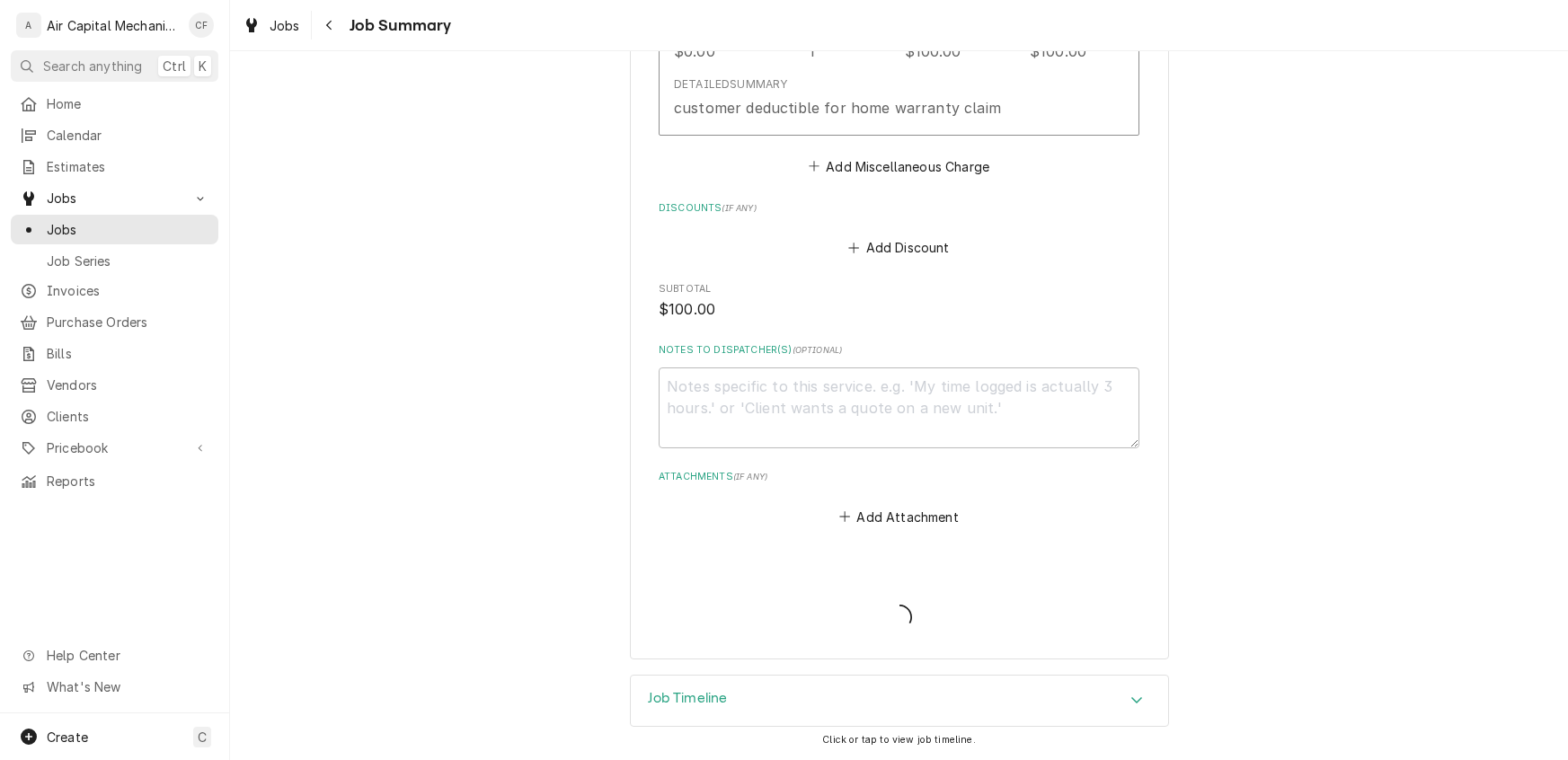
scroll to position [1003, 0]
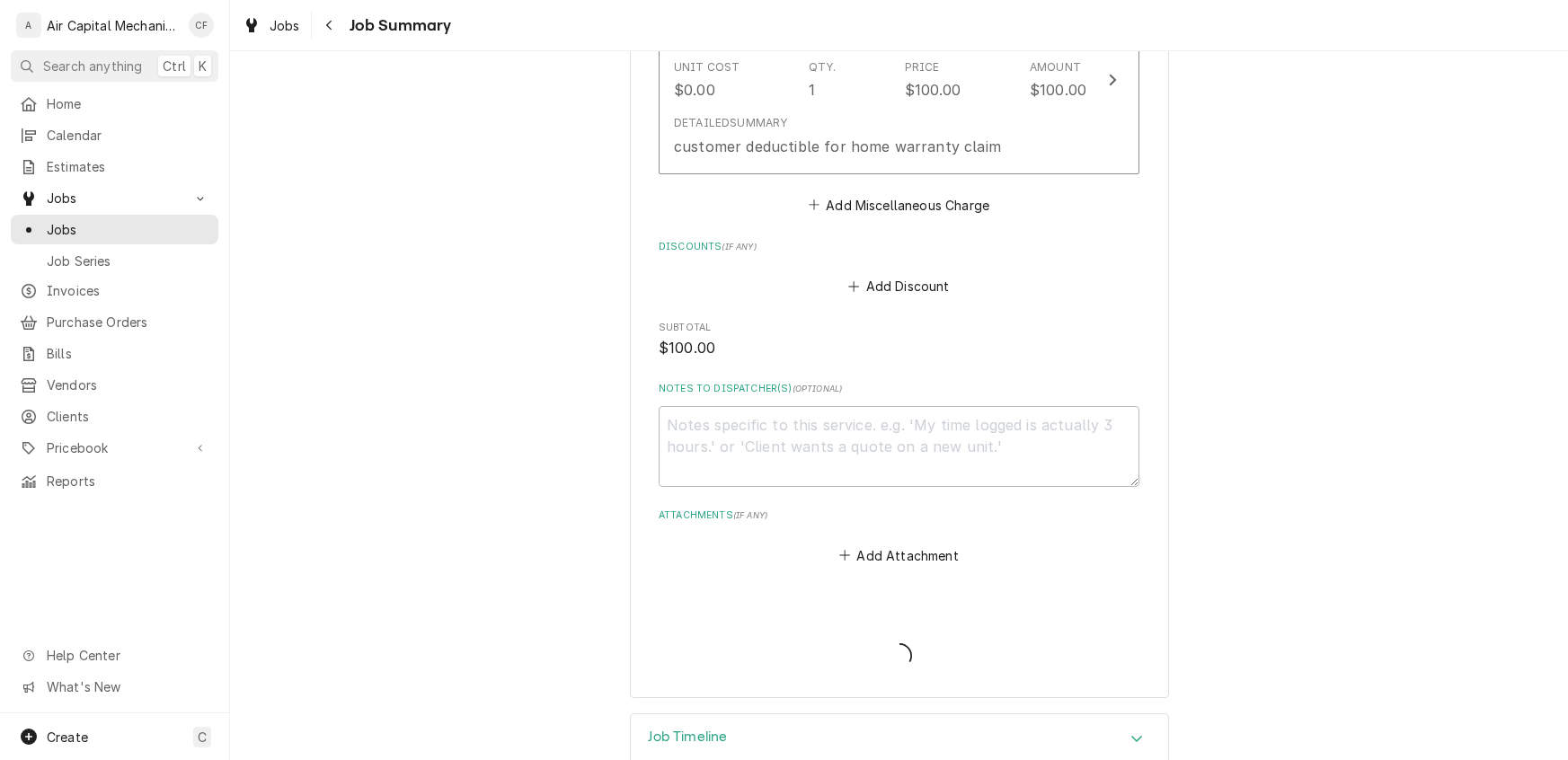
type textarea "x"
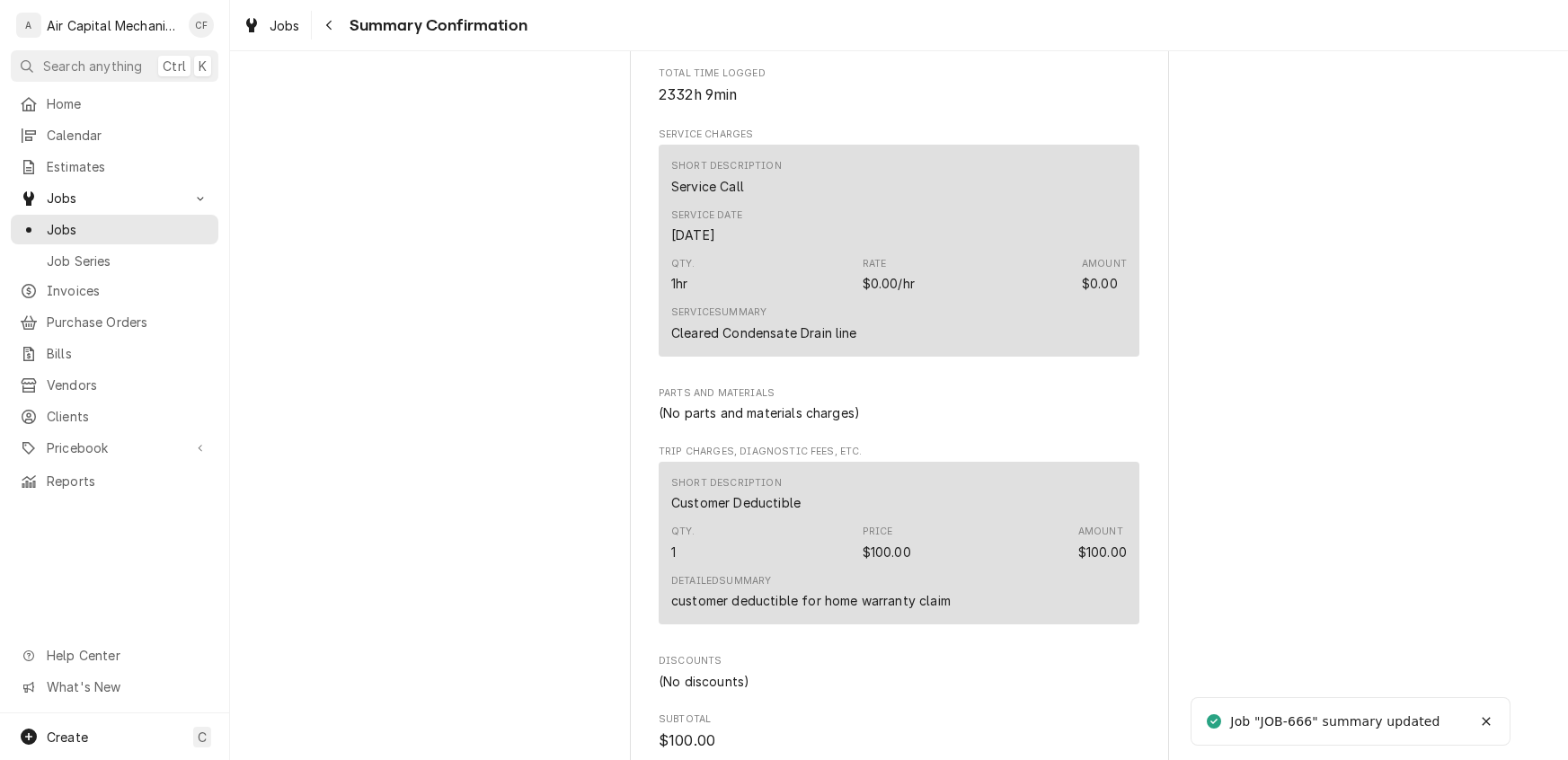
scroll to position [1031, 0]
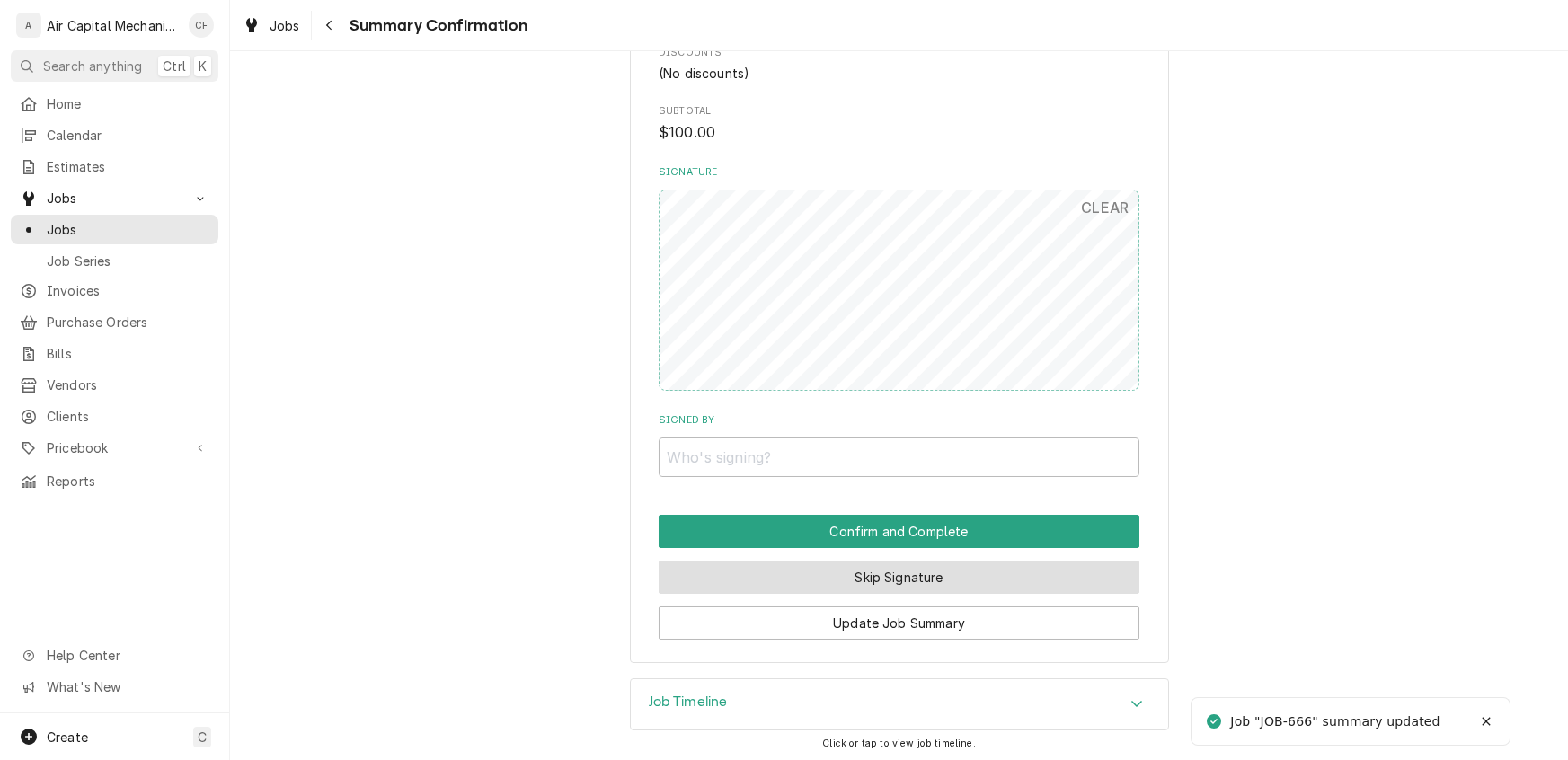
click at [837, 580] on button "Skip Signature" at bounding box center [899, 577] width 480 height 34
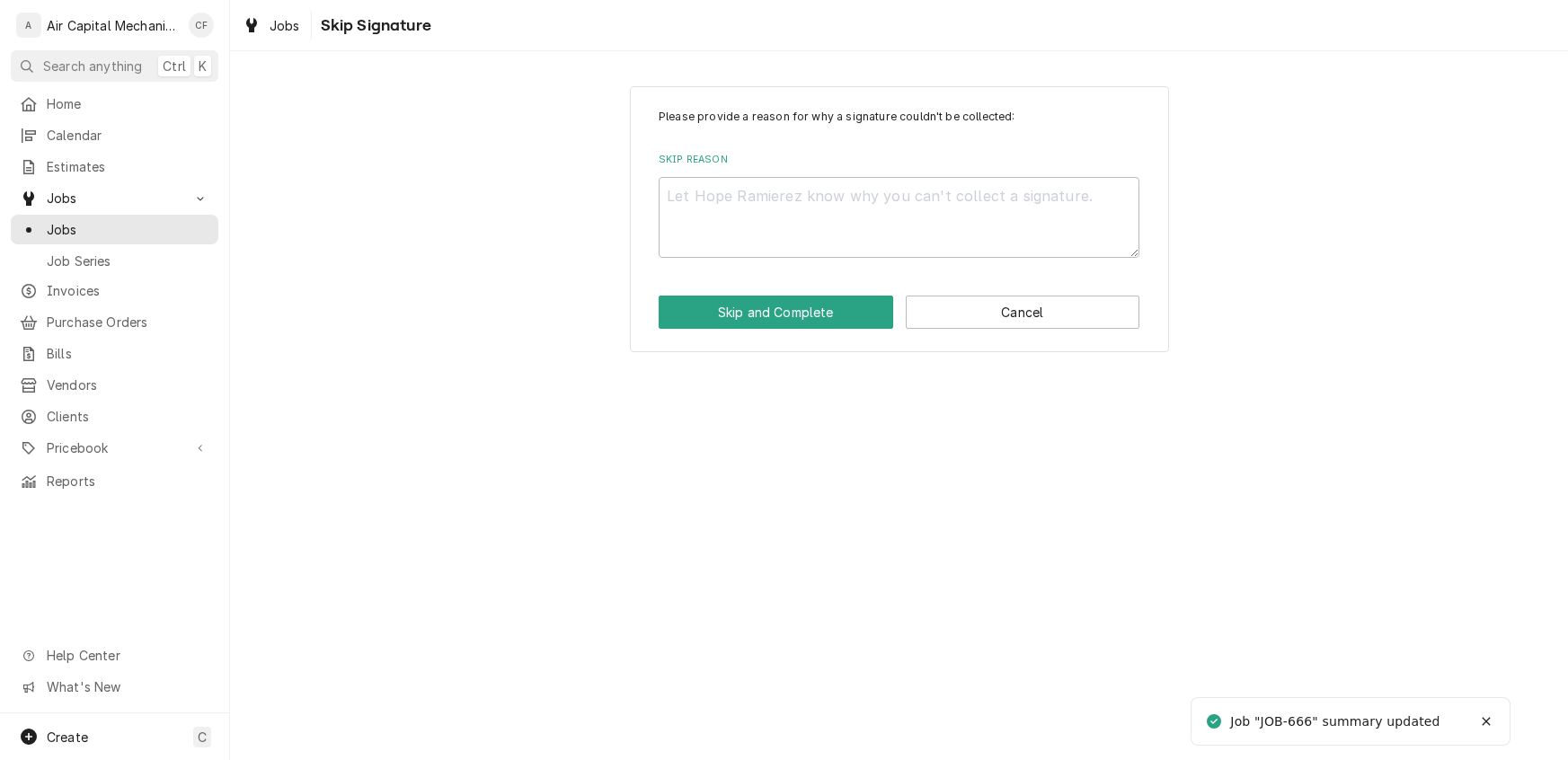
click at [764, 259] on div "Please provide a reason for why a signature couldn't be collected: Skip Reason …" at bounding box center [899, 218] width 539 height 266
click at [768, 235] on textarea "Skip Reason" at bounding box center [899, 217] width 480 height 81
type textarea "x"
type textarea "n"
type textarea "x"
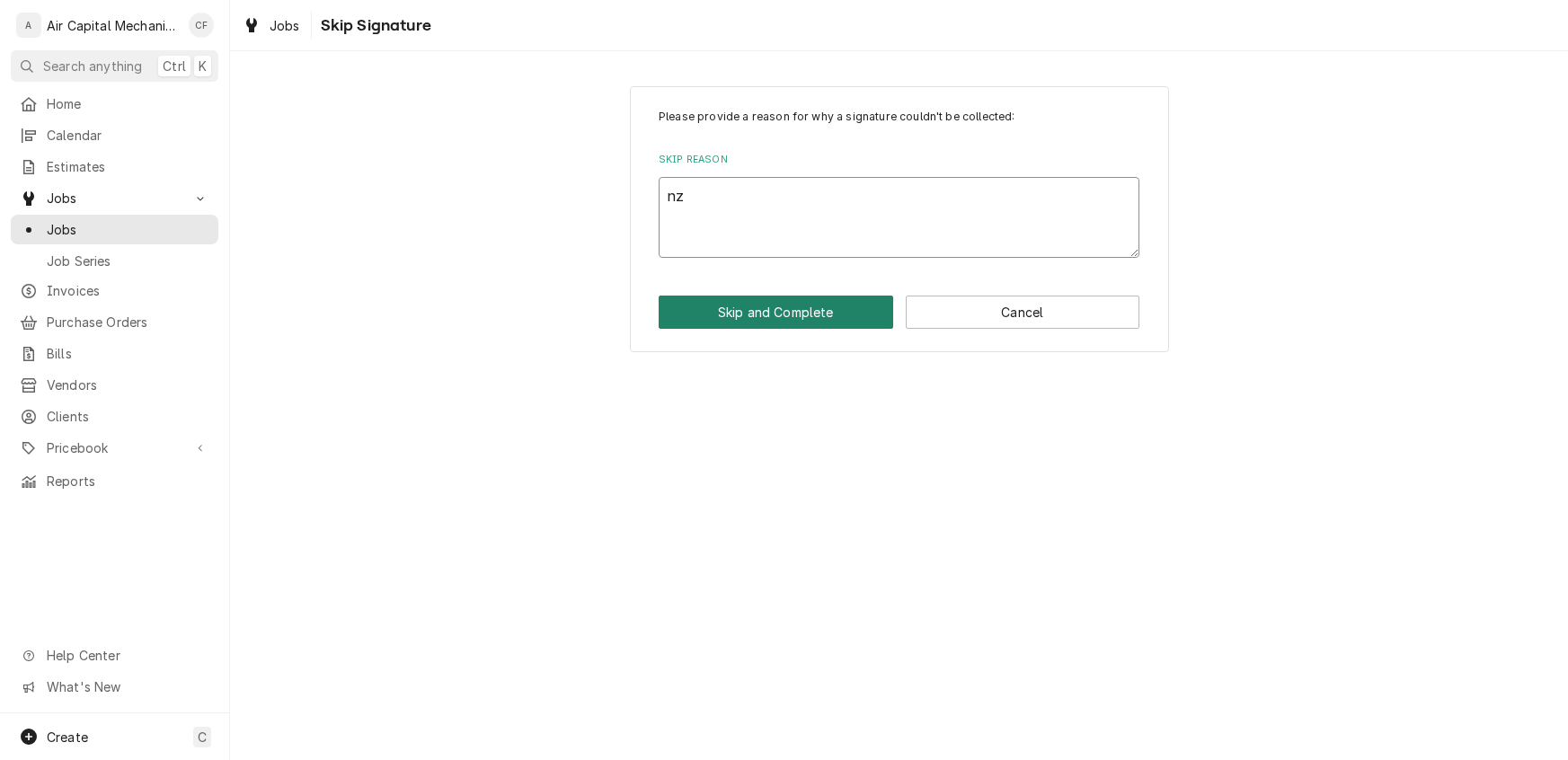
type textarea "nz"
click at [820, 318] on button "Skip and Complete" at bounding box center [776, 312] width 234 height 34
type textarea "x"
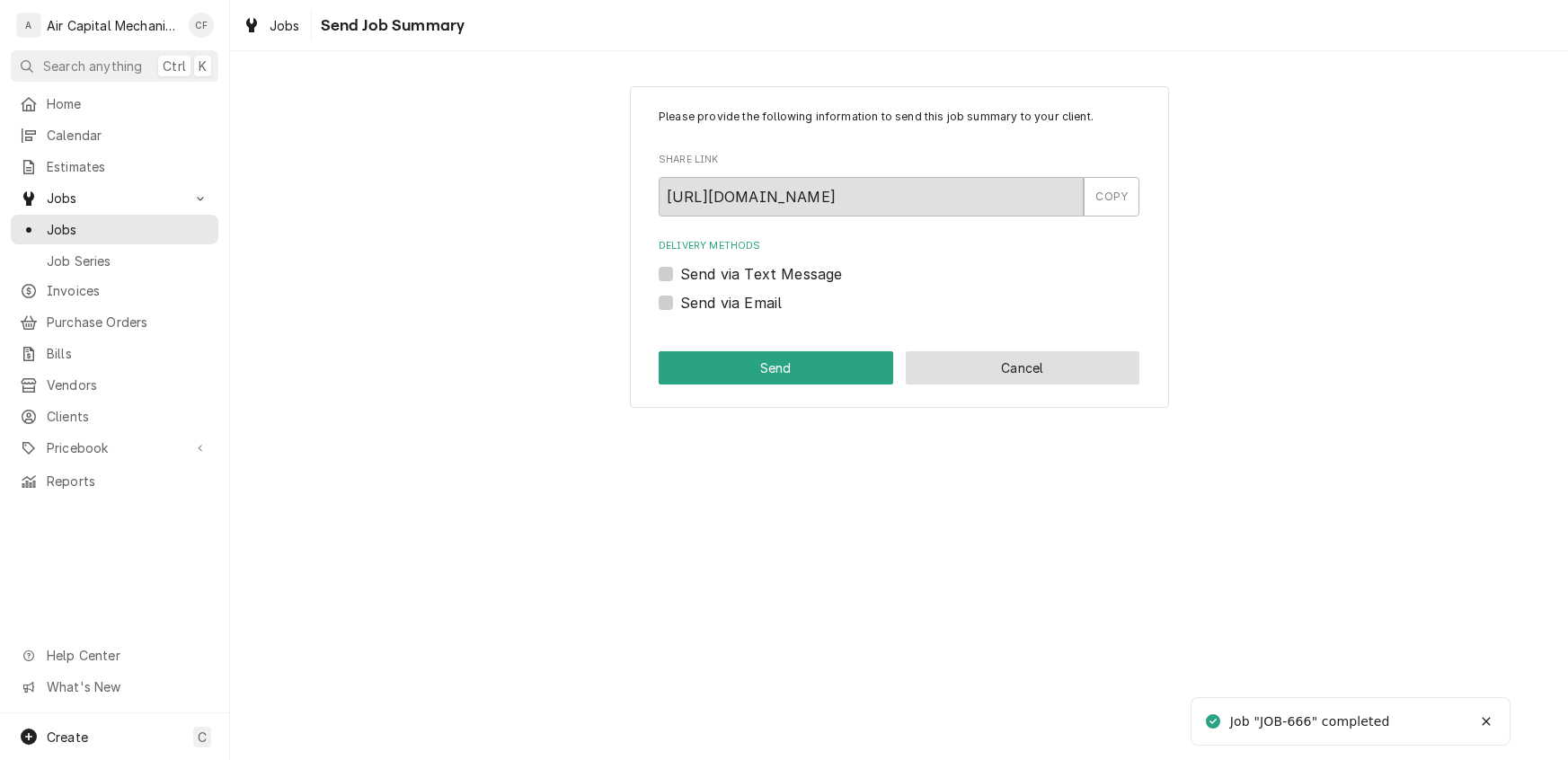
click at [1026, 354] on button "Cancel" at bounding box center [1023, 369] width 234 height 34
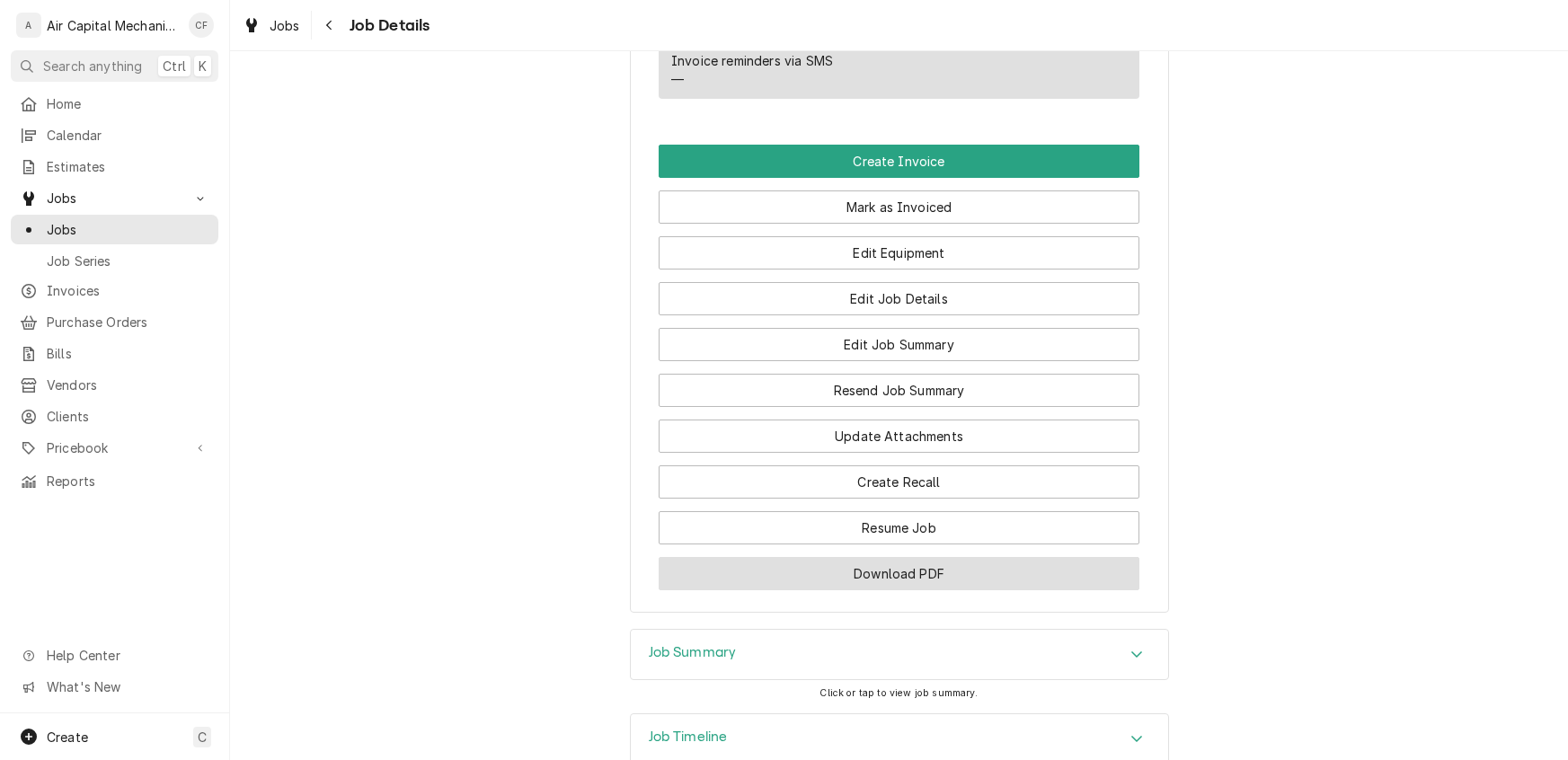
scroll to position [1322, 0]
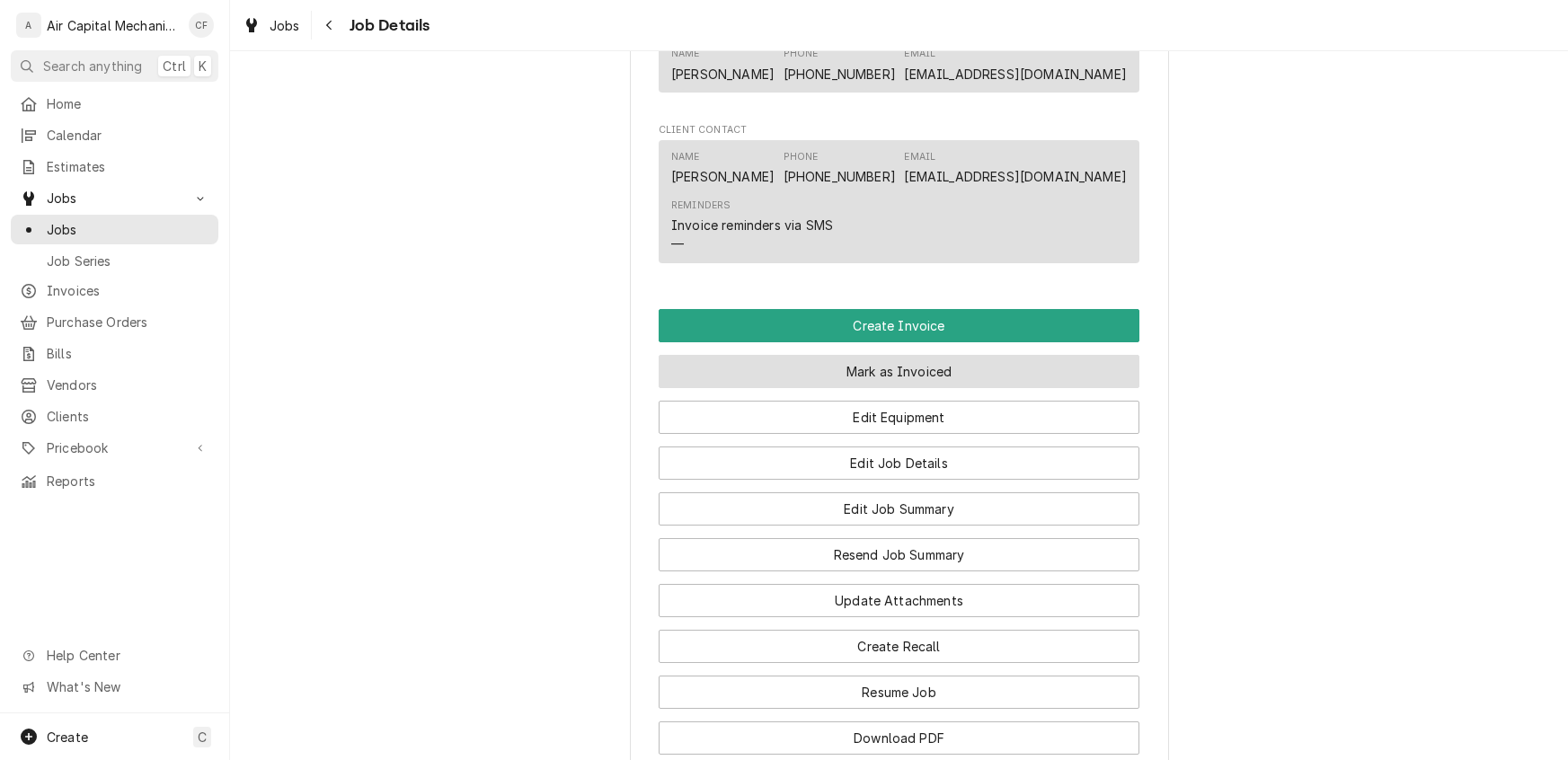
click at [885, 388] on button "Mark as Invoiced" at bounding box center [899, 372] width 480 height 34
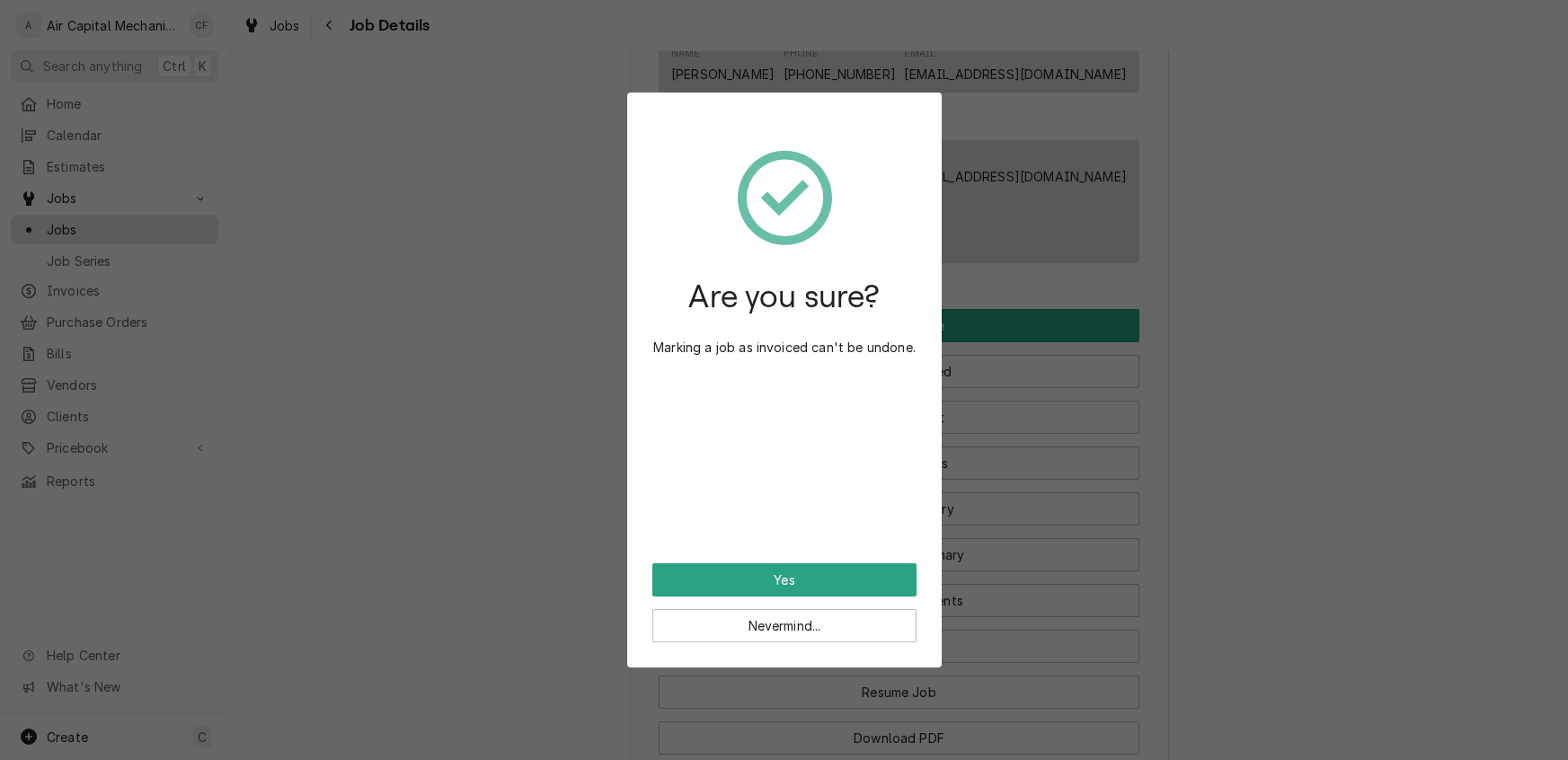
click at [741, 597] on div "Nevermind..." at bounding box center [784, 620] width 264 height 45
click at [736, 630] on button "Nevermind..." at bounding box center [784, 627] width 264 height 34
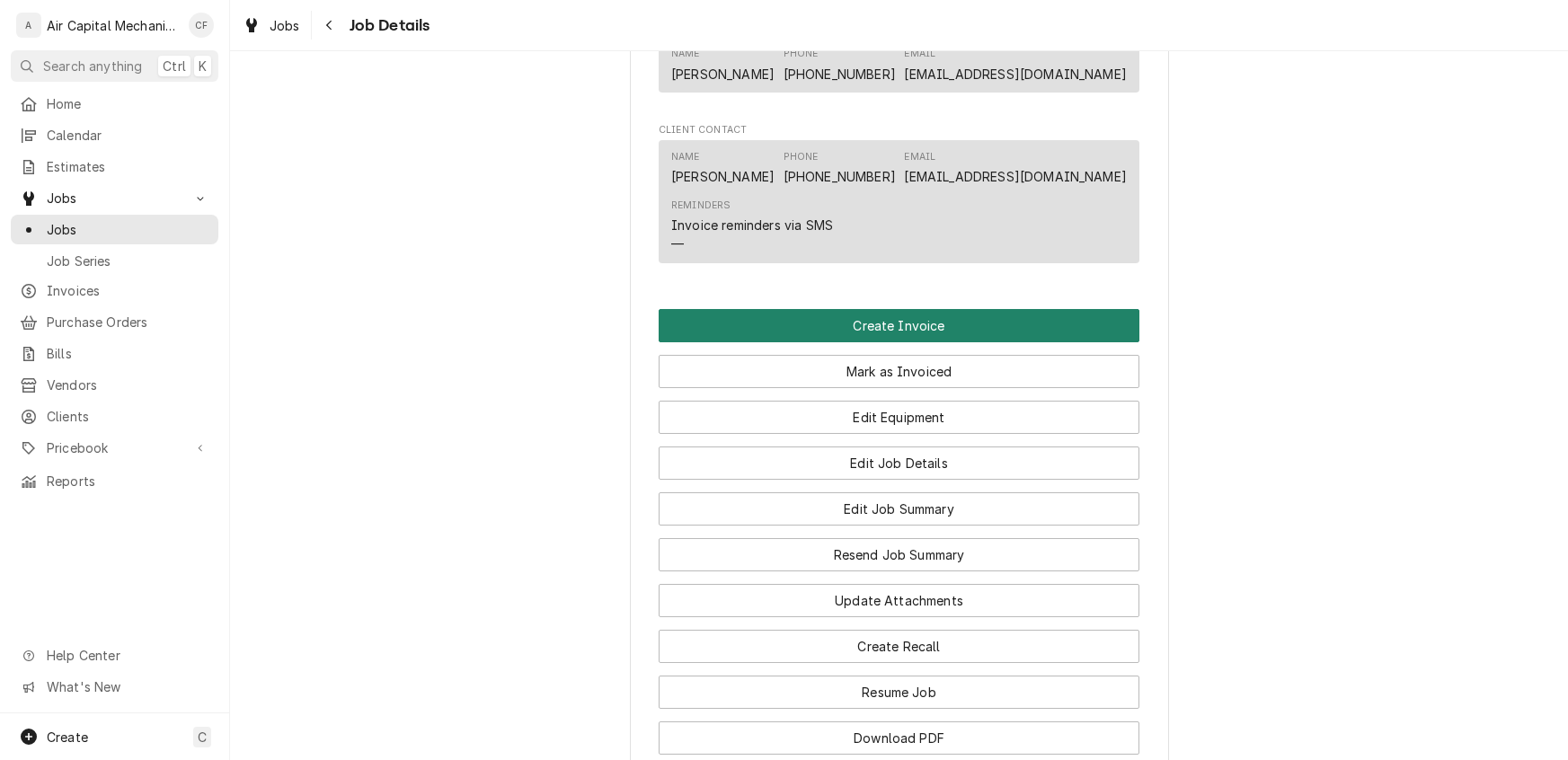
click at [810, 342] on button "Create Invoice" at bounding box center [899, 326] width 480 height 34
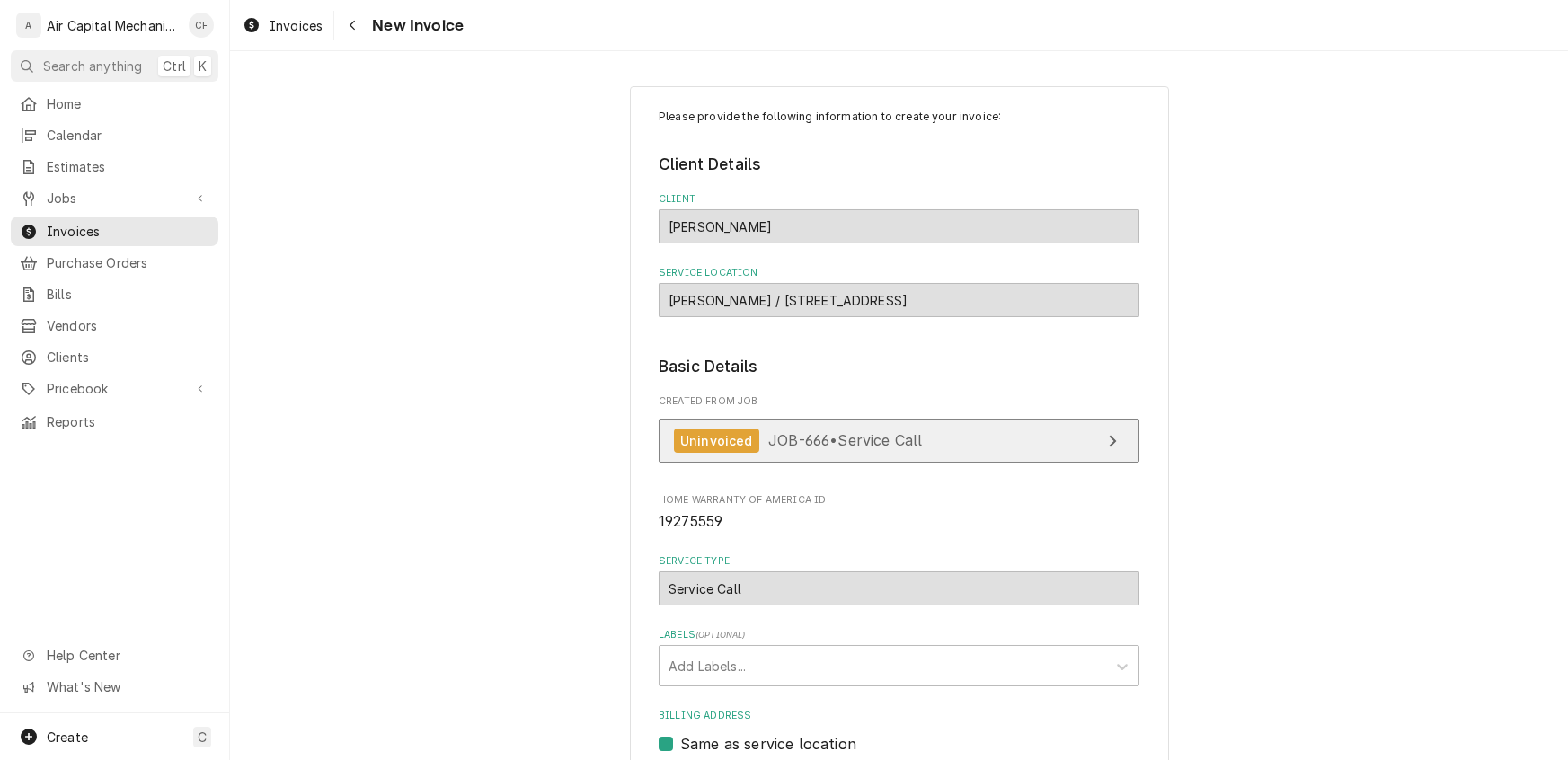
click at [807, 434] on span "JOB-666 • Service Call" at bounding box center [844, 440] width 153 height 18
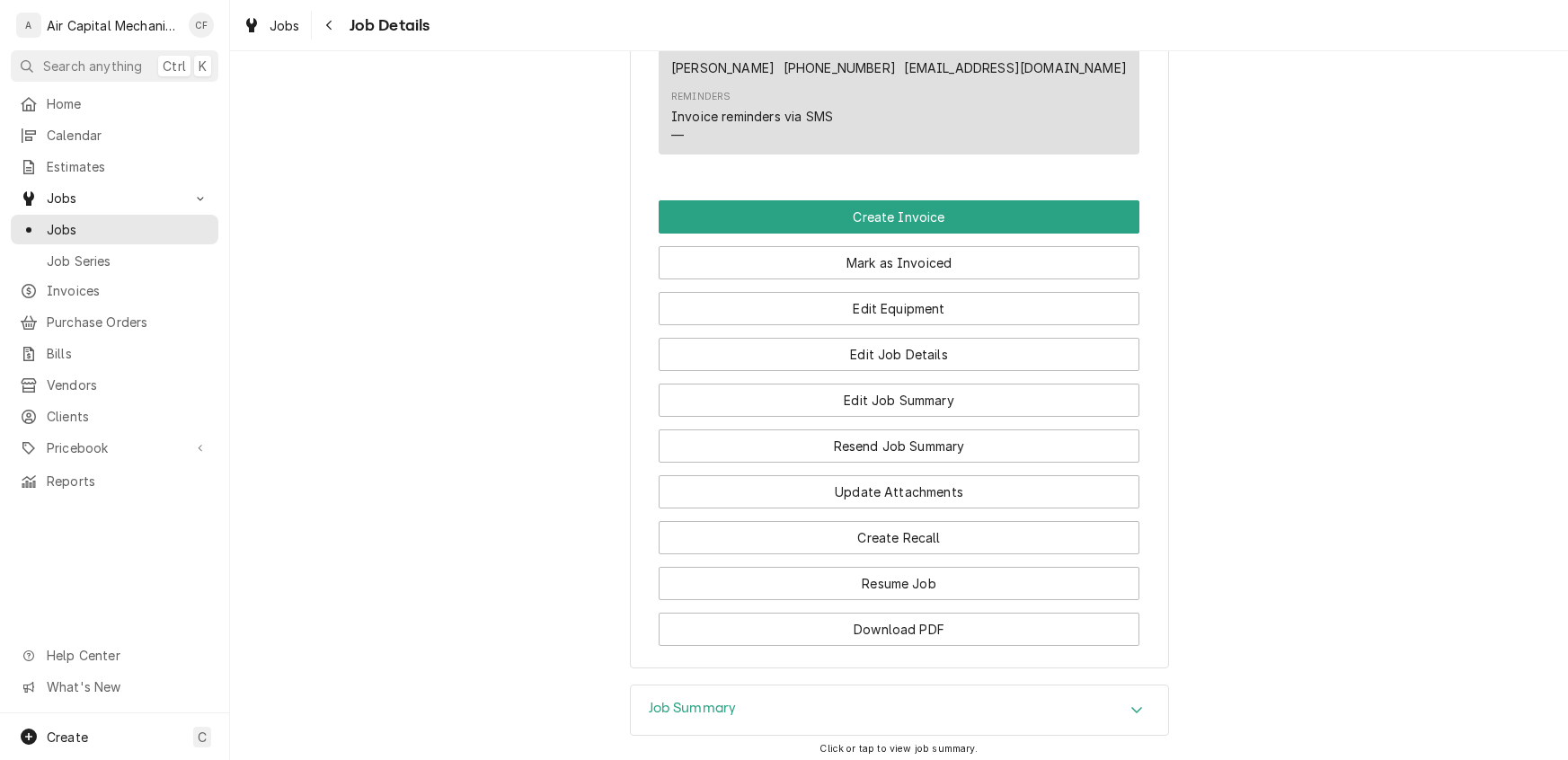
scroll to position [1311, 0]
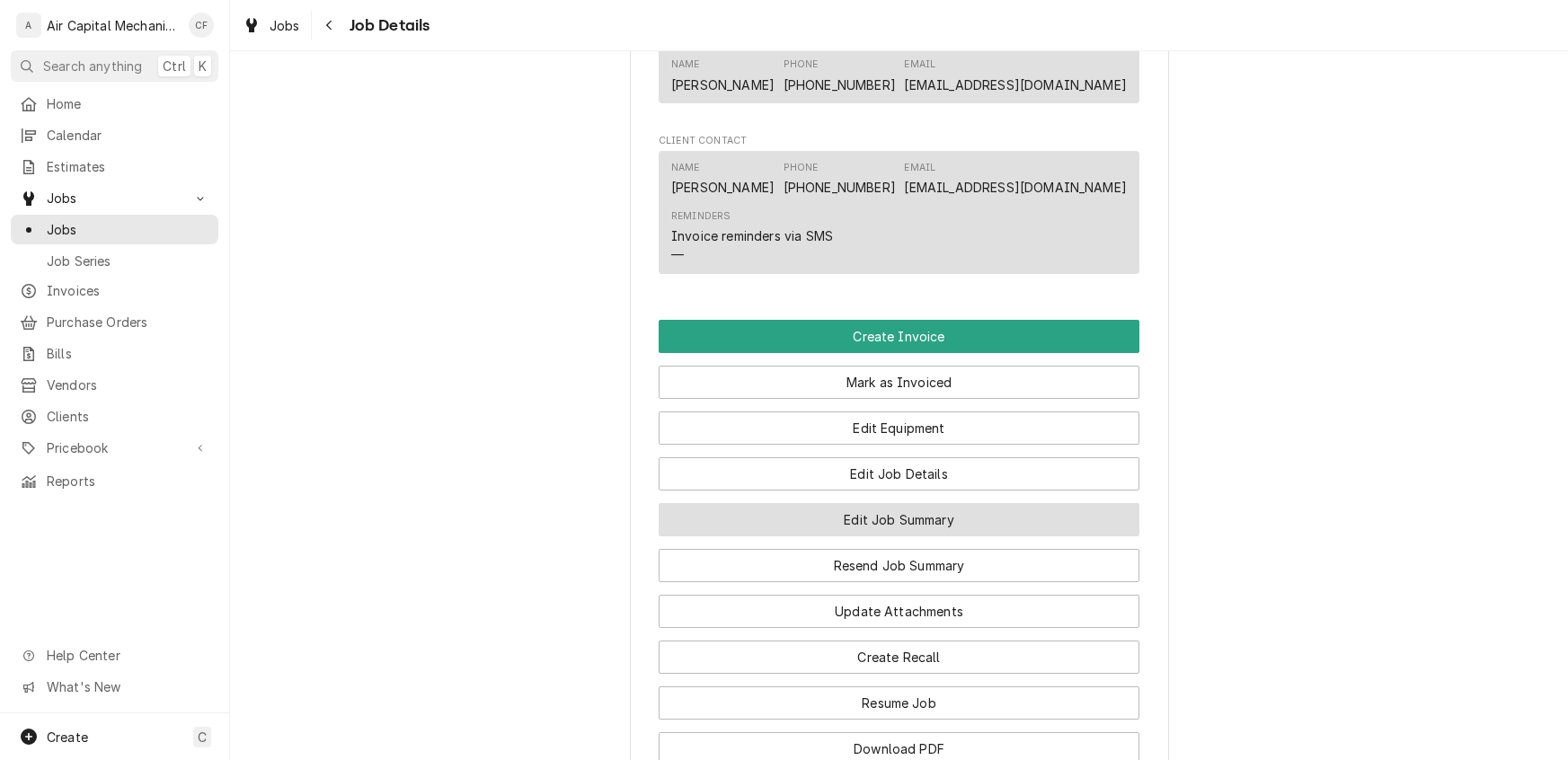
click at [907, 537] on button "Edit Job Summary" at bounding box center [899, 520] width 480 height 34
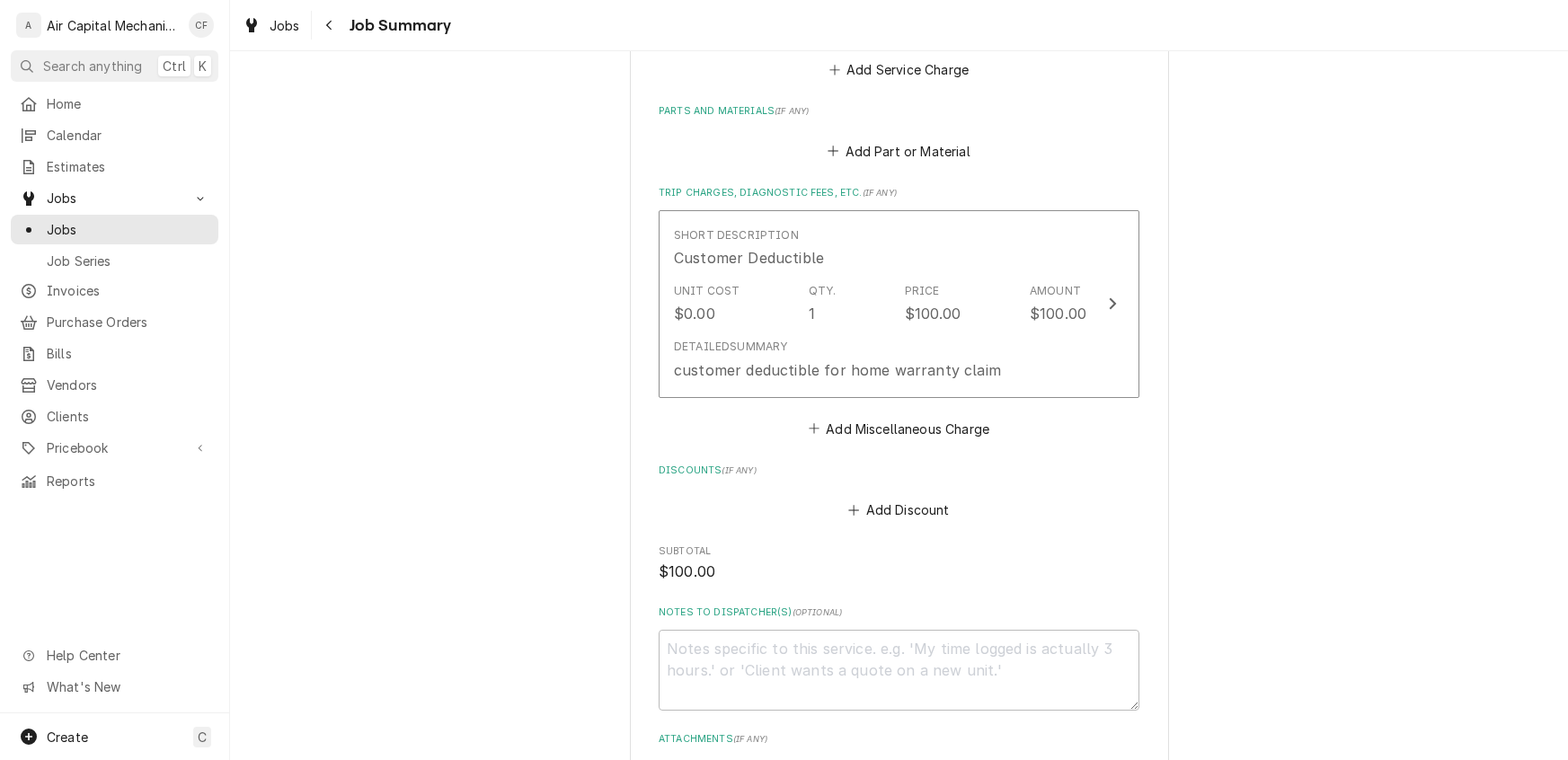
scroll to position [768, 0]
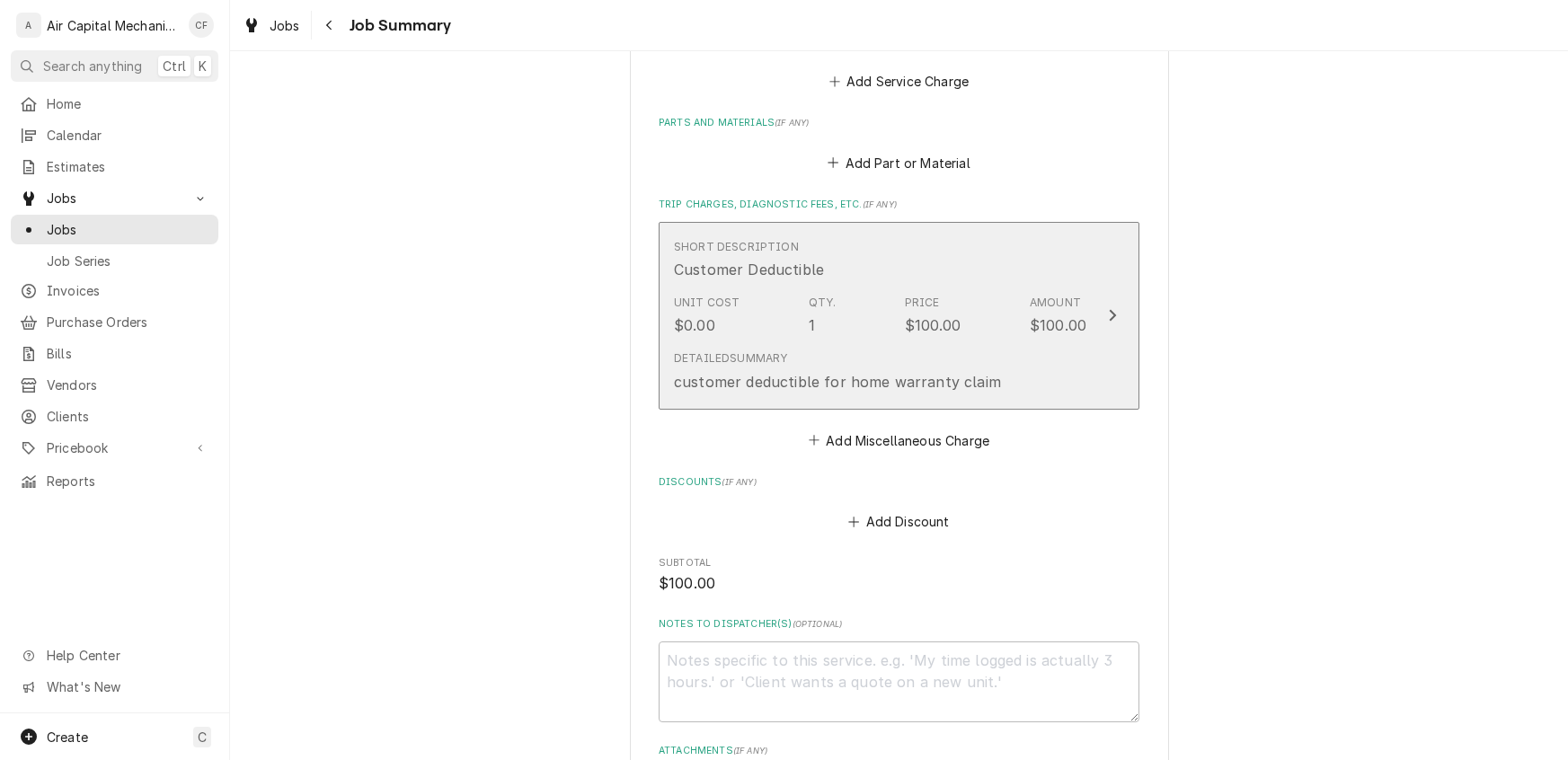
click at [1108, 318] on icon "Update Line Item" at bounding box center [1112, 315] width 9 height 15
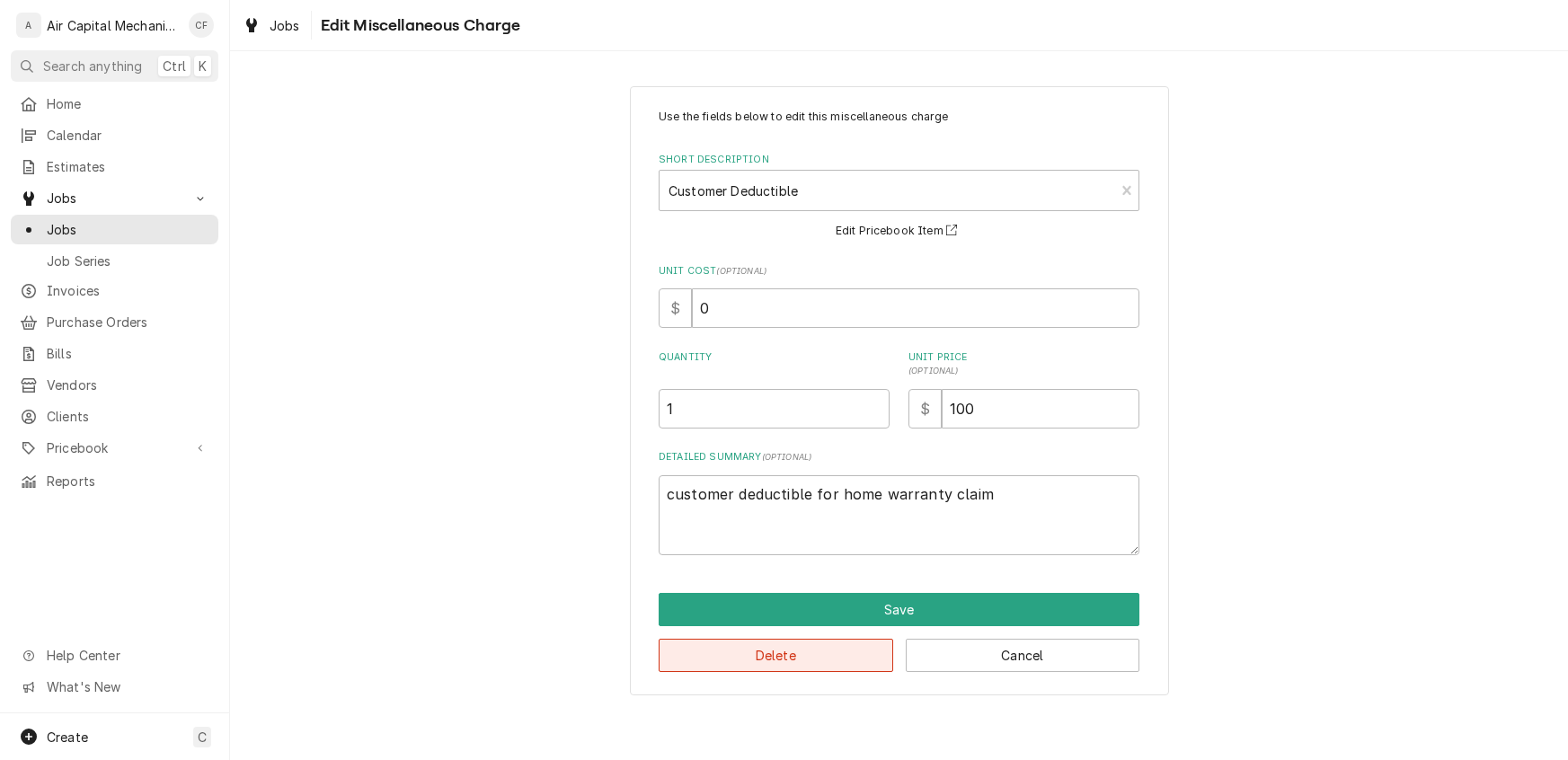
click at [815, 660] on button "Delete" at bounding box center [776, 656] width 234 height 34
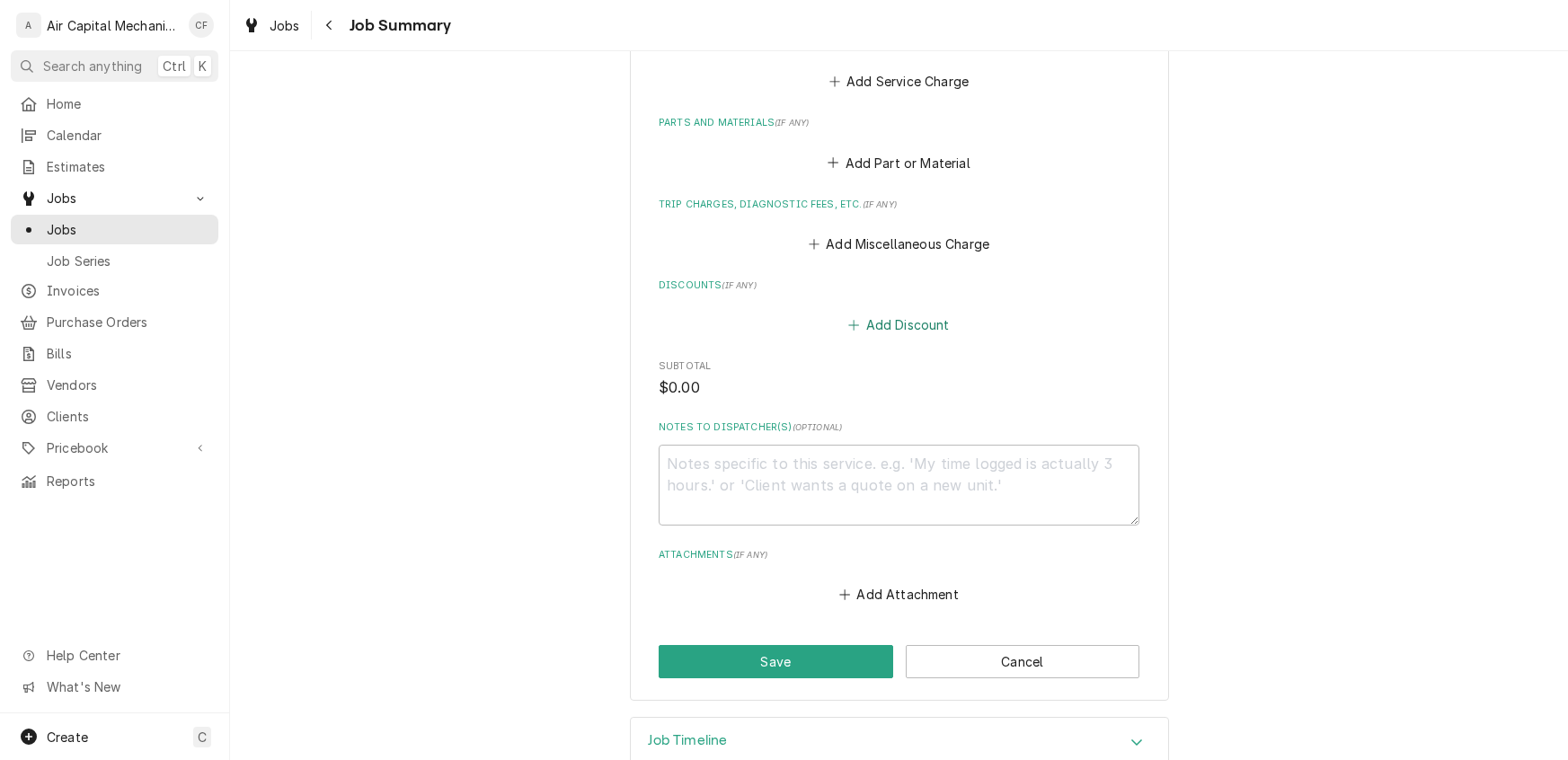
click at [912, 322] on button "Add Discount" at bounding box center [899, 324] width 107 height 25
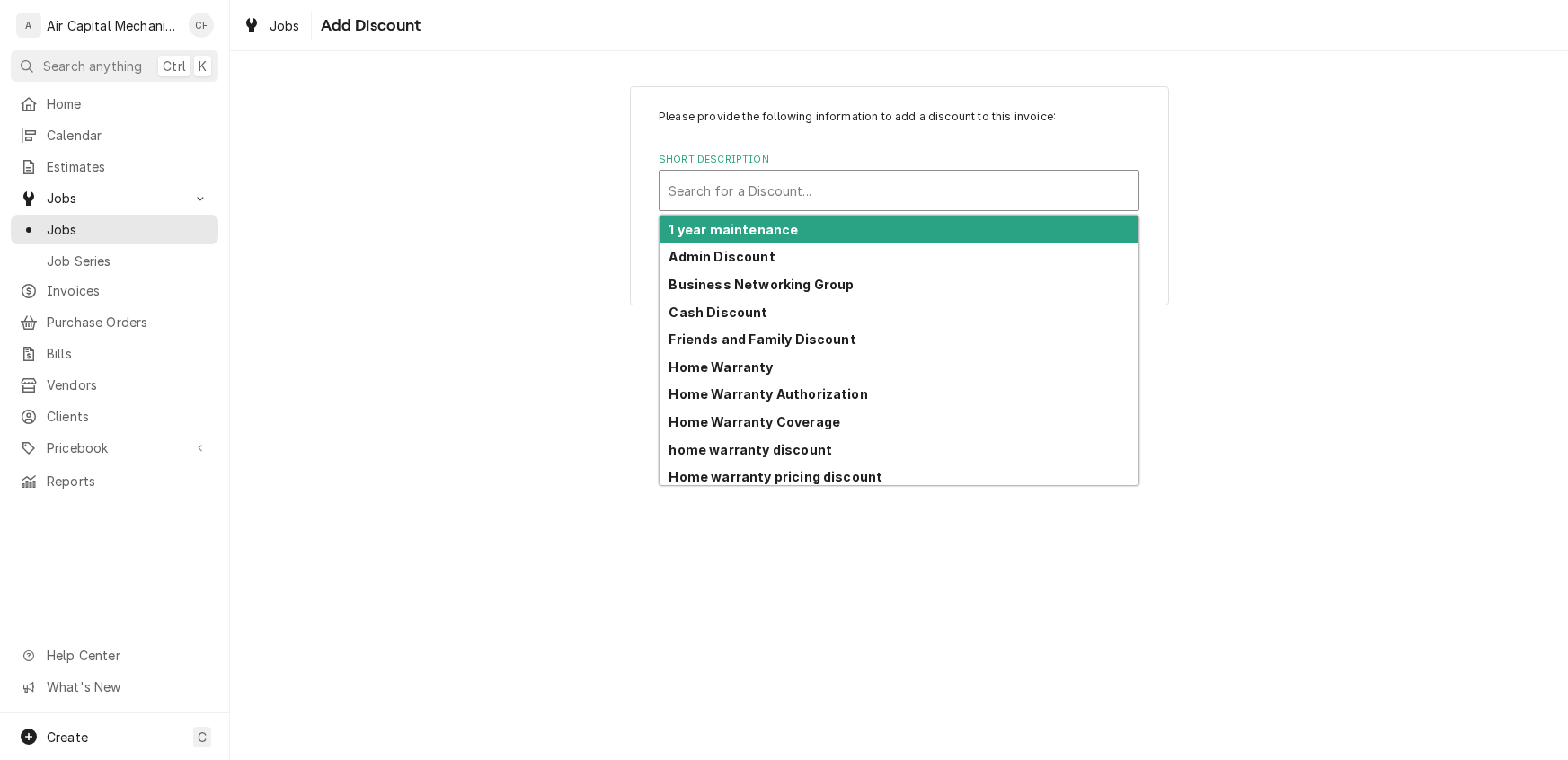
click at [780, 201] on div "Short Description" at bounding box center [899, 190] width 460 height 33
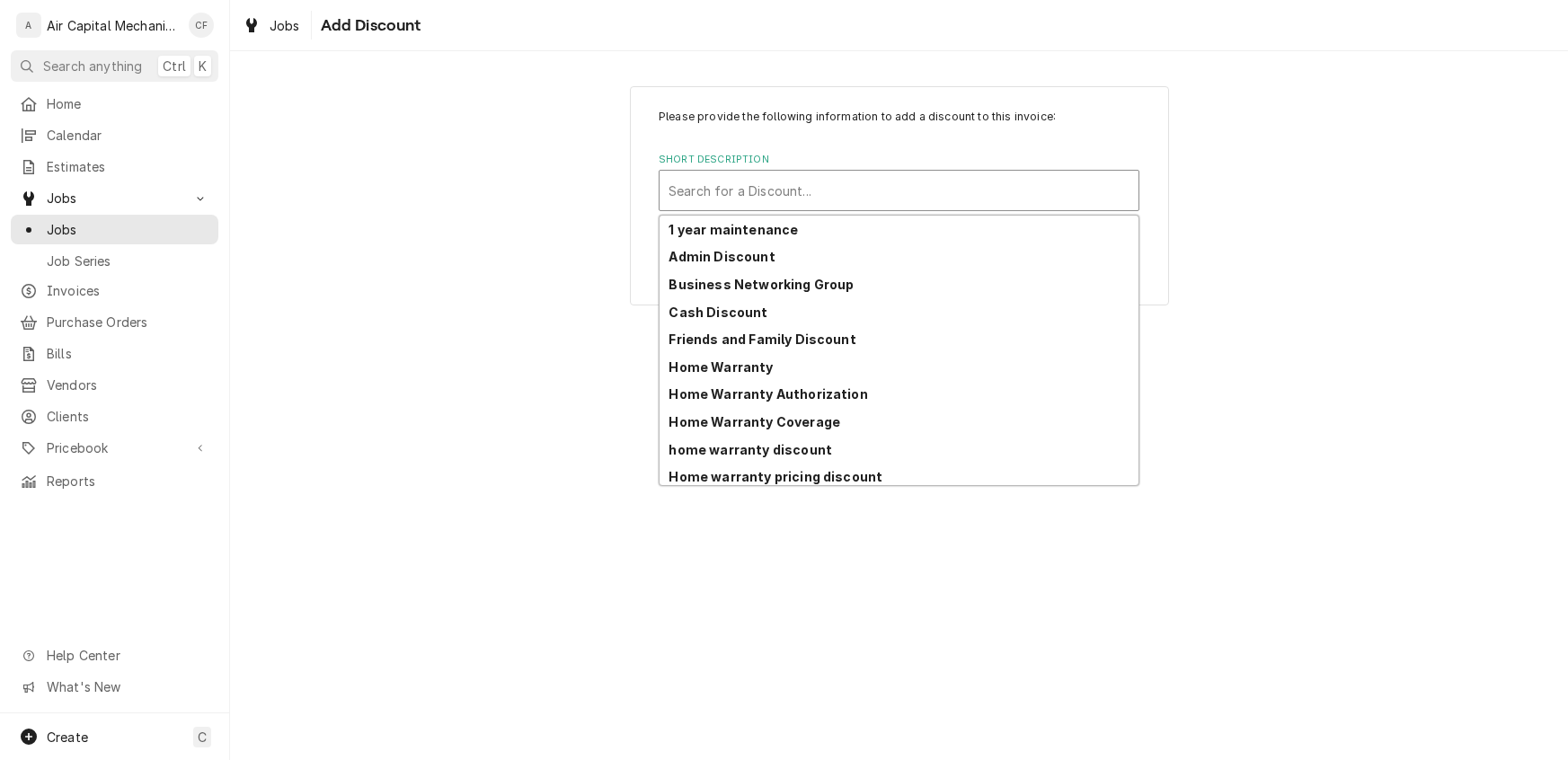
scroll to position [143, 0]
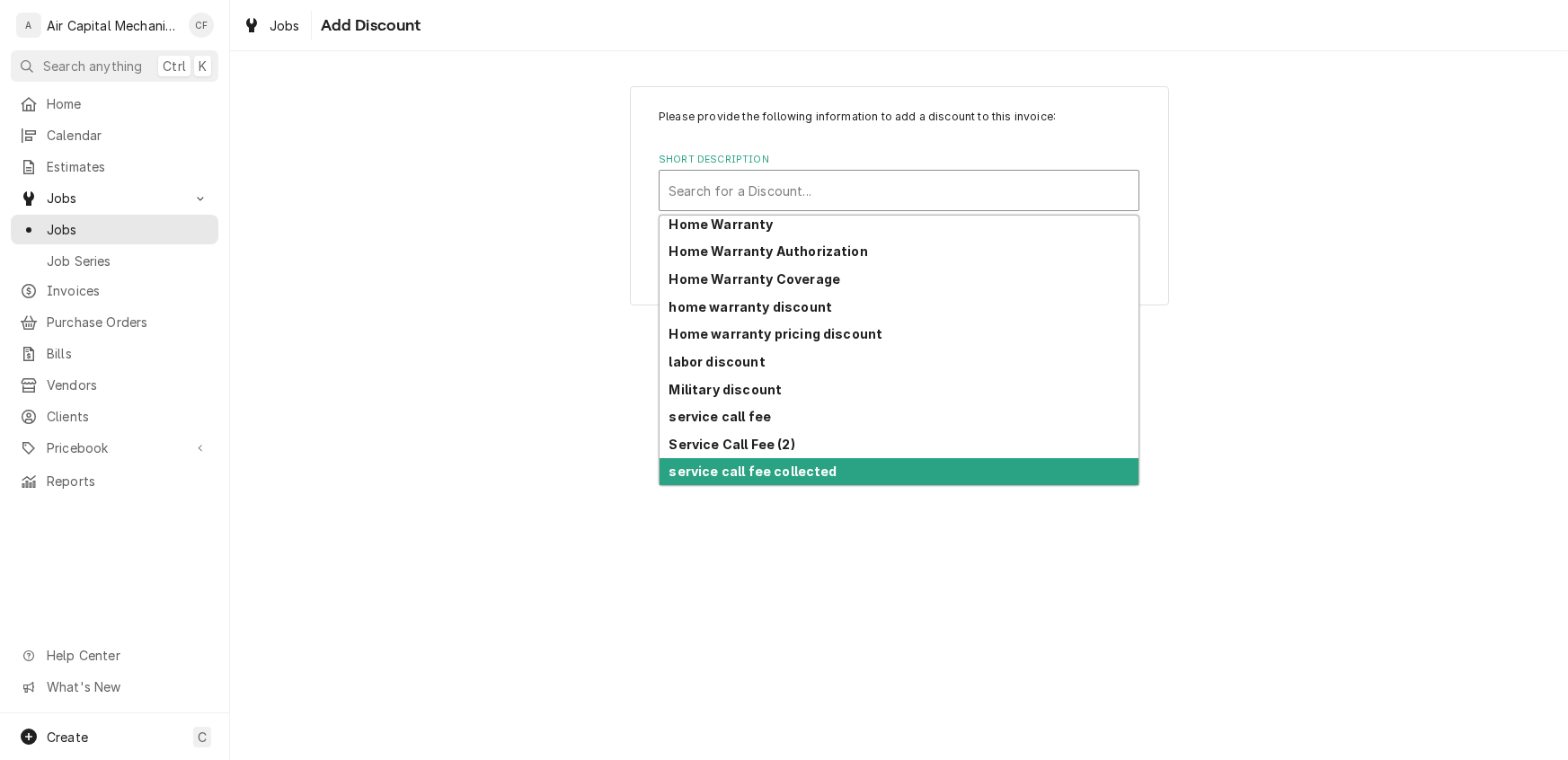
click at [748, 471] on strong "service call fee collected" at bounding box center [753, 470] width 168 height 15
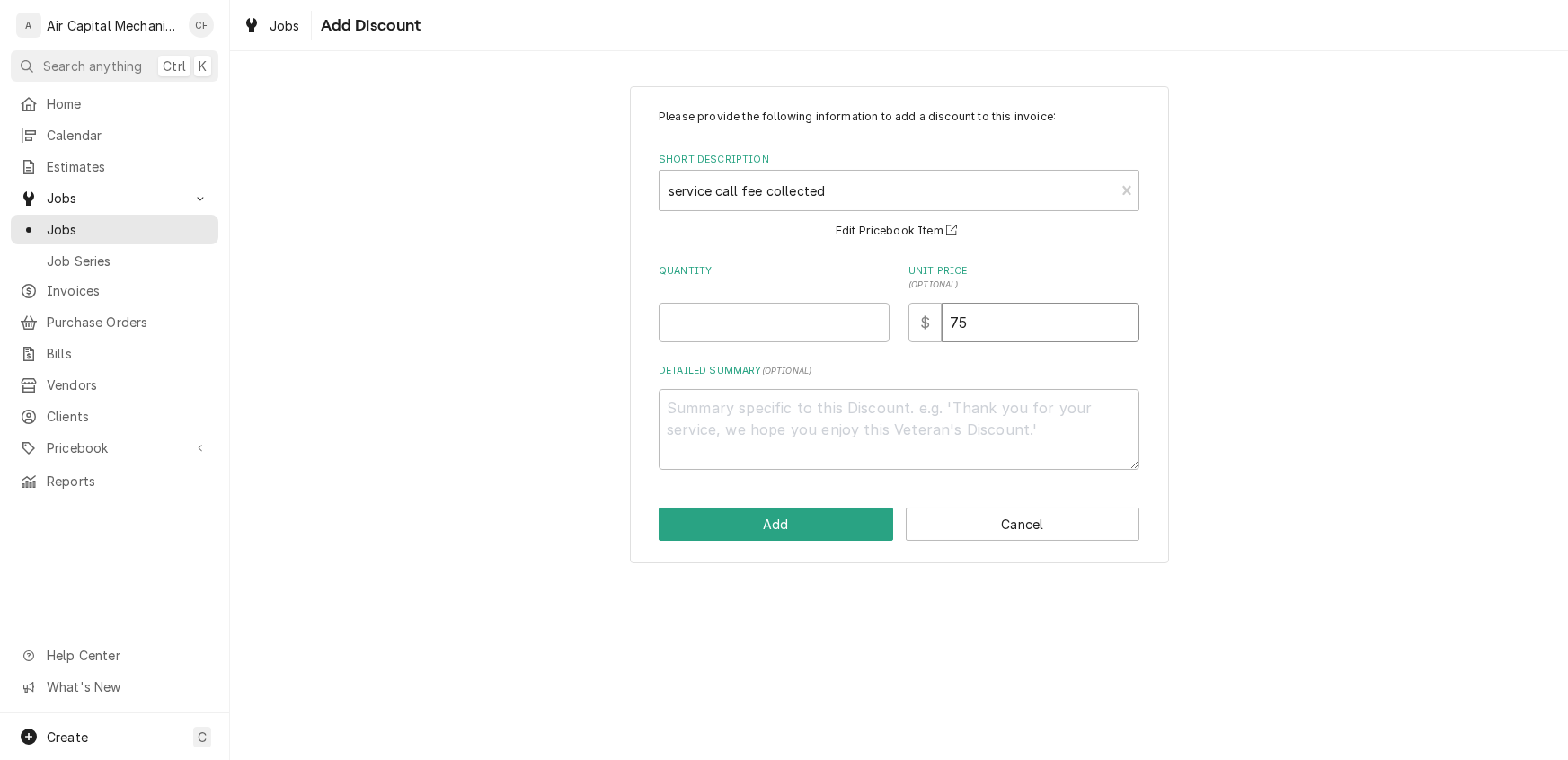
drag, startPoint x: 979, startPoint y: 323, endPoint x: 847, endPoint y: 323, distance: 132.0
click at [847, 323] on div "Quantity Unit Price ( optional ) $ 75" at bounding box center [899, 302] width 480 height 78
type textarea "x"
type input "1"
type textarea "x"
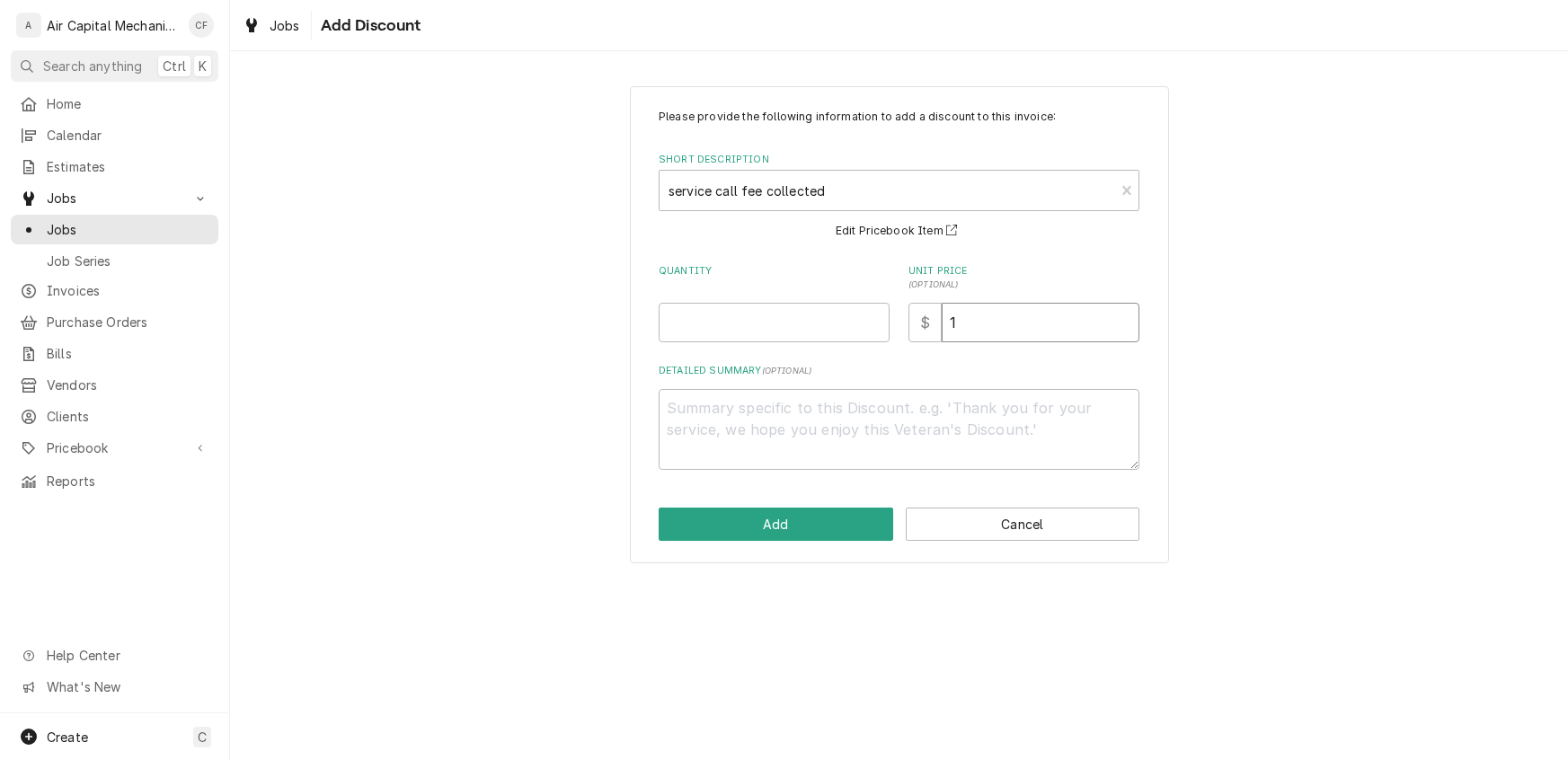
type input "10"
type textarea "x"
type input "100"
type textarea "x"
type input "100.0"
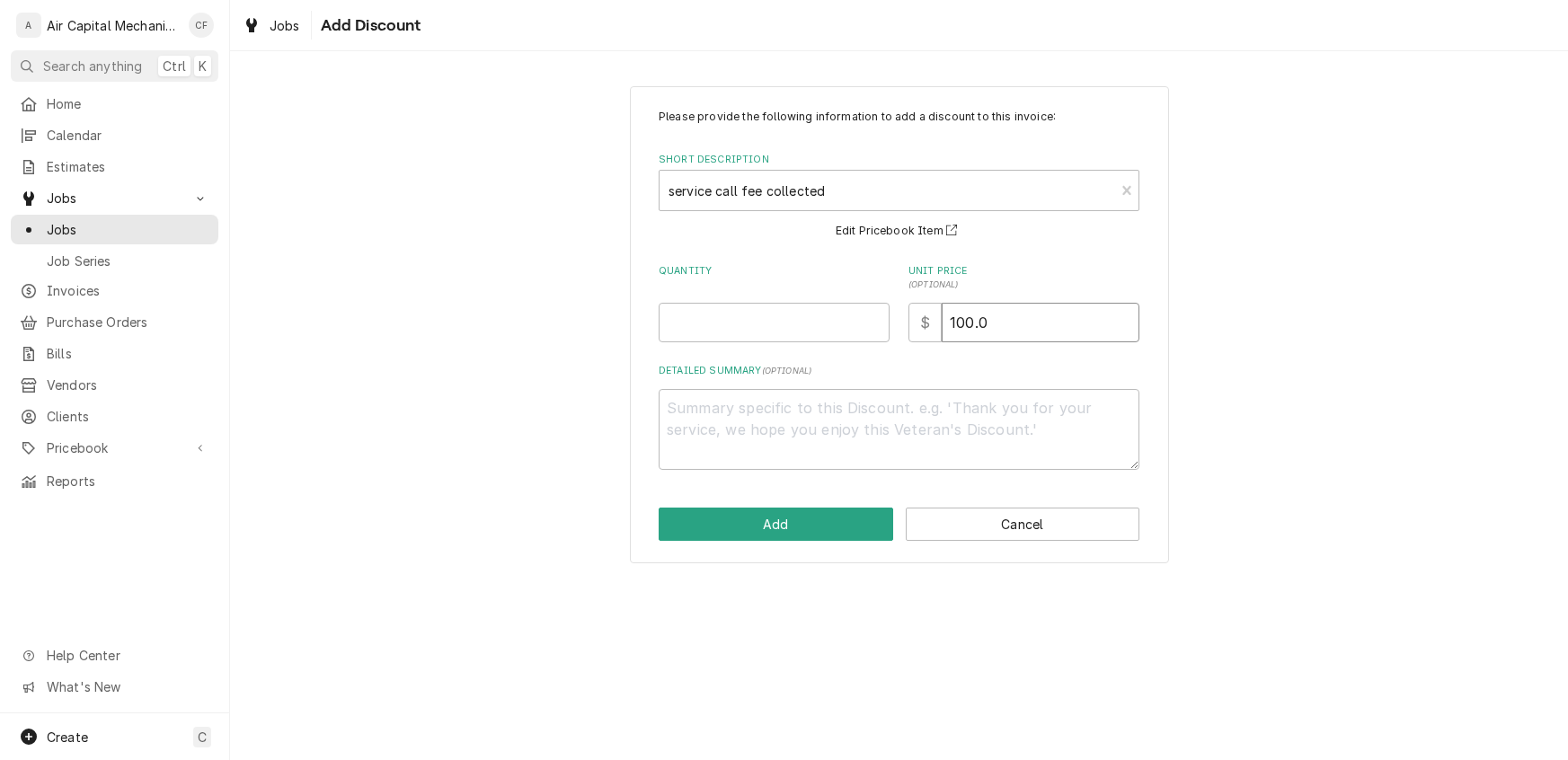
type textarea "x"
type input "100.00"
click at [723, 321] on input "Quantity" at bounding box center [775, 322] width 231 height 40
type textarea "x"
type input "1"
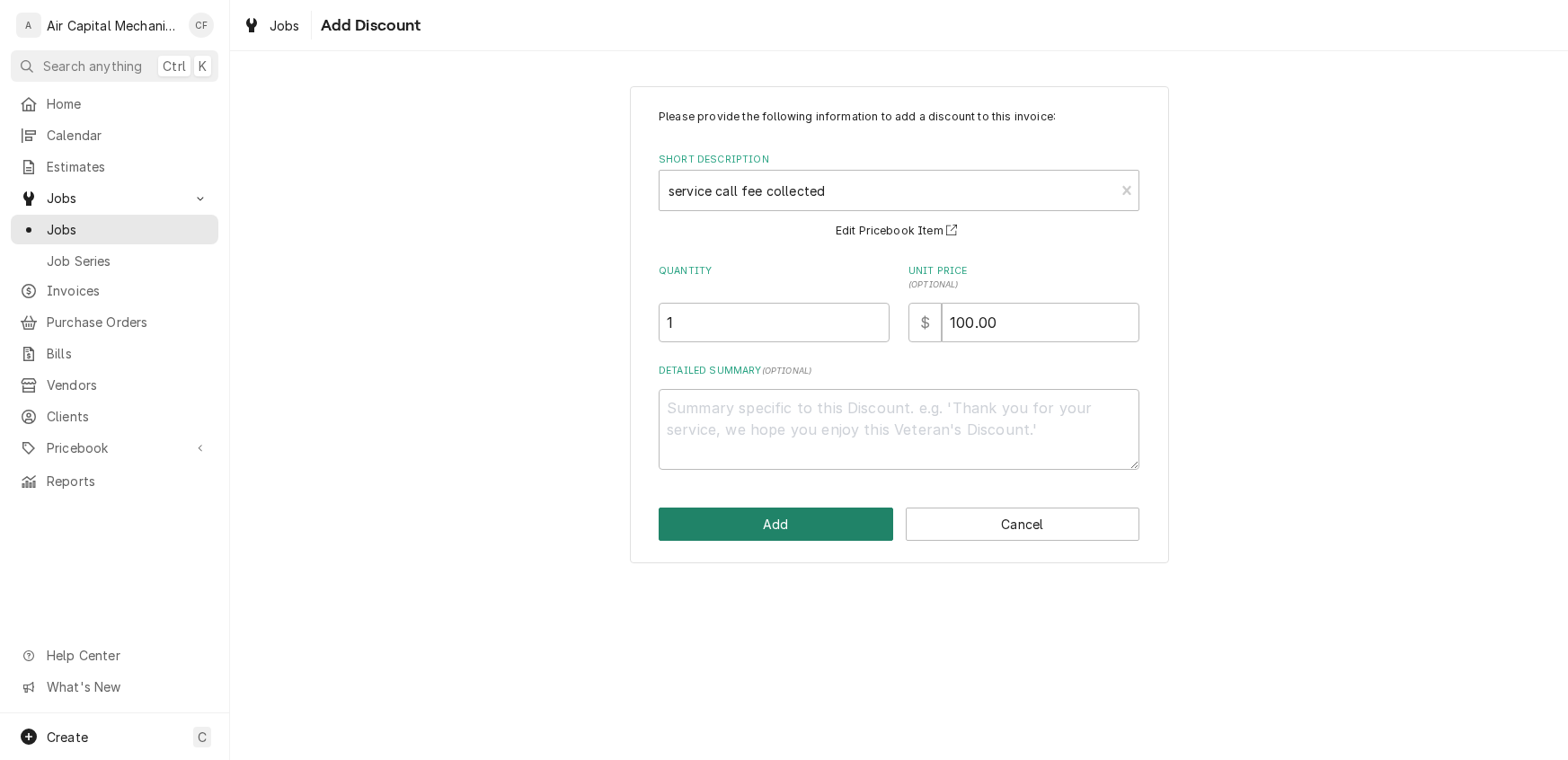
click at [731, 528] on button "Add" at bounding box center [776, 525] width 234 height 34
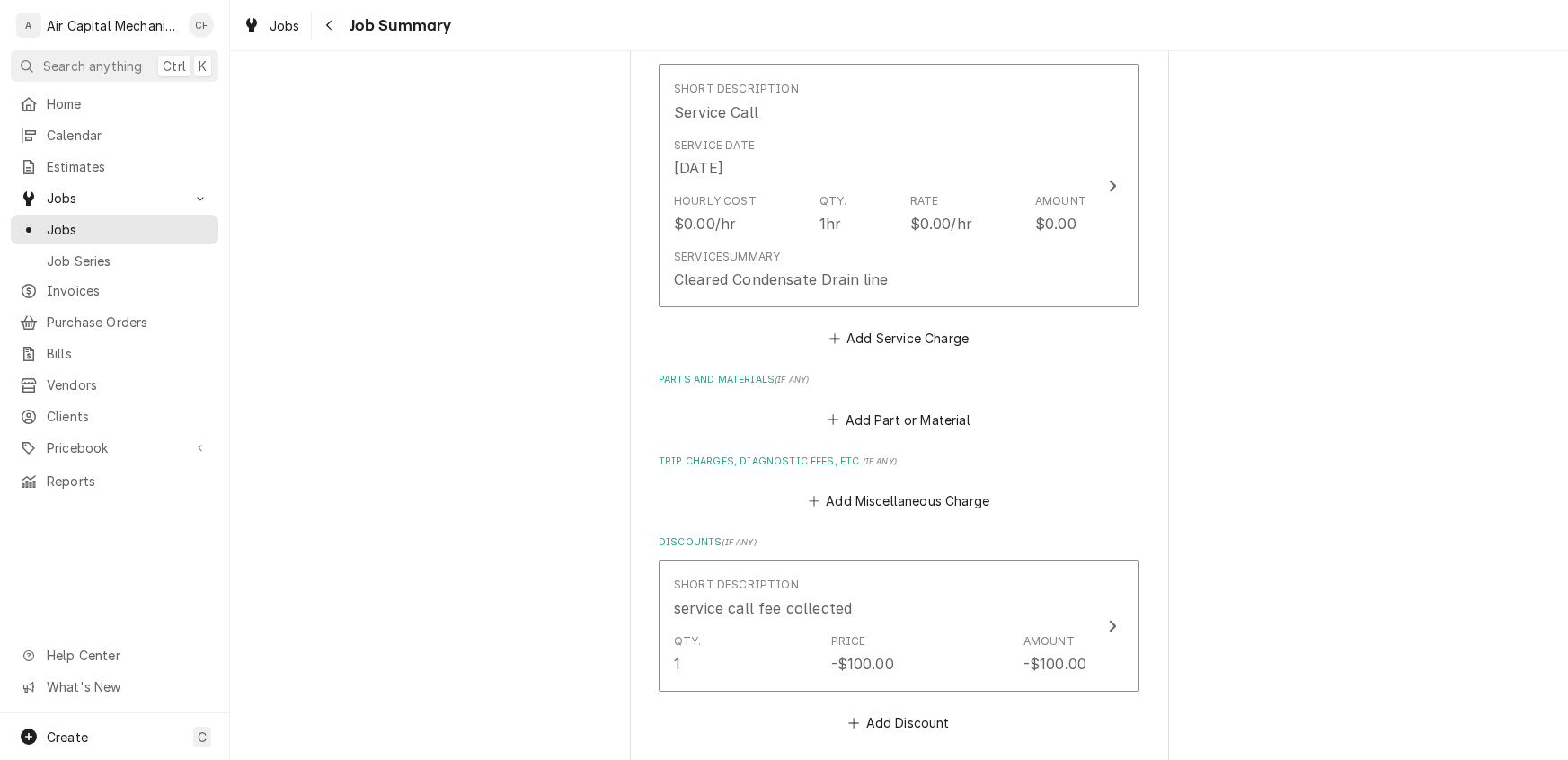
scroll to position [300, 0]
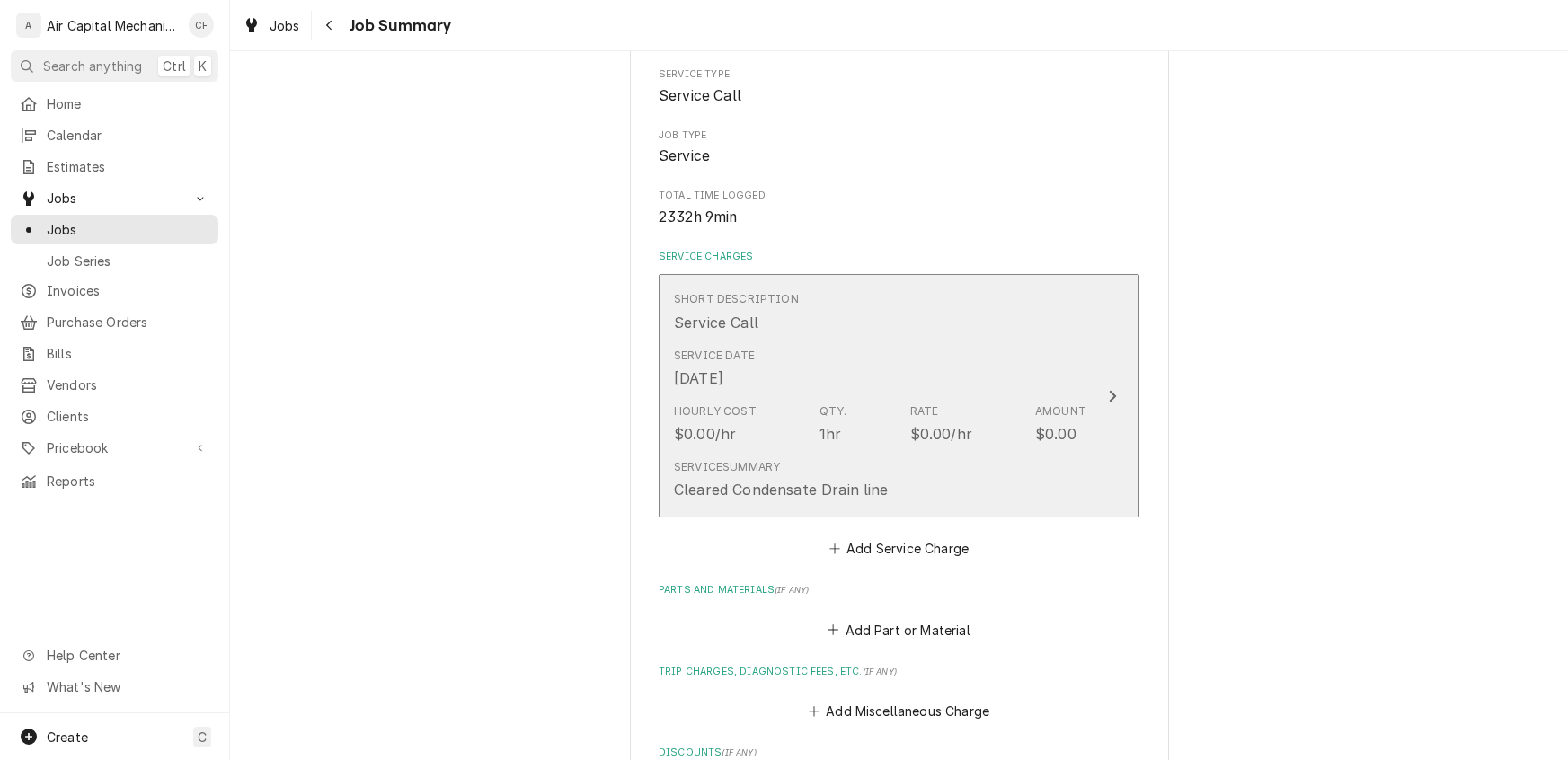
click at [1134, 374] on button "Short Description Service Call Service Date [DATE] Hourly Cost $0.00/hr Qty. 1h…" at bounding box center [899, 395] width 480 height 243
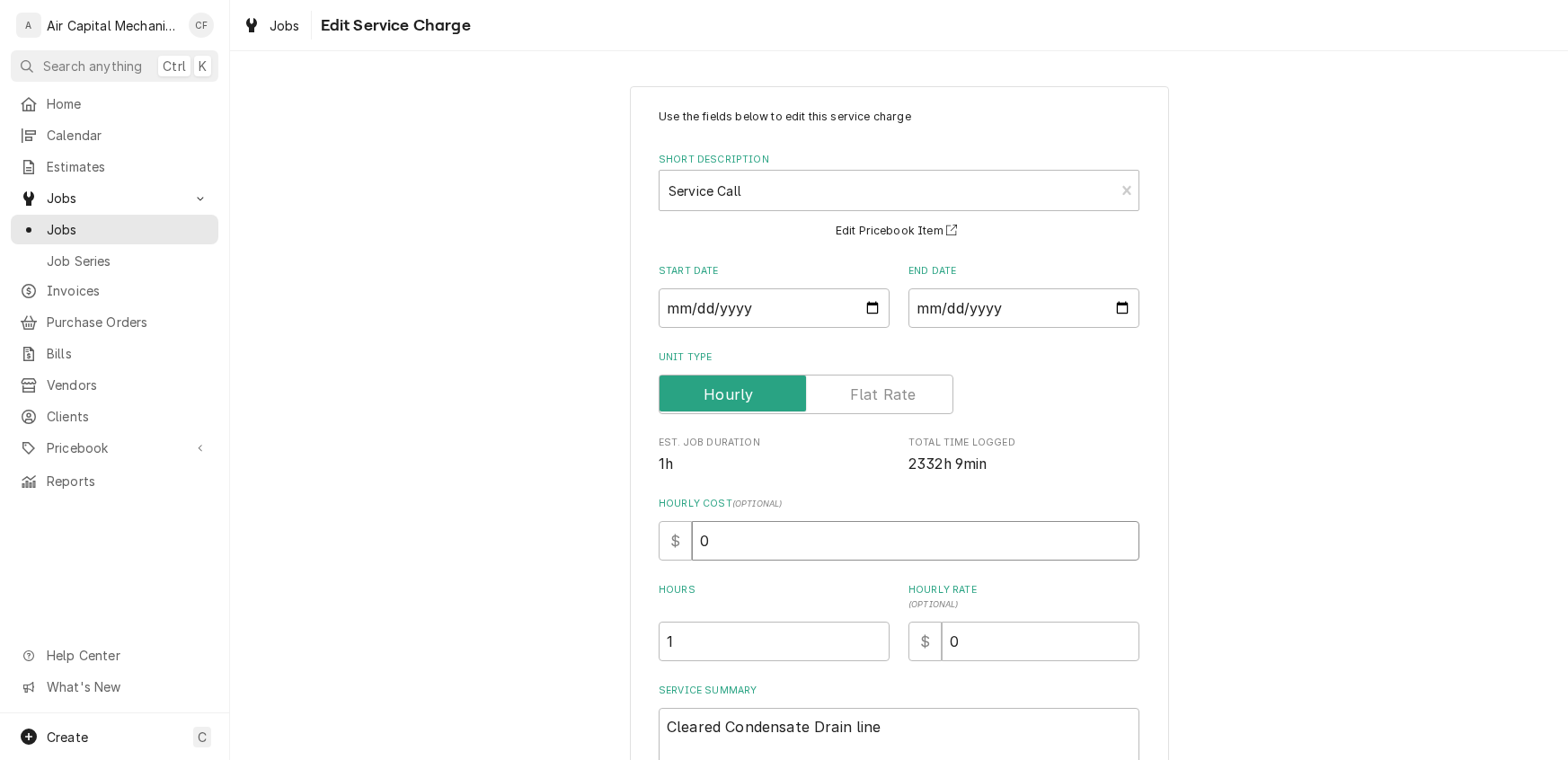
click at [751, 549] on input "0" at bounding box center [915, 541] width 448 height 40
type textarea "x"
type input "7"
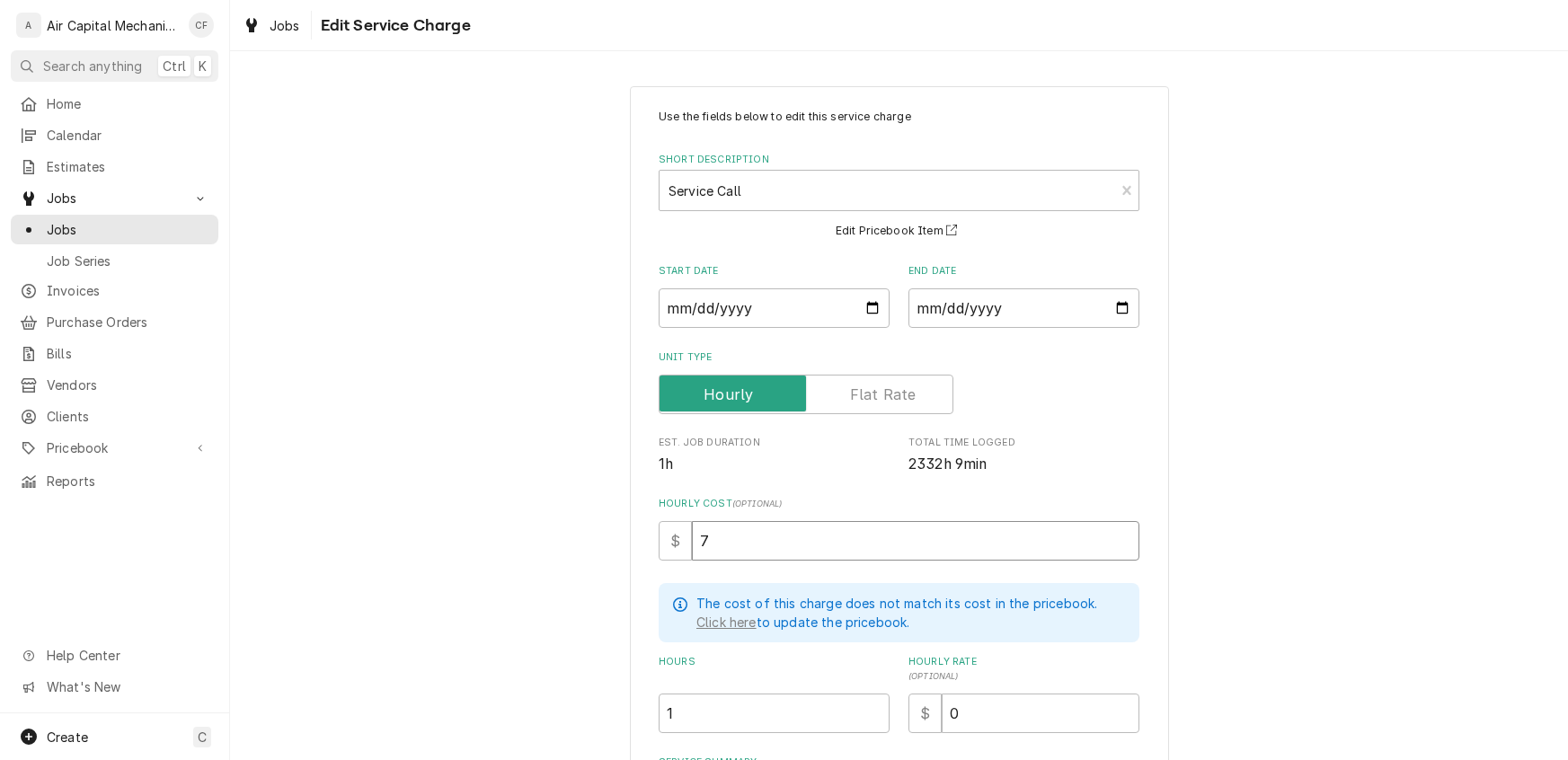
type textarea "x"
type input "70"
type textarea "x"
type input "70.0"
type textarea "x"
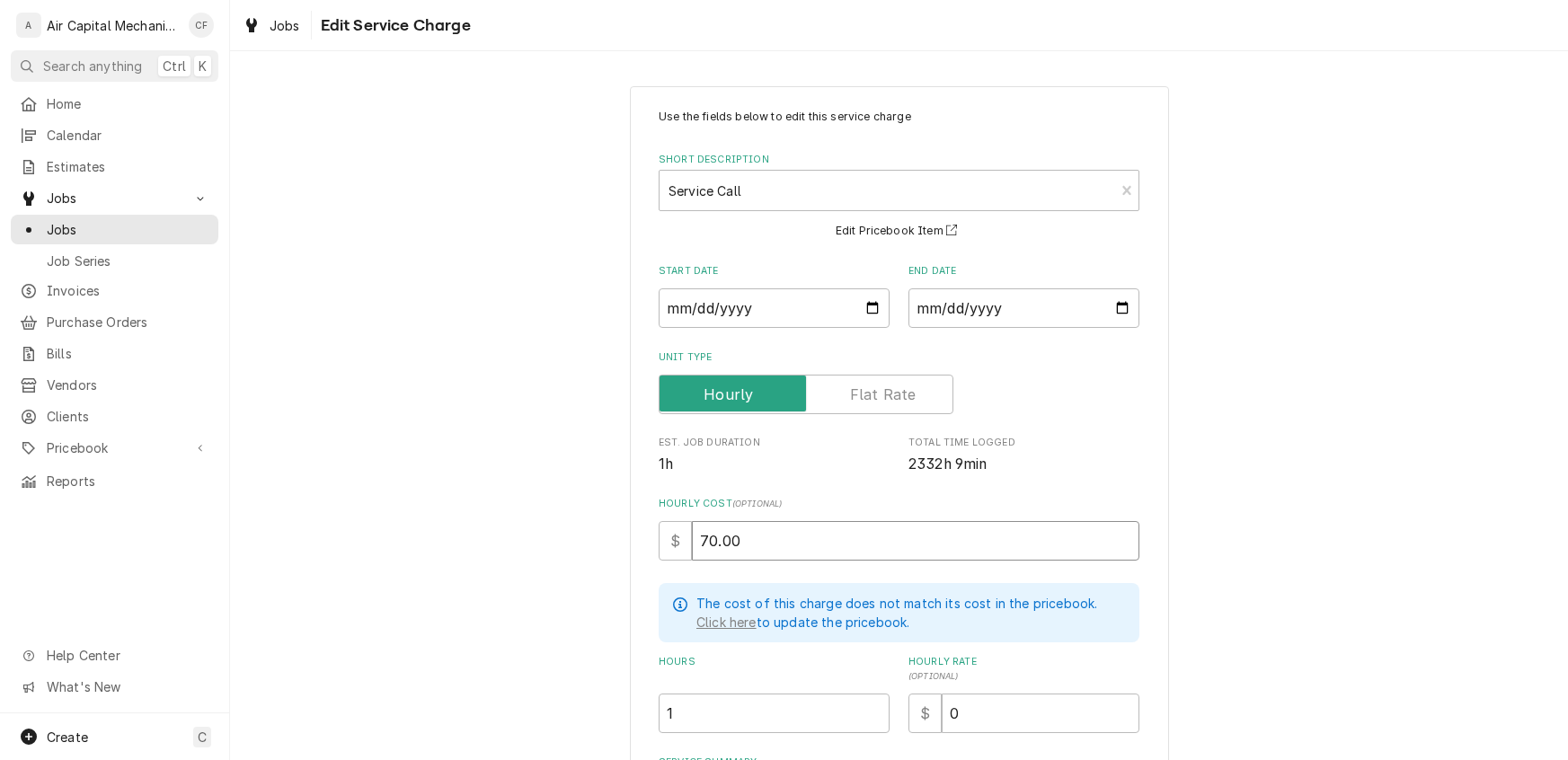
type input "70.00"
click at [994, 709] on input "0" at bounding box center [1040, 714] width 198 height 40
type textarea "x"
type input "9"
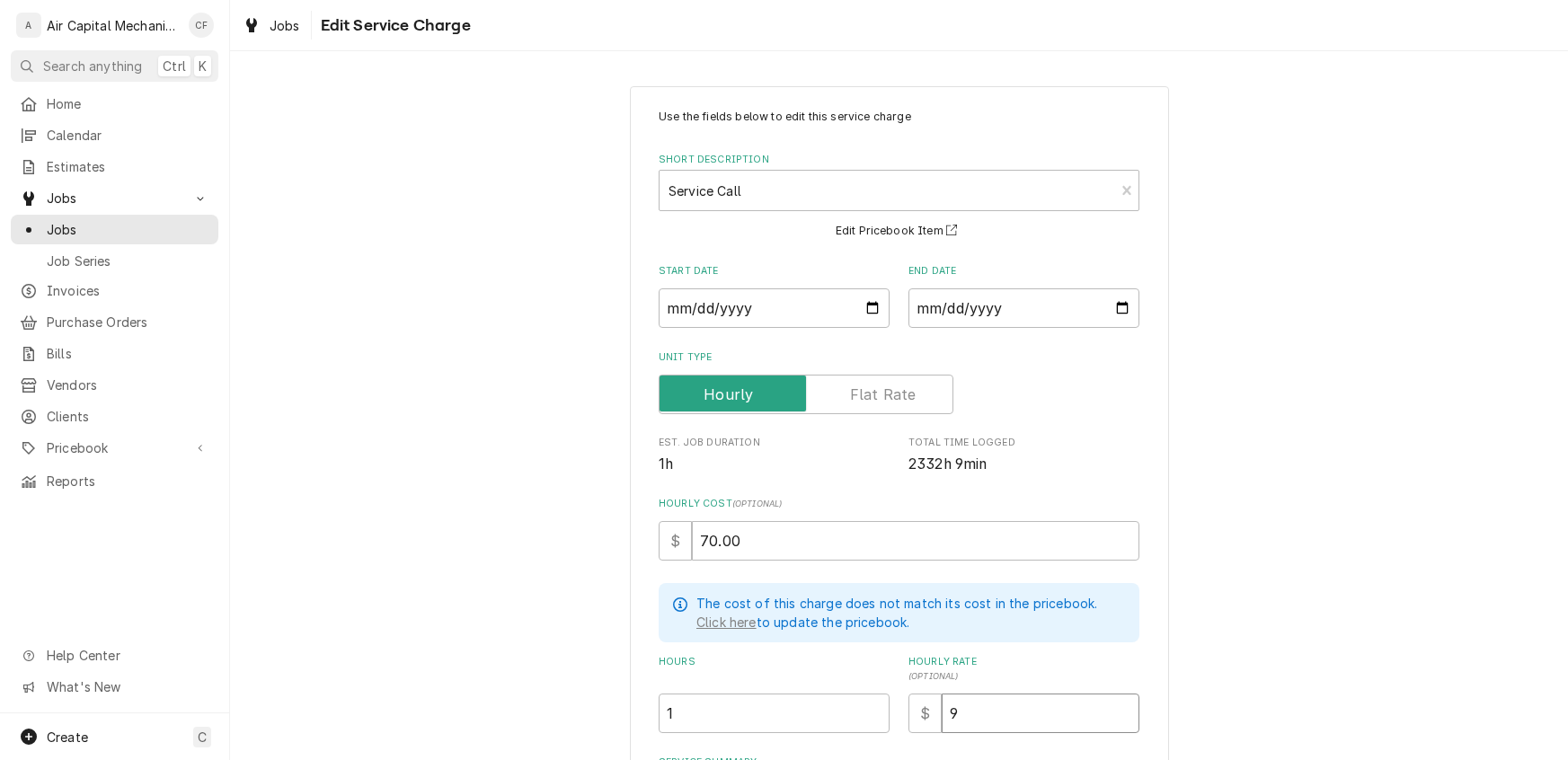
type textarea "x"
type input "95"
type textarea "x"
type input "95.0"
type textarea "x"
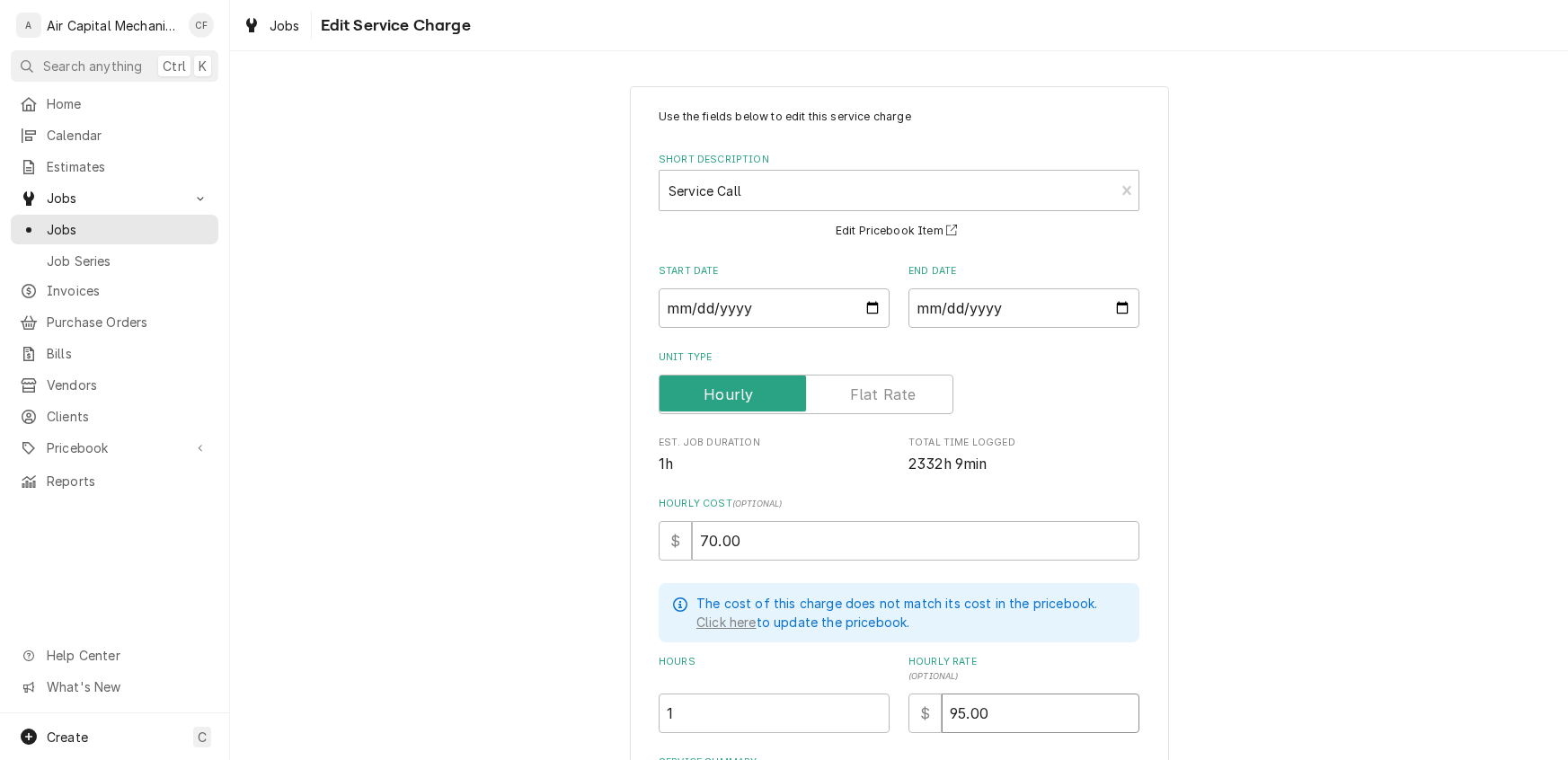
type input "95.00"
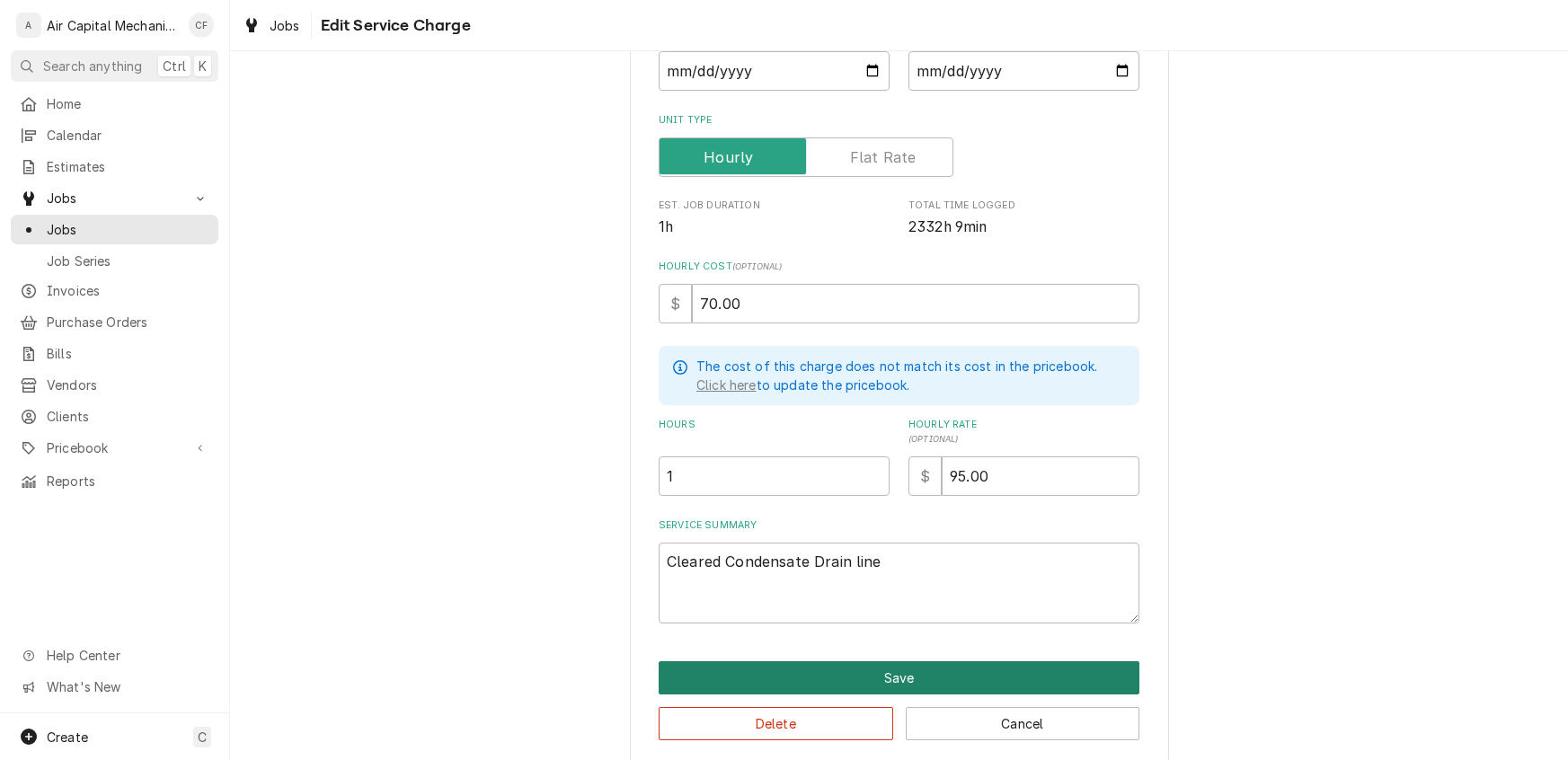
scroll to position [253, 0]
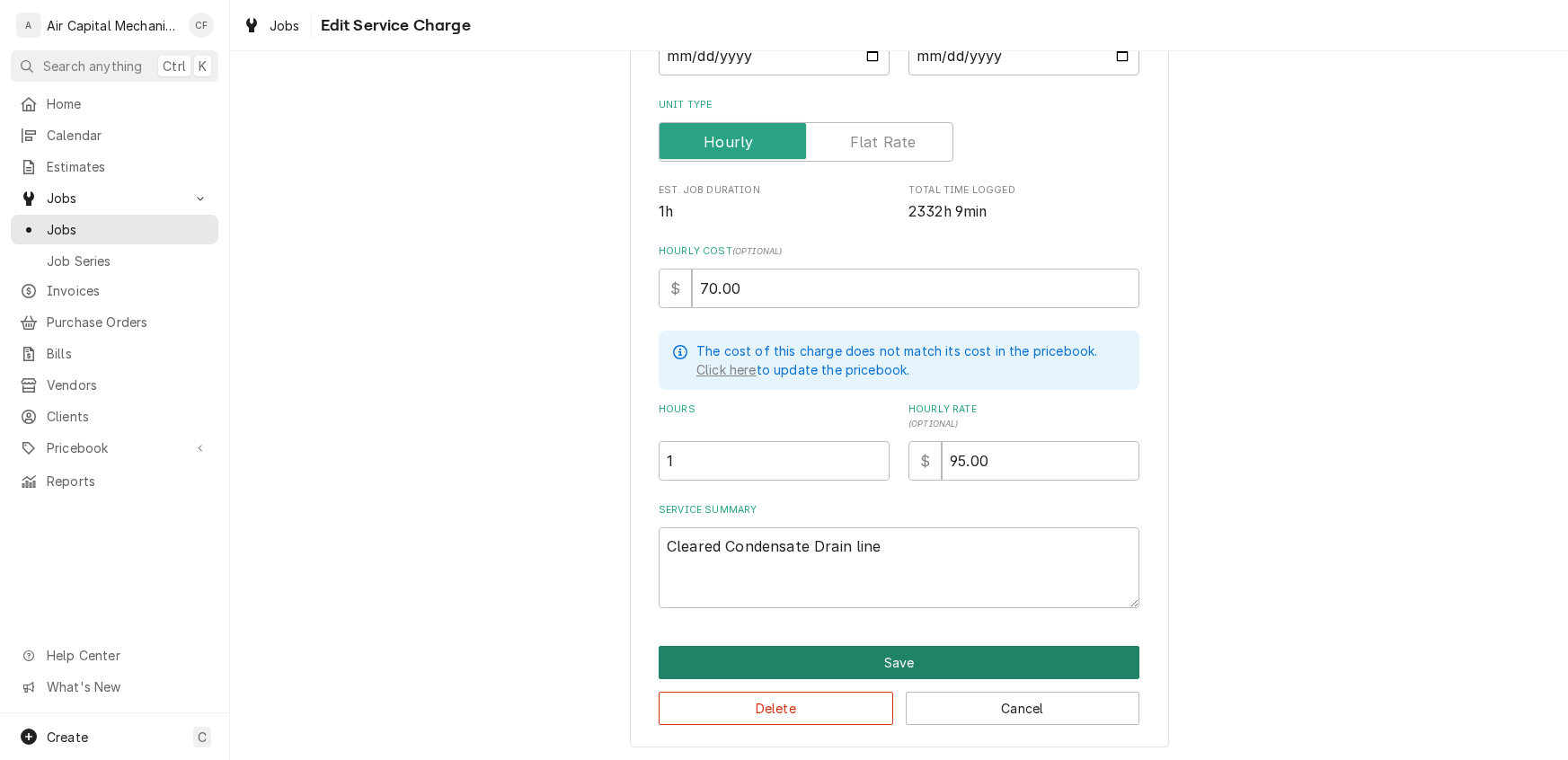
click at [876, 668] on button "Save" at bounding box center [899, 663] width 480 height 34
type textarea "x"
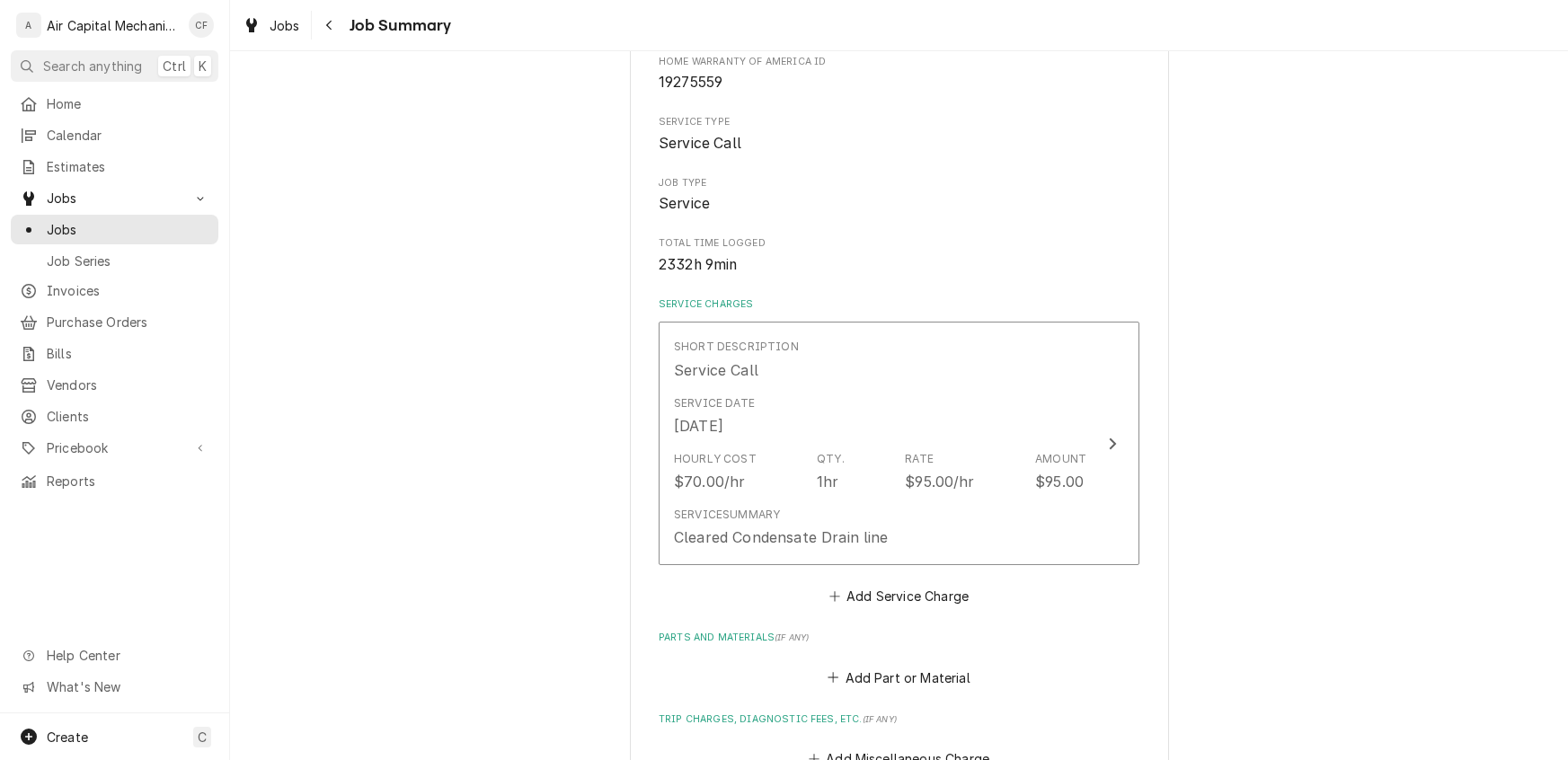
scroll to position [300, 0]
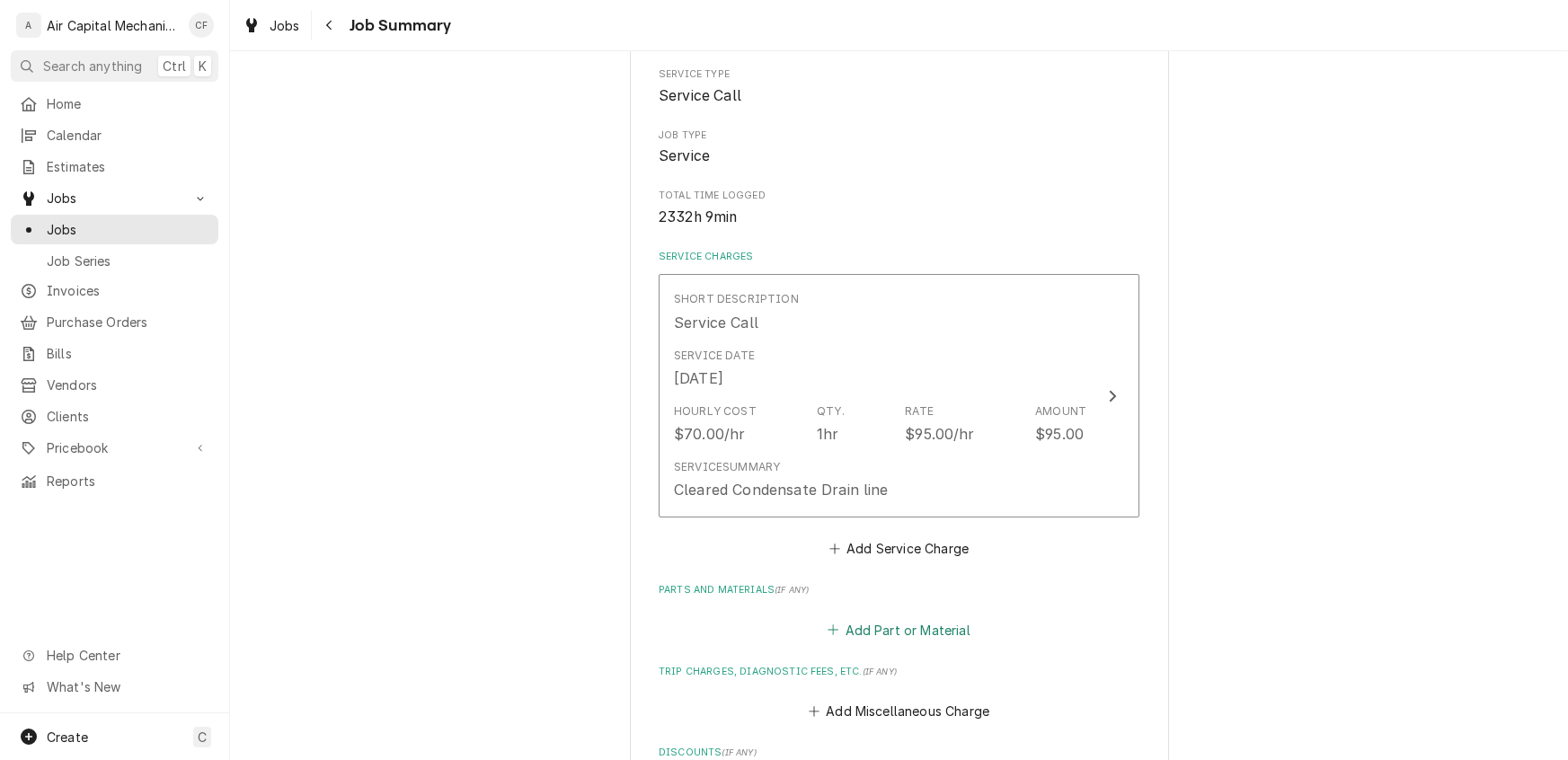
click at [860, 625] on button "Add Part or Material" at bounding box center [899, 630] width 148 height 25
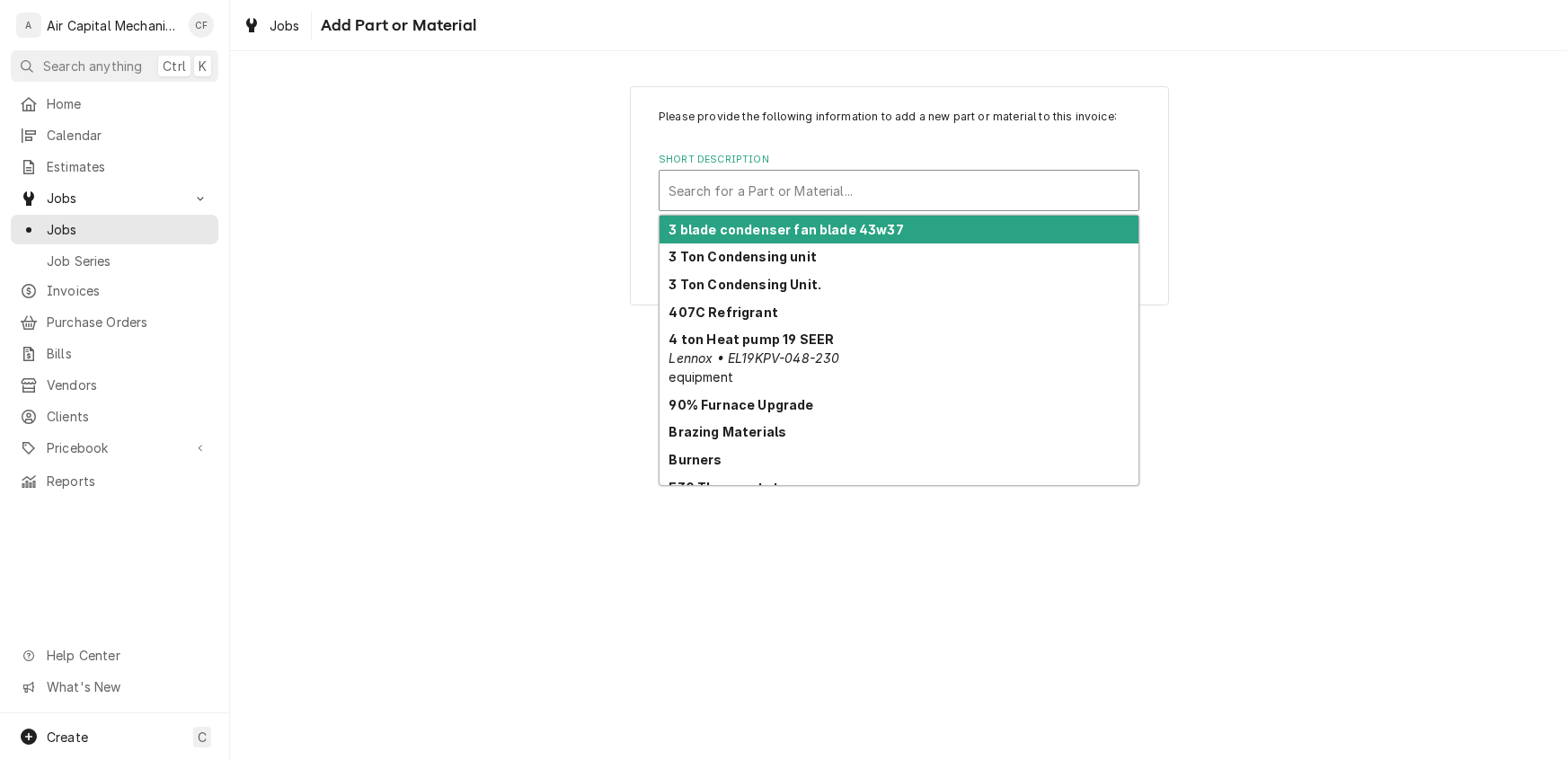
click at [797, 202] on div "Short Description" at bounding box center [899, 190] width 460 height 33
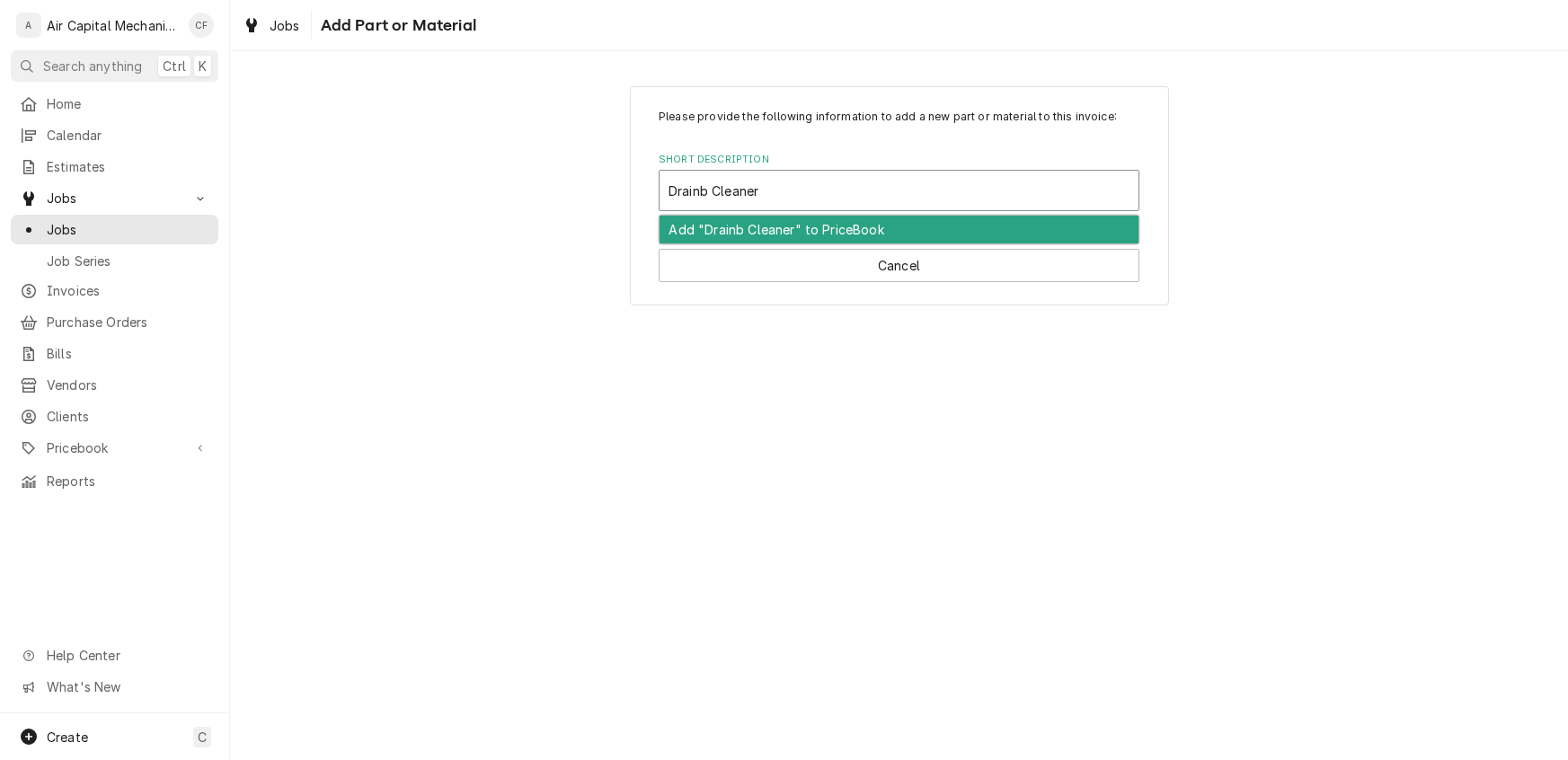
click at [708, 194] on input "Drainb Cleaner" at bounding box center [715, 190] width 94 height 29
type input "Drain Cleaner"
click at [749, 231] on div "Add "Drain Cleaner" to PriceBook" at bounding box center [898, 229] width 479 height 28
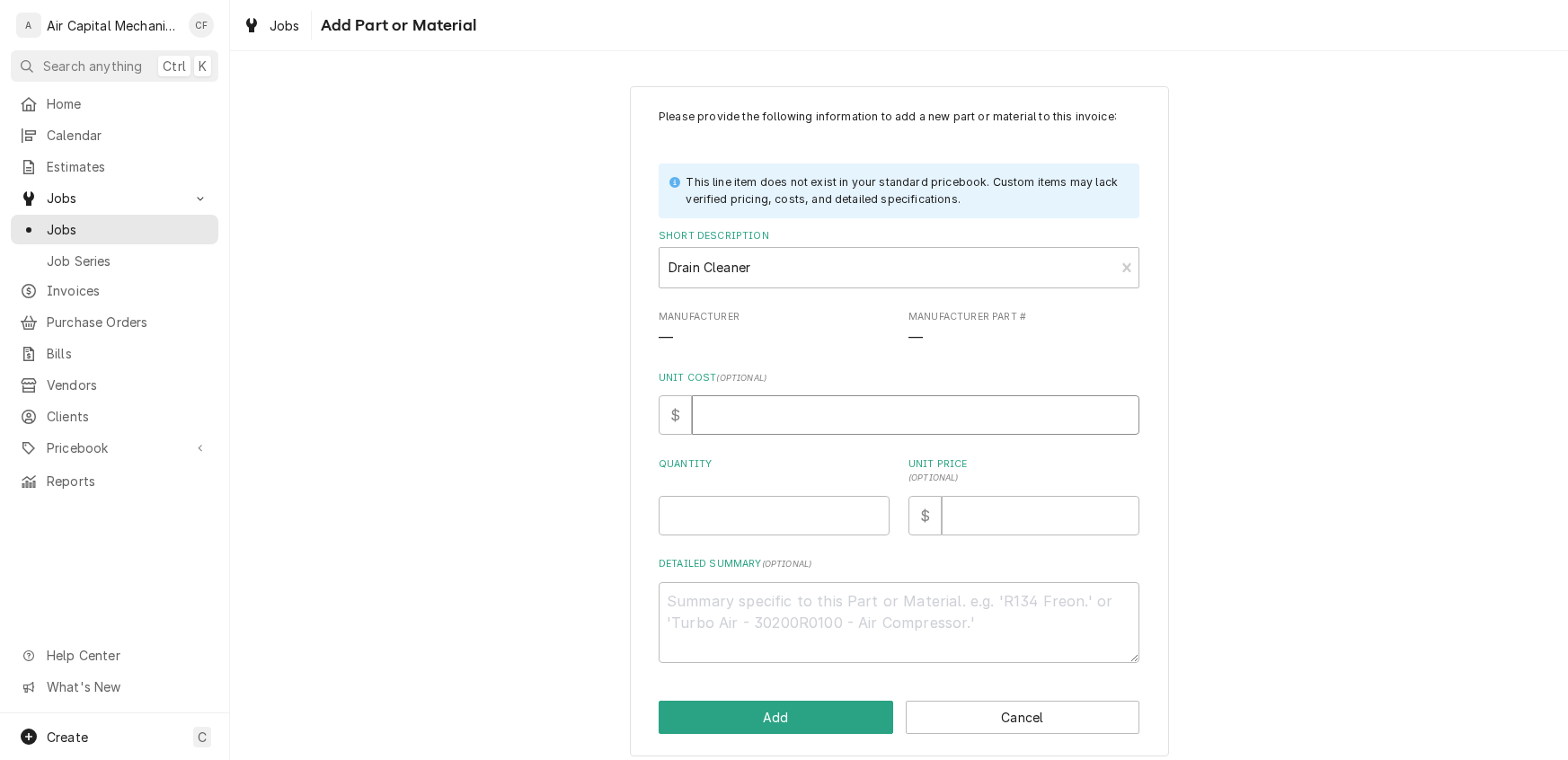
click at [760, 407] on input "Unit Cost ( optional )" at bounding box center [915, 415] width 448 height 40
type textarea "x"
type input "1"
type textarea "x"
type input "1.0"
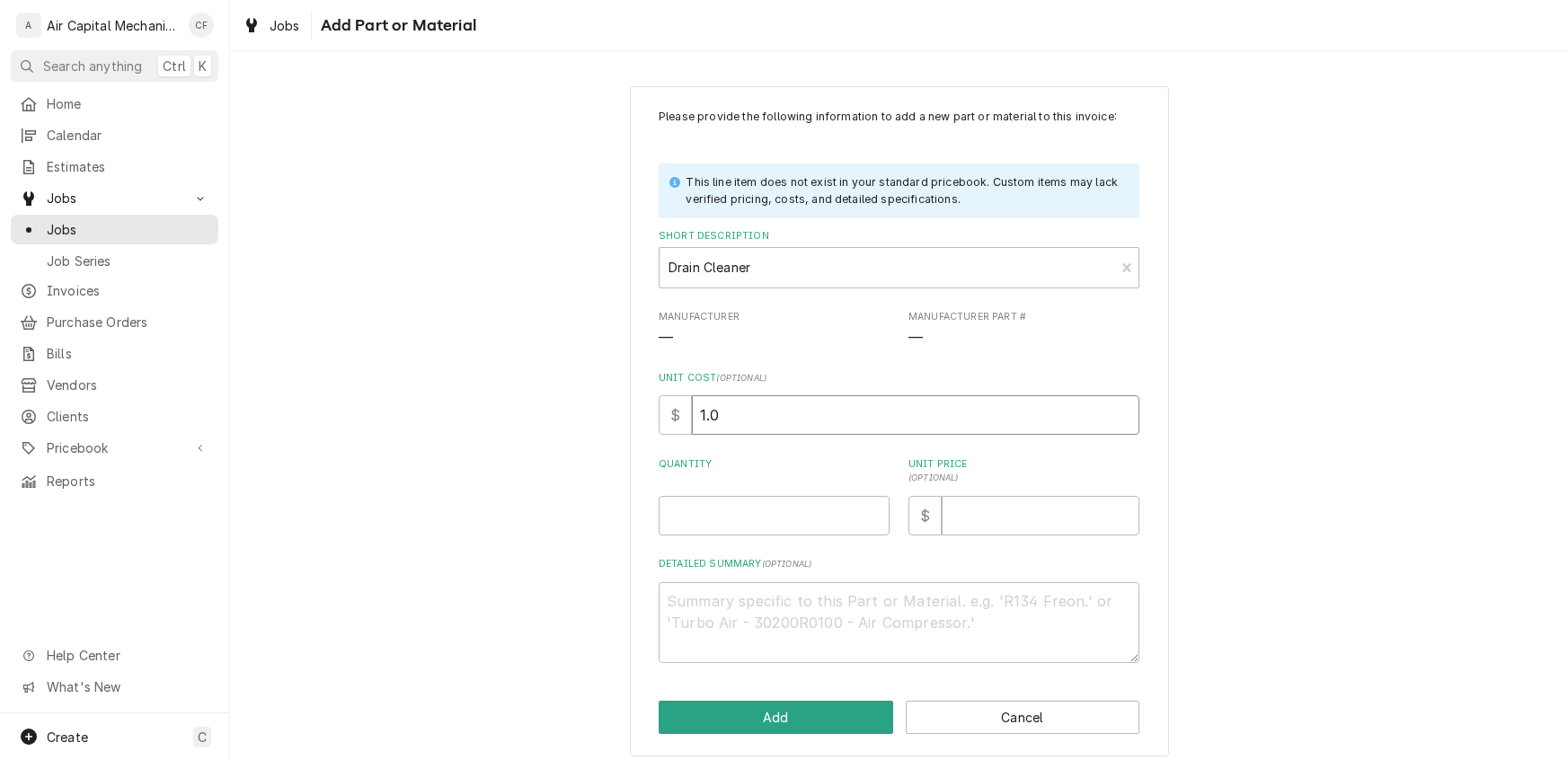
type textarea "x"
type input "1.00"
click at [738, 529] on input "Quantity" at bounding box center [775, 516] width 231 height 40
type textarea "x"
type input "1"
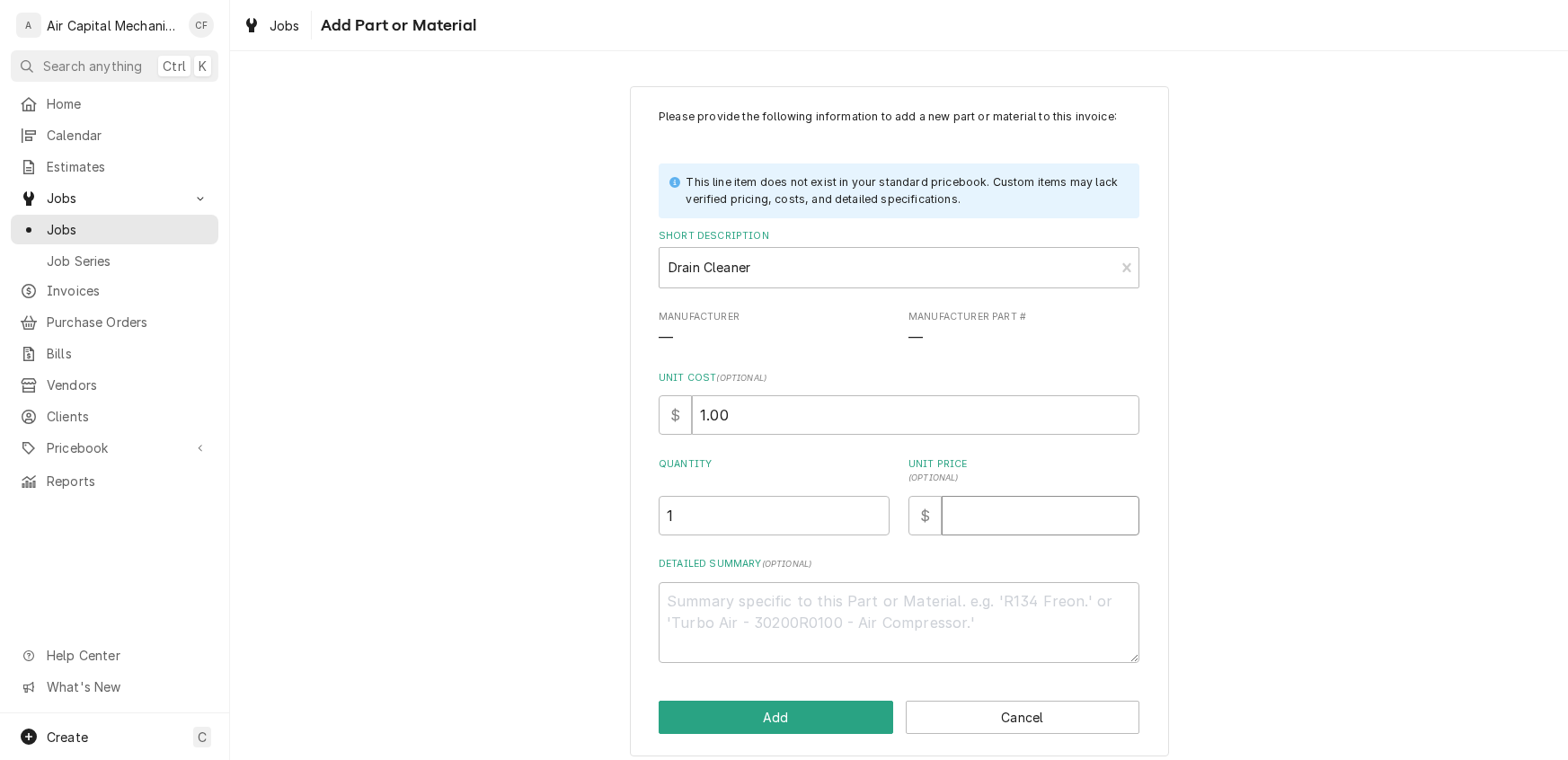
click at [974, 509] on input "Unit Price ( optional )" at bounding box center [1040, 516] width 198 height 40
type textarea "x"
type input "5"
type textarea "x"
type input "5.0"
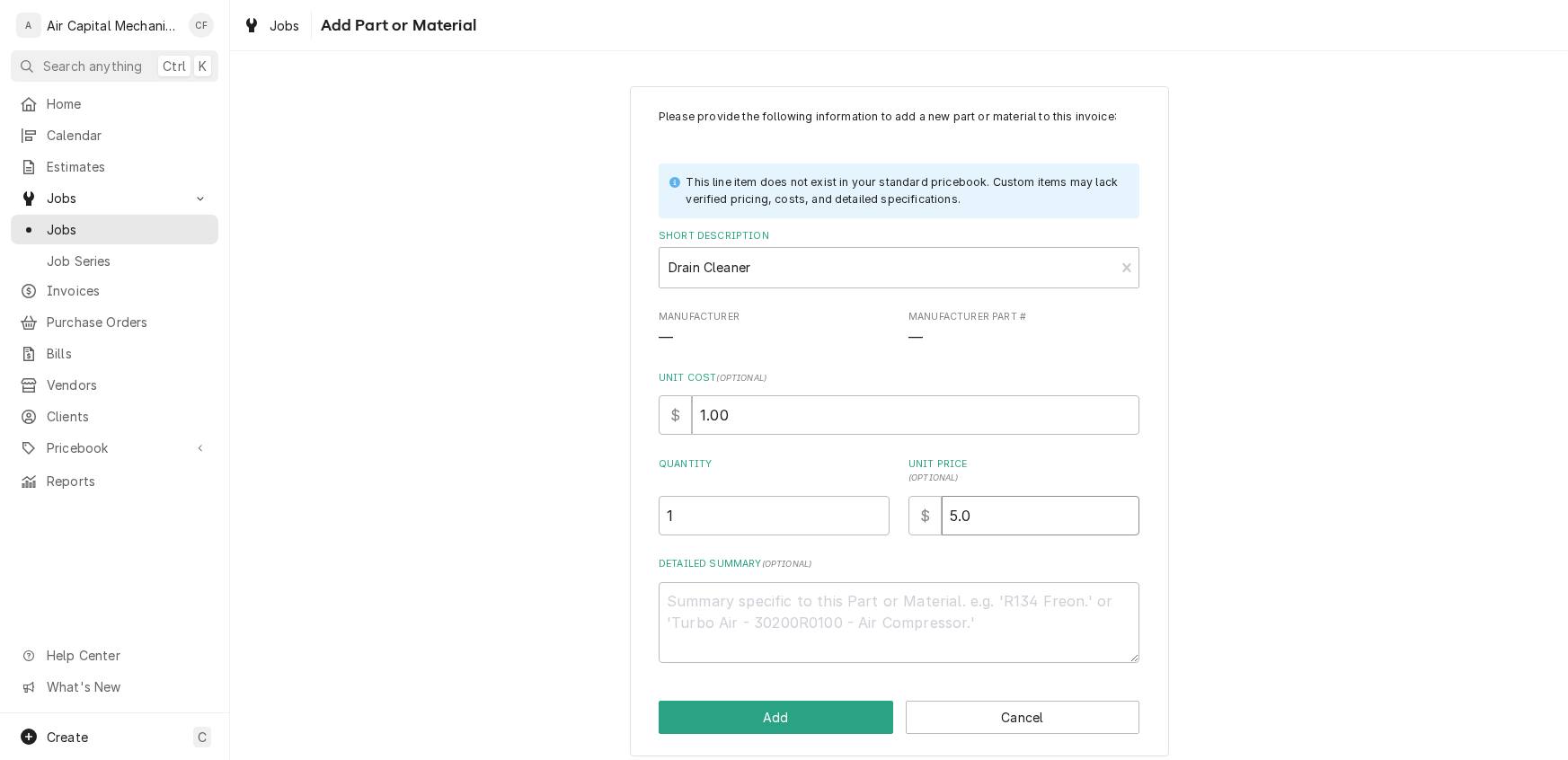
type textarea "x"
type input "5.00"
click at [833, 716] on button "Add" at bounding box center [776, 718] width 234 height 34
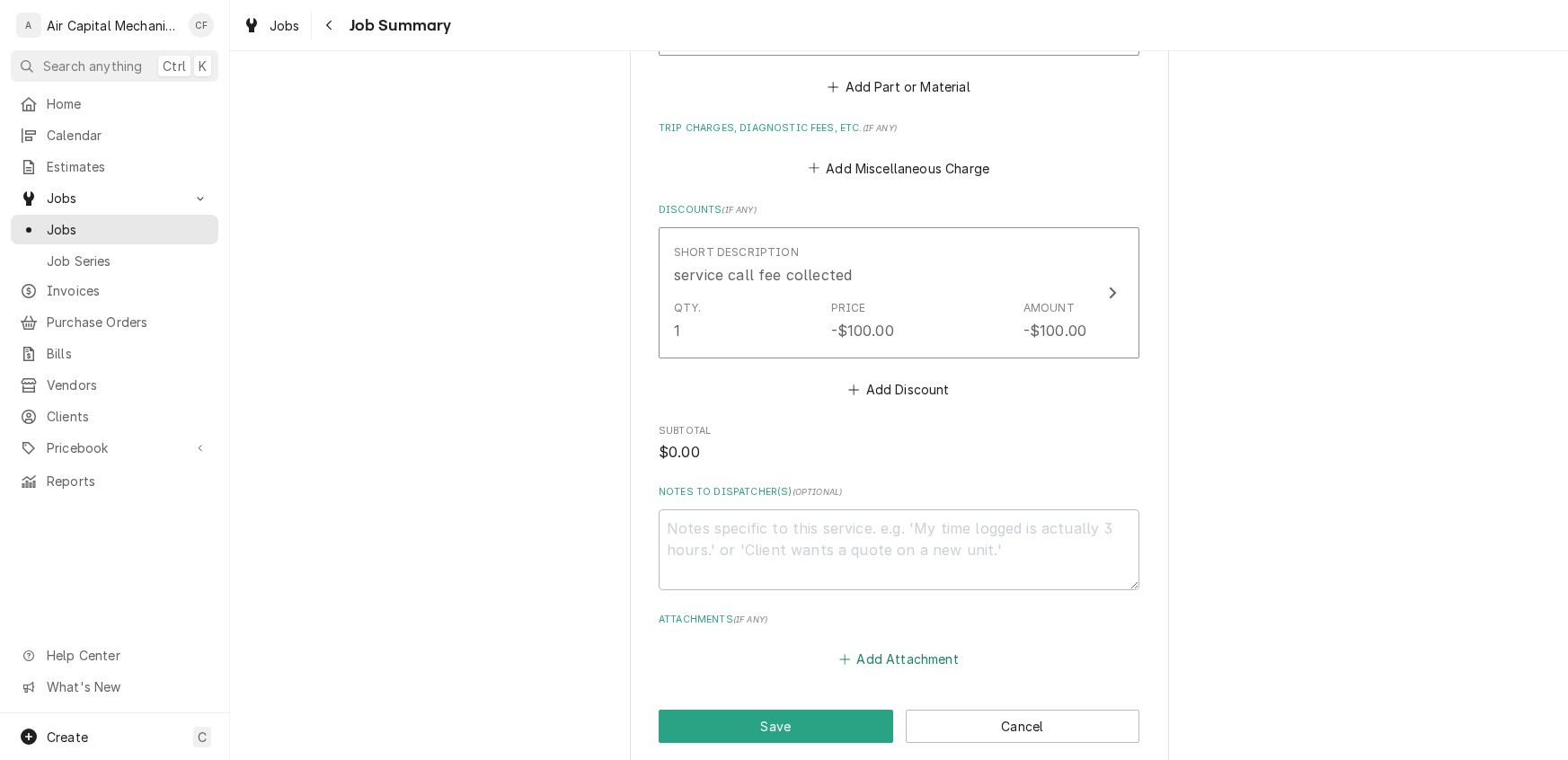
scroll to position [1259, 0]
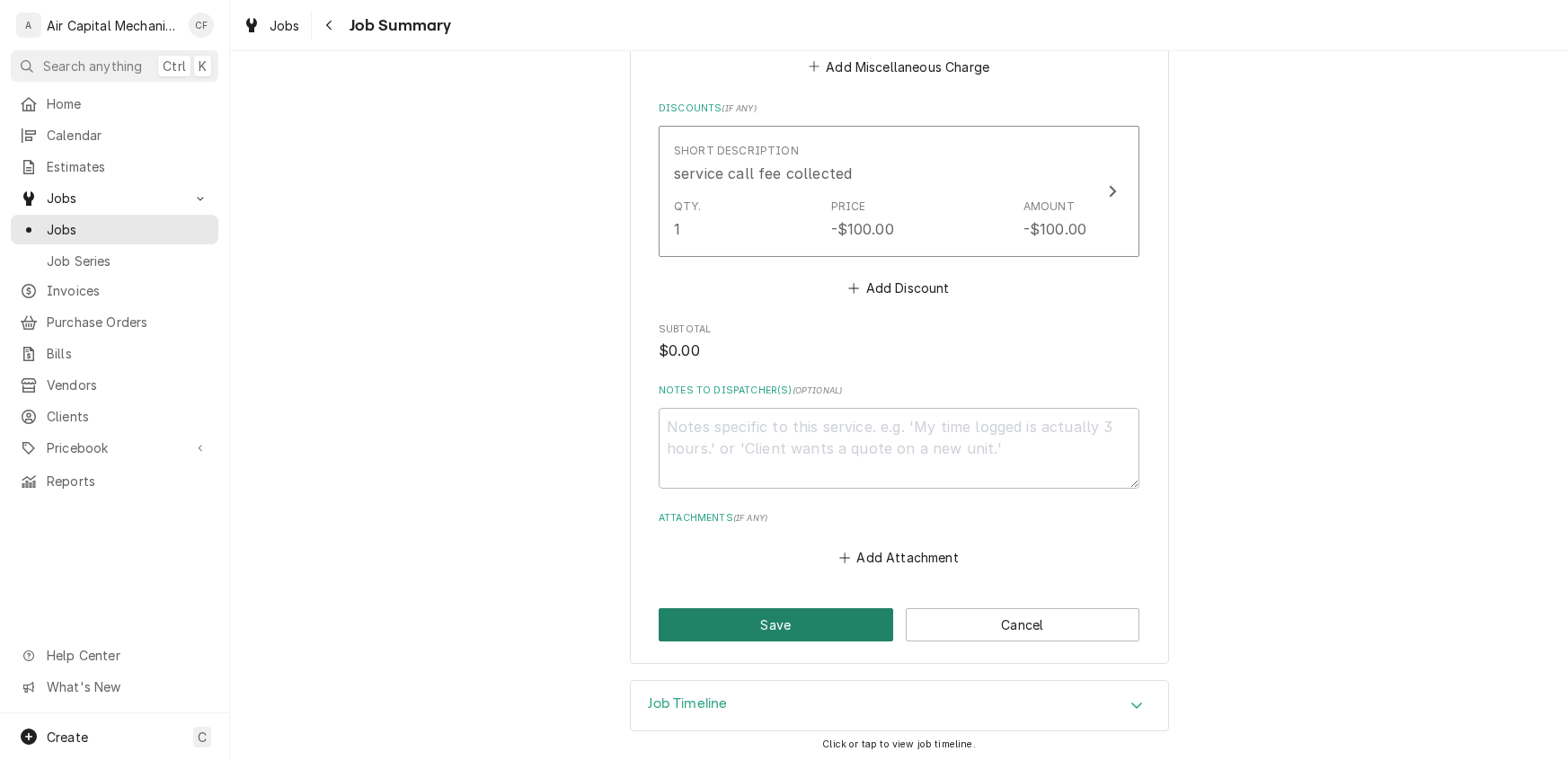
click at [794, 615] on button "Save" at bounding box center [776, 626] width 234 height 34
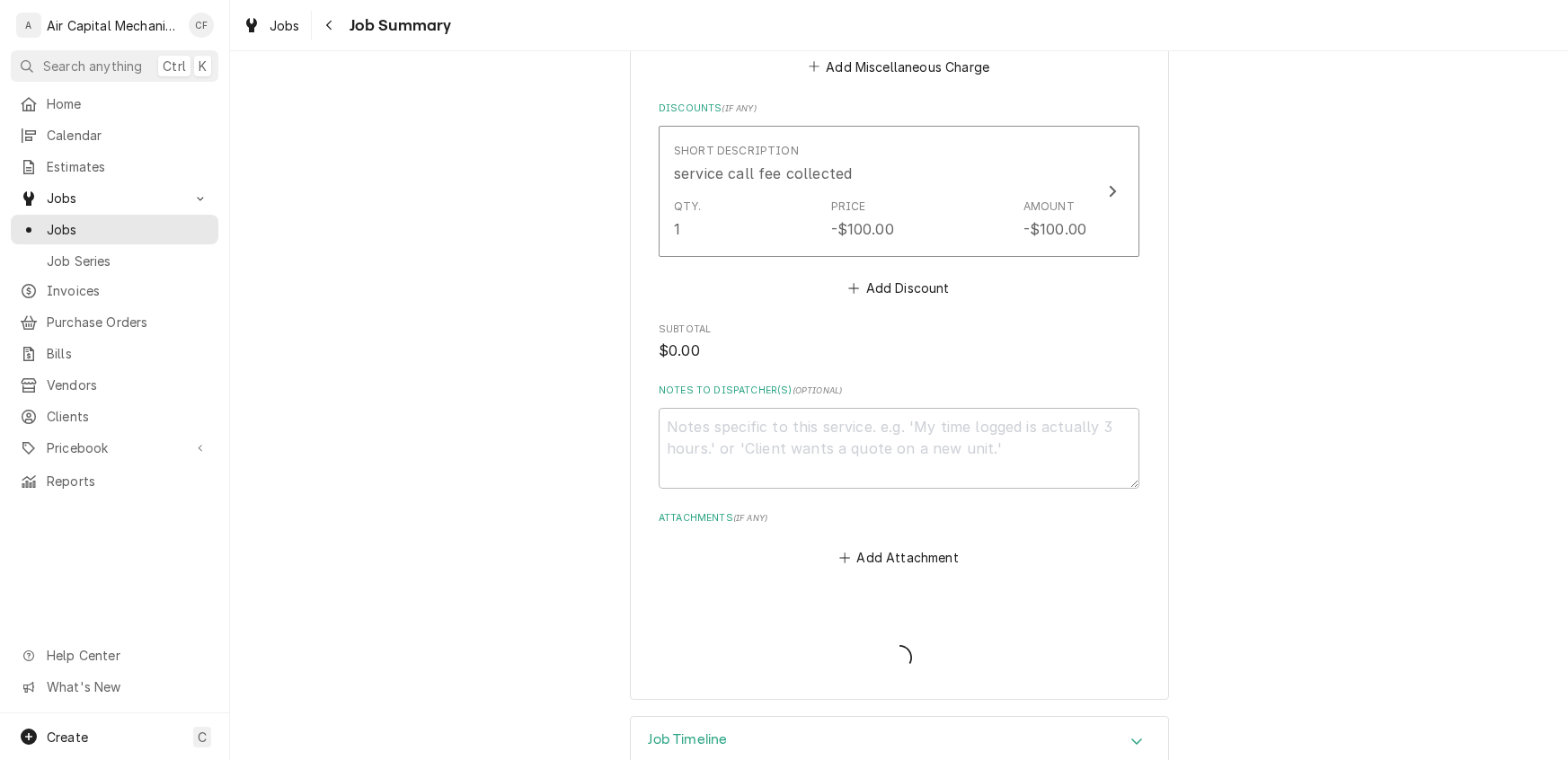
type textarea "x"
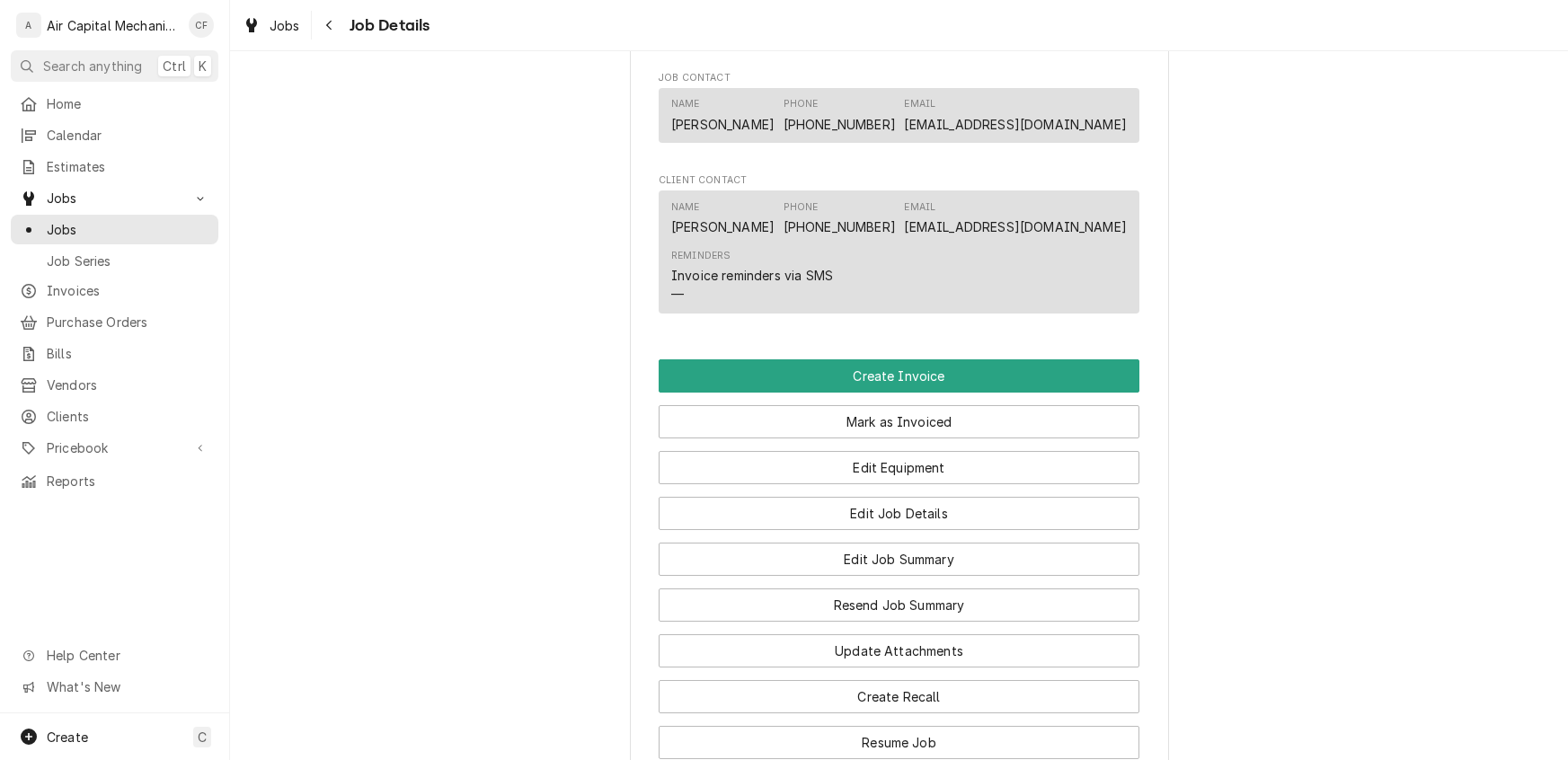
scroll to position [1249, 0]
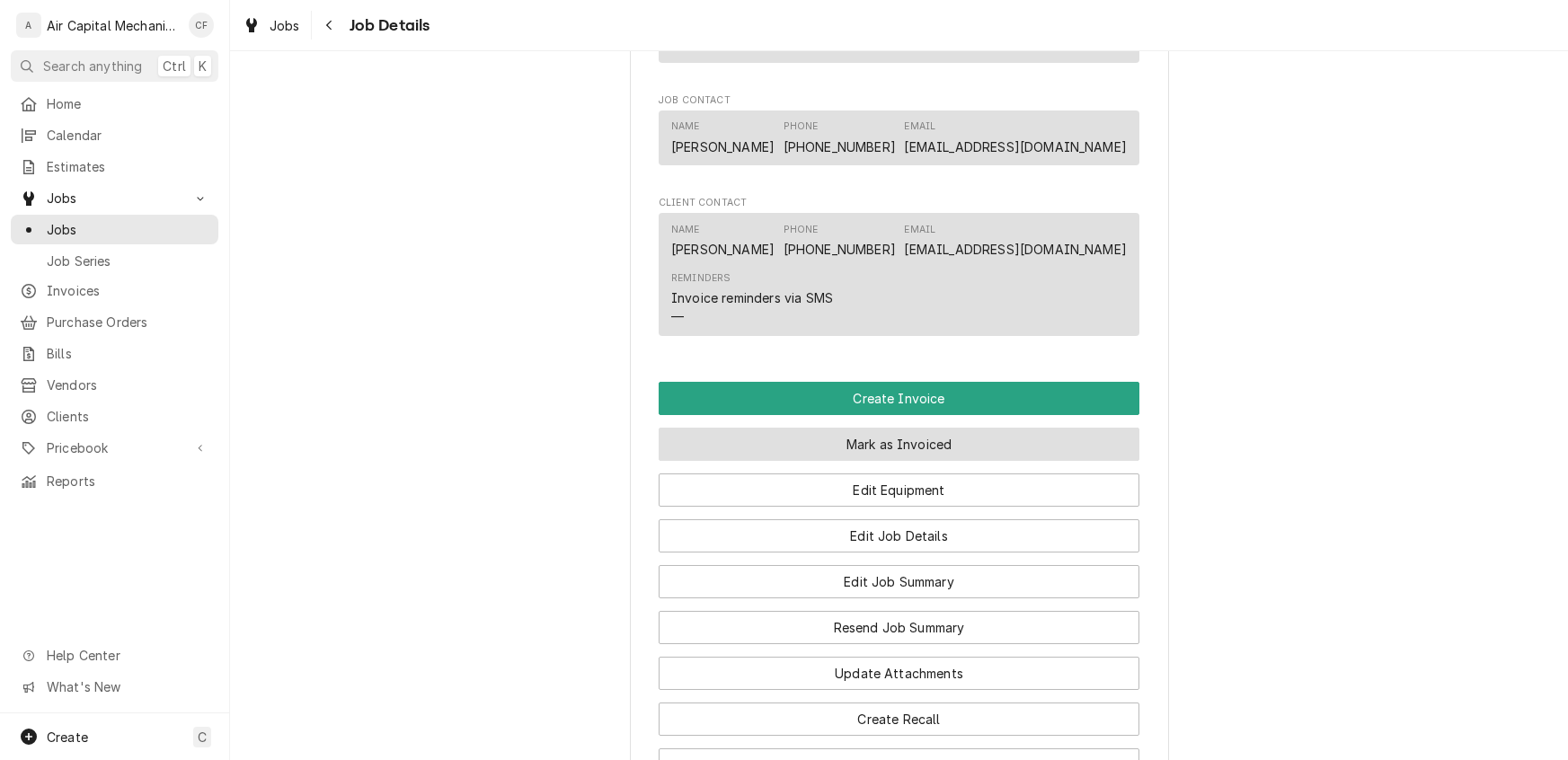
click at [878, 461] on button "Mark as Invoiced" at bounding box center [899, 445] width 480 height 34
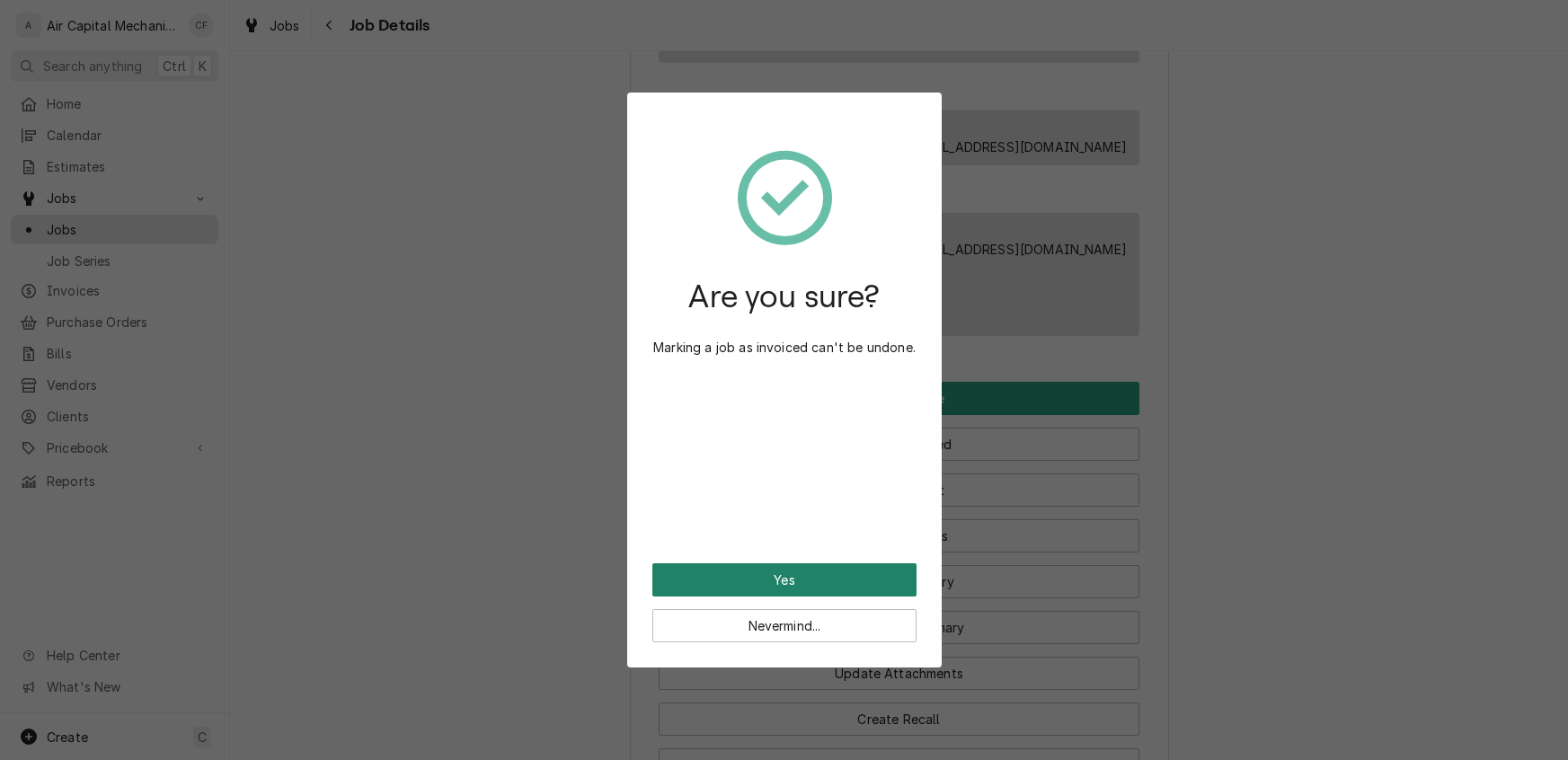
click at [813, 578] on button "Yes" at bounding box center [784, 580] width 264 height 34
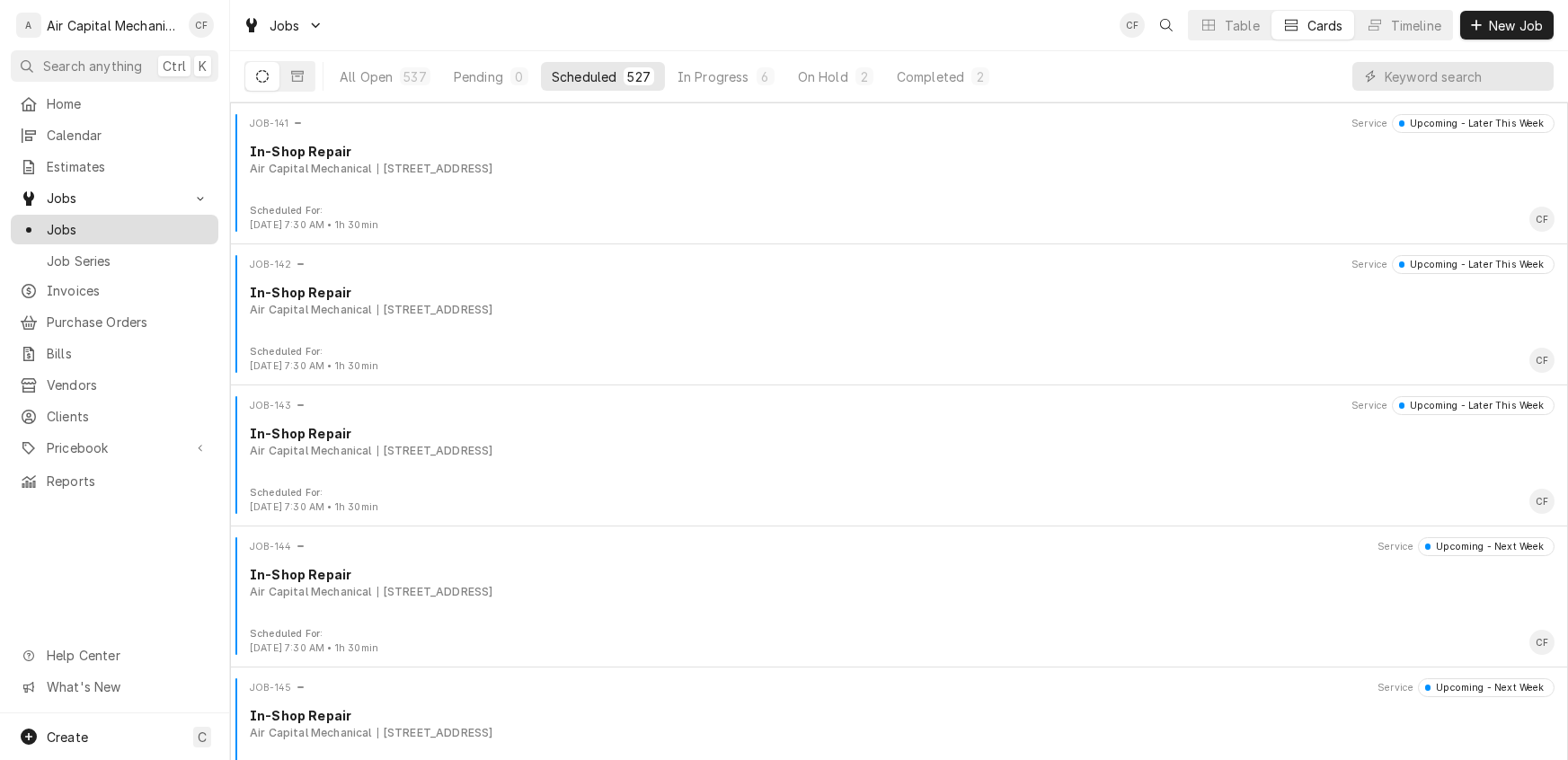
click at [65, 220] on span "Jobs" at bounding box center [127, 229] width 163 height 19
click at [94, 255] on span "Job Series" at bounding box center [127, 261] width 163 height 19
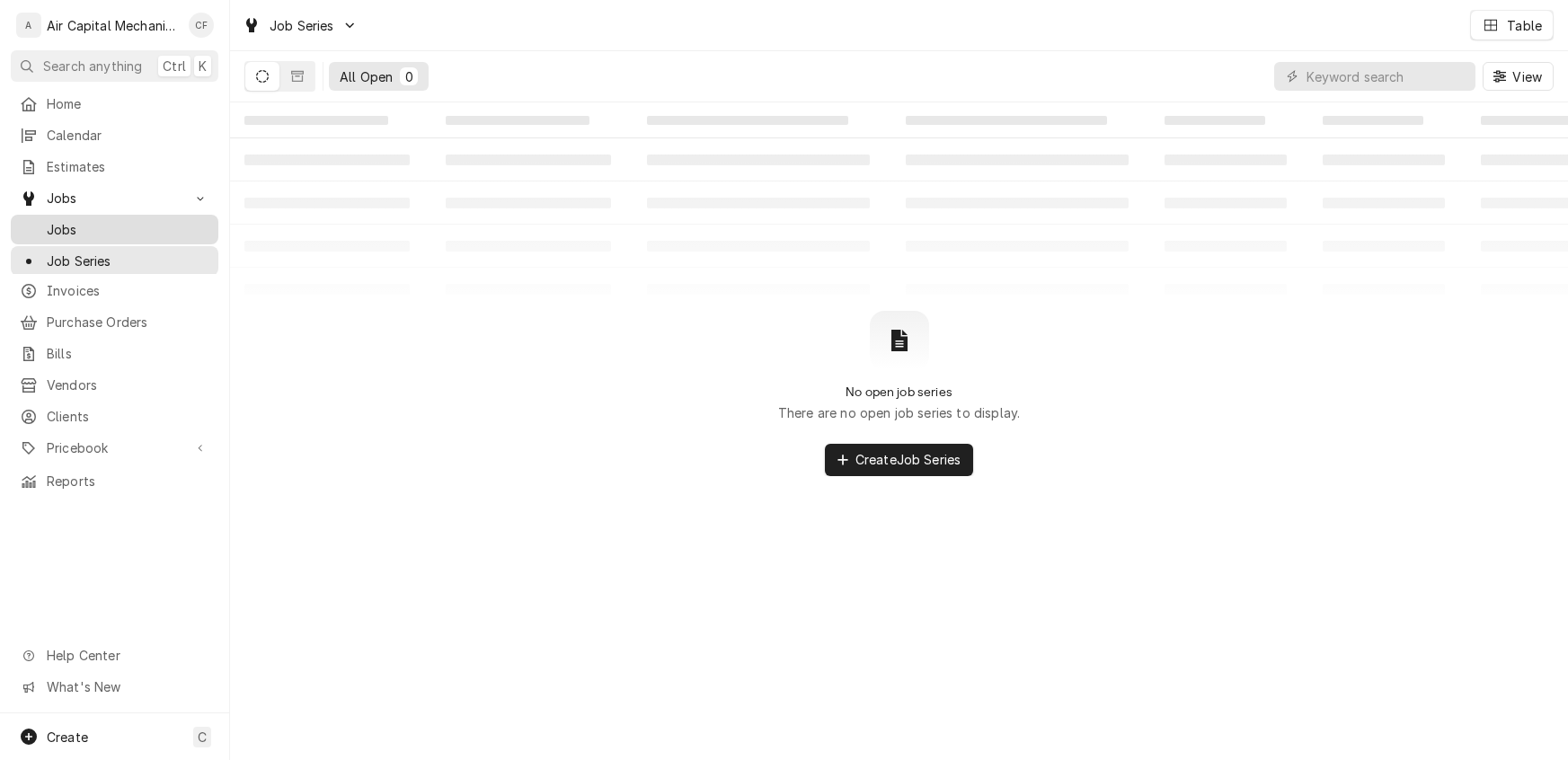
click at [84, 228] on span "Jobs" at bounding box center [127, 229] width 163 height 19
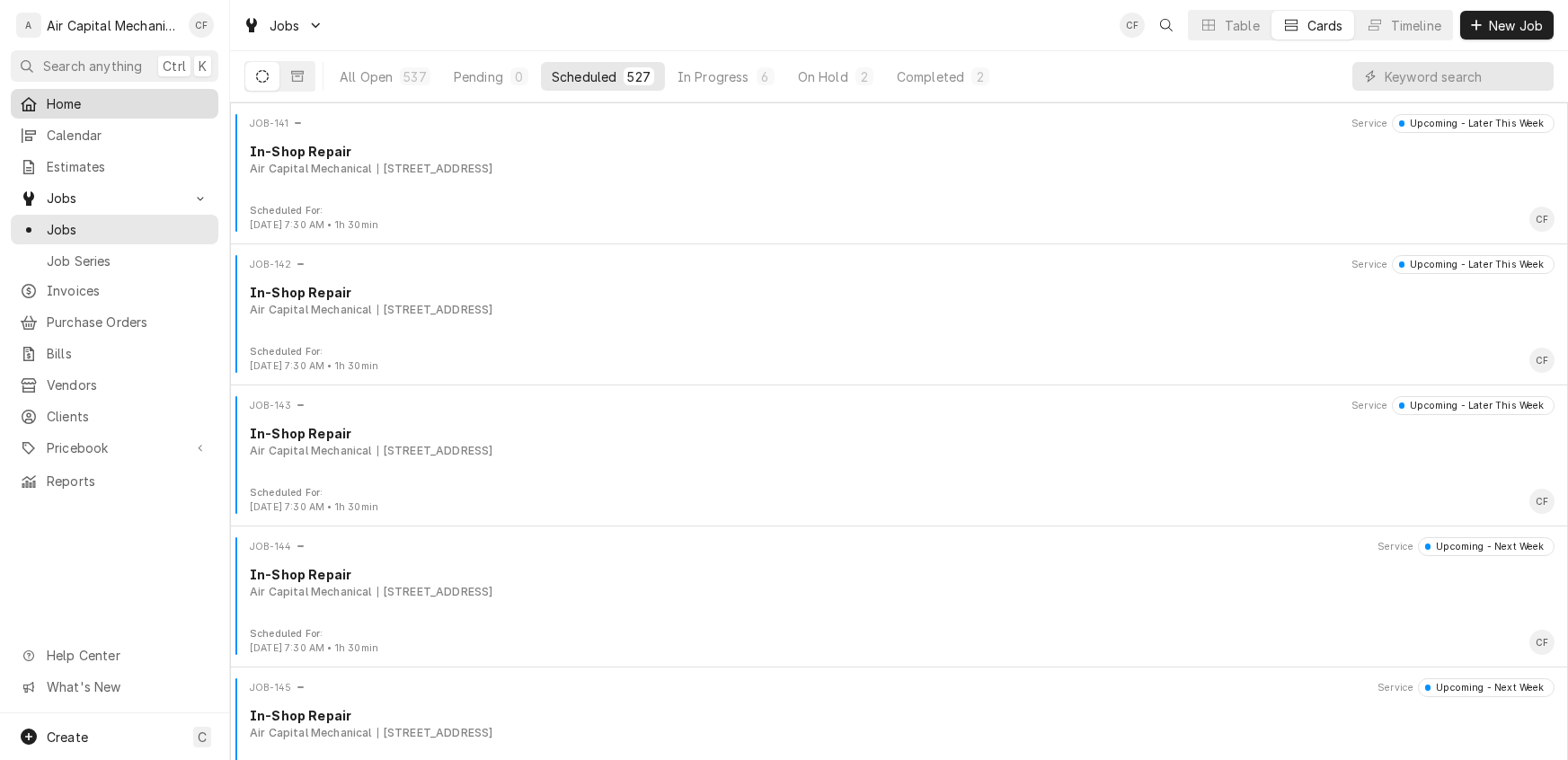
click at [72, 107] on span "Home" at bounding box center [127, 103] width 163 height 19
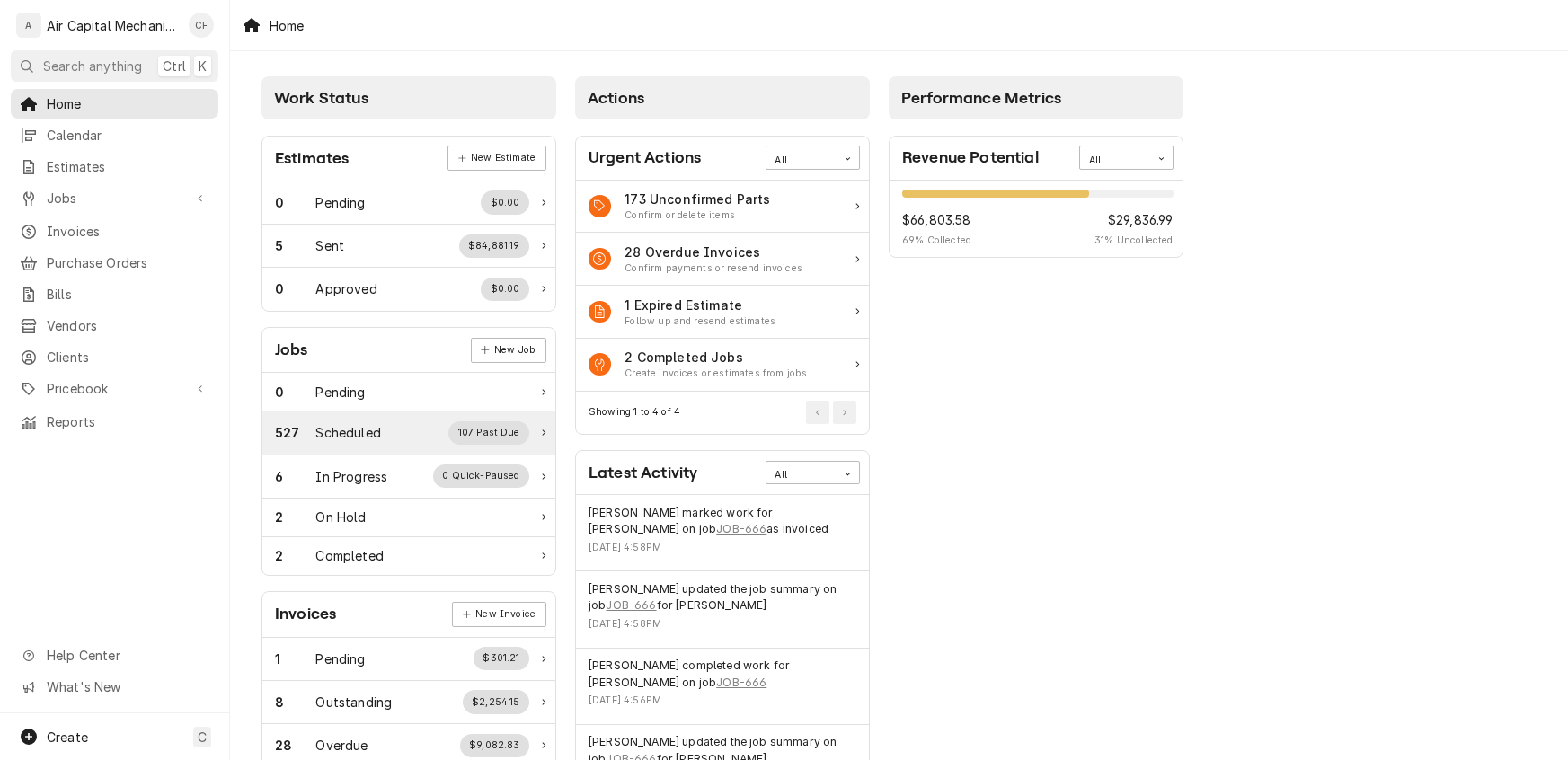
click at [488, 431] on div "107 Past Due" at bounding box center [489, 433] width 81 height 24
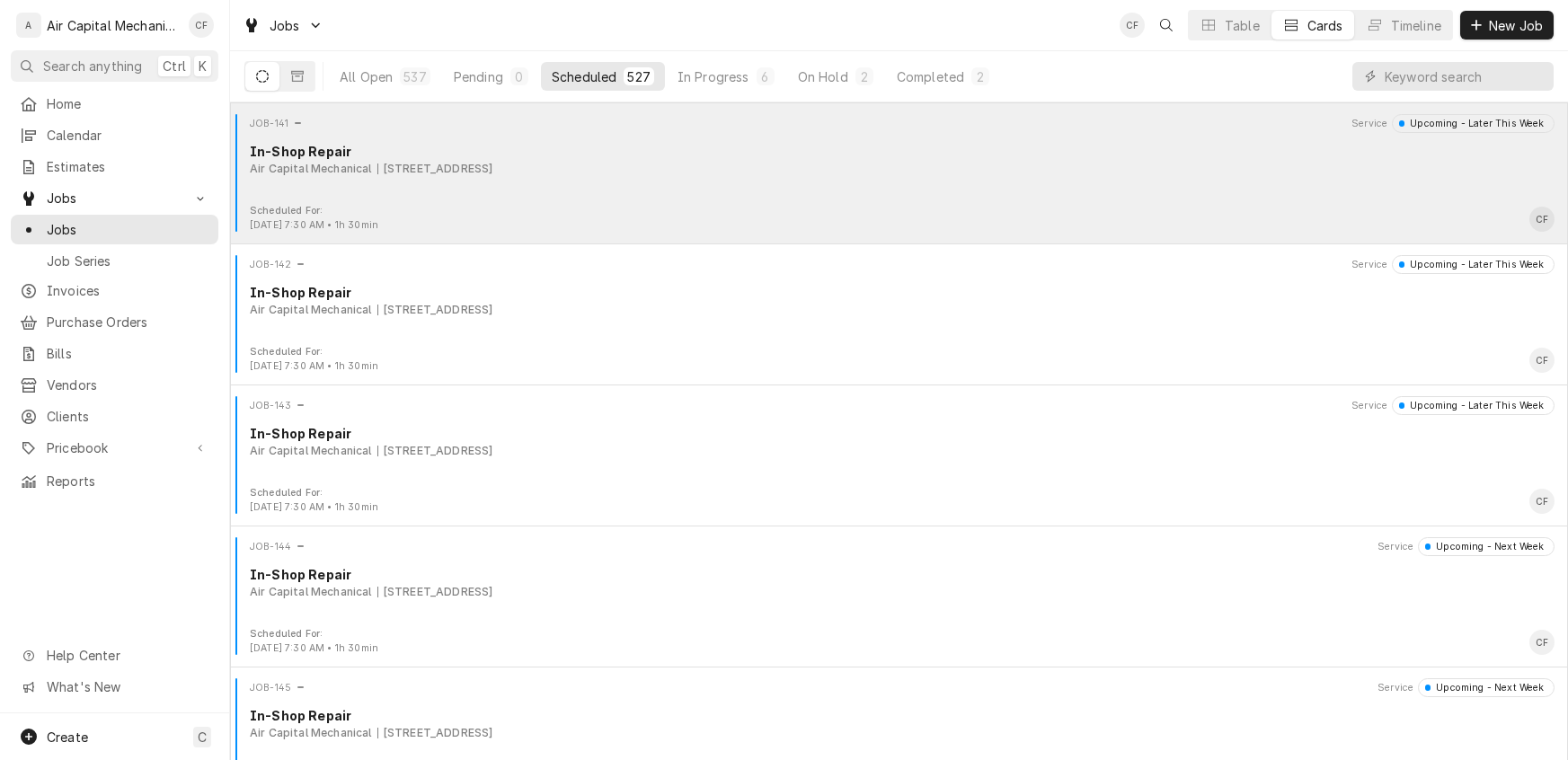
click at [572, 201] on div "JOB-141 Service Upcoming - Later This Week In-Shop Repair Air Capital Mechanica…" at bounding box center [898, 158] width 1323 height 90
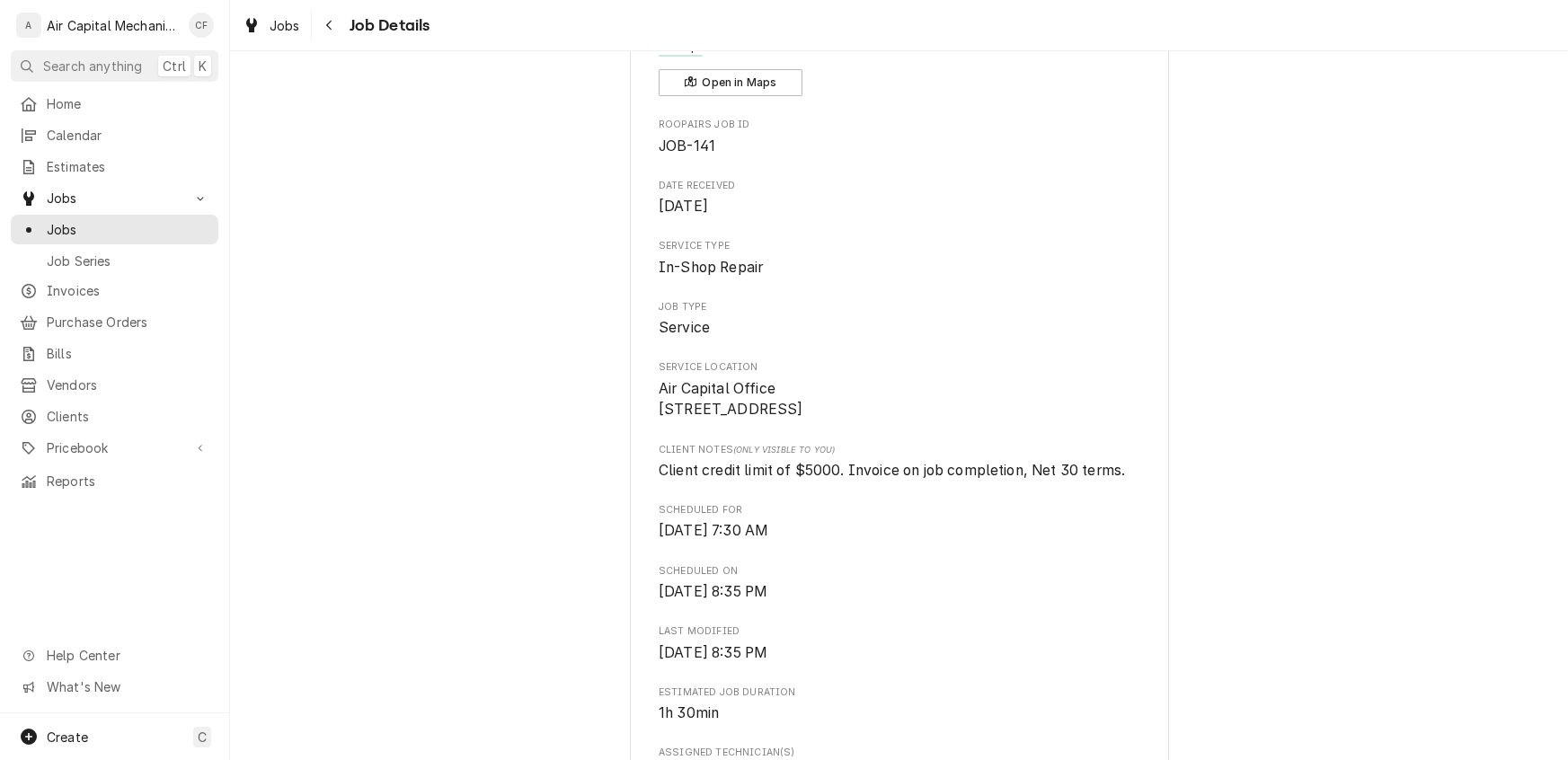
scroll to position [921, 0]
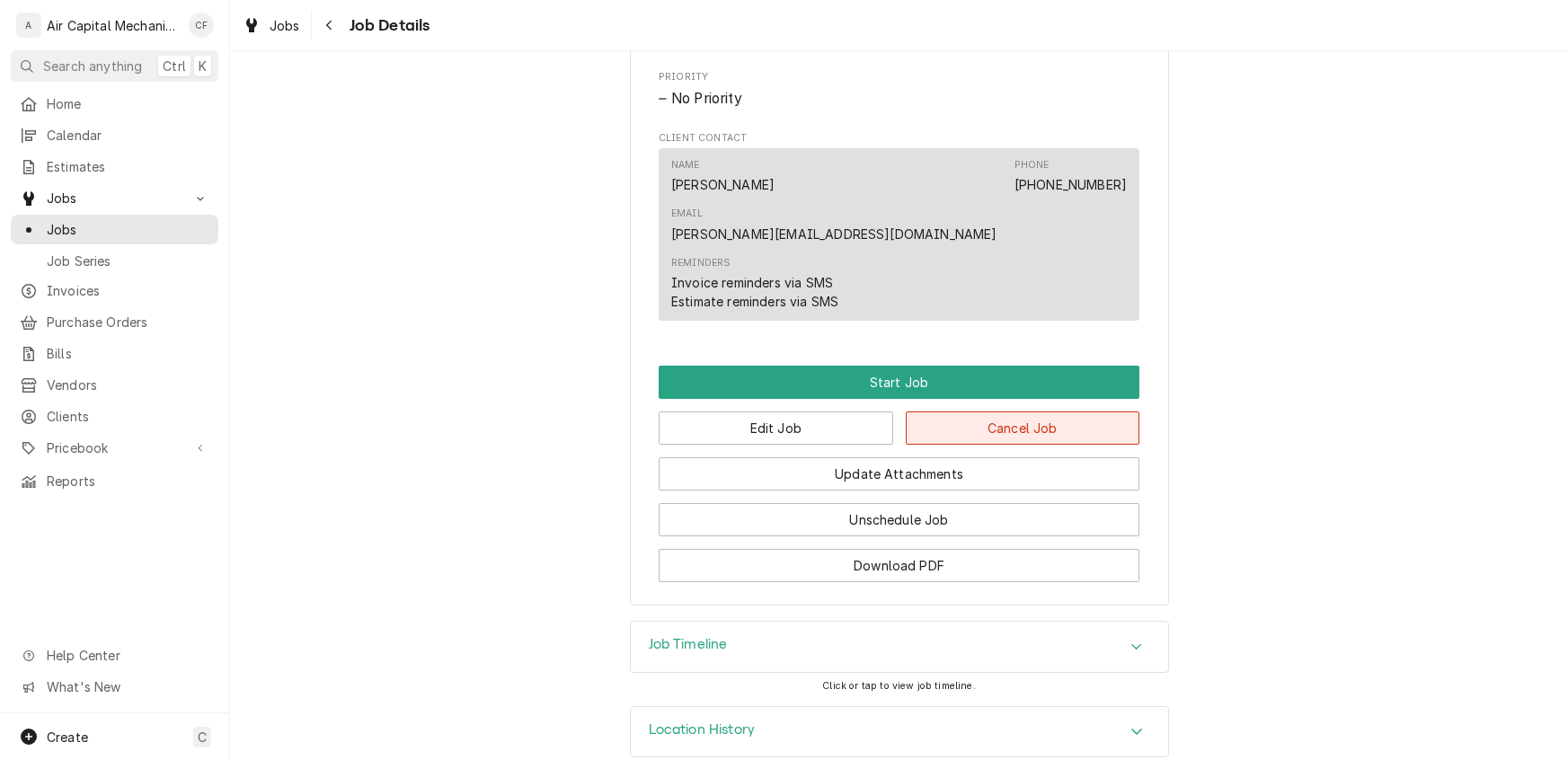
click at [1032, 411] on button "Cancel Job" at bounding box center [1023, 428] width 234 height 34
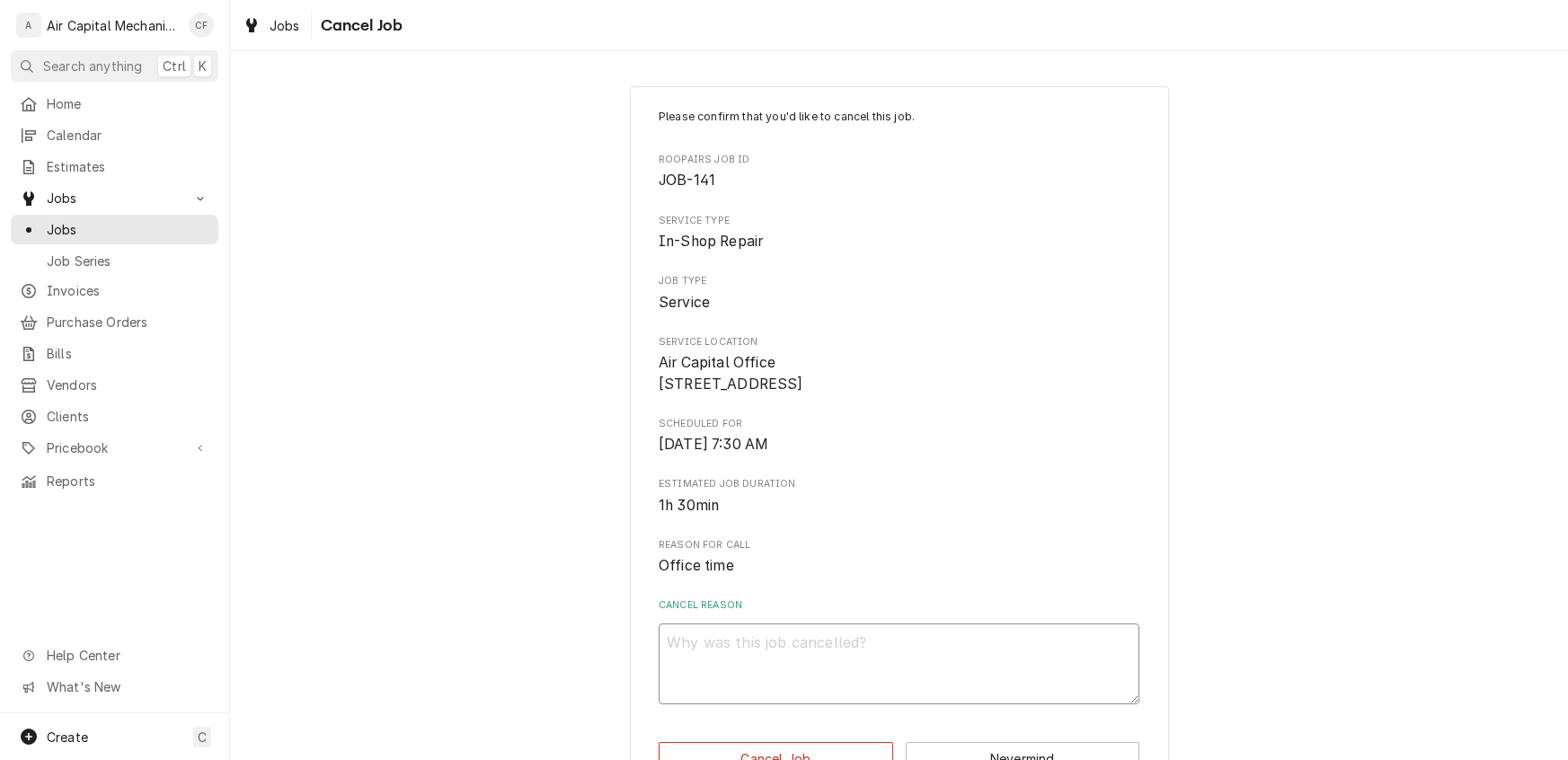
click at [745, 689] on textarea "Cancel Reason" at bounding box center [899, 664] width 480 height 81
type textarea "x"
type textarea "g"
type textarea "x"
type textarea "gt"
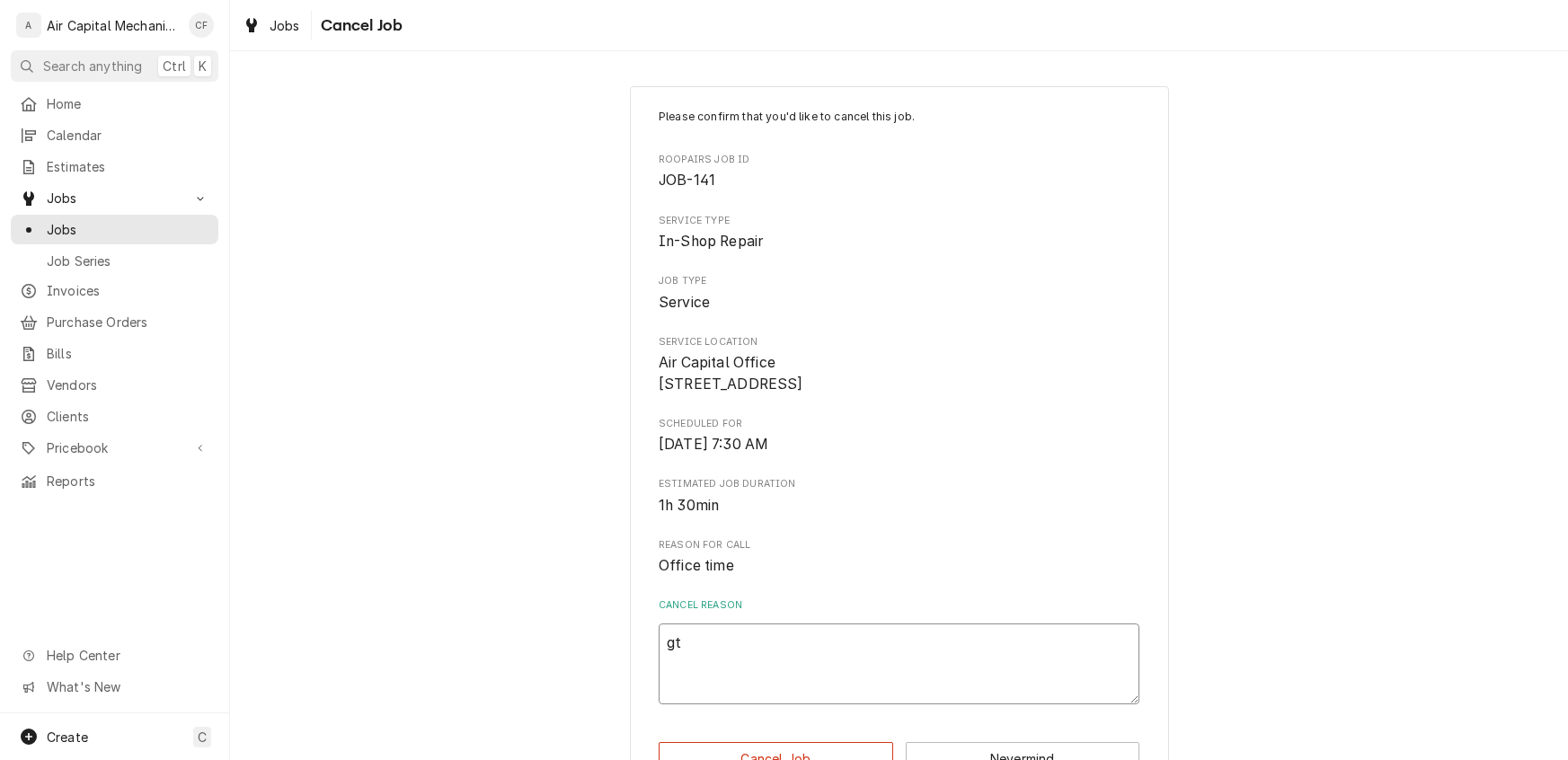
type textarea "x"
type textarea "gtd"
type textarea "gtfd"
type textarea "x"
type textarea "gtfd e"
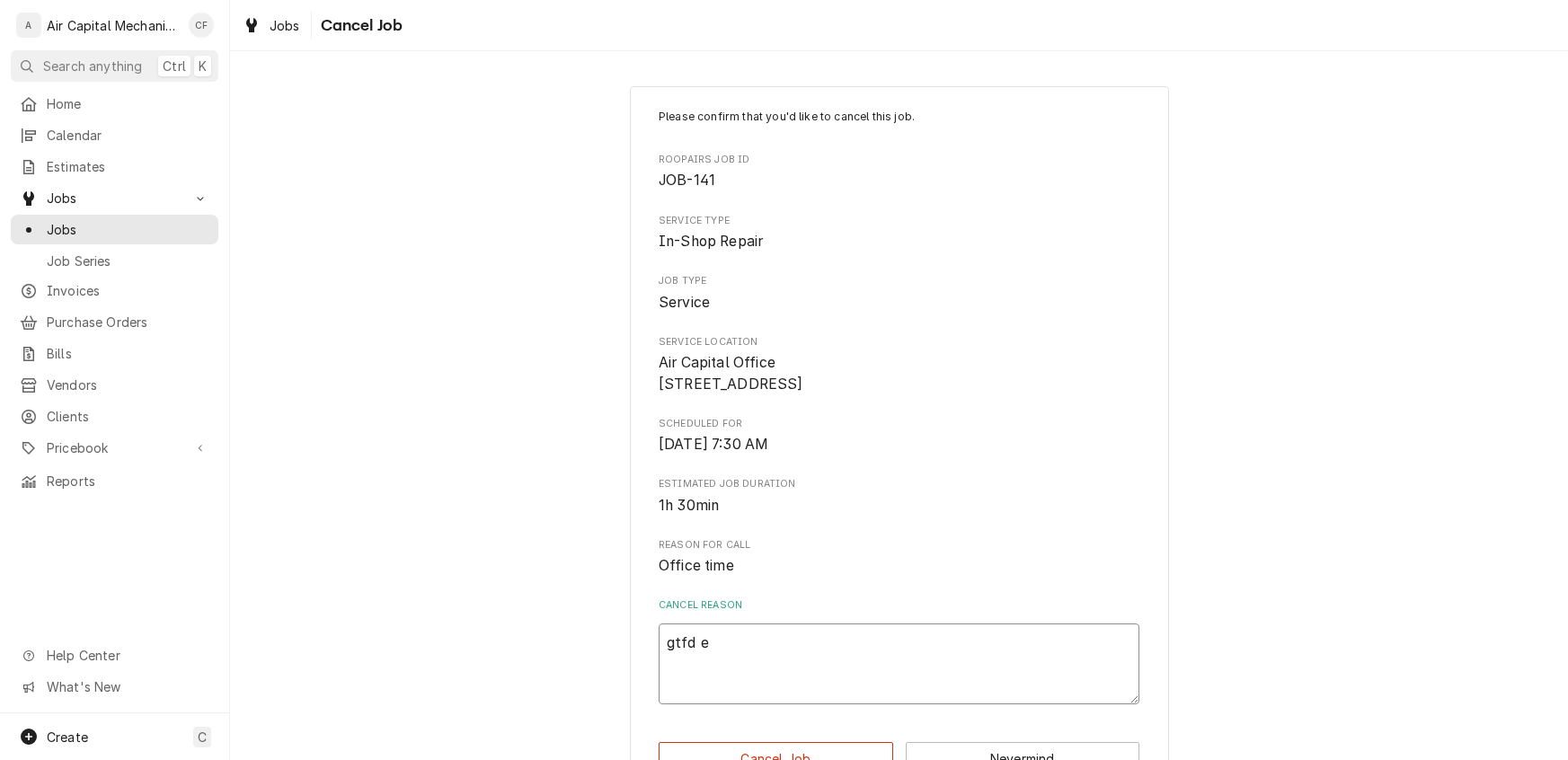
type textarea "x"
type textarea "gtfd ez"
type textarea "x"
type textarea "gtfd ezh"
type textarea "x"
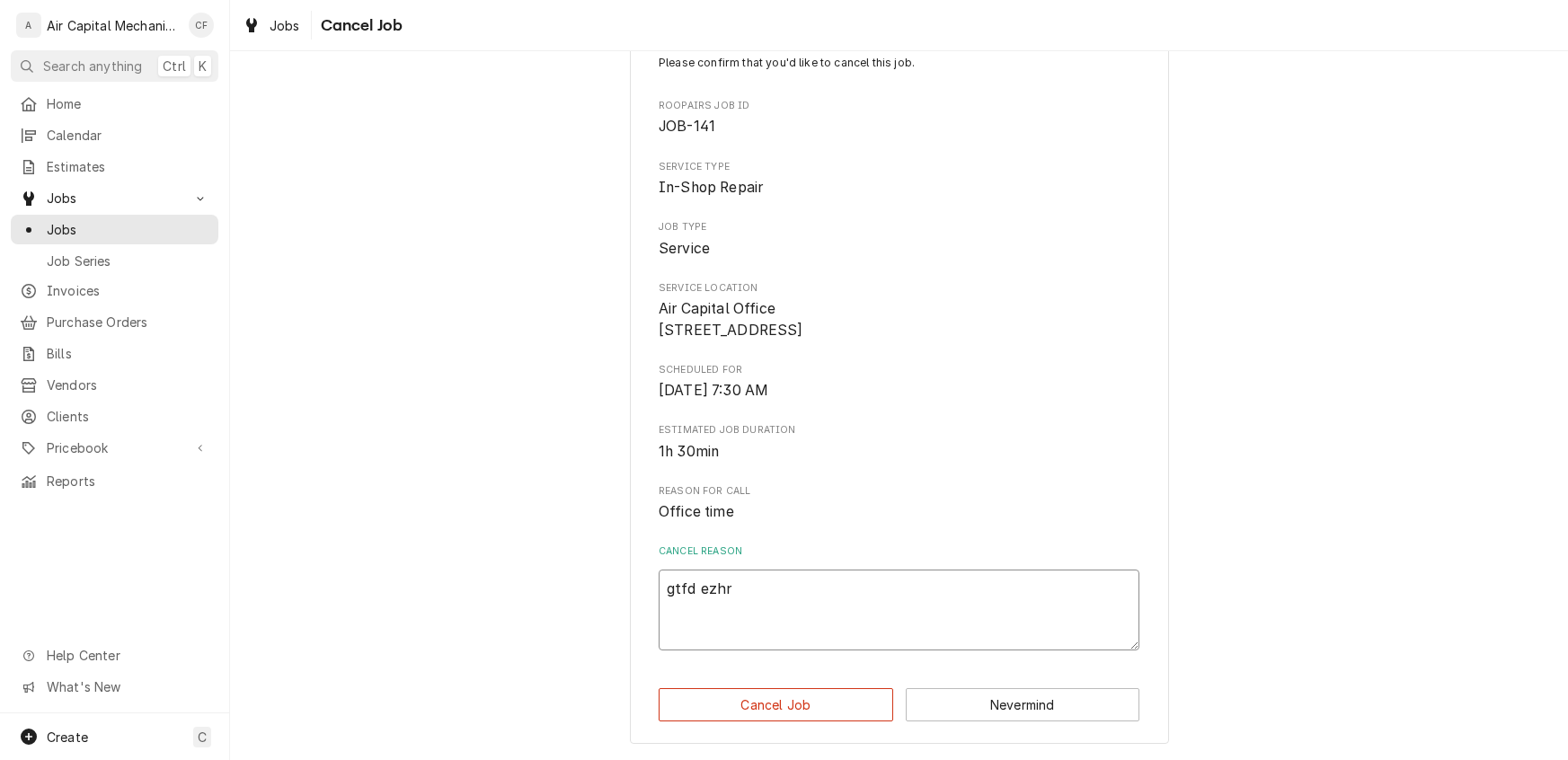
scroll to position [74, 0]
type textarea "gtfd ezhr"
click at [767, 692] on button "Cancel Job" at bounding box center [776, 706] width 234 height 34
type textarea "x"
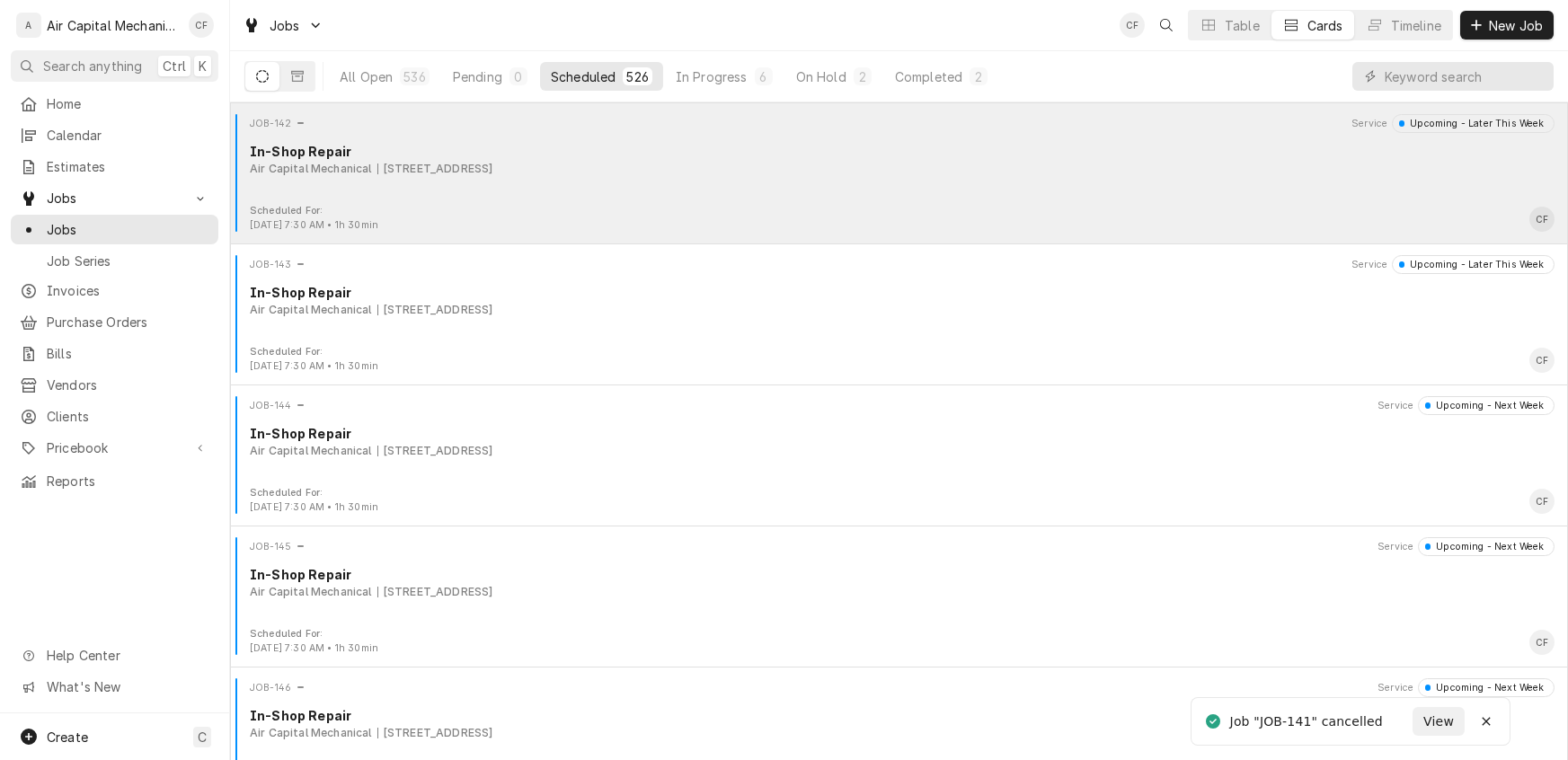
click at [368, 201] on div "JOB-142 Service Upcoming - Later This Week In-Shop Repair Air Capital Mechanica…" at bounding box center [898, 158] width 1323 height 90
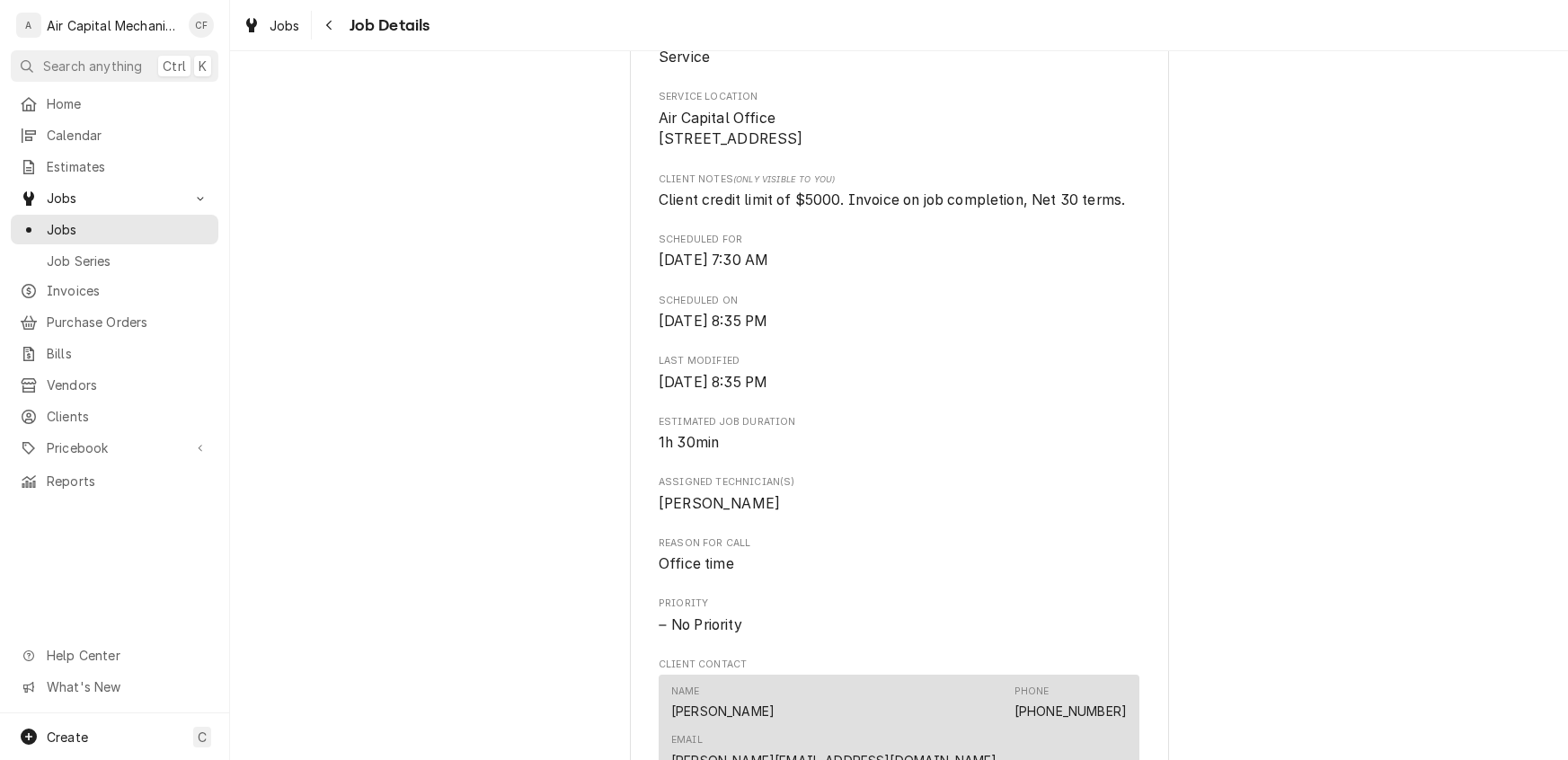
scroll to position [921, 0]
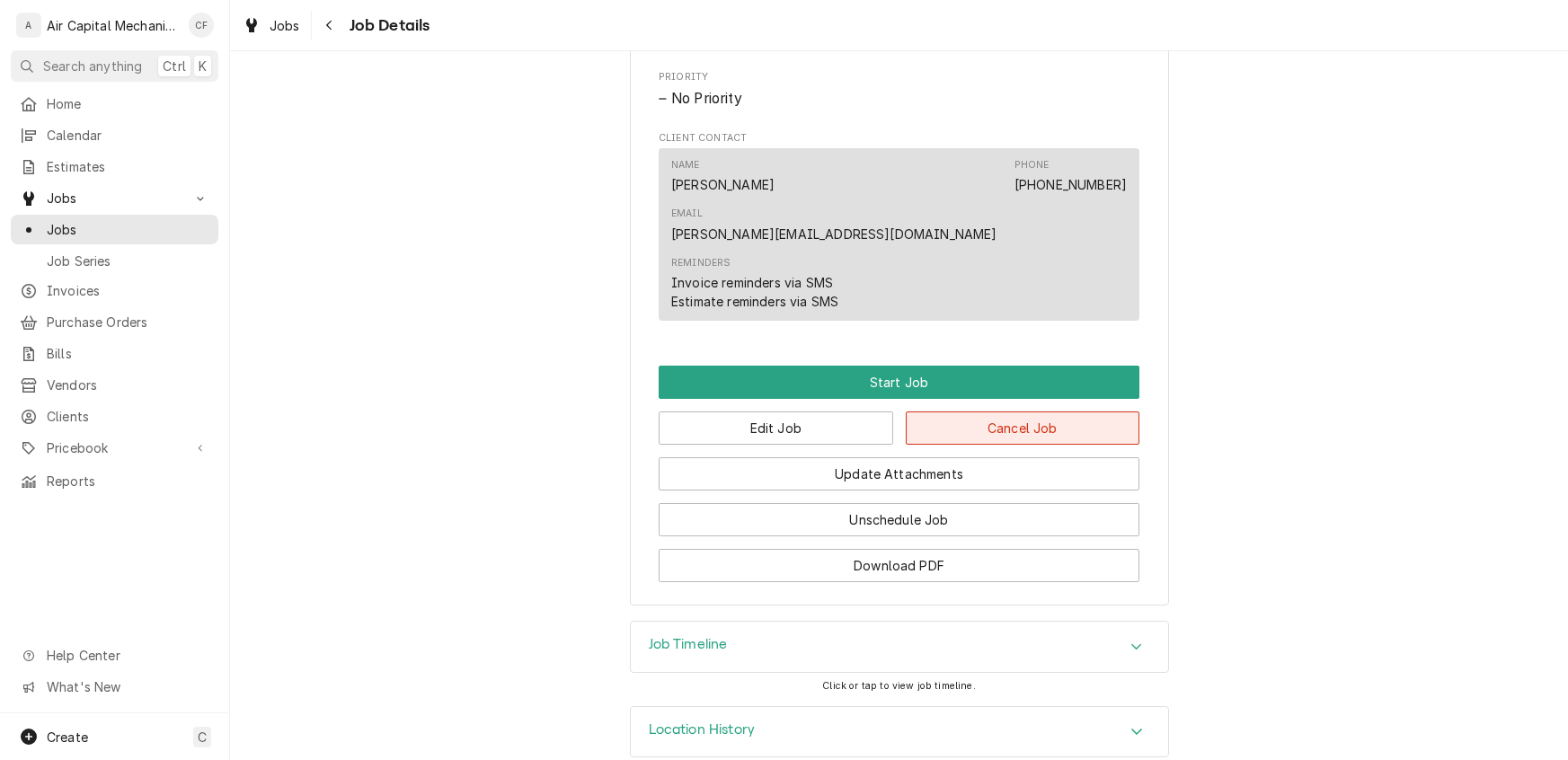
click at [1034, 411] on button "Cancel Job" at bounding box center [1023, 428] width 234 height 34
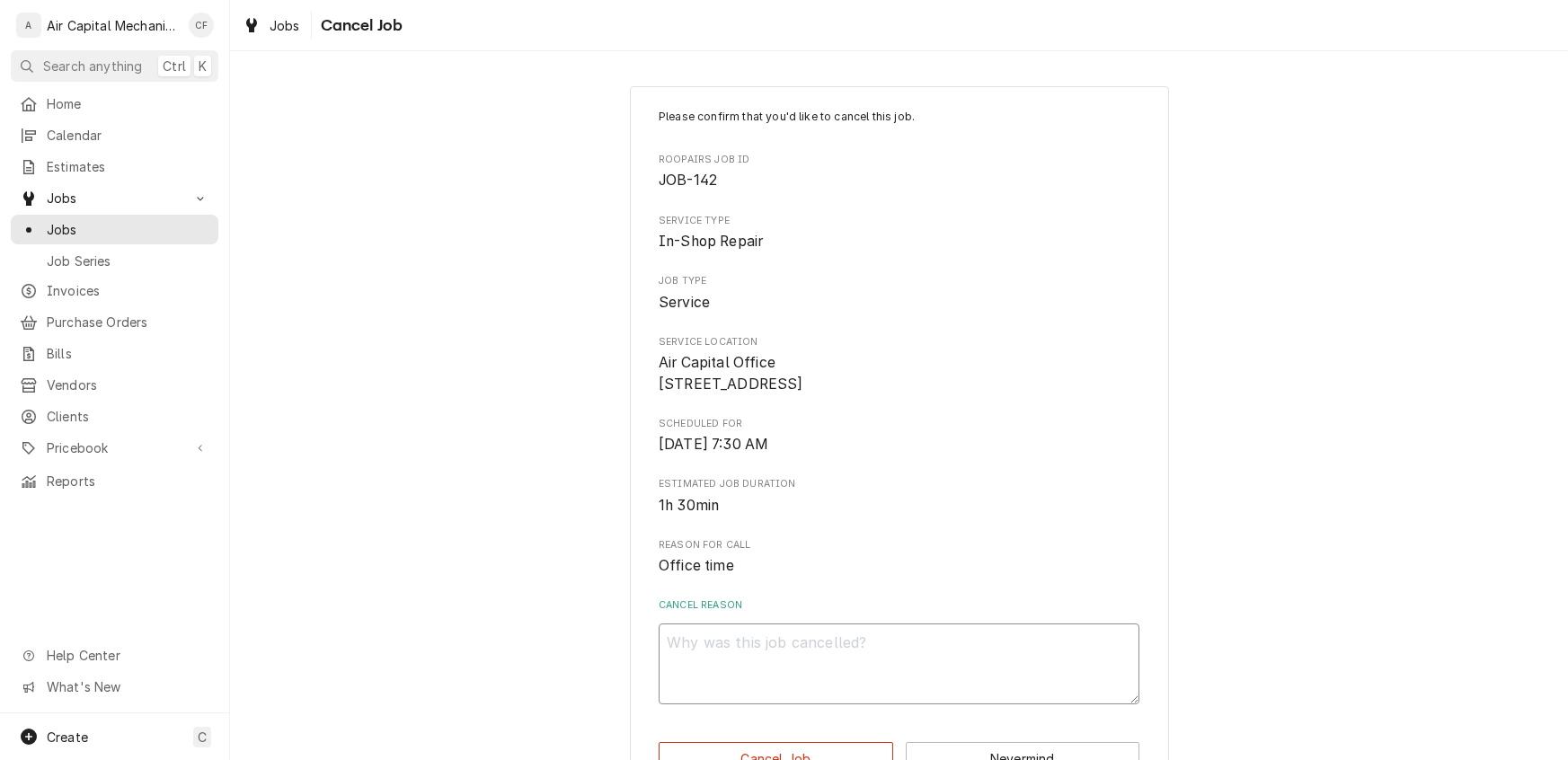
click at [764, 675] on textarea "Cancel Reason" at bounding box center [899, 664] width 480 height 81
type textarea "x"
type textarea "g"
type textarea "x"
type textarea "gn"
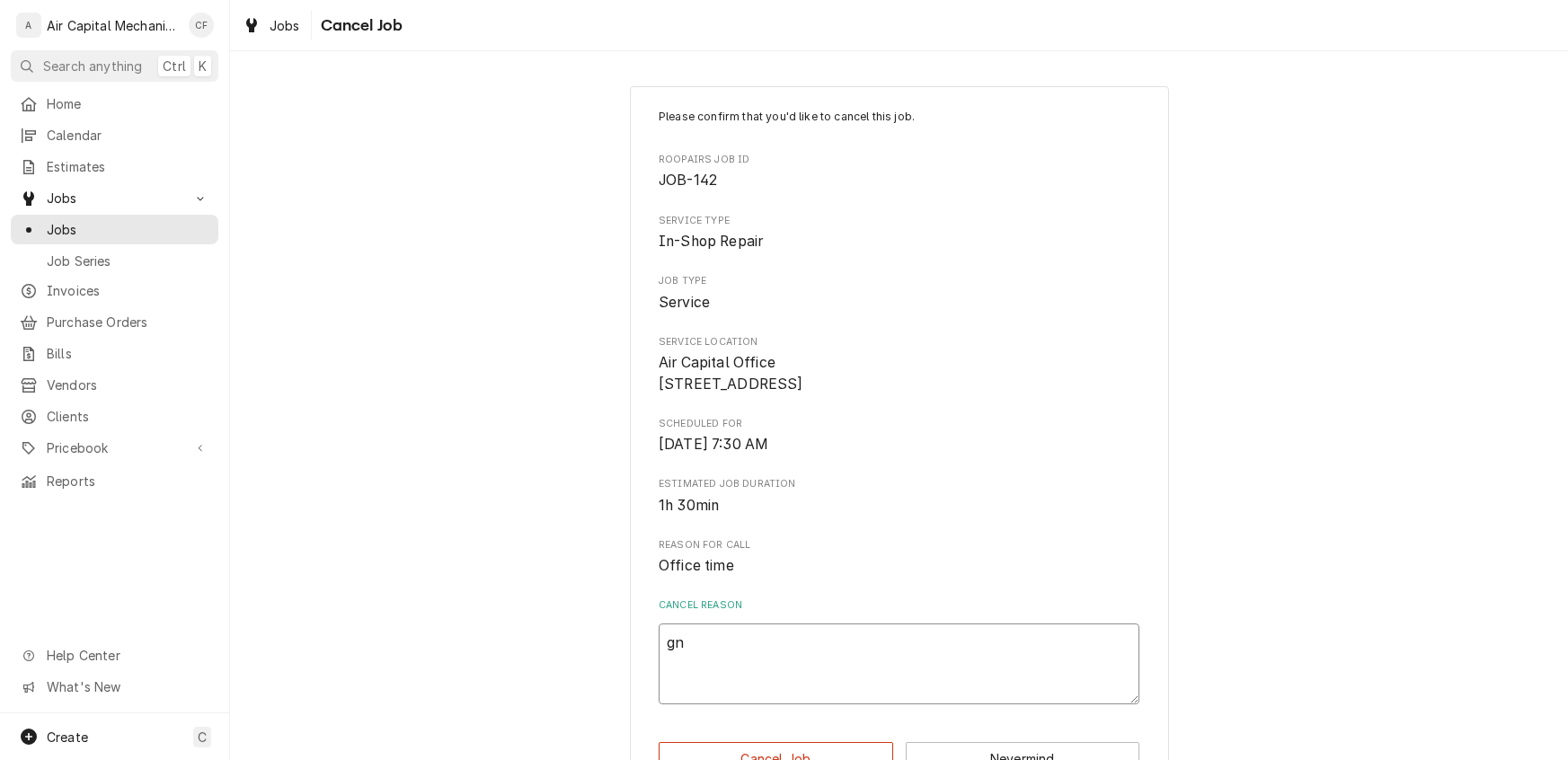
type textarea "x"
type textarea "gnf"
type textarea "x"
type textarea "gnfh"
type textarea "x"
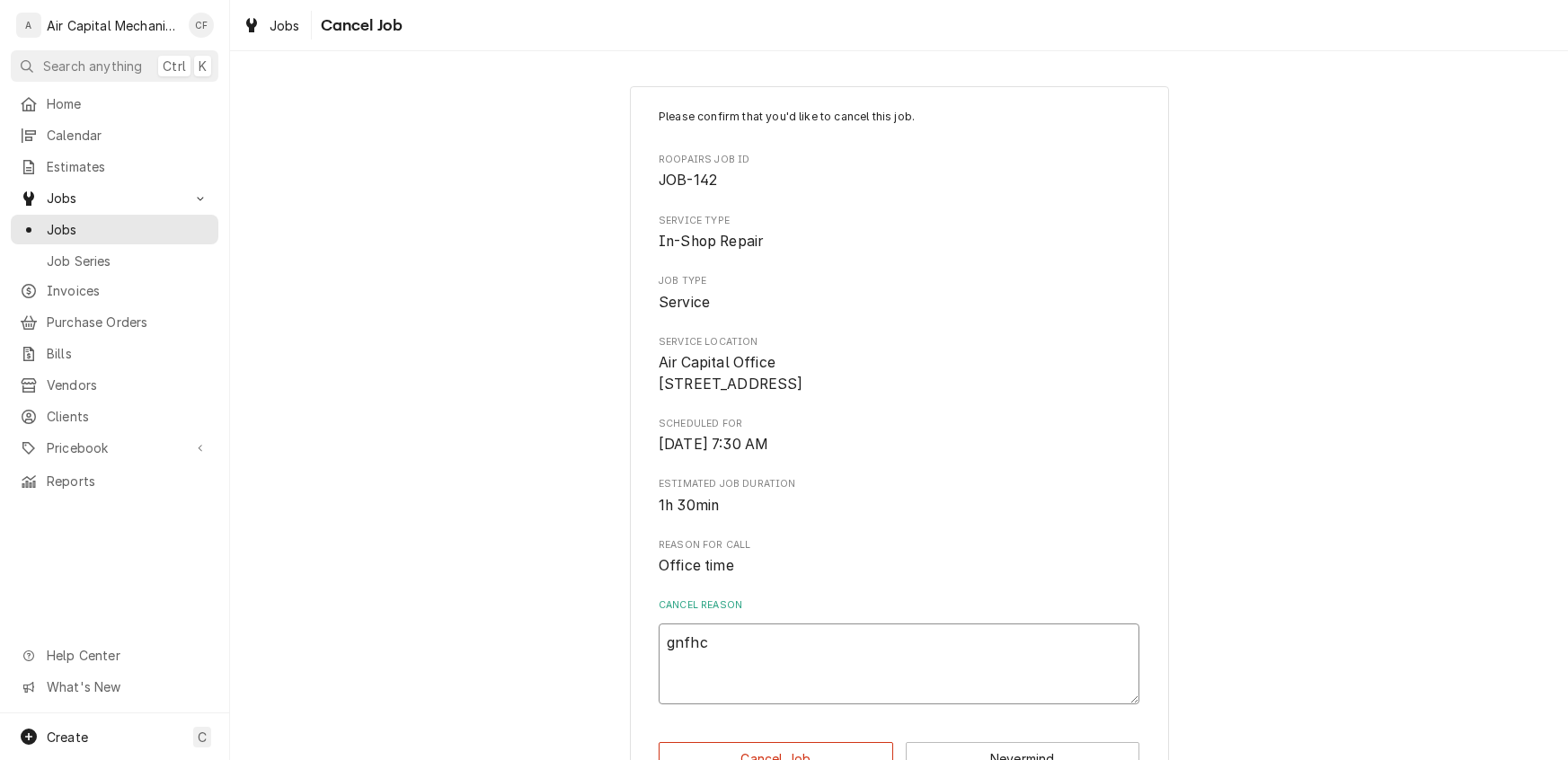
type textarea "gnfhc"
type textarea "x"
type textarea "gnfhc y"
type textarea "x"
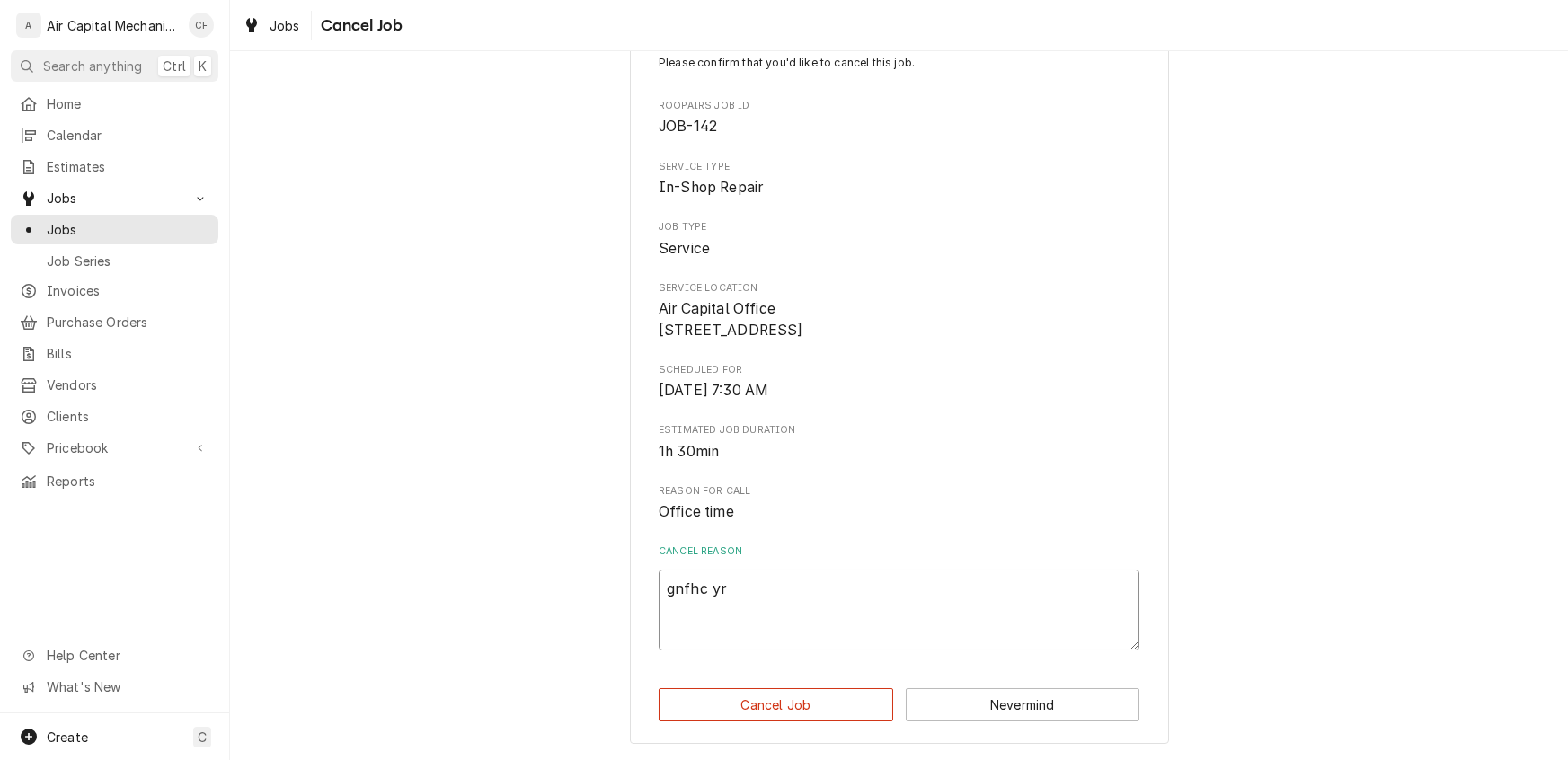
scroll to position [74, 0]
type textarea "gnfhc yr"
click at [781, 704] on button "Cancel Job" at bounding box center [776, 706] width 234 height 34
type textarea "x"
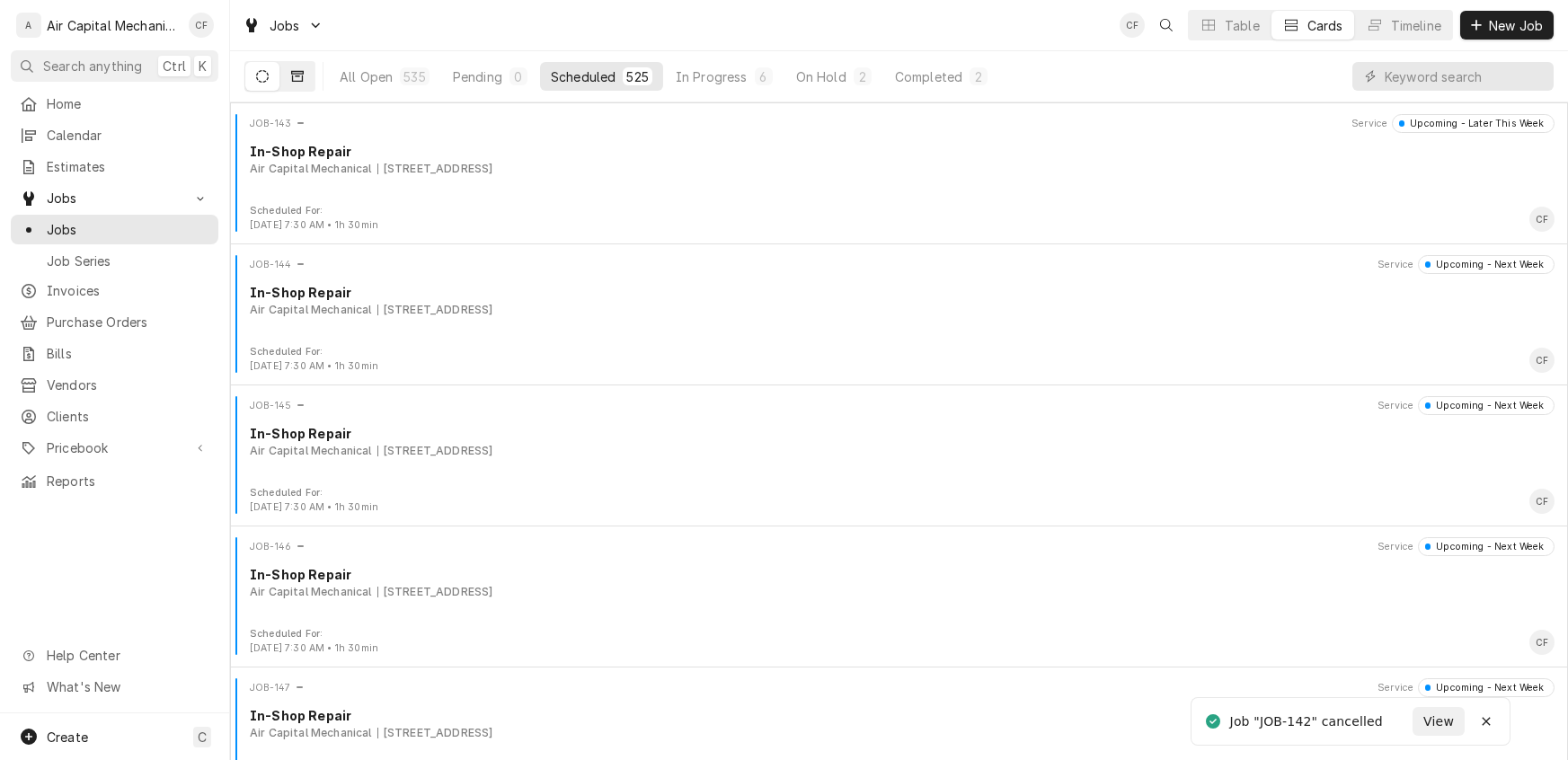
click at [292, 79] on icon "Dynamic Content Wrapper" at bounding box center [297, 76] width 13 height 13
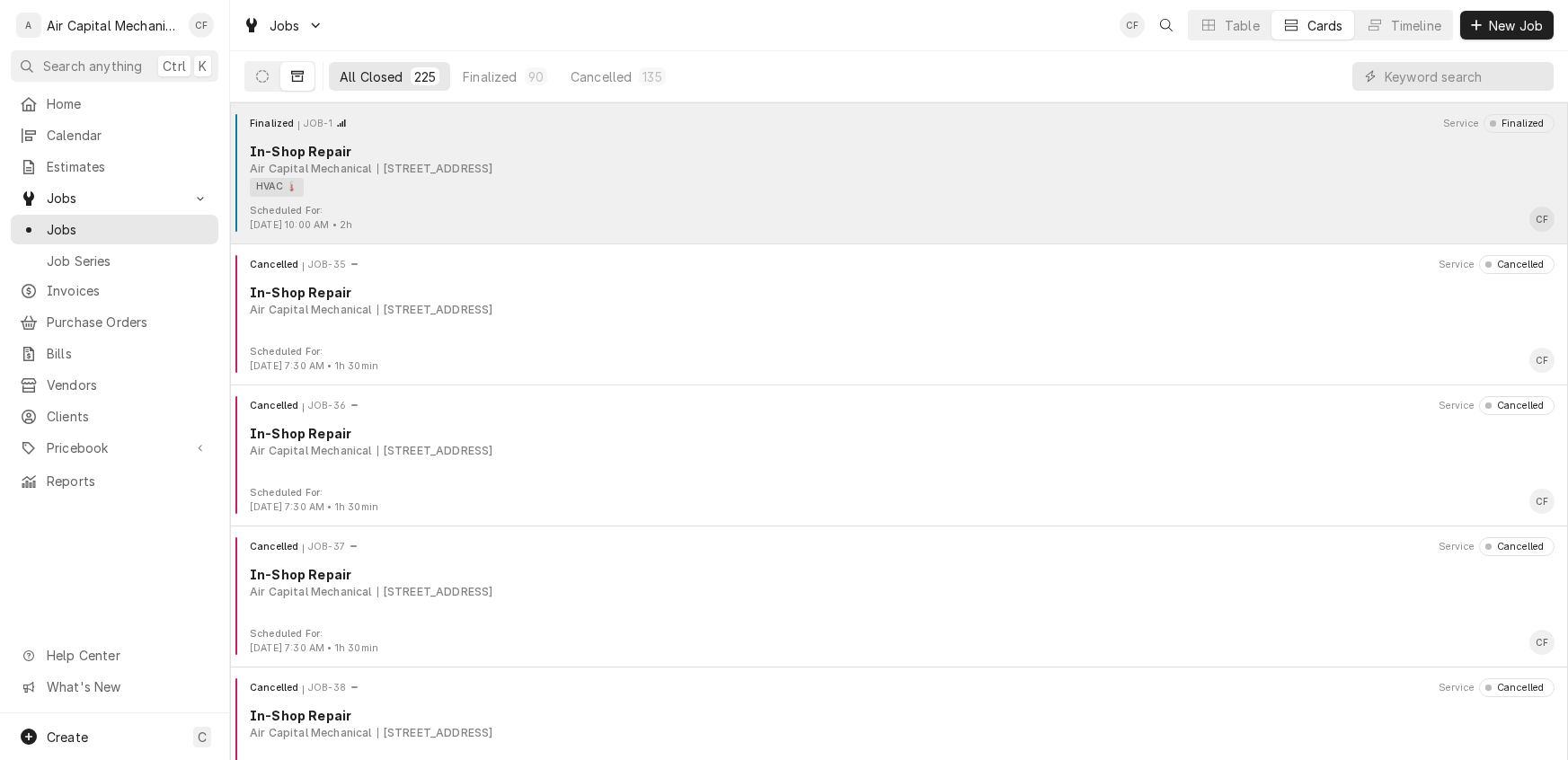
click at [519, 193] on div "HVAC 🌡️" at bounding box center [896, 187] width 1292 height 19
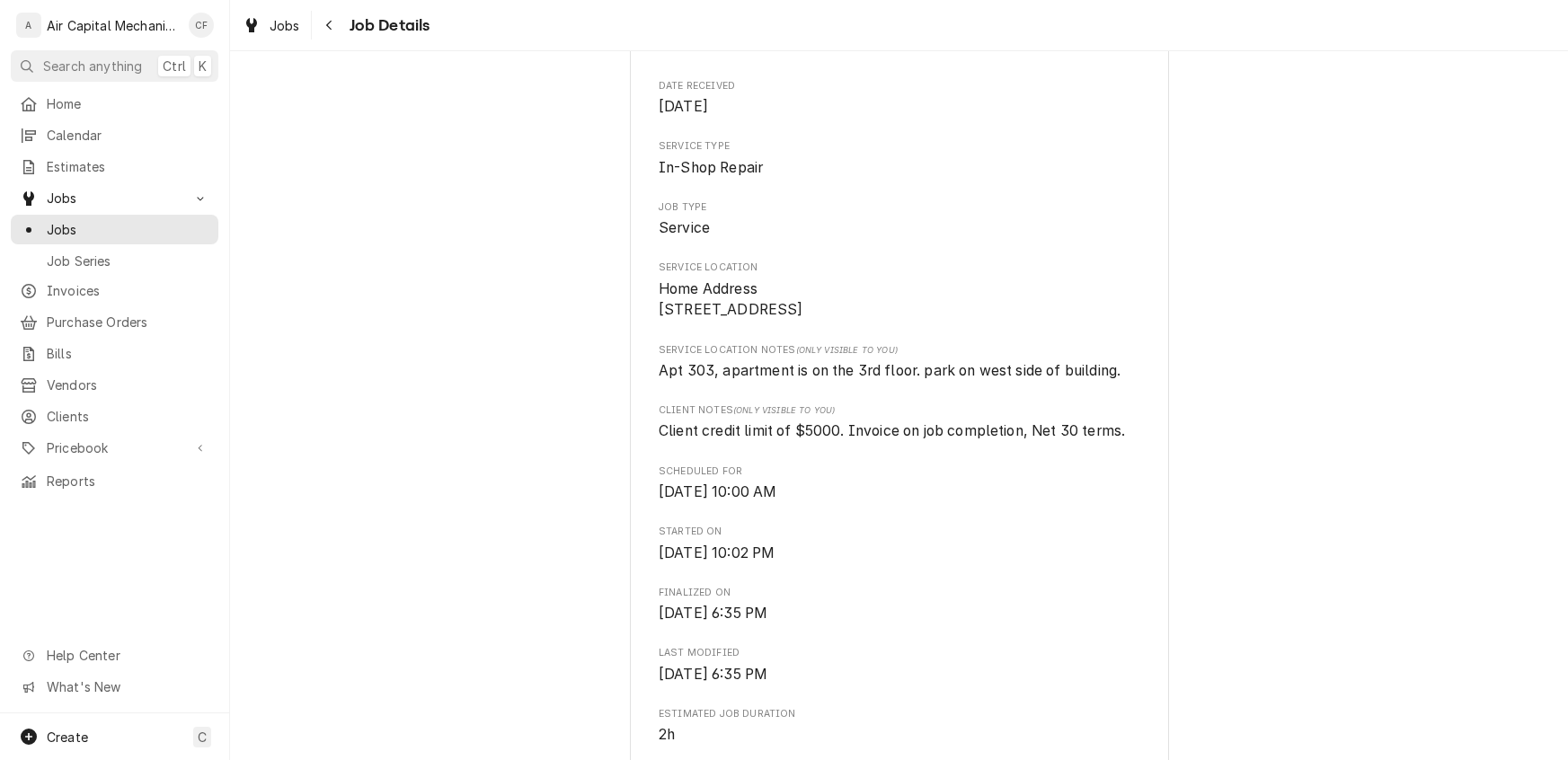
scroll to position [245, 0]
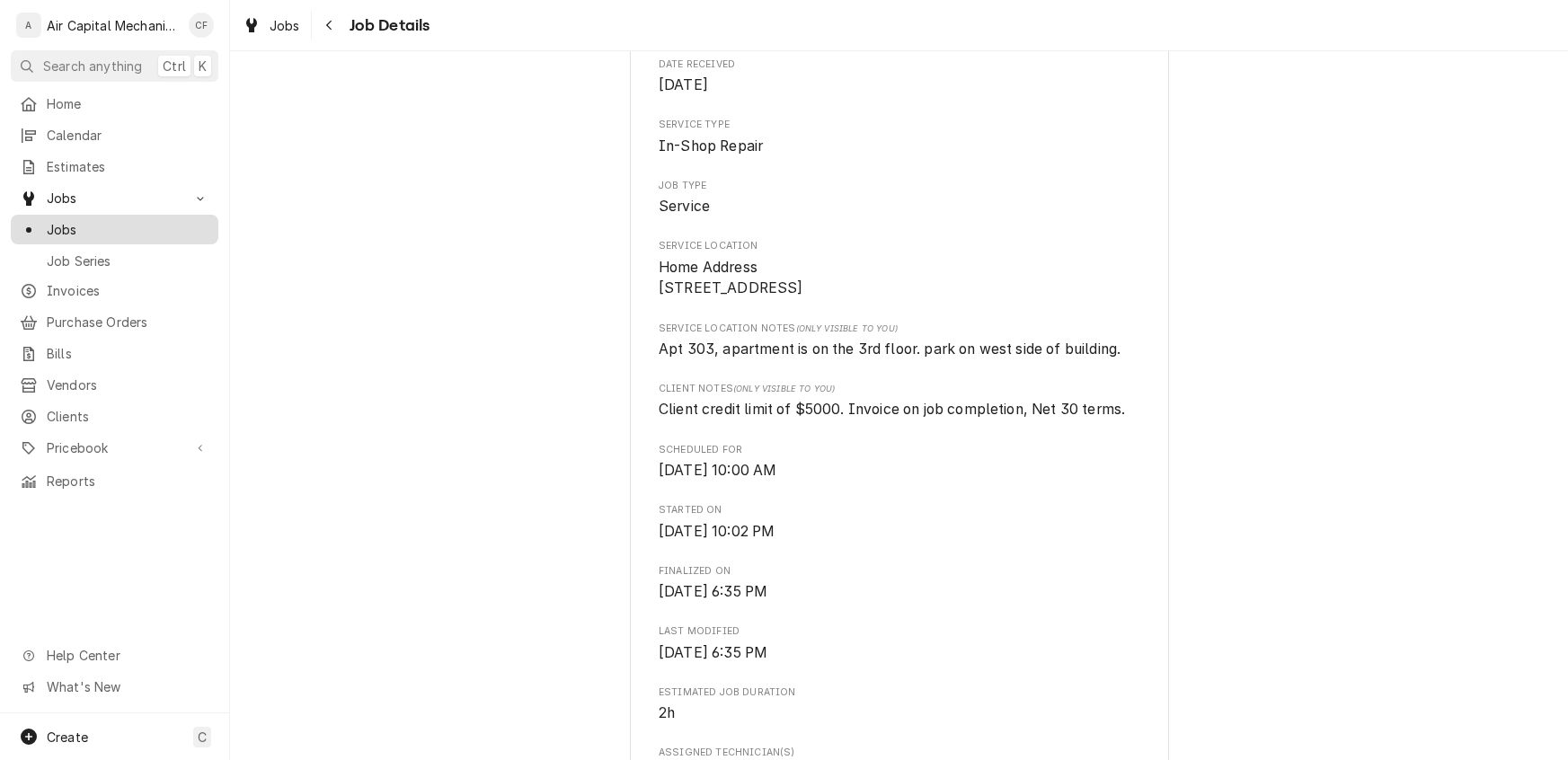
click at [63, 223] on span "Jobs" at bounding box center [127, 229] width 163 height 19
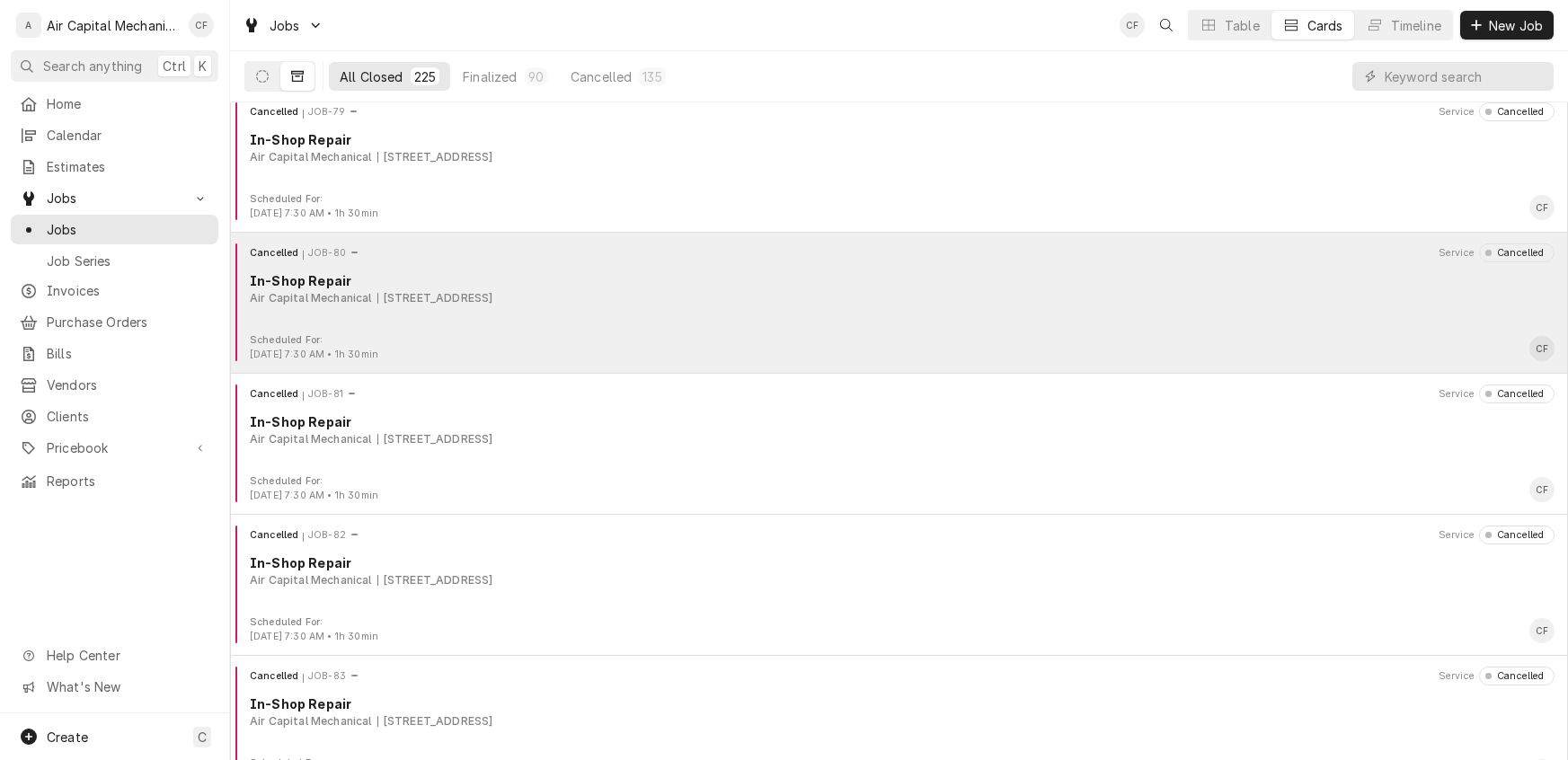
scroll to position [6396, 0]
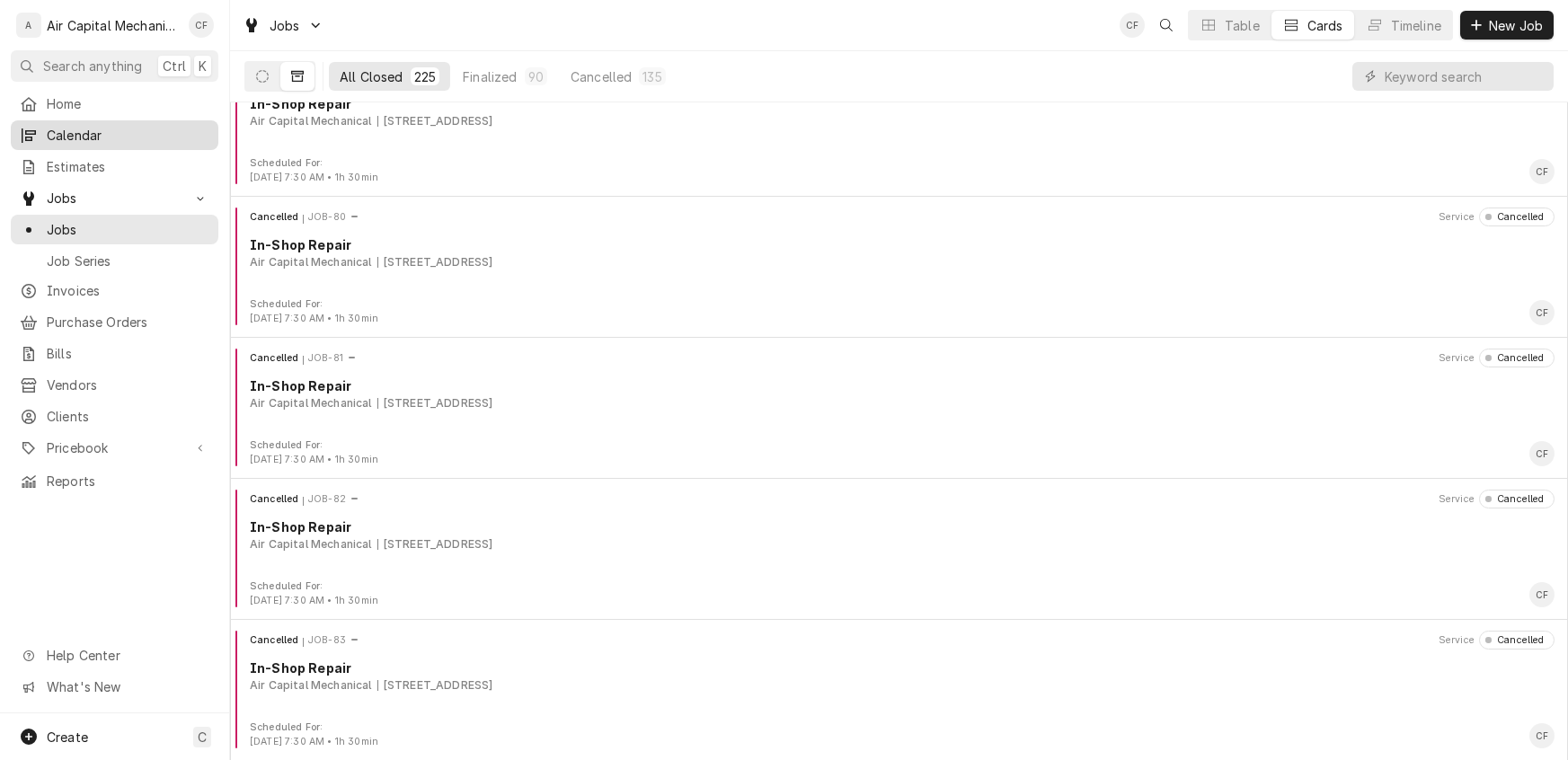
click at [81, 136] on span "Calendar" at bounding box center [127, 134] width 163 height 19
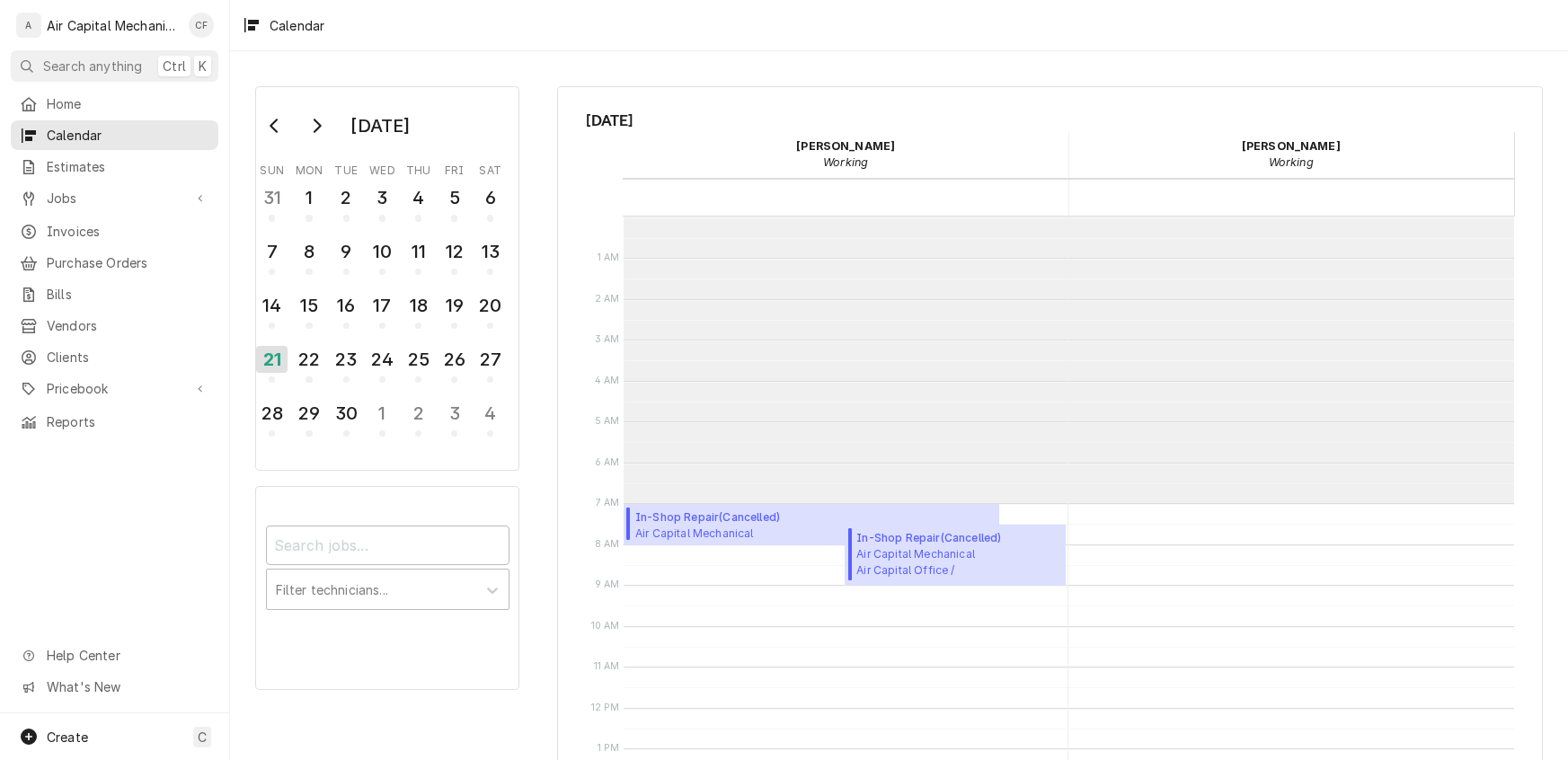
scroll to position [287, 0]
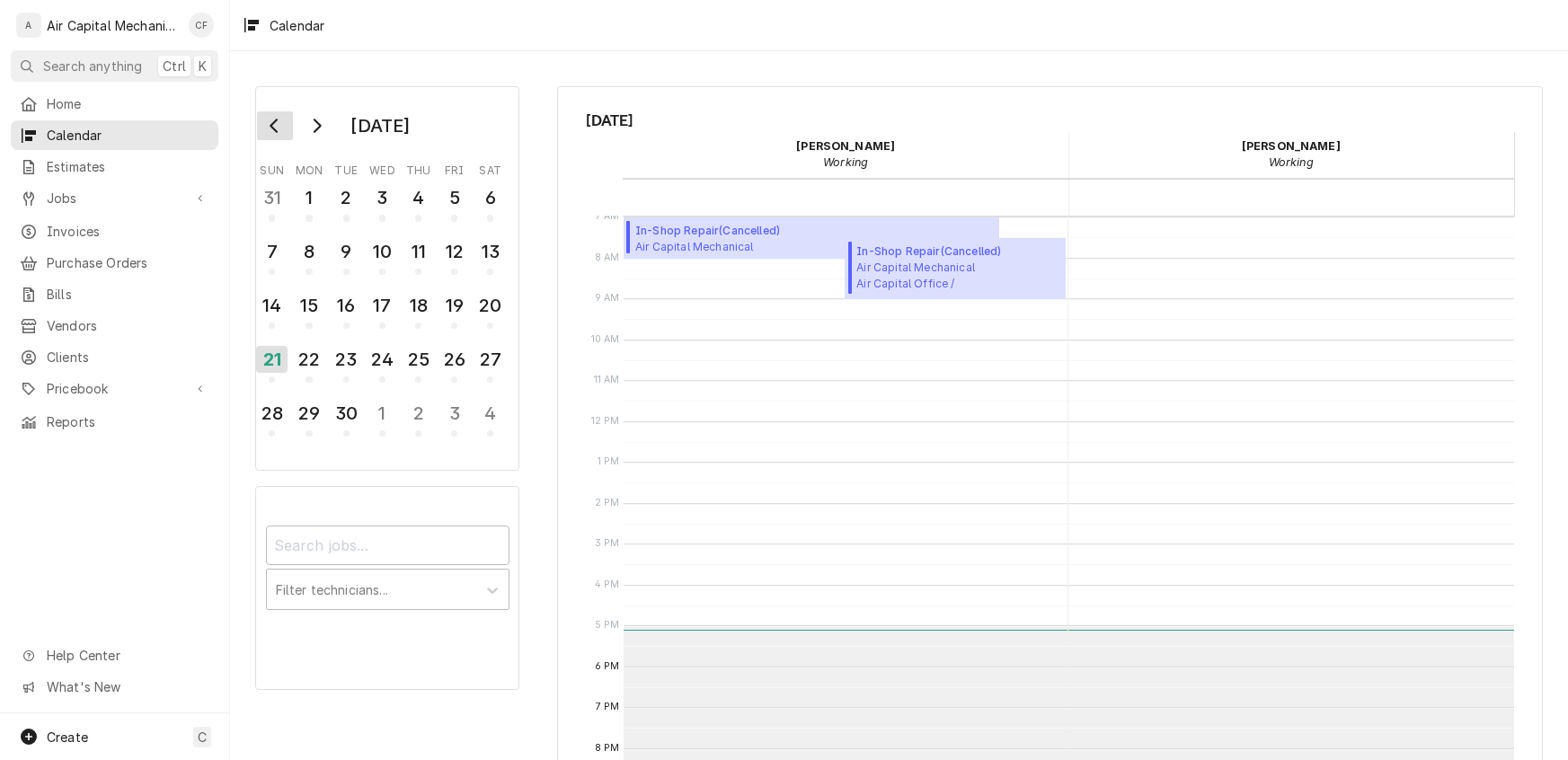
click at [265, 130] on button "Go to previous month" at bounding box center [275, 126] width 36 height 29
click at [312, 257] on div "4" at bounding box center [308, 251] width 32 height 31
click at [770, 234] on span "In-Shop Repair ( Past Due )" at bounding box center [739, 231] width 208 height 16
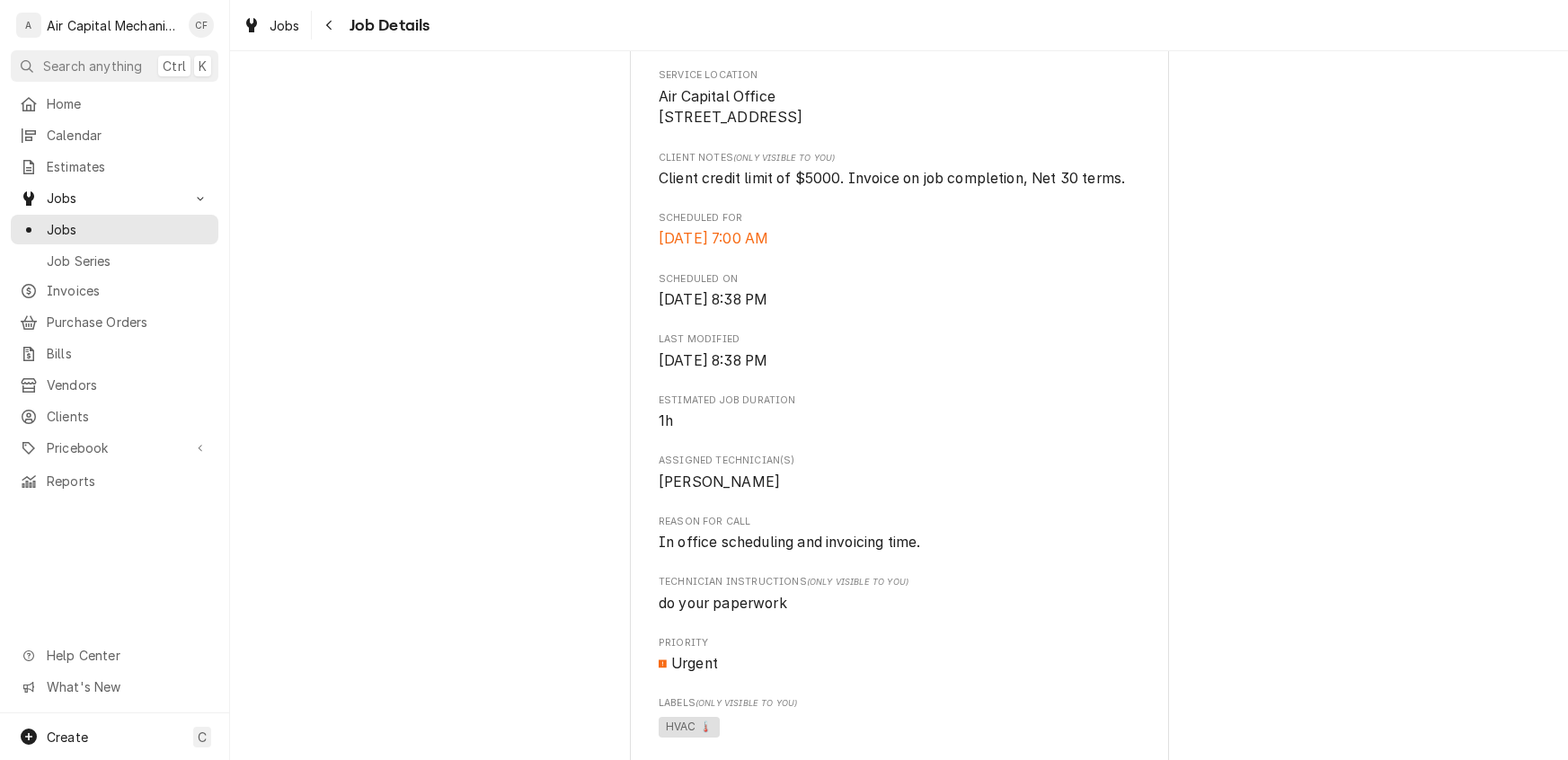
scroll to position [1048, 0]
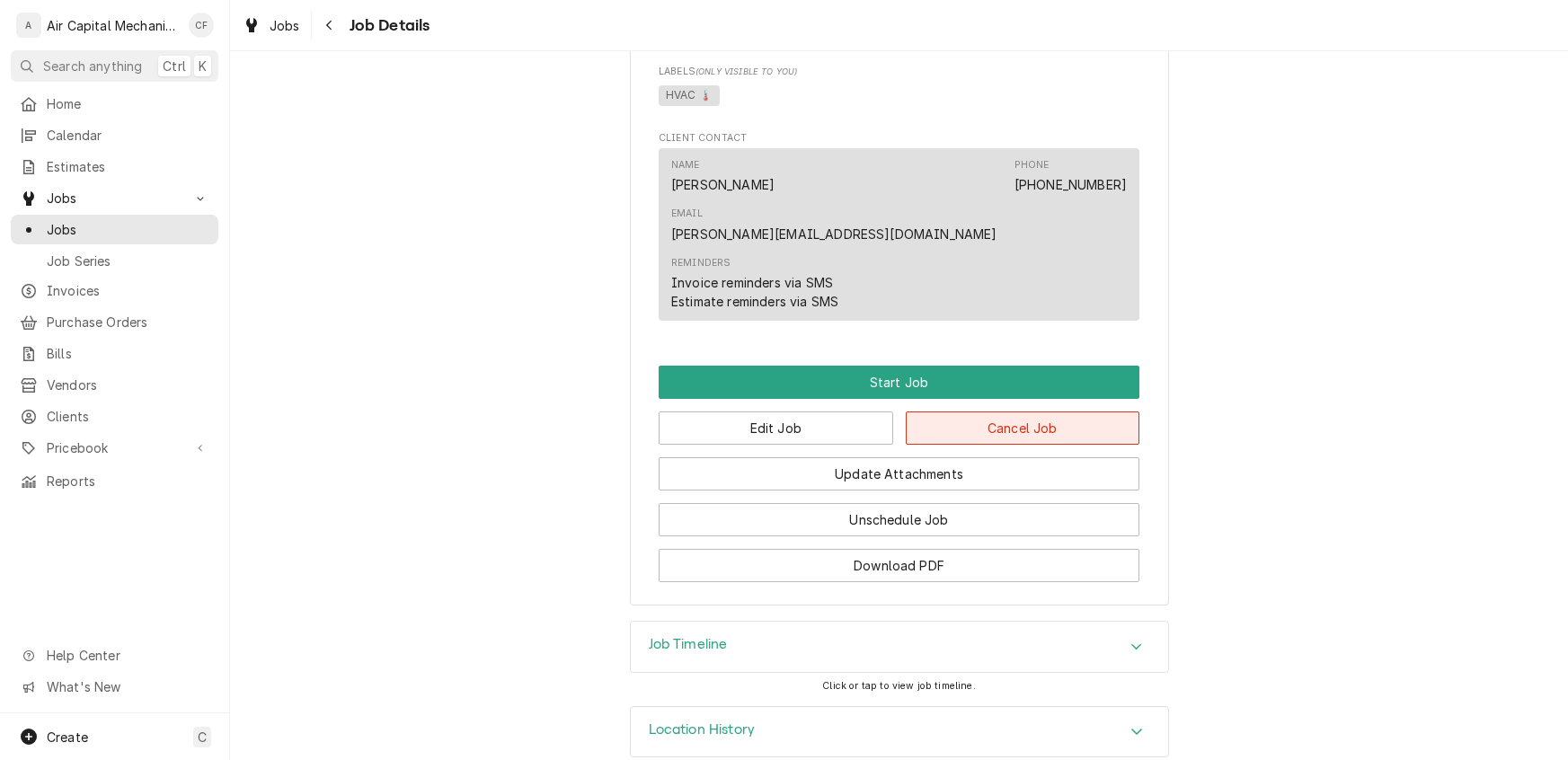
click at [1091, 411] on button "Cancel Job" at bounding box center [1023, 428] width 234 height 34
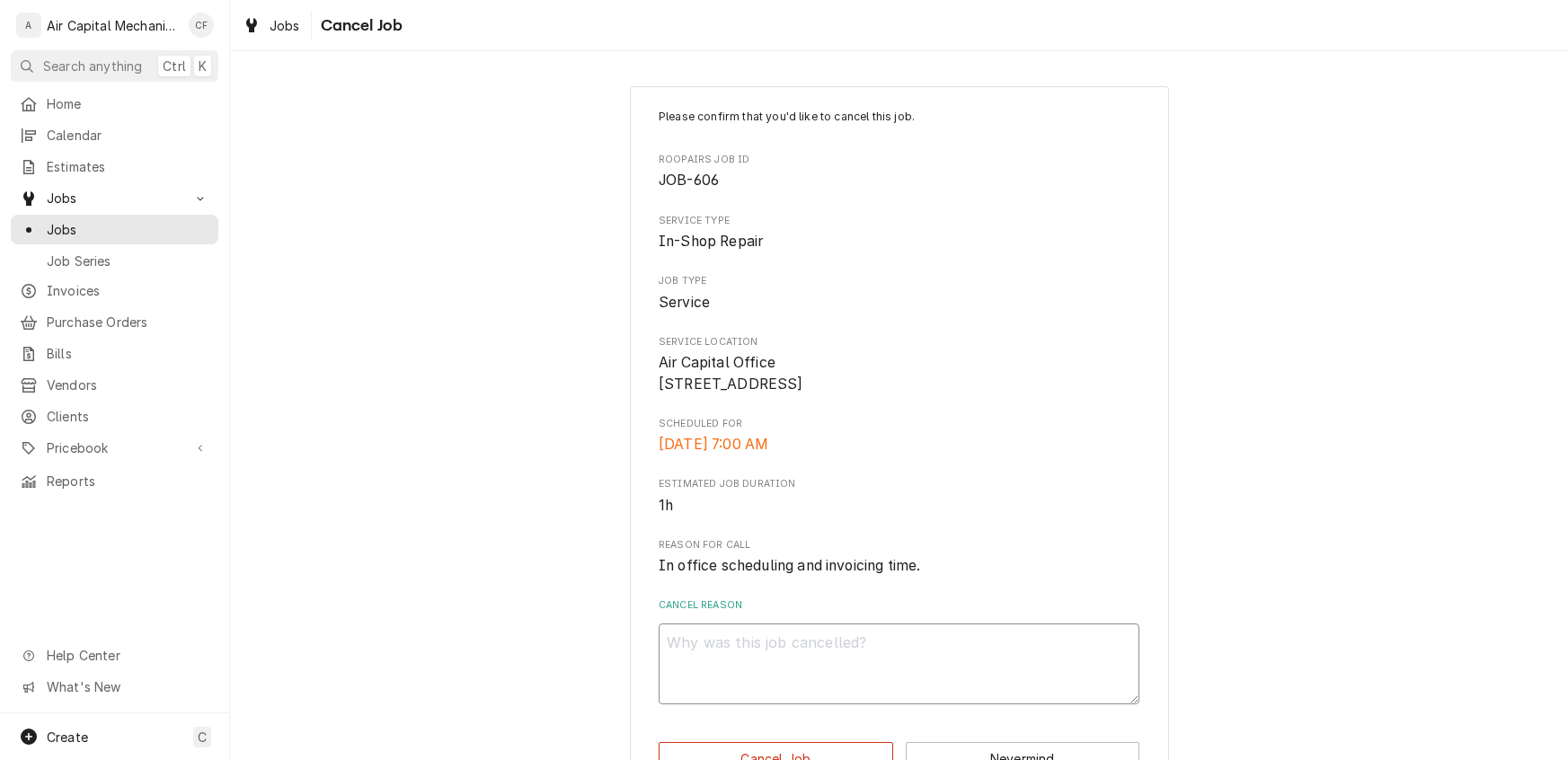
click at [889, 705] on textarea "Cancel Reason" at bounding box center [899, 664] width 480 height 81
type textarea "x"
type textarea "r"
type textarea "x"
type textarea "rg"
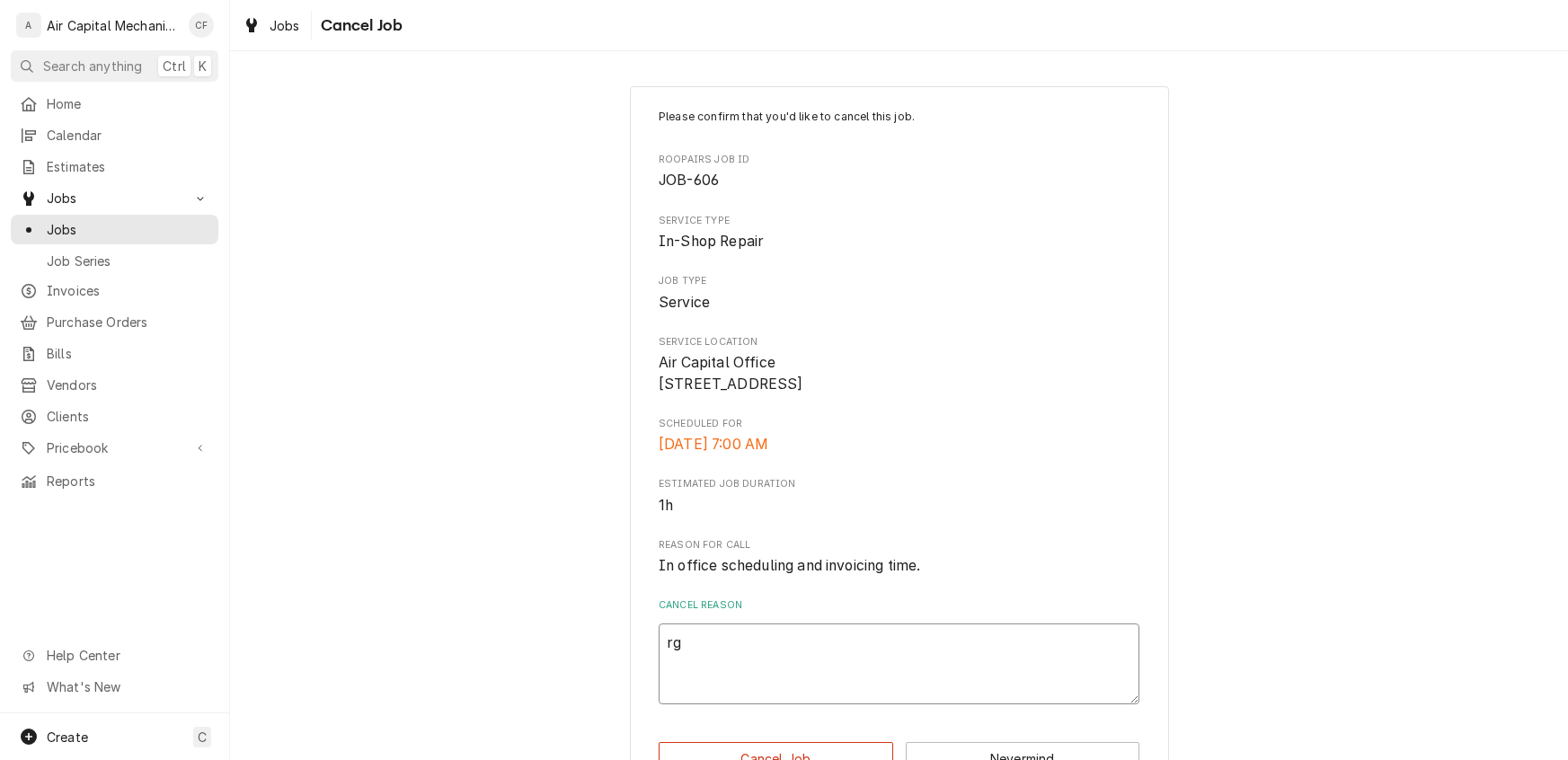
type textarea "x"
type textarea "rgf"
type textarea "x"
type textarea "rgf"
type textarea "x"
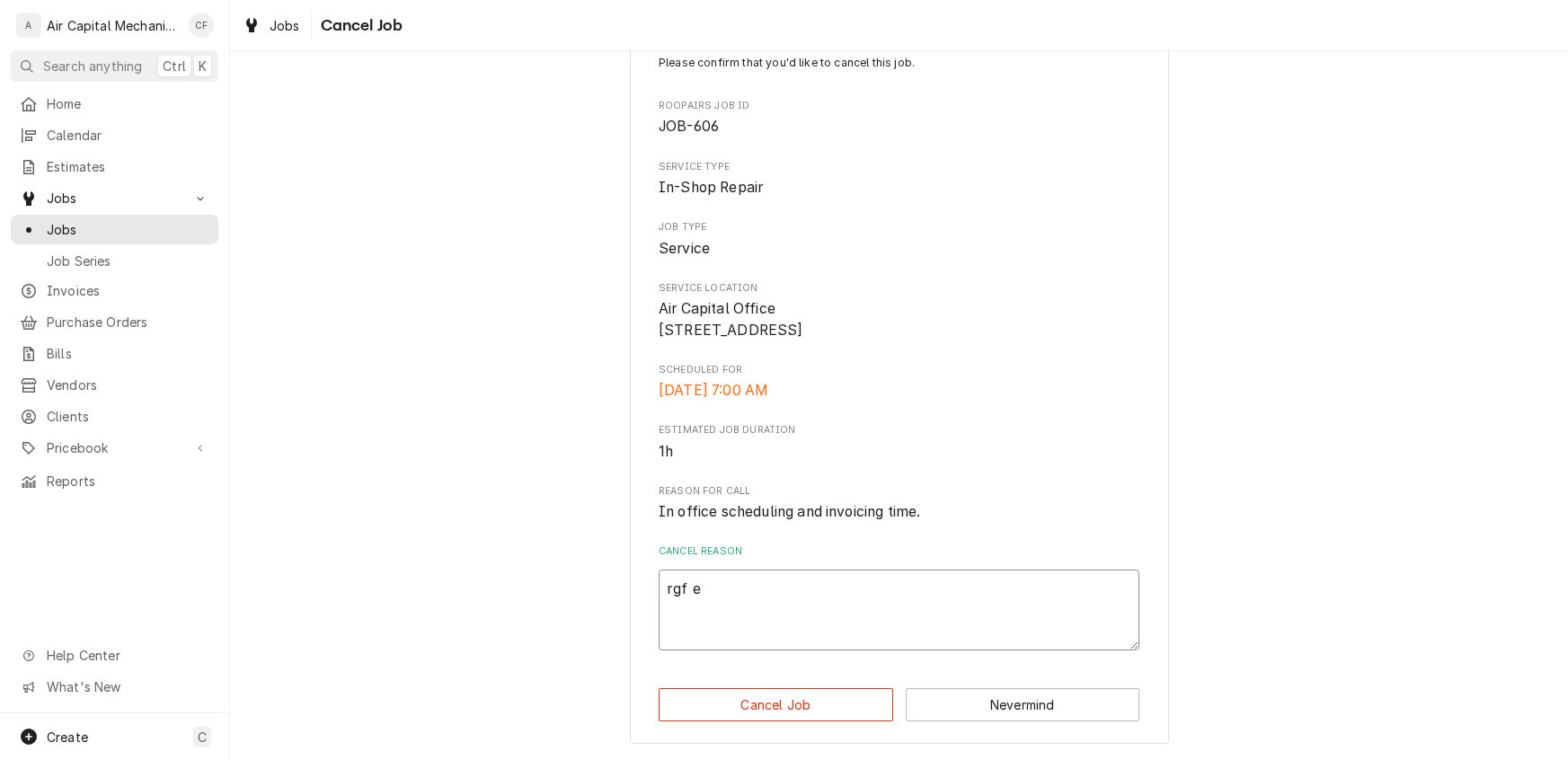
scroll to position [74, 0]
type textarea "rgf e"
click at [795, 712] on button "Cancel Job" at bounding box center [776, 706] width 234 height 34
type textarea "x"
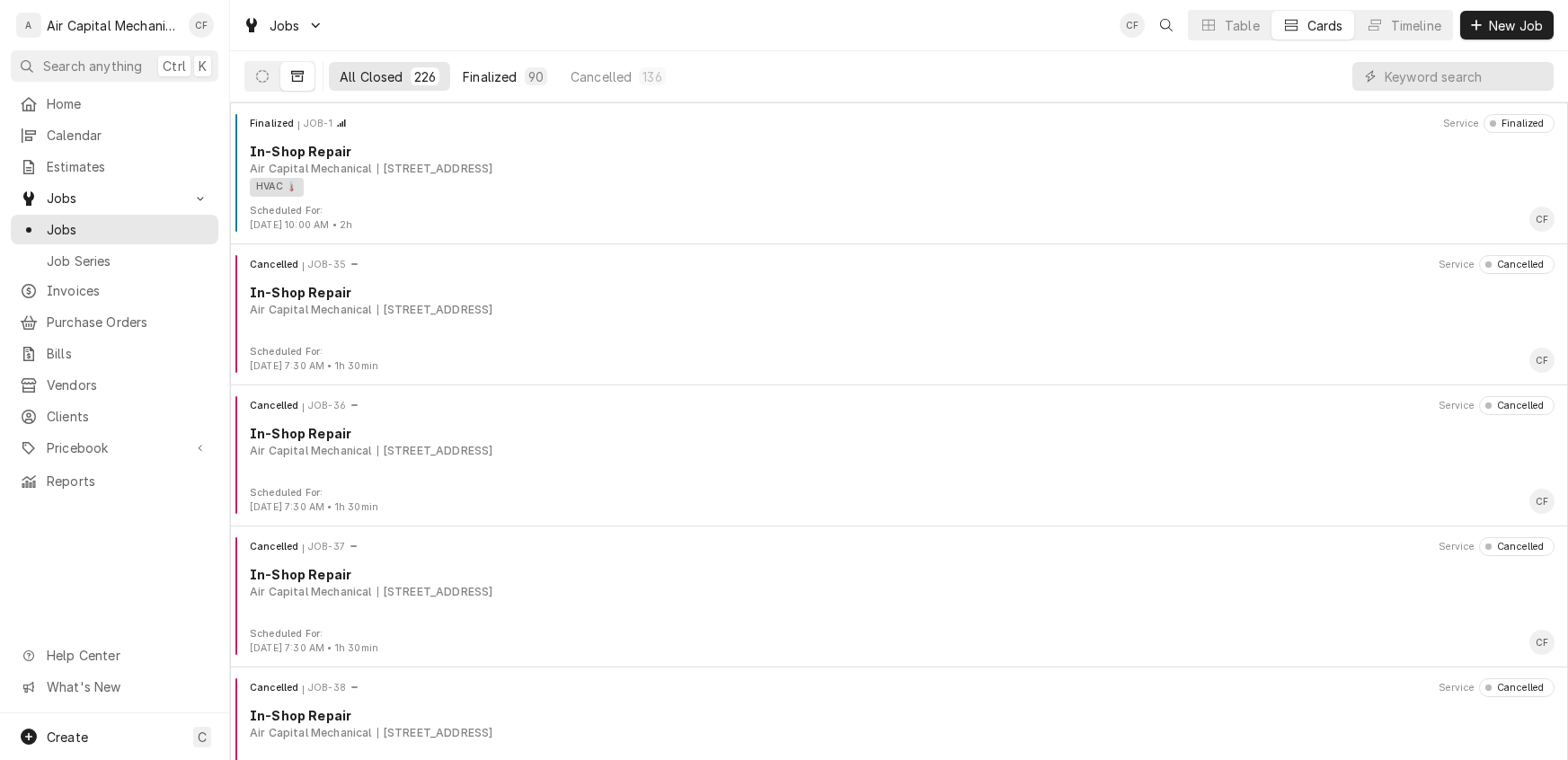
click at [495, 74] on div "Finalized" at bounding box center [489, 76] width 54 height 19
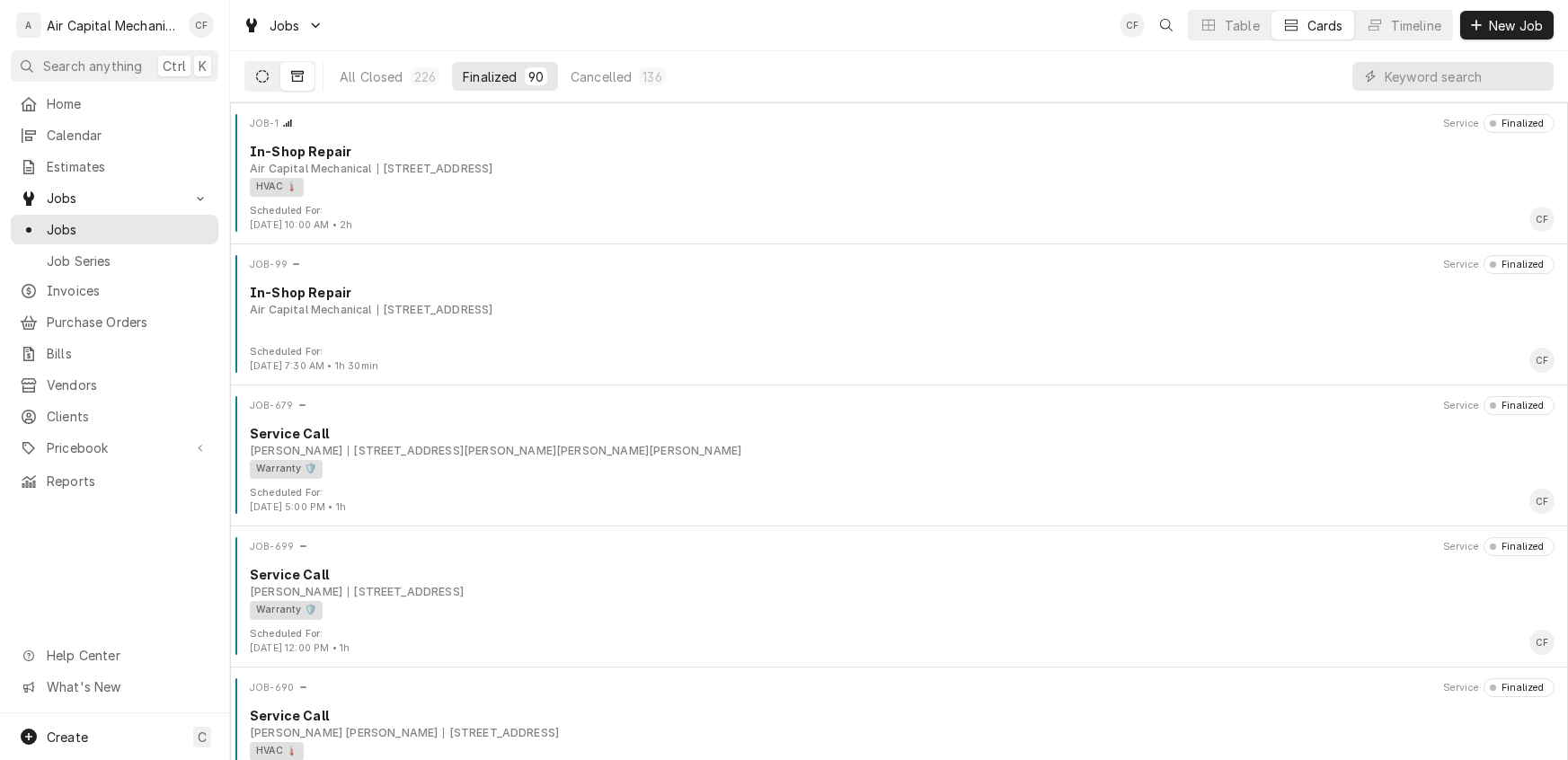
click at [266, 78] on icon "Dynamic Content Wrapper" at bounding box center [262, 76] width 13 height 13
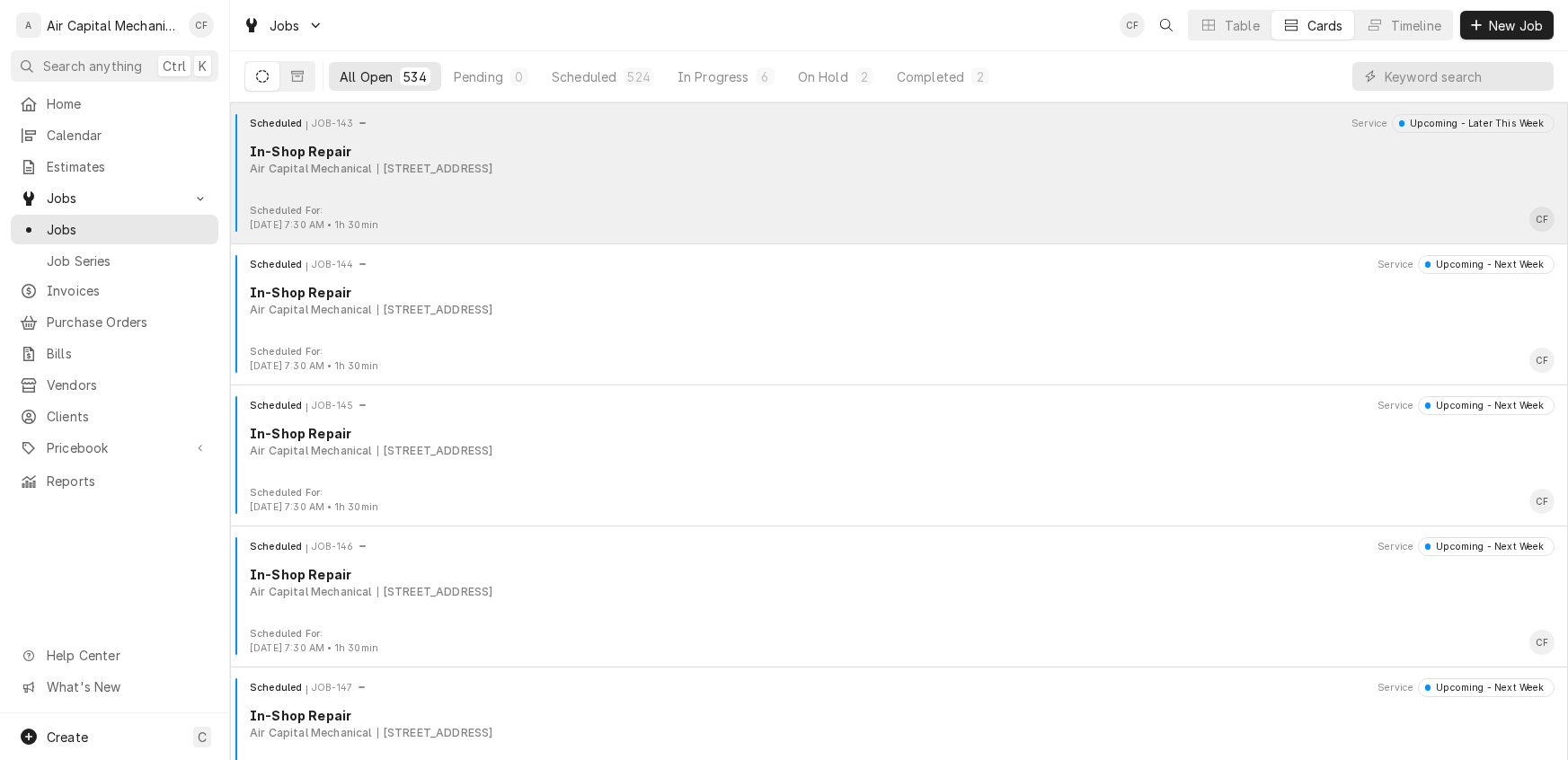
click at [342, 192] on div "Scheduled JOB-143 Service Upcoming - Later This Week In-Shop Repair Air Capital…" at bounding box center [898, 158] width 1323 height 90
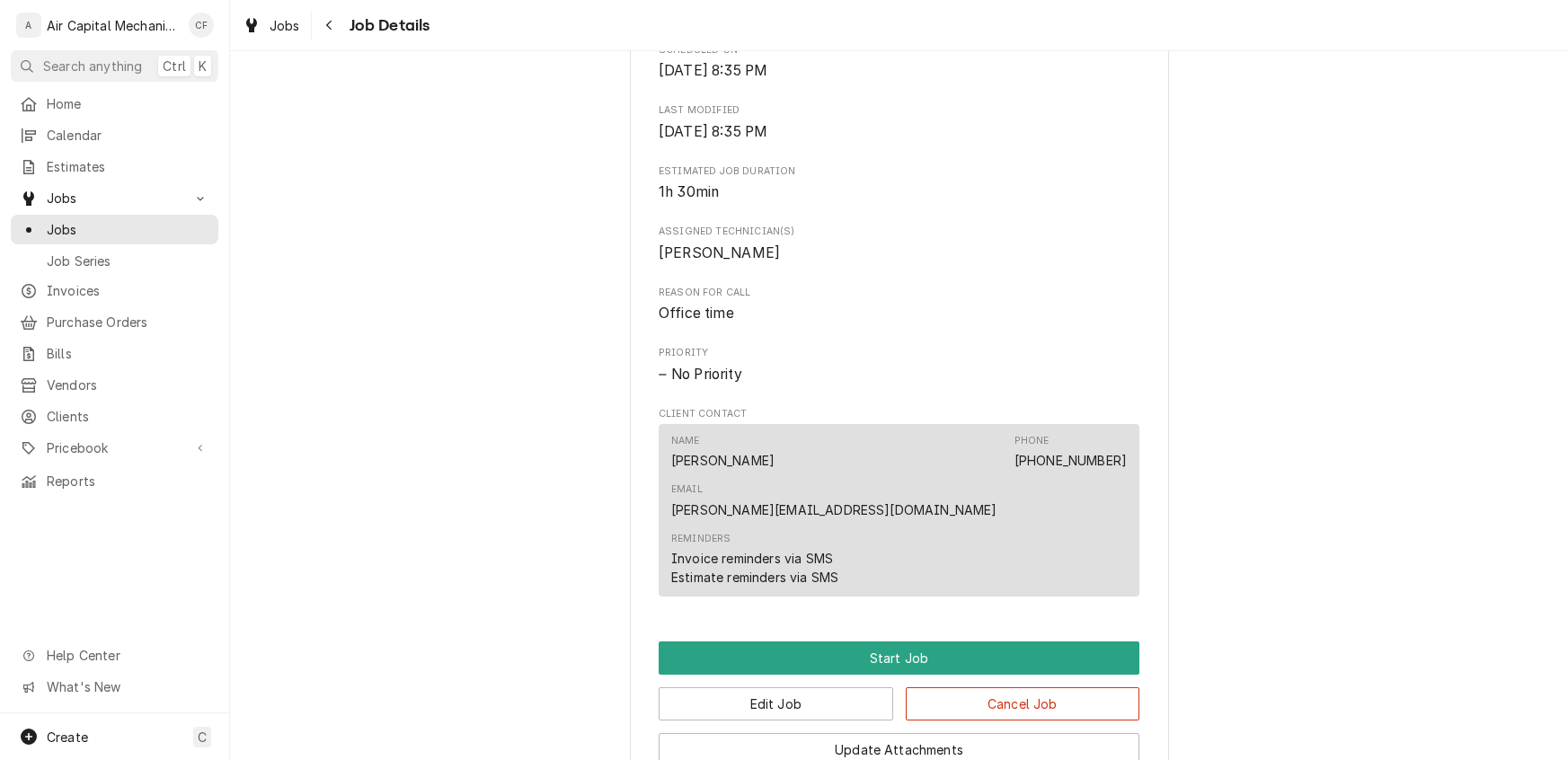
scroll to position [908, 0]
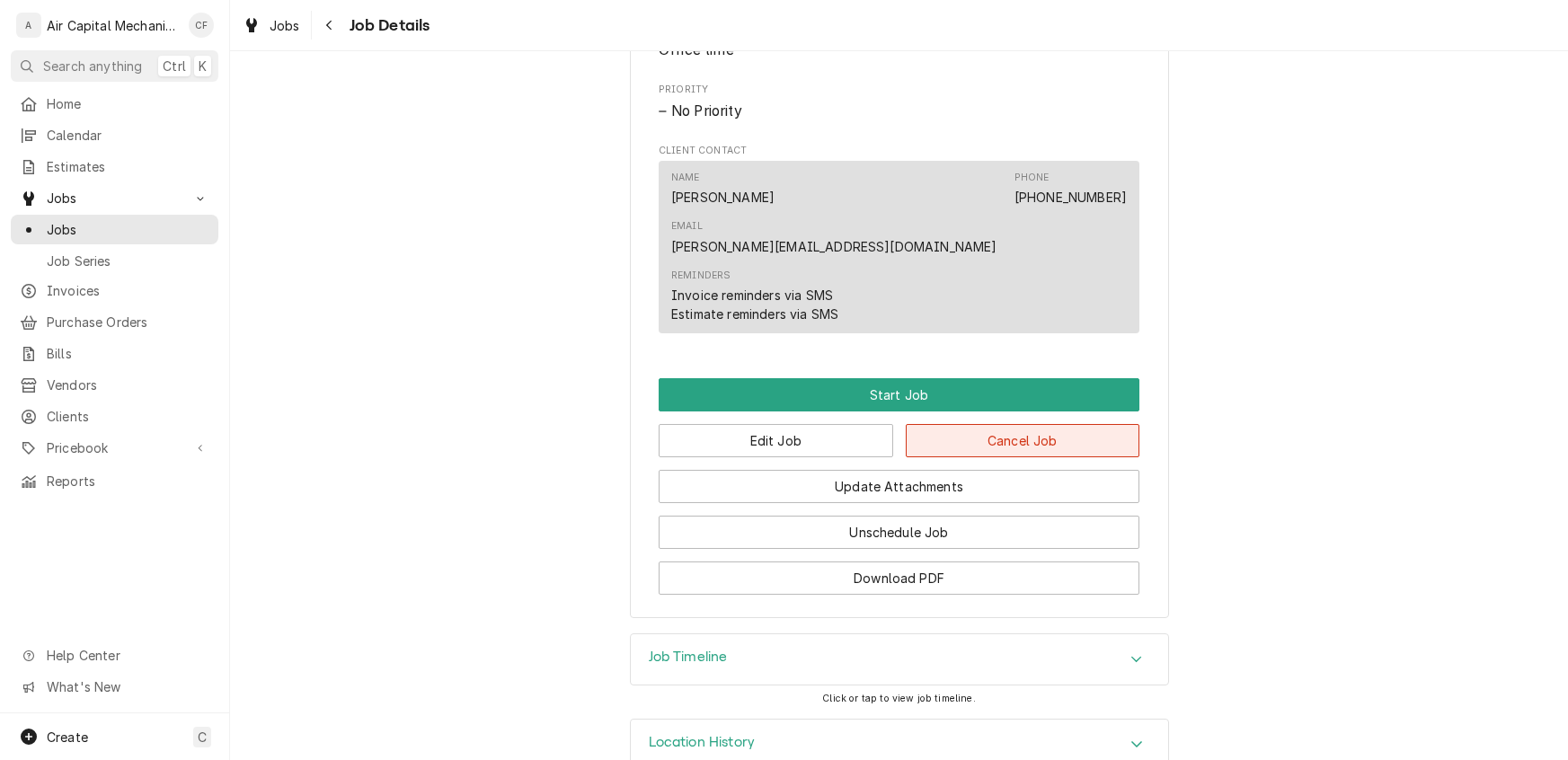
click at [983, 424] on button "Cancel Job" at bounding box center [1023, 441] width 234 height 34
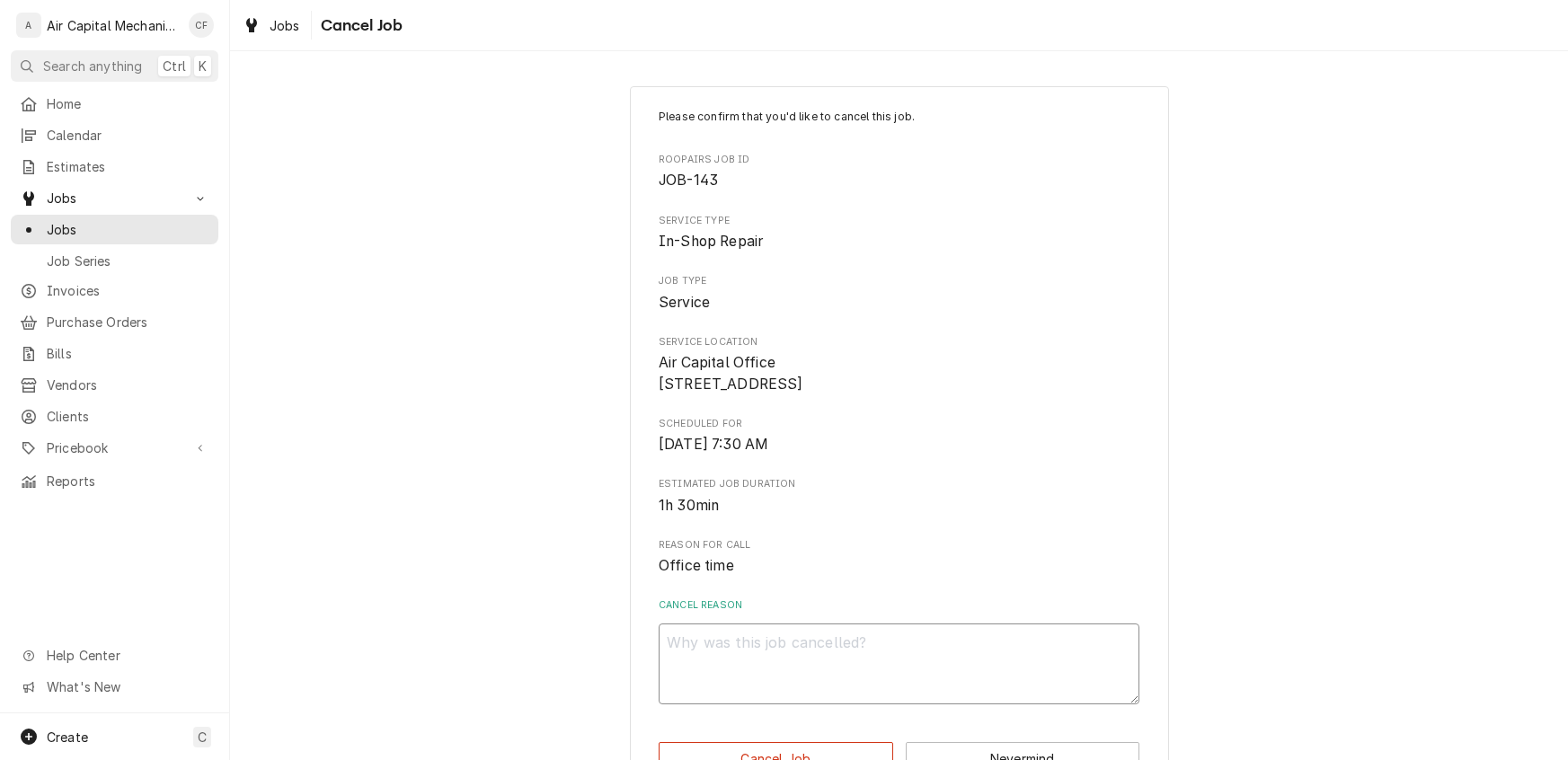
click at [806, 705] on textarea "Cancel Reason" at bounding box center [899, 664] width 480 height 81
type textarea "x"
type textarea "j"
type textarea "x"
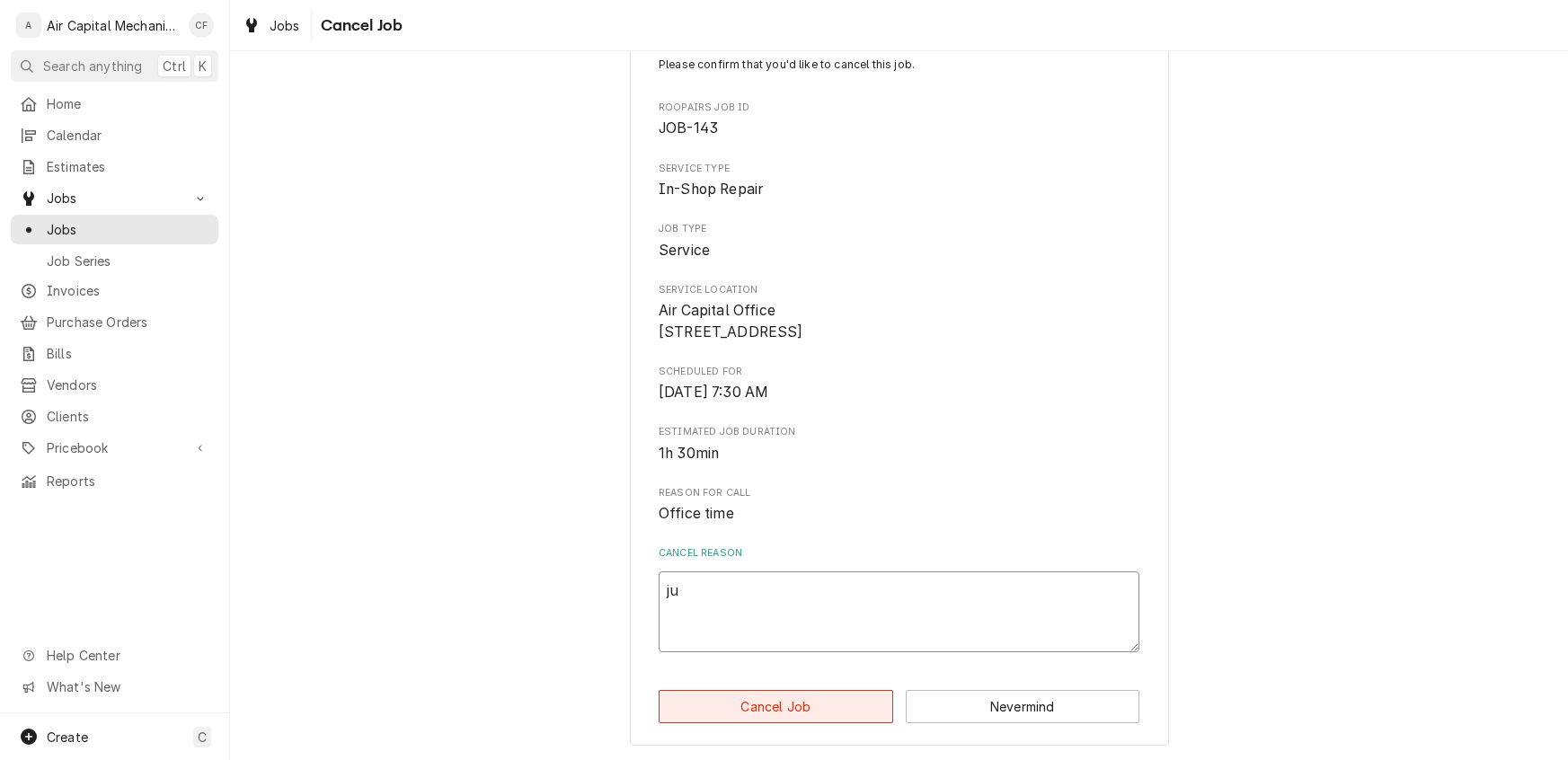
scroll to position [74, 0]
type textarea "ju"
click at [812, 712] on button "Cancel Job" at bounding box center [776, 706] width 234 height 34
type textarea "x"
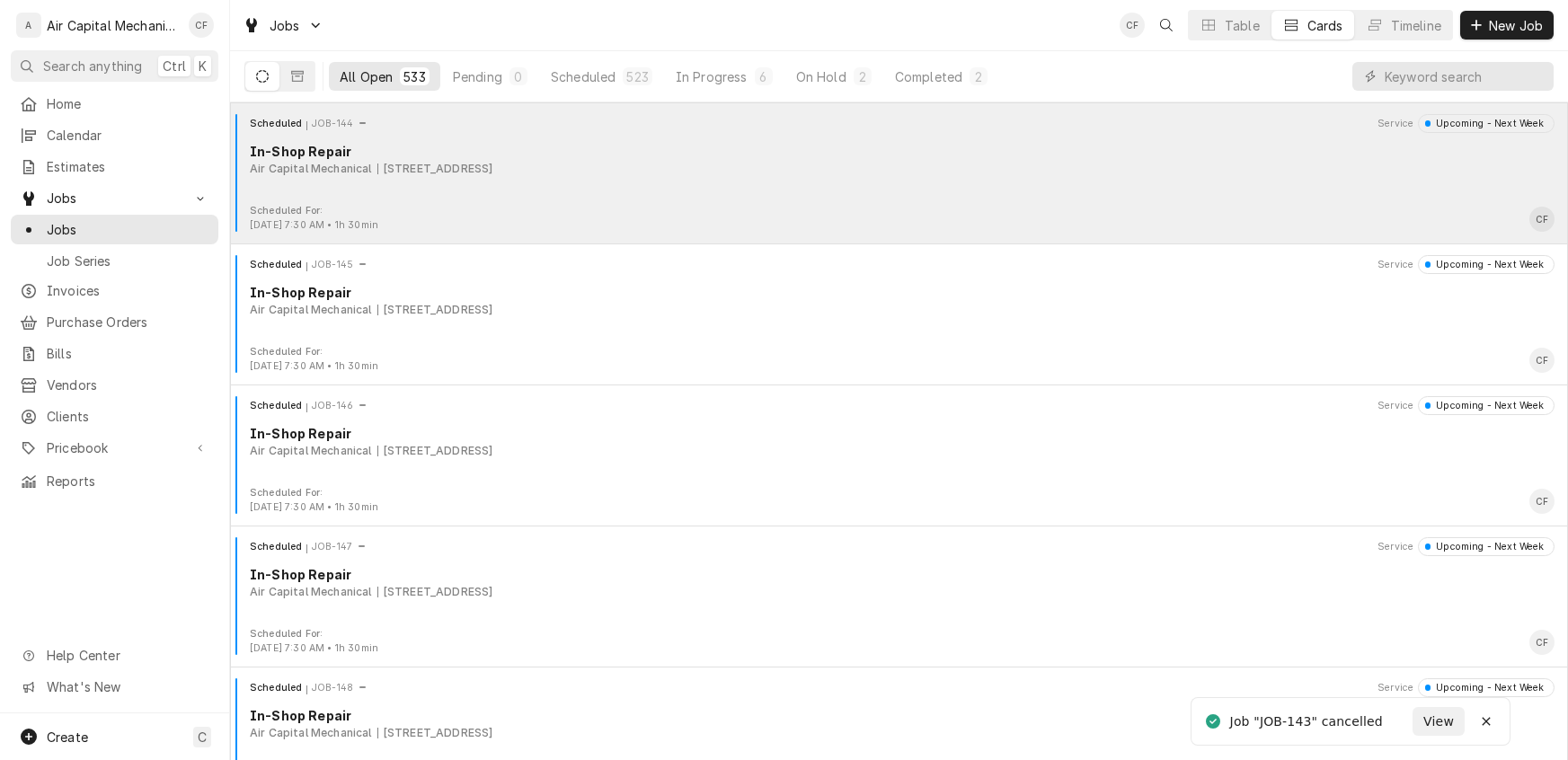
drag, startPoint x: 312, startPoint y: 189, endPoint x: 344, endPoint y: 193, distance: 32.2
click at [312, 188] on div "Scheduled JOB-144 Service Upcoming - Next Week In-Shop Repair Air Capital Mecha…" at bounding box center [898, 158] width 1323 height 90
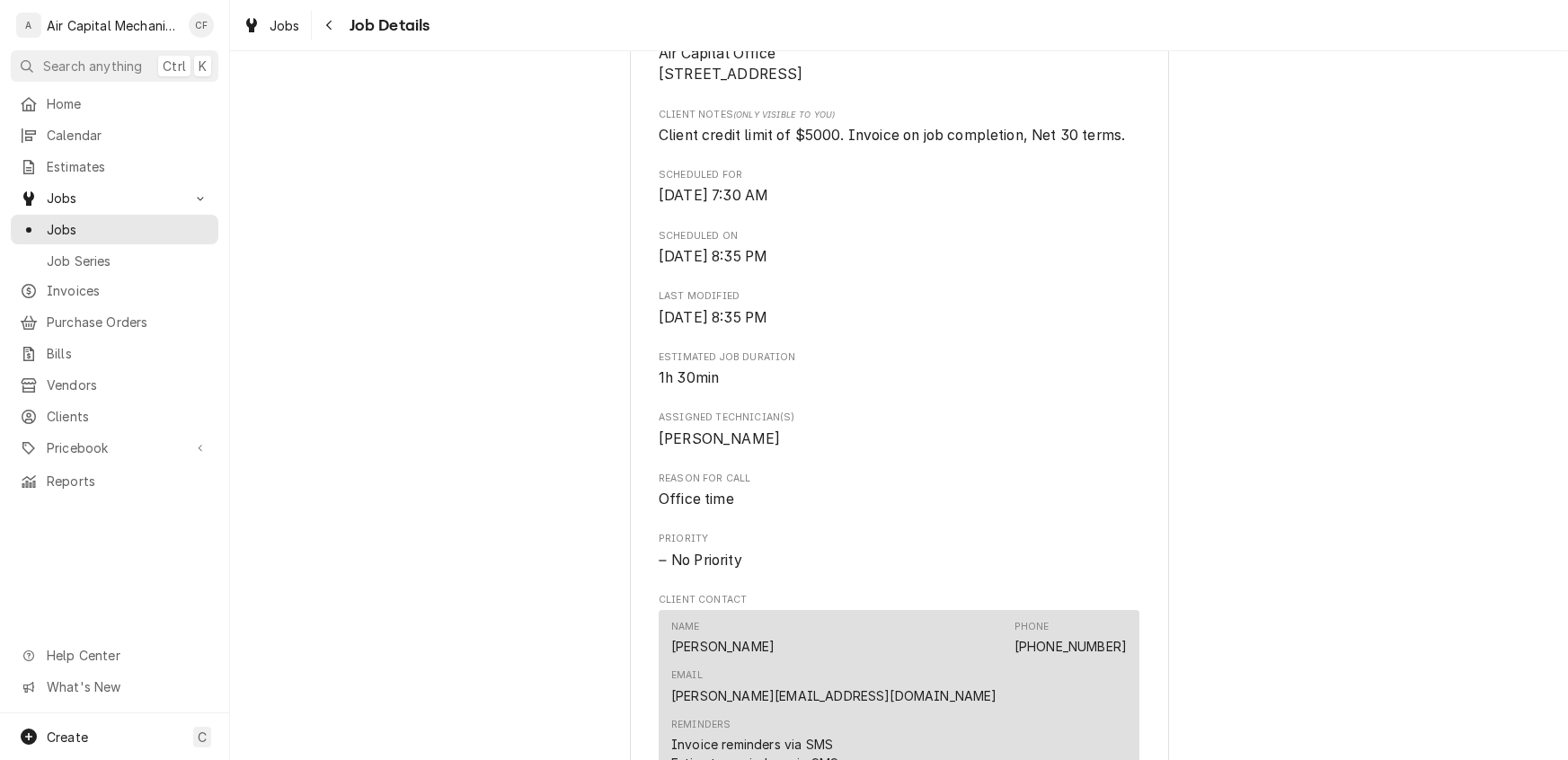
scroll to position [642, 0]
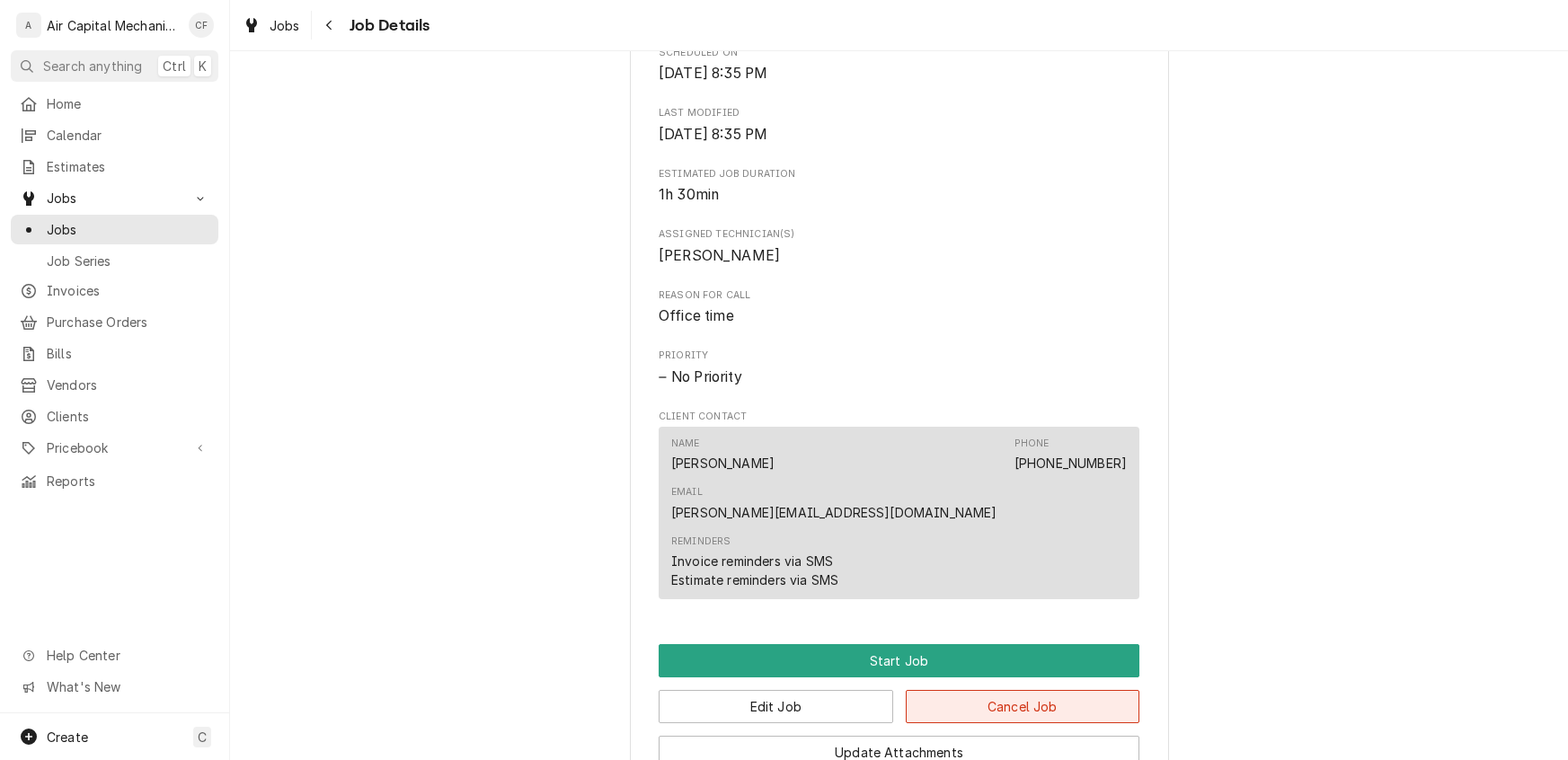
click at [1027, 690] on button "Cancel Job" at bounding box center [1023, 707] width 234 height 34
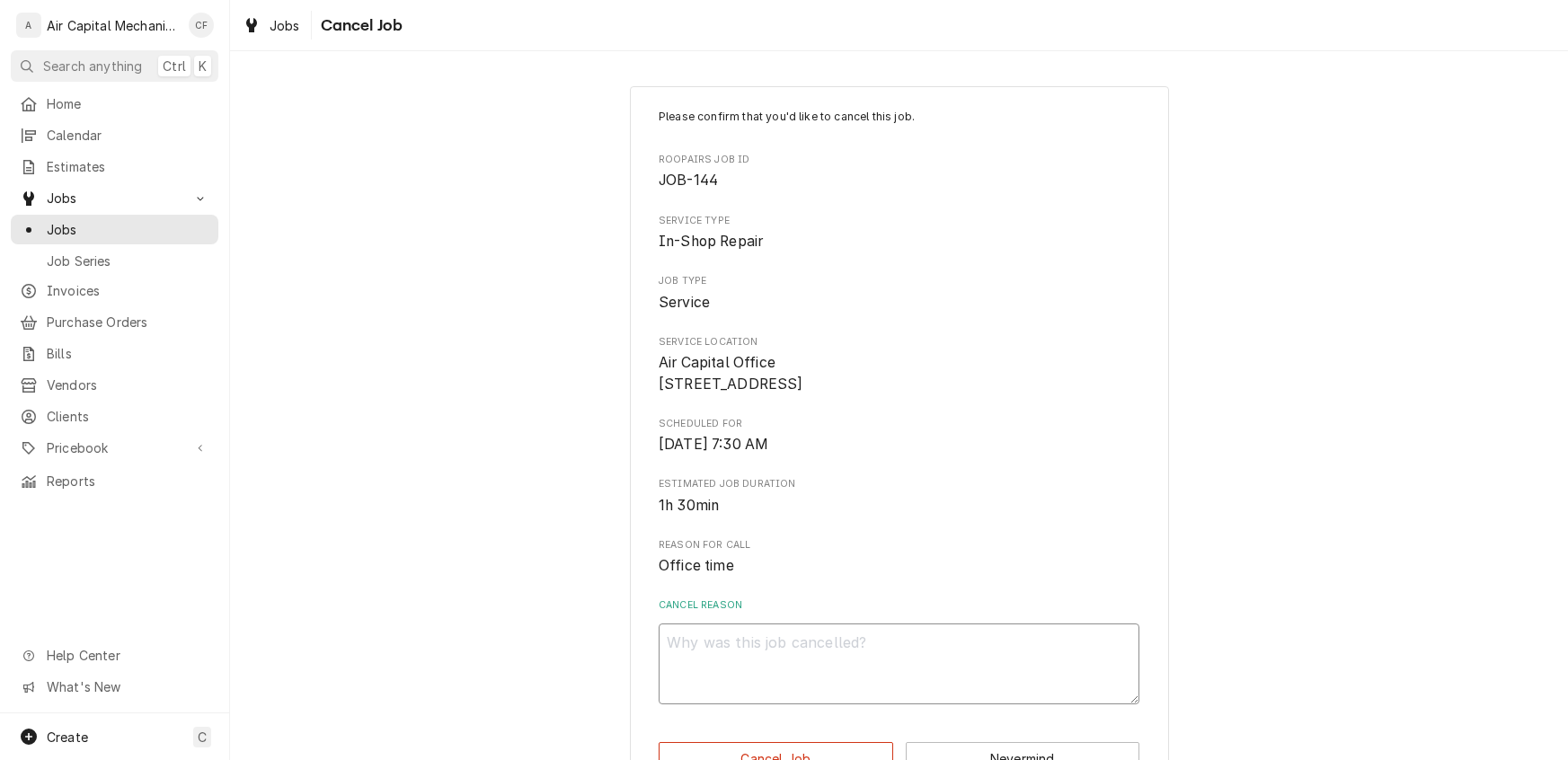
click at [942, 666] on textarea "Cancel Reason" at bounding box center [899, 664] width 480 height 81
type textarea "x"
type textarea "f"
type textarea "x"
type textarea "fd"
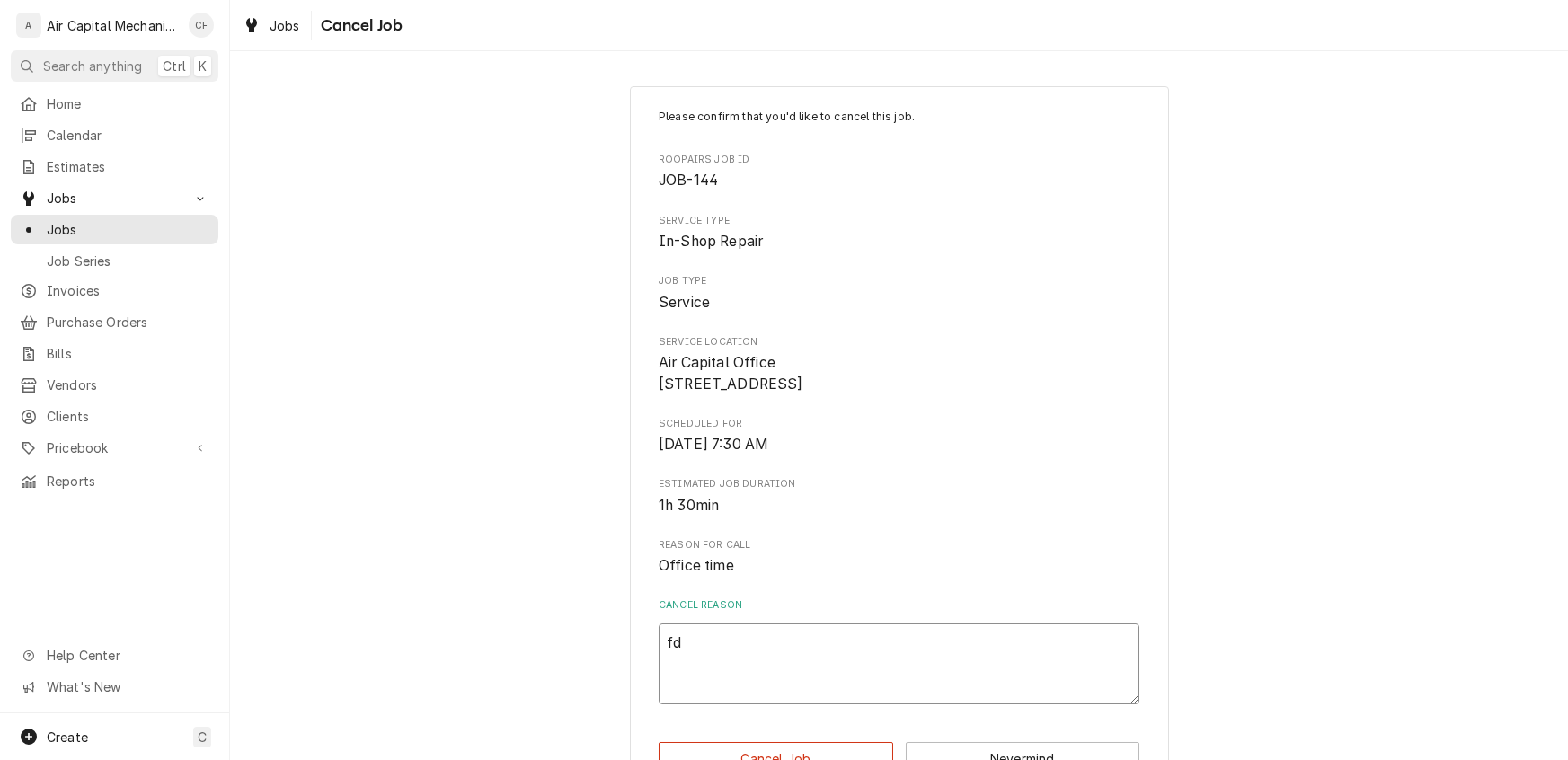
type textarea "x"
type textarea "fdg"
type textarea "x"
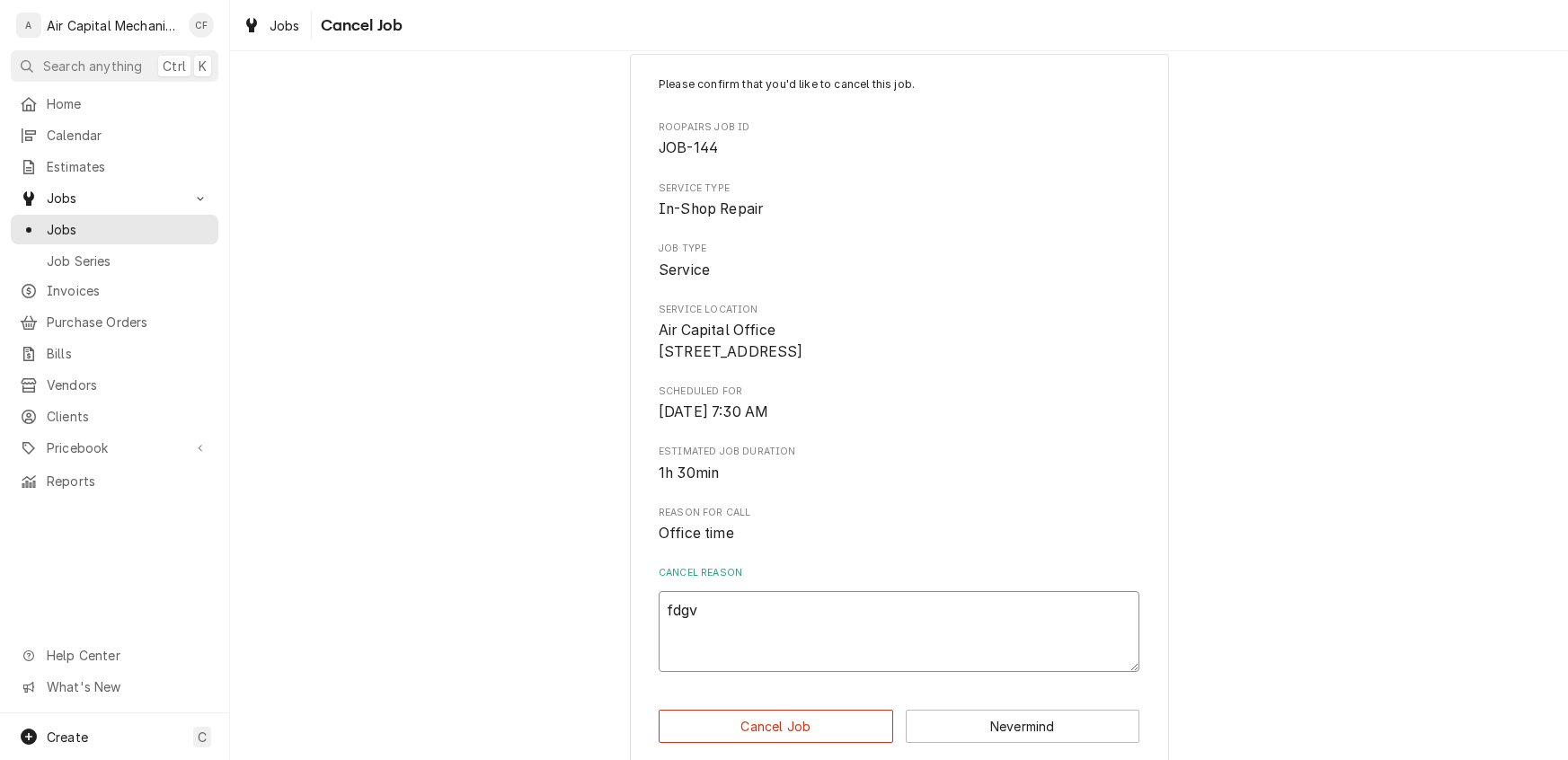
scroll to position [74, 0]
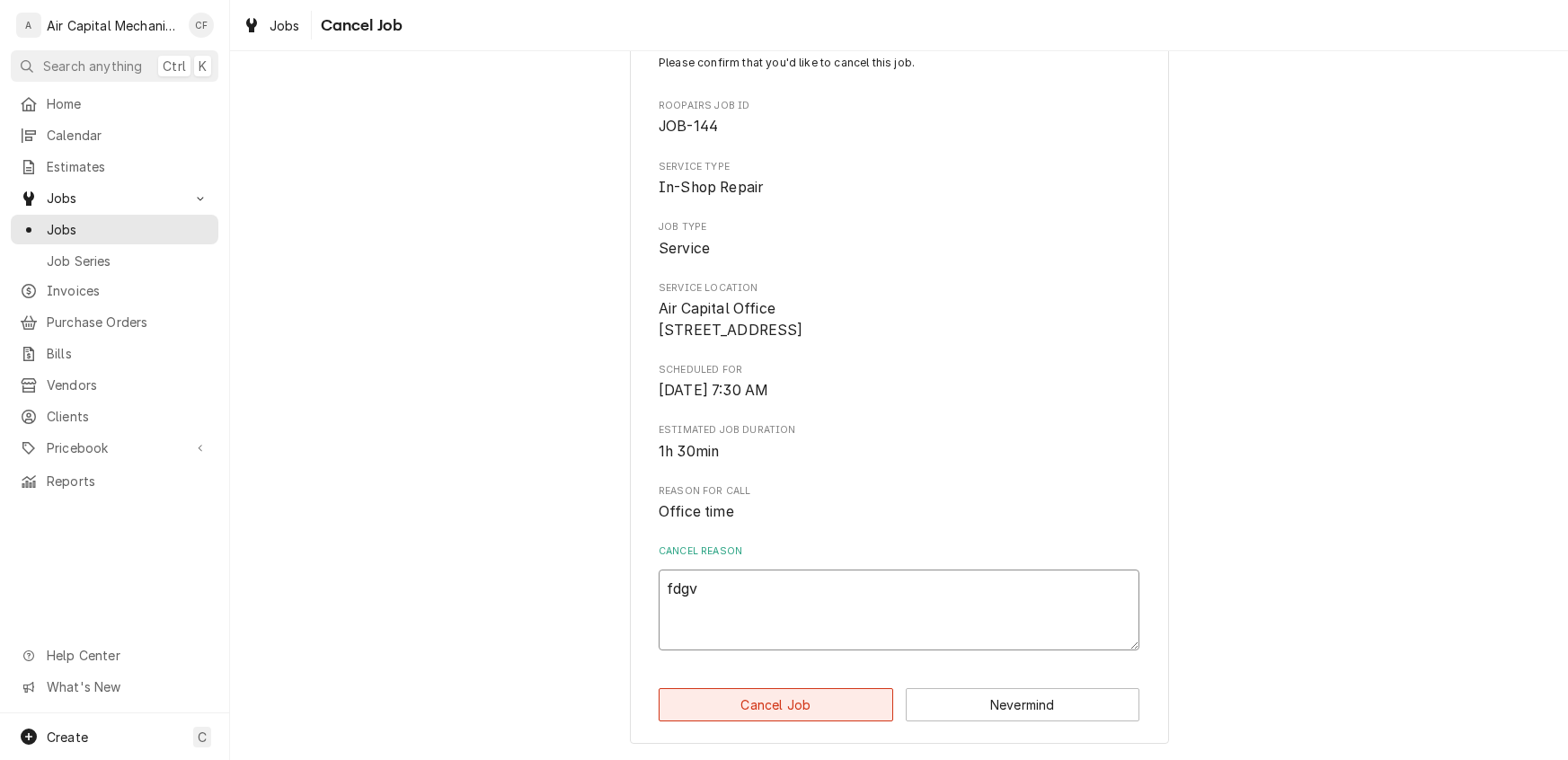
type textarea "fdgv"
click at [780, 704] on button "Cancel Job" at bounding box center [776, 706] width 234 height 34
type textarea "x"
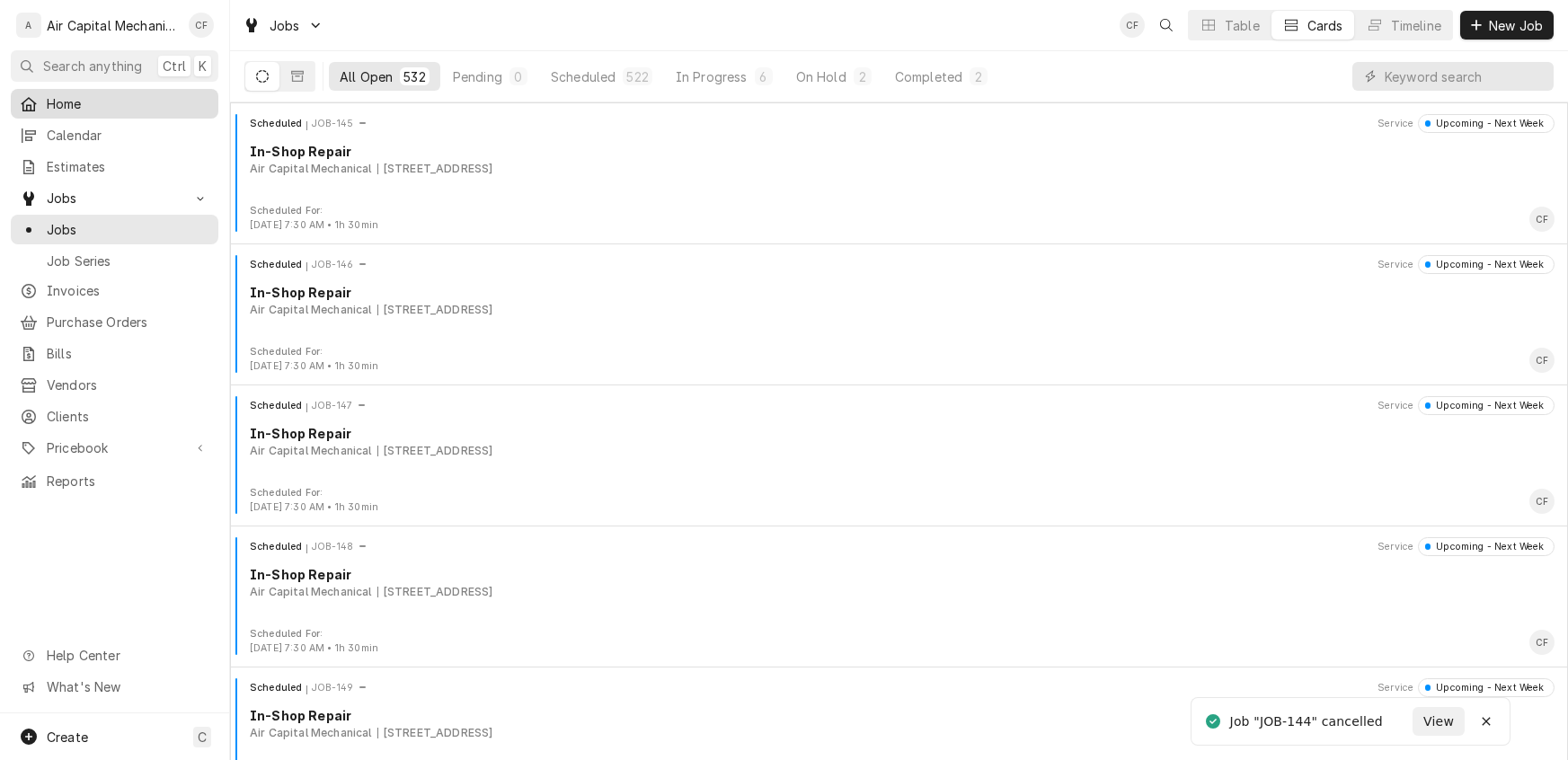
click at [89, 103] on span "Home" at bounding box center [127, 103] width 163 height 19
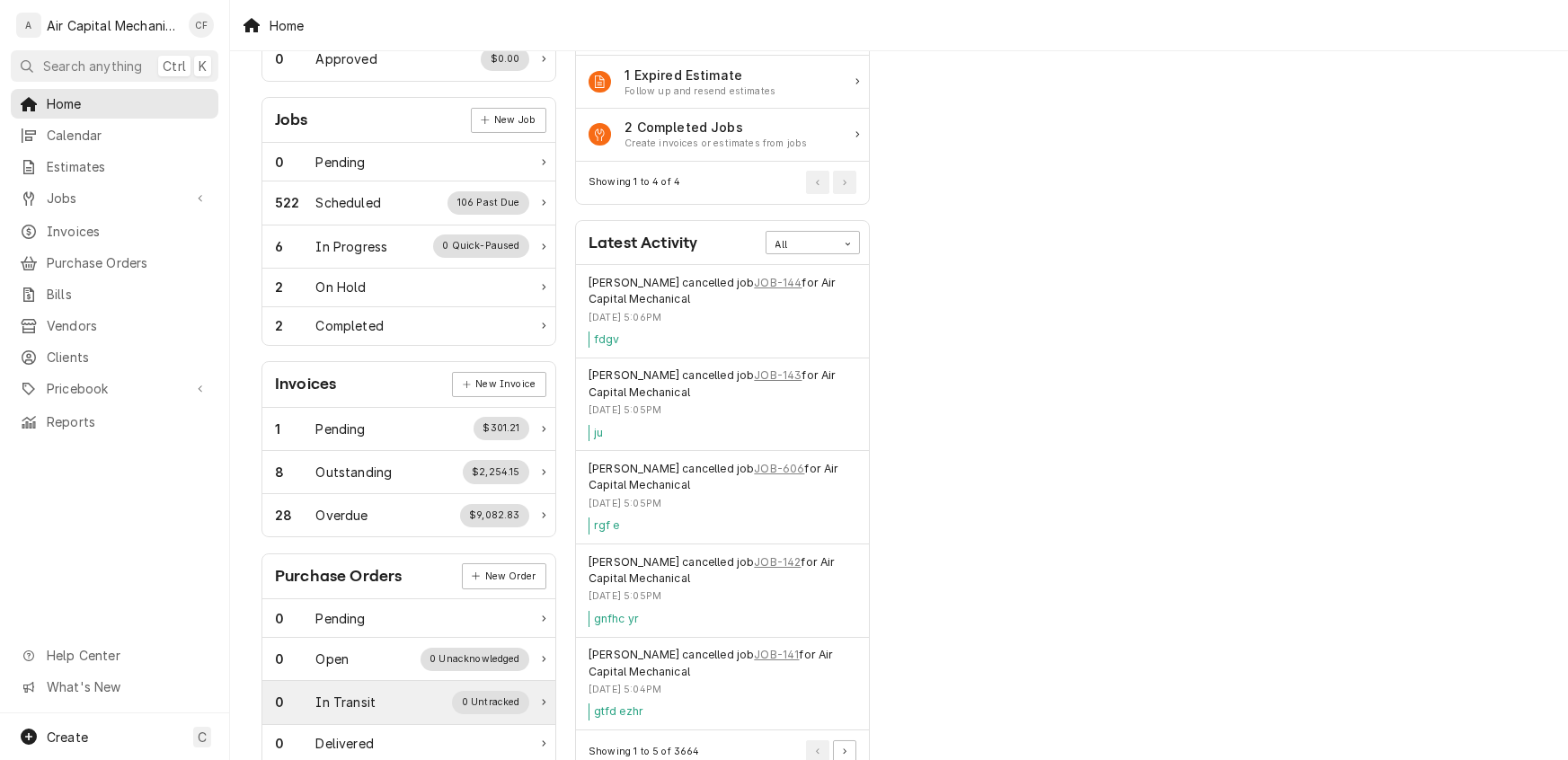
scroll to position [223, 0]
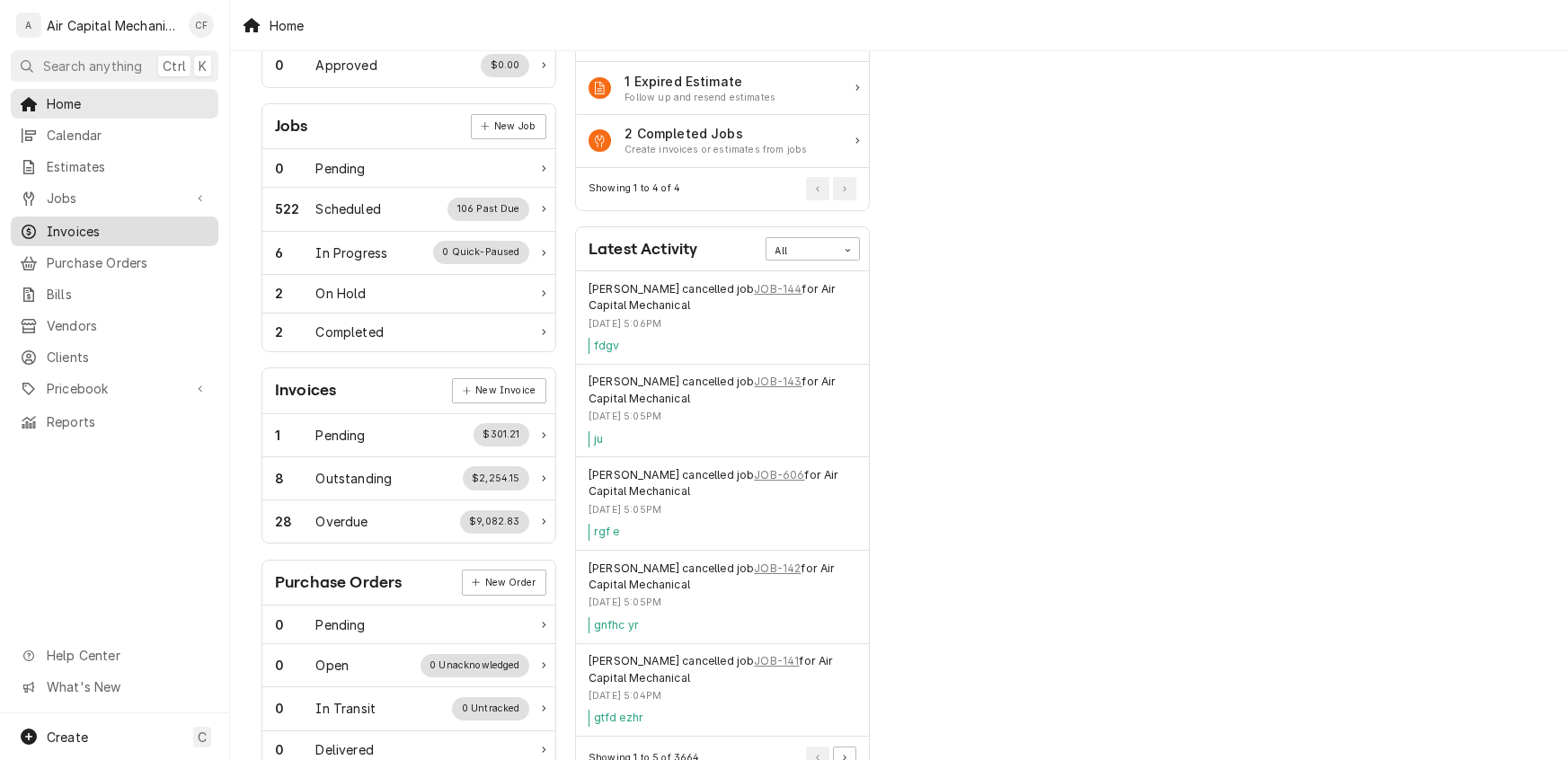
click at [61, 223] on span "Invoices" at bounding box center [127, 231] width 163 height 19
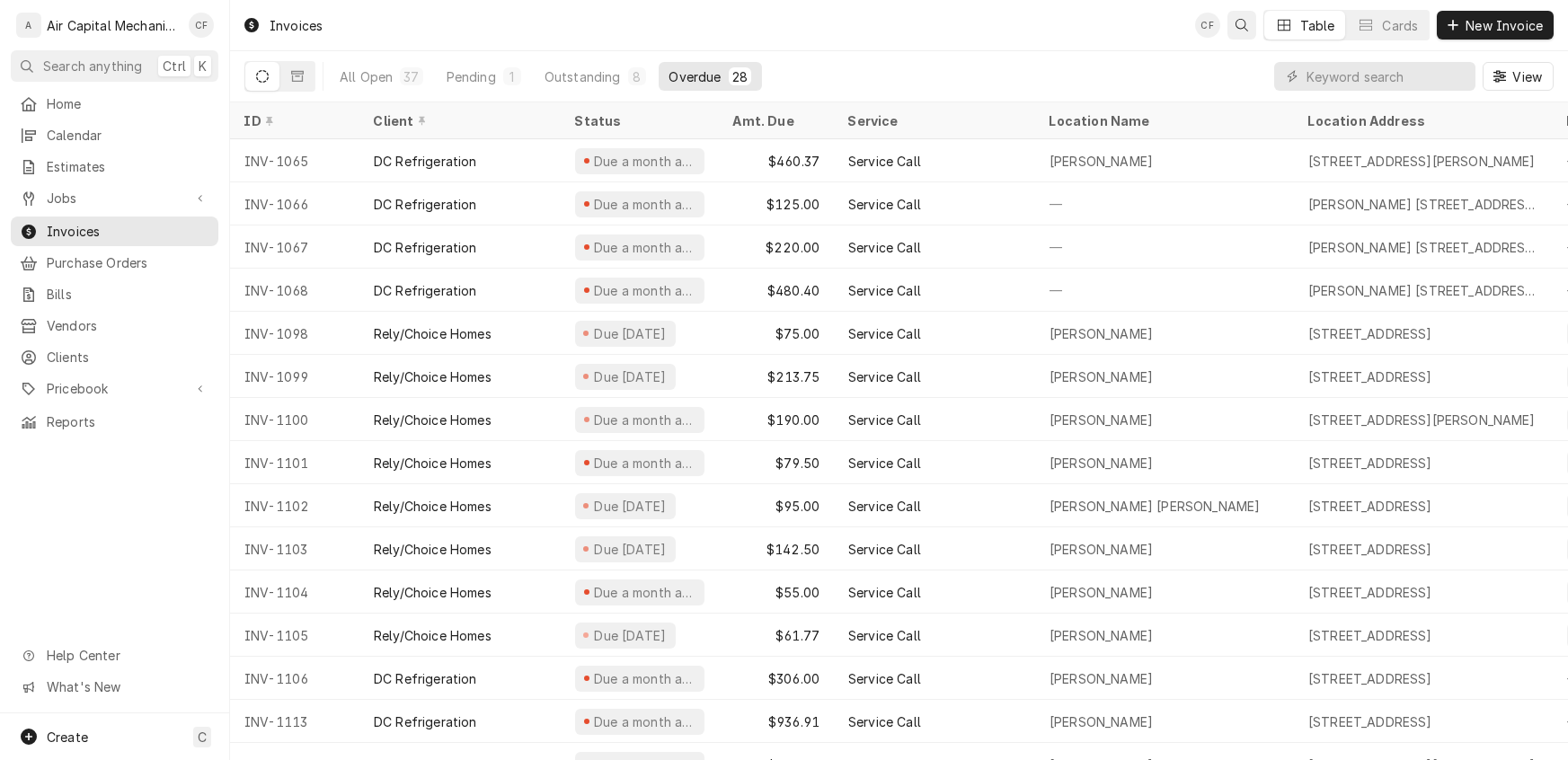
click at [1242, 19] on icon "Open search" at bounding box center [1241, 25] width 13 height 13
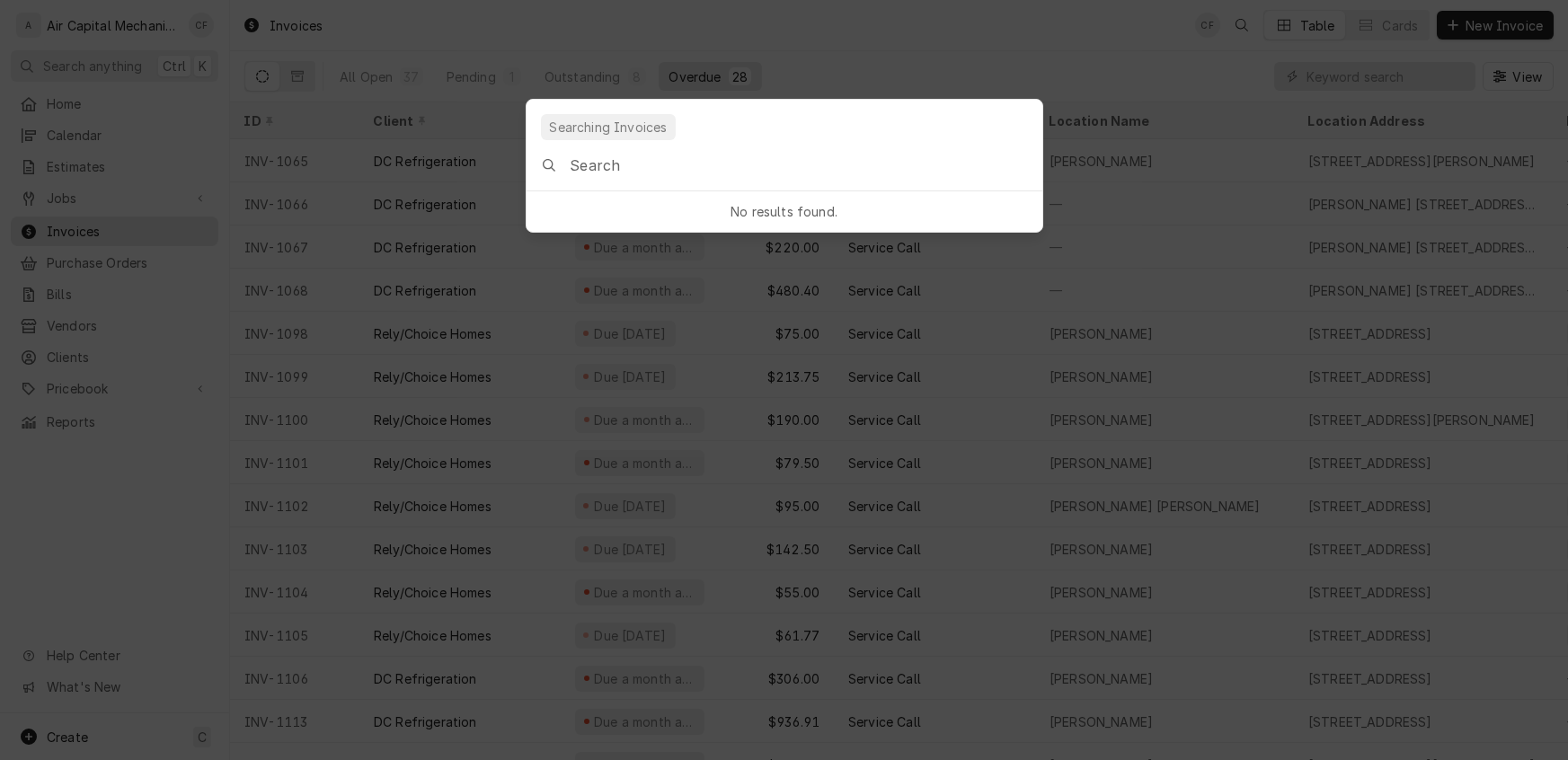
click at [699, 163] on input "Global Command Menu" at bounding box center [804, 165] width 471 height 50
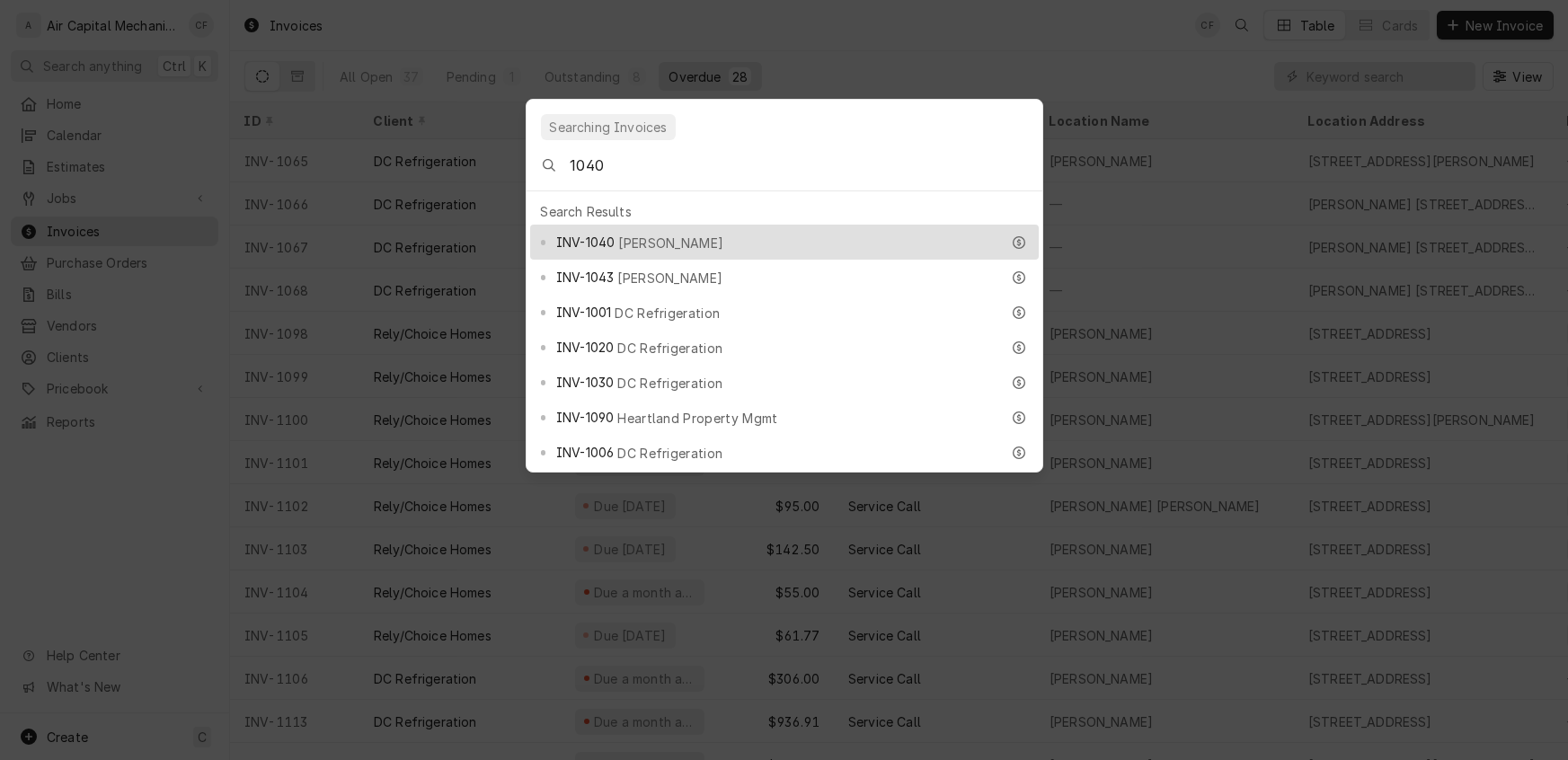
type input "1040"
click at [610, 233] on span "INV-1040" at bounding box center [585, 242] width 58 height 19
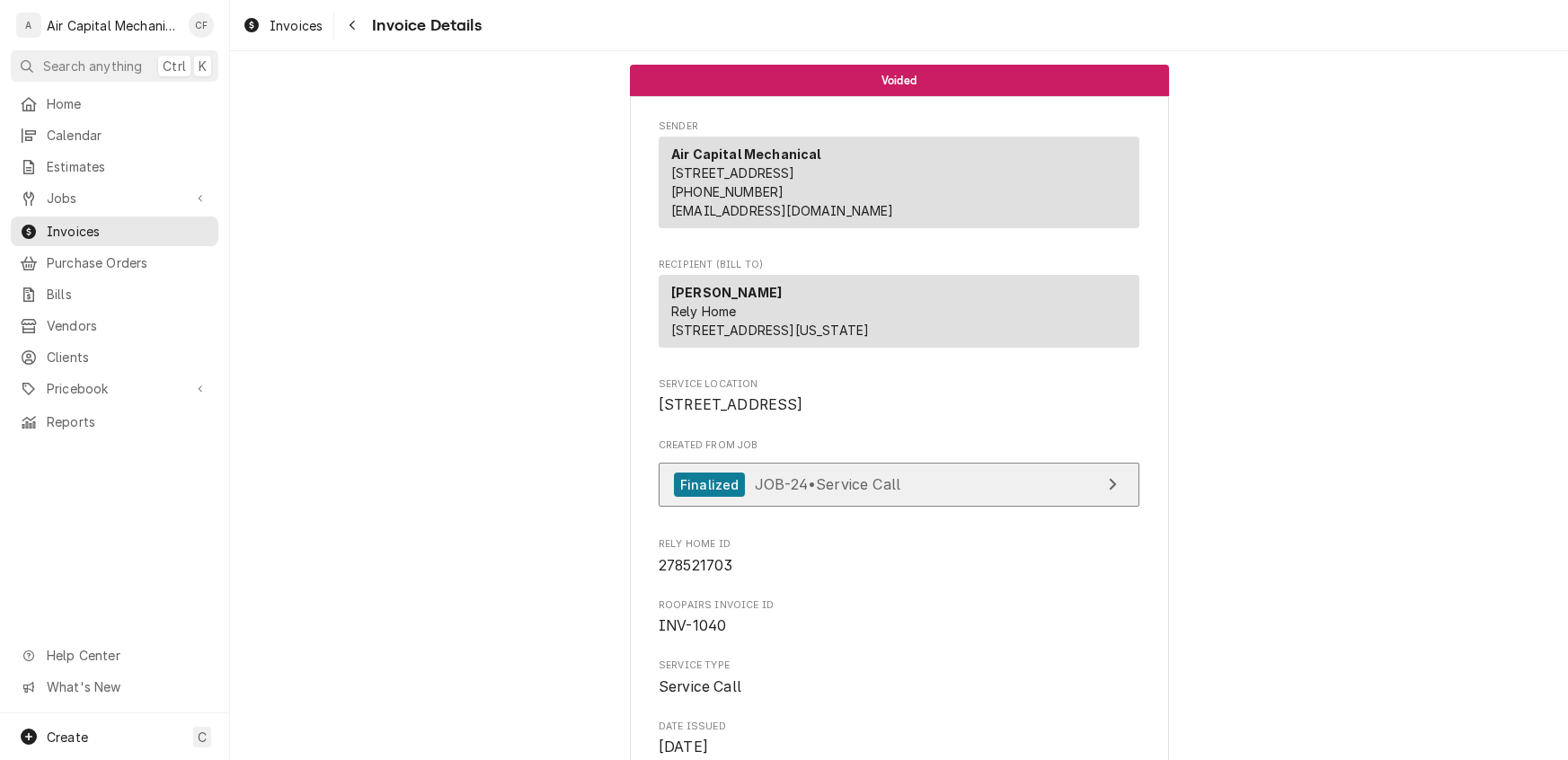
click at [867, 493] on span "JOB-24 • Service Call" at bounding box center [827, 484] width 145 height 18
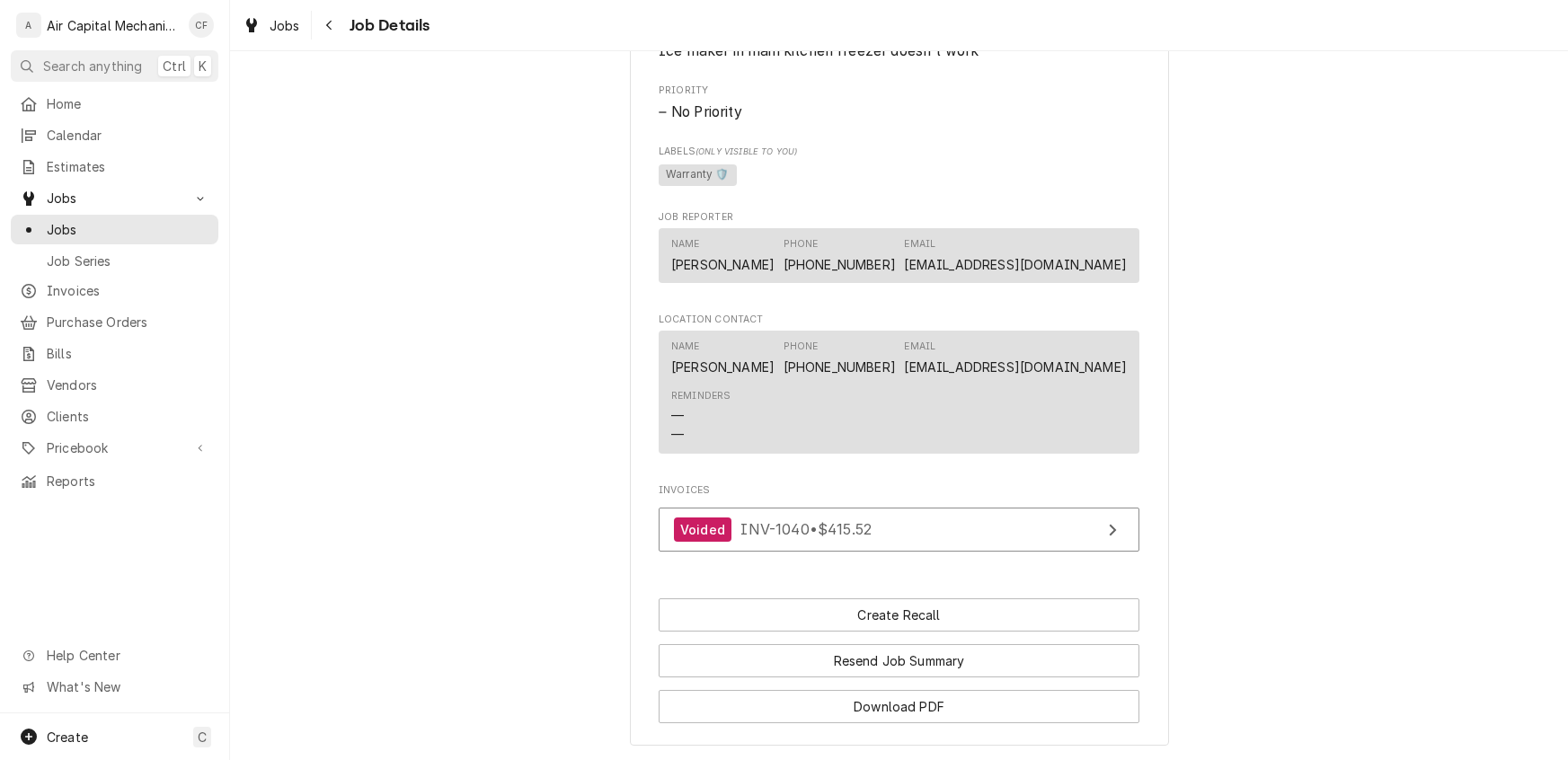
scroll to position [1075, 0]
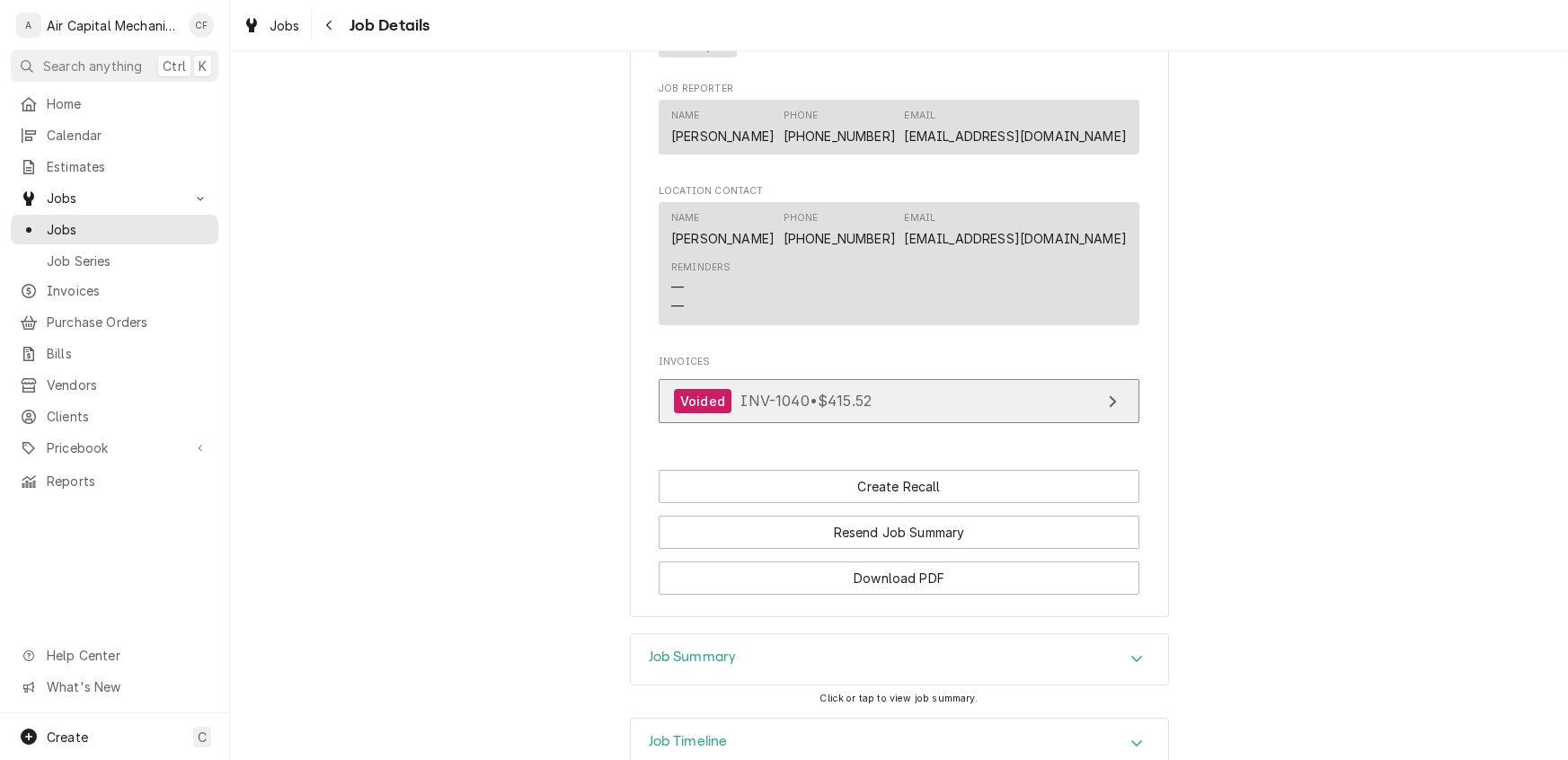
click at [1025, 423] on link "Voided INV-1040 • $415.52" at bounding box center [899, 401] width 480 height 44
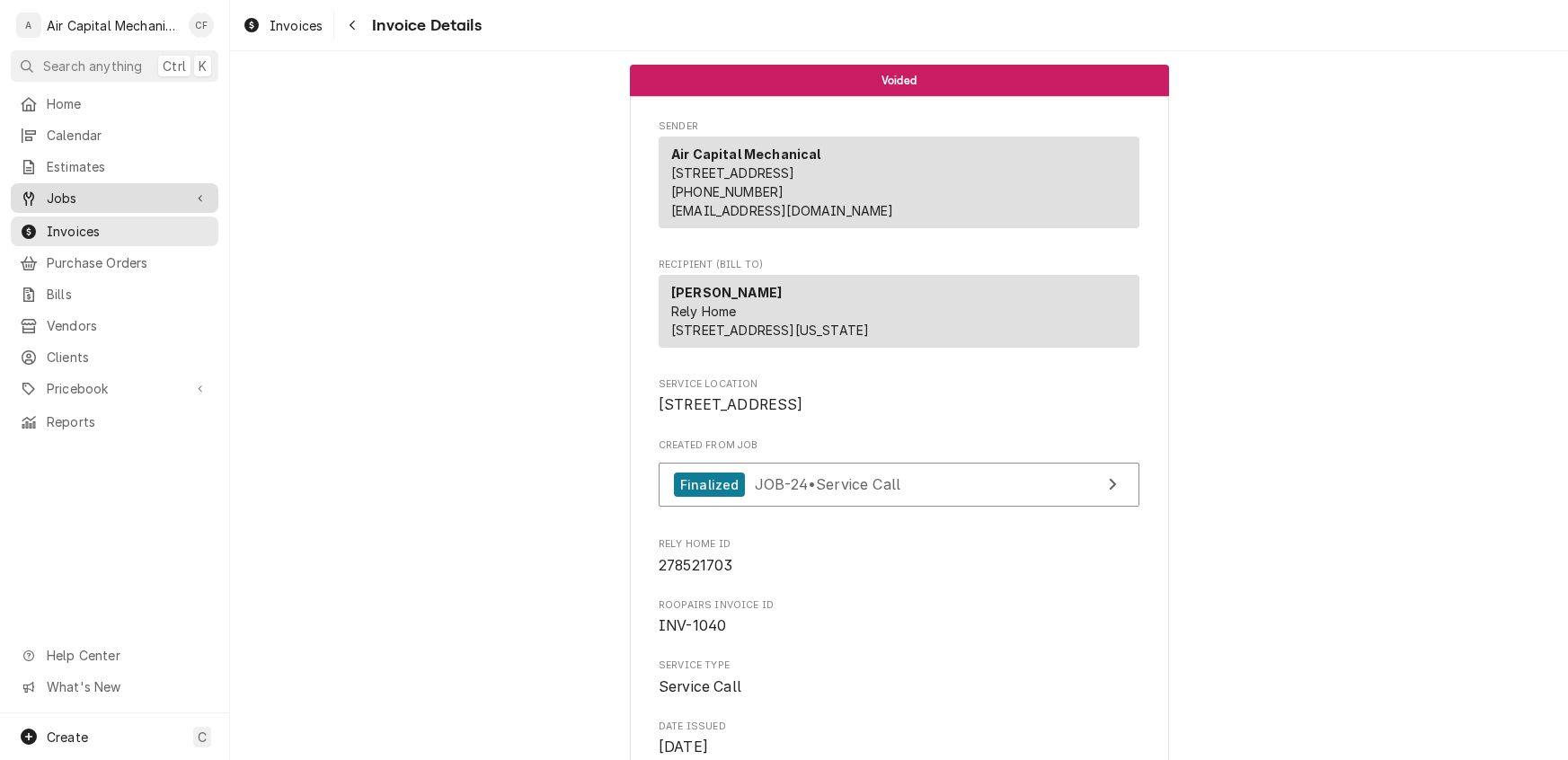
click at [67, 204] on link "Jobs" at bounding box center [115, 198] width 207 height 30
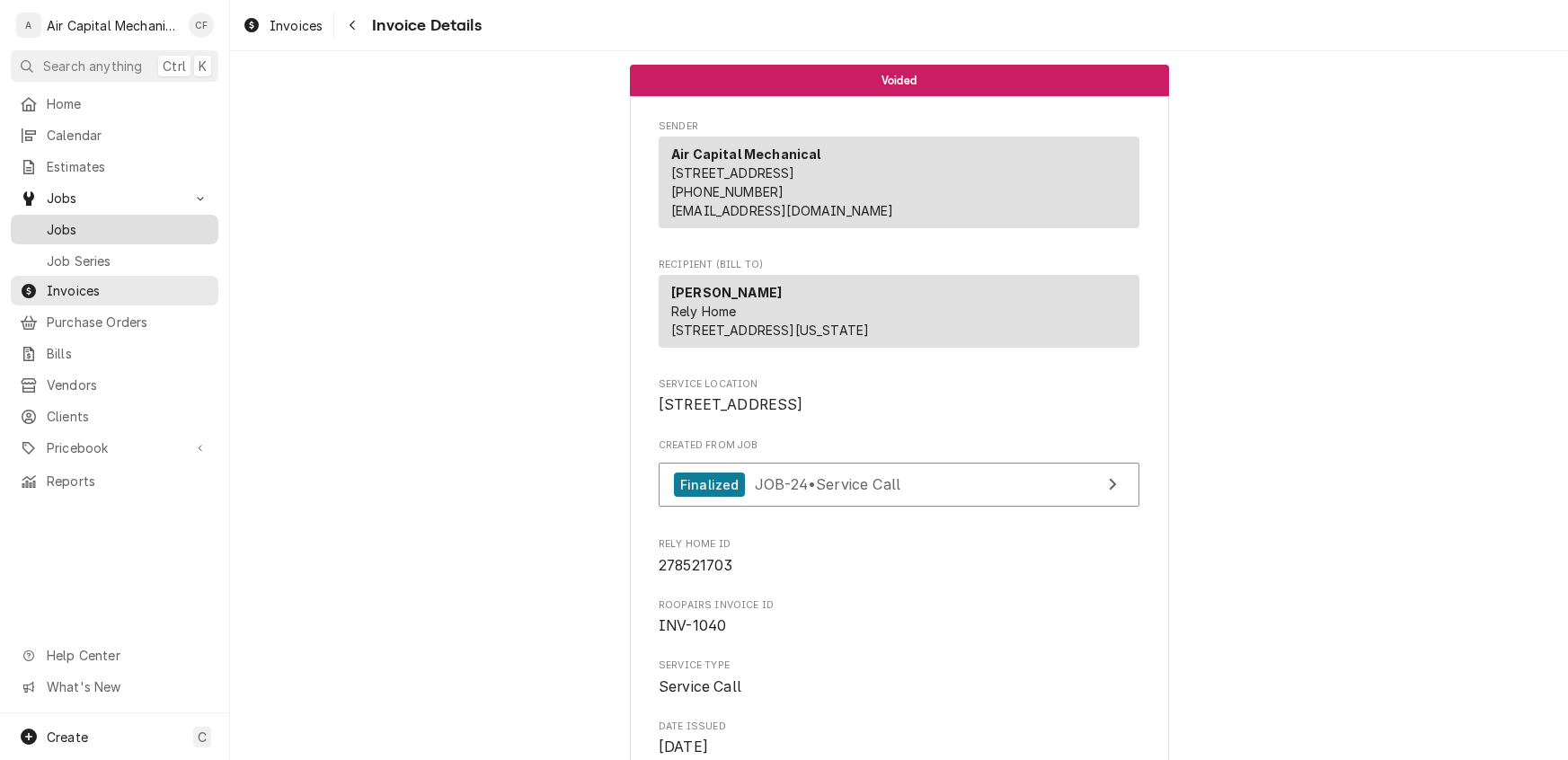
click at [71, 231] on span "Jobs" at bounding box center [127, 229] width 163 height 19
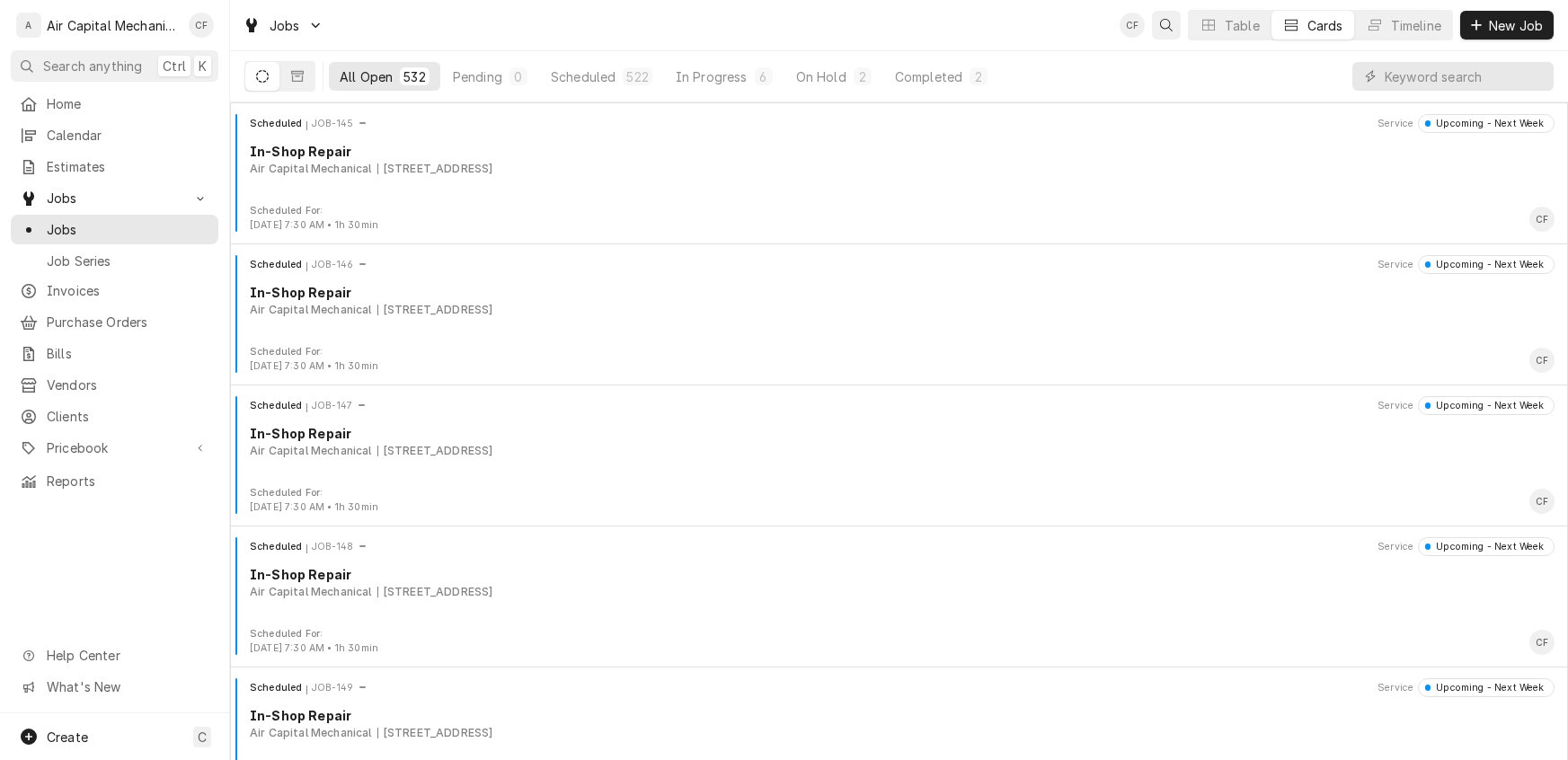
click at [1162, 16] on div "Open search" at bounding box center [1166, 25] width 18 height 18
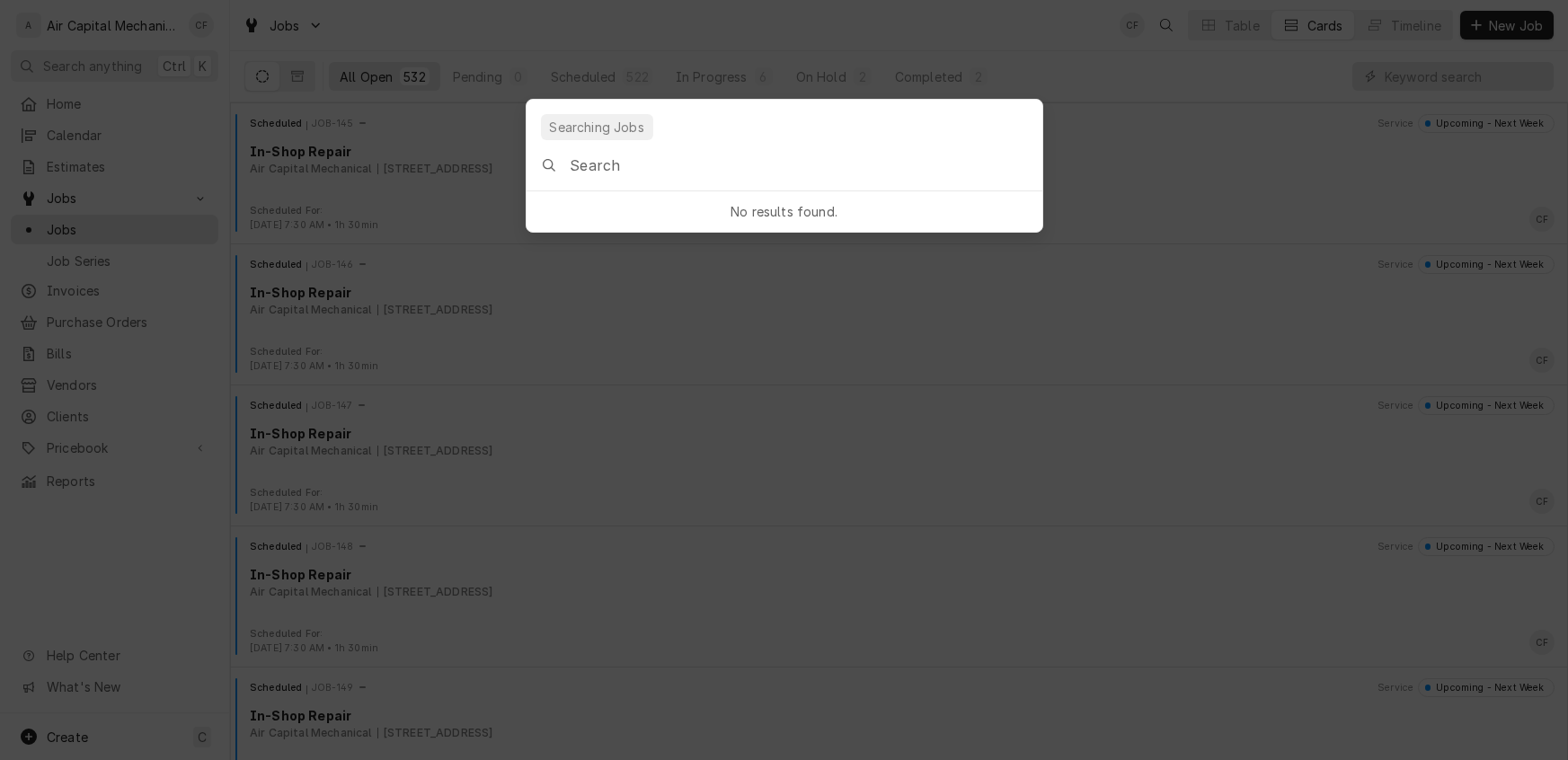
click at [609, 173] on input "Global Command Menu" at bounding box center [804, 165] width 471 height 50
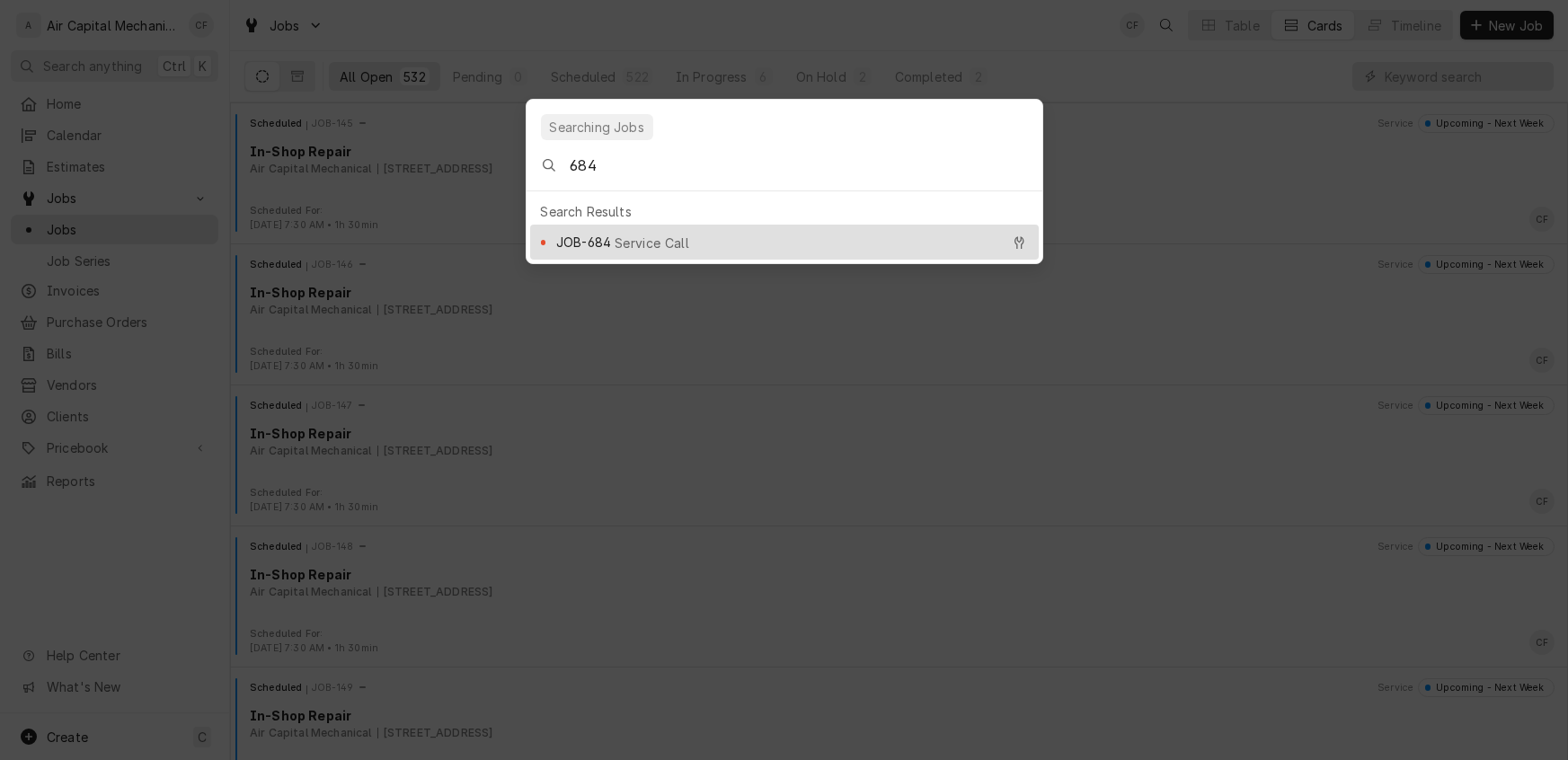
type input "684"
click at [654, 234] on span "Service Call" at bounding box center [651, 242] width 74 height 19
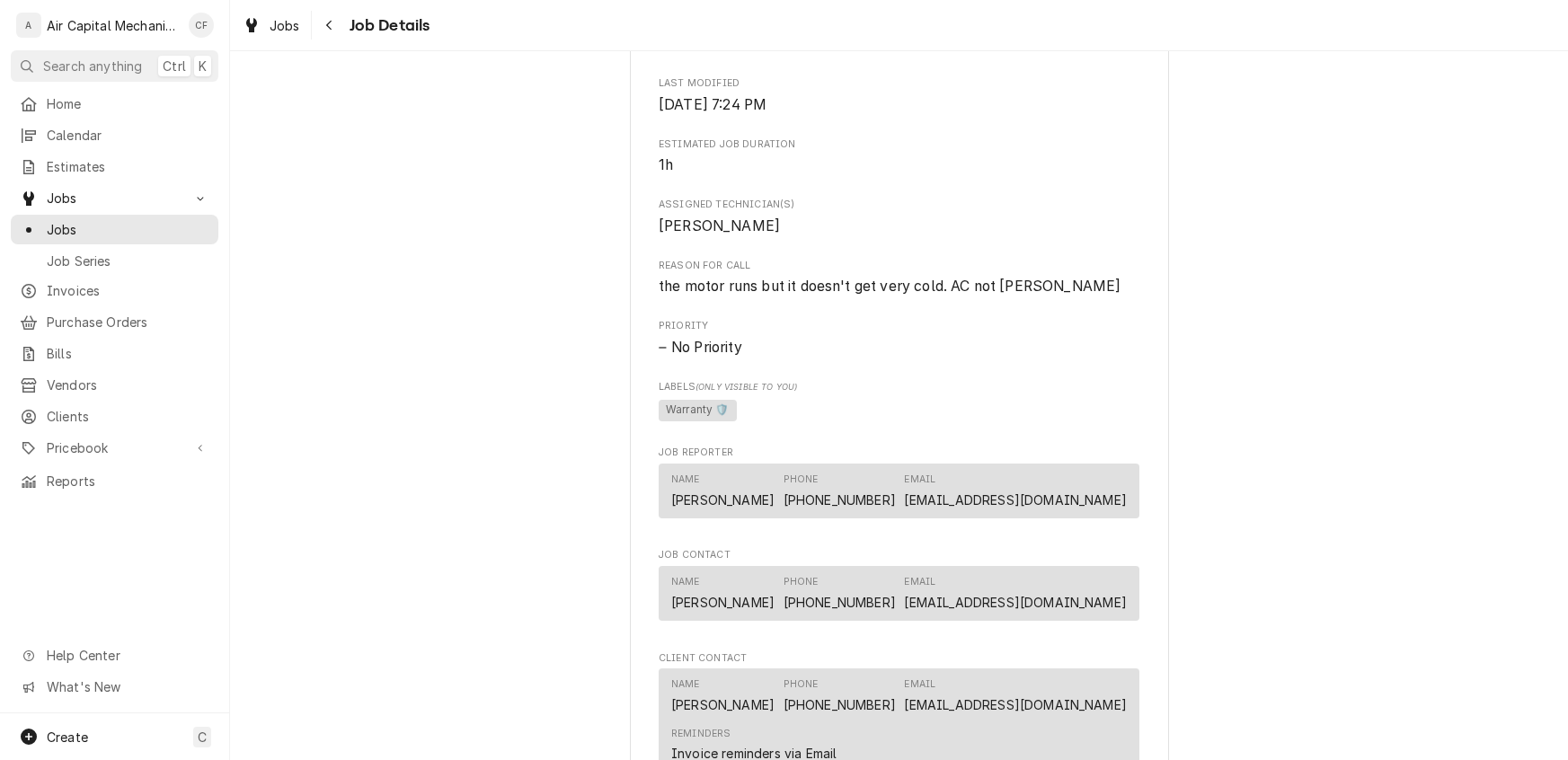
scroll to position [1192, 0]
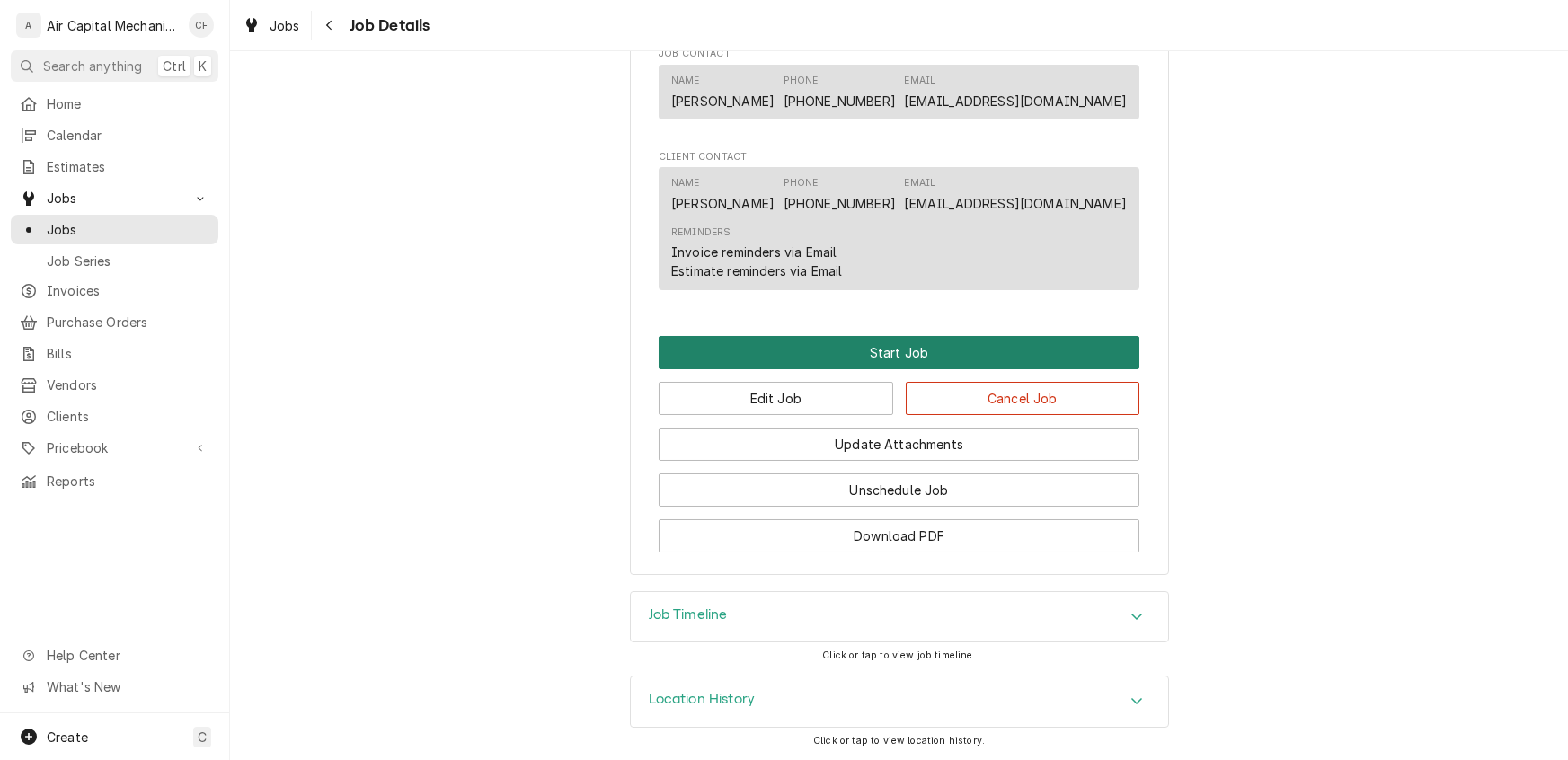
click at [867, 359] on button "Start Job" at bounding box center [899, 353] width 480 height 34
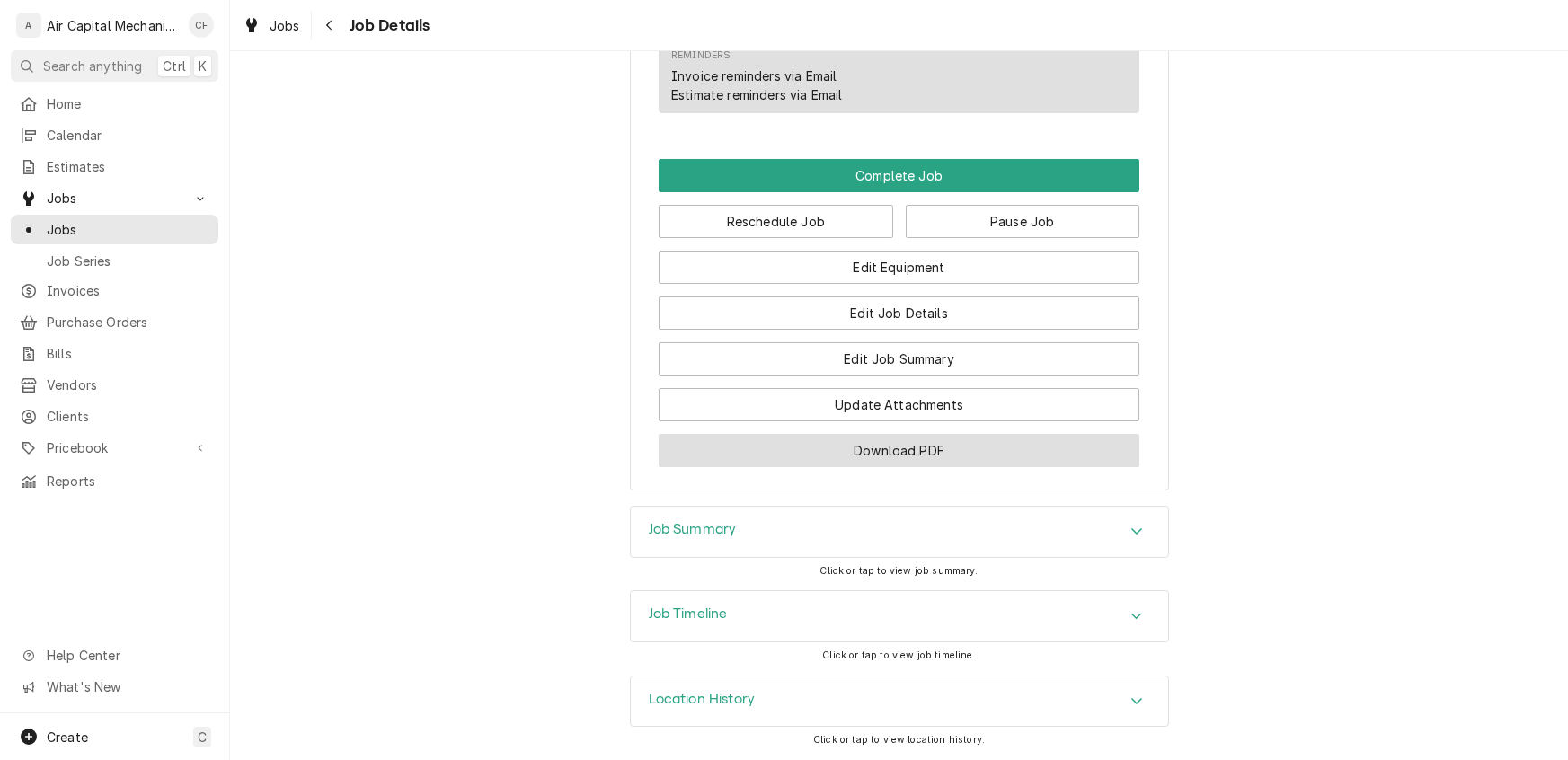
scroll to position [1413, 0]
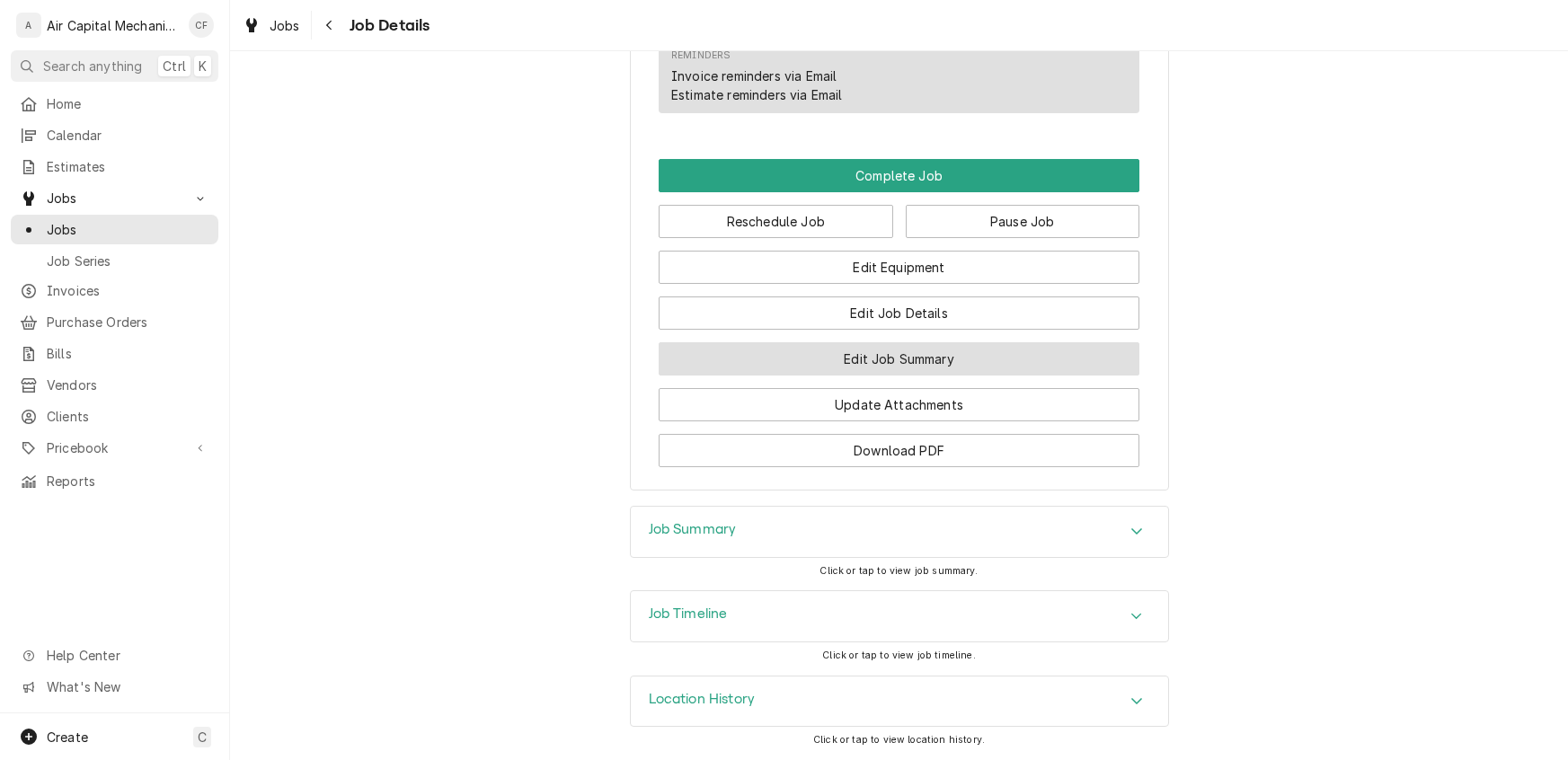
click at [880, 376] on button "Edit Job Summary" at bounding box center [899, 359] width 480 height 34
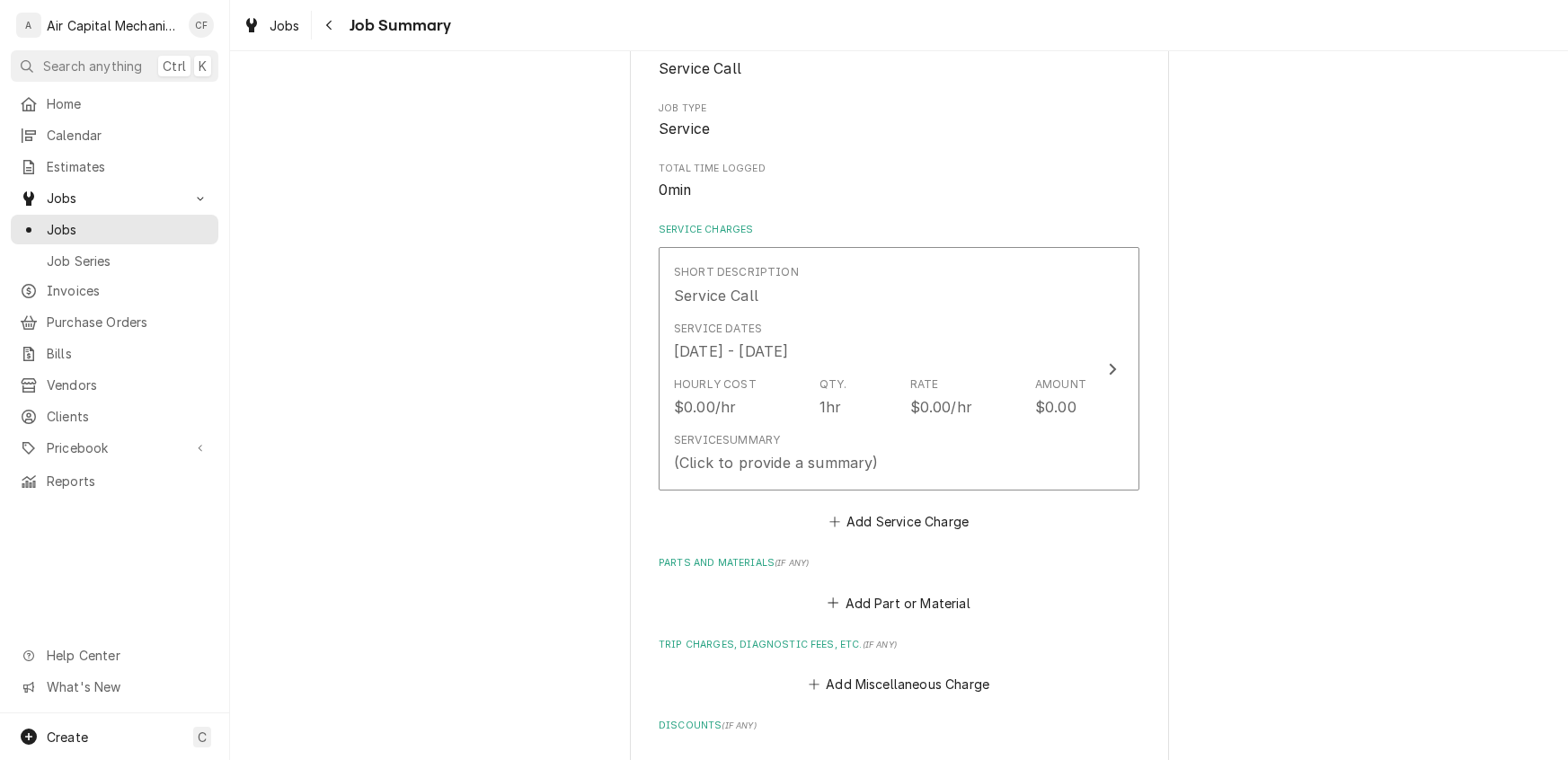
scroll to position [328, 0]
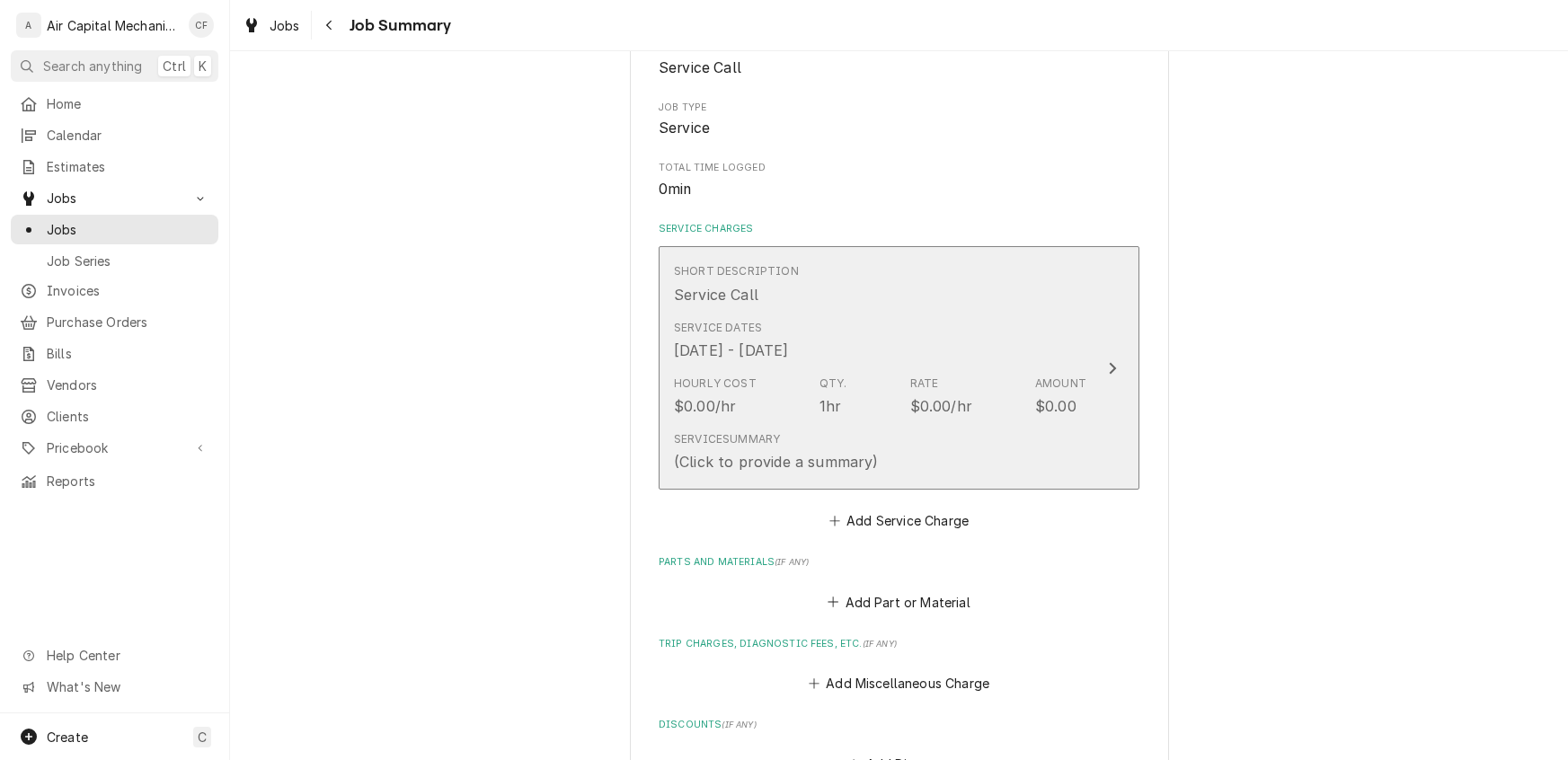
click at [882, 355] on div "Service Dates [DATE] - [DATE]" at bounding box center [879, 340] width 412 height 55
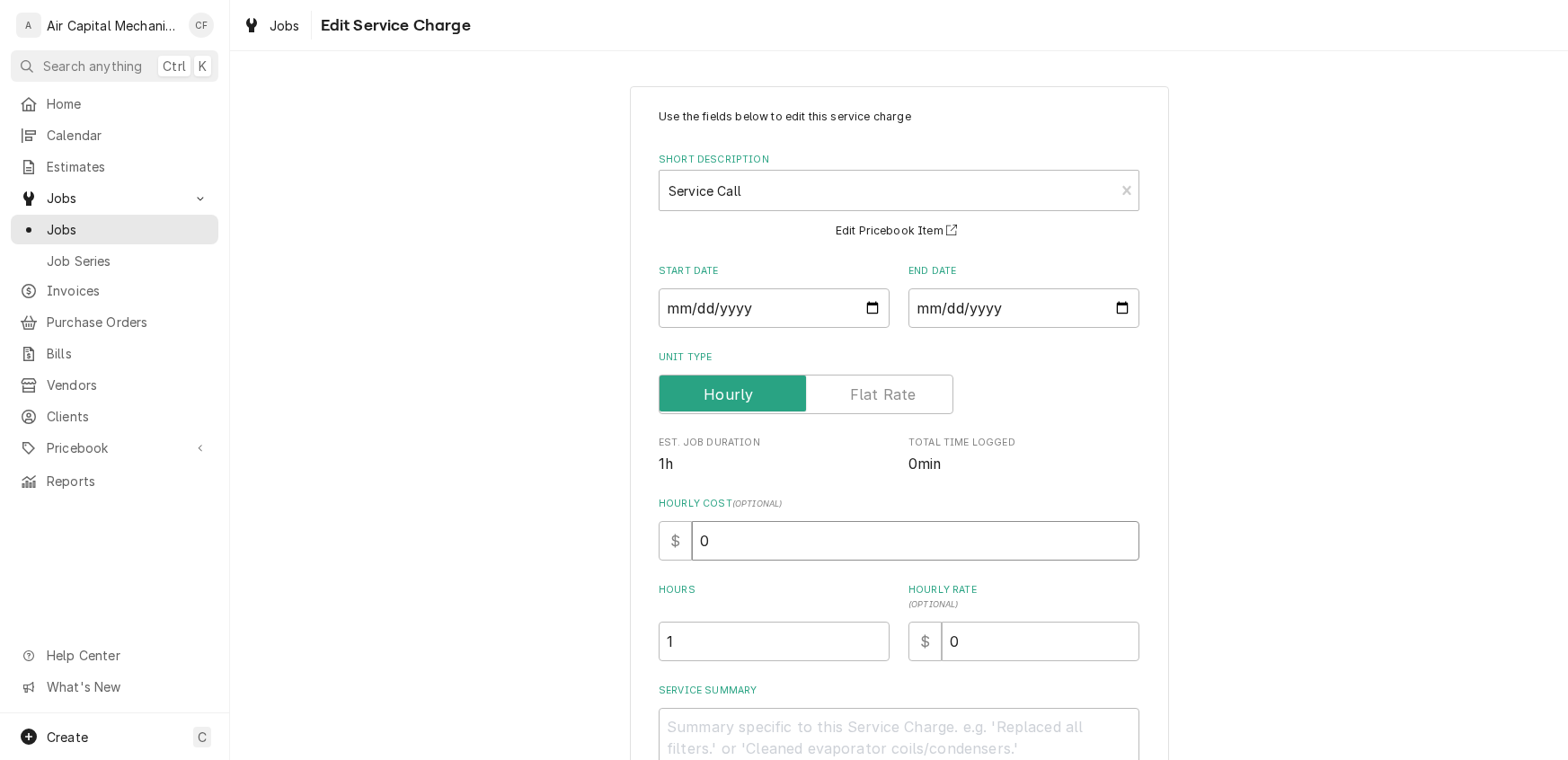
click at [708, 546] on input "0" at bounding box center [915, 541] width 448 height 40
type textarea "x"
type input "7"
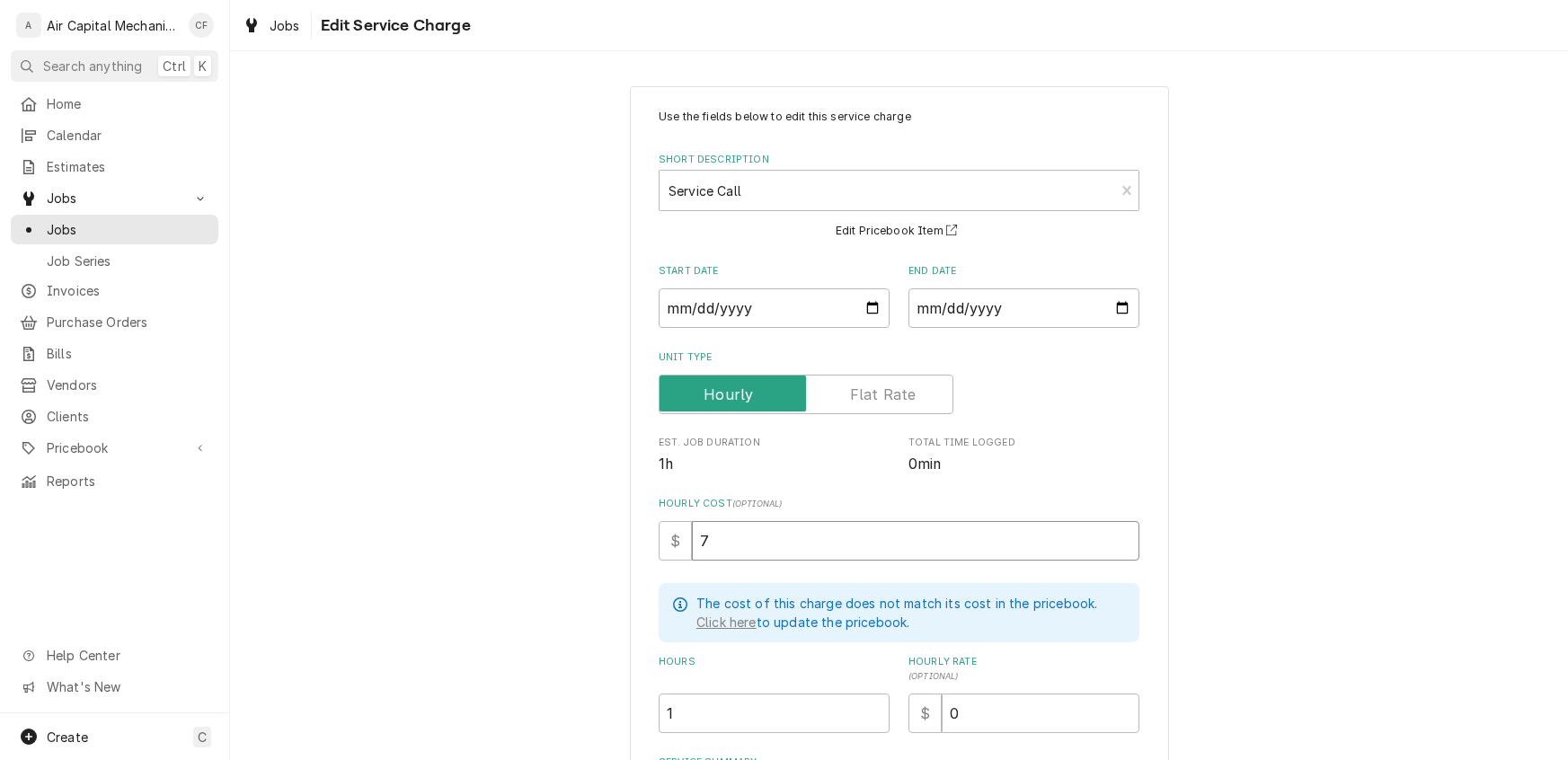
type textarea "x"
type input "70"
click at [1016, 719] on input "0" at bounding box center [1040, 714] width 198 height 40
type textarea "x"
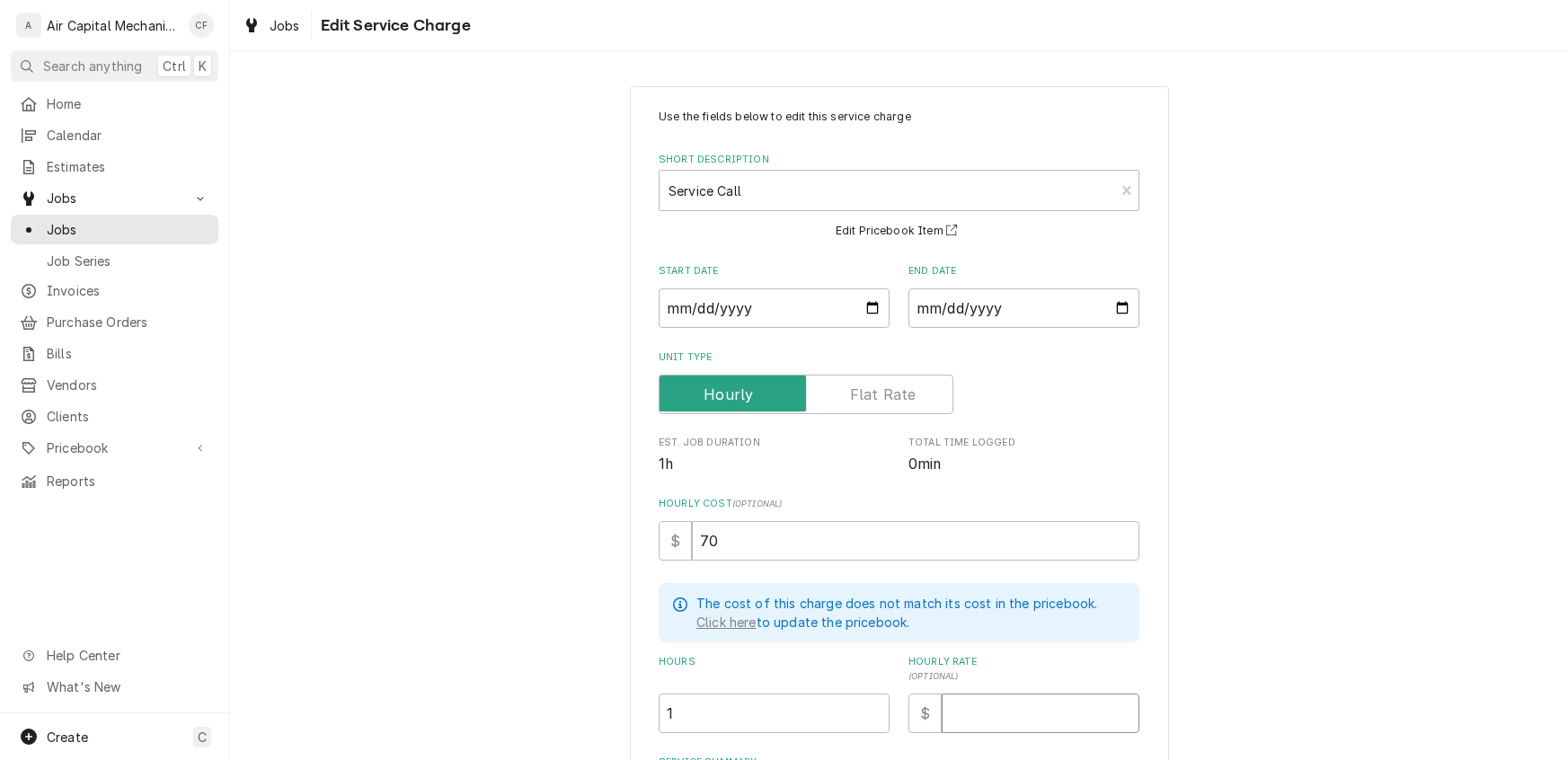
type input "2"
type textarea "x"
type input "21"
type textarea "x"
type input "212"
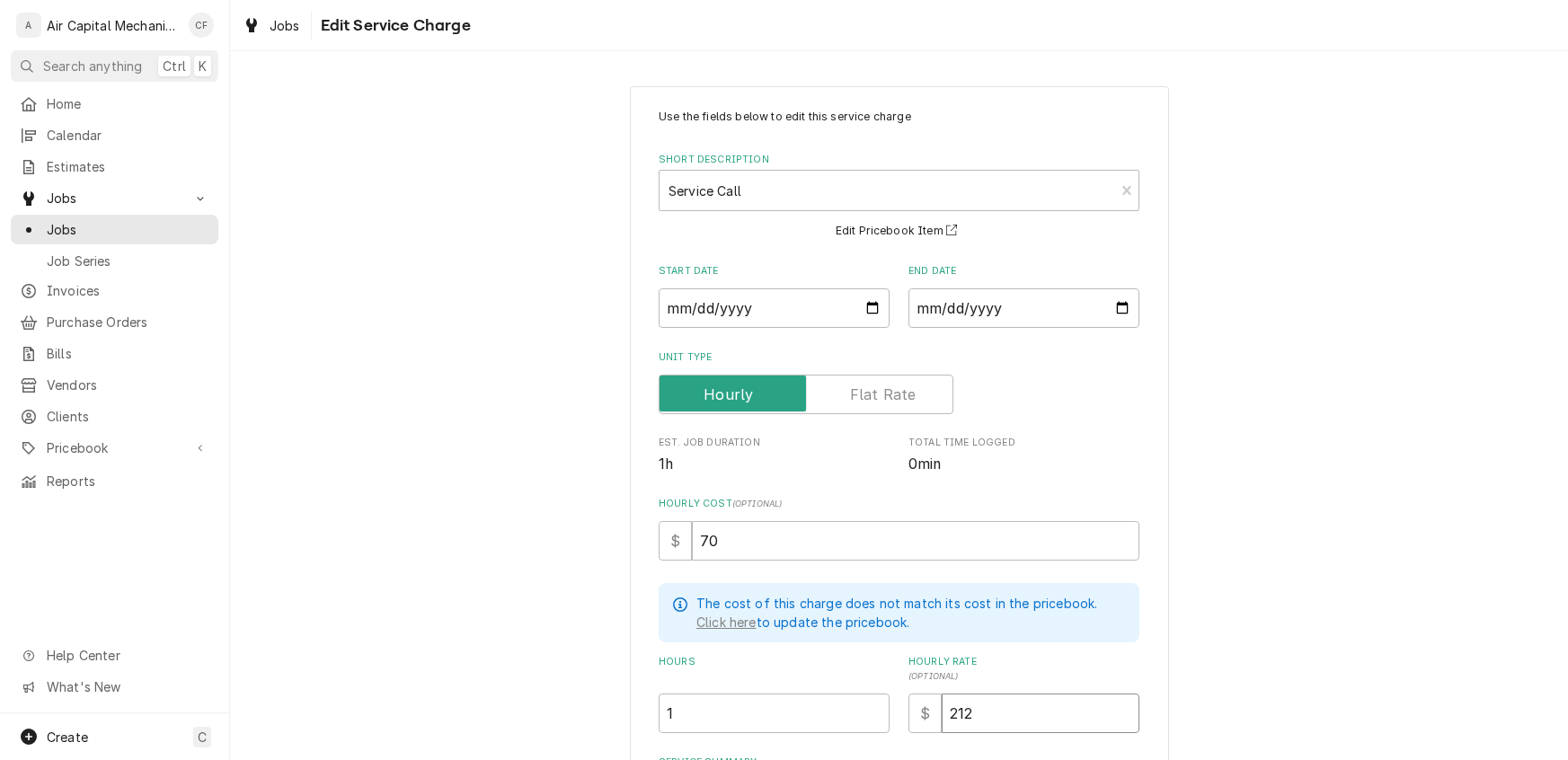
type textarea "x"
type input "212.3"
type textarea "x"
type input "212.35"
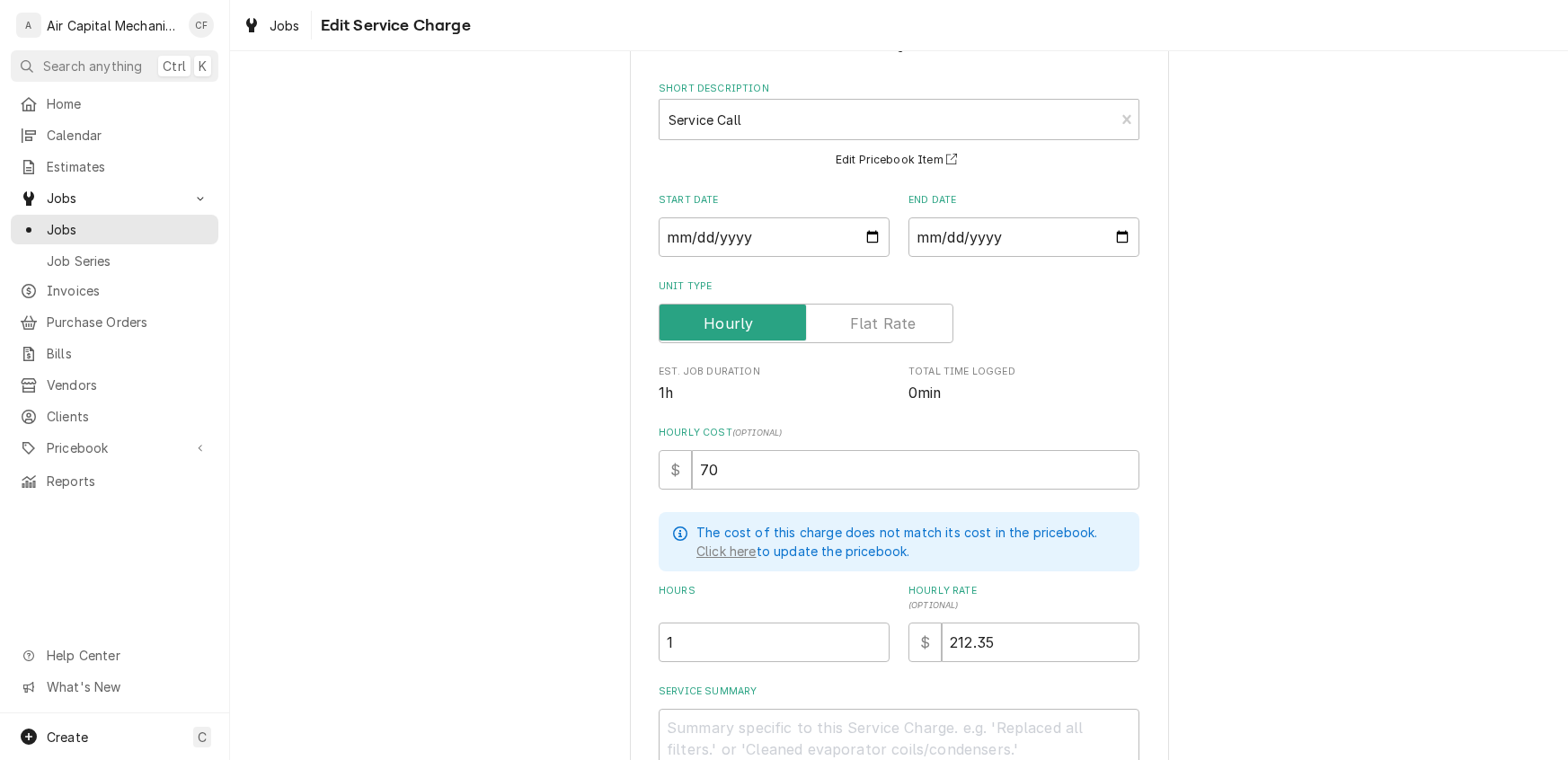
scroll to position [253, 0]
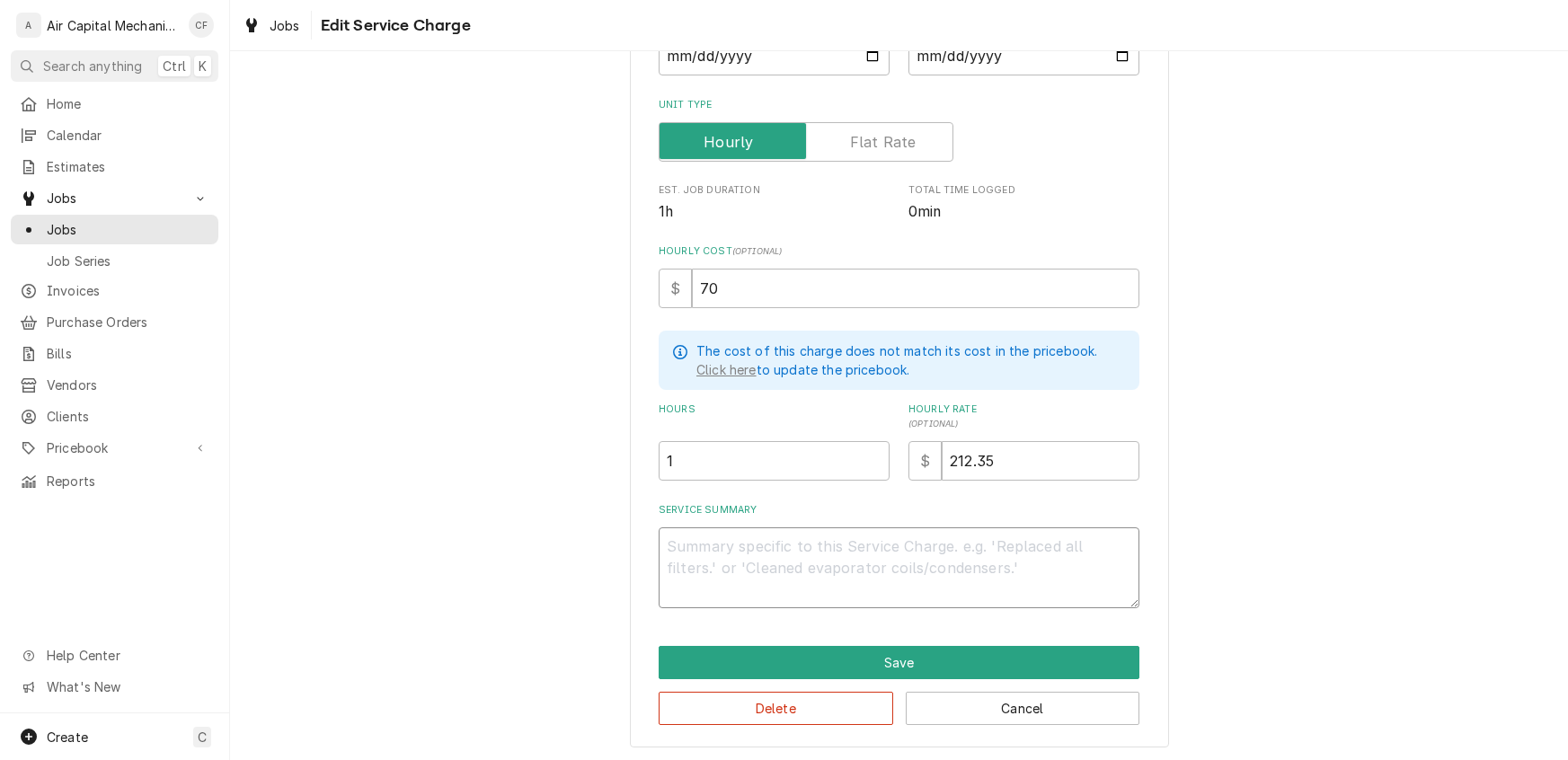
click at [847, 532] on textarea "Service Summary" at bounding box center [899, 568] width 480 height 81
type textarea "x"
type textarea "r"
type textarea "x"
type textarea "re"
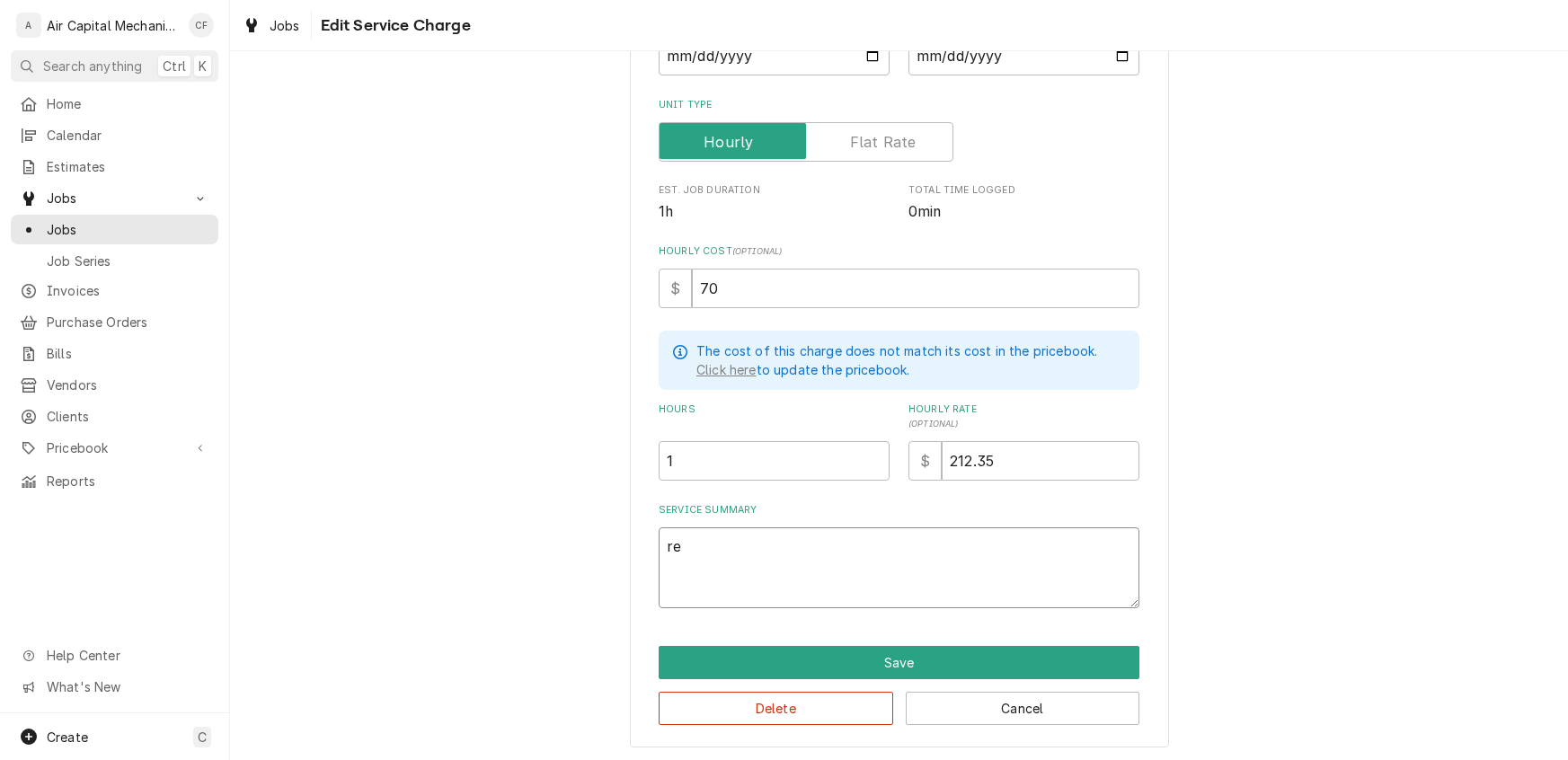
type textarea "x"
type textarea "re["
type textarea "x"
type textarea "re[l"
type textarea "x"
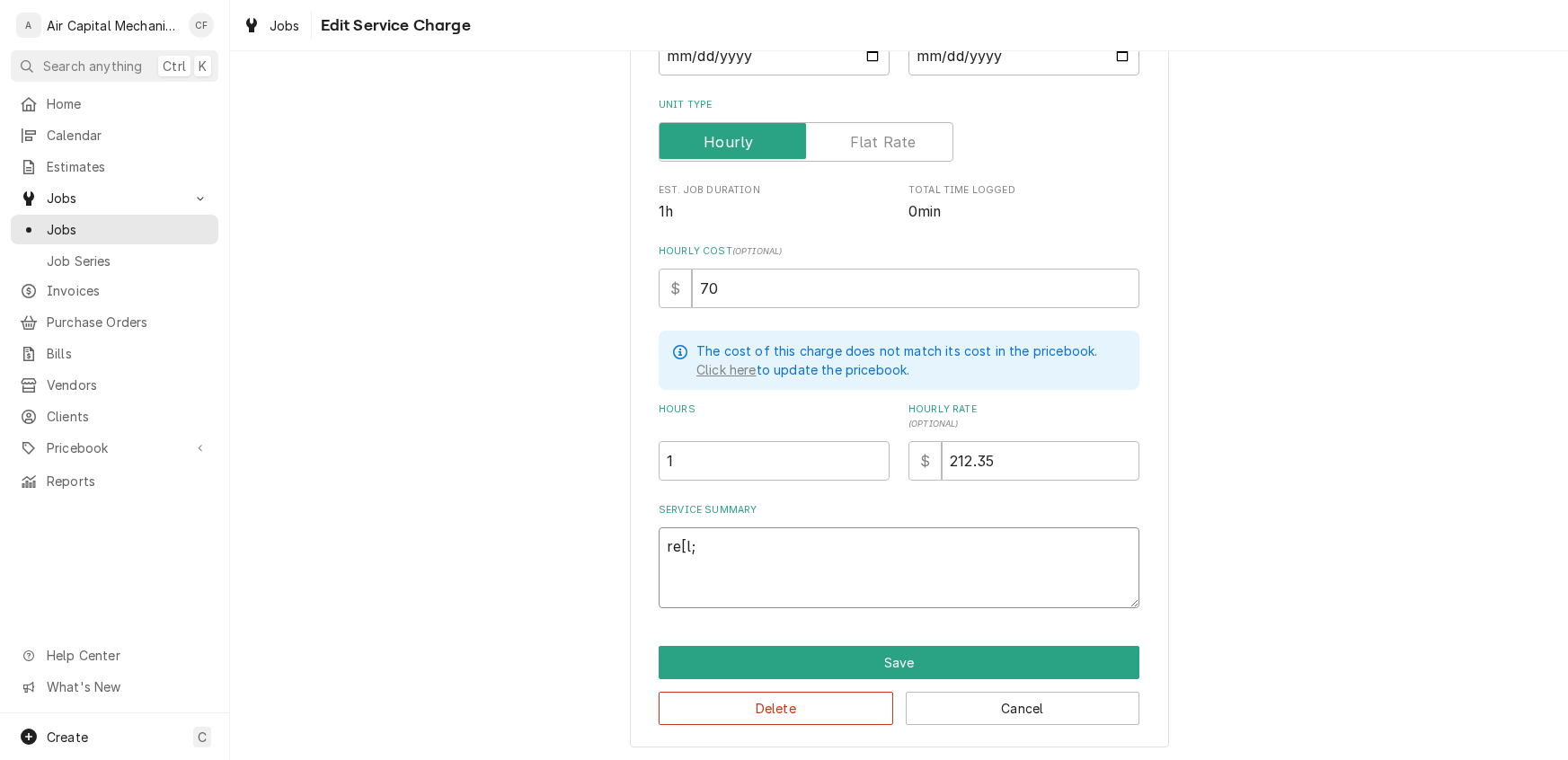
type textarea "re[l;a"
type textarea "x"
type textarea "re[l;ac"
type textarea "x"
type textarea "re[l;ace"
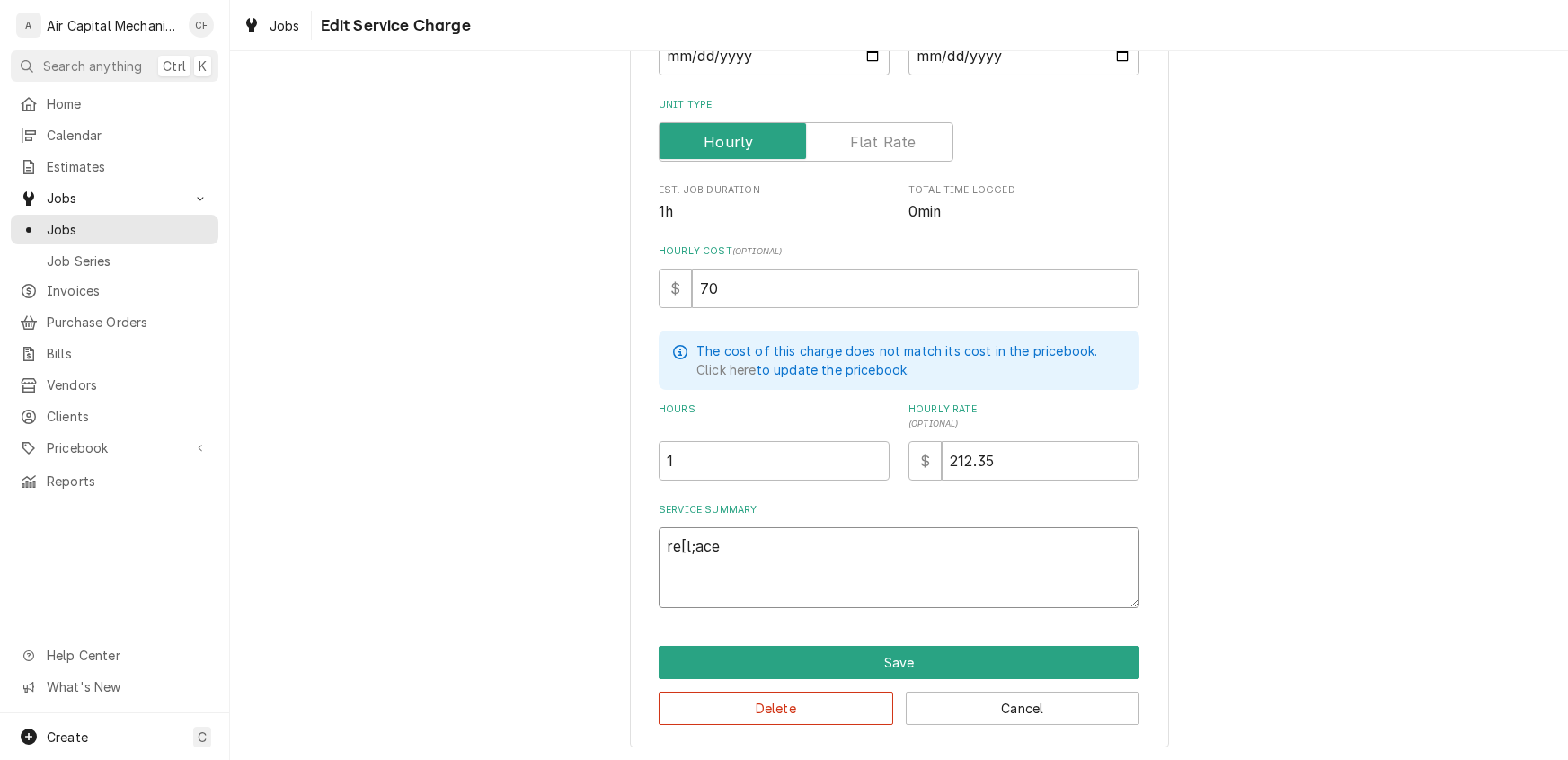
type textarea "x"
type textarea "re[l;ace"
type textarea "x"
type textarea "e[l;ace"
type textarea "x"
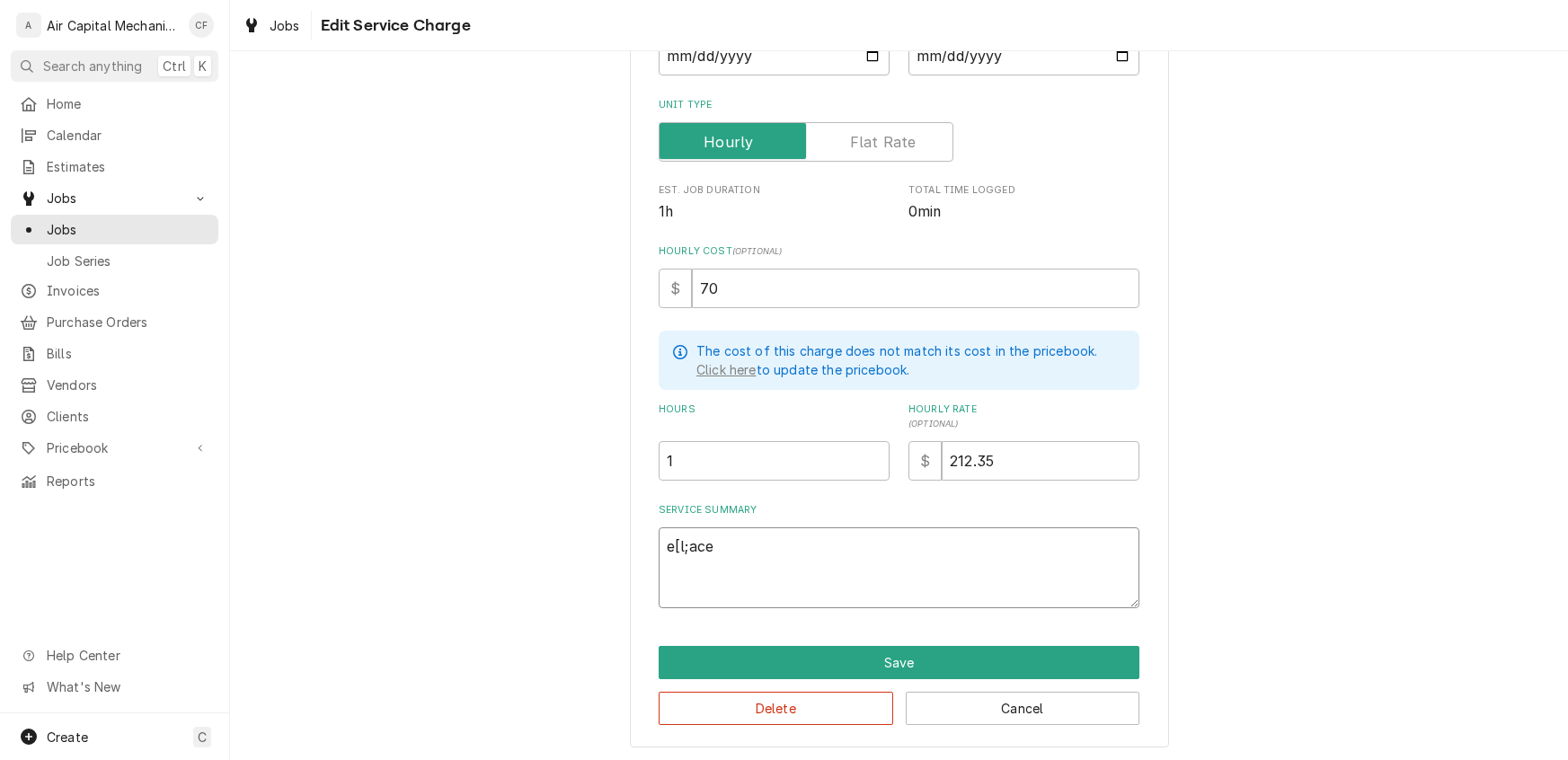
type textarea "[l;ace"
type textarea "x"
type textarea "l;ace"
type textarea "x"
type textarea ";ace"
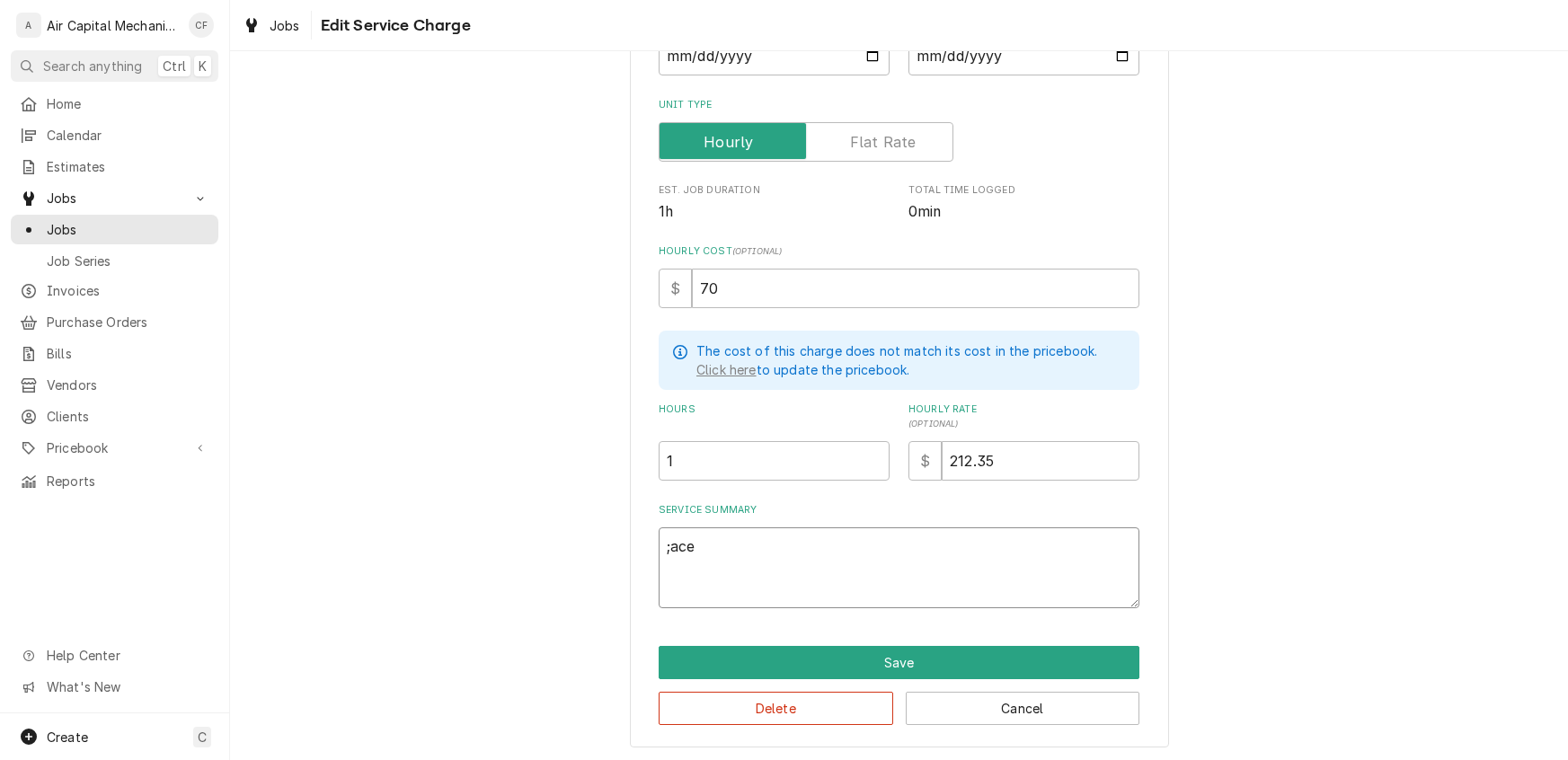
type textarea "x"
type textarea "ace"
type textarea "x"
type textarea "ce"
type textarea "x"
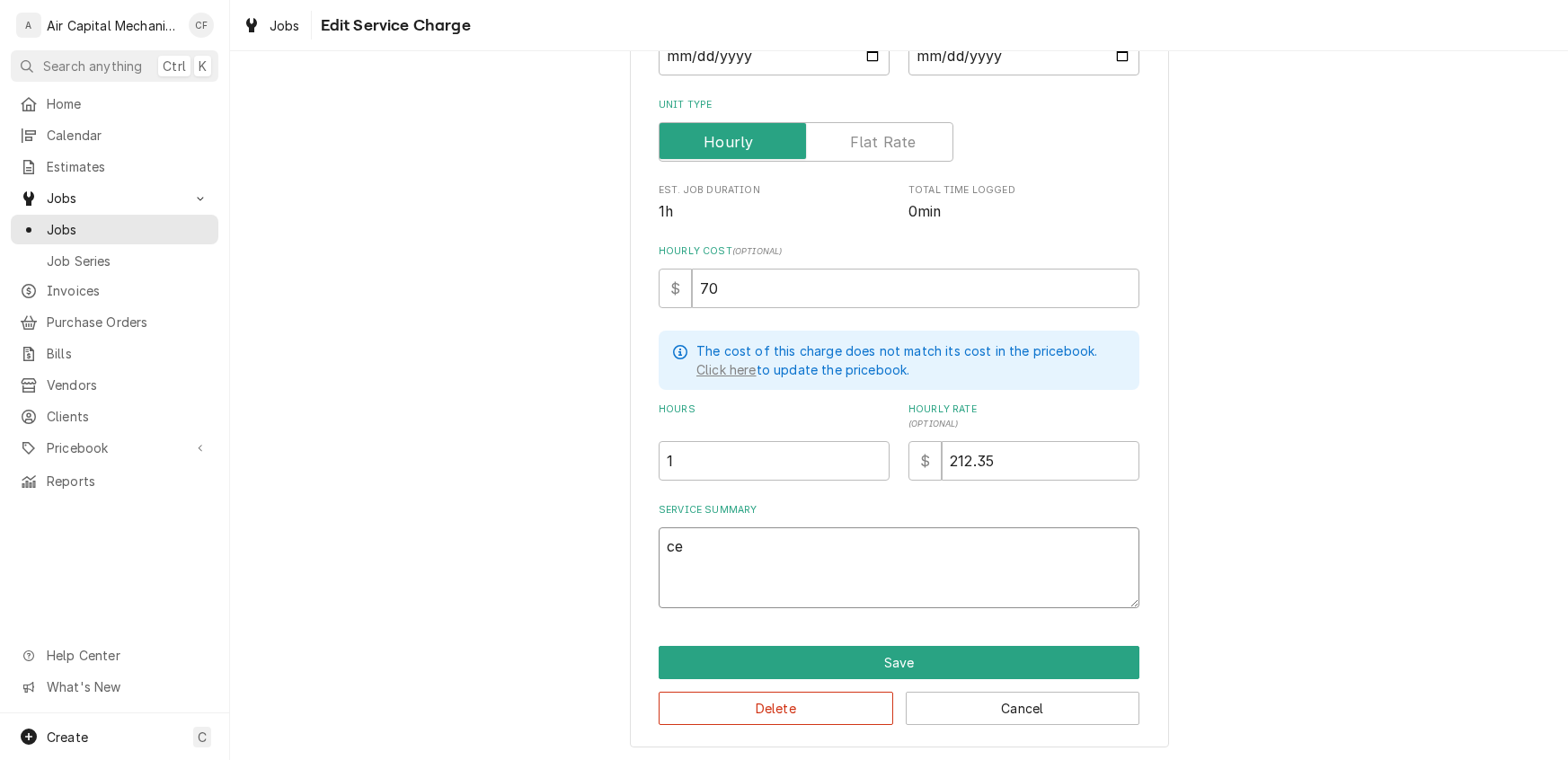
type textarea "e"
type textarea "x"
type textarea "r"
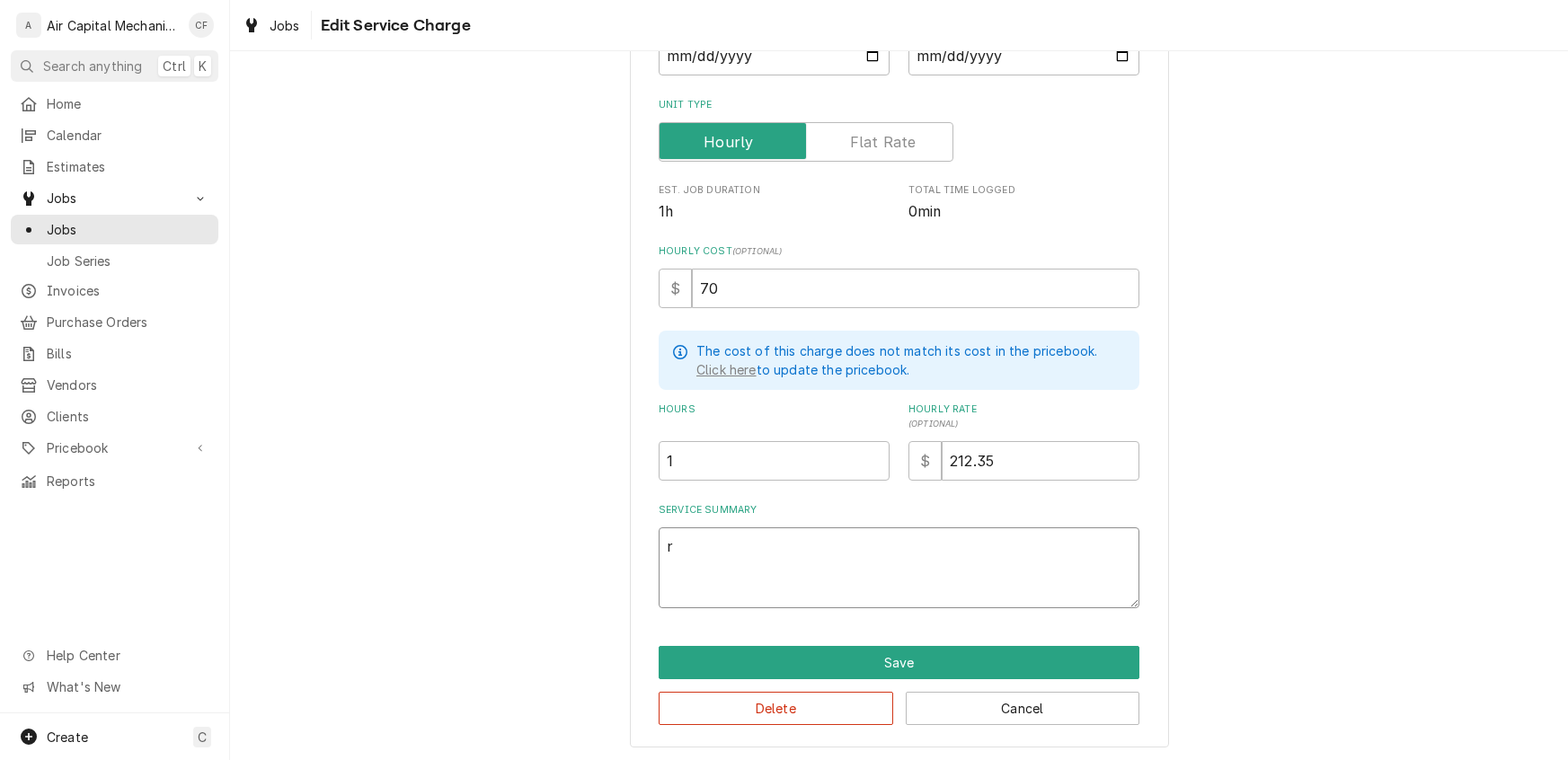
type textarea "x"
type textarea "re"
type textarea "x"
type textarea "rep"
type textarea "x"
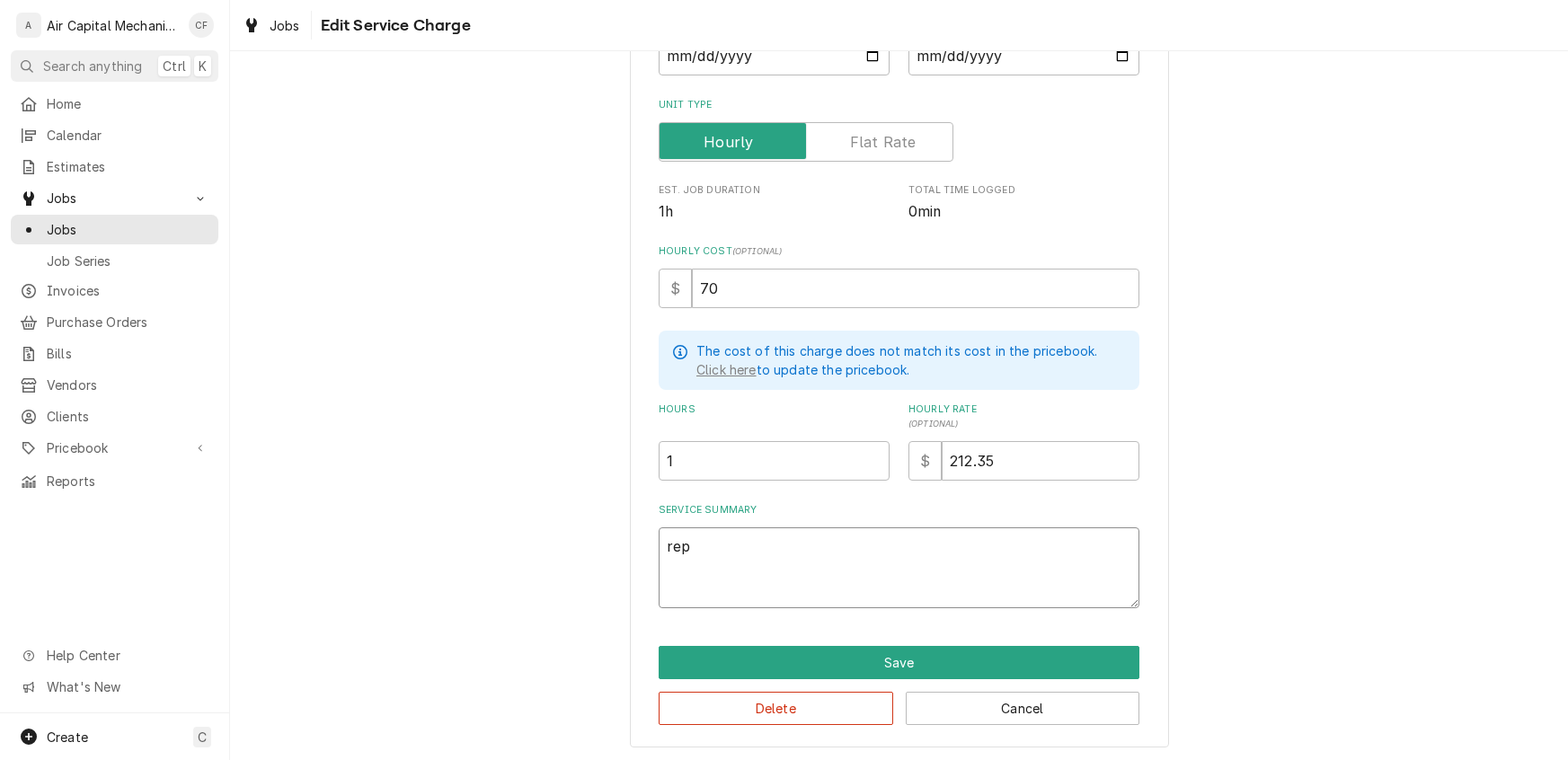
type textarea "repl"
type textarea "x"
type textarea "repla"
type textarea "x"
type textarea "replac"
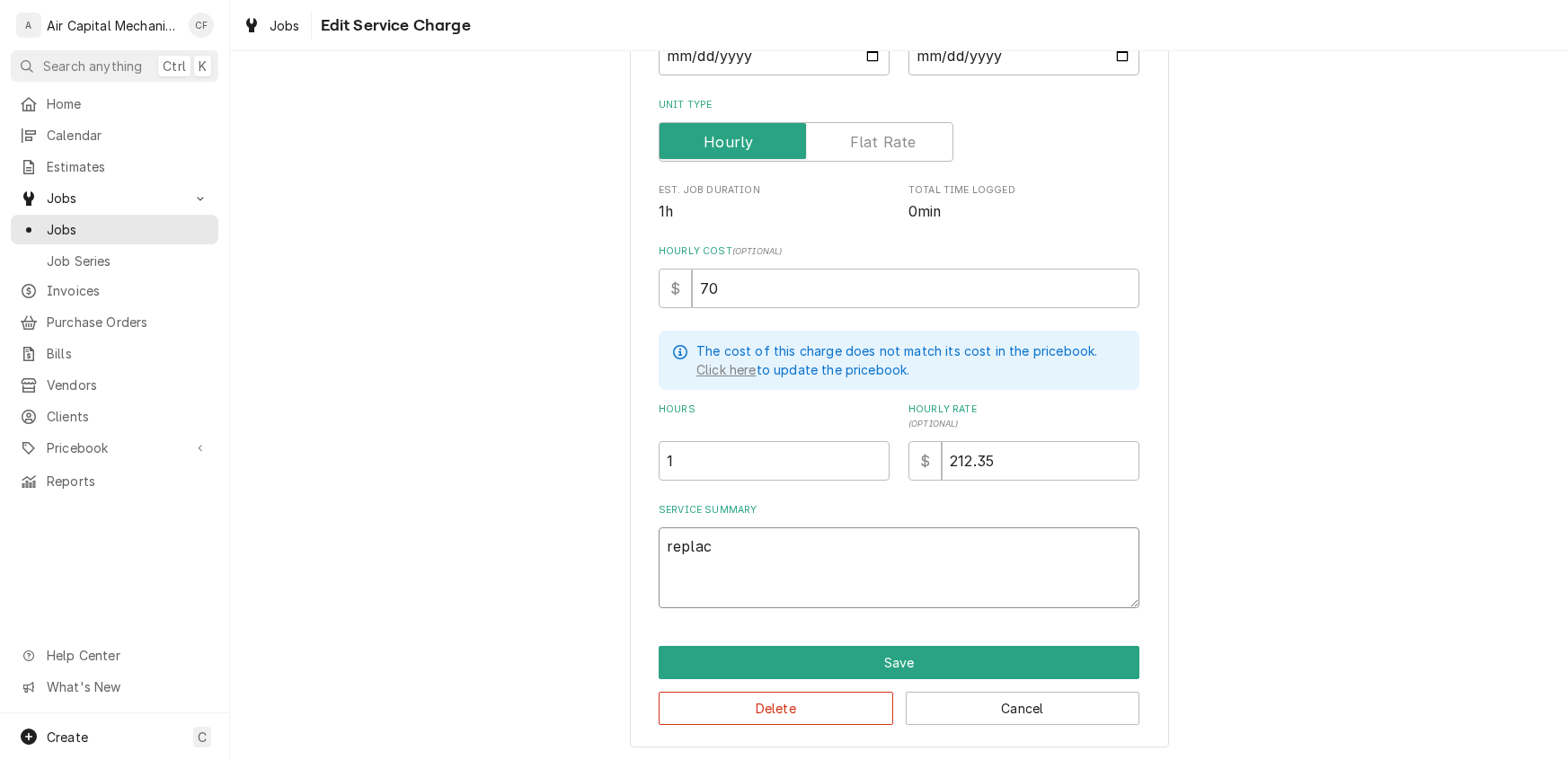
type textarea "x"
type textarea "replace"
type textarea "x"
type textarea "replaced"
type textarea "x"
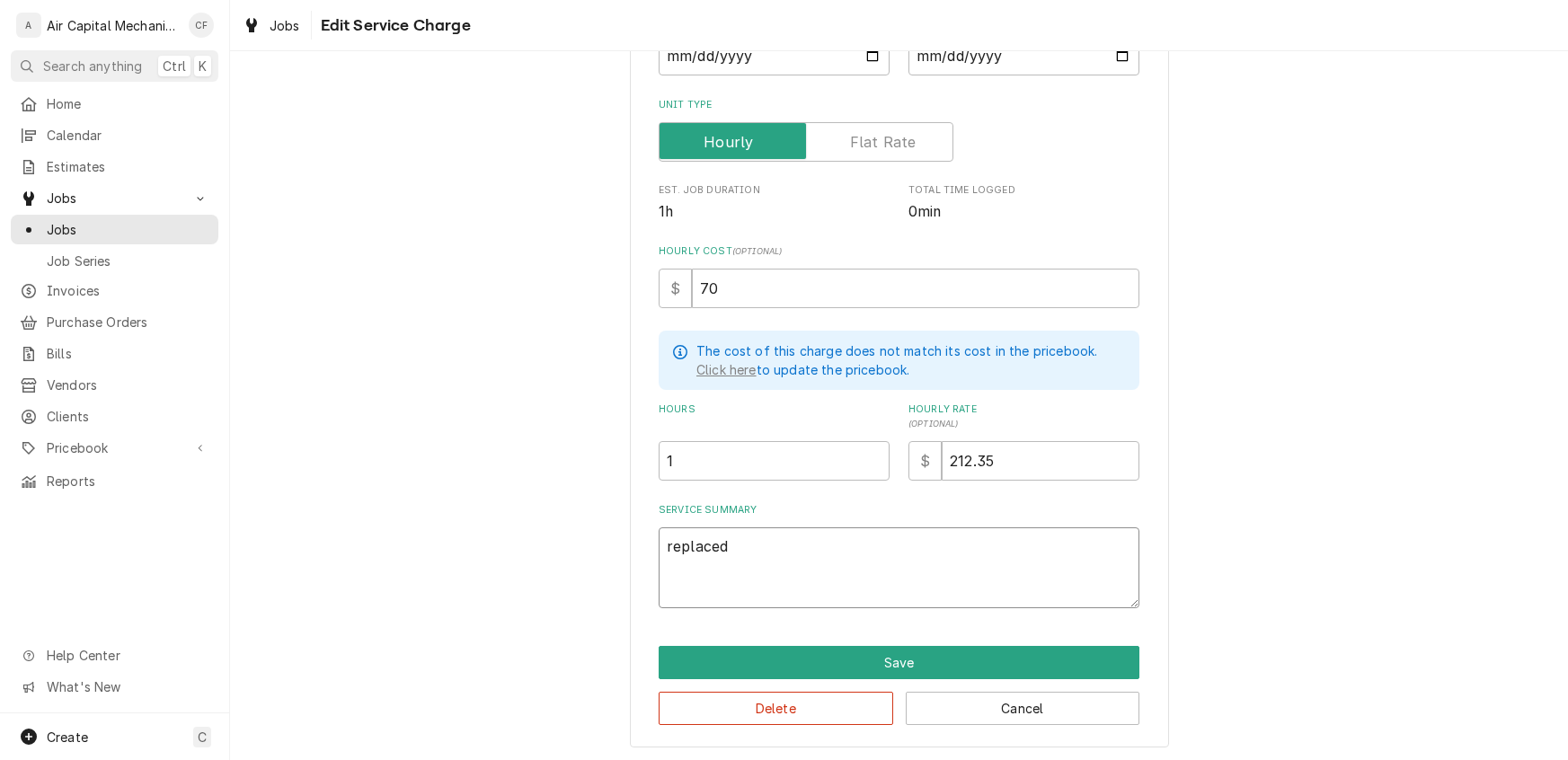
type textarea "replaced f"
type textarea "x"
type textarea "replaced fu"
type textarea "x"
type textarea "replaced fur"
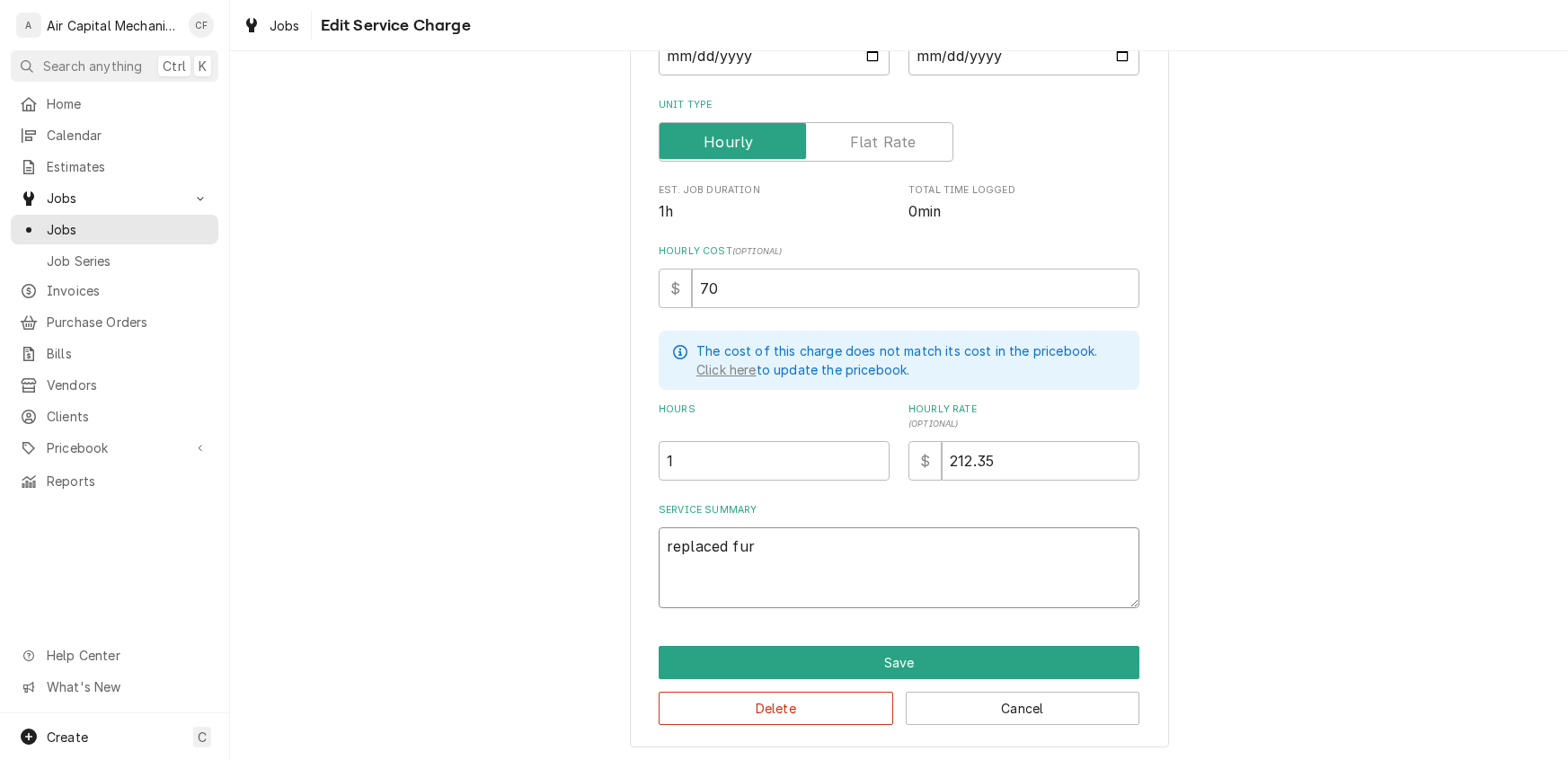
type textarea "x"
type textarea "replaced furn"
type textarea "x"
type textarea "replaced furna"
type textarea "x"
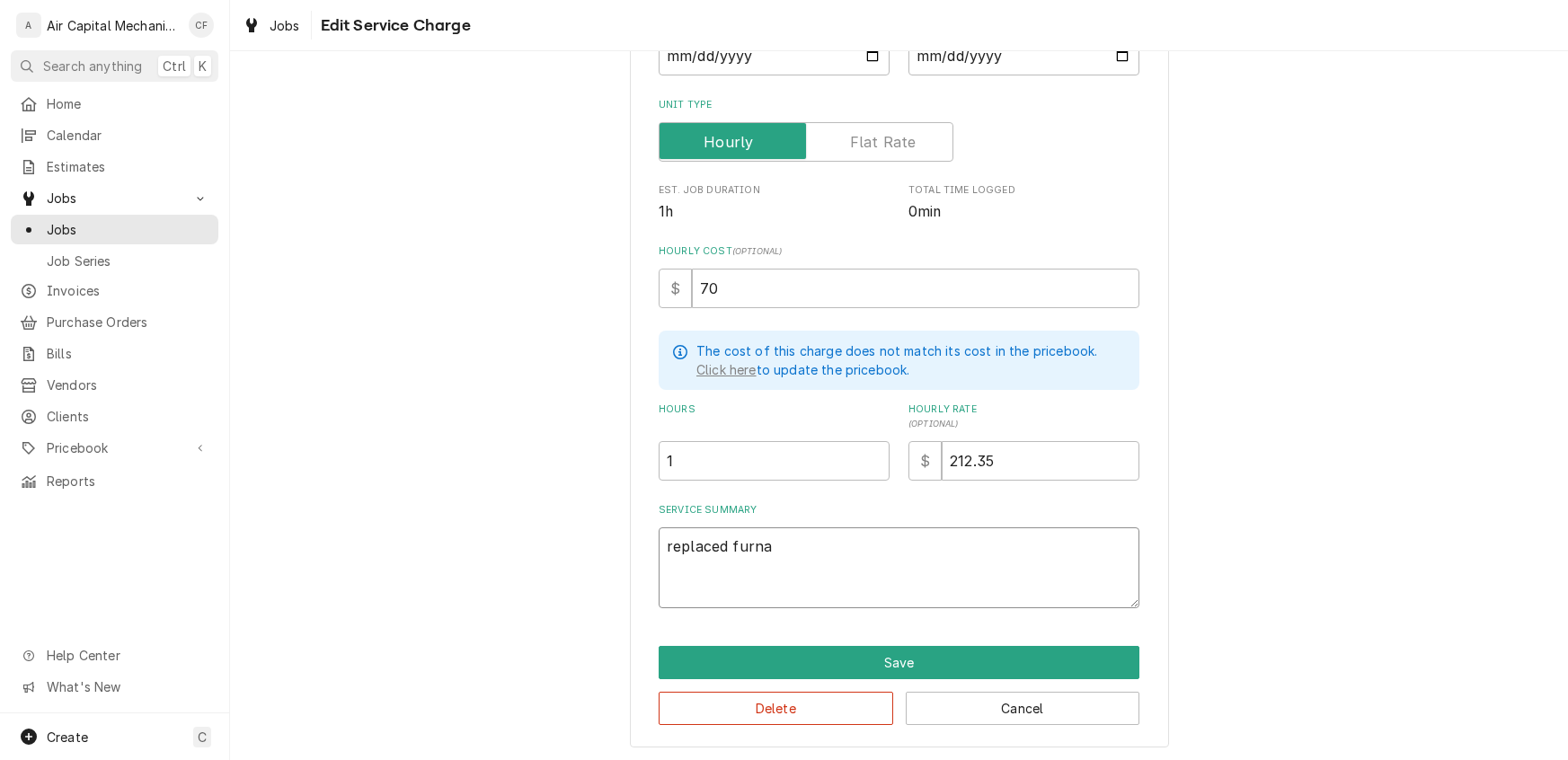
type textarea "replaced furnac"
type textarea "x"
type textarea "replaced furnace"
type textarea "x"
type textarea "replaced furnace-"
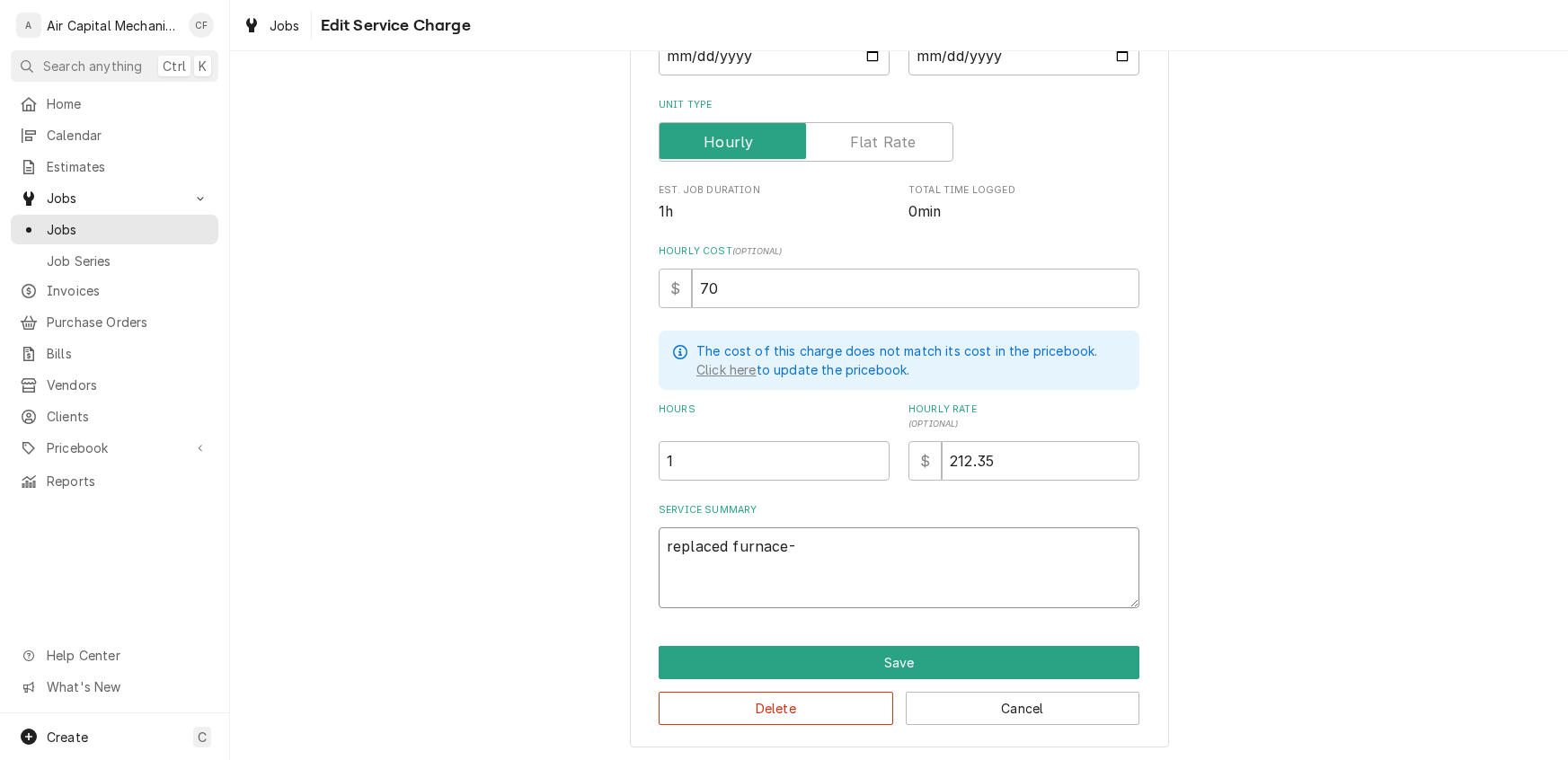
type textarea "x"
type textarea "replaced furnace-"
type textarea "x"
type textarea "replaced furnace- l"
type textarea "x"
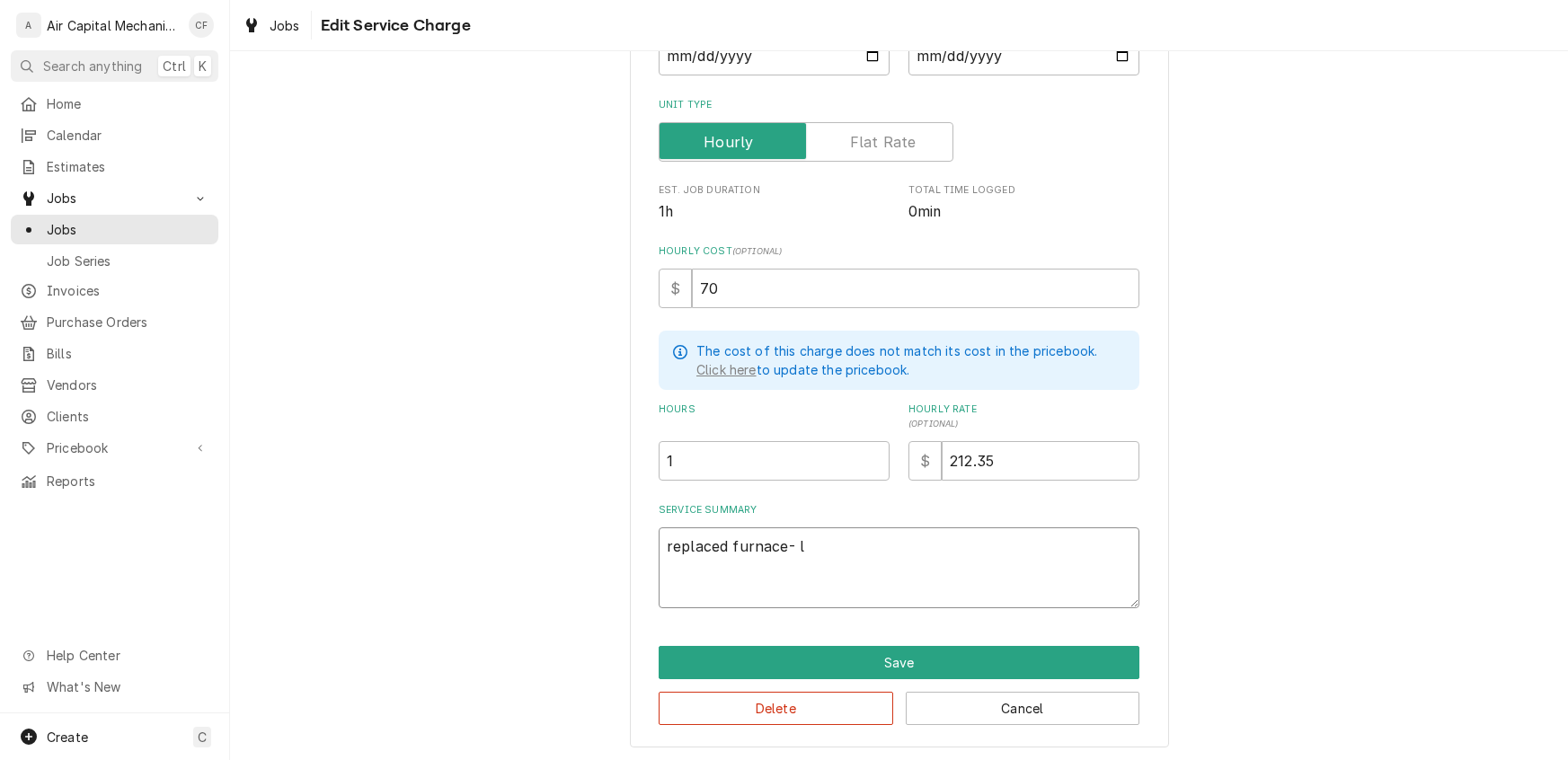
type textarea "replaced furnace- la"
type textarea "x"
type textarea "replaced furnace- lab"
type textarea "x"
type textarea "replaced furnace- labo"
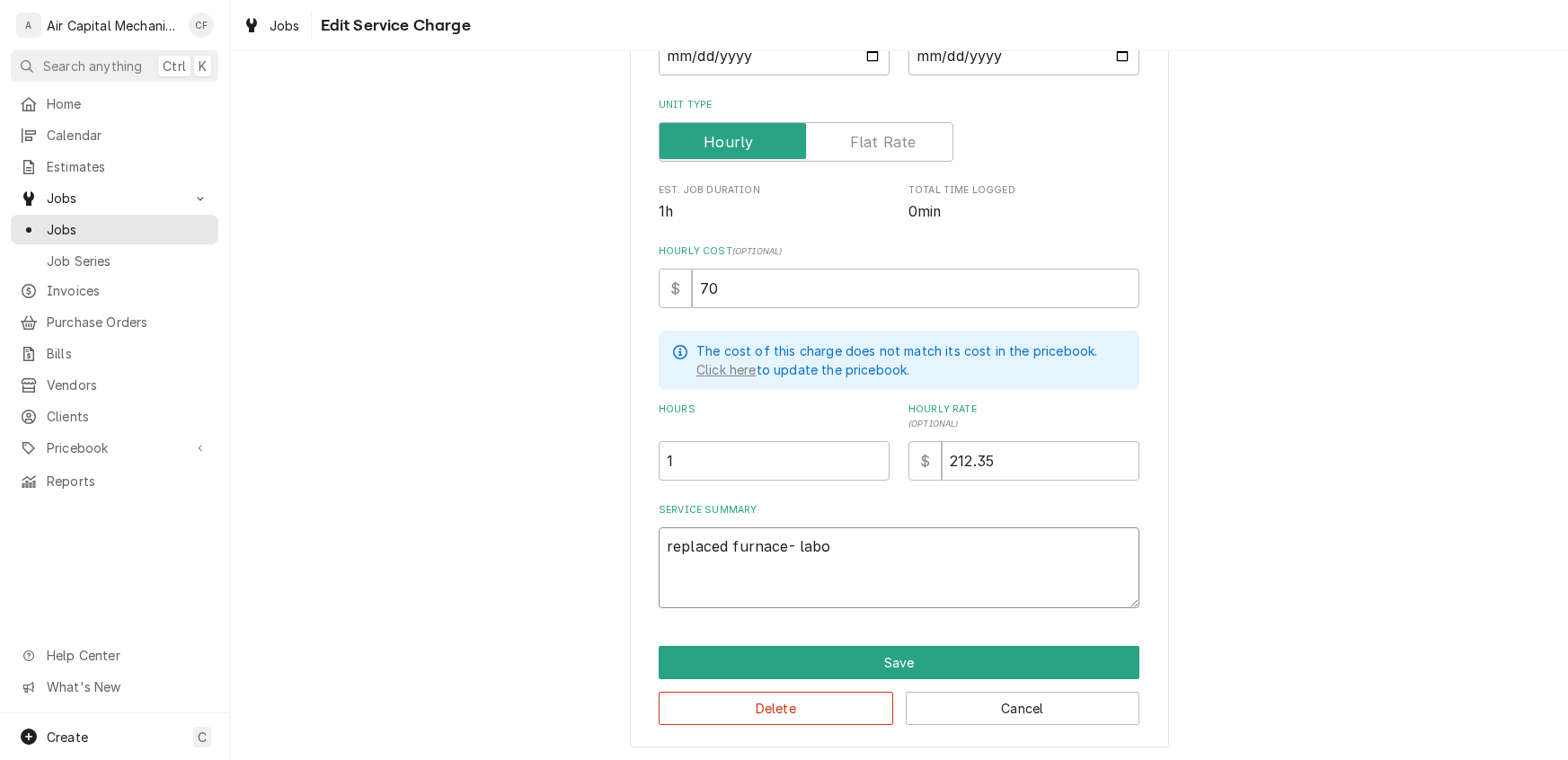
type textarea "x"
type textarea "replaced furnace- labor"
click at [785, 545] on textarea "replaced furnace- labor" at bounding box center [899, 568] width 480 height 81
type textarea "x"
type textarea "replaced furnac- labor"
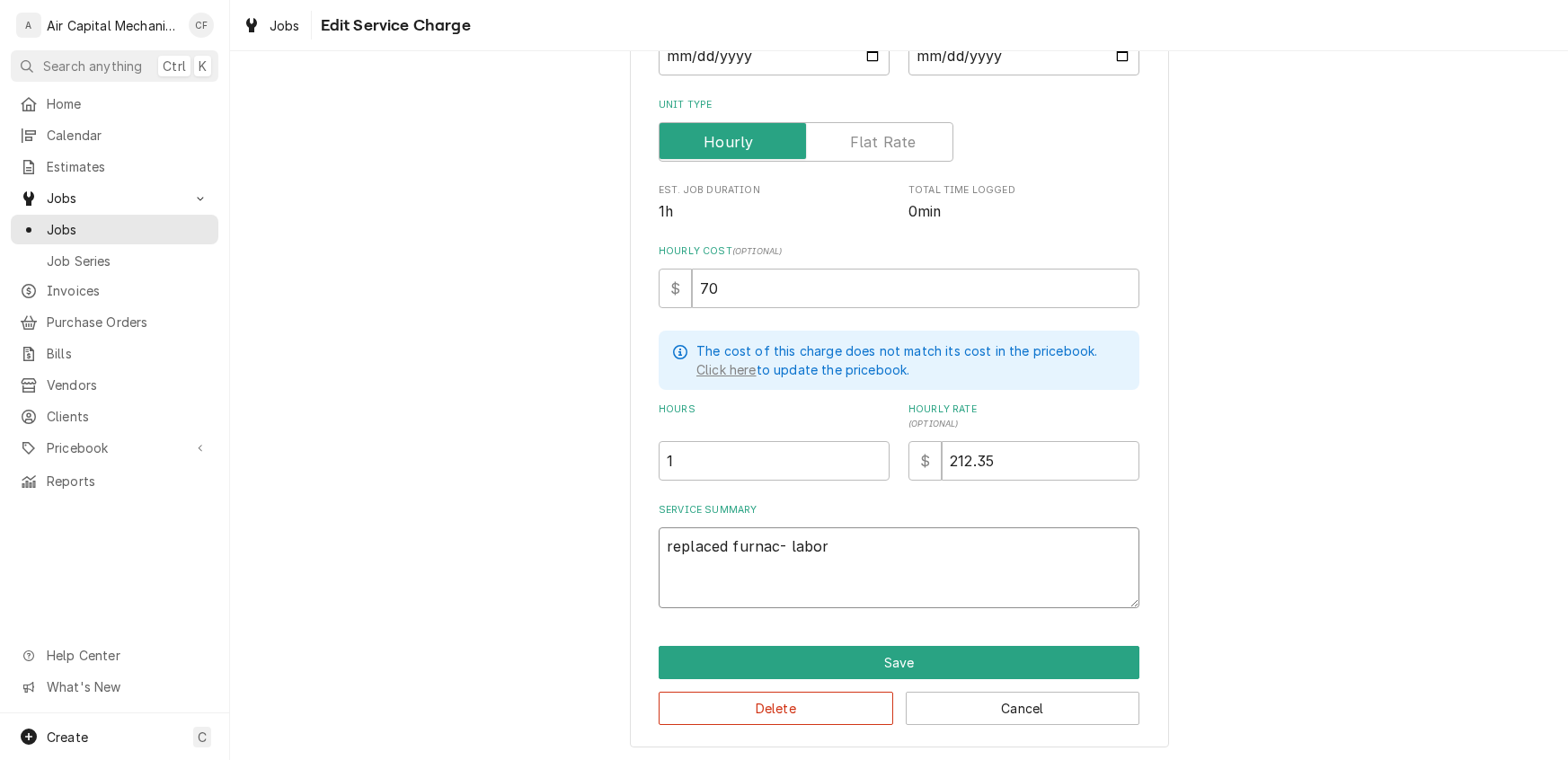
type textarea "x"
type textarea "replaced furna- labor"
type textarea "x"
type textarea "replaced furn- labor"
type textarea "x"
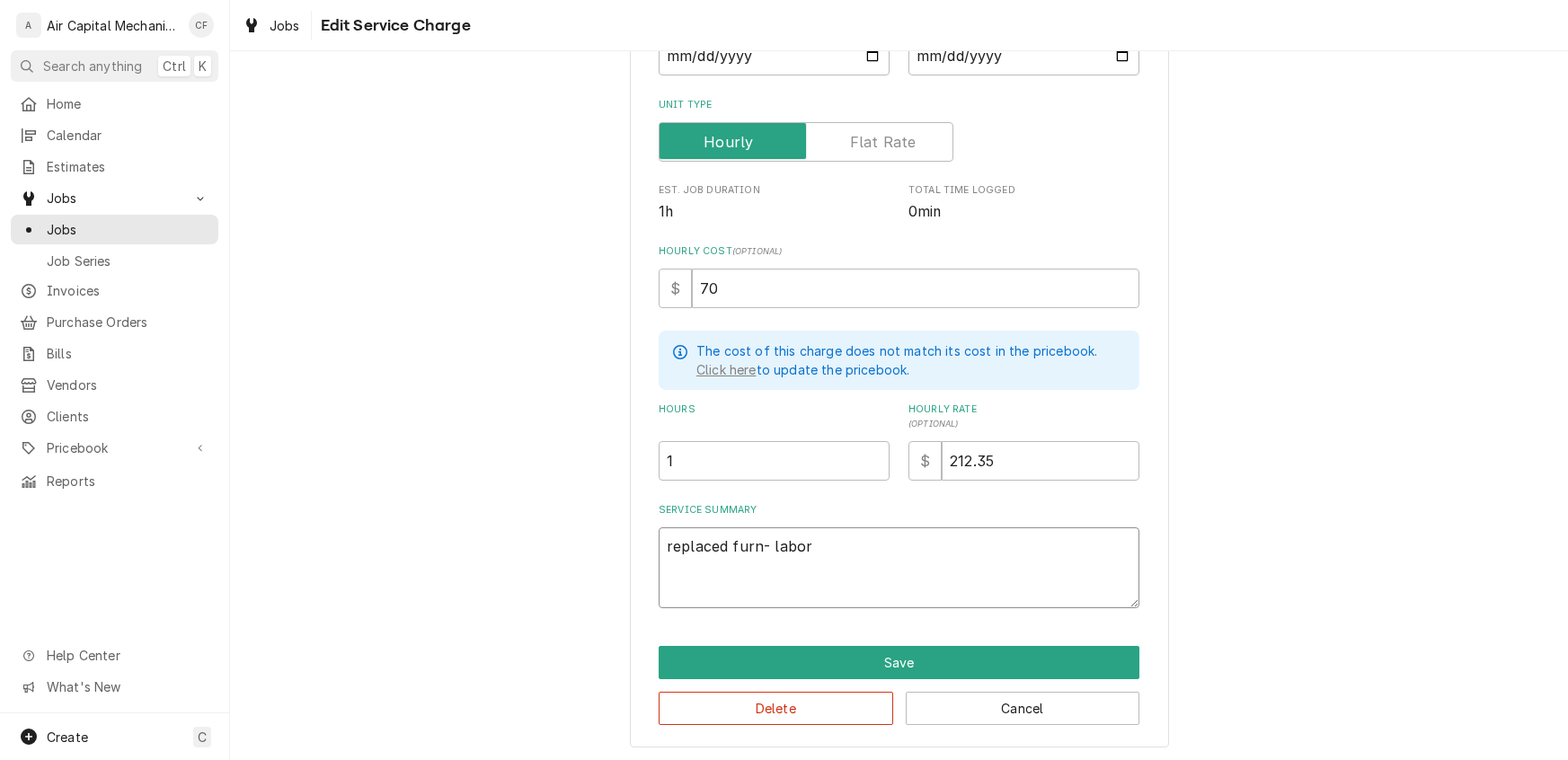
type textarea "replaced fur- labor"
type textarea "x"
type textarea "replaced fu- labor"
type textarea "x"
type textarea "replaced f- labor"
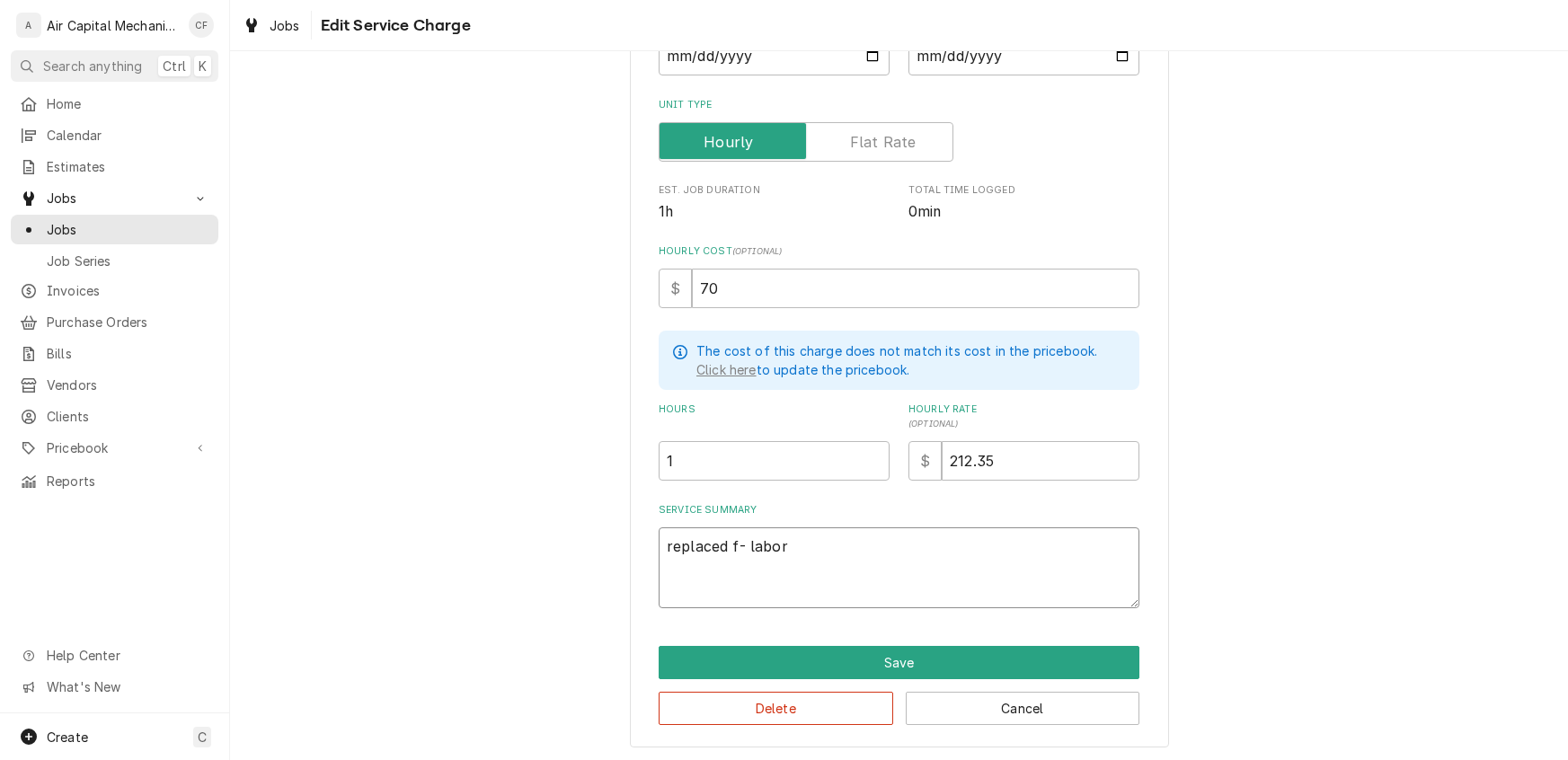
type textarea "x"
type textarea "replaced - labor"
type textarea "x"
type textarea "replaced C- labor"
type textarea "x"
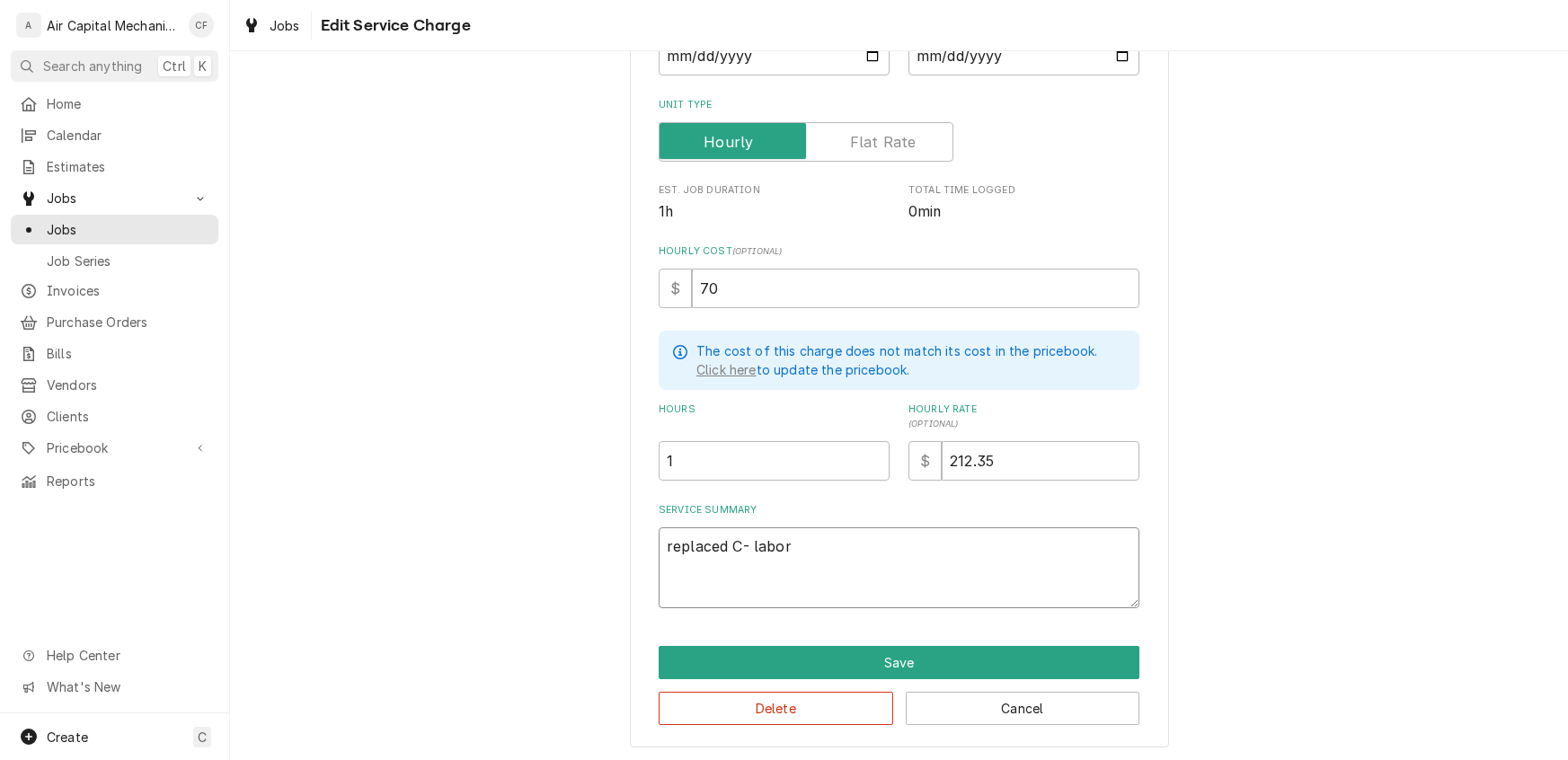
type textarea "replaced Co- labor"
type textarea "x"
type textarea "replaced Com- labor"
type textarea "x"
type textarea "replaced Comp- labor"
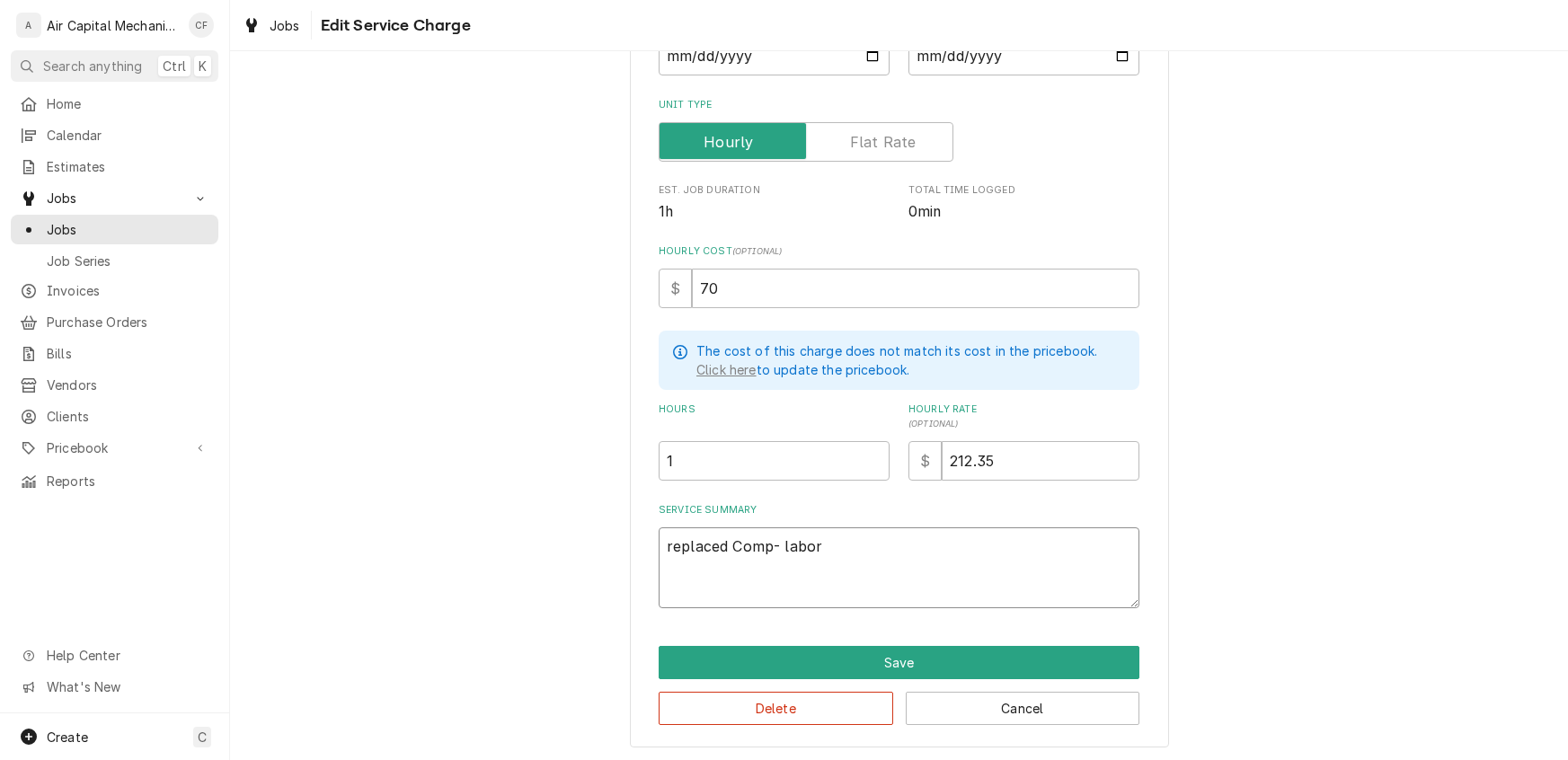
type textarea "x"
type textarea "replaced Compr- labor"
type textarea "x"
type textarea "replaced Compre- labor"
type textarea "x"
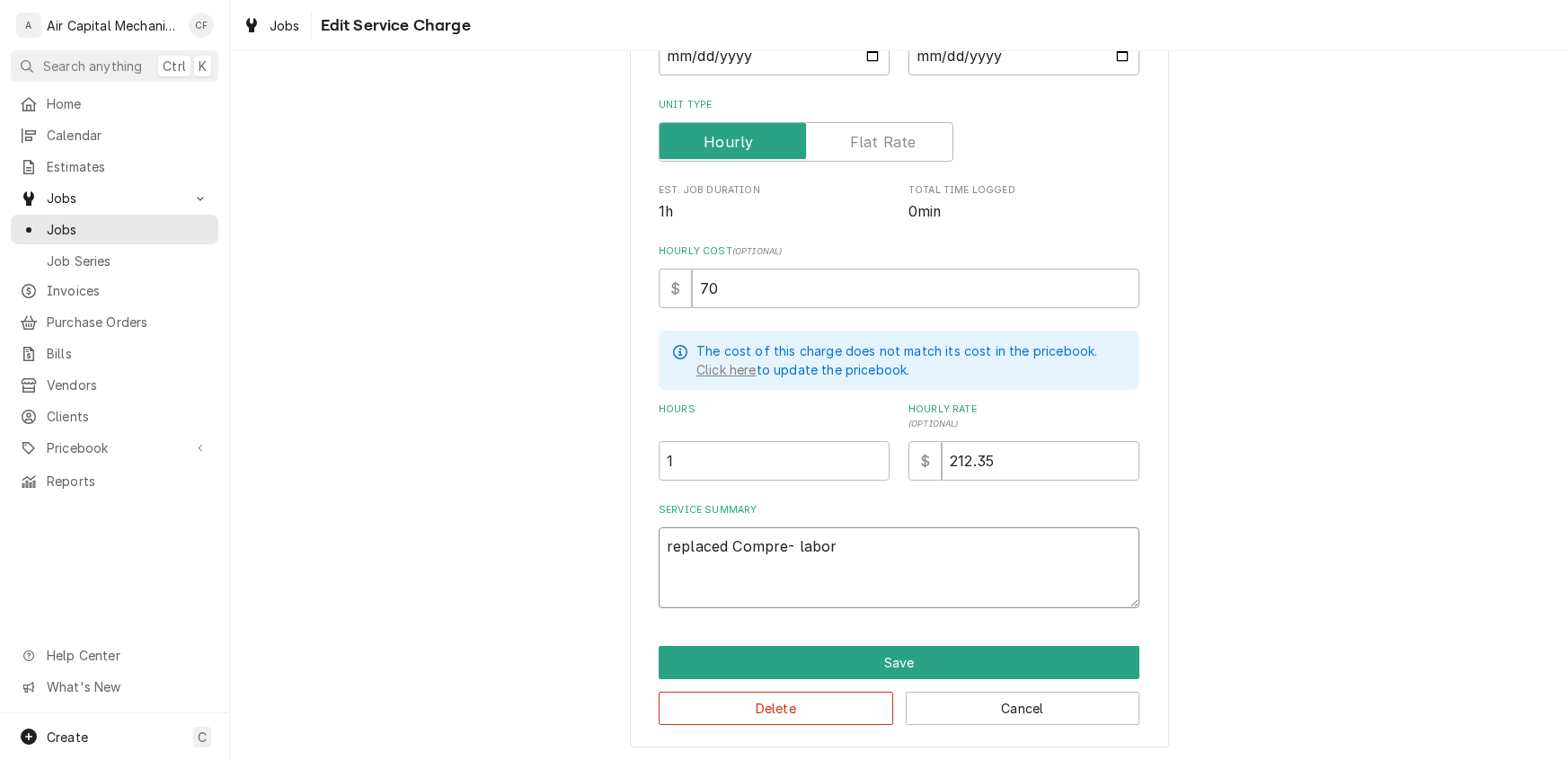
type textarea "replaced Compres- labor"
type textarea "x"
type textarea "replaced Compress- labor"
type textarea "x"
type textarea "replaced Compresso- labor"
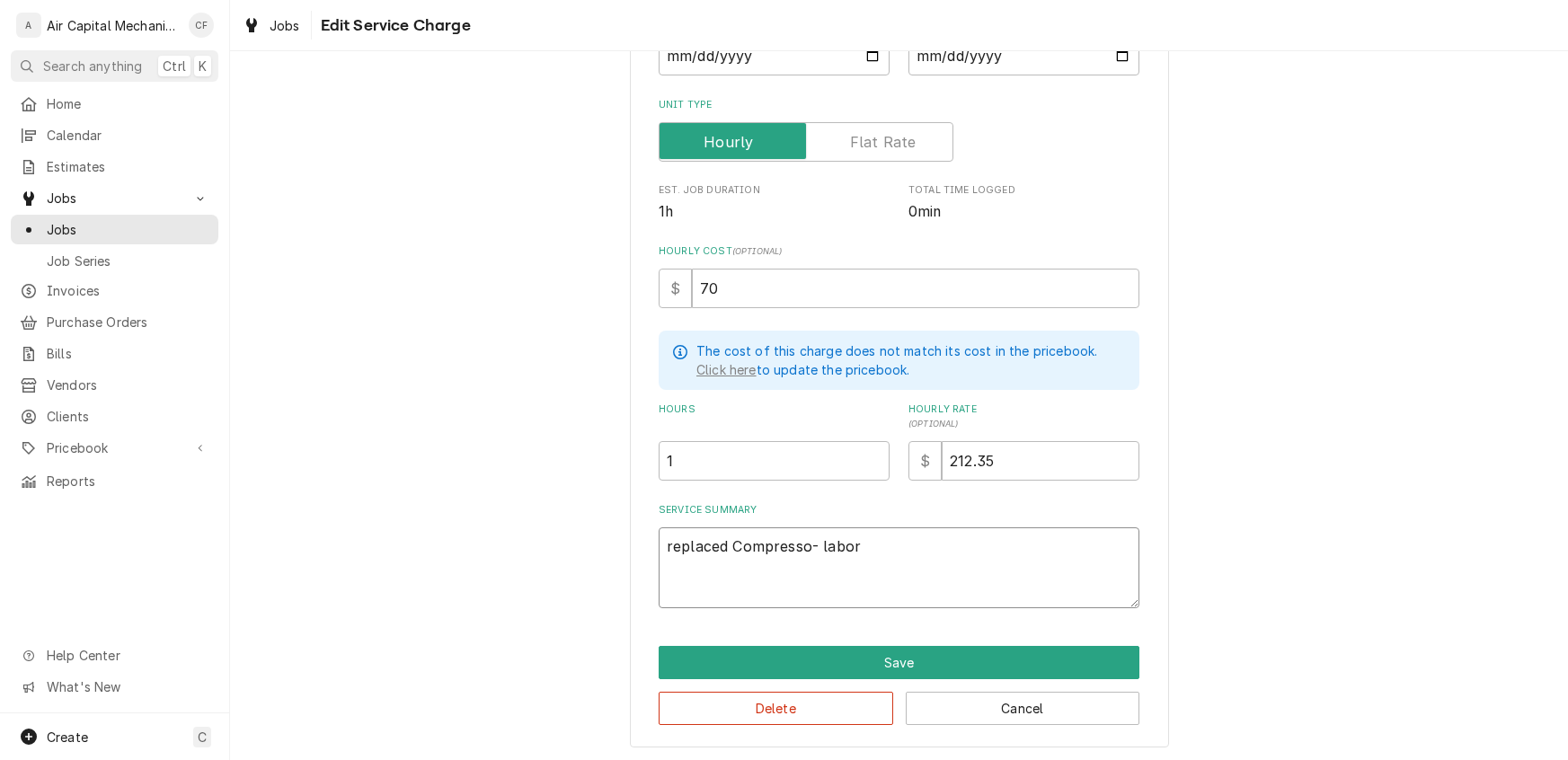
type textarea "x"
type textarea "replaced Compressor- labor"
click at [857, 649] on button "Save" at bounding box center [899, 663] width 480 height 34
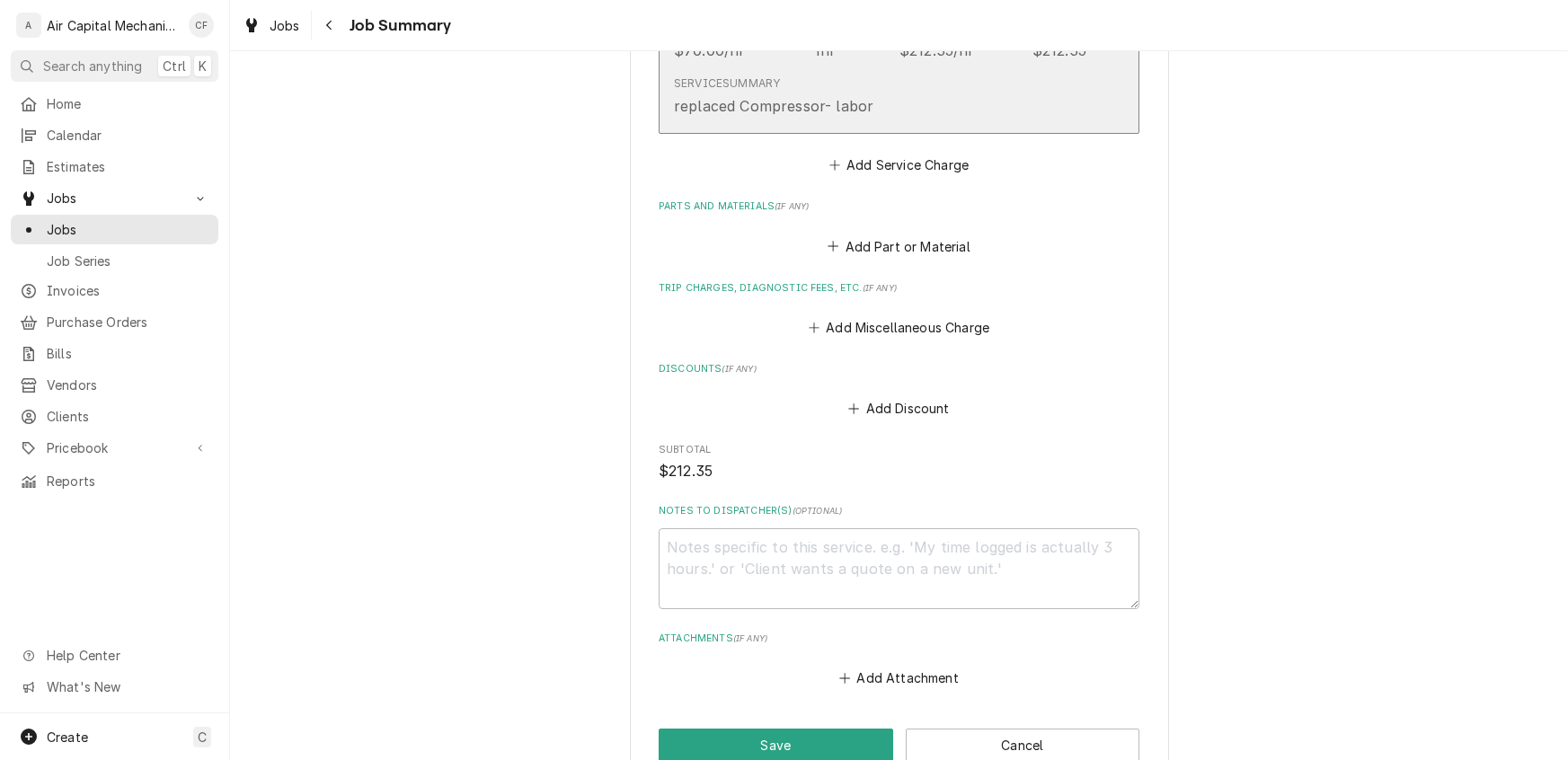
scroll to position [806, 0]
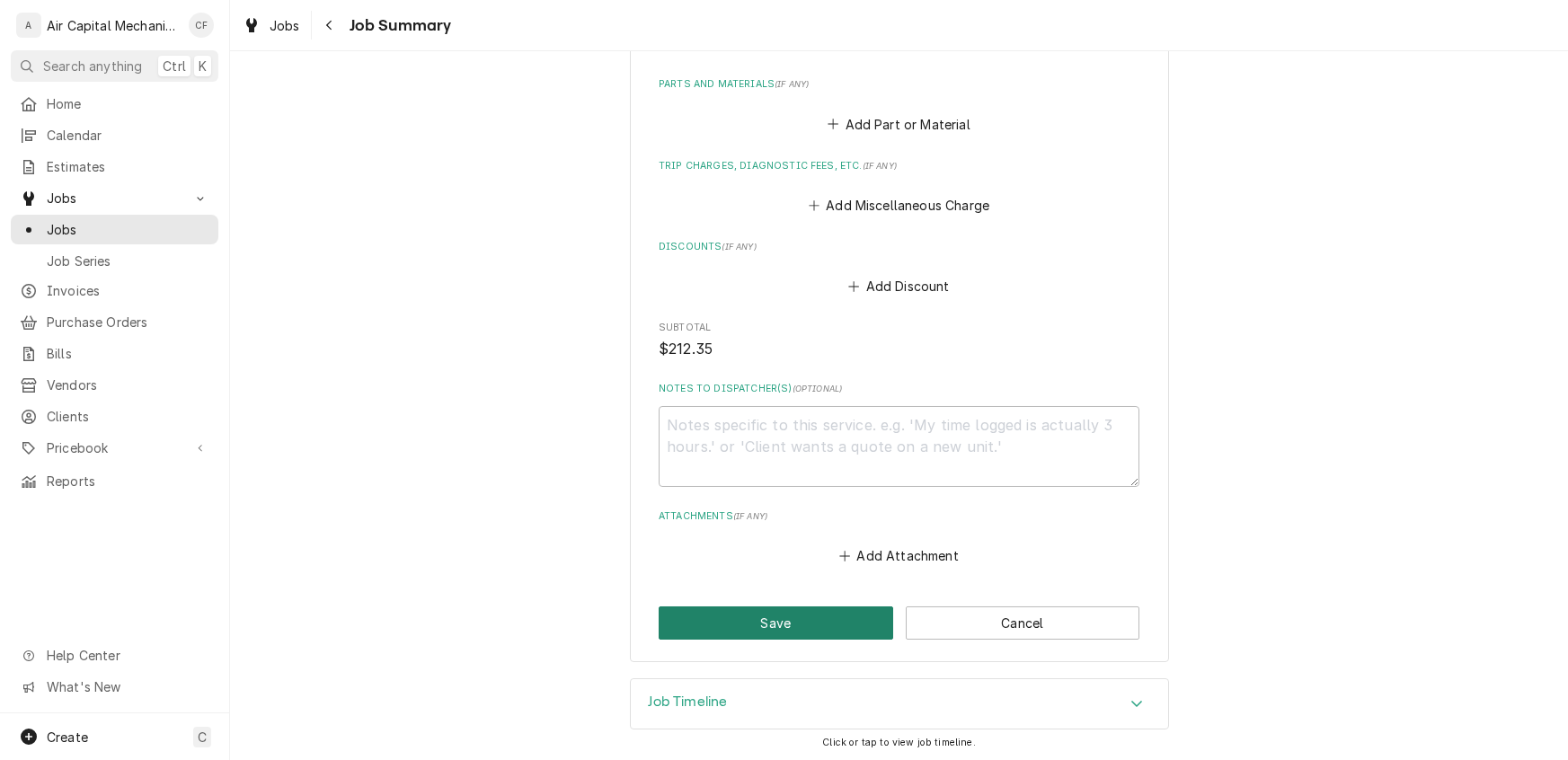
click at [836, 630] on button "Save" at bounding box center [776, 624] width 234 height 34
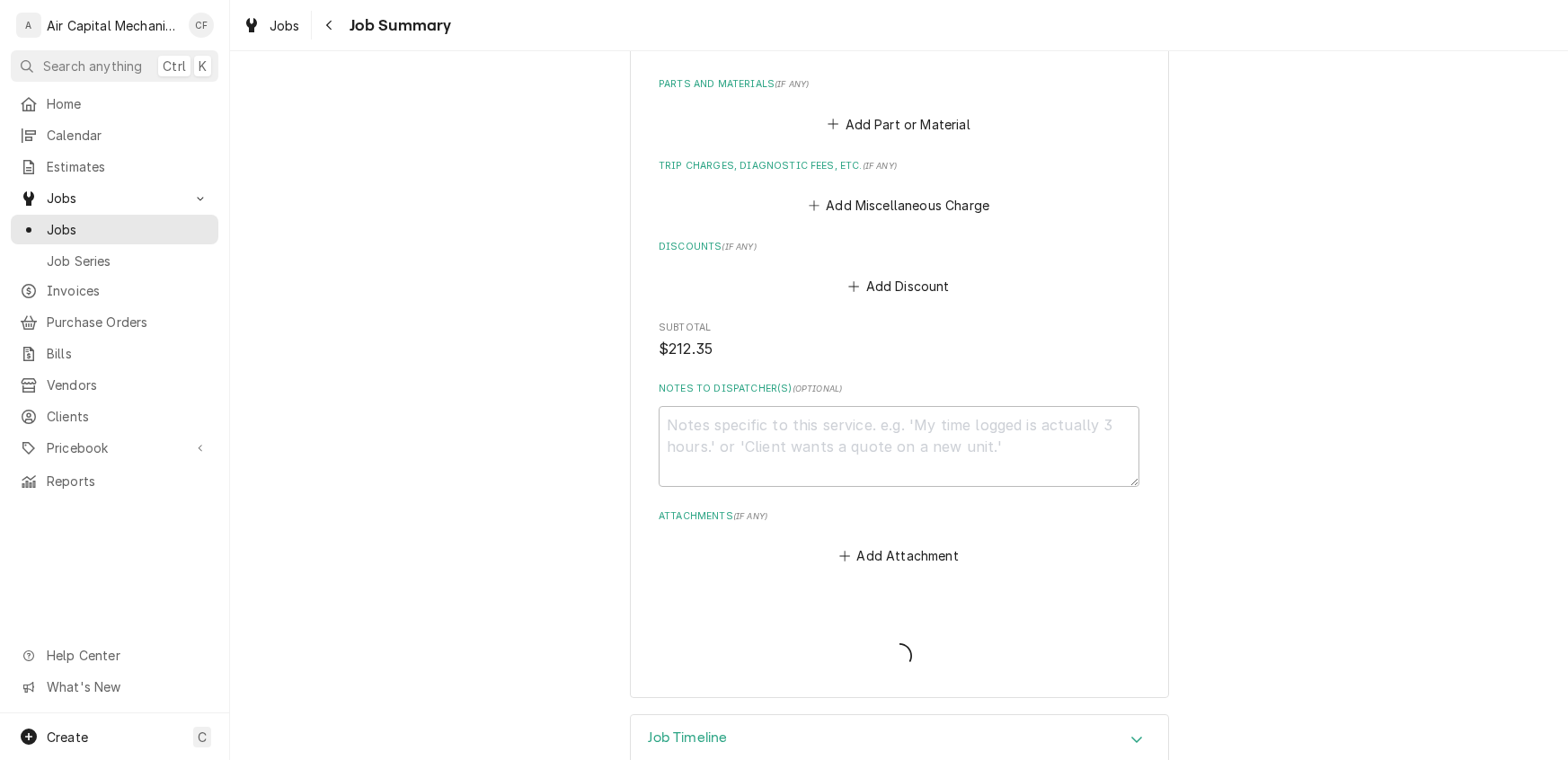
type textarea "x"
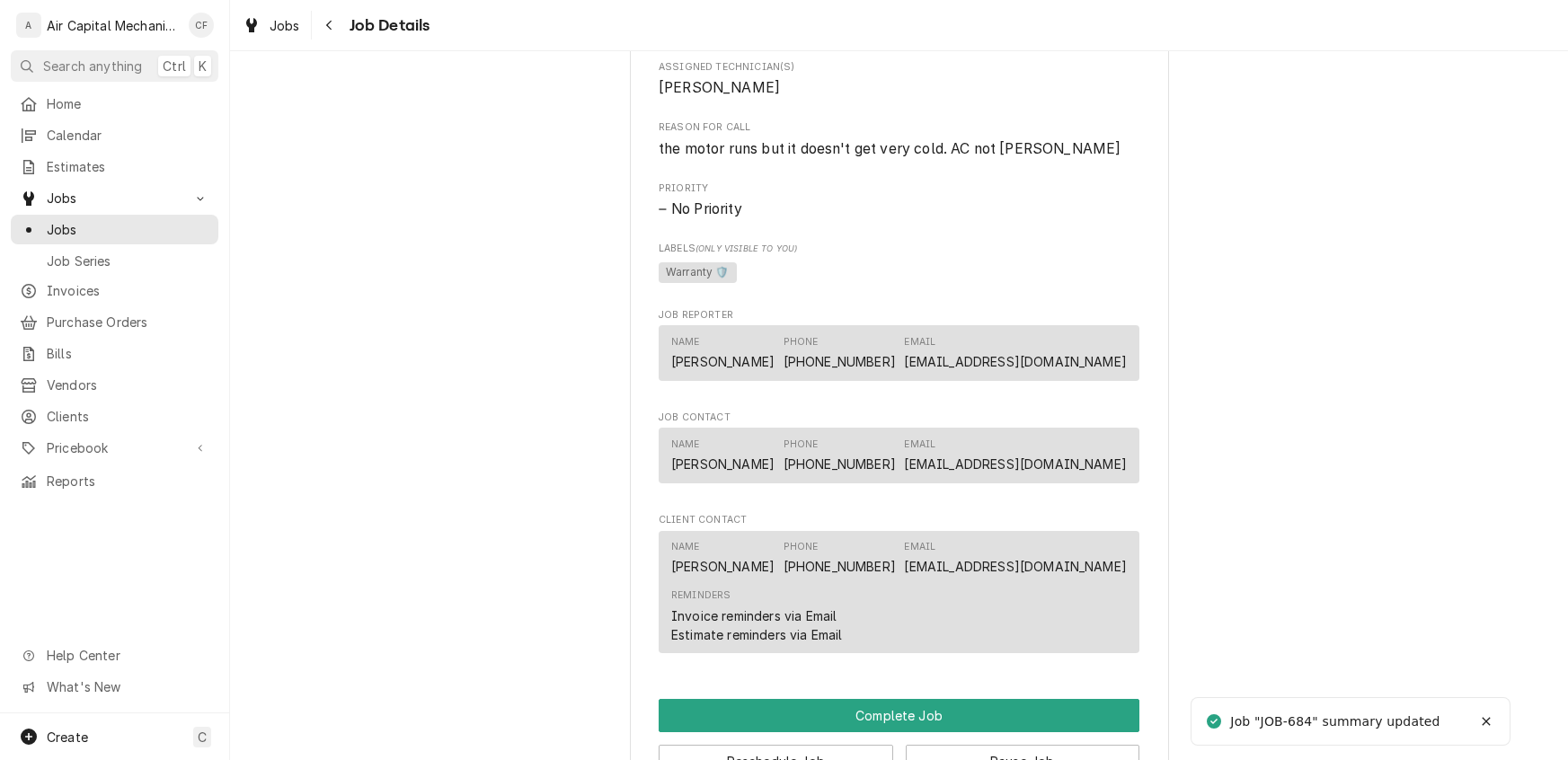
scroll to position [1589, 0]
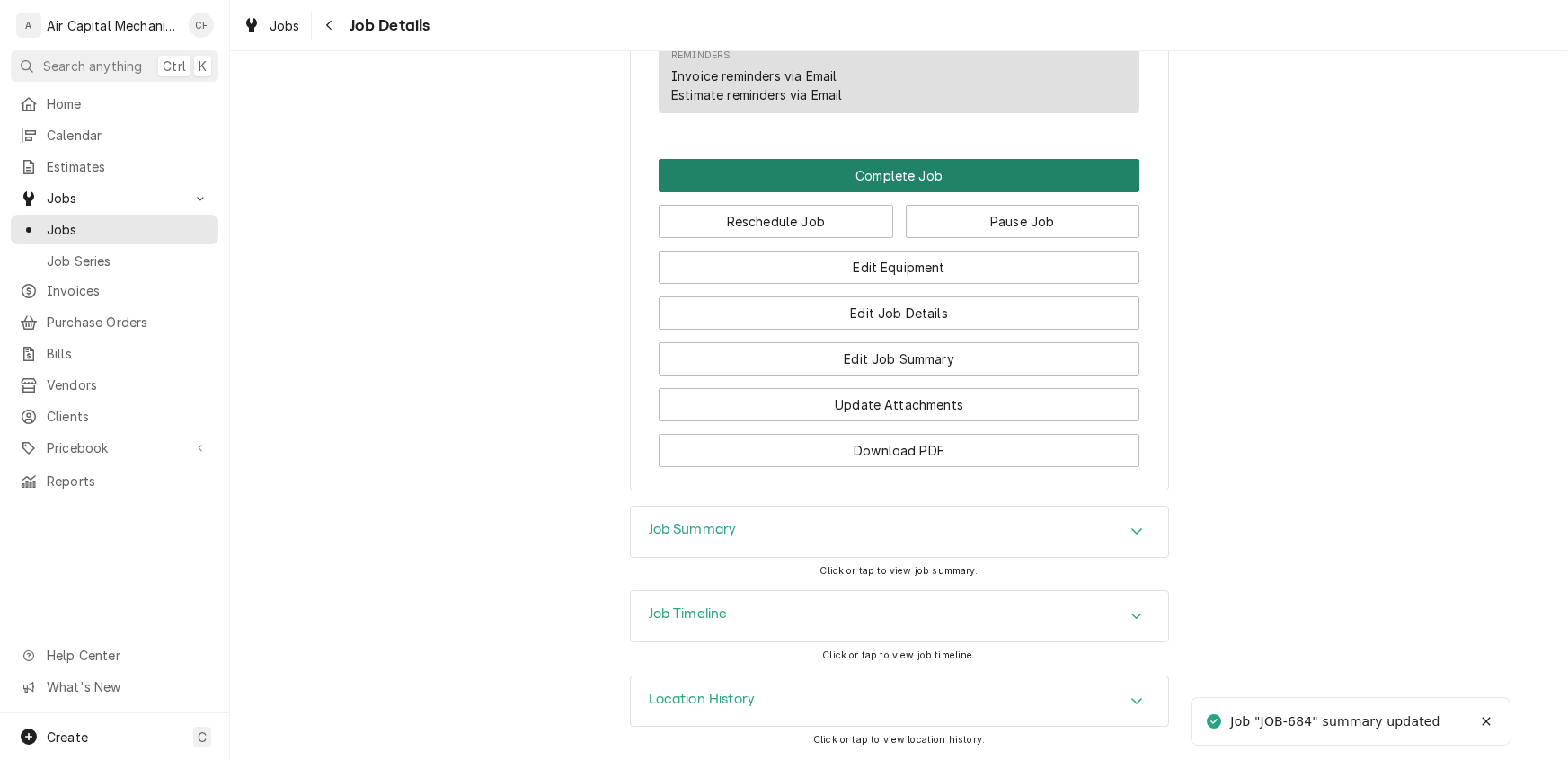
click at [897, 176] on button "Complete Job" at bounding box center [899, 176] width 480 height 34
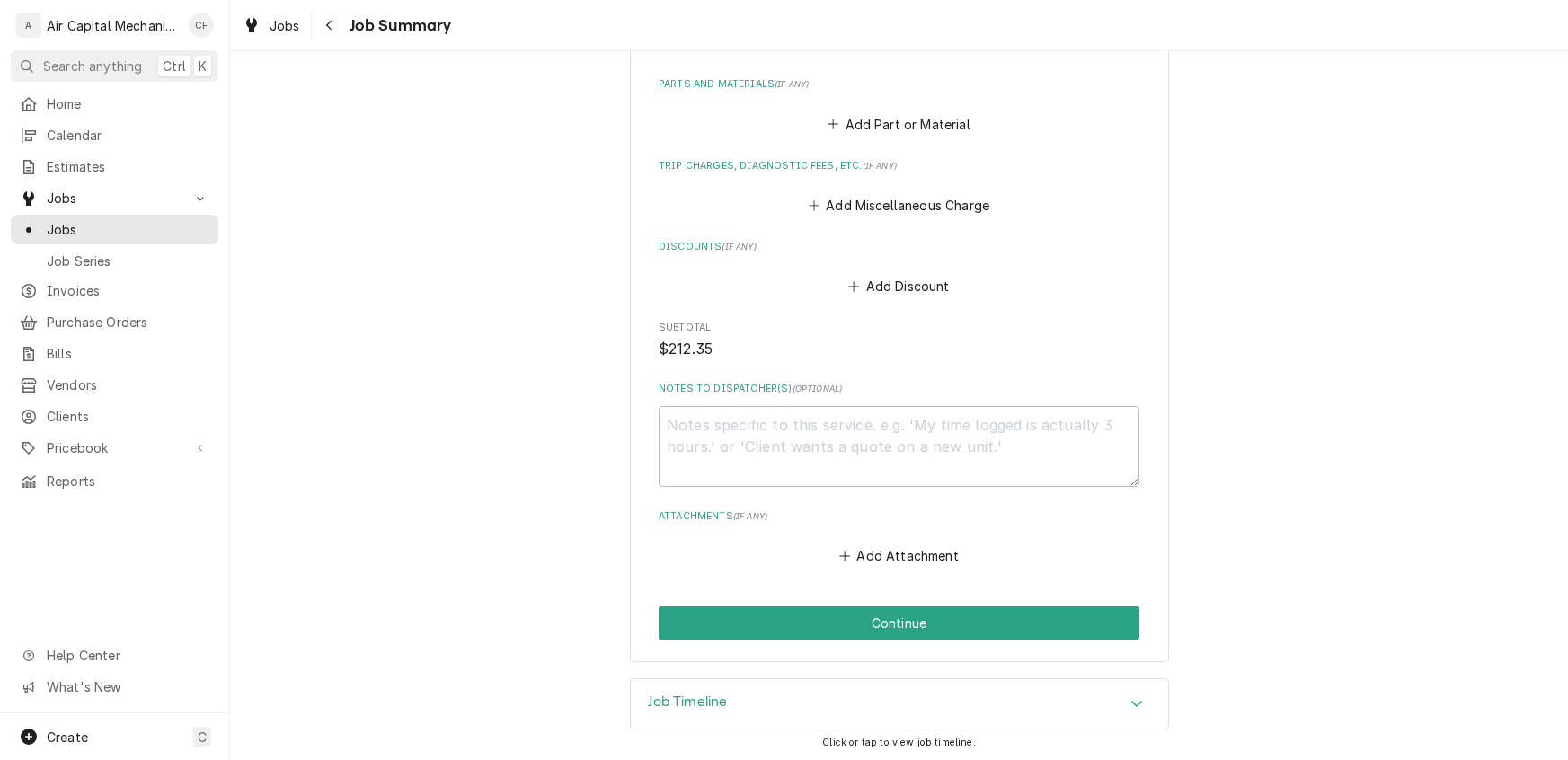
scroll to position [806, 0]
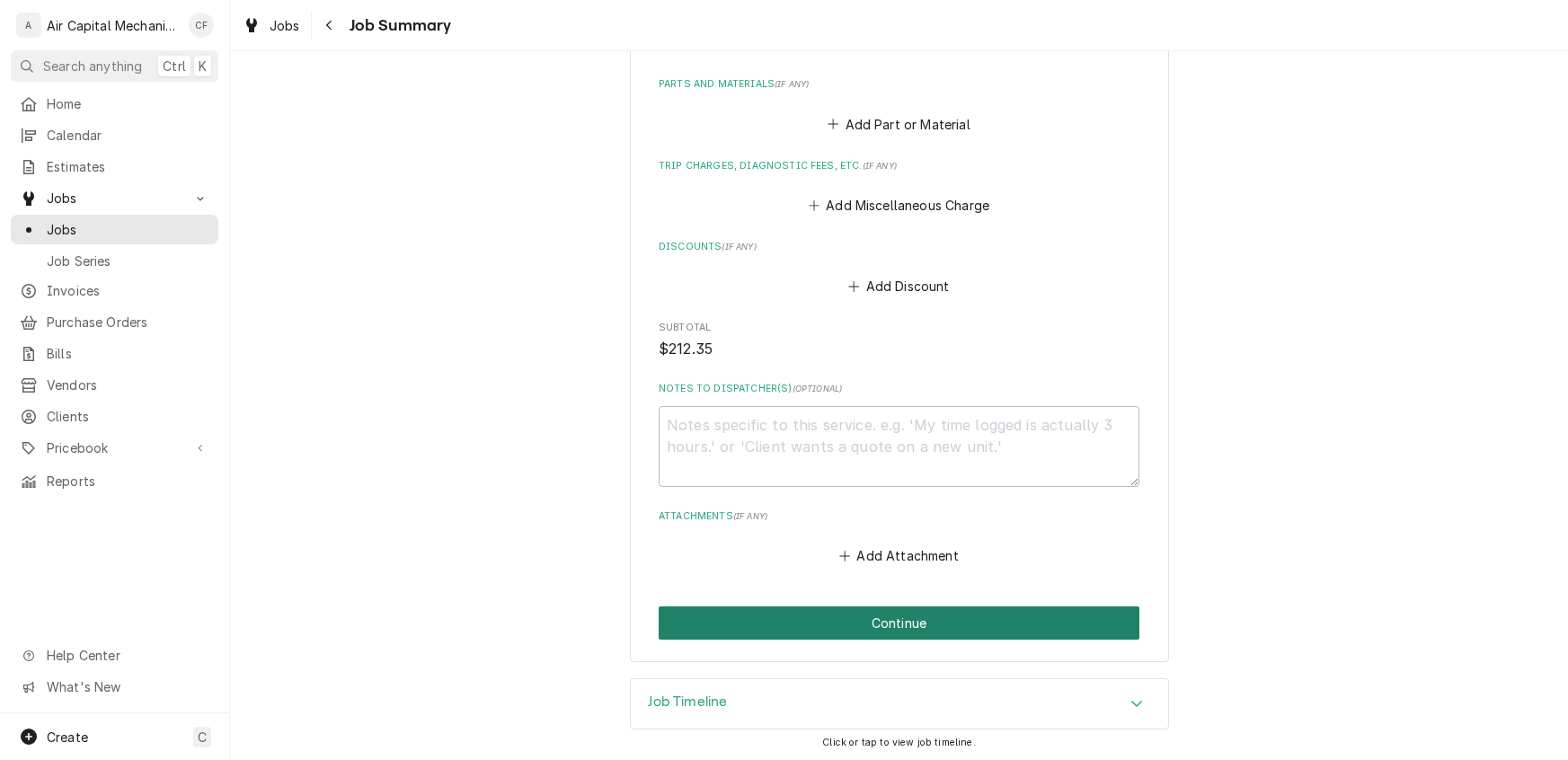
click at [886, 626] on button "Continue" at bounding box center [899, 624] width 480 height 34
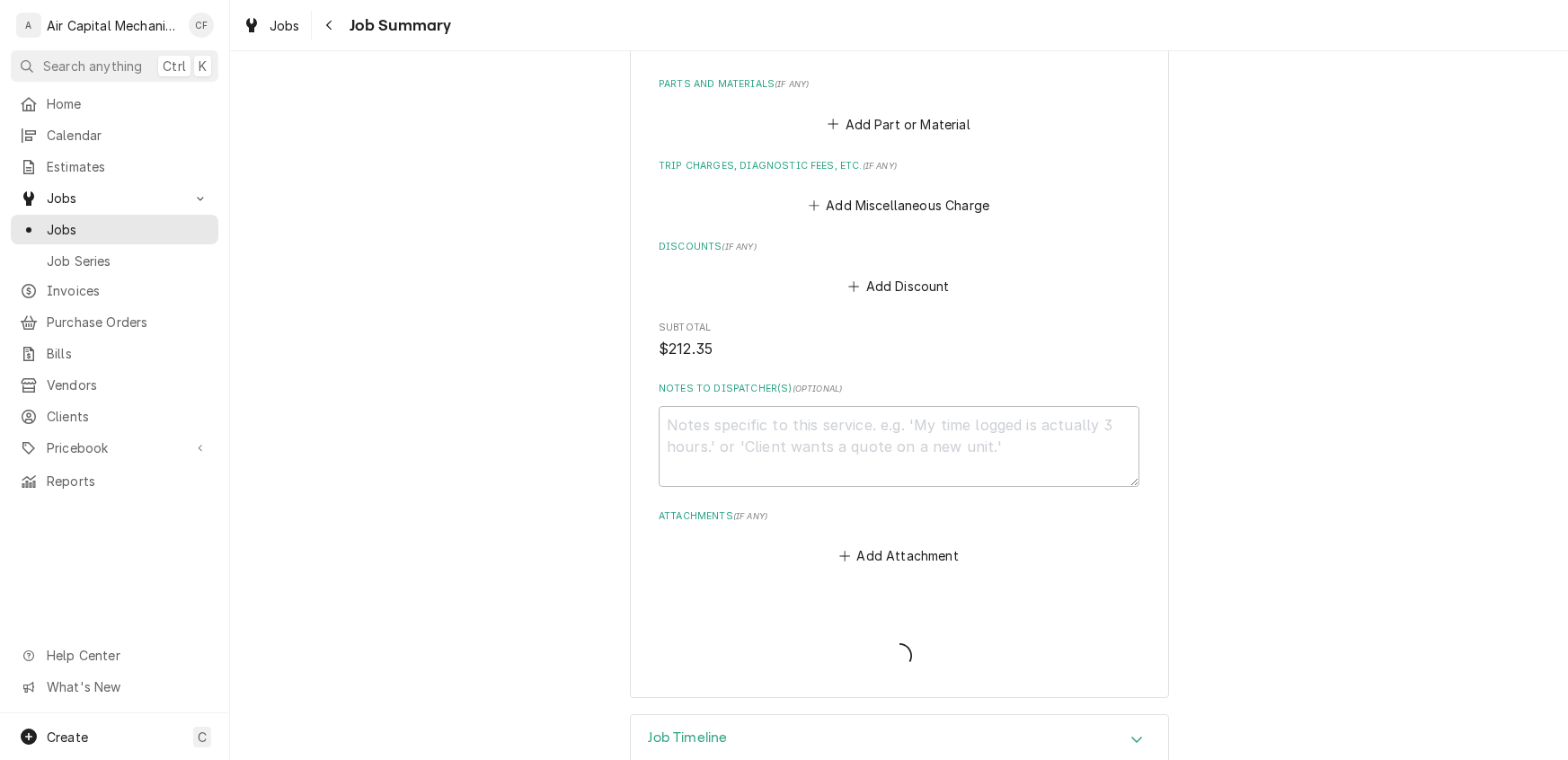
type textarea "x"
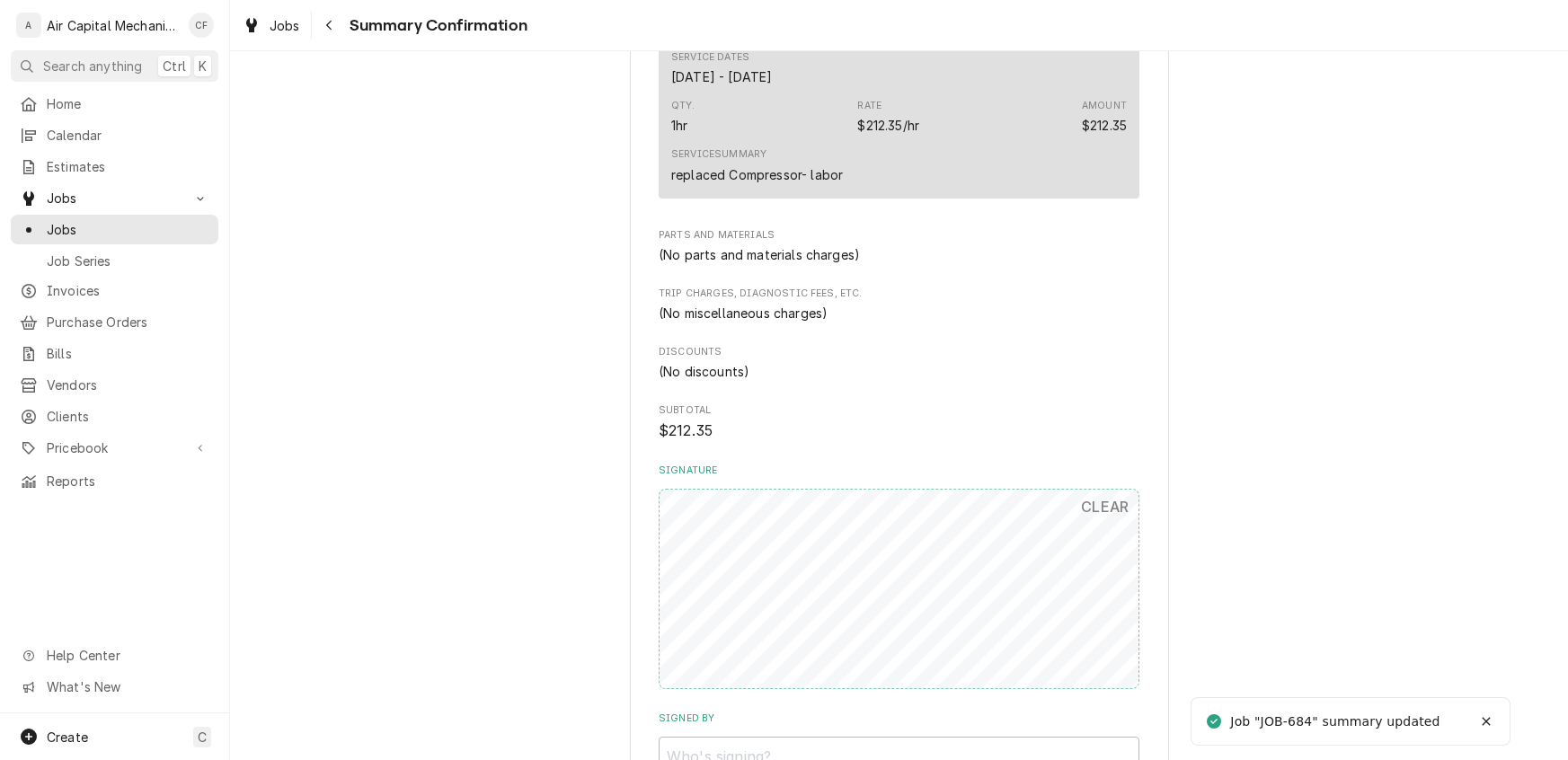
scroll to position [880, 0]
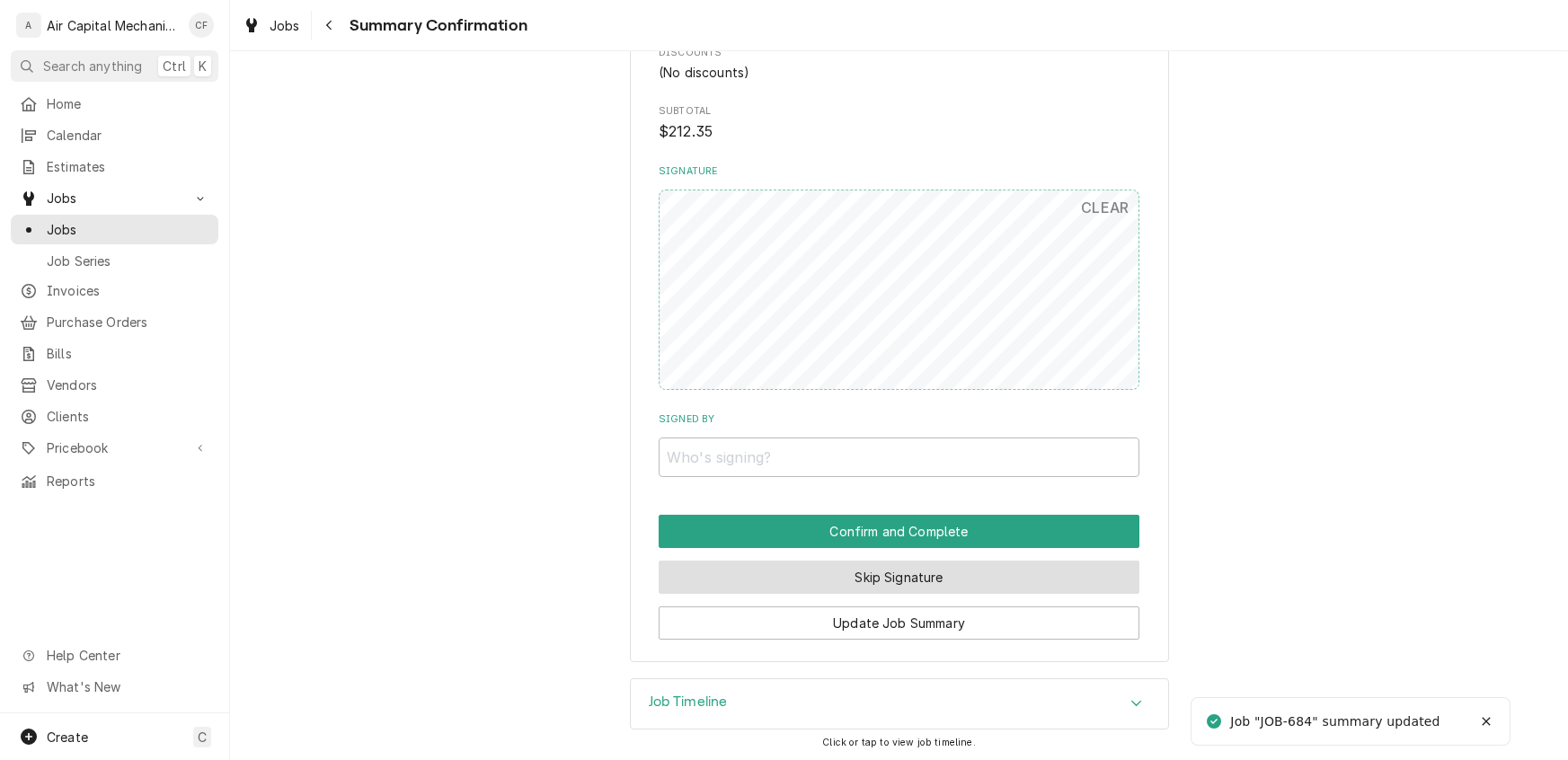
click at [845, 580] on button "Skip Signature" at bounding box center [899, 577] width 480 height 34
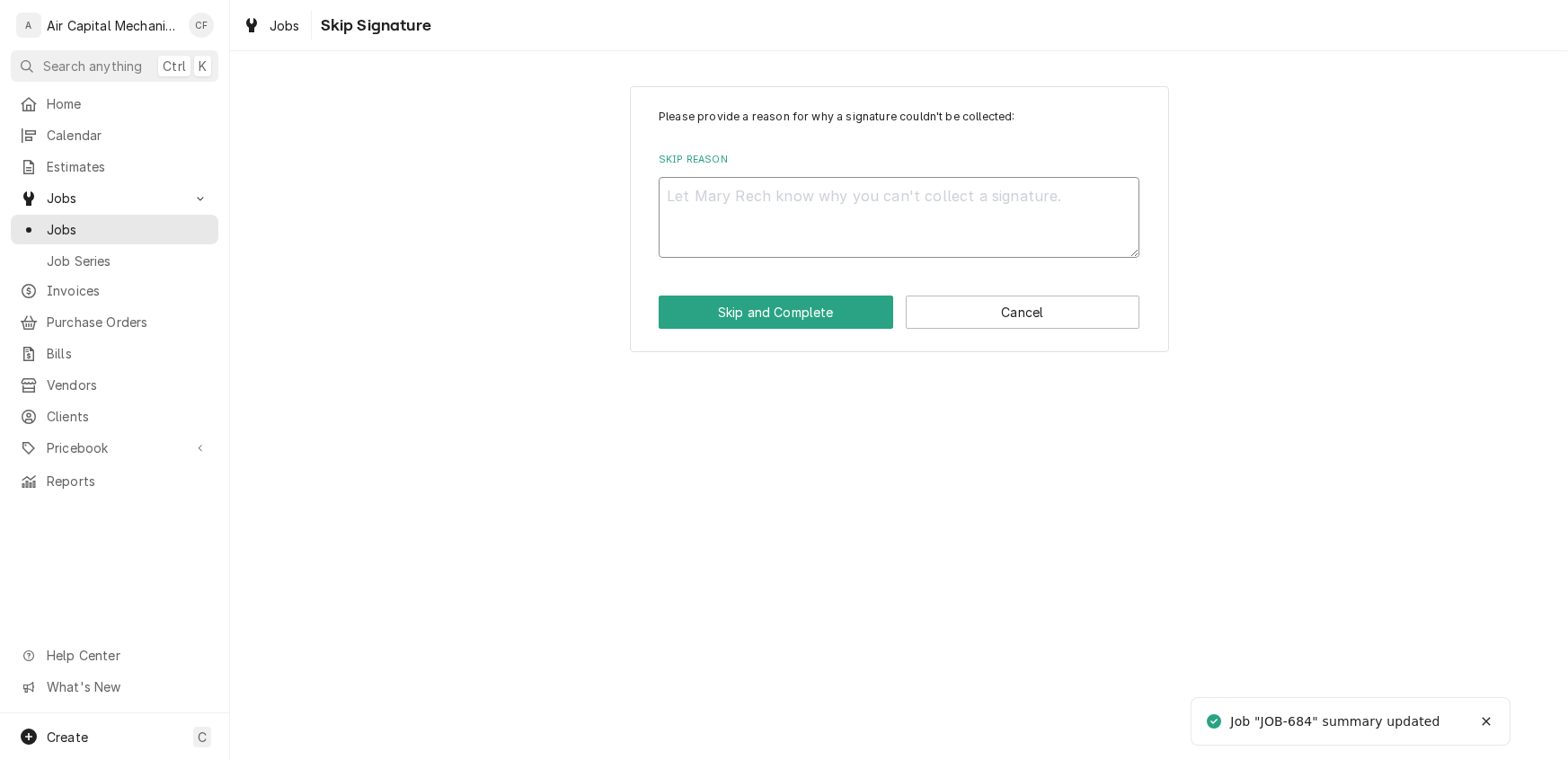
click at [769, 192] on textarea "Skip Reason" at bounding box center [899, 217] width 480 height 81
type textarea "x"
type textarea "n"
type textarea "x"
type textarea "na"
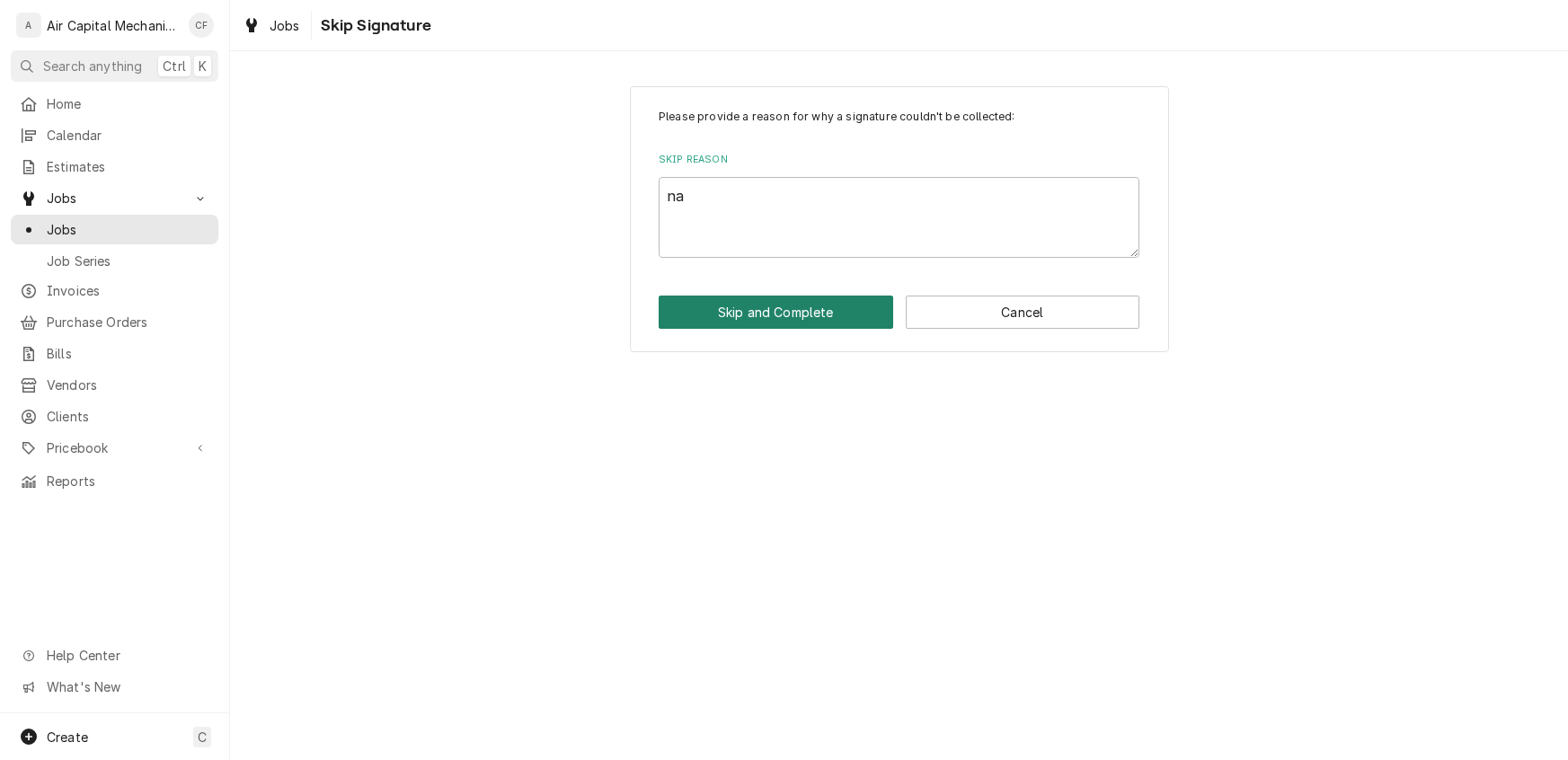
click at [822, 315] on button "Skip and Complete" at bounding box center [776, 312] width 234 height 34
type textarea "x"
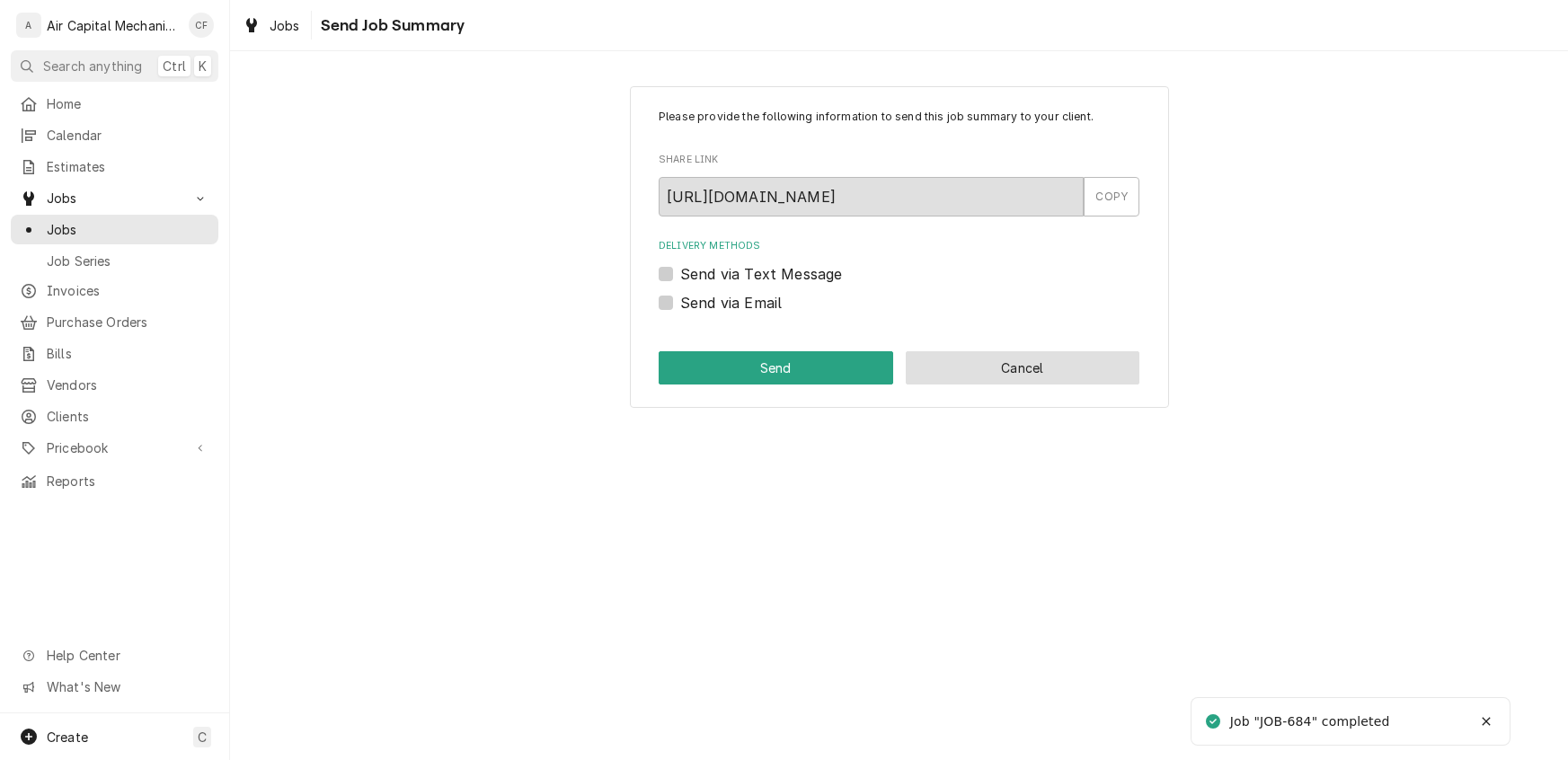
click at [998, 360] on button "Cancel" at bounding box center [1023, 369] width 234 height 34
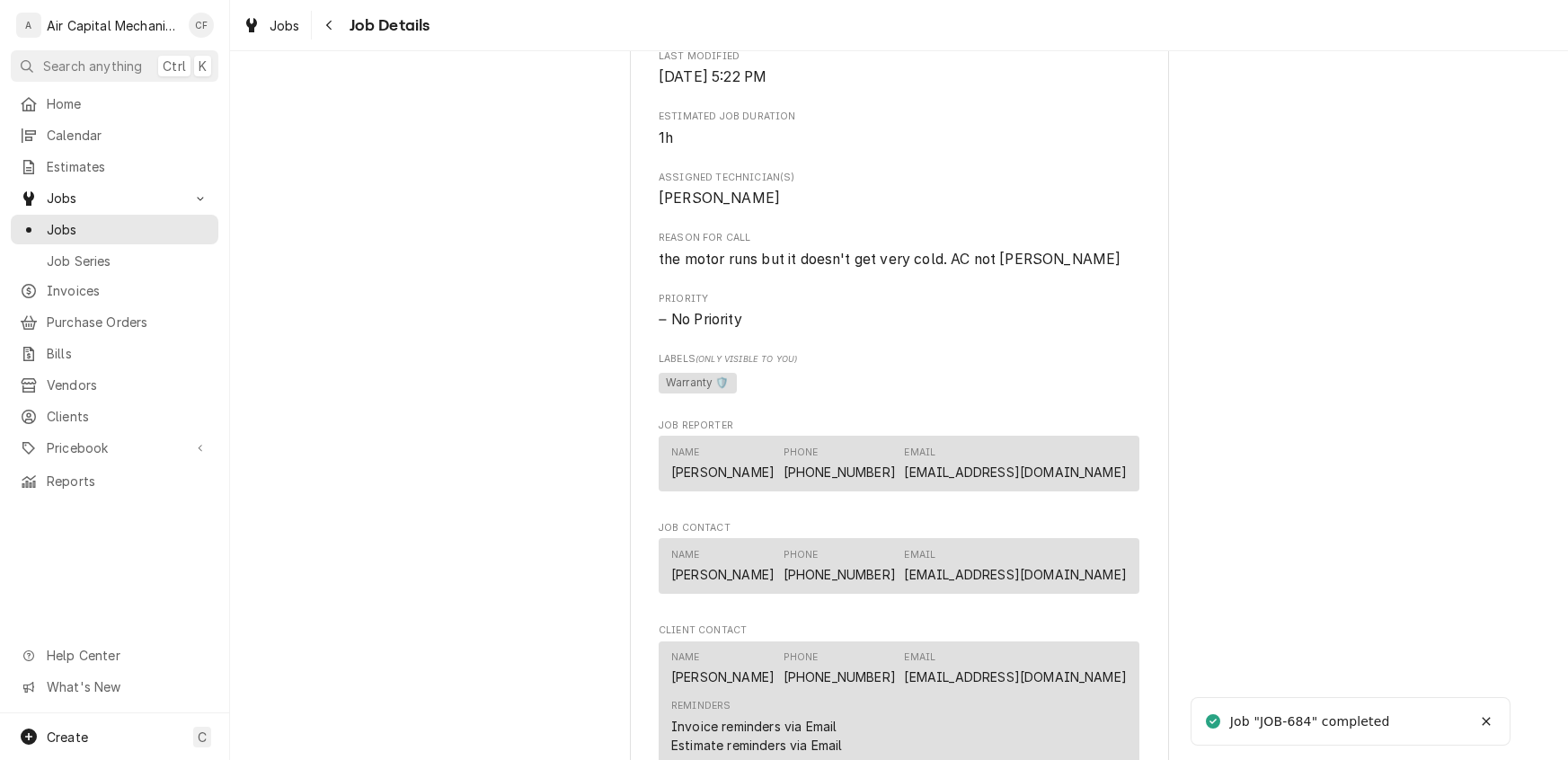
scroll to position [1162, 0]
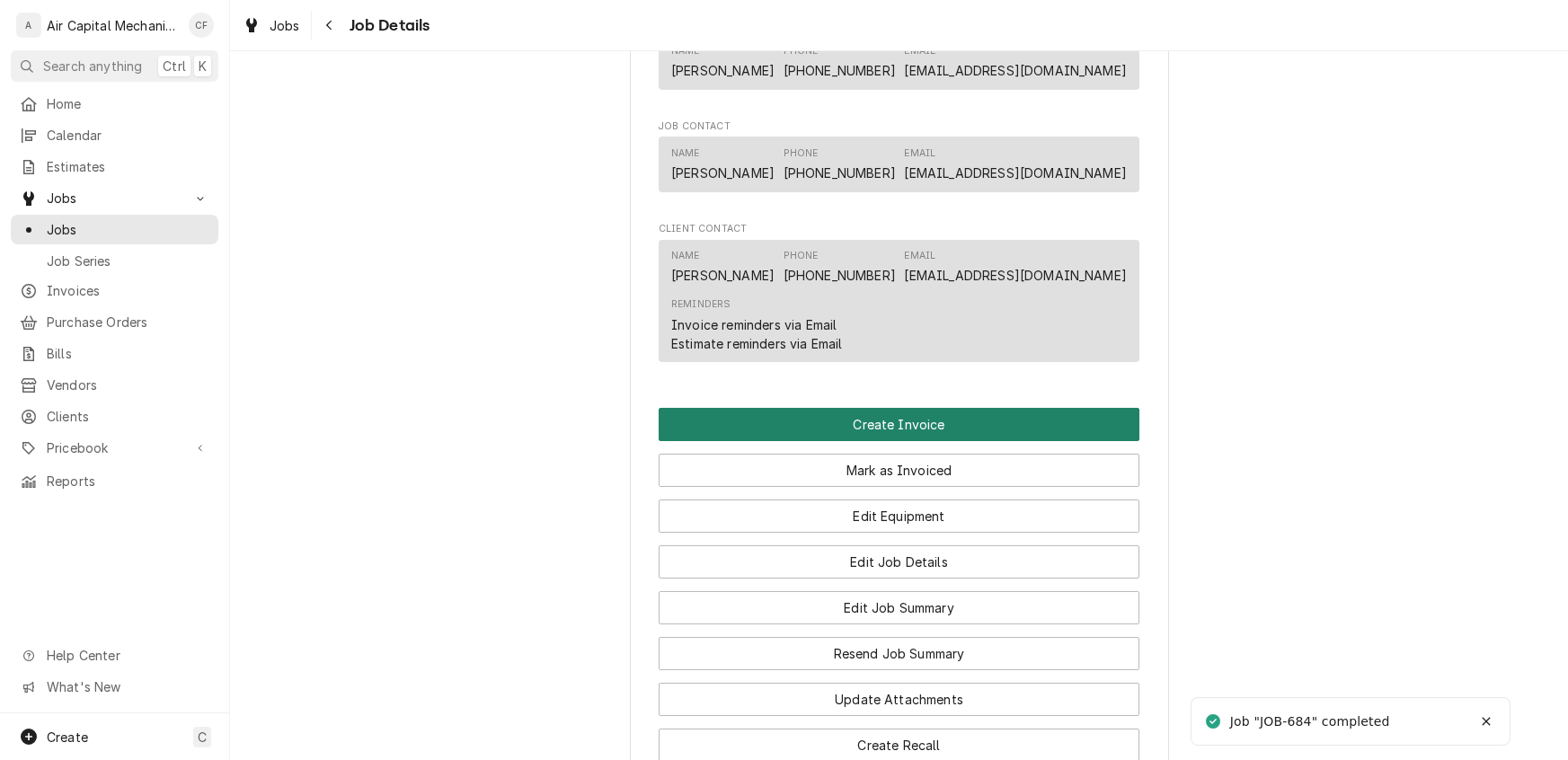
click at [910, 441] on button "Create Invoice" at bounding box center [899, 425] width 480 height 34
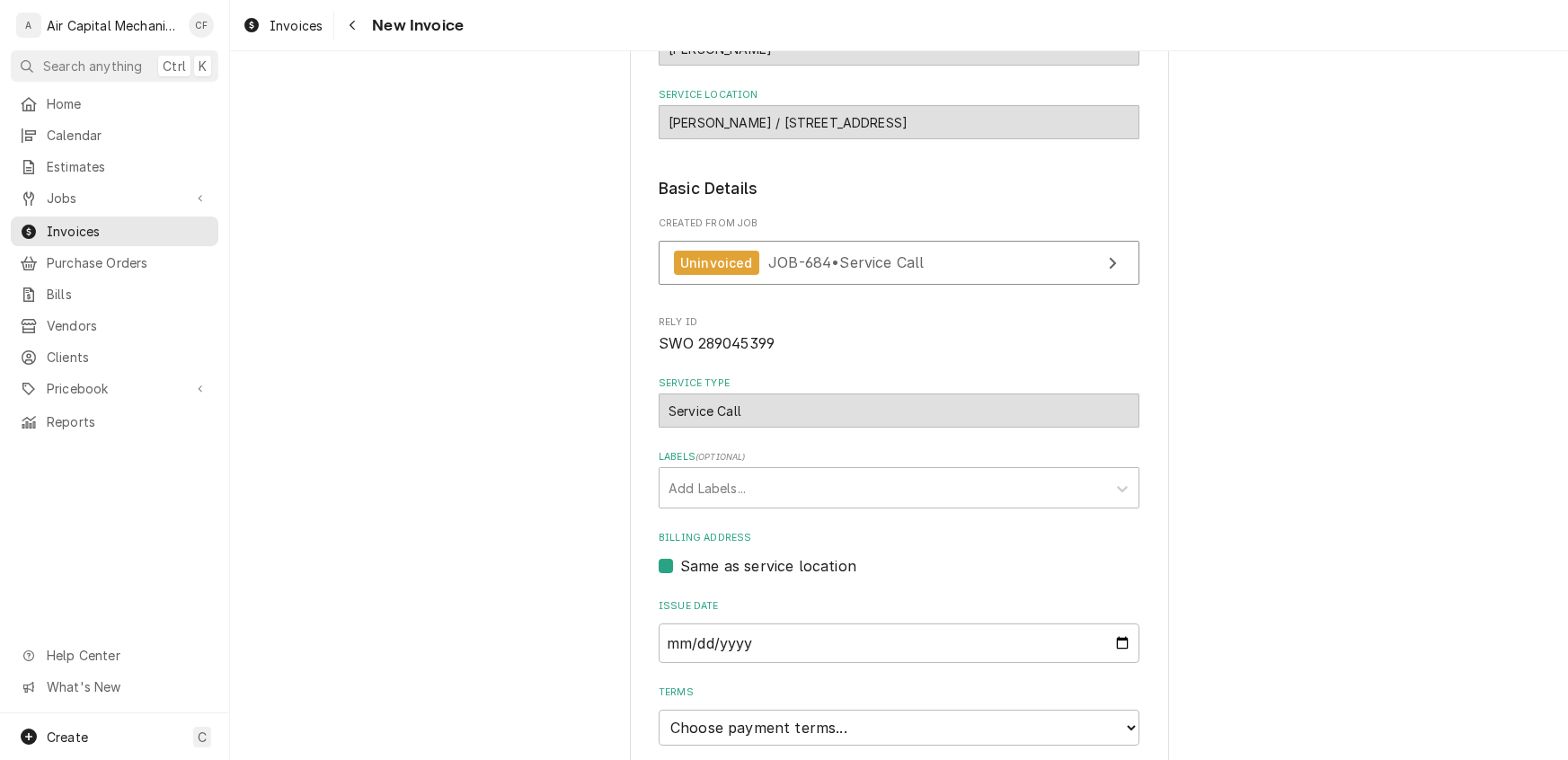
scroll to position [391, 0]
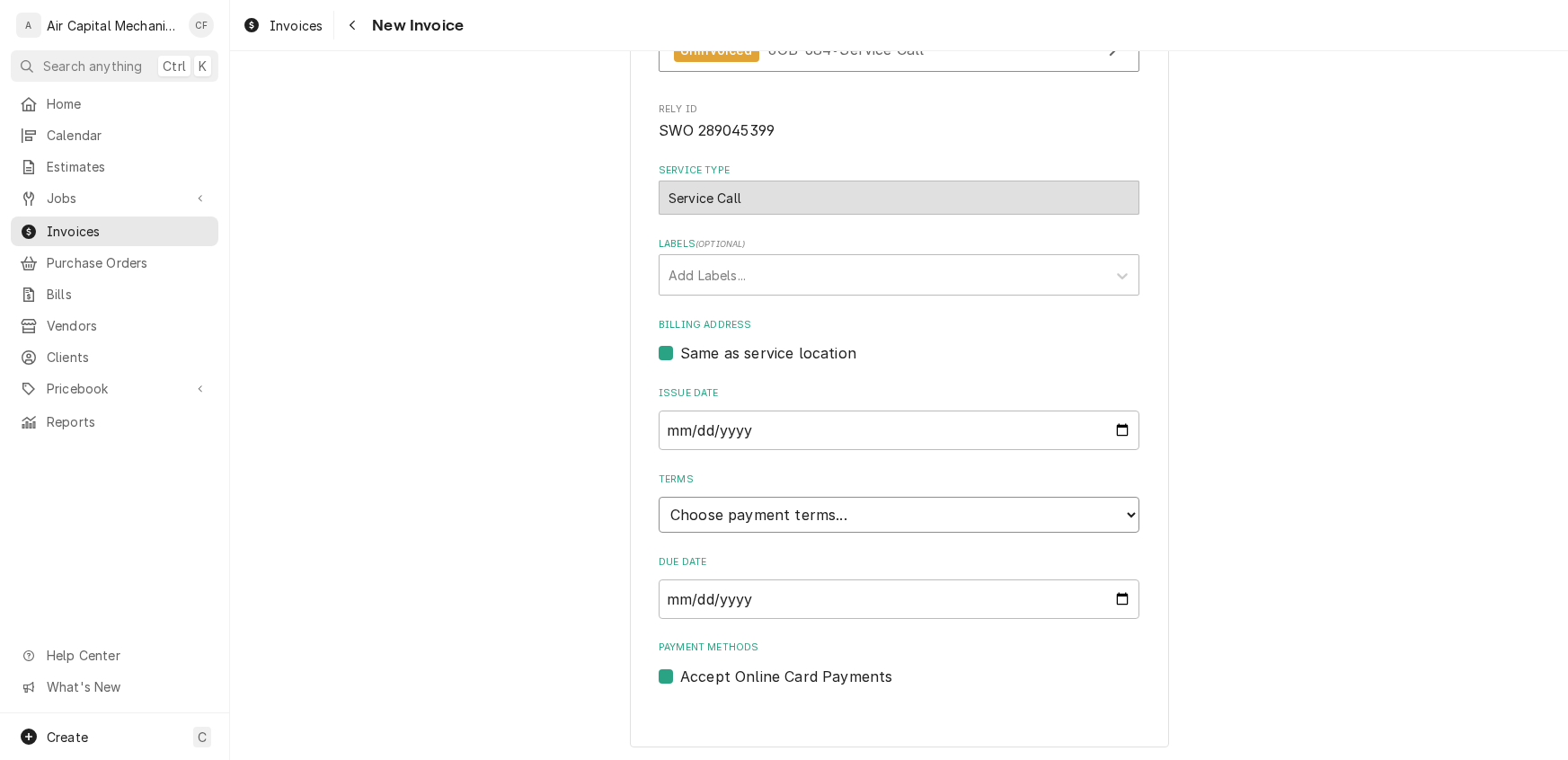
click at [744, 514] on select "Choose payment terms... Same Day Net 7 Net 14 Net 21 Net 30 Net 45 Net 60 Net 90" at bounding box center [899, 515] width 480 height 36
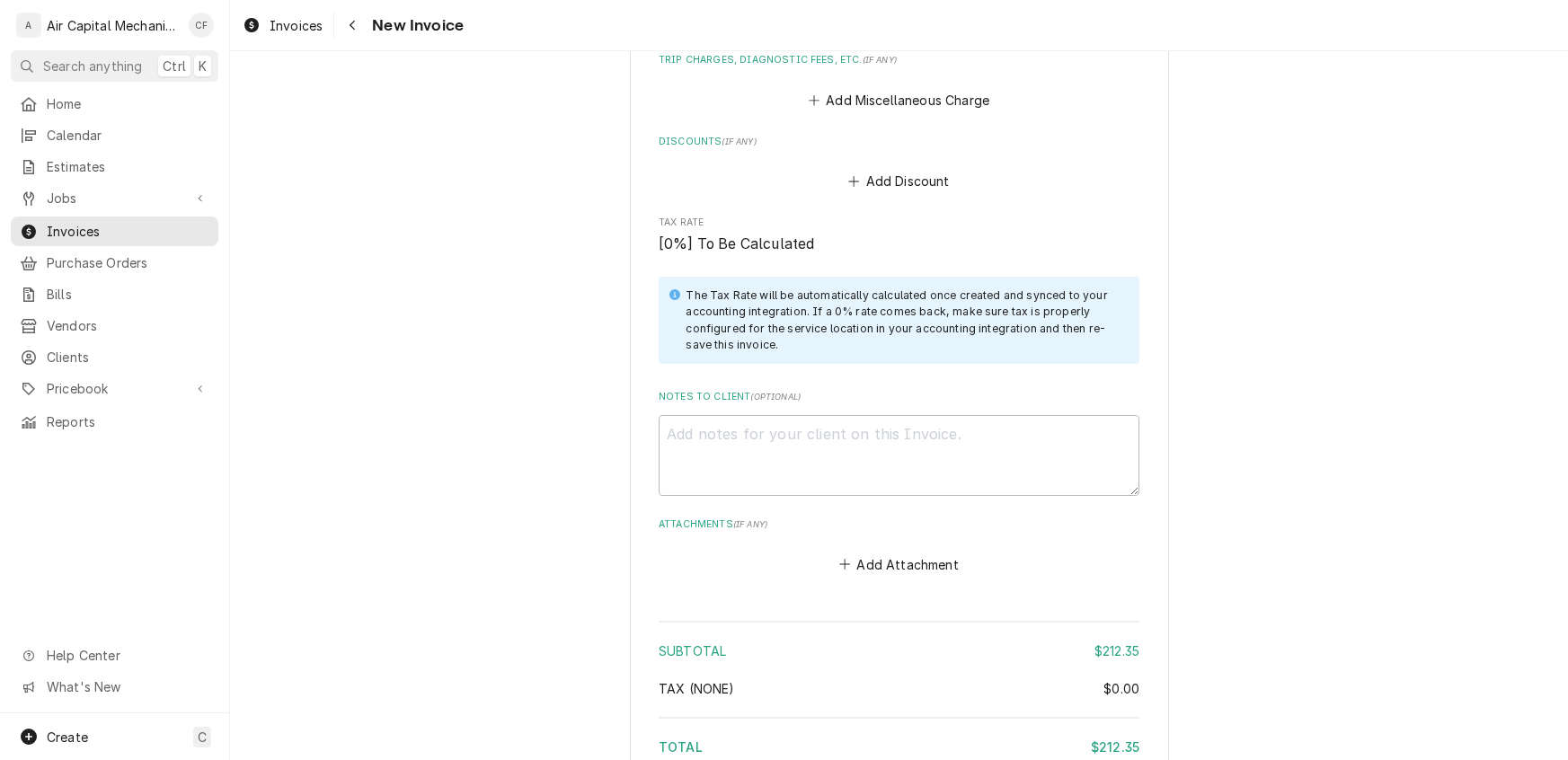
scroll to position [1765, 0]
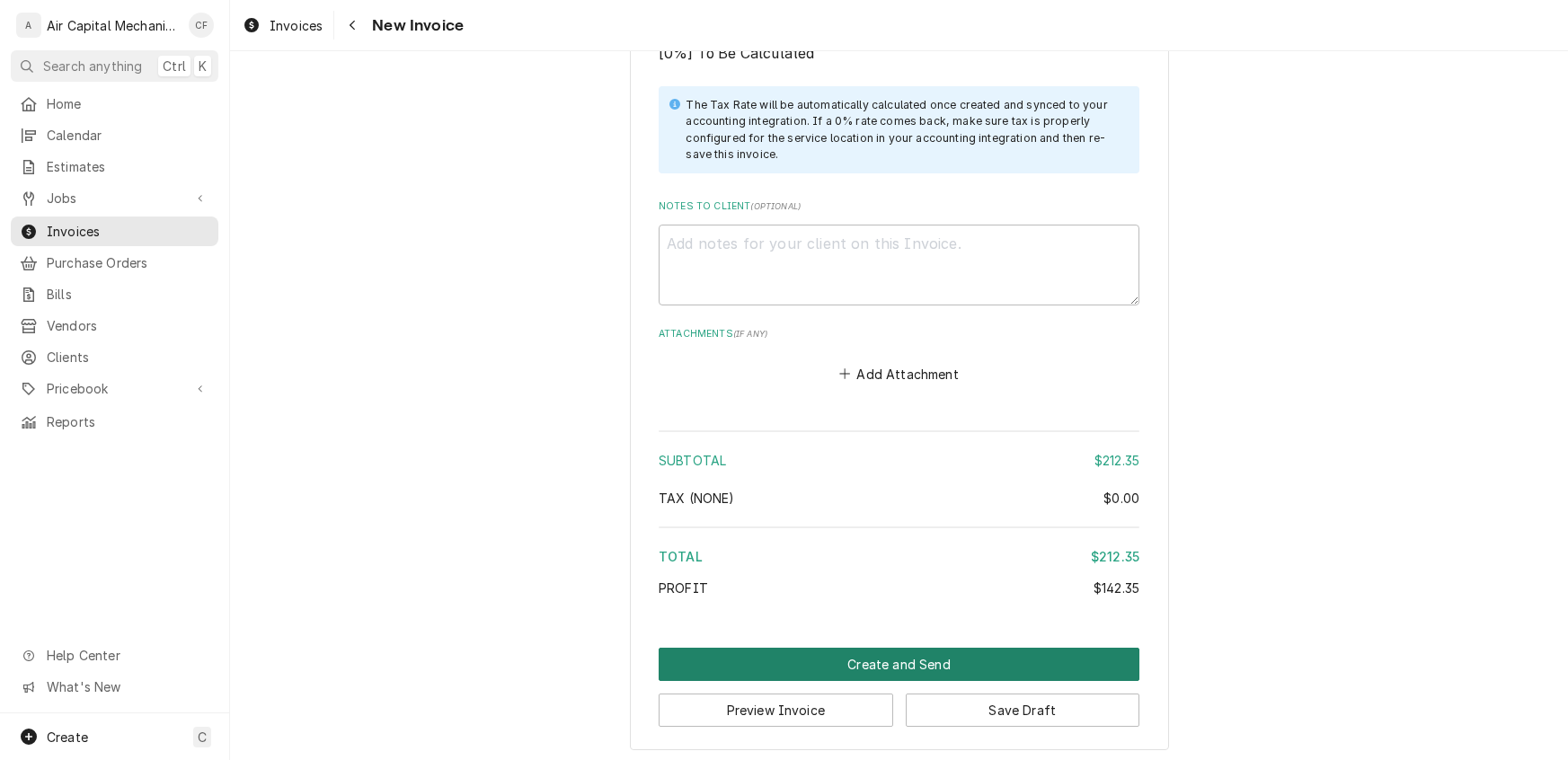
click at [890, 663] on button "Create and Send" at bounding box center [899, 665] width 480 height 34
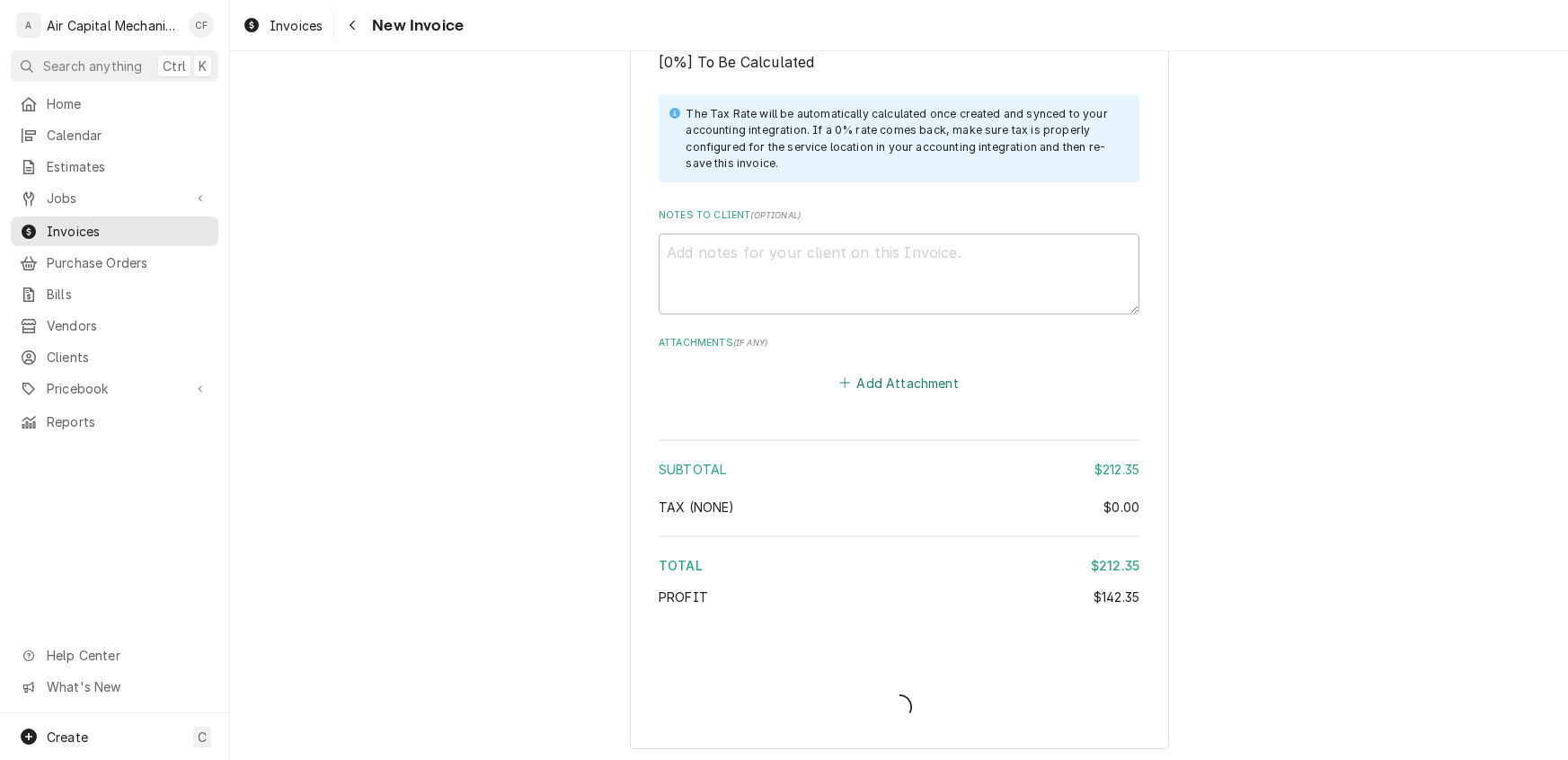
type textarea "x"
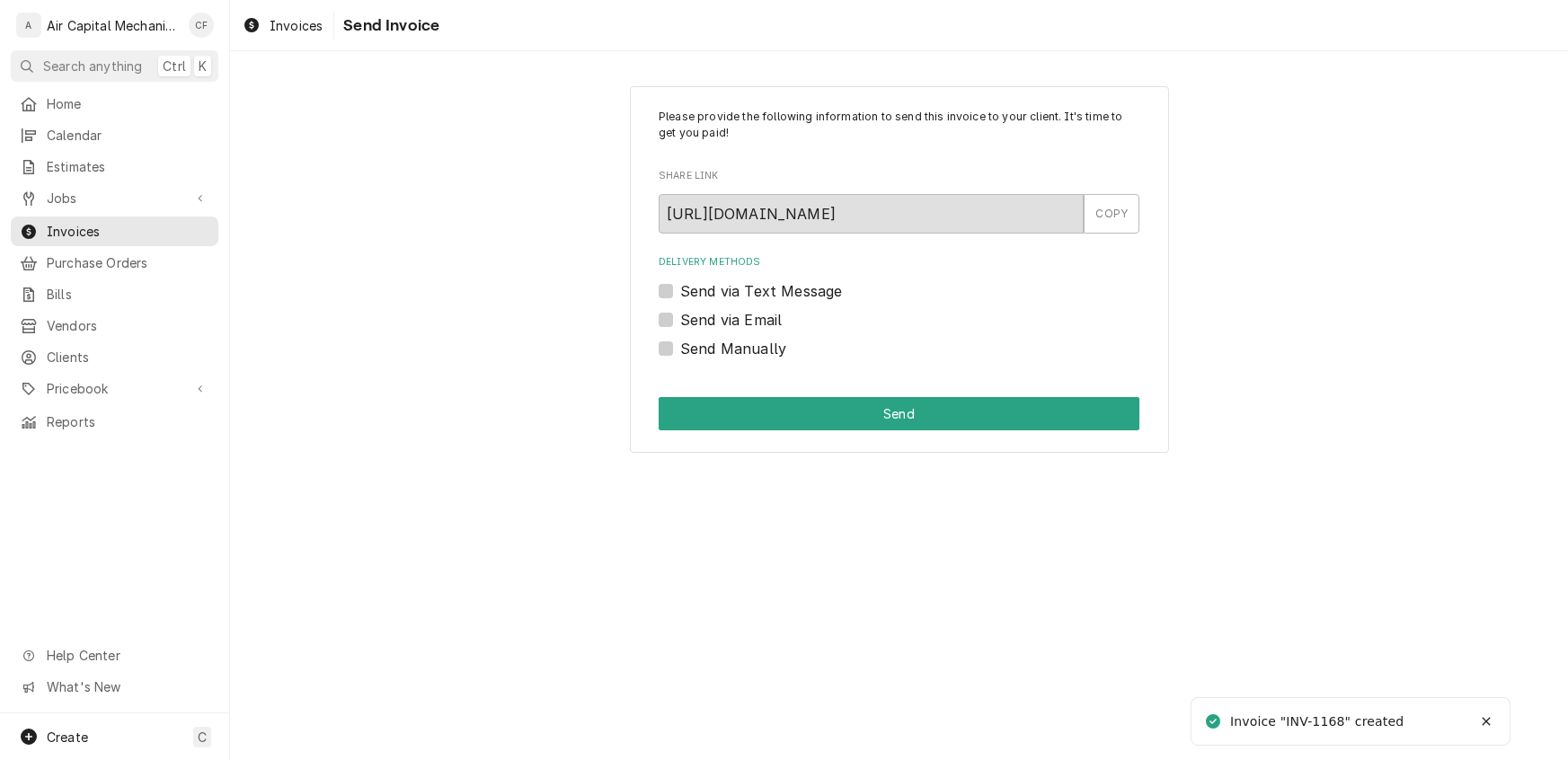
click at [716, 350] on label "Send Manually" at bounding box center [732, 349] width 106 height 22
click at [716, 350] on input "Send Manually" at bounding box center [920, 358] width 480 height 40
checkbox input "true"
click at [757, 432] on div "Please provide the following information to send this invoice to your client. I…" at bounding box center [899, 270] width 539 height 368
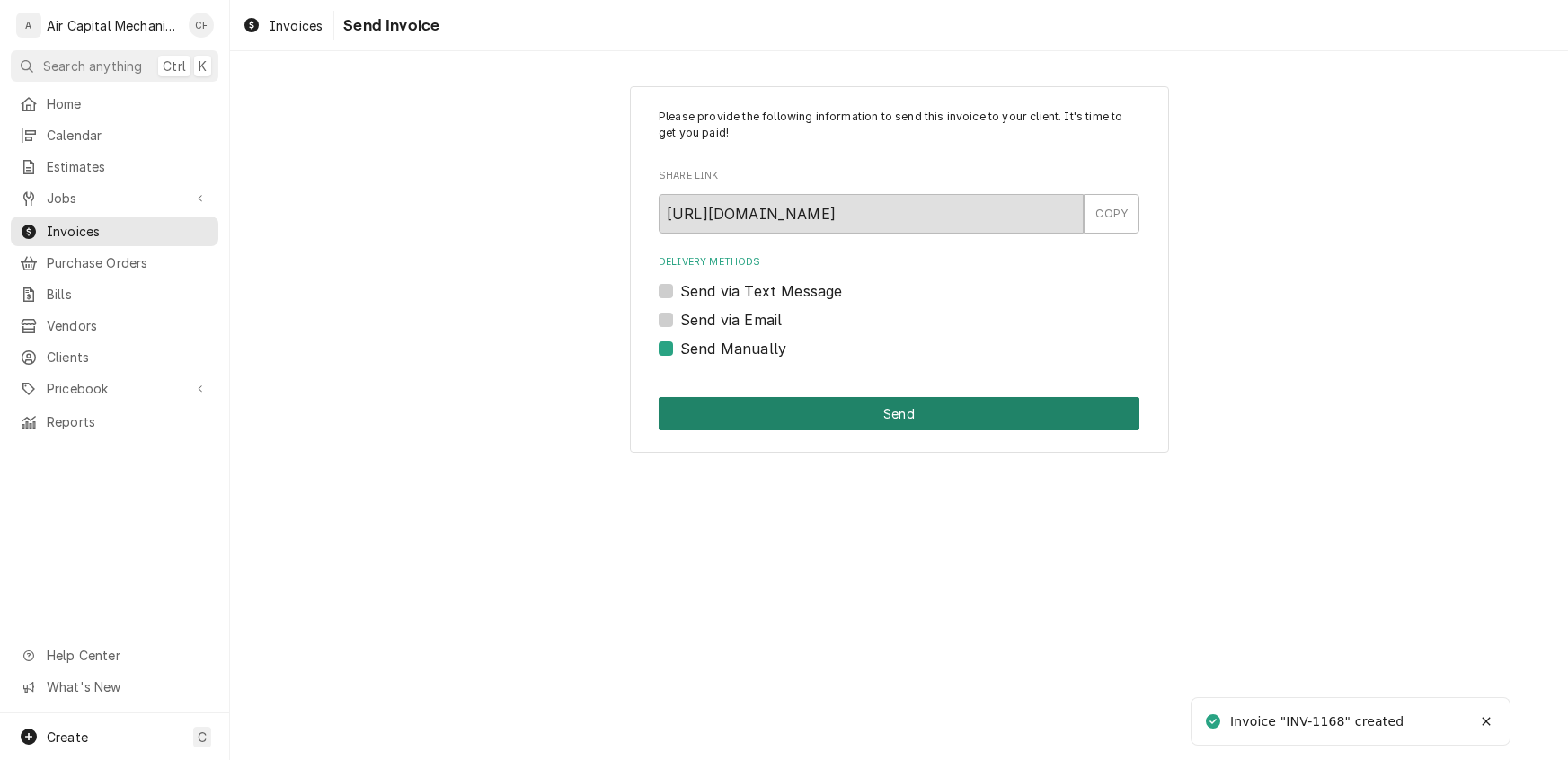
click at [756, 420] on button "Send" at bounding box center [899, 414] width 480 height 34
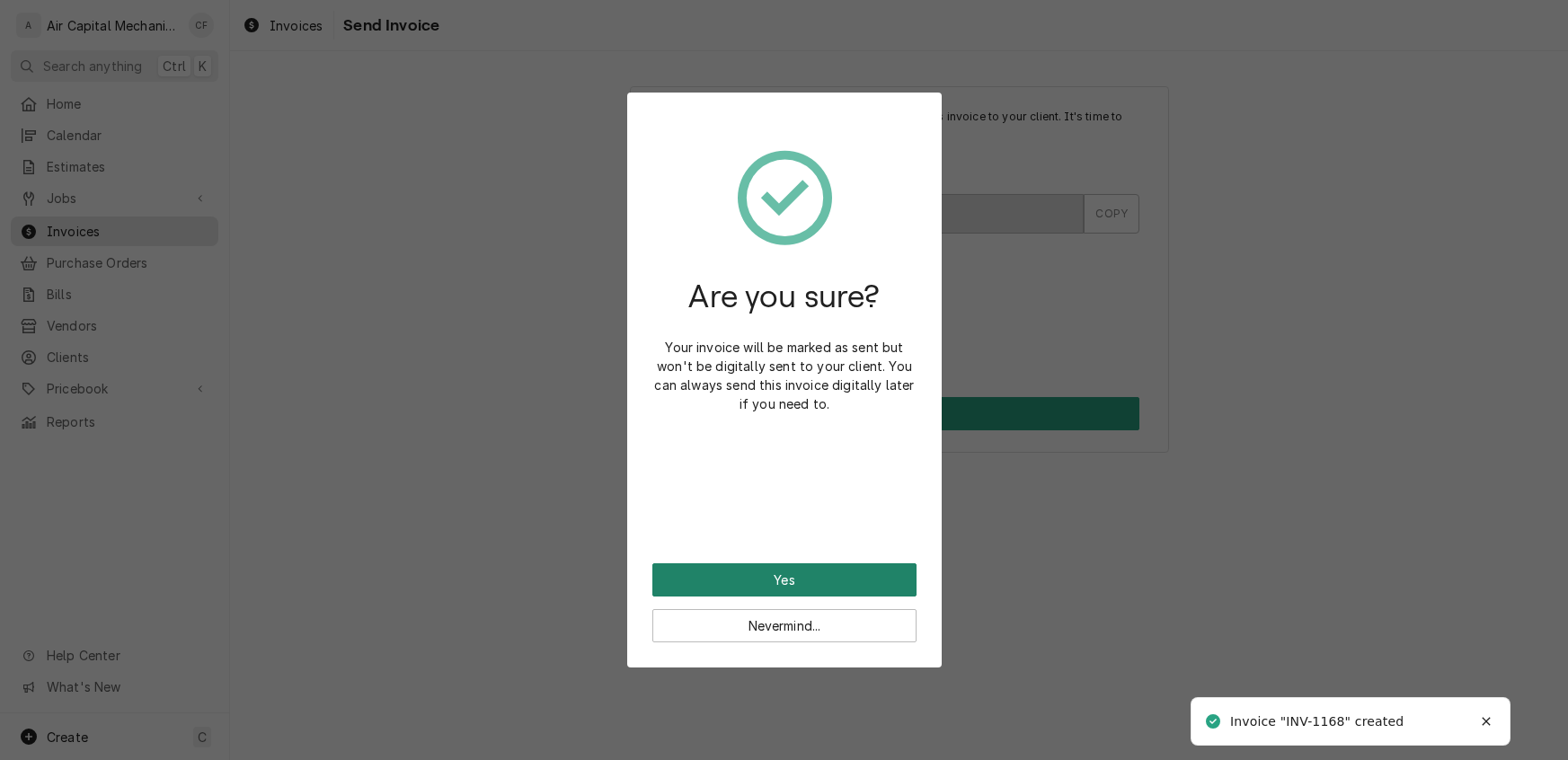
click at [763, 585] on button "Yes" at bounding box center [784, 580] width 264 height 34
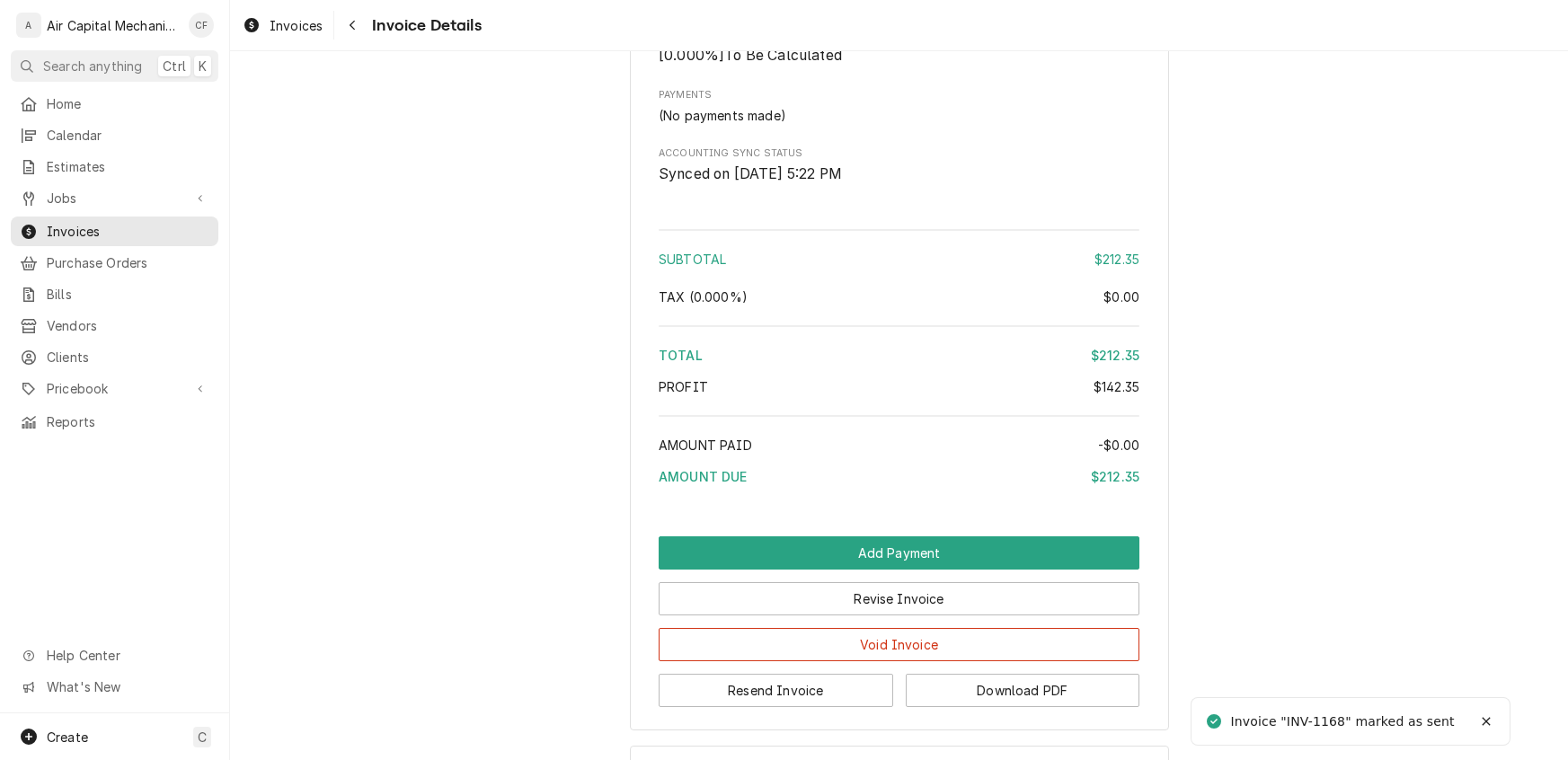
scroll to position [1610, 0]
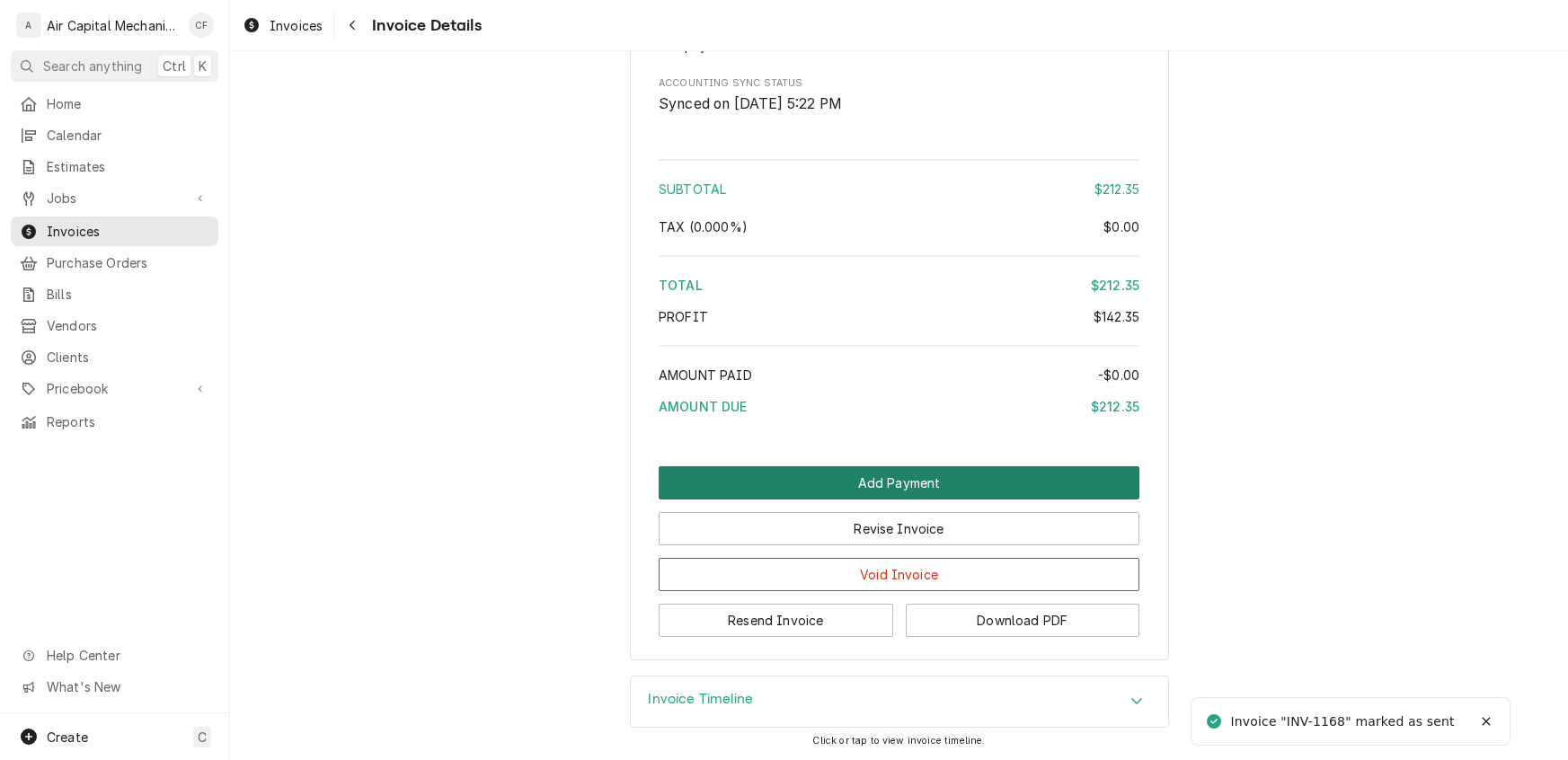
click at [959, 491] on button "Add Payment" at bounding box center [899, 483] width 480 height 34
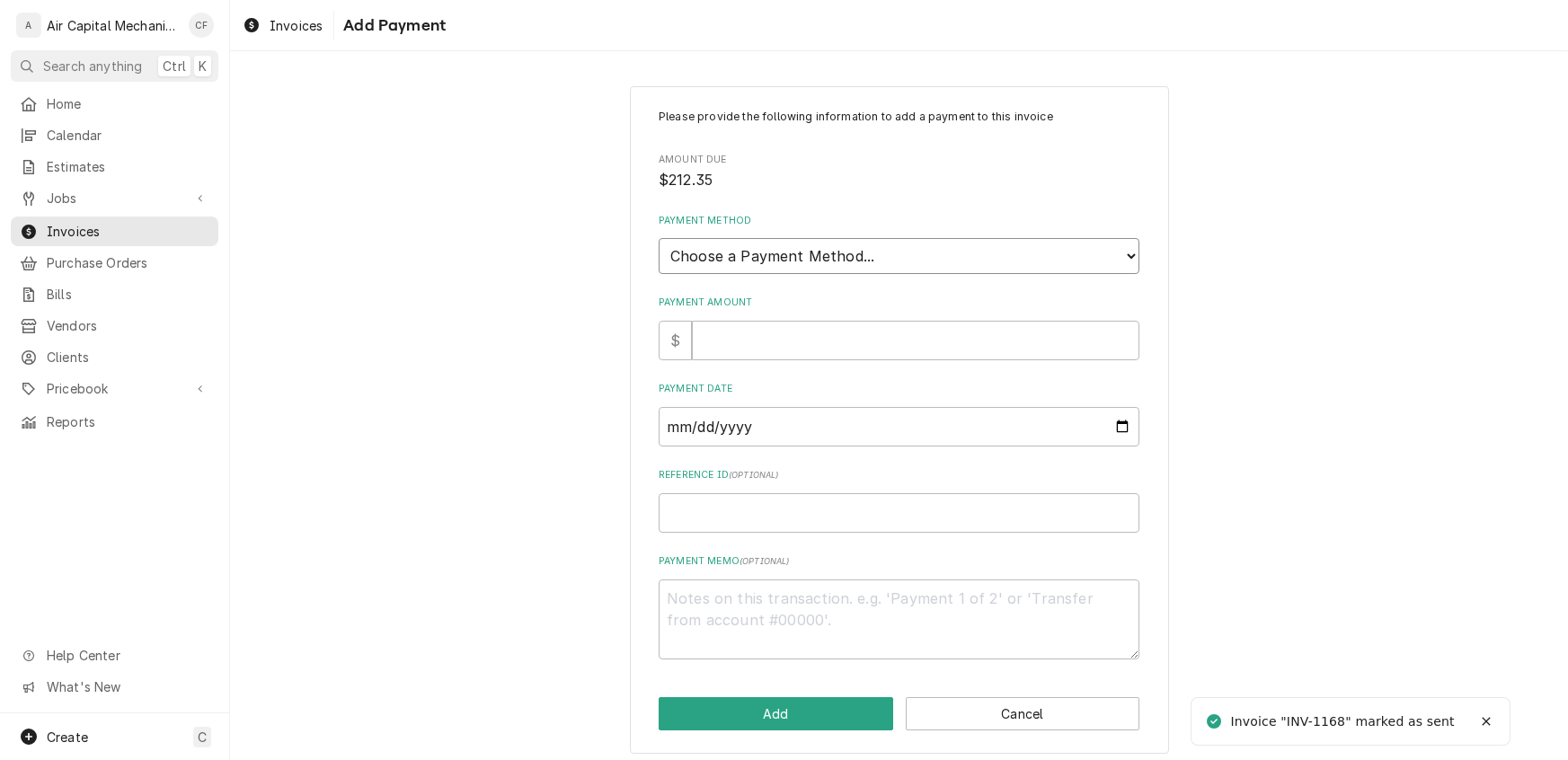
click at [796, 248] on select "Choose a Payment Method... Cash Check Credit/Debit Card ACH/eCheck Other" at bounding box center [899, 256] width 480 height 36
select select "2"
click at [659, 238] on select "Choose a Payment Method... Cash Check Credit/Debit Card ACH/eCheck Other" at bounding box center [899, 256] width 480 height 36
click at [783, 345] on input "Payment Amount" at bounding box center [915, 341] width 448 height 40
type textarea "x"
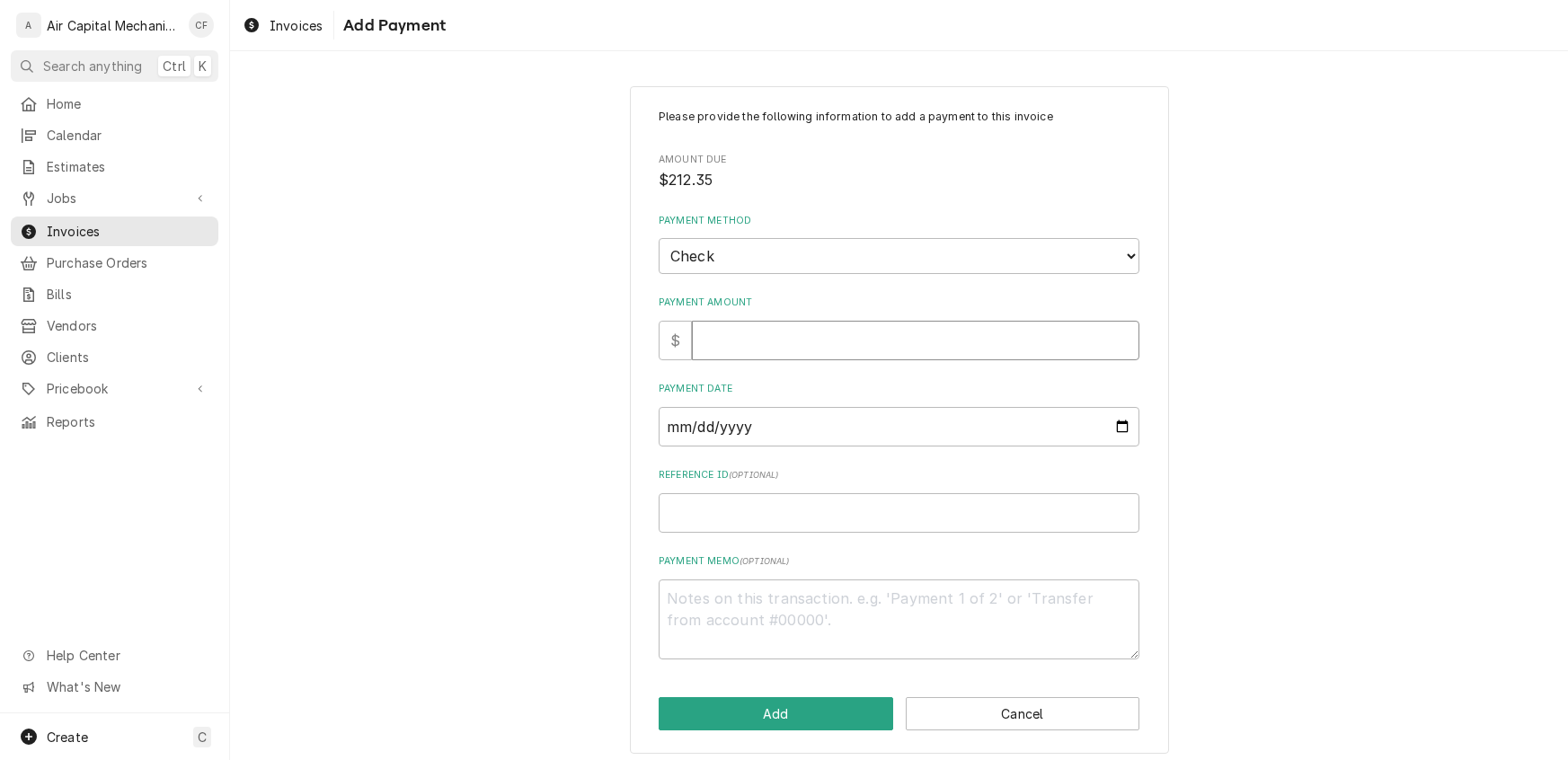
type input "2"
type textarea "x"
type input "26"
type textarea "x"
type input "261"
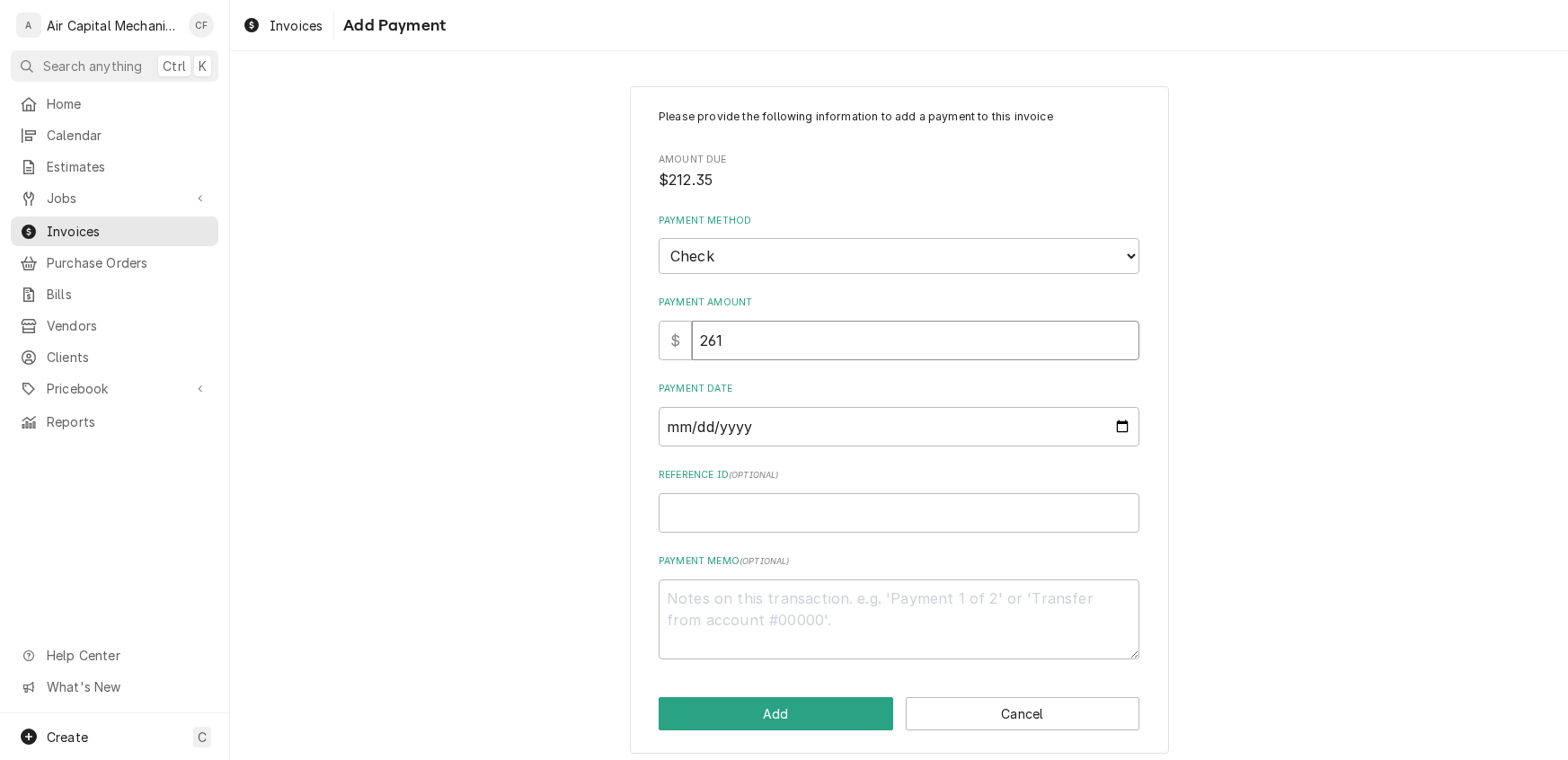
type textarea "x"
type input "2619"
type textarea "x"
type input "26197"
type textarea "x"
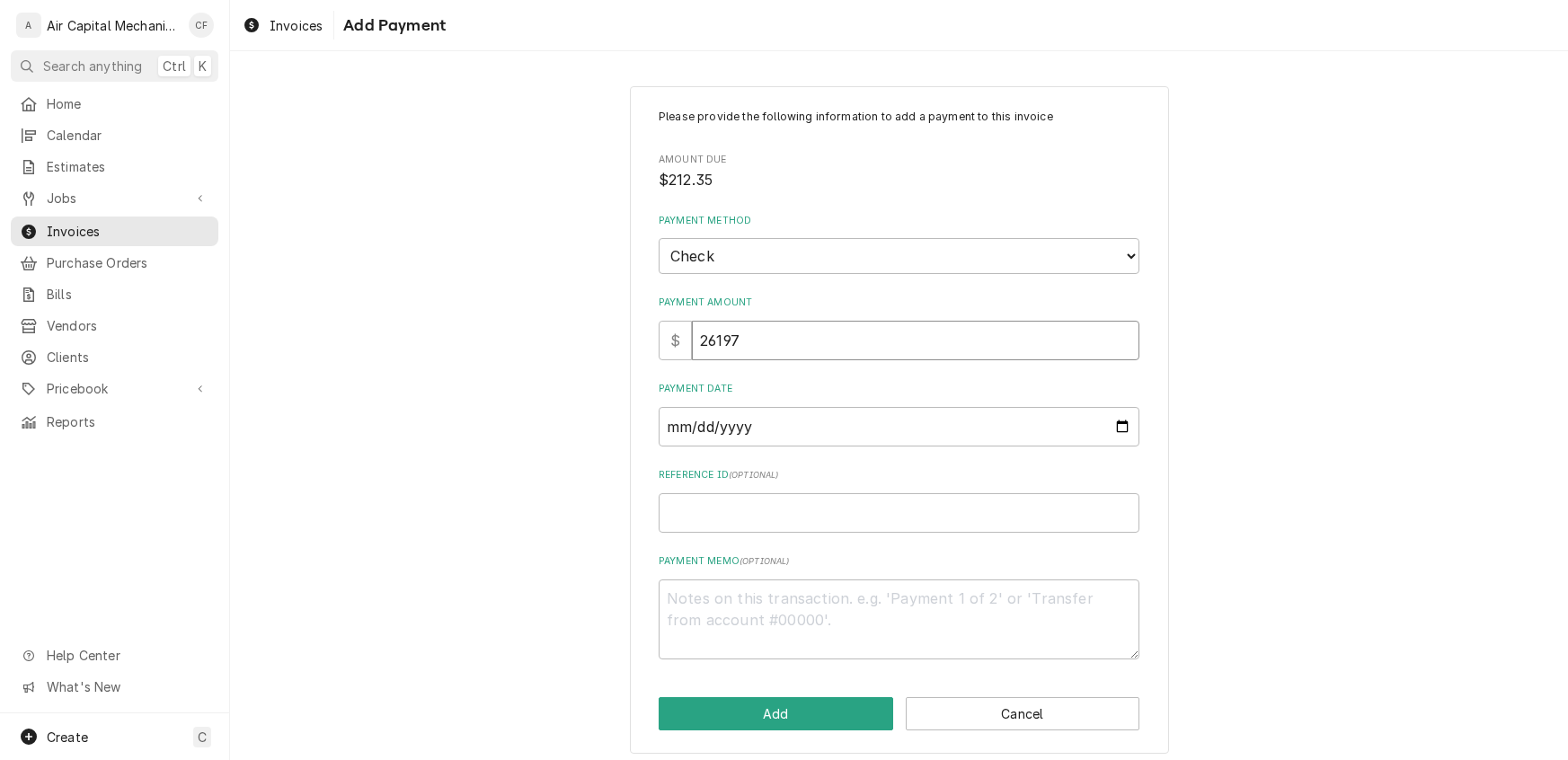
type input "261972"
type textarea "x"
type input "2619723"
click at [680, 431] on input "Payment Date" at bounding box center [899, 427] width 480 height 40
type input "0002-07-29"
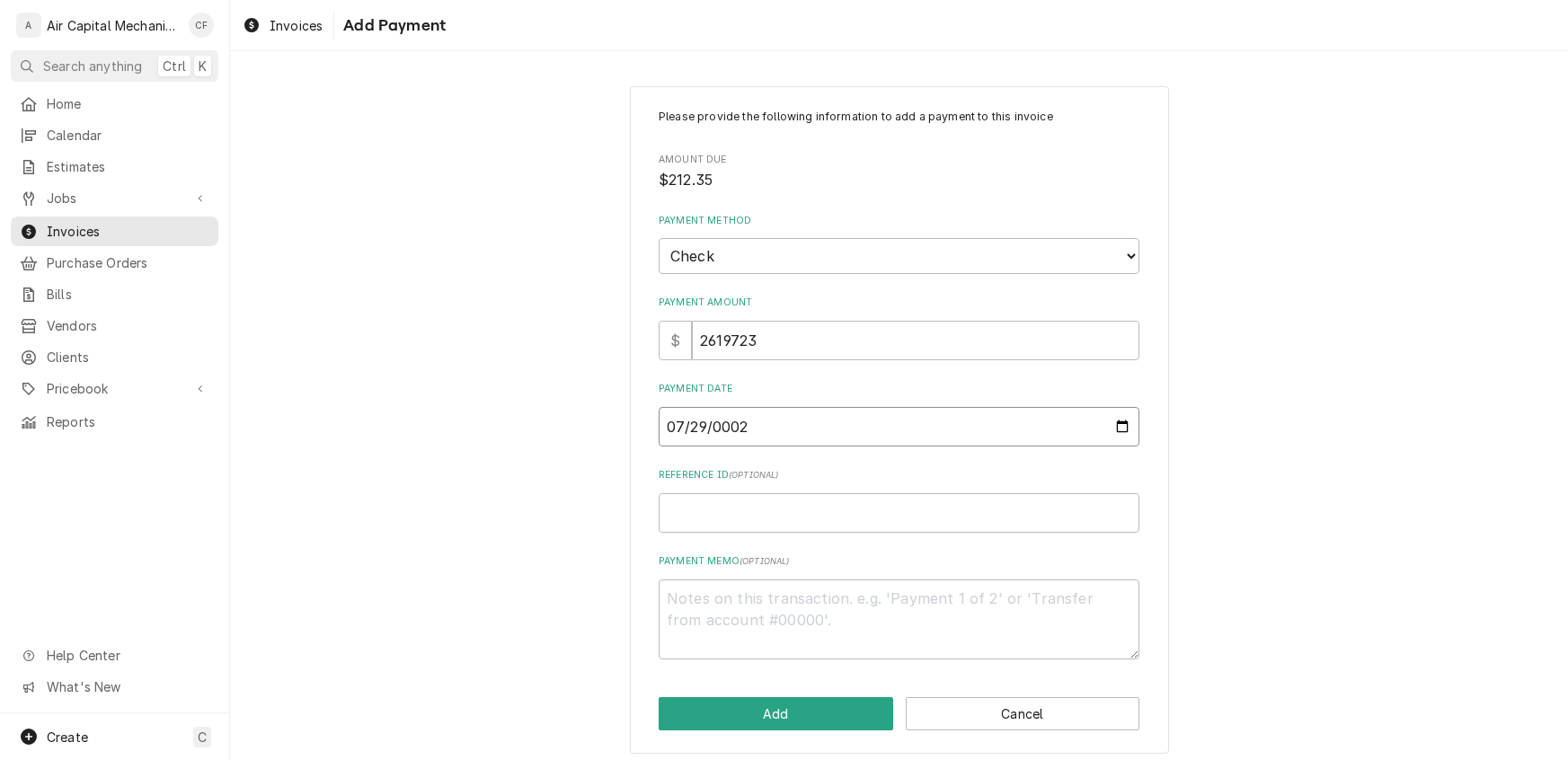
type textarea "x"
type input "0020-07-29"
type textarea "x"
type input "0202-07-29"
type textarea "x"
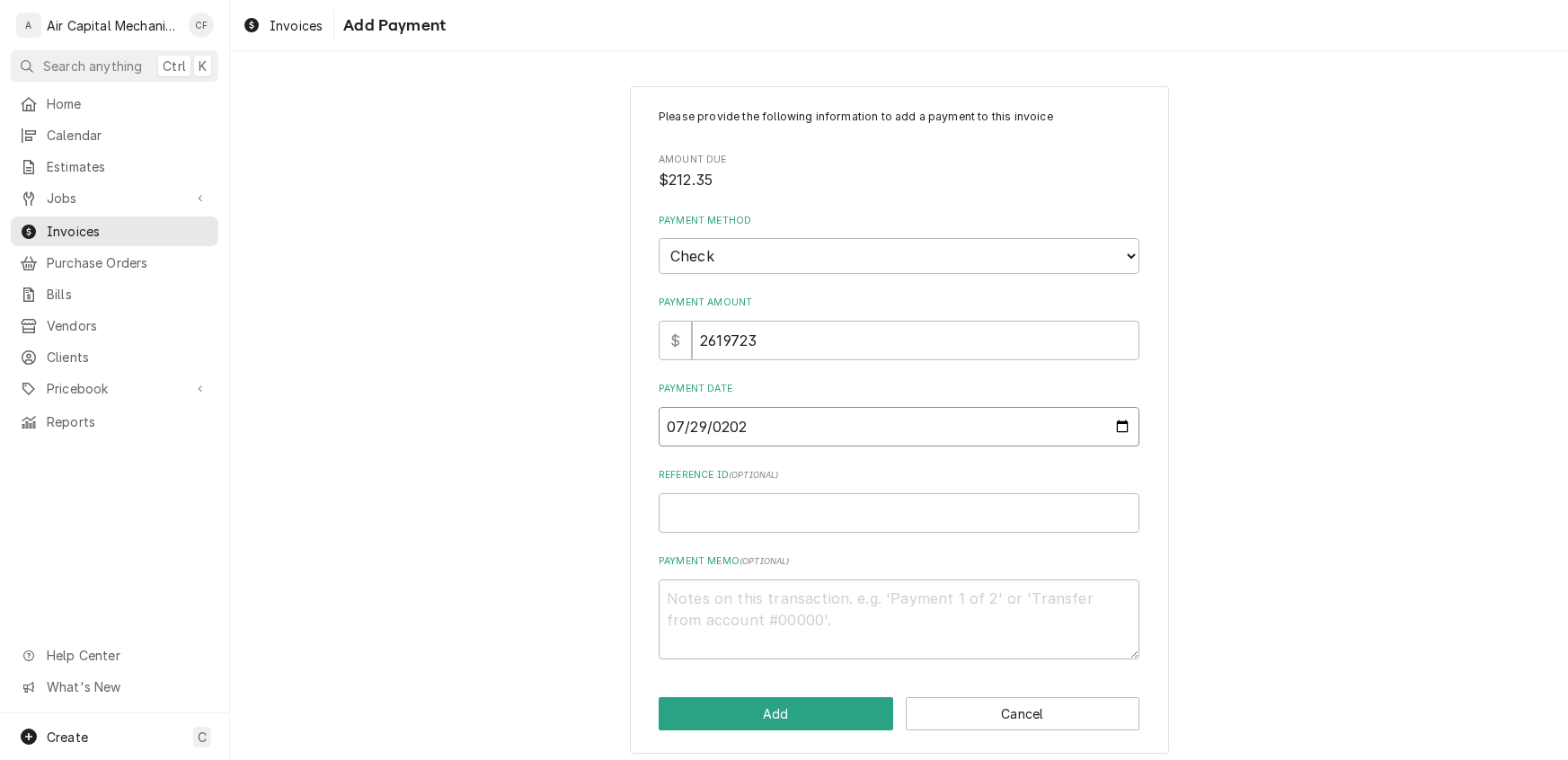
type input "2025-07-29"
click at [718, 500] on input "Reference ID ( optional )" at bounding box center [899, 513] width 480 height 40
drag, startPoint x: 784, startPoint y: 324, endPoint x: 542, endPoint y: 322, distance: 242.0
click at [542, 322] on div "Please provide the following information to add a payment to this invoice Amoun…" at bounding box center [899, 419] width 1338 height 699
type textarea "x"
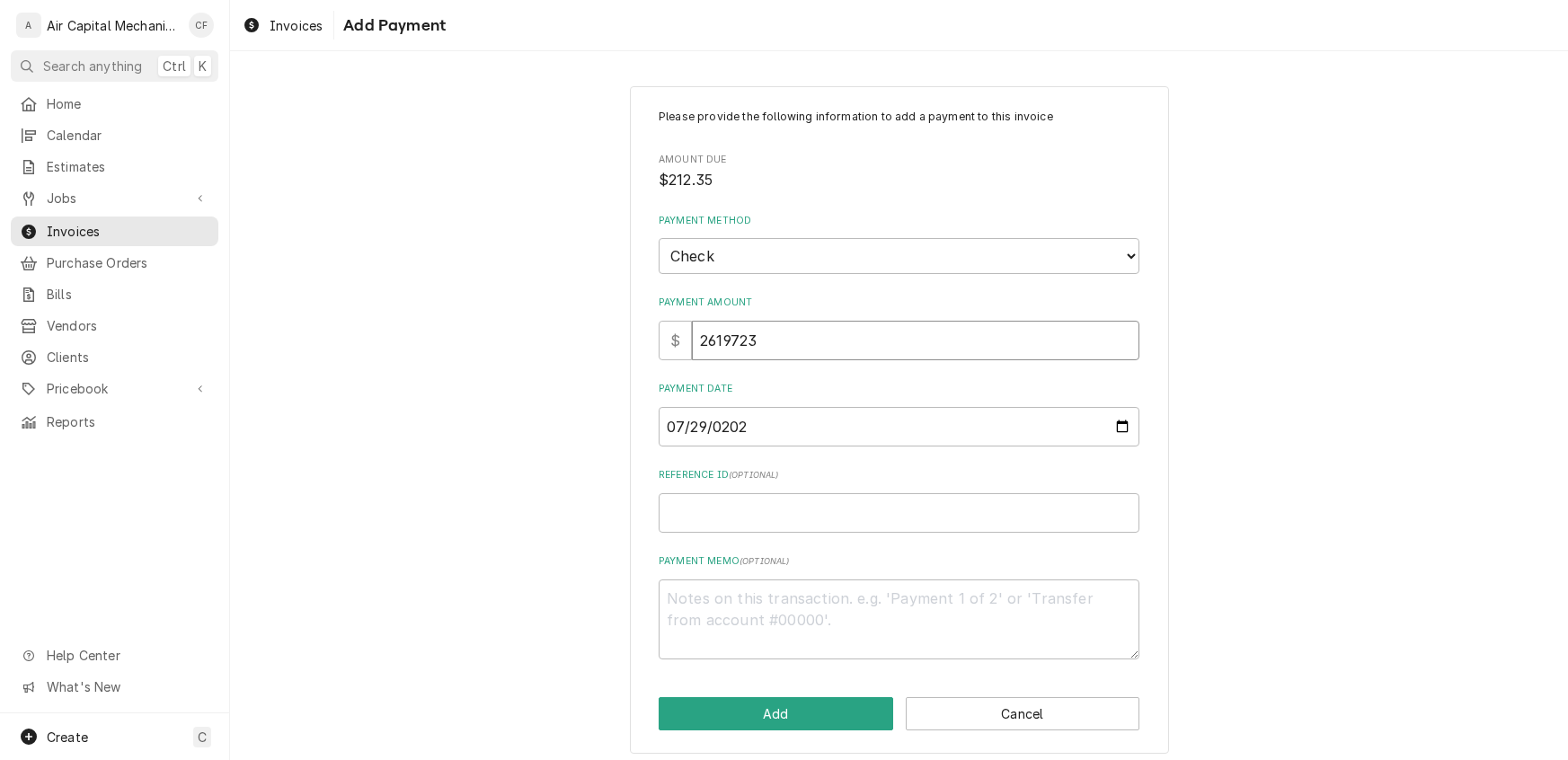
type input "2"
type textarea "x"
type input "21"
type textarea "x"
type input "211"
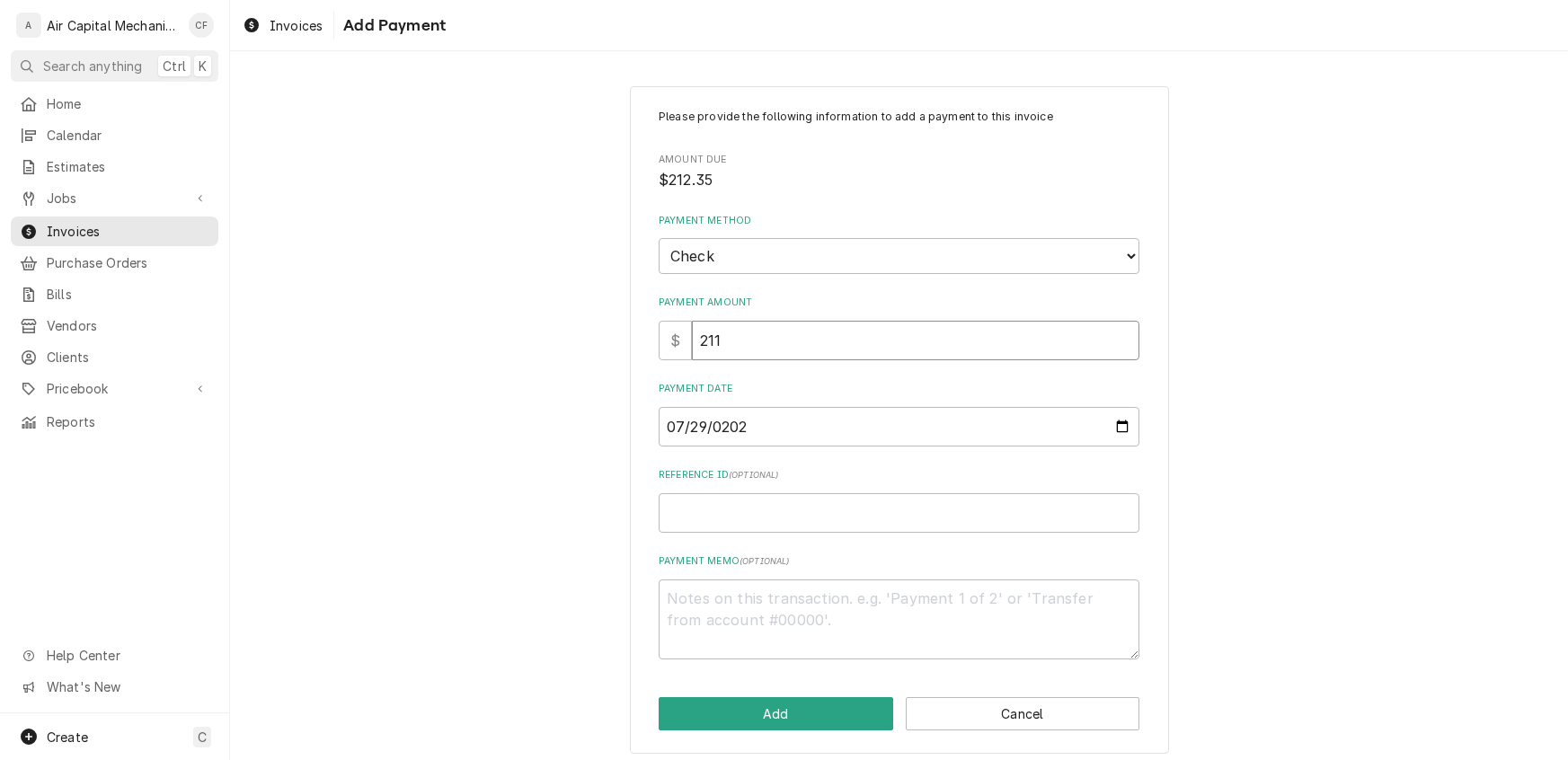
type textarea "x"
type input "2112"
type textarea "x"
type input "2112.3"
type textarea "x"
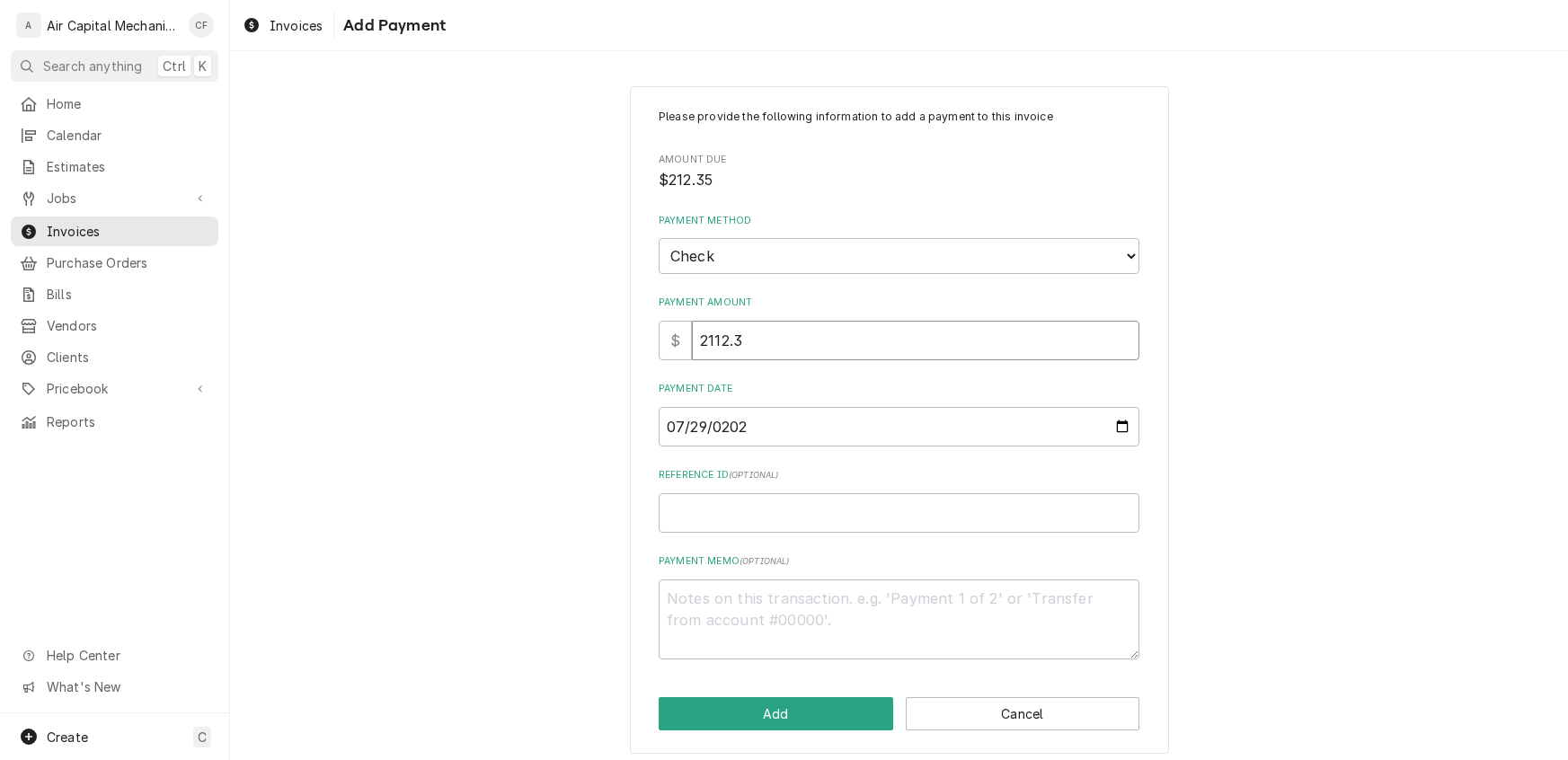
type input "2112.35"
drag, startPoint x: 760, startPoint y: 346, endPoint x: 555, endPoint y: 337, distance: 205.2
click at [555, 337] on div "Please provide the following information to add a payment to this invoice Amoun…" at bounding box center [899, 419] width 1338 height 699
type textarea "x"
type input "2"
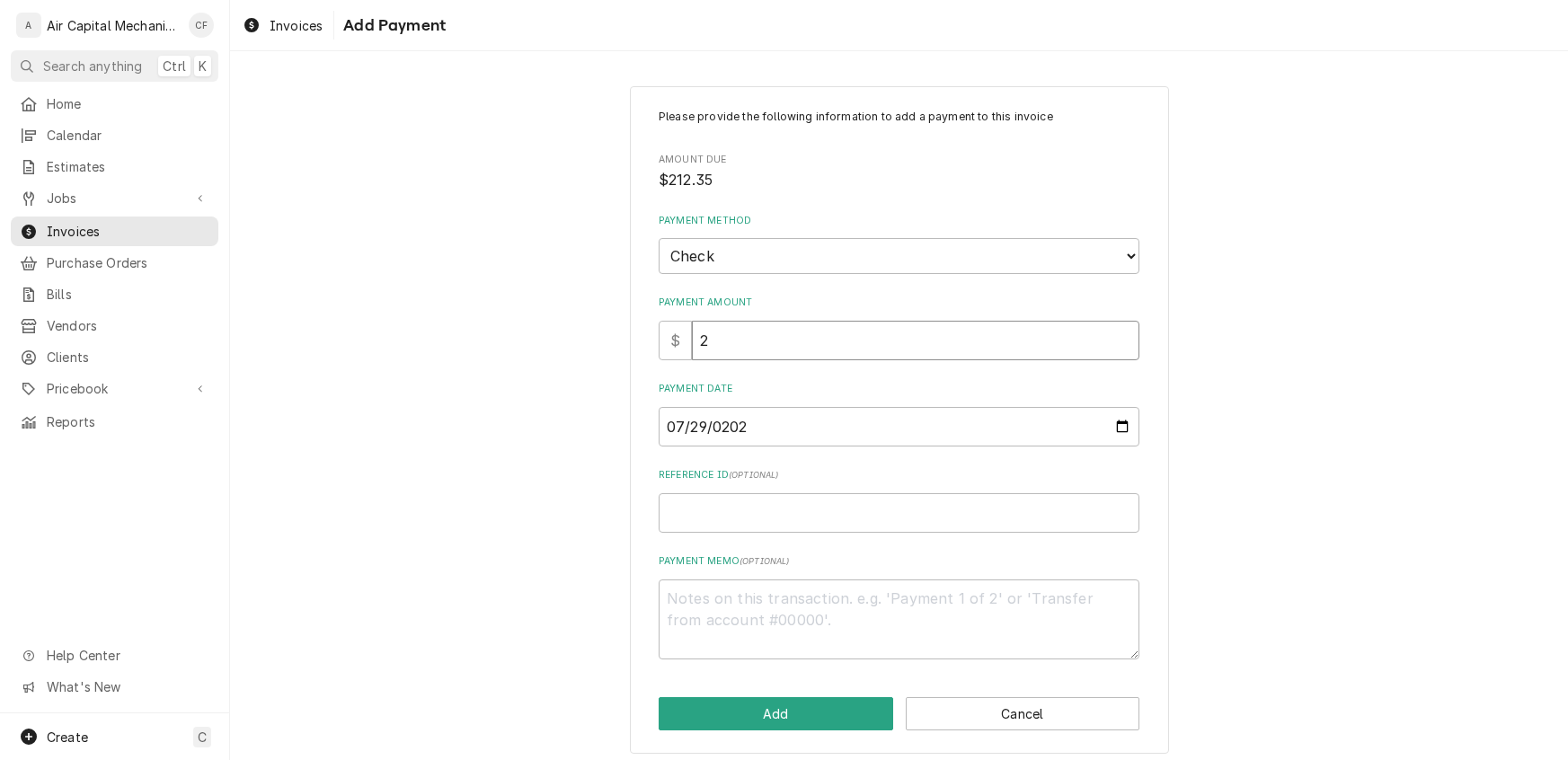
type textarea "x"
type input "21"
type textarea "x"
type input "212"
type textarea "x"
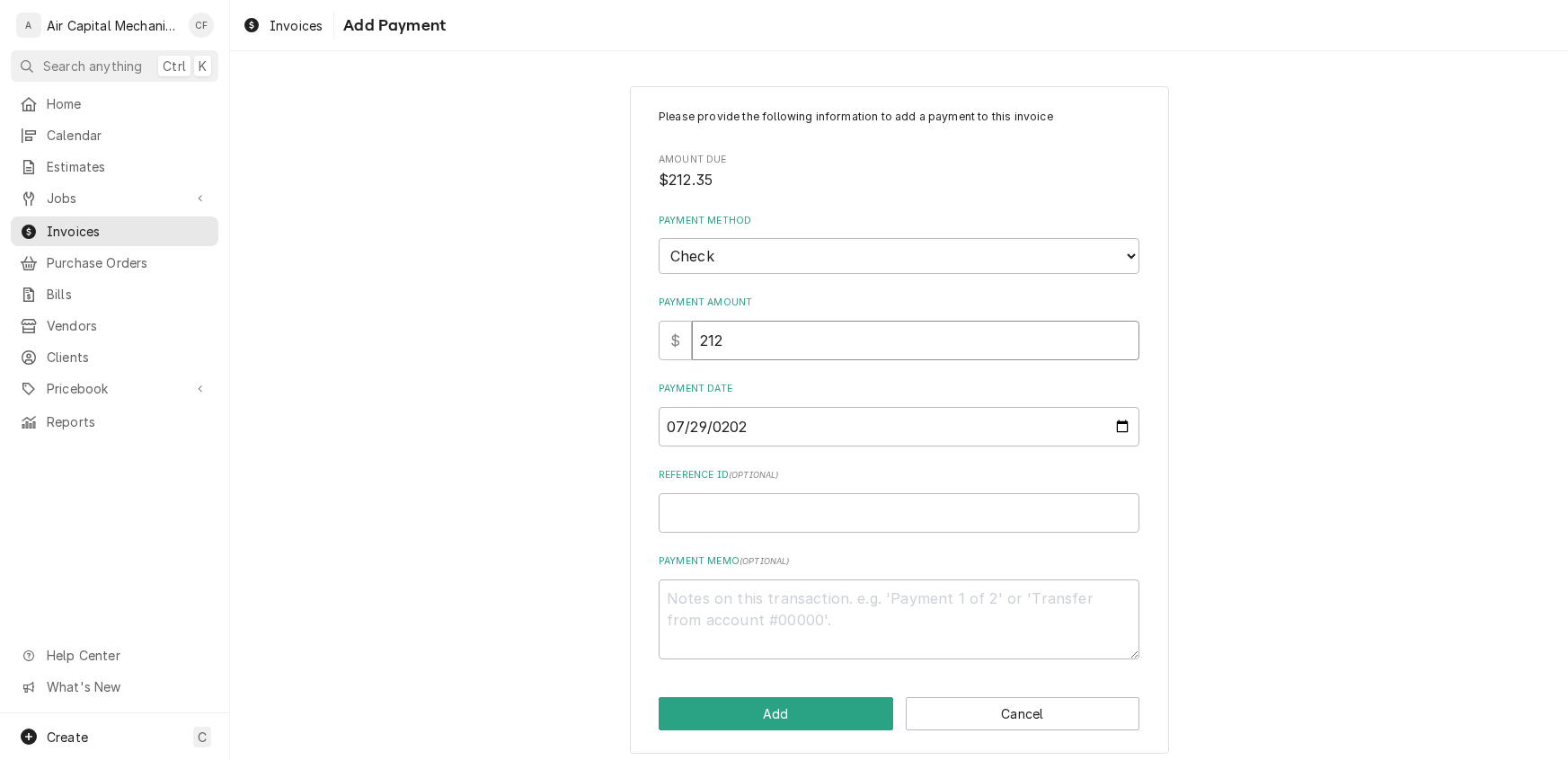
type input "212.3"
type textarea "x"
type input "212.35"
click at [703, 511] on input "Reference ID ( optional )" at bounding box center [899, 513] width 480 height 40
type textarea "x"
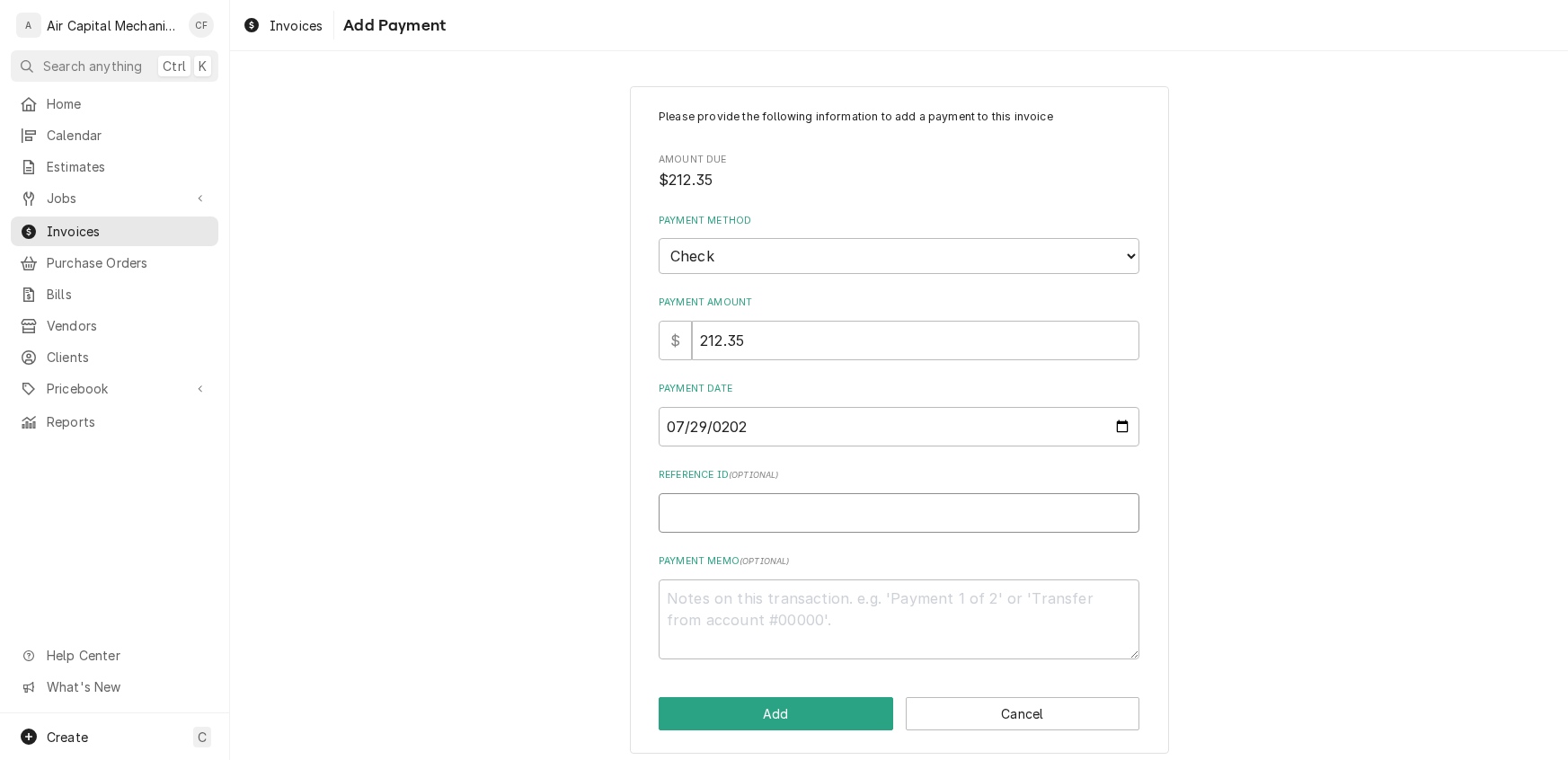
type input "2"
type textarea "x"
type input "26"
type textarea "x"
type input "261"
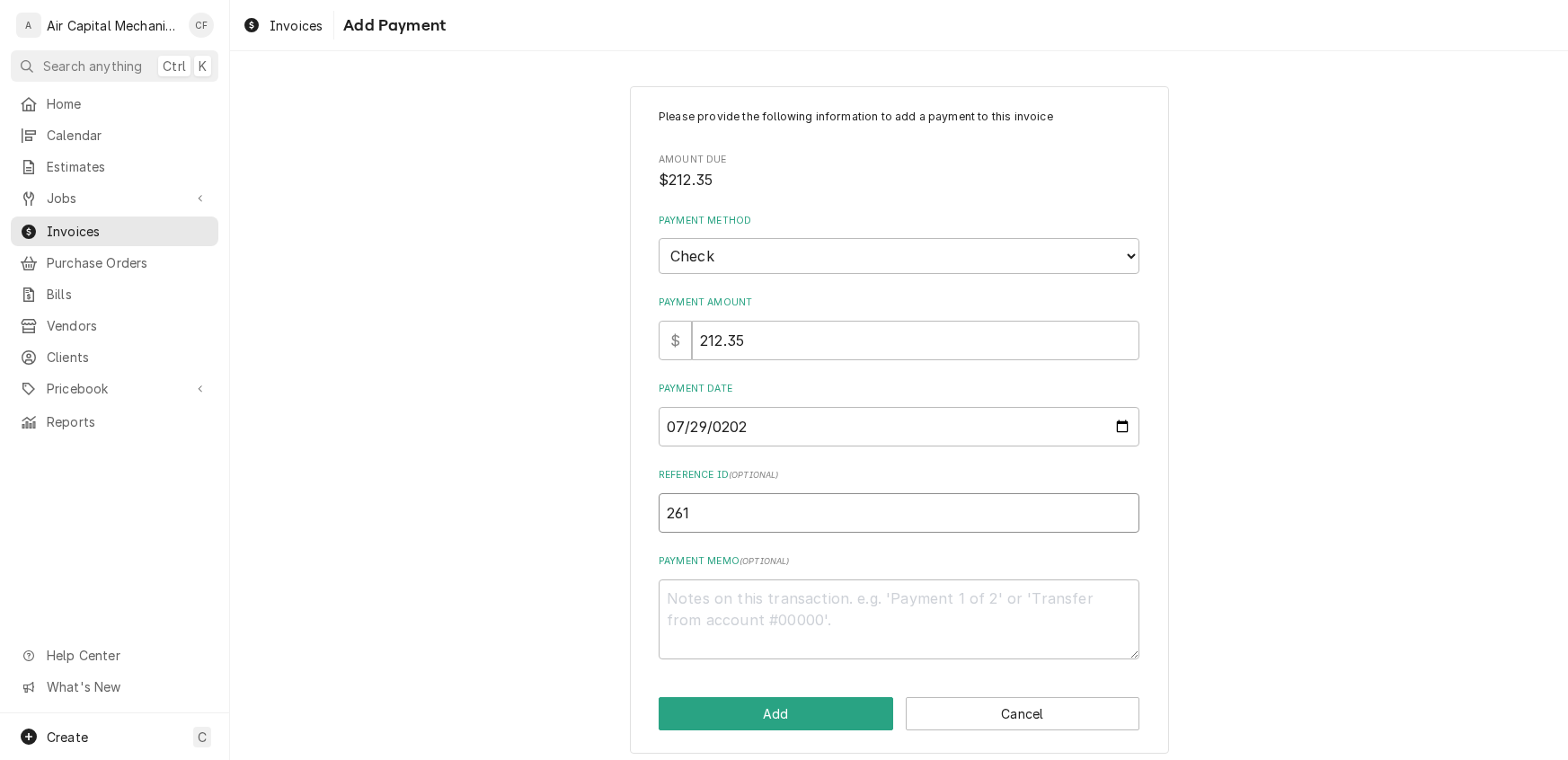
type textarea "x"
type input "2619"
type textarea "x"
type input "26197"
type textarea "x"
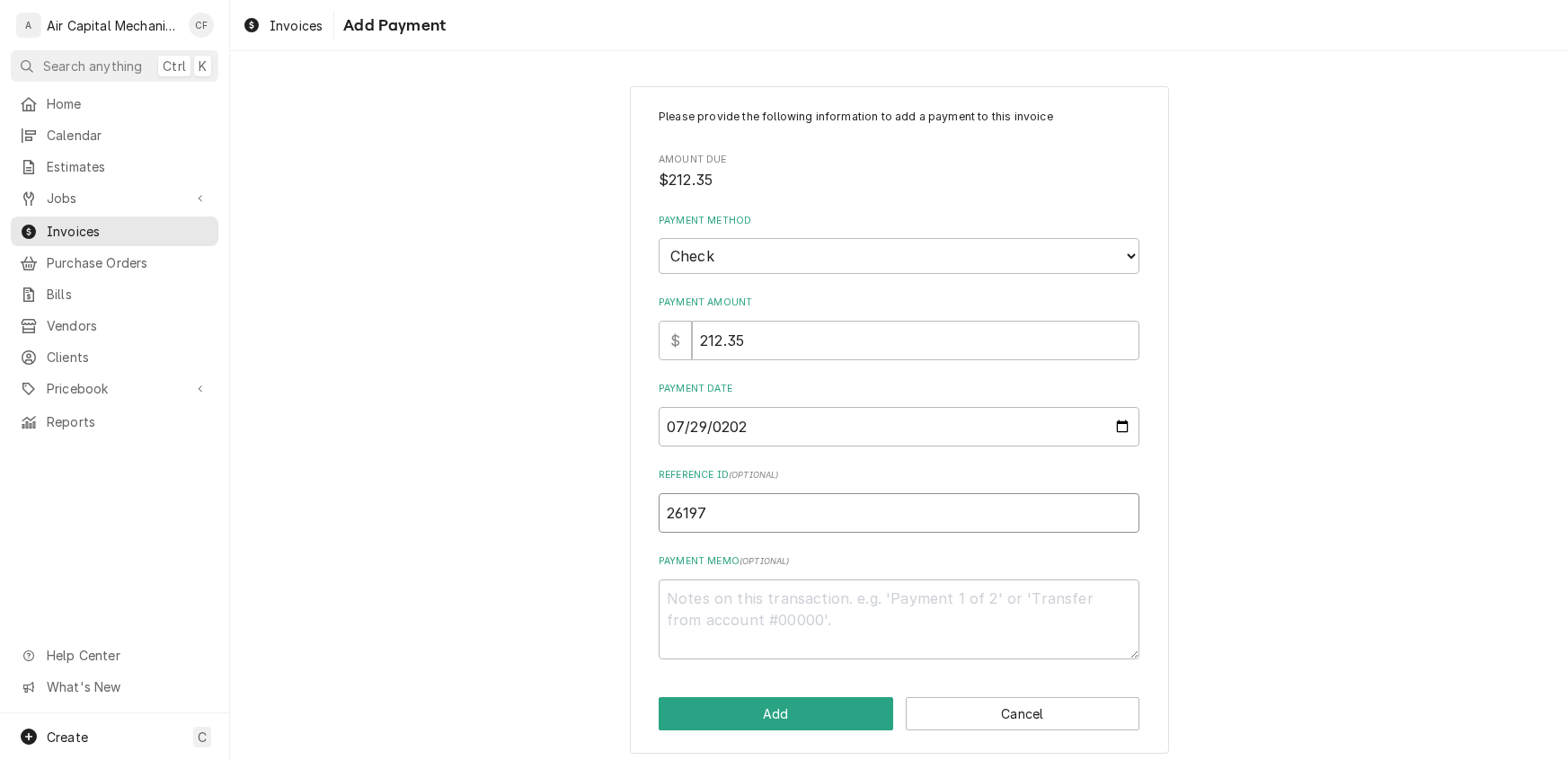
type input "261972"
type textarea "x"
type input "2619723"
click at [804, 708] on button "Add" at bounding box center [776, 715] width 234 height 34
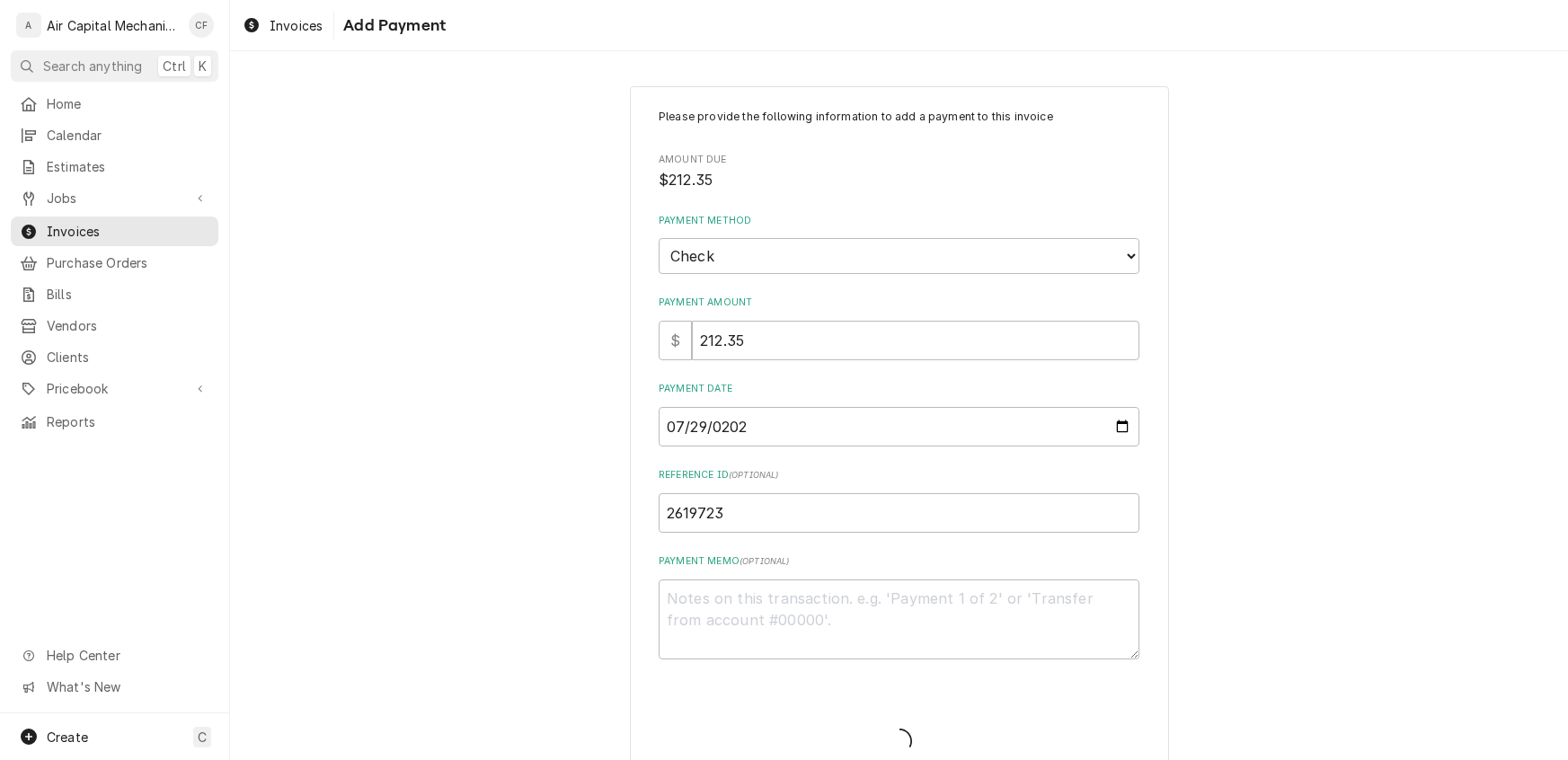
type textarea "x"
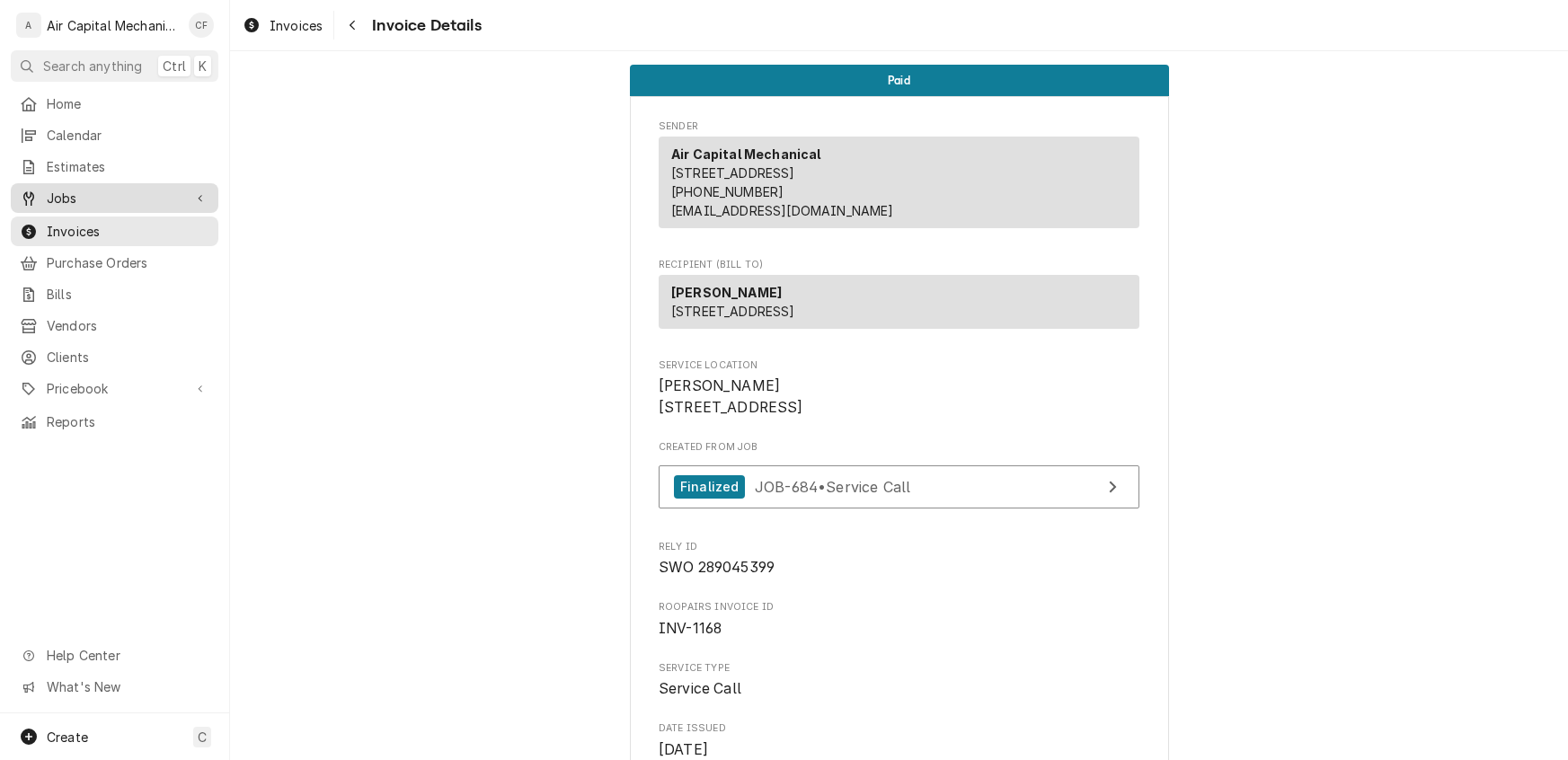
click at [57, 197] on span "Jobs" at bounding box center [114, 198] width 135 height 19
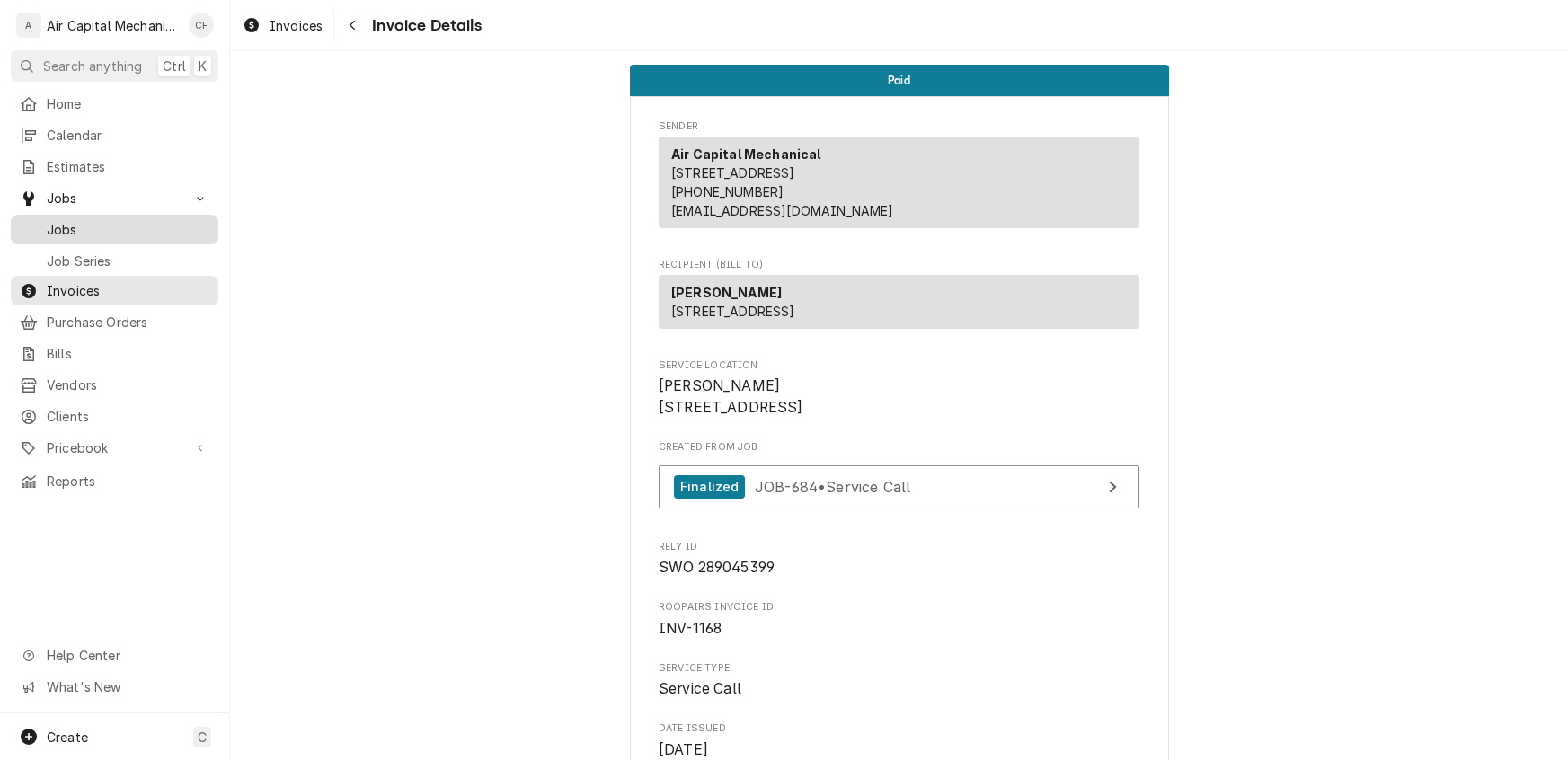
click at [54, 220] on span "Jobs" at bounding box center [127, 229] width 163 height 19
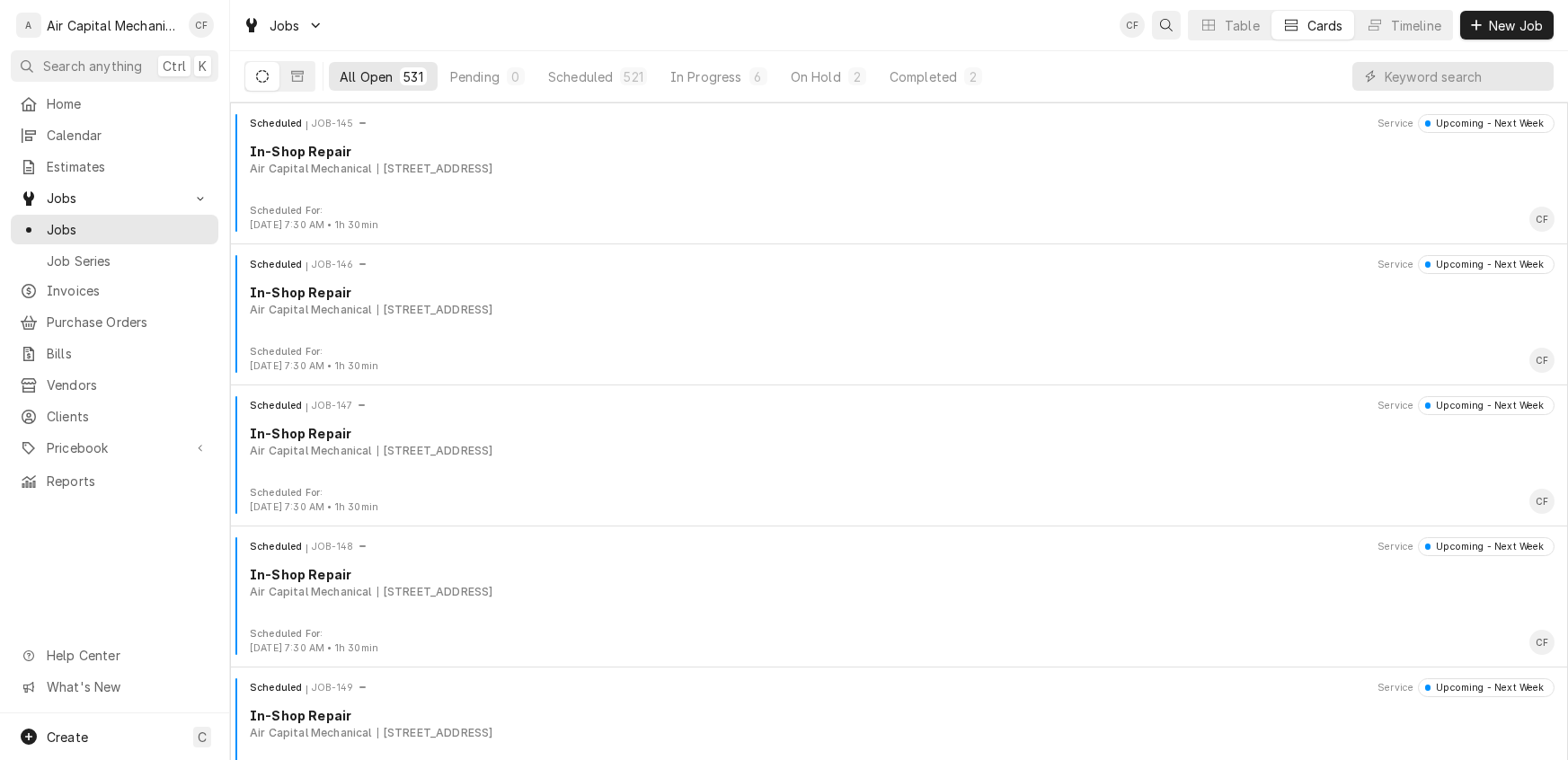
click at [1170, 22] on icon "Open search" at bounding box center [1166, 25] width 13 height 13
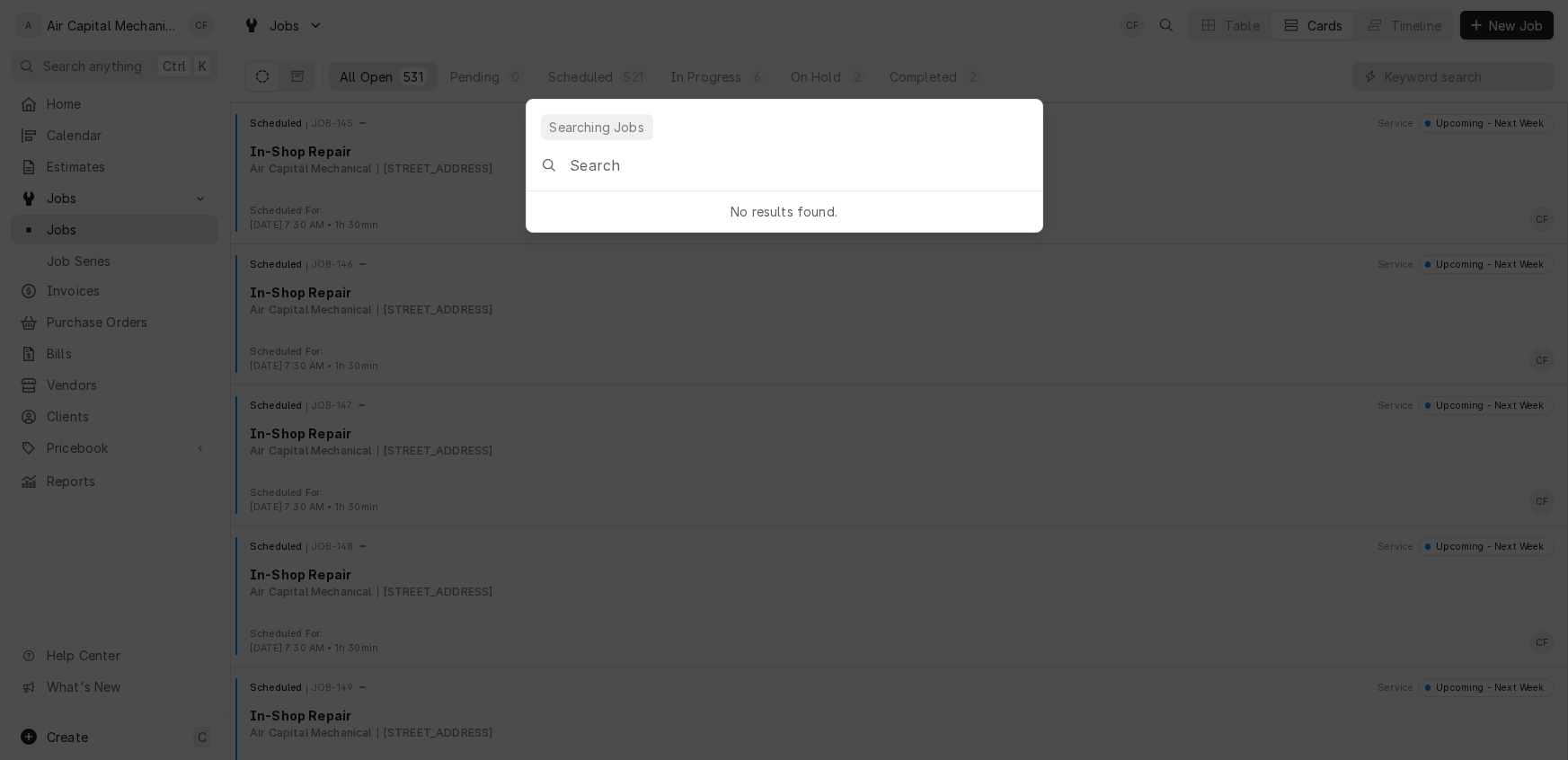
click at [650, 170] on input "Global Command Menu" at bounding box center [804, 165] width 471 height 50
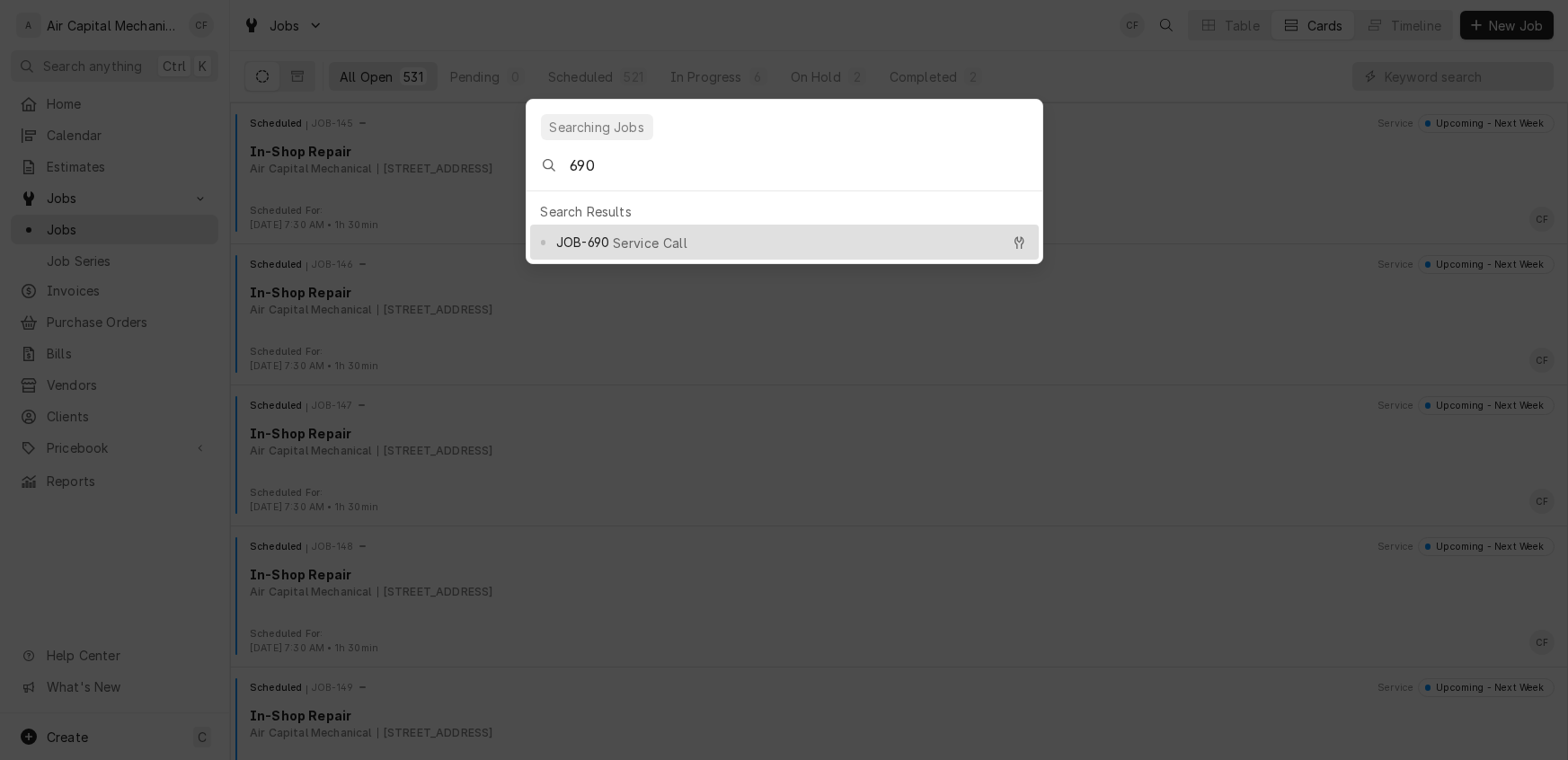
type input "690"
click at [635, 233] on span "Service Call" at bounding box center [649, 242] width 74 height 19
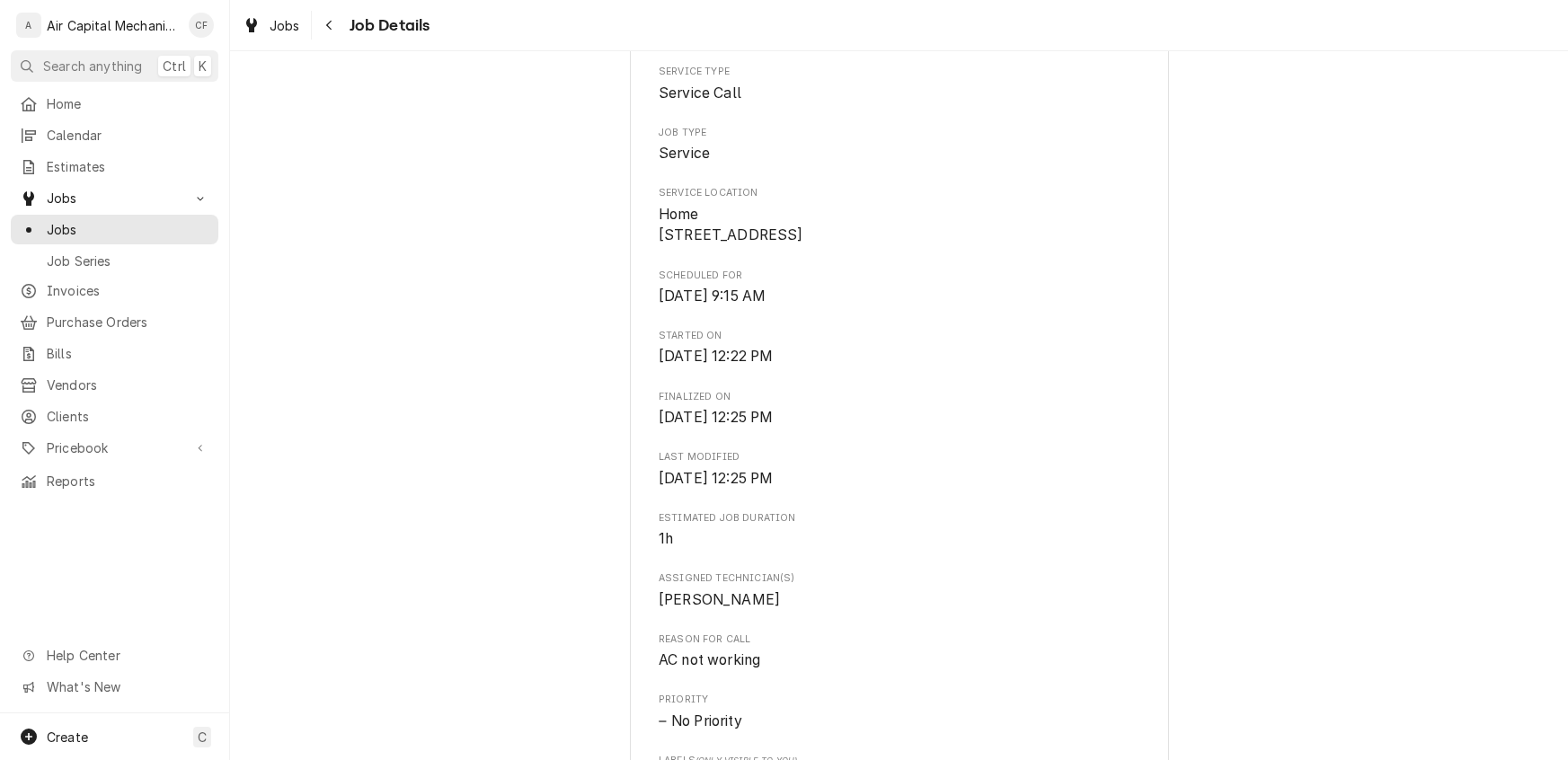
scroll to position [271, 0]
